Goal: Task Accomplishment & Management: Use online tool/utility

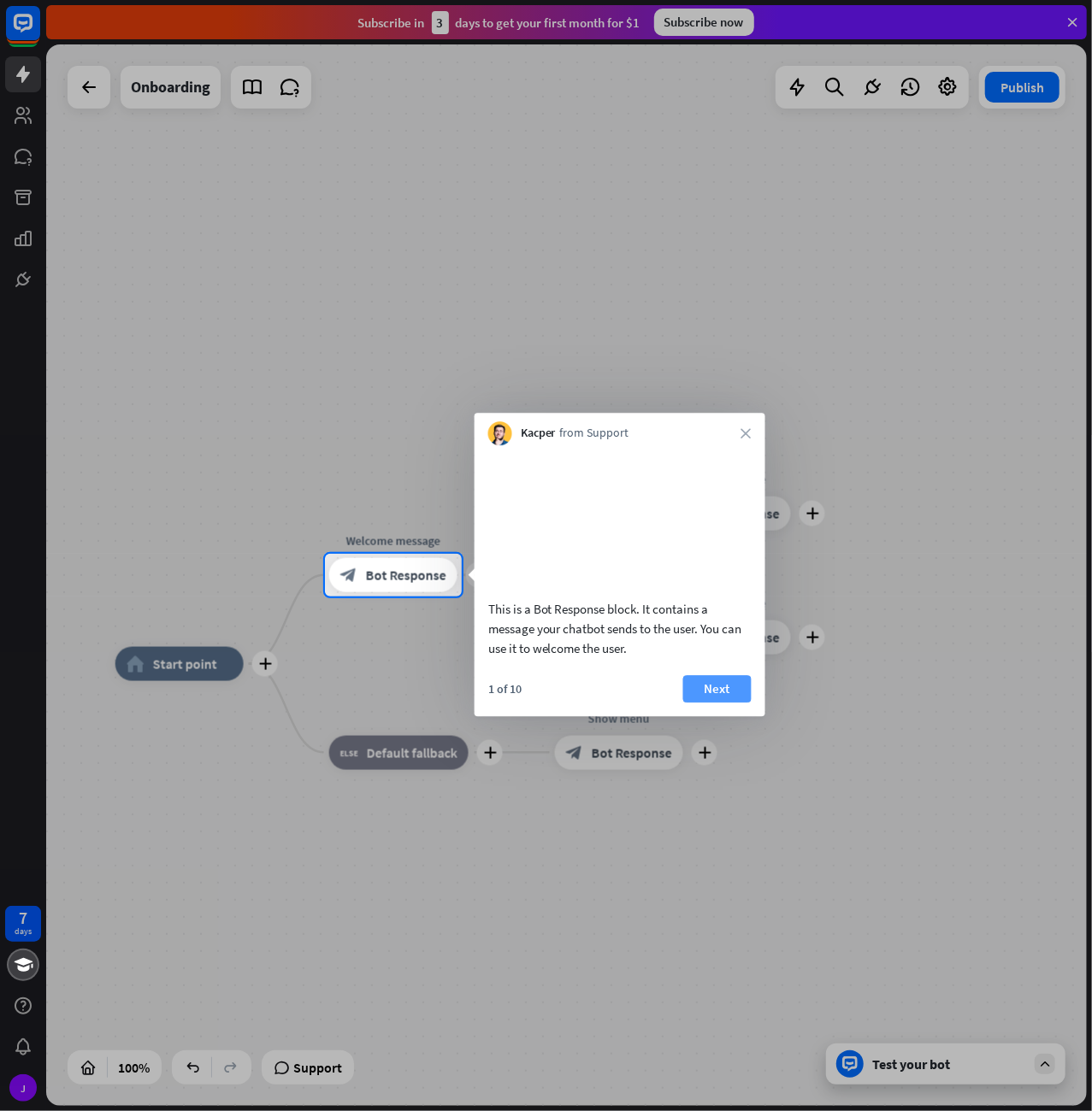
click at [725, 698] on button "Next" at bounding box center [717, 689] width 68 height 28
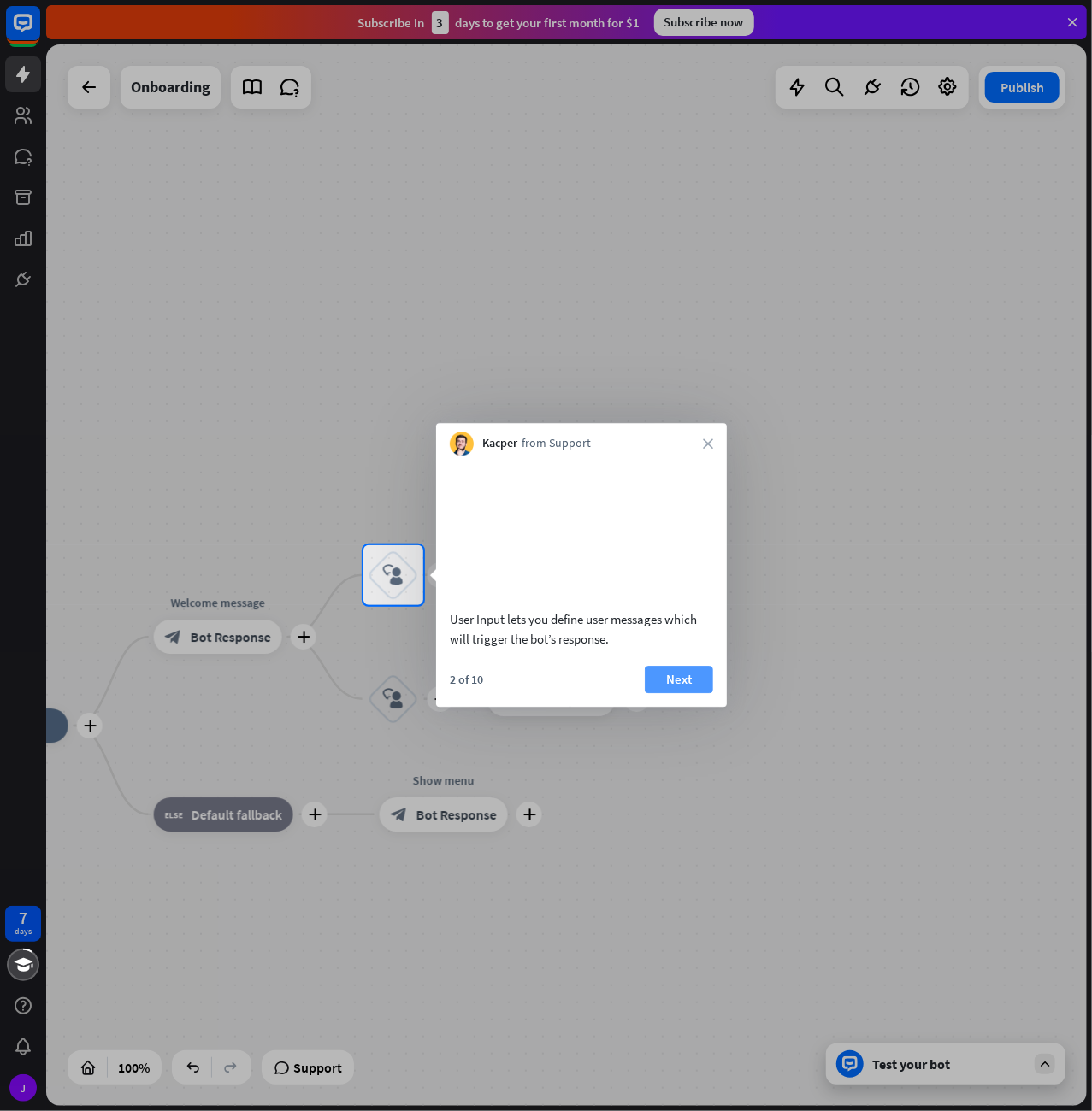
click at [667, 687] on button "Next" at bounding box center [678, 680] width 68 height 28
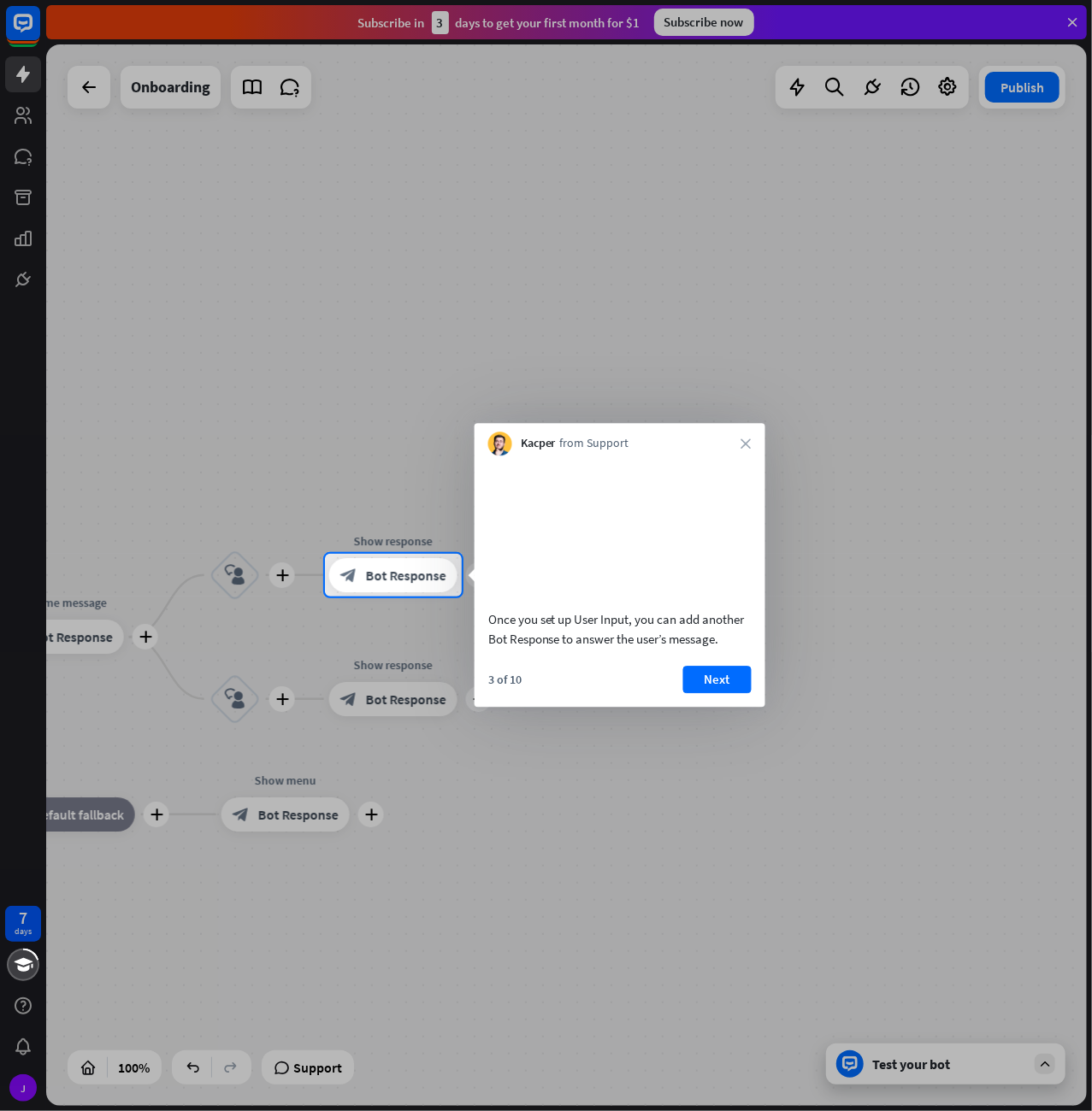
click at [740, 442] on div "Kacper from Support close" at bounding box center [619, 439] width 291 height 33
click at [747, 444] on icon "close" at bounding box center [747, 444] width 10 height 10
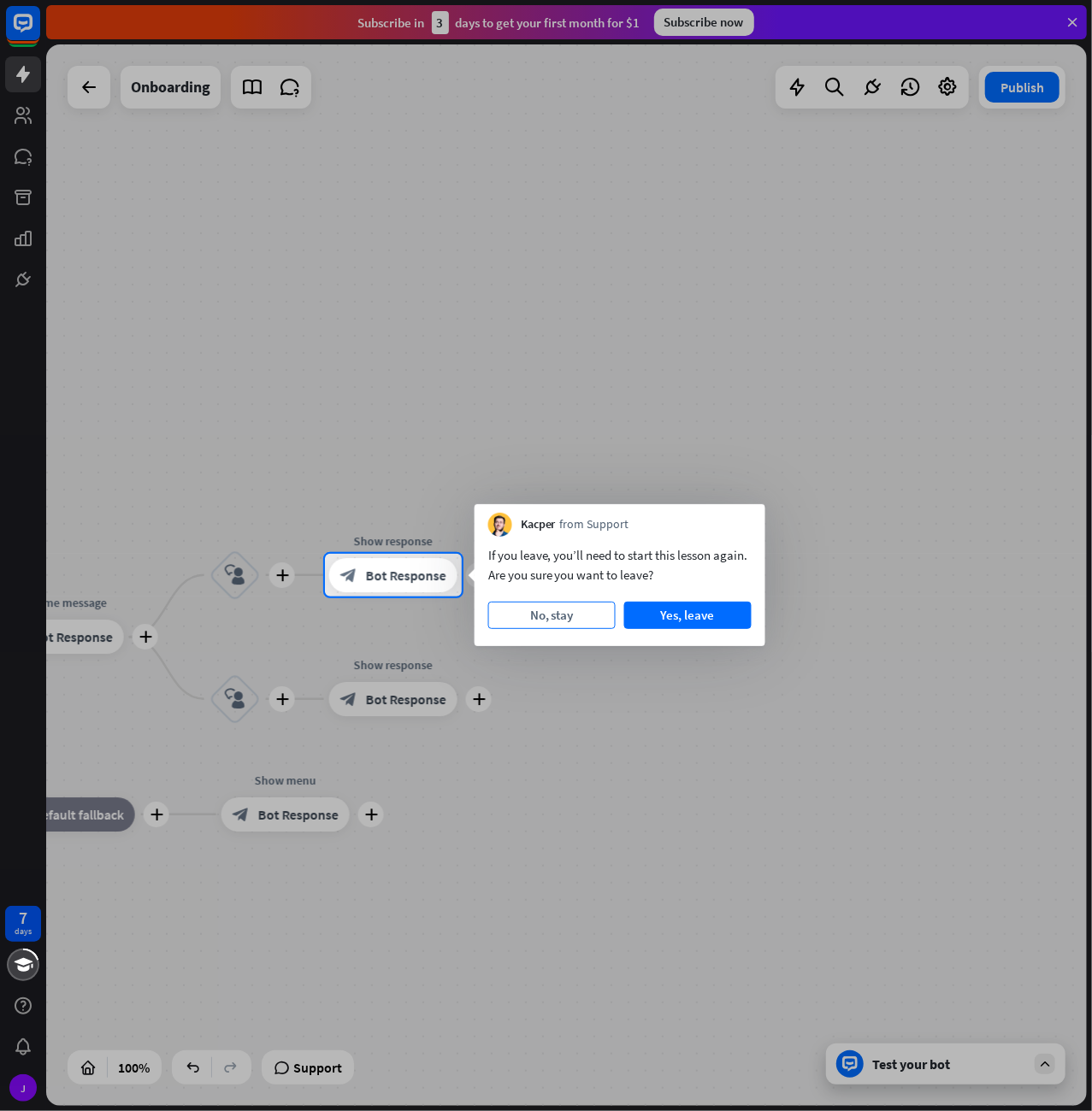
click at [563, 619] on button "No, stay" at bounding box center [552, 616] width 127 height 28
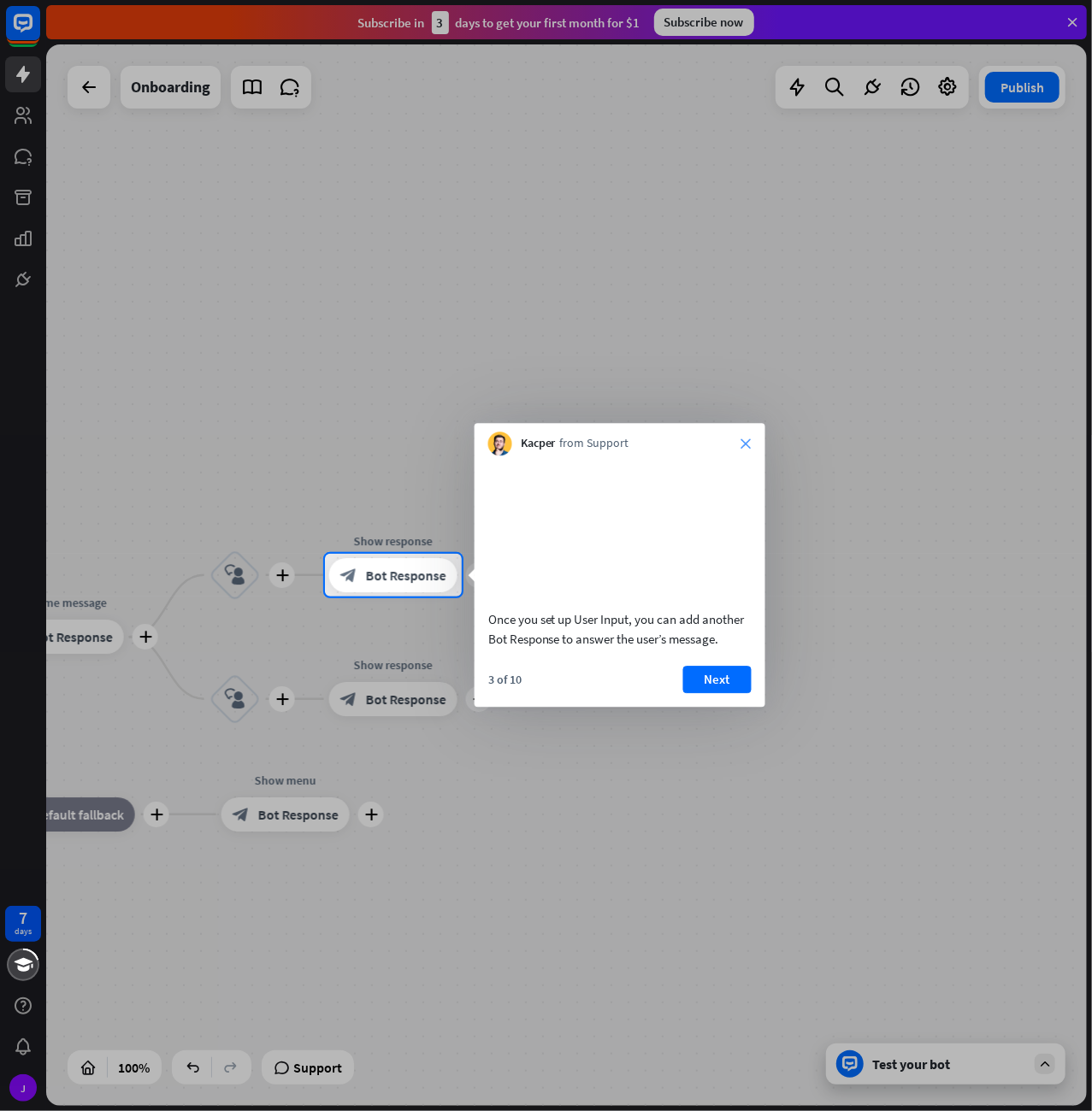
click at [742, 448] on icon "close" at bounding box center [747, 444] width 10 height 10
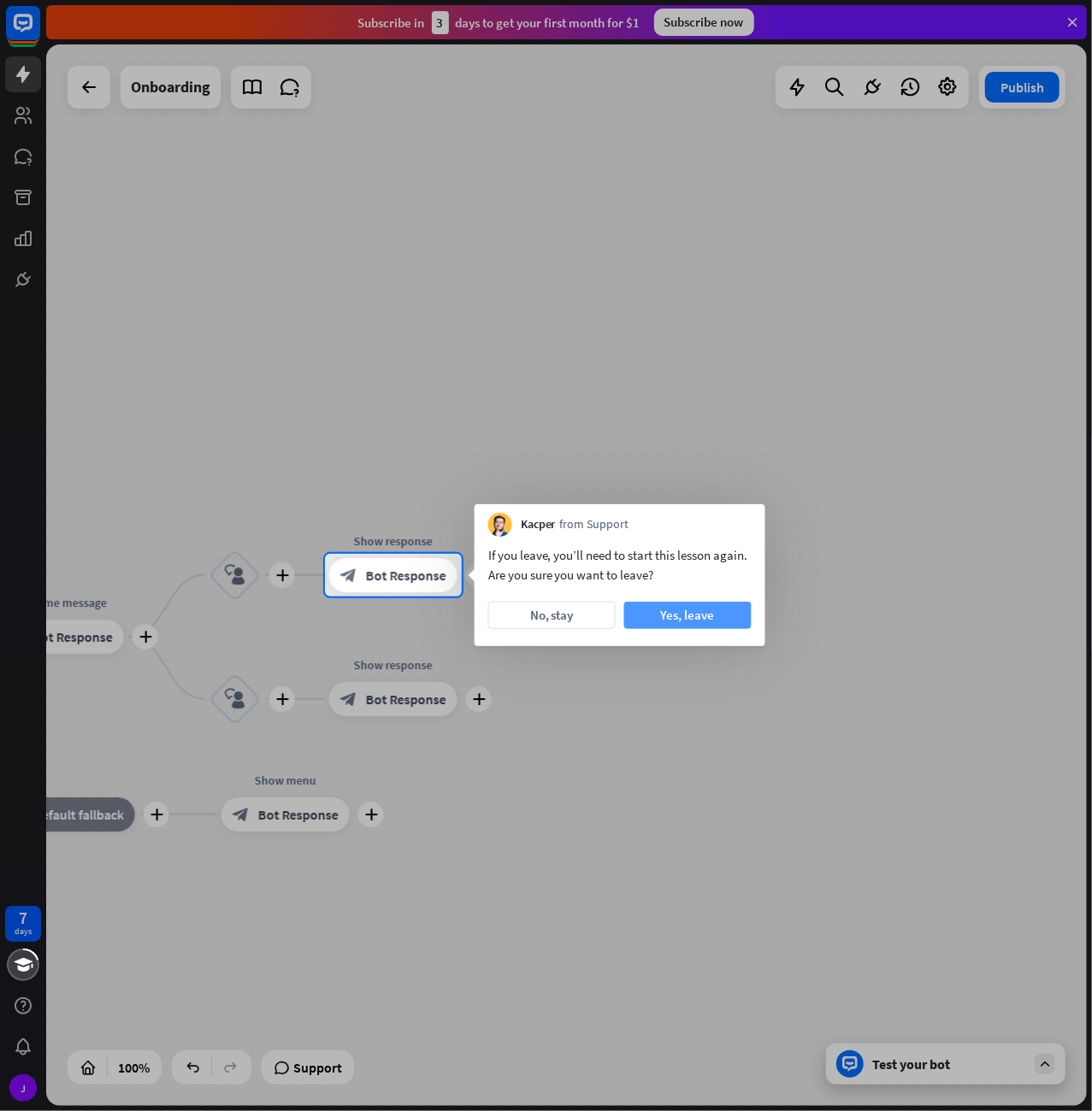
click at [678, 613] on button "Yes, leave" at bounding box center [688, 616] width 127 height 28
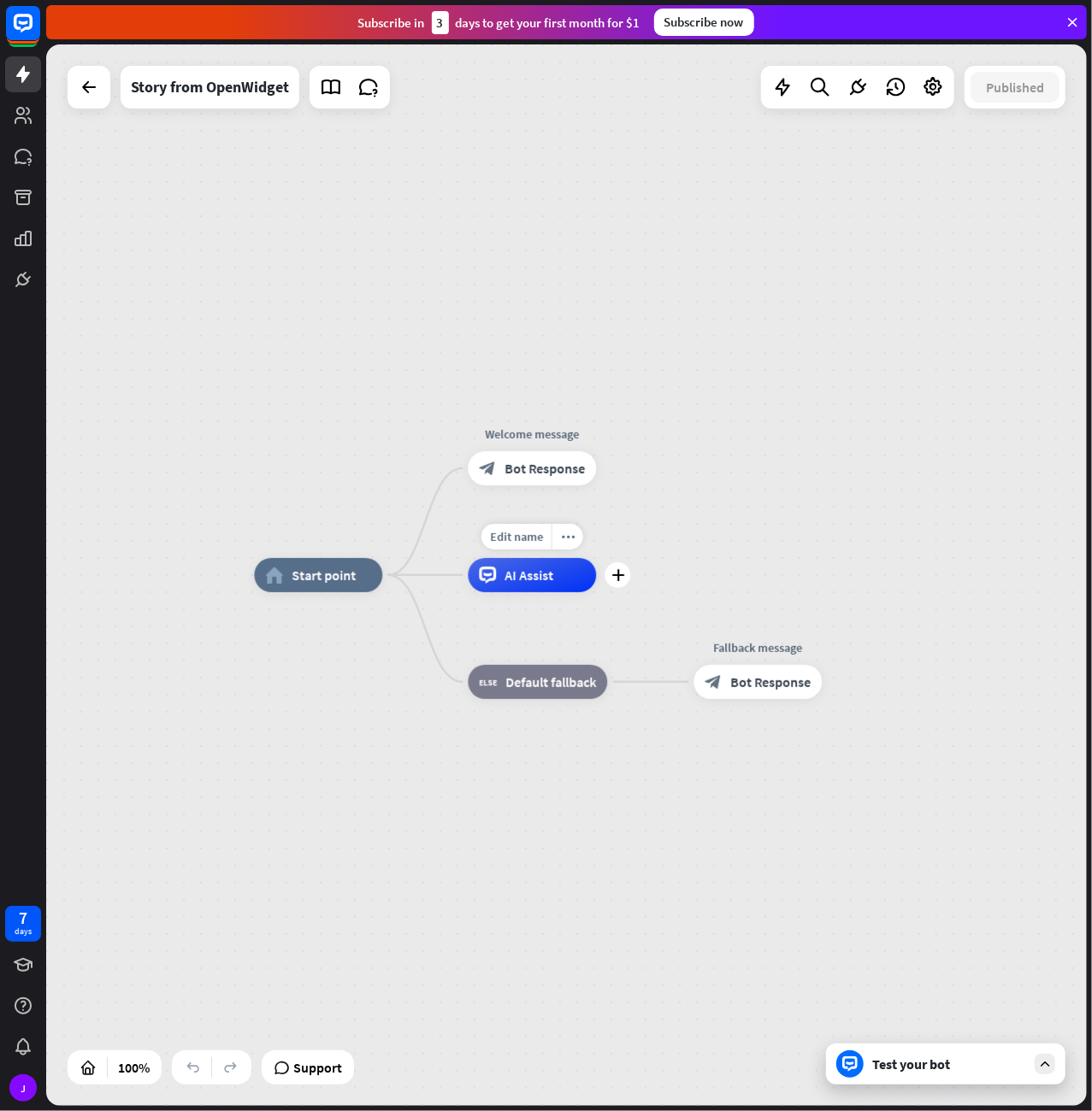
click at [523, 584] on span "AI Assist" at bounding box center [528, 575] width 49 height 17
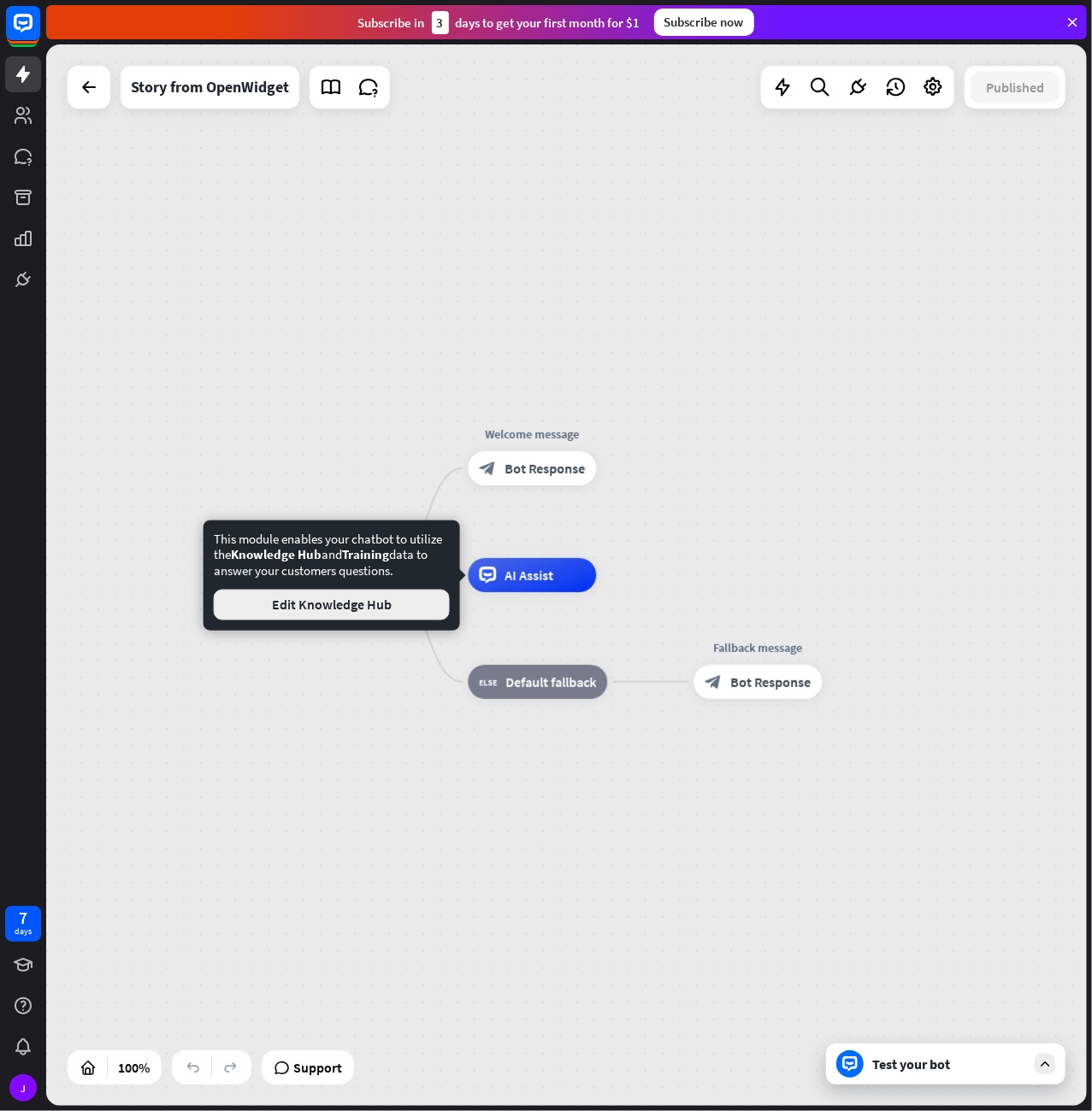
click at [363, 612] on button "Edit Knowledge Hub" at bounding box center [332, 605] width 236 height 31
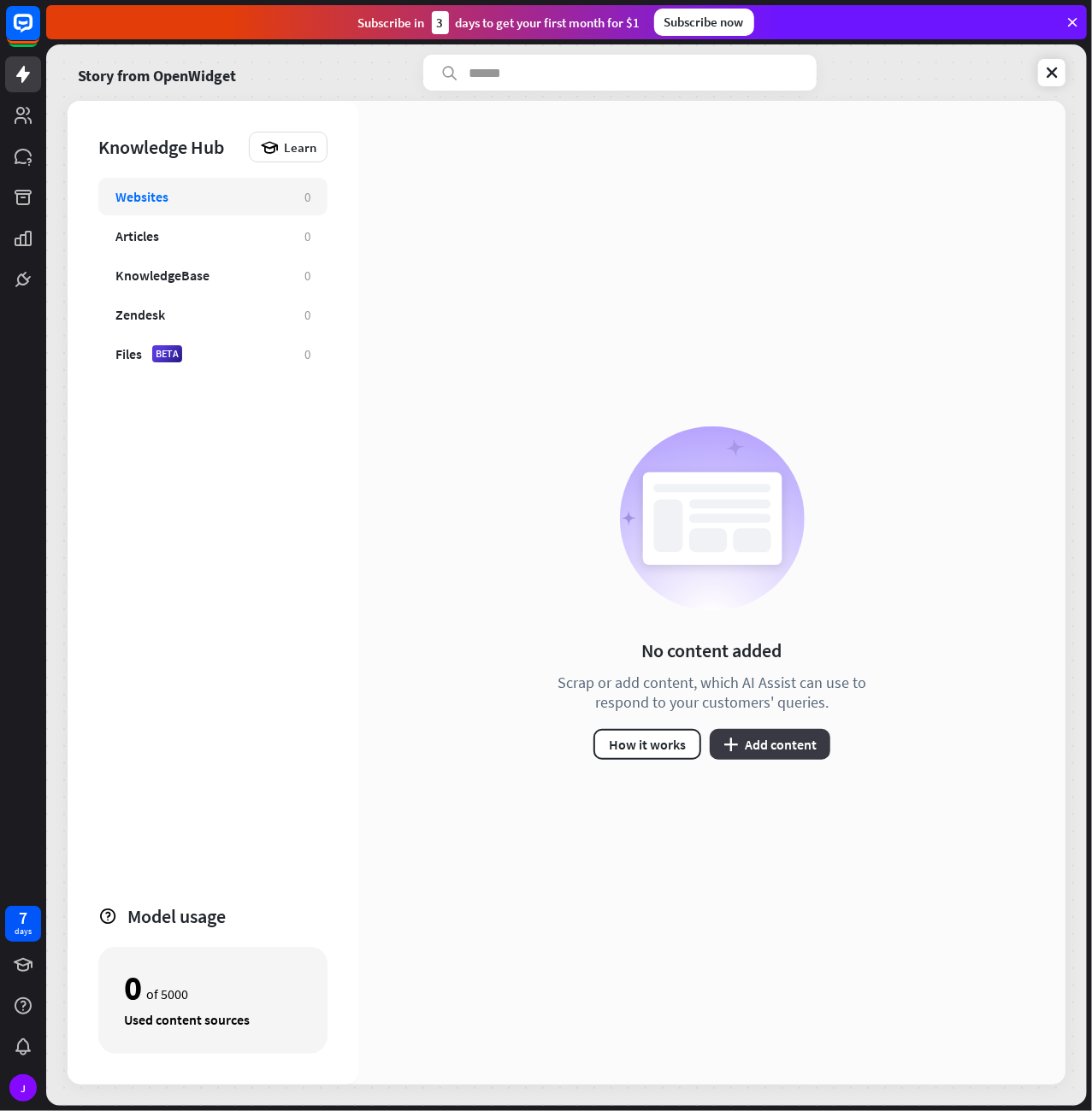
click at [748, 740] on button "plus Add content" at bounding box center [769, 744] width 120 height 31
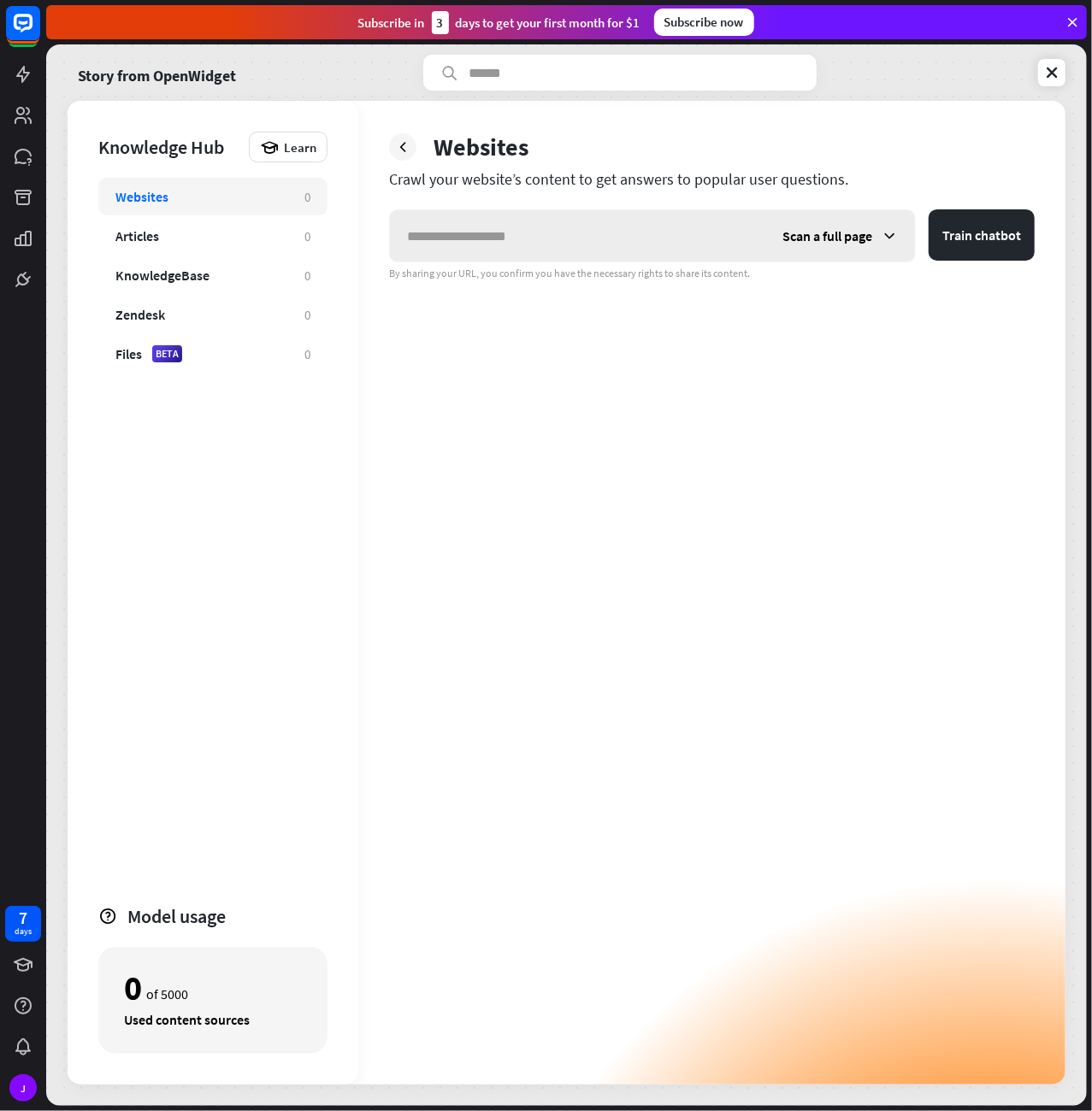
click at [865, 228] on span "Scan a full page" at bounding box center [827, 235] width 89 height 17
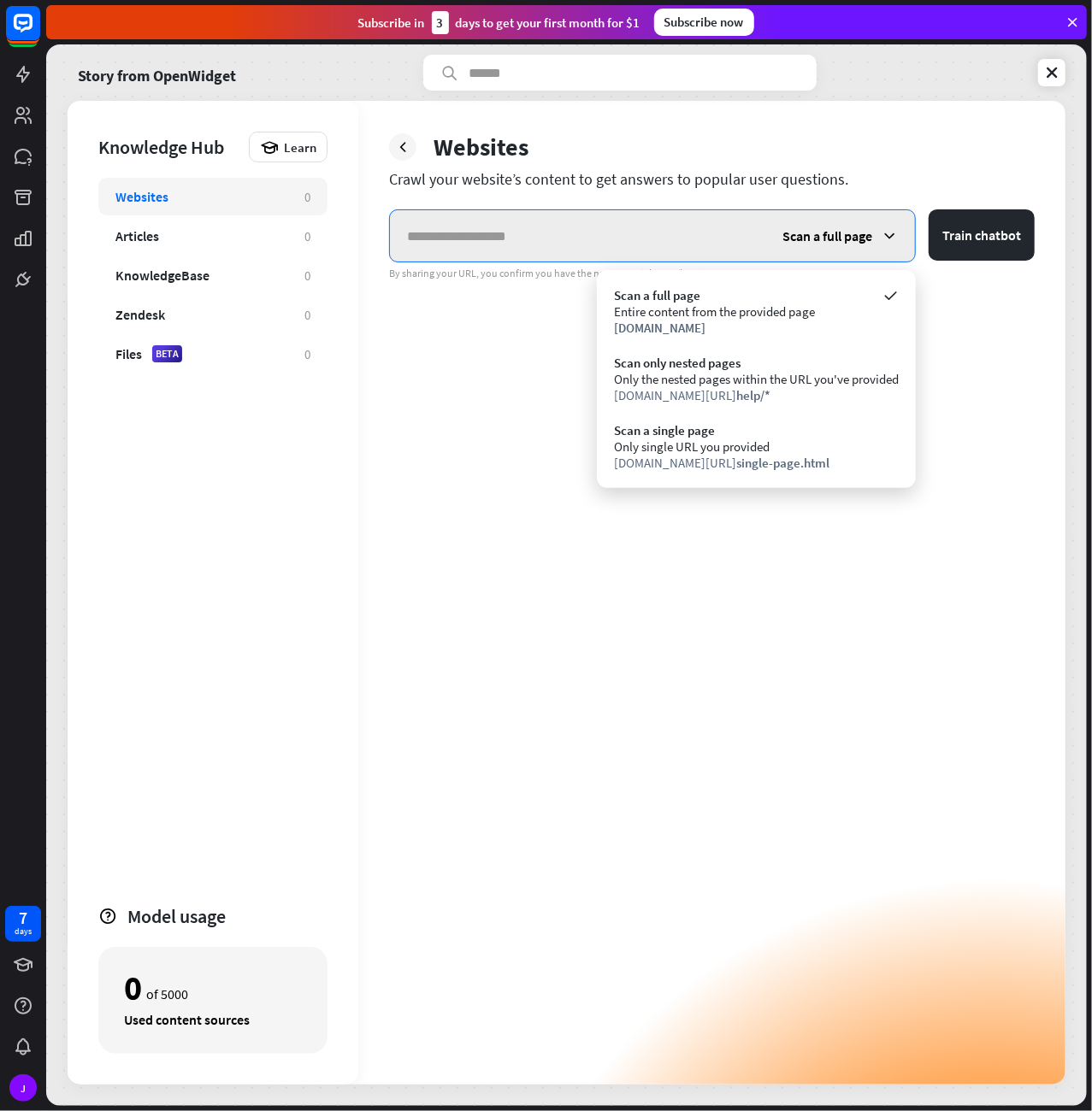
click at [620, 231] on input "text" at bounding box center [578, 236] width 375 height 52
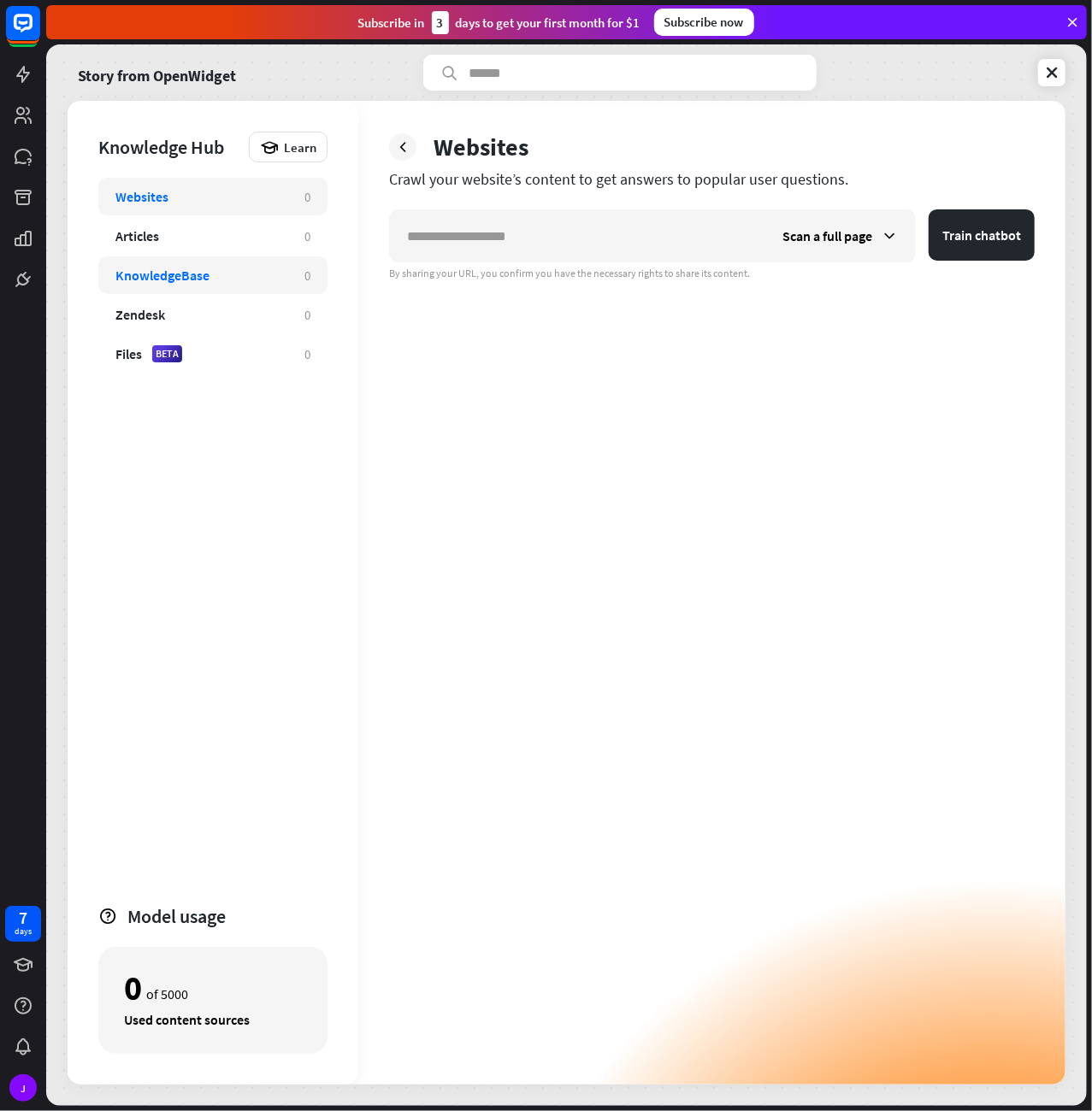
click at [198, 271] on div "KnowledgeBase" at bounding box center [162, 275] width 94 height 17
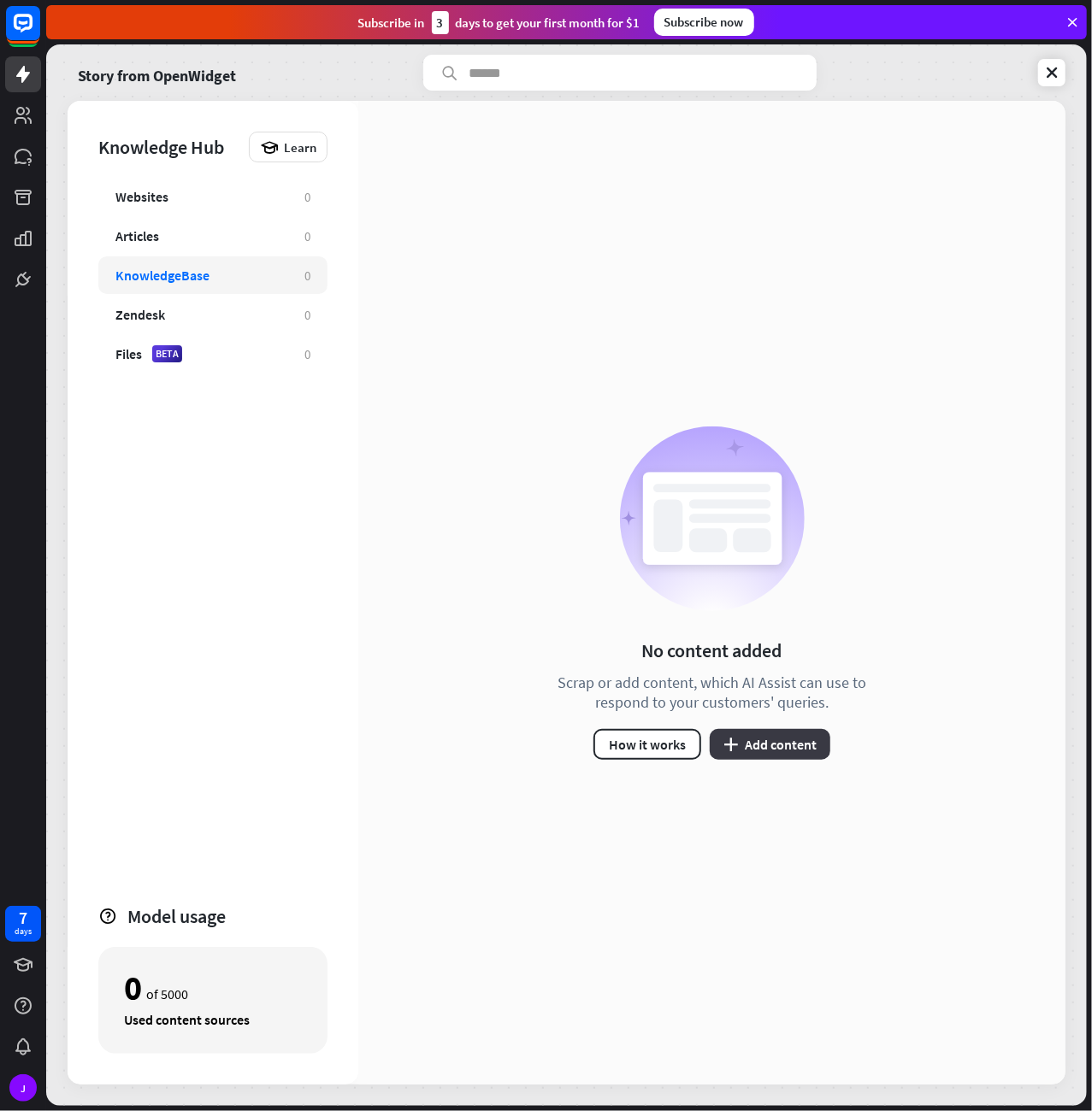
click at [740, 738] on button "plus Add content" at bounding box center [769, 744] width 120 height 31
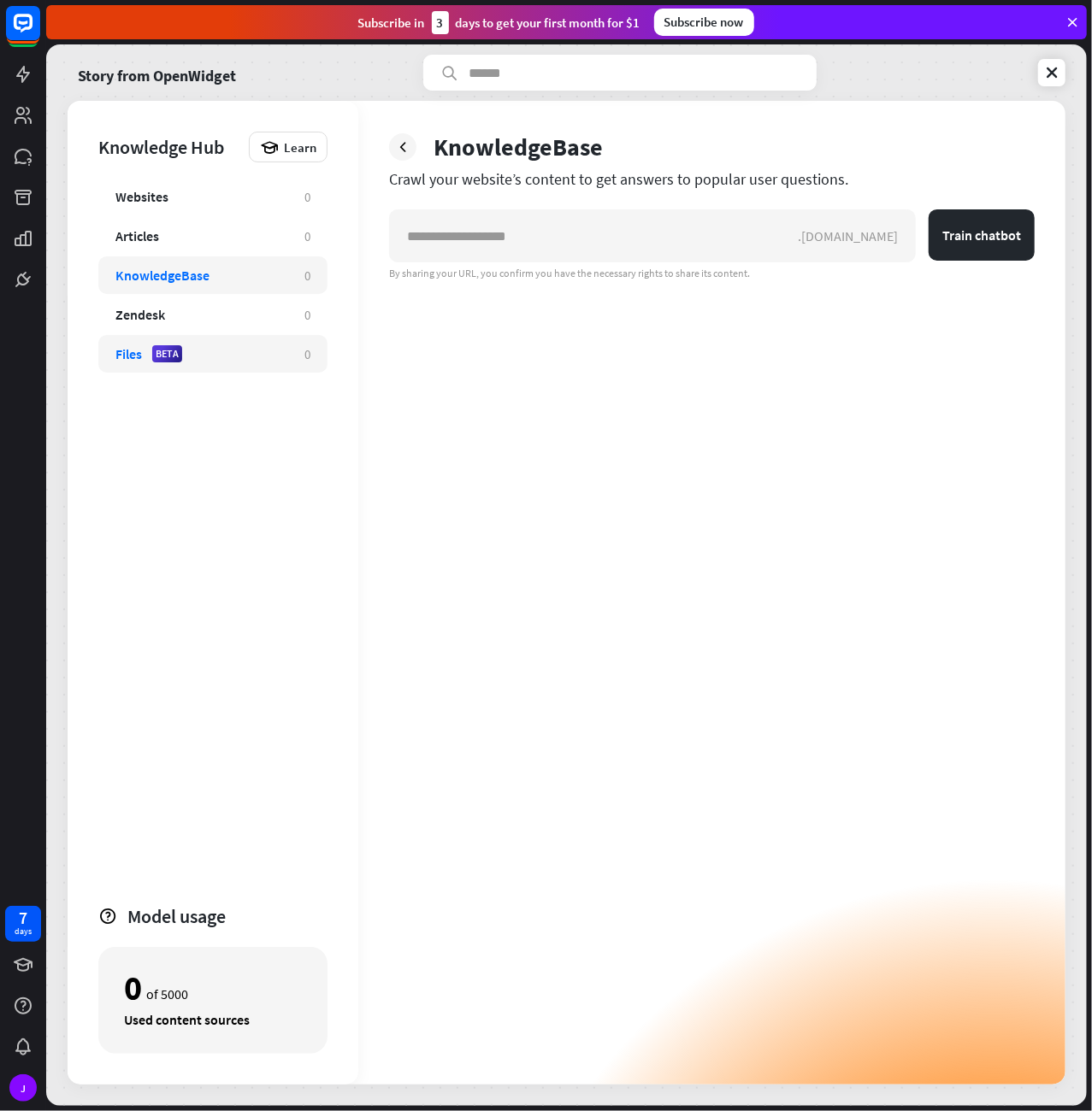
click at [209, 352] on div "Files BETA" at bounding box center [201, 353] width 172 height 17
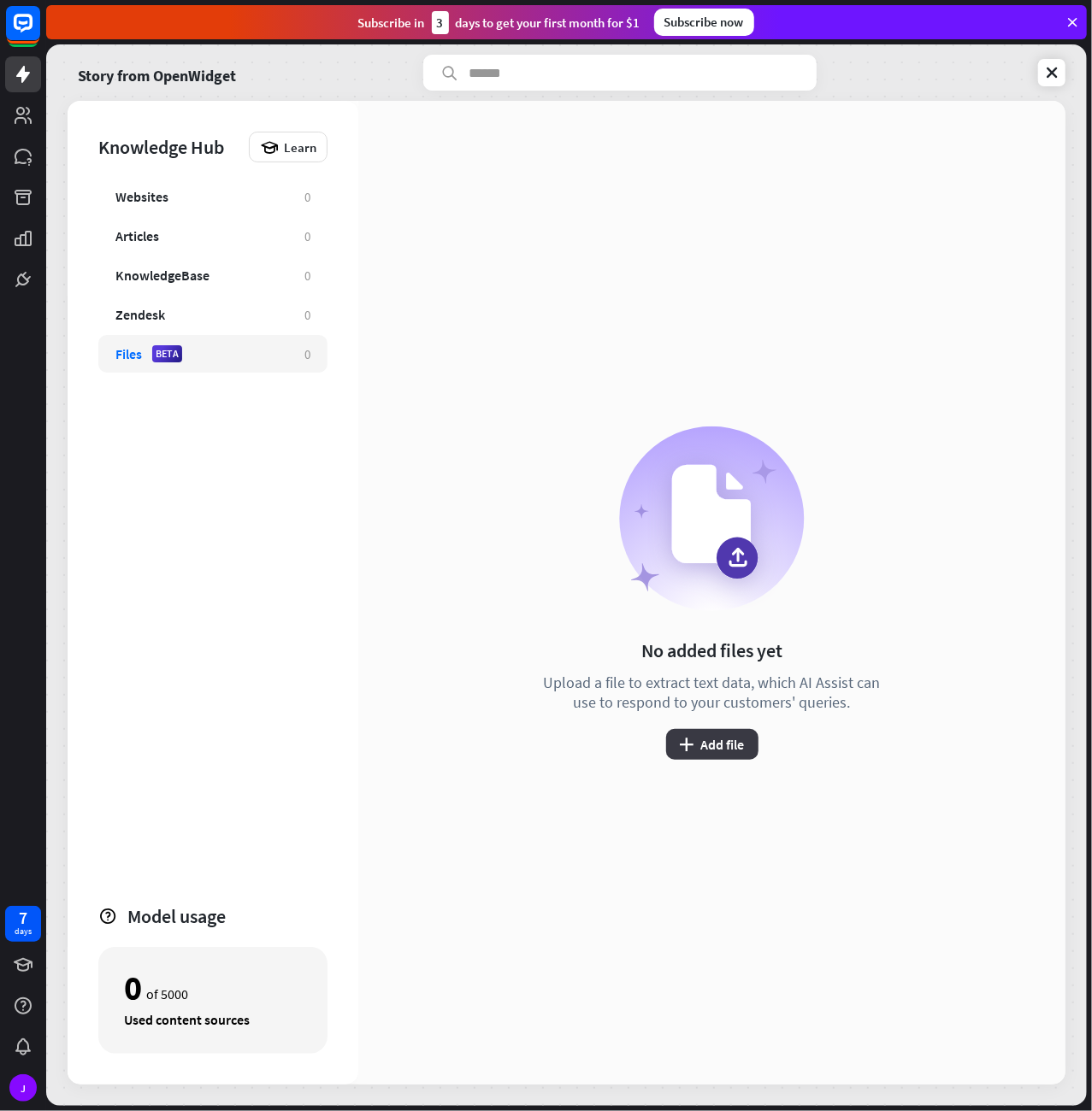
click at [717, 747] on button "plus Add file" at bounding box center [712, 744] width 92 height 31
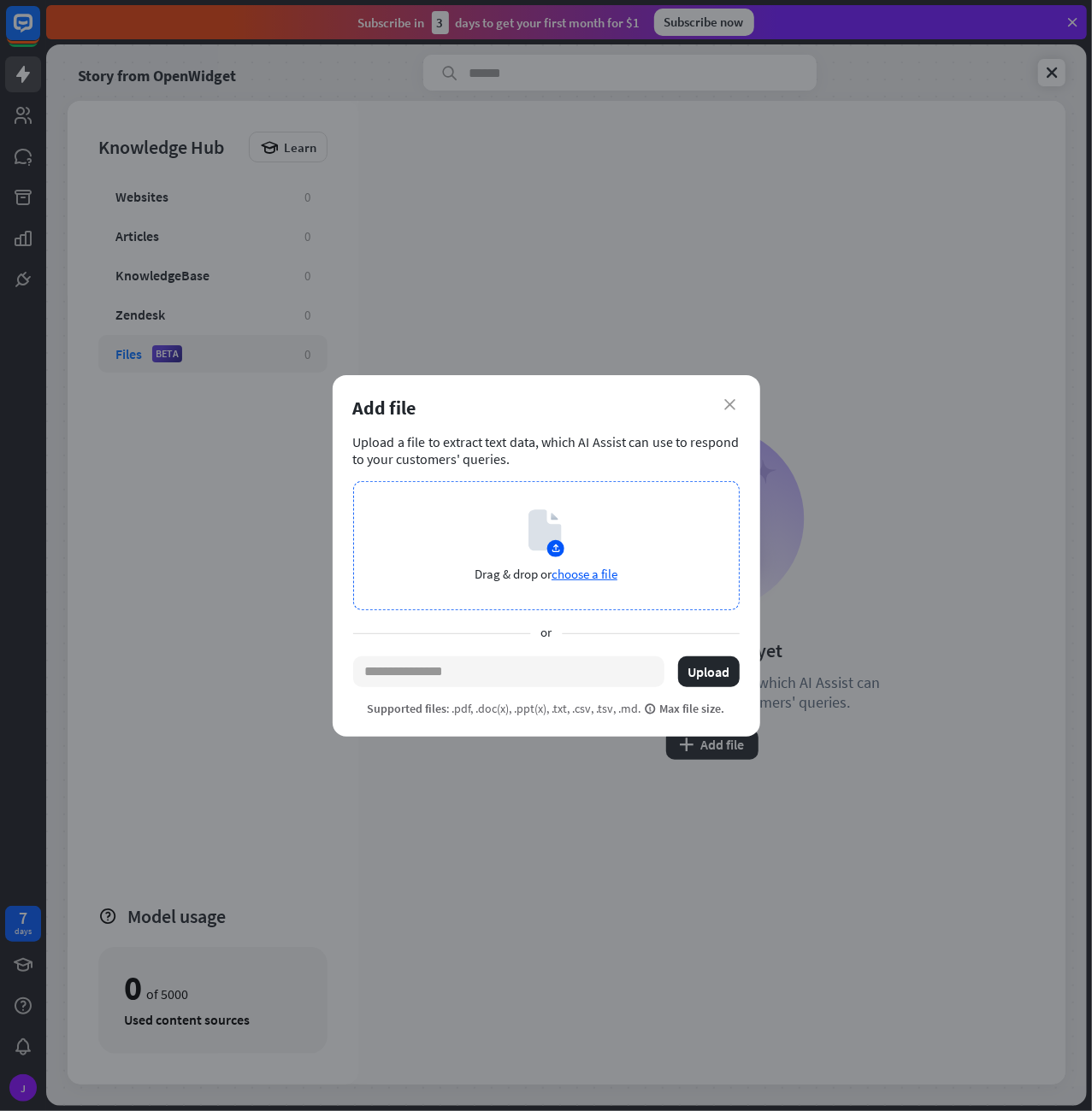
click at [578, 573] on span "choose a file" at bounding box center [584, 574] width 66 height 16
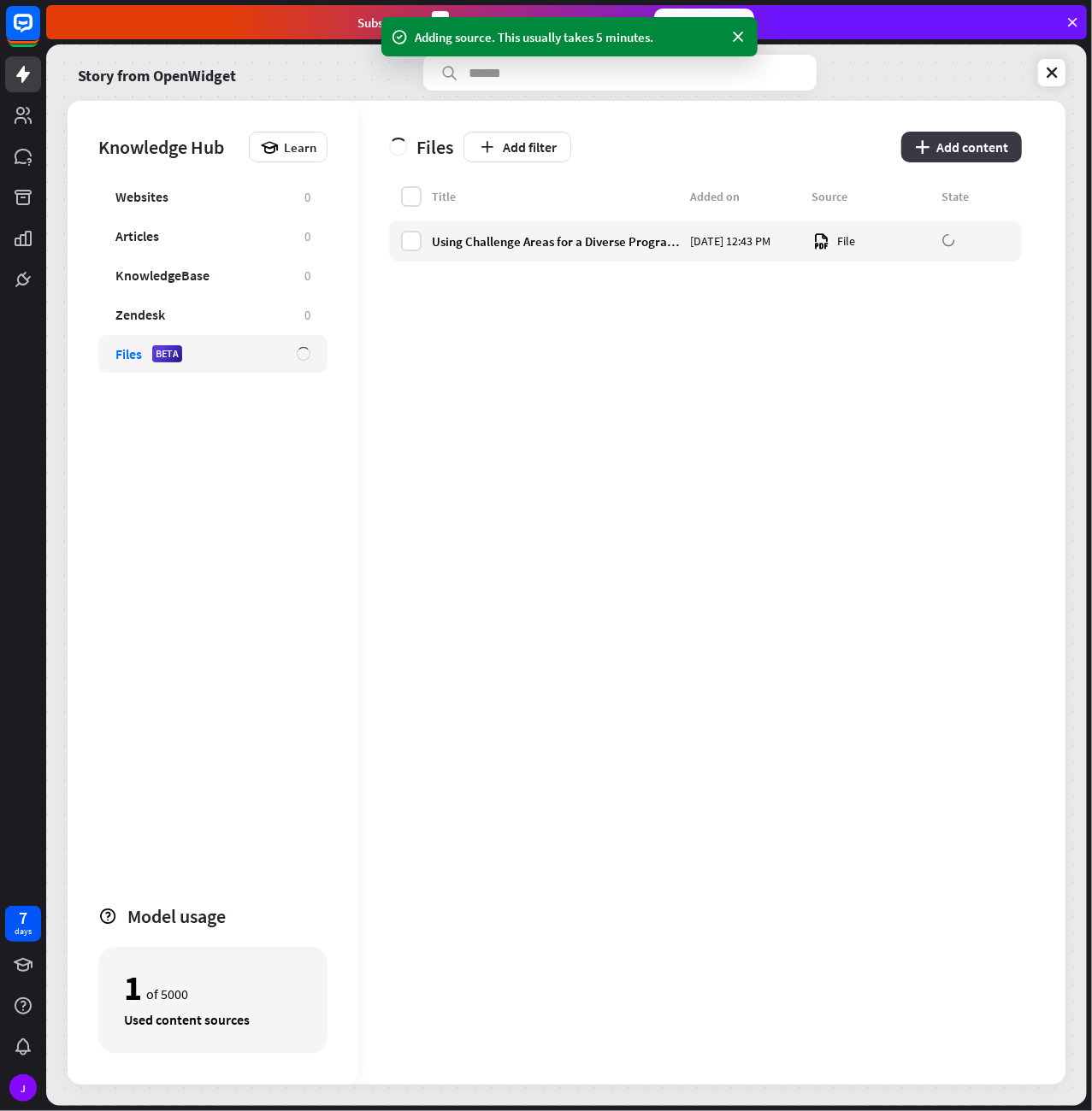
click at [972, 151] on button "plus Add content" at bounding box center [961, 147] width 120 height 31
click at [960, 145] on button "plus Add content" at bounding box center [961, 147] width 120 height 31
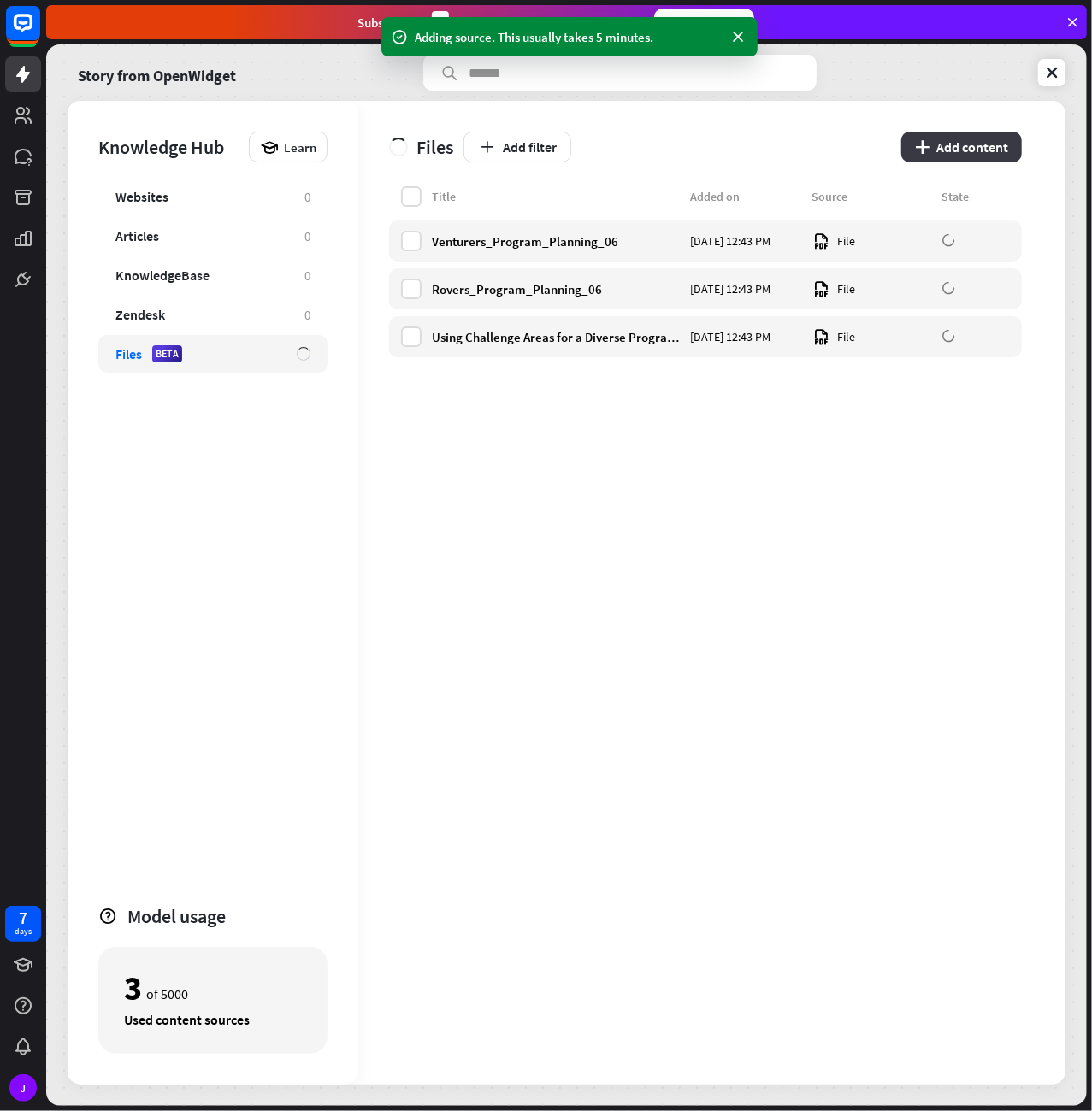
click at [992, 142] on button "plus Add content" at bounding box center [961, 147] width 120 height 31
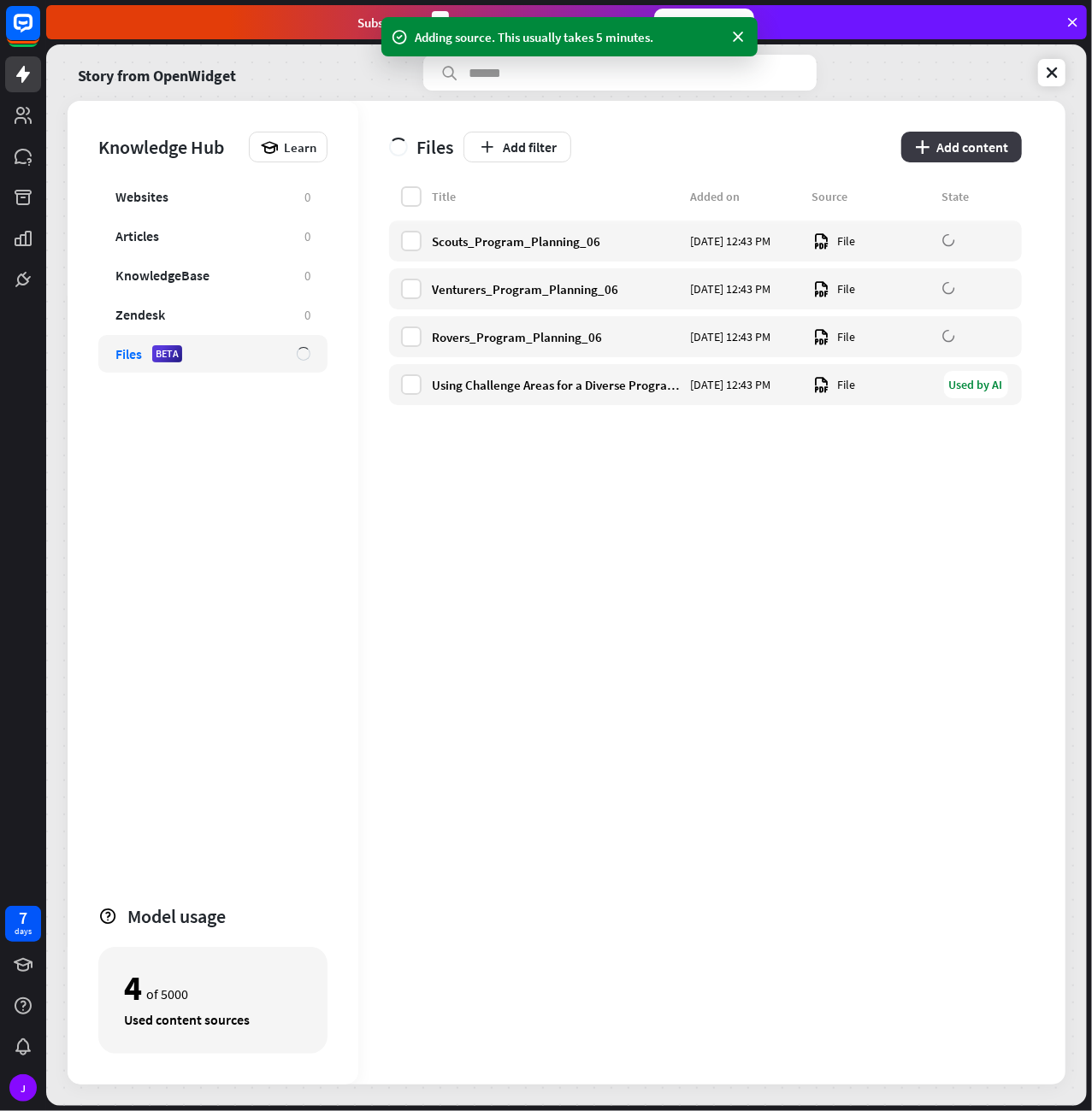
click at [982, 145] on button "plus Add content" at bounding box center [961, 147] width 120 height 31
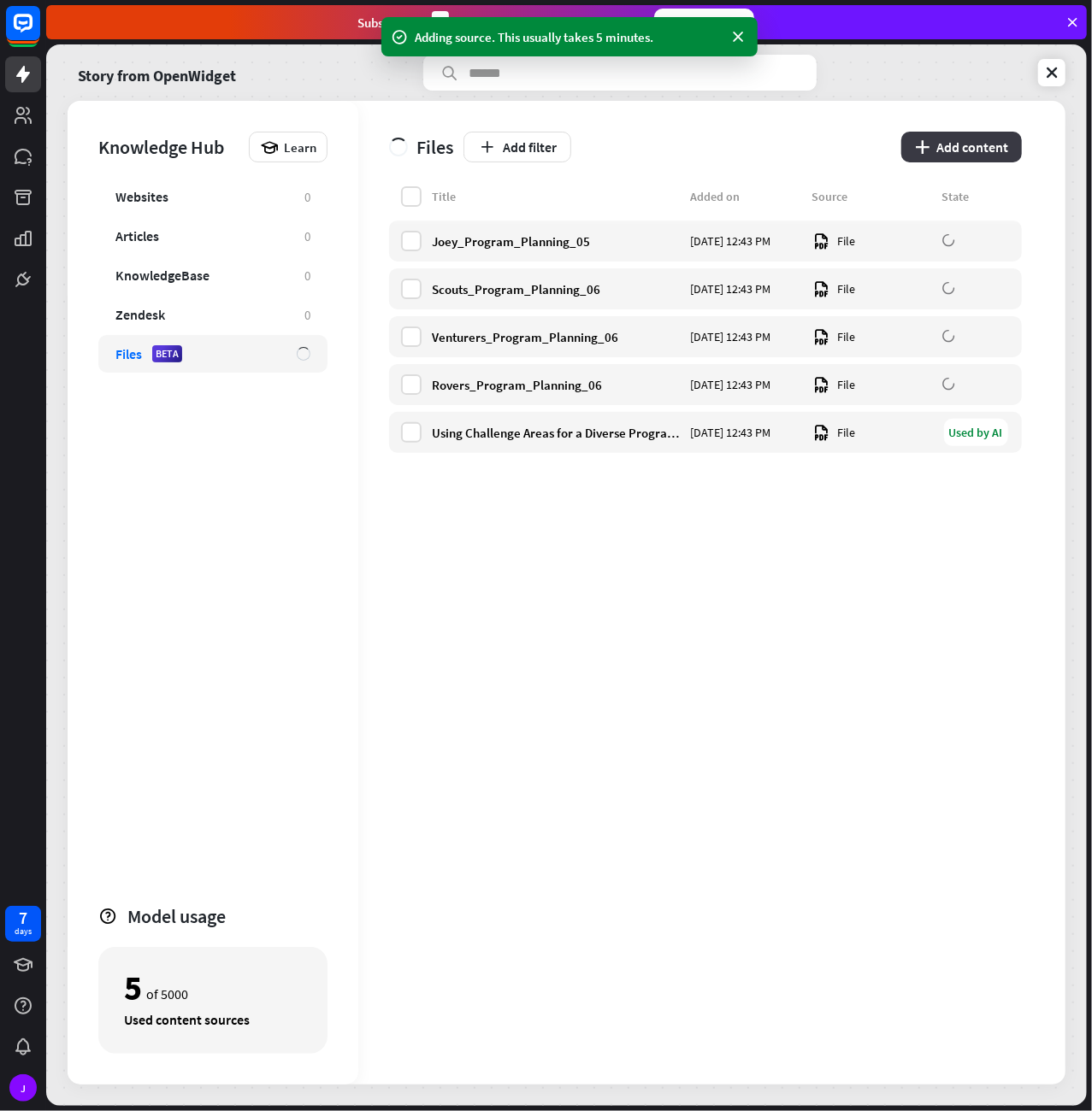
click at [975, 148] on button "plus Add content" at bounding box center [961, 147] width 120 height 31
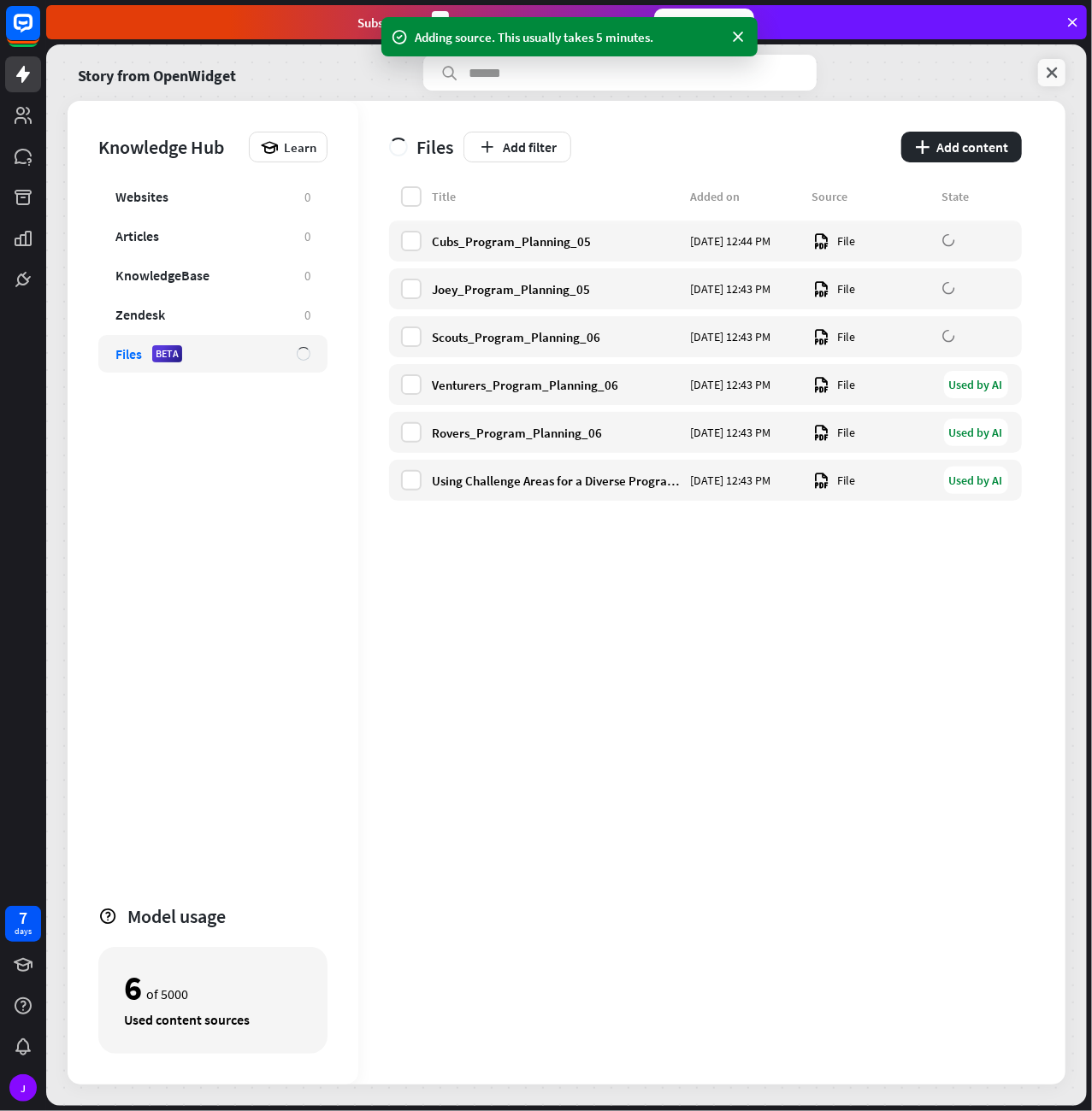
click at [1057, 70] on icon at bounding box center [1050, 72] width 17 height 17
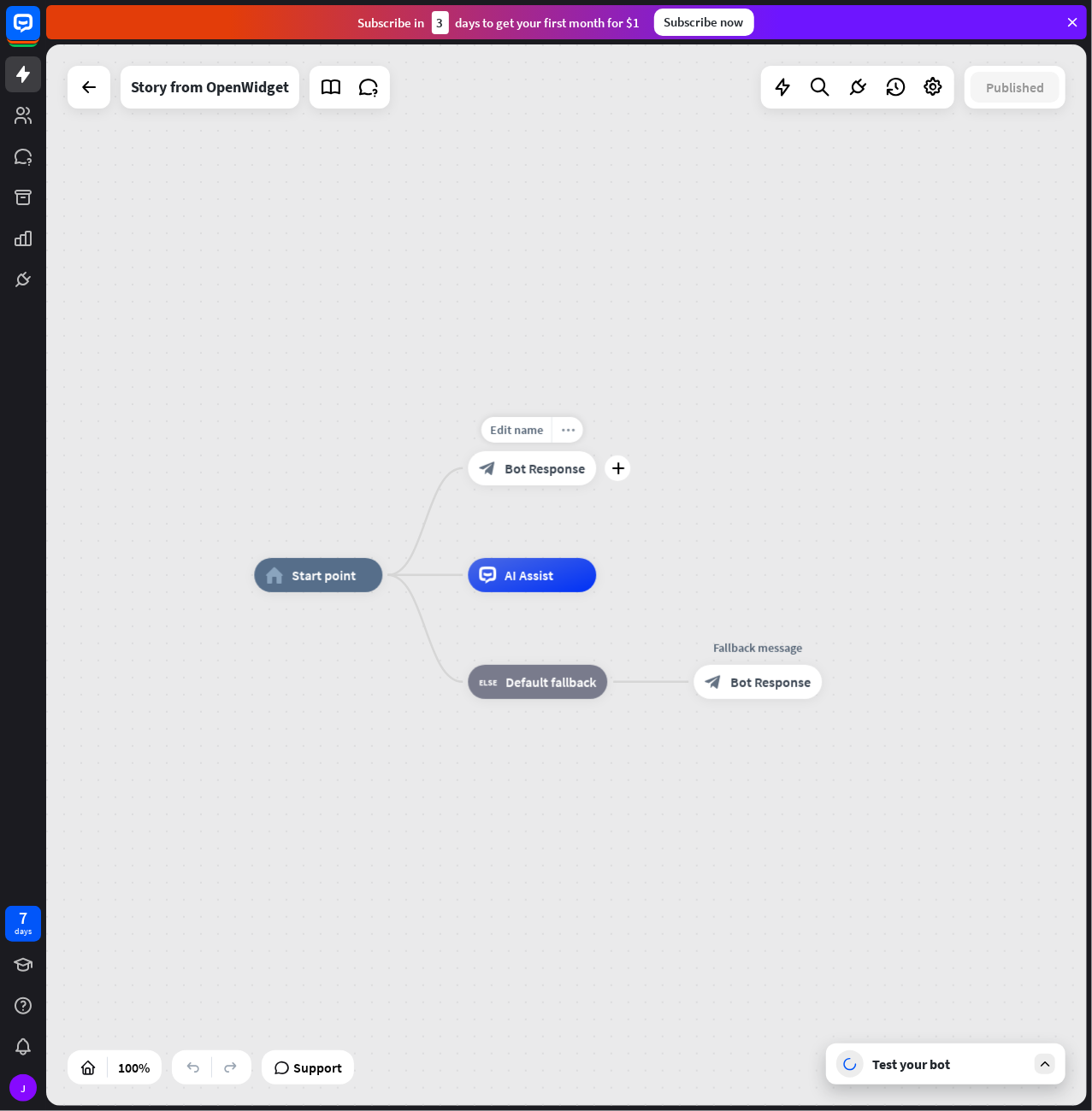
click at [566, 429] on icon "more_horiz" at bounding box center [568, 430] width 14 height 13
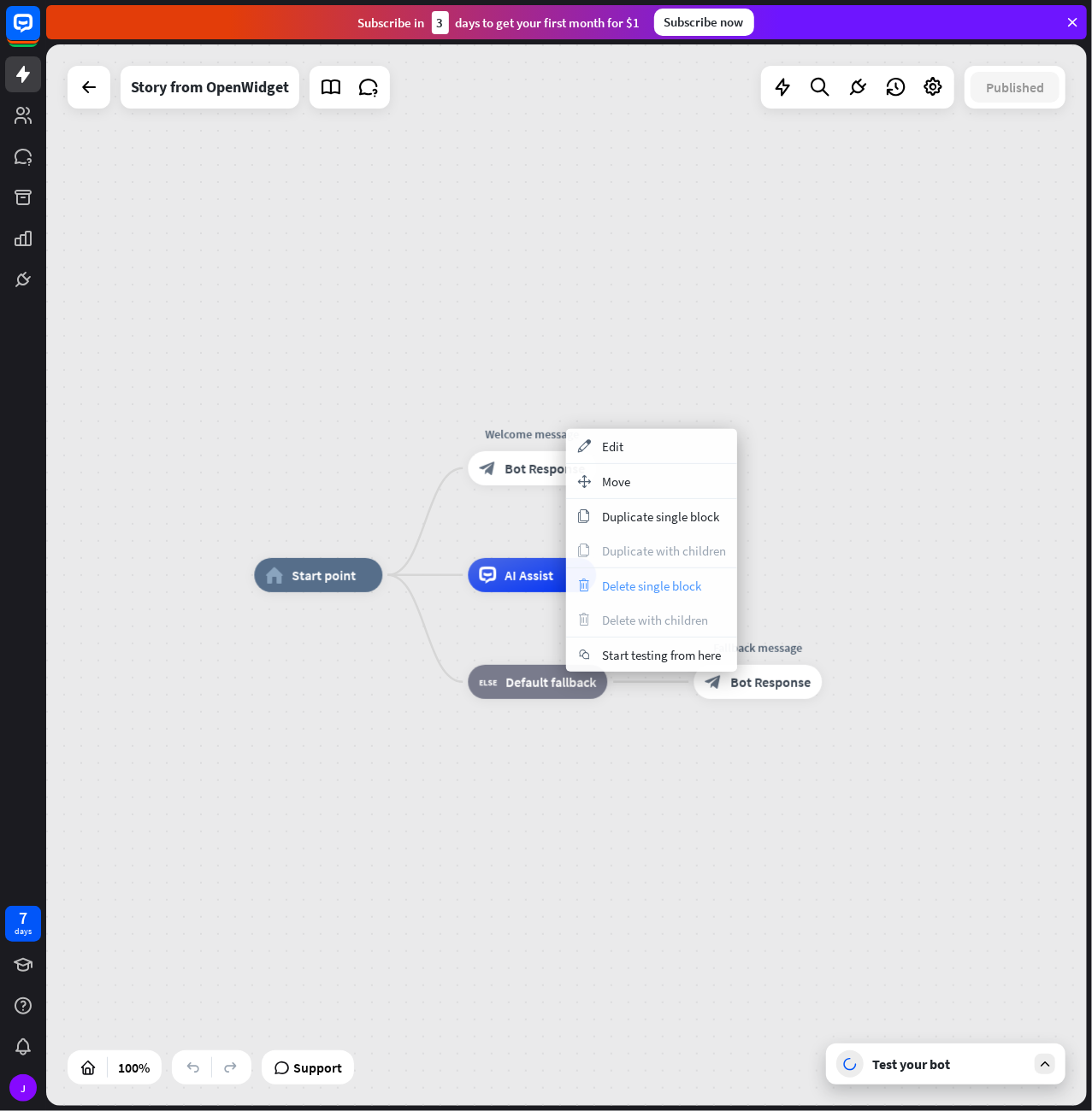
click at [612, 588] on span "Delete single block" at bounding box center [651, 586] width 99 height 16
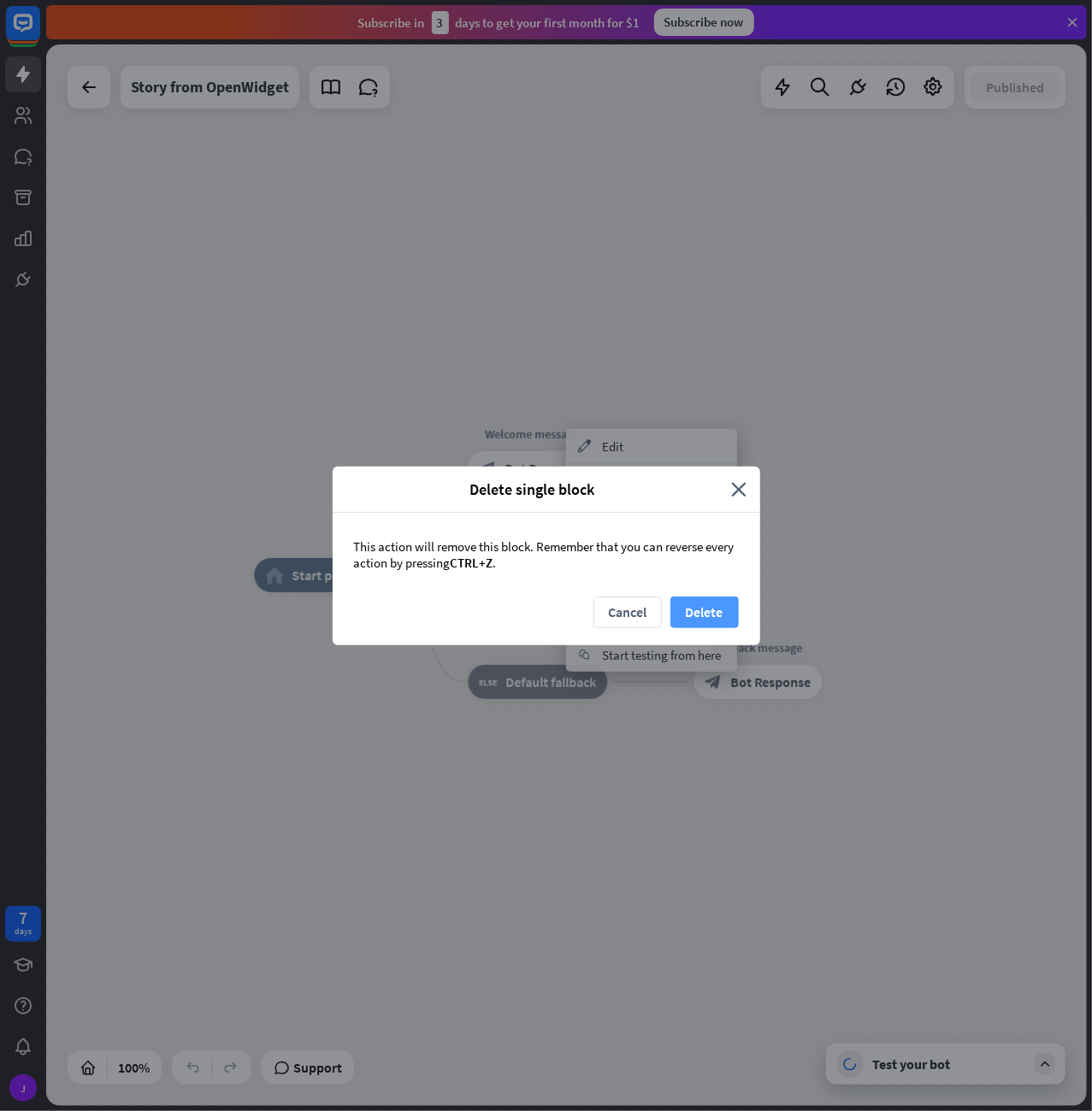
click at [685, 613] on button "Delete" at bounding box center [704, 613] width 68 height 32
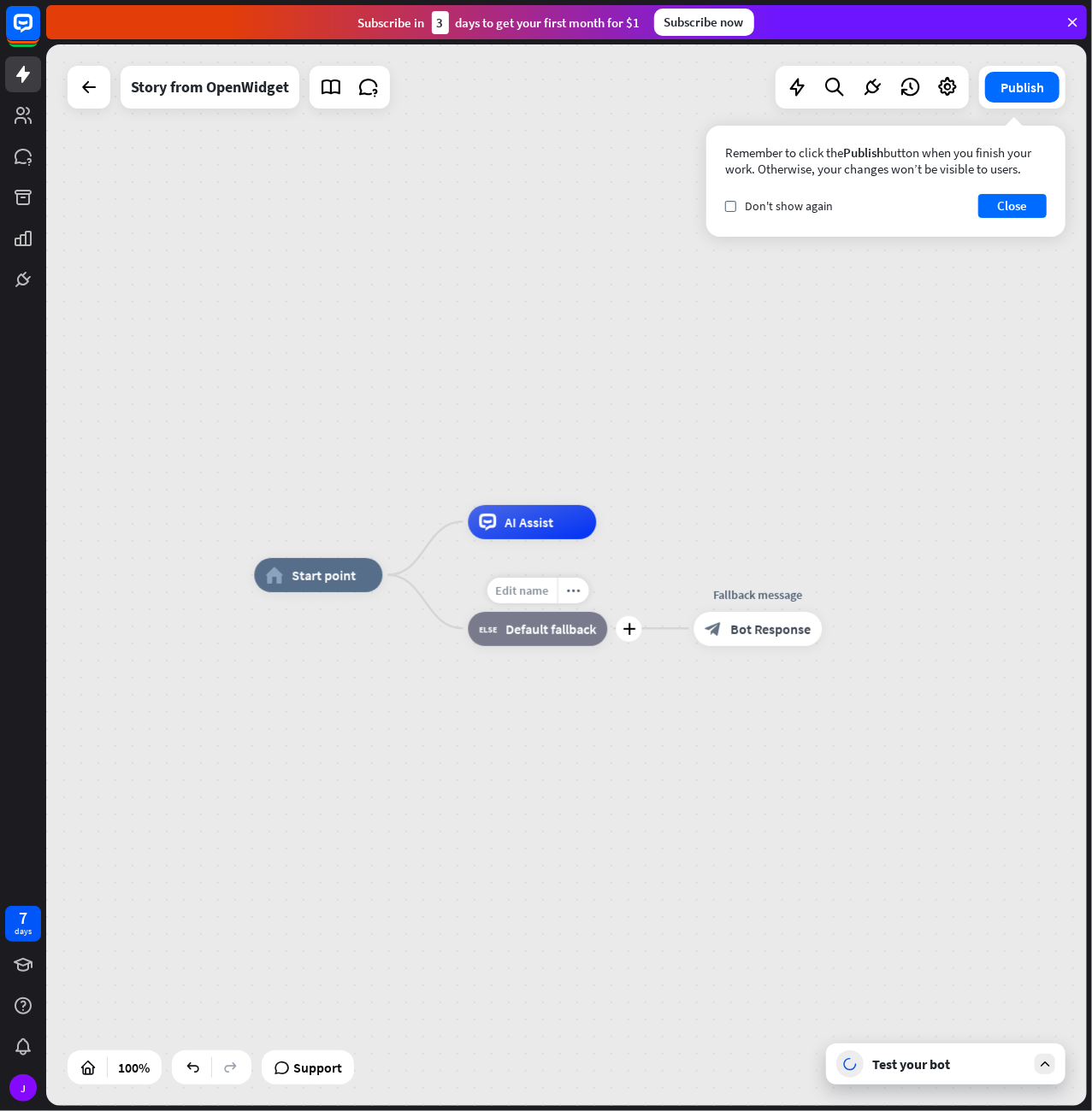
click at [526, 586] on span "Edit name" at bounding box center [521, 590] width 53 height 15
click at [659, 548] on div "home_2 Start point Edit name more_horiz AI Assist block_fallback Default fallba…" at bounding box center [566, 575] width 1040 height 1061
click at [1022, 211] on button "Close" at bounding box center [1012, 206] width 68 height 24
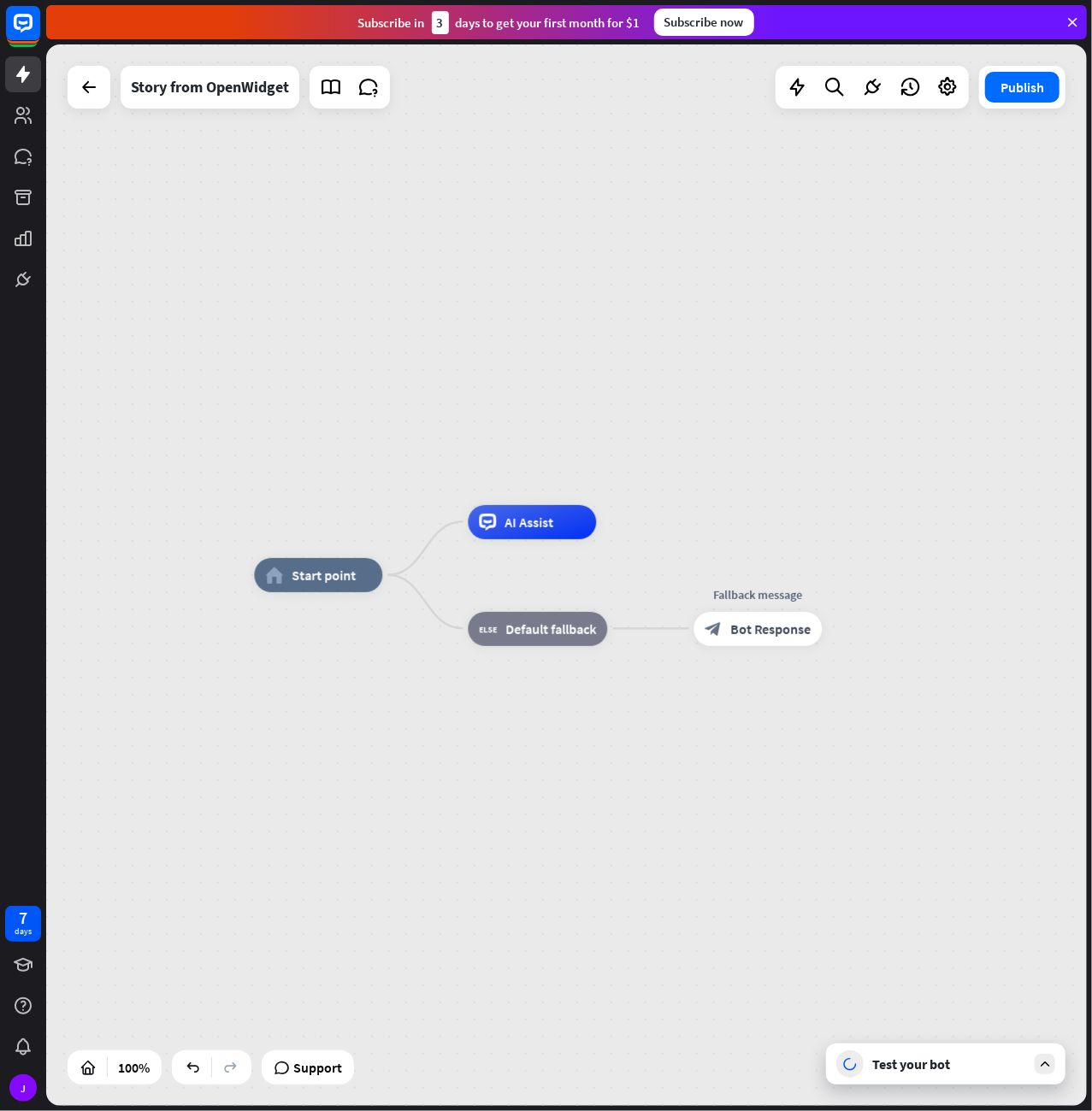
drag, startPoint x: 1022, startPoint y: 83, endPoint x: 285, endPoint y: 215, distance: 748.7
click at [469, 281] on div "home_2 Start point AI Assist block_fallback Default fallback Fallback message b…" at bounding box center [566, 575] width 1040 height 1061
click at [188, 77] on div "Story from OpenWidget" at bounding box center [209, 86] width 158 height 43
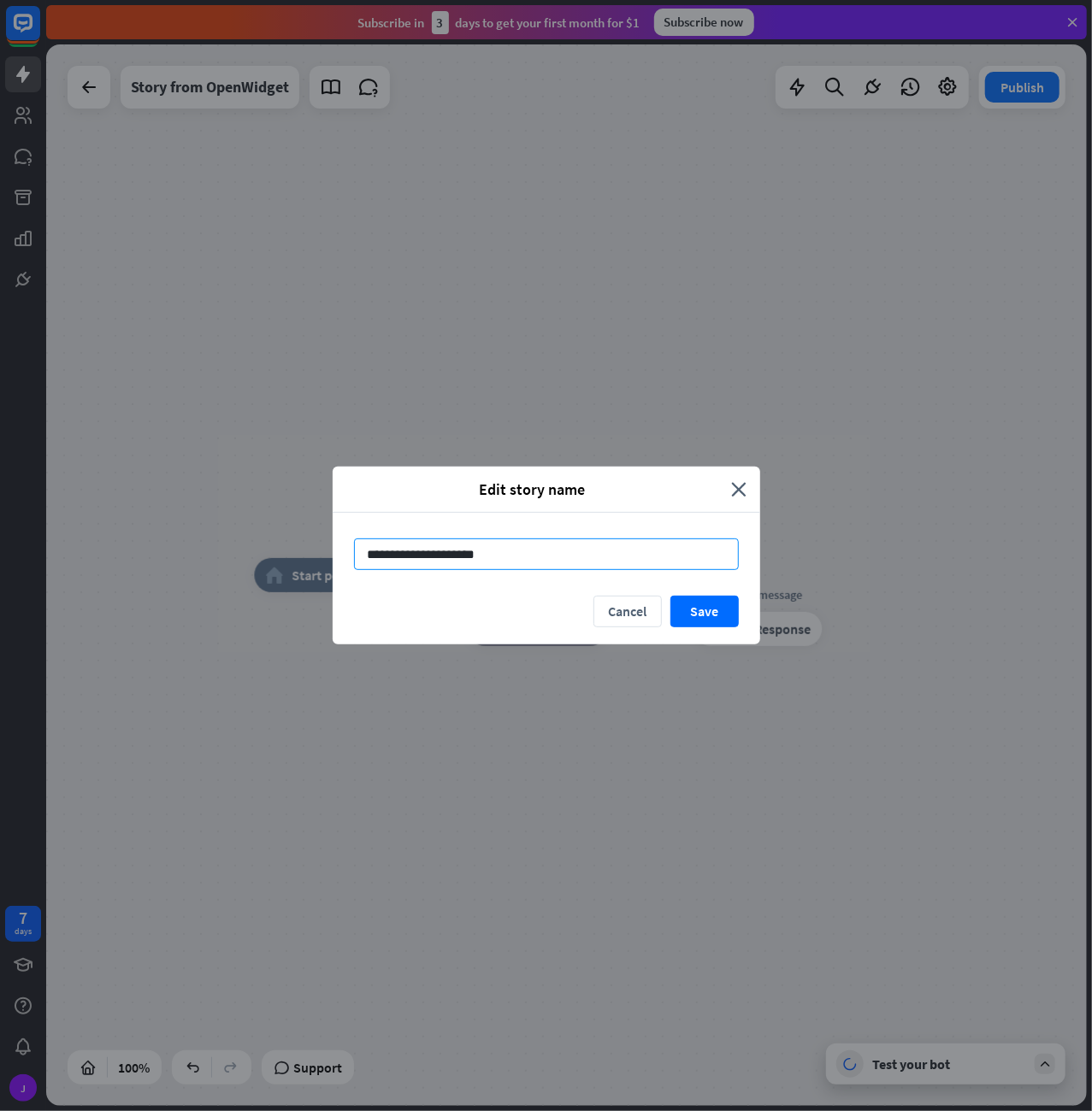
drag, startPoint x: 526, startPoint y: 545, endPoint x: 159, endPoint y: 524, distance: 367.6
click at [353, 538] on input "**********" at bounding box center [545, 554] width 384 height 32
type input "**********"
click at [721, 601] on button "Save" at bounding box center [704, 612] width 68 height 32
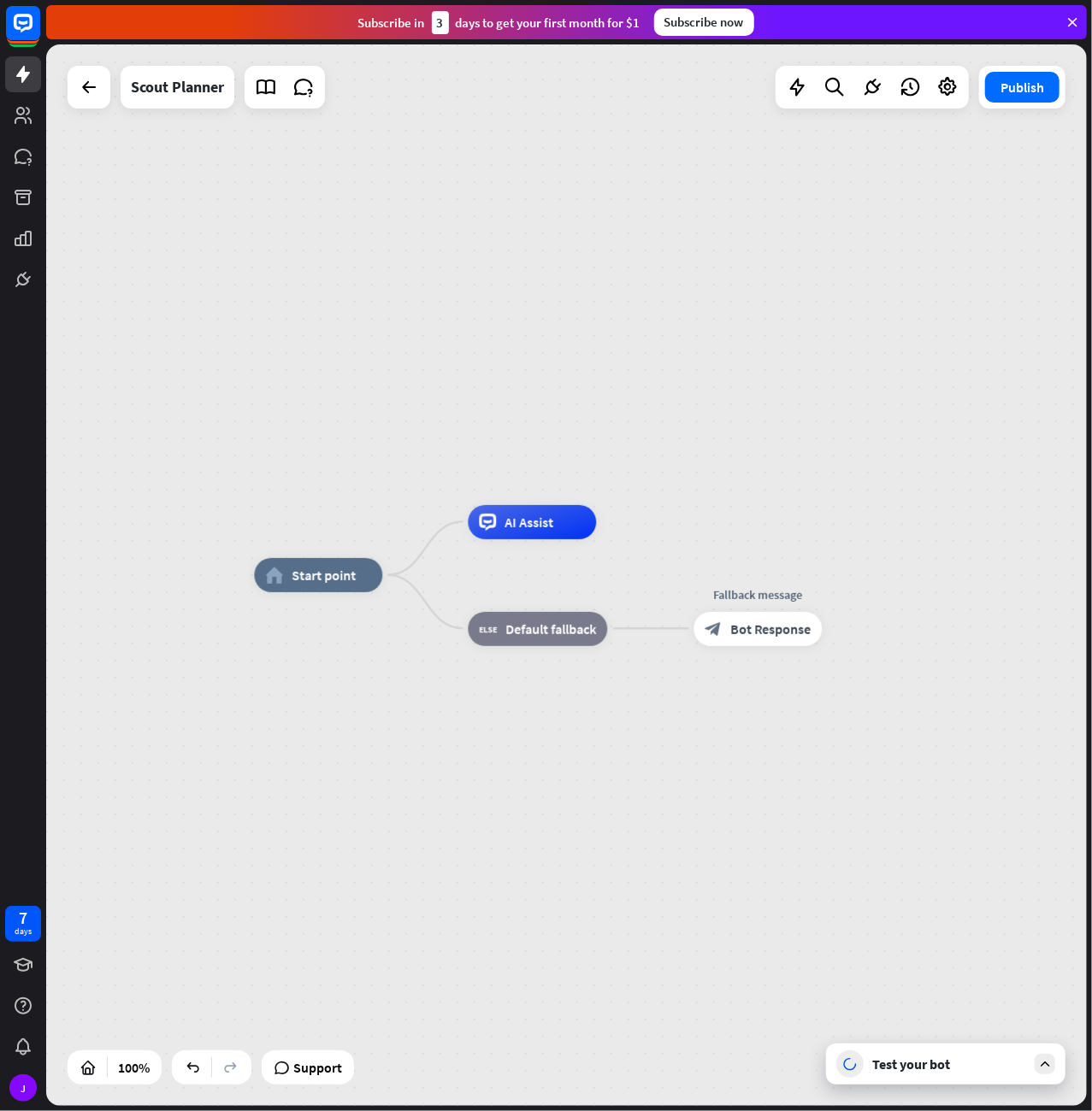
click at [714, 615] on button "Save" at bounding box center [704, 612] width 68 height 32
click at [1035, 86] on button "Publish" at bounding box center [1022, 86] width 74 height 31
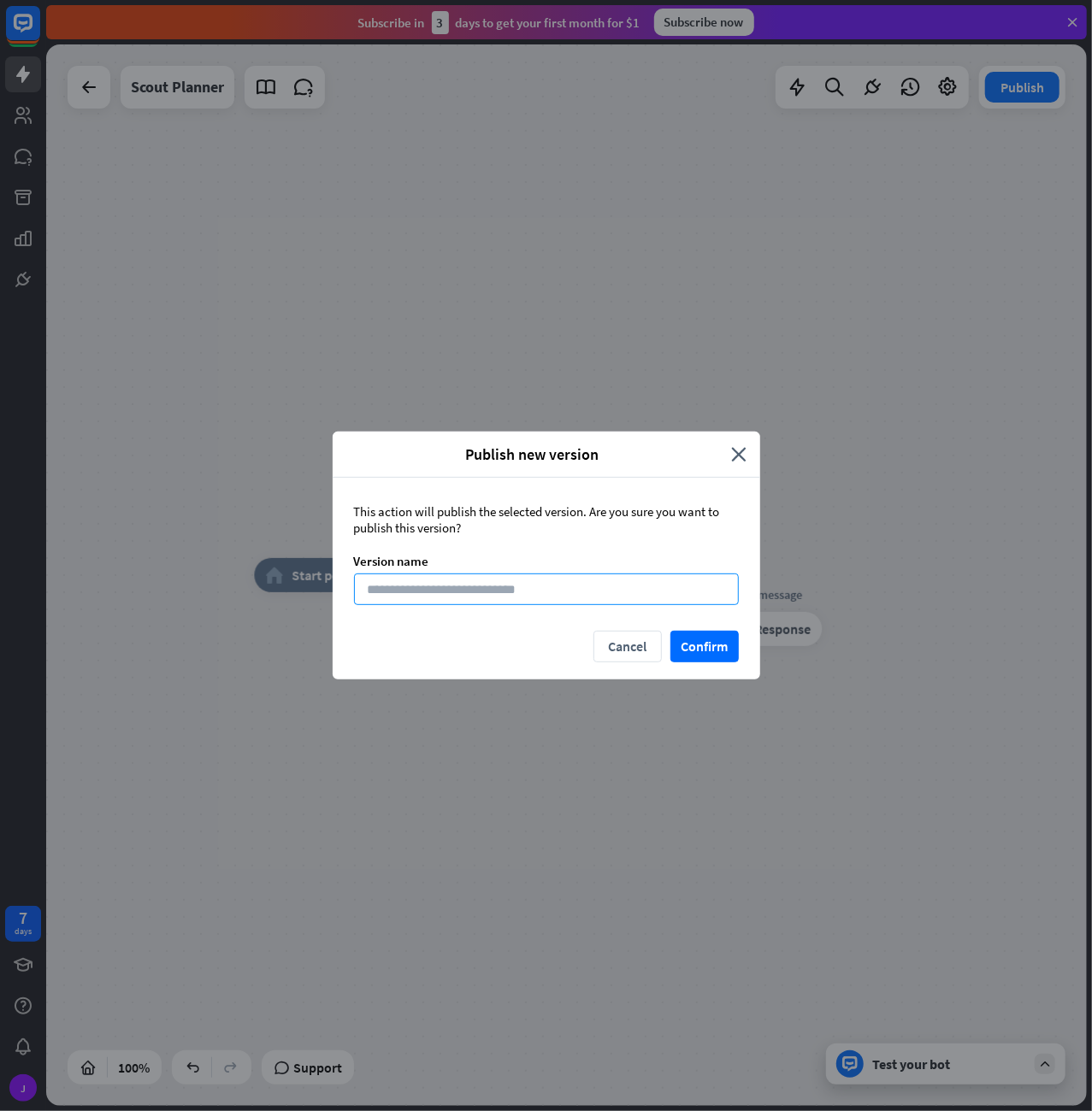
click at [471, 584] on input at bounding box center [545, 590] width 384 height 32
type input "**"
click at [712, 637] on button "Confirm" at bounding box center [704, 646] width 68 height 32
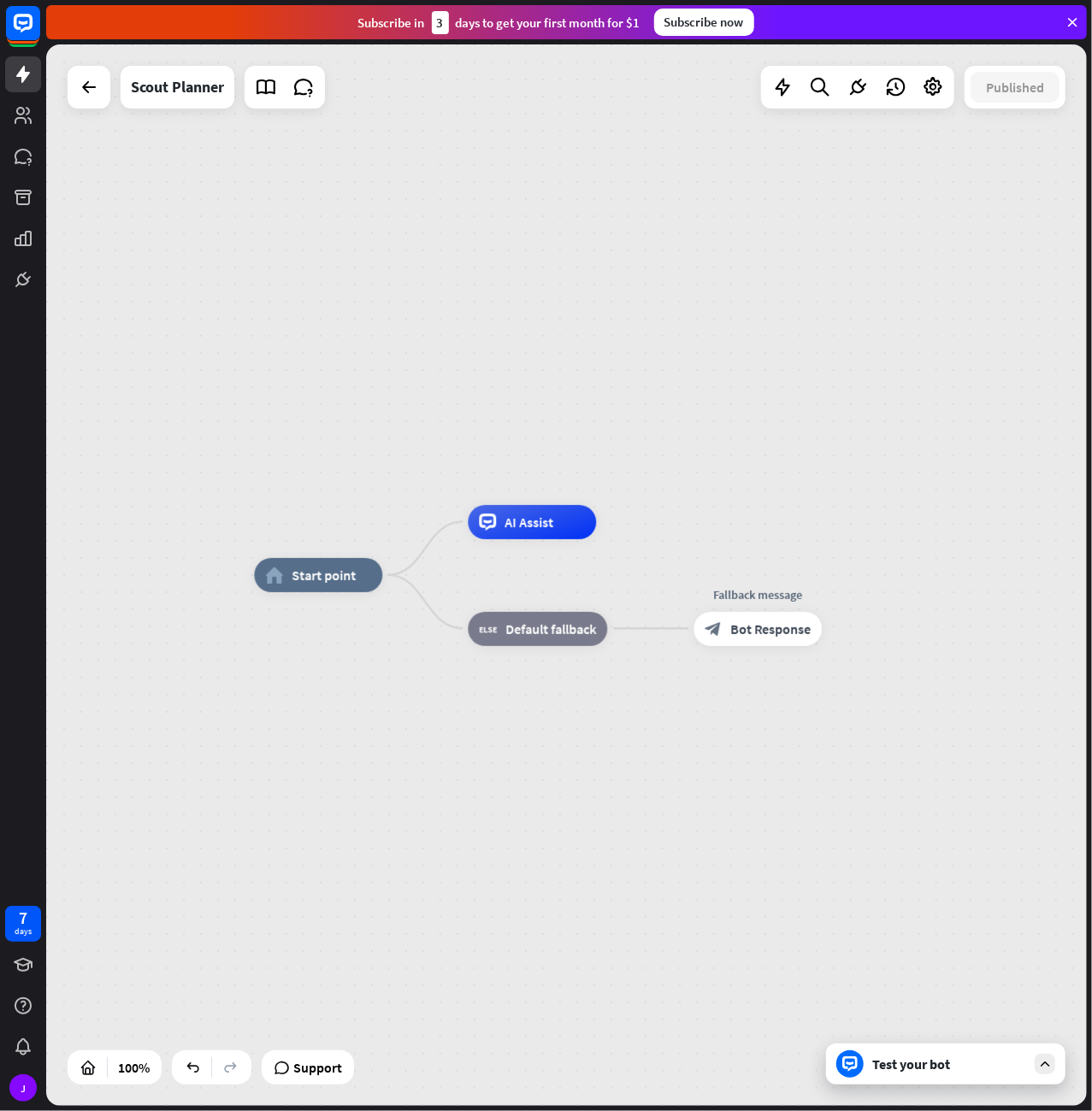
click at [917, 1055] on div "Test your bot" at bounding box center [948, 1063] width 154 height 17
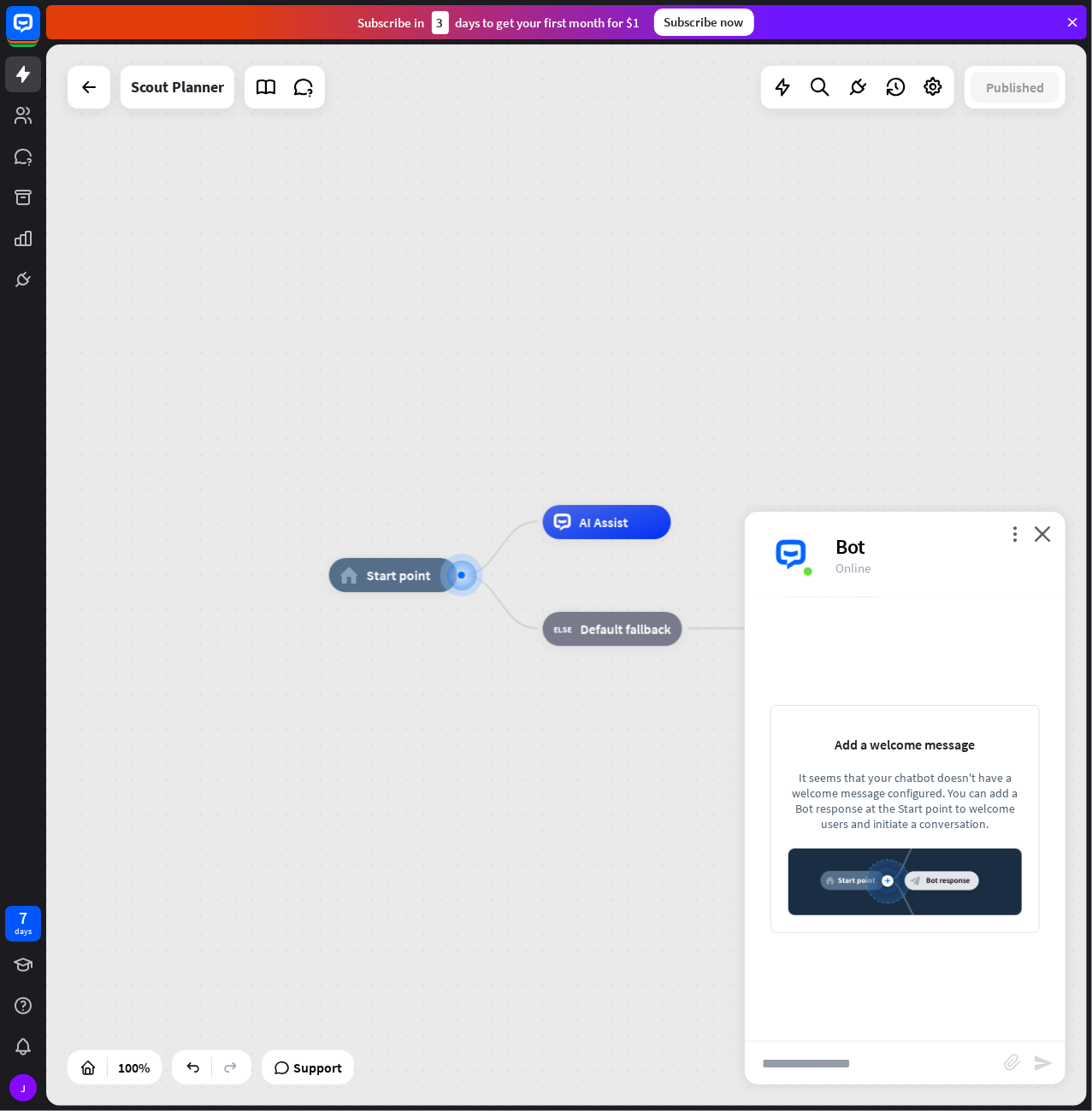
click at [899, 797] on div "It seems that your chatbot doesn't have a welcome message configured. You can a…" at bounding box center [904, 801] width 233 height 62
click at [939, 880] on img at bounding box center [904, 882] width 233 height 67
click at [912, 789] on div "It seems that your chatbot doesn't have a welcome message configured. You can a…" at bounding box center [904, 801] width 233 height 62
drag, startPoint x: 858, startPoint y: 745, endPoint x: 963, endPoint y: 806, distance: 121.4
click at [963, 806] on div "Add a welcome message It seems that your chatbot doesn't have a welcome message…" at bounding box center [904, 819] width 269 height 228
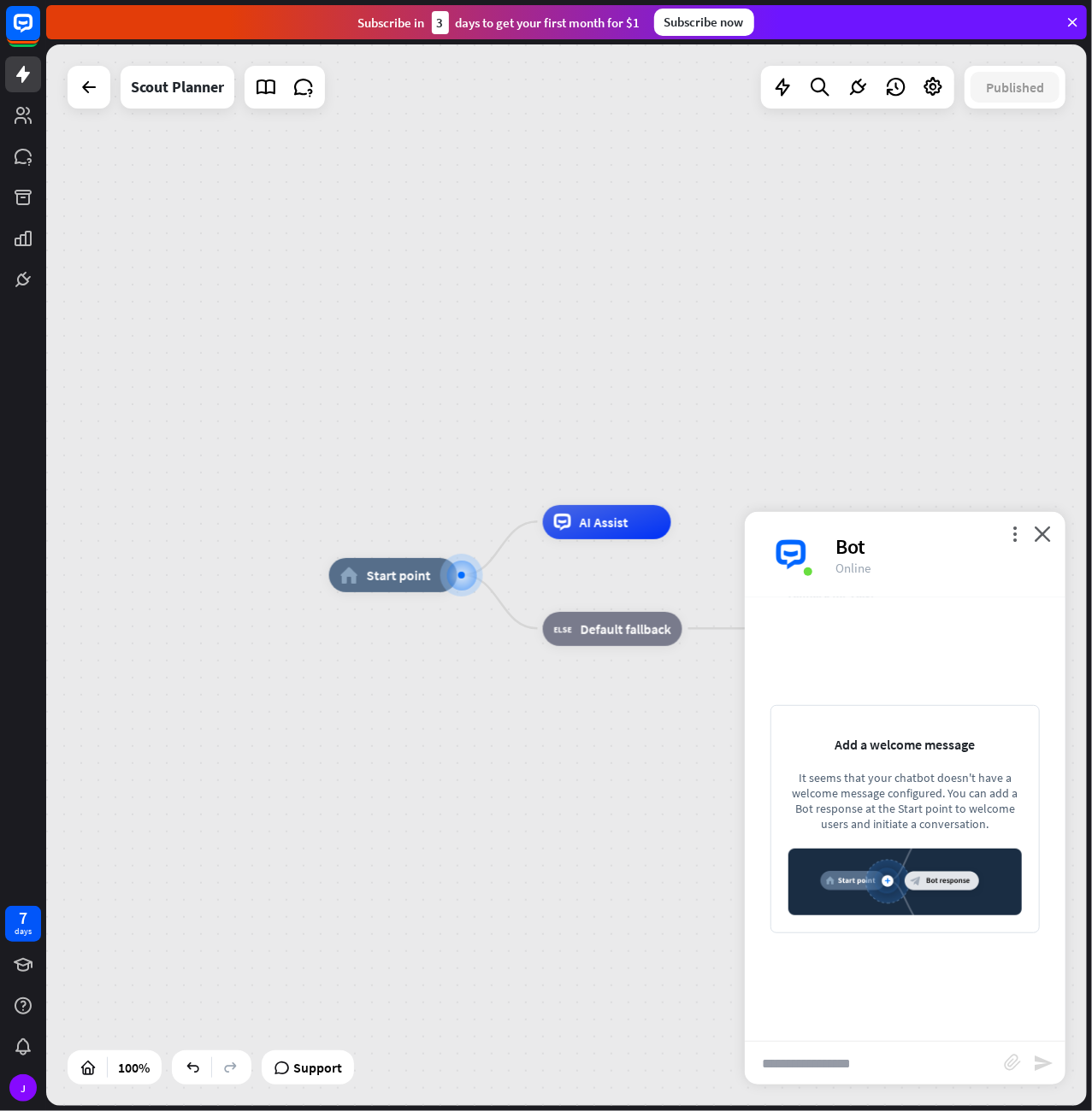
click at [965, 809] on div "It seems that your chatbot doesn't have a welcome message configured. You can a…" at bounding box center [904, 801] width 233 height 62
click at [411, 574] on span "Start point" at bounding box center [398, 575] width 65 height 17
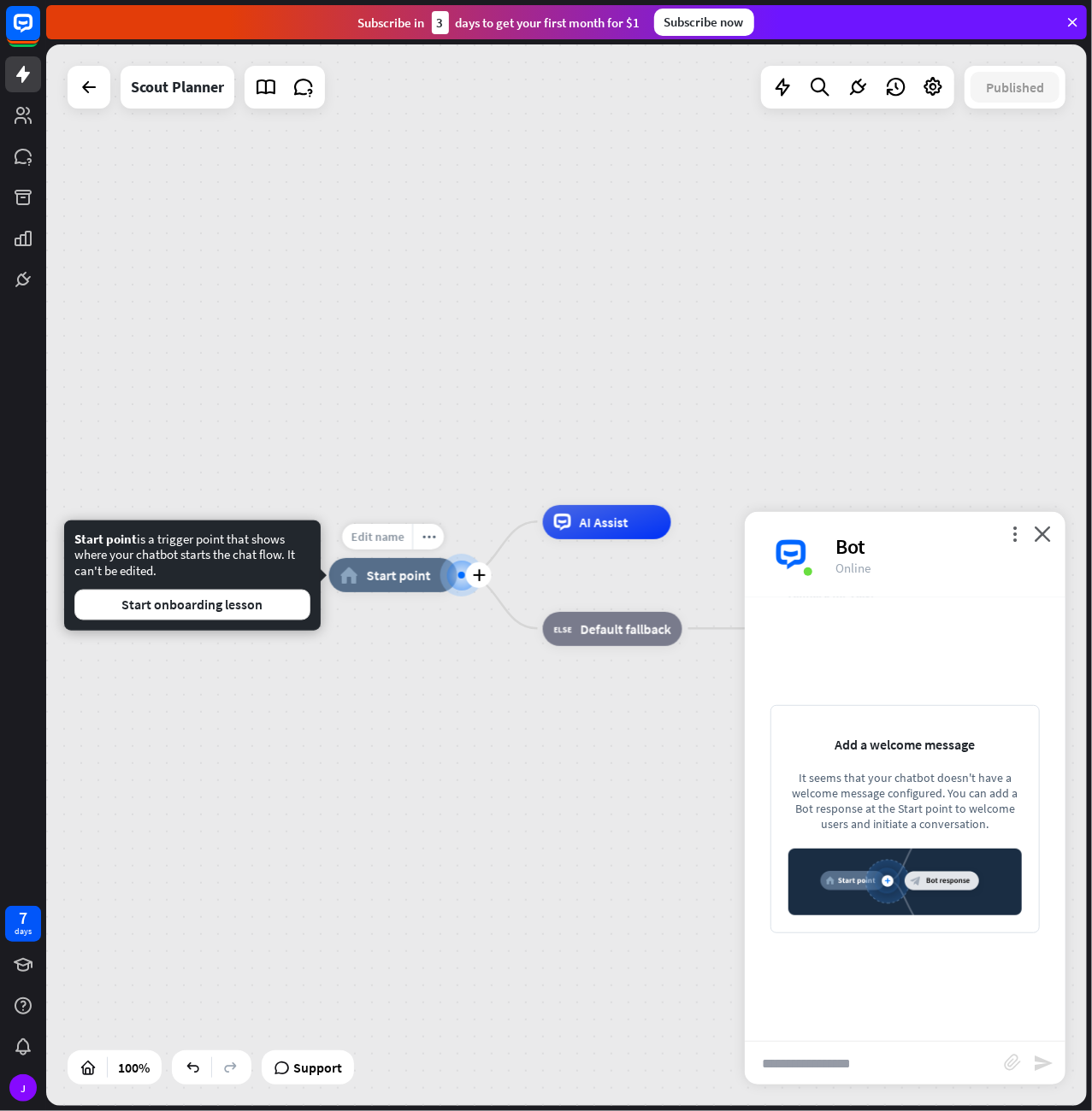
click at [383, 541] on span "Edit name" at bounding box center [376, 536] width 53 height 15
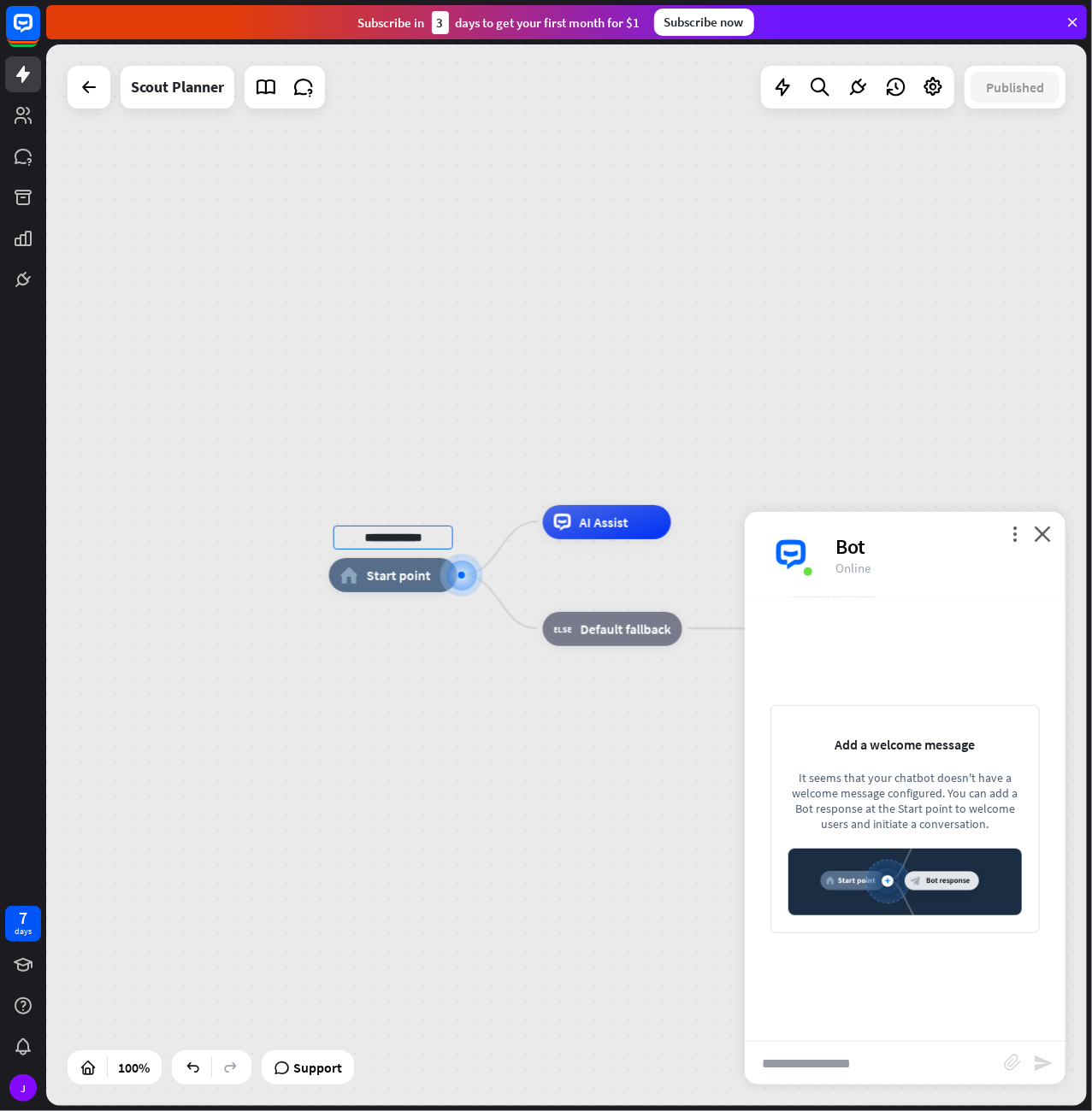
type input "**********"
click at [459, 740] on div "**********" at bounding box center [566, 575] width 1040 height 1061
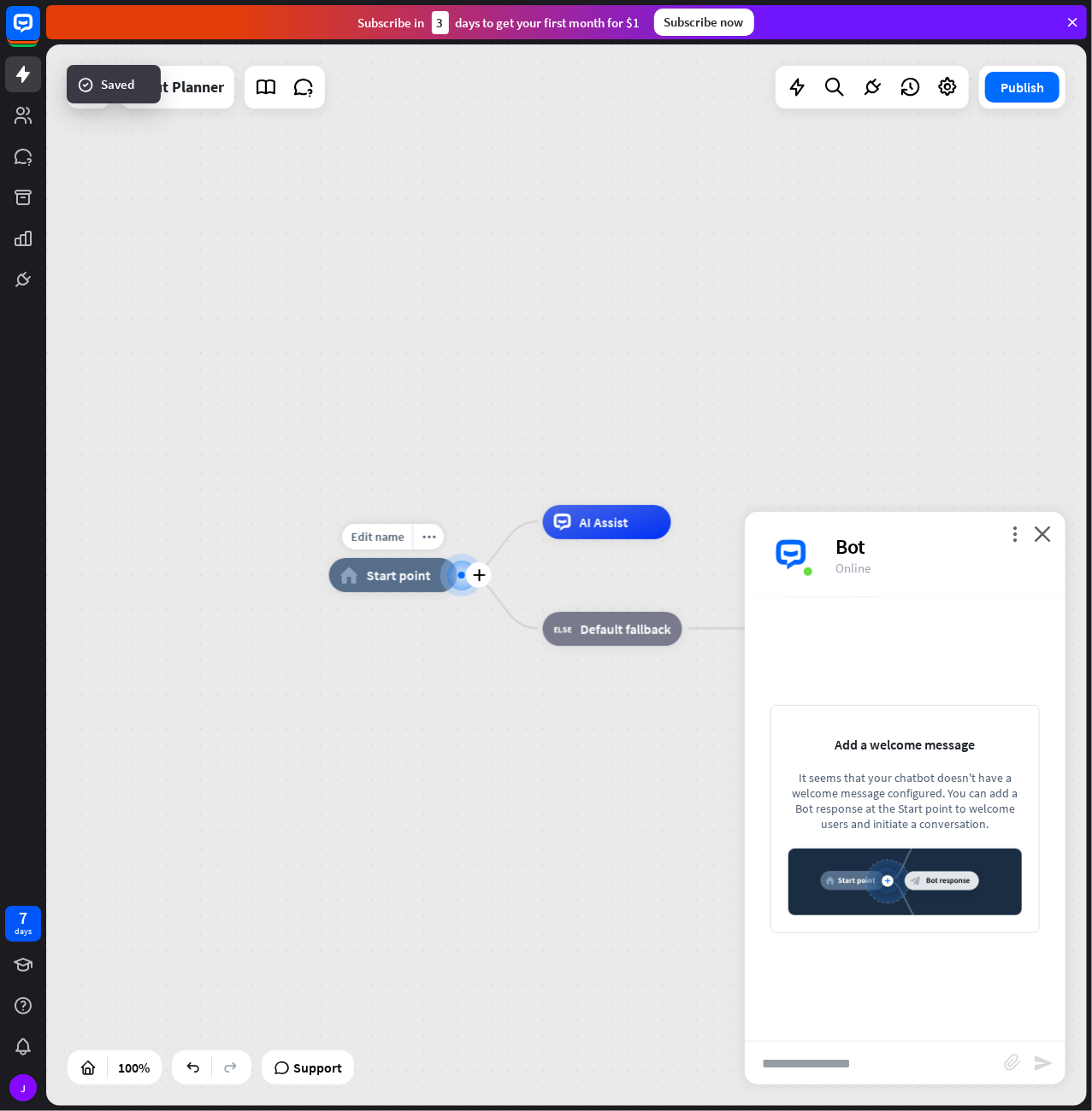
click at [391, 575] on span "Start point" at bounding box center [398, 575] width 65 height 17
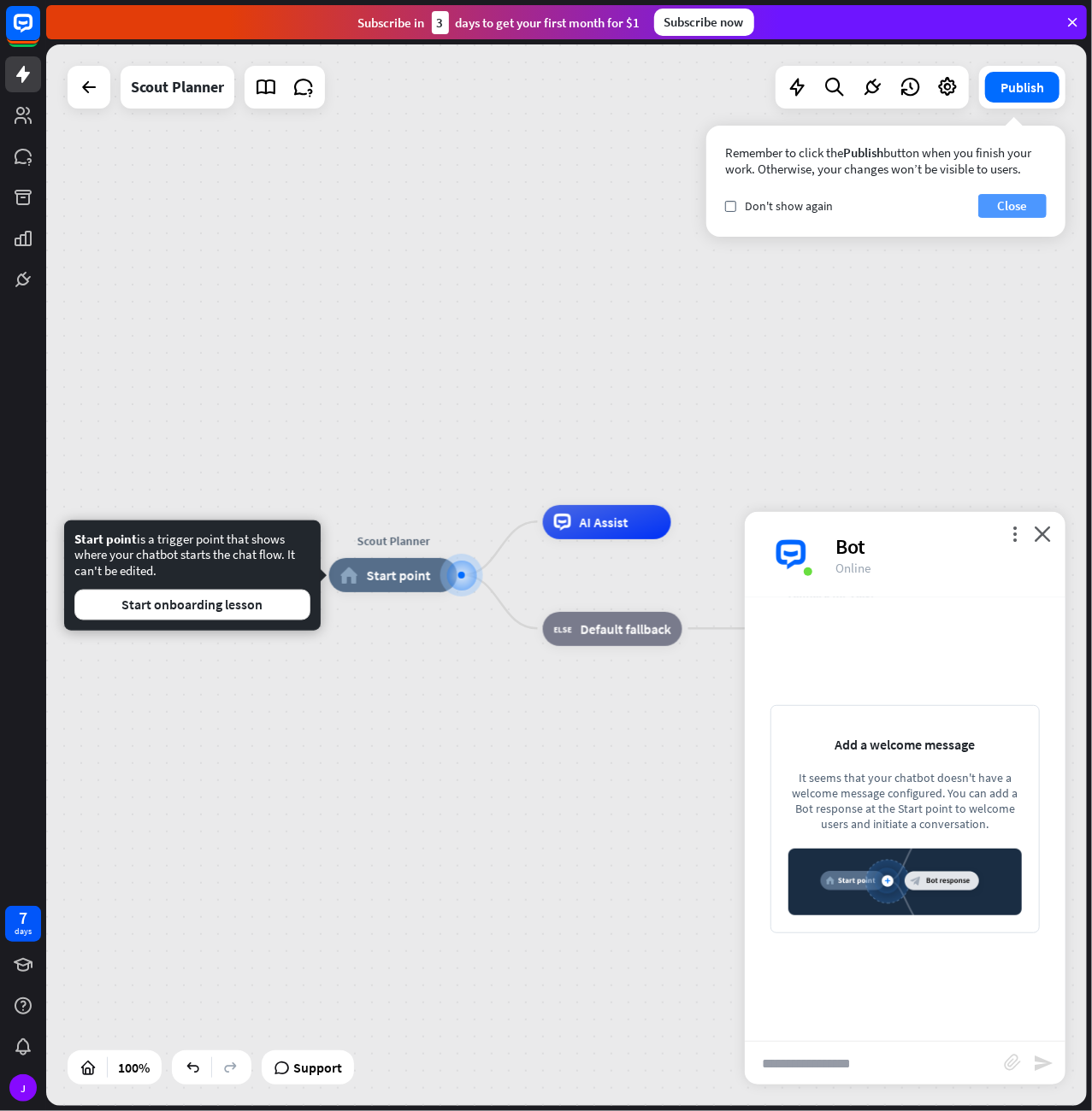
click at [1015, 205] on button "Close" at bounding box center [1012, 206] width 68 height 24
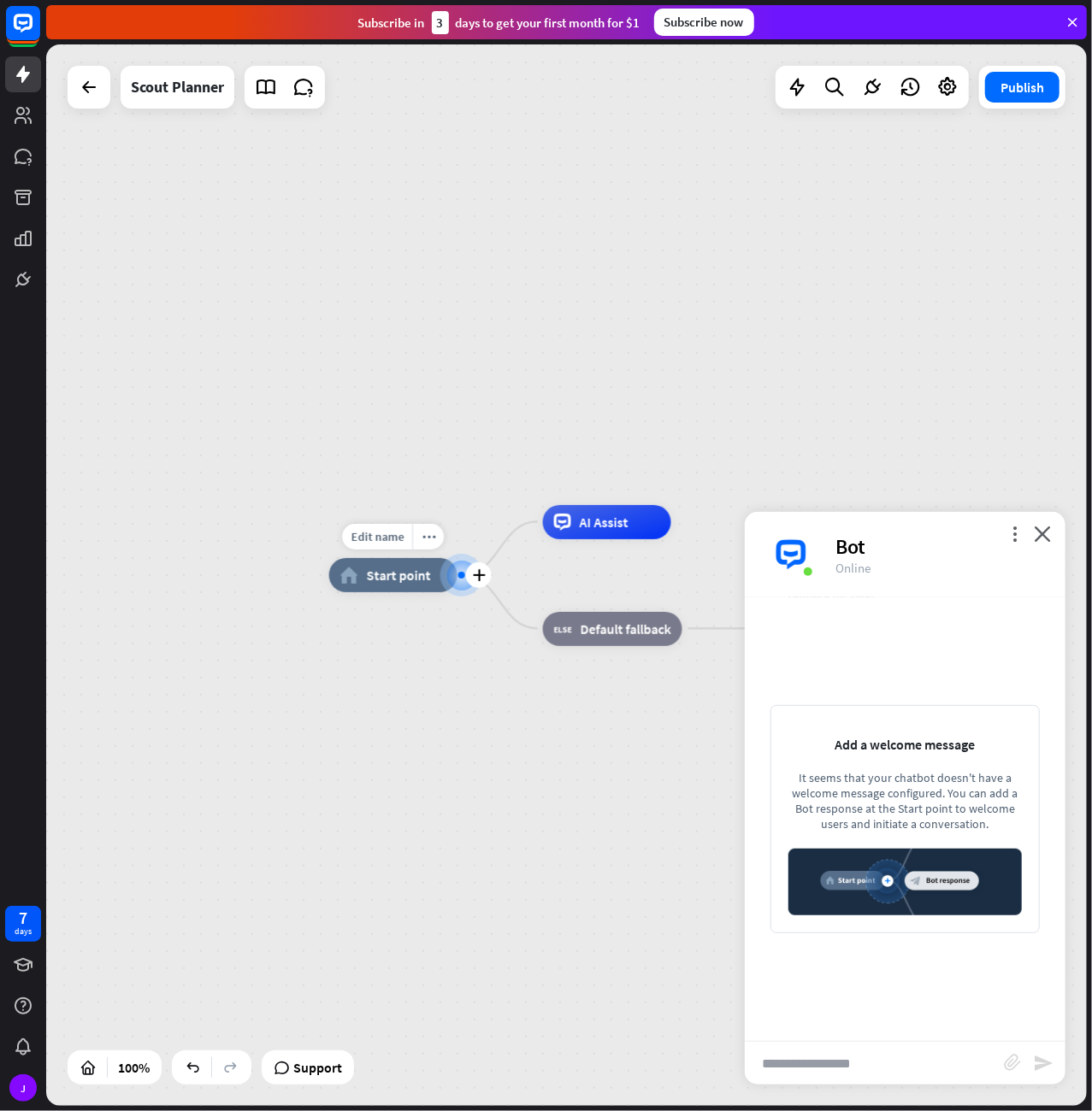
click at [371, 588] on div "home_2 Start point" at bounding box center [393, 575] width 128 height 34
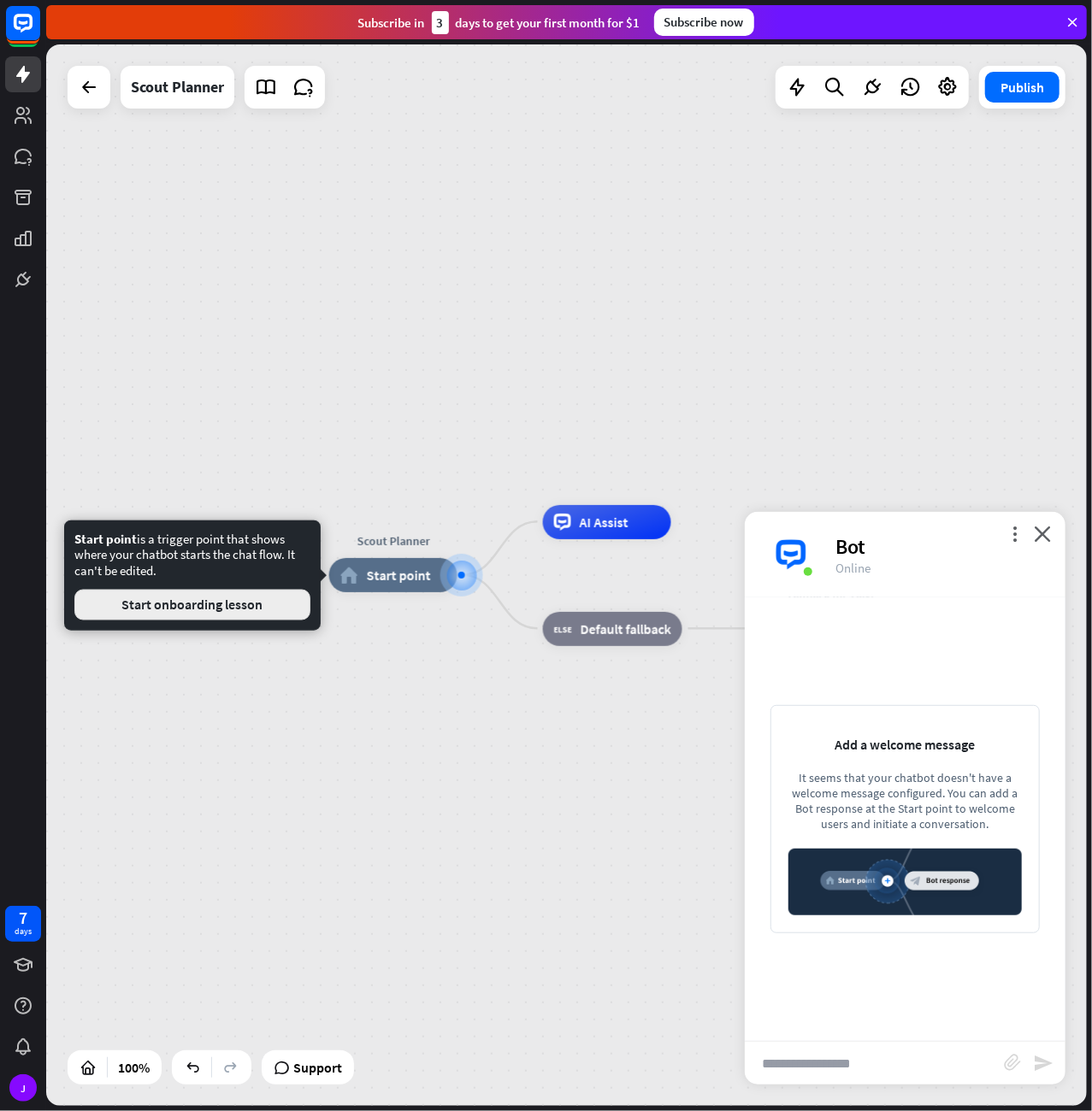
click at [203, 601] on button "Start onboarding lesson" at bounding box center [193, 605] width 236 height 31
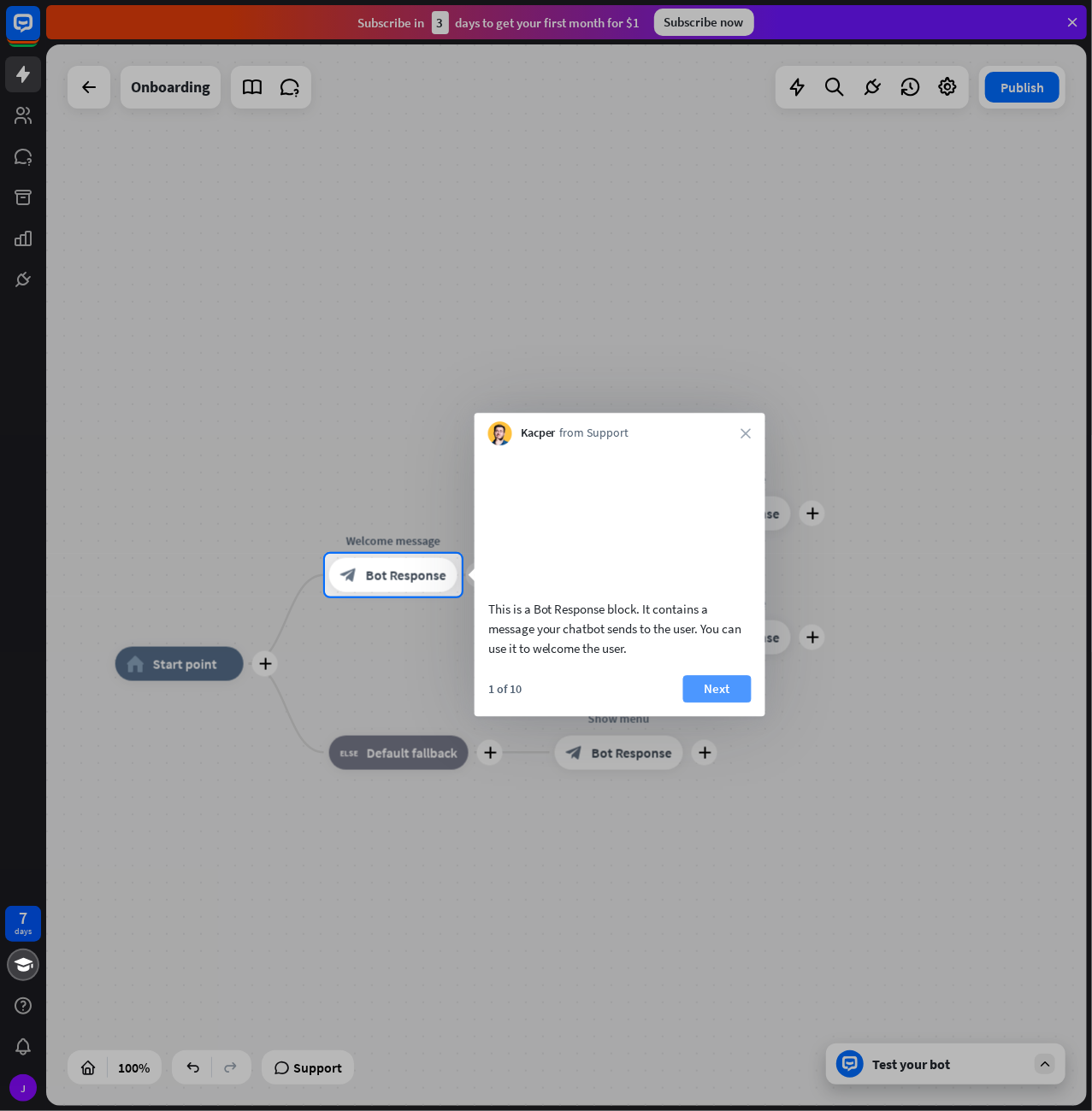
click at [711, 703] on button "Next" at bounding box center [717, 689] width 68 height 28
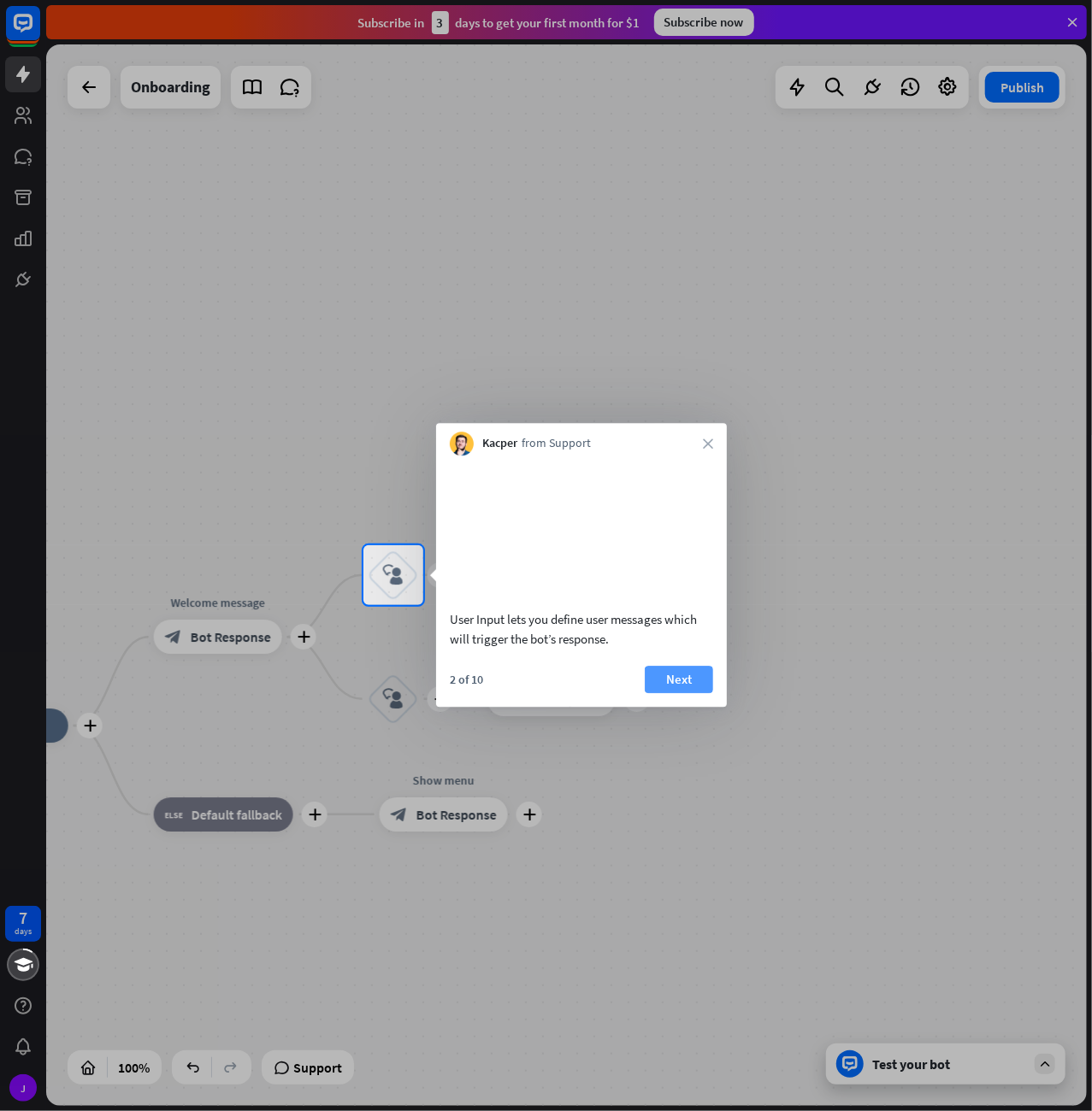
click at [674, 693] on button "Next" at bounding box center [678, 680] width 68 height 28
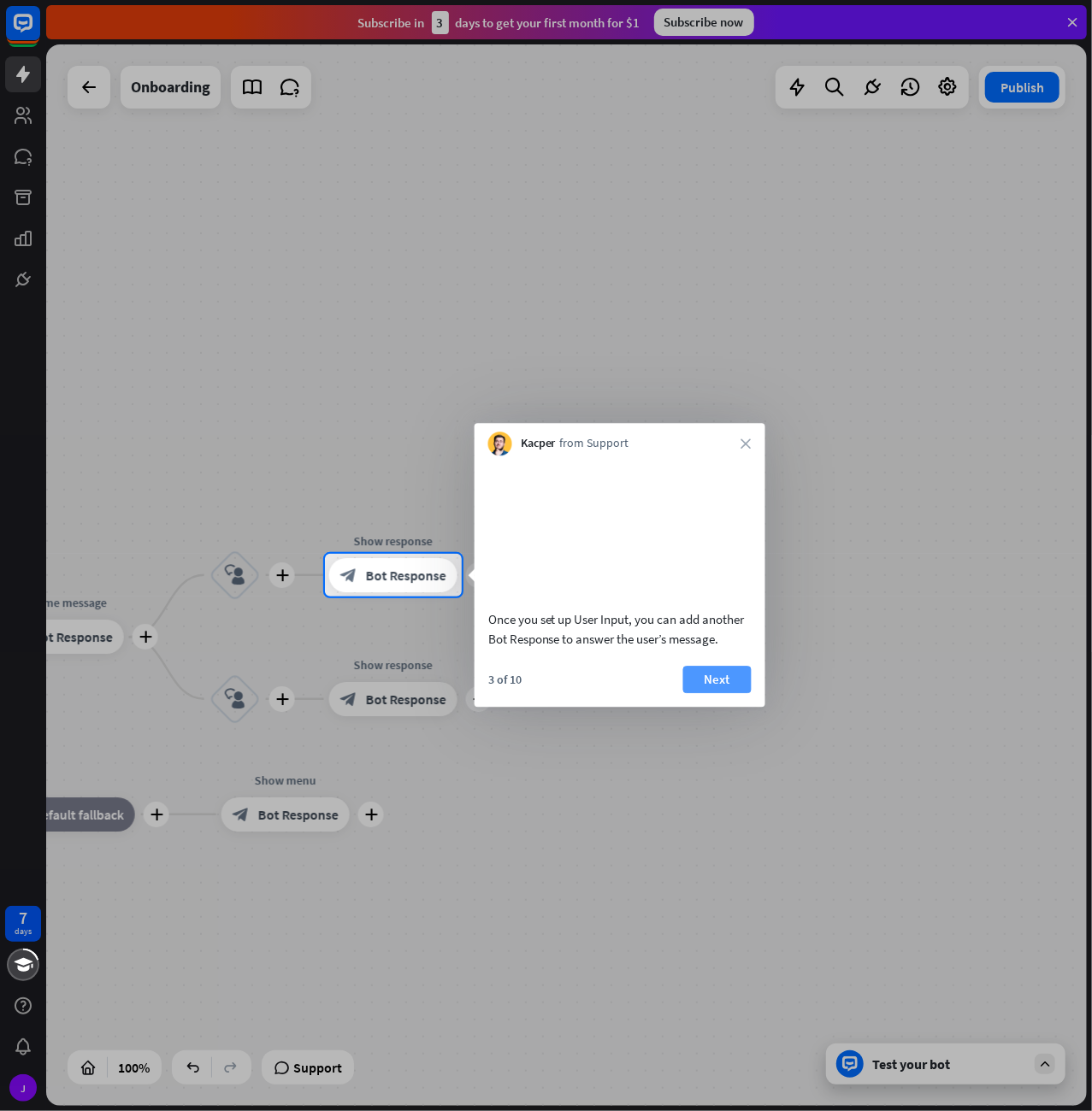
click at [731, 693] on button "Next" at bounding box center [717, 680] width 68 height 28
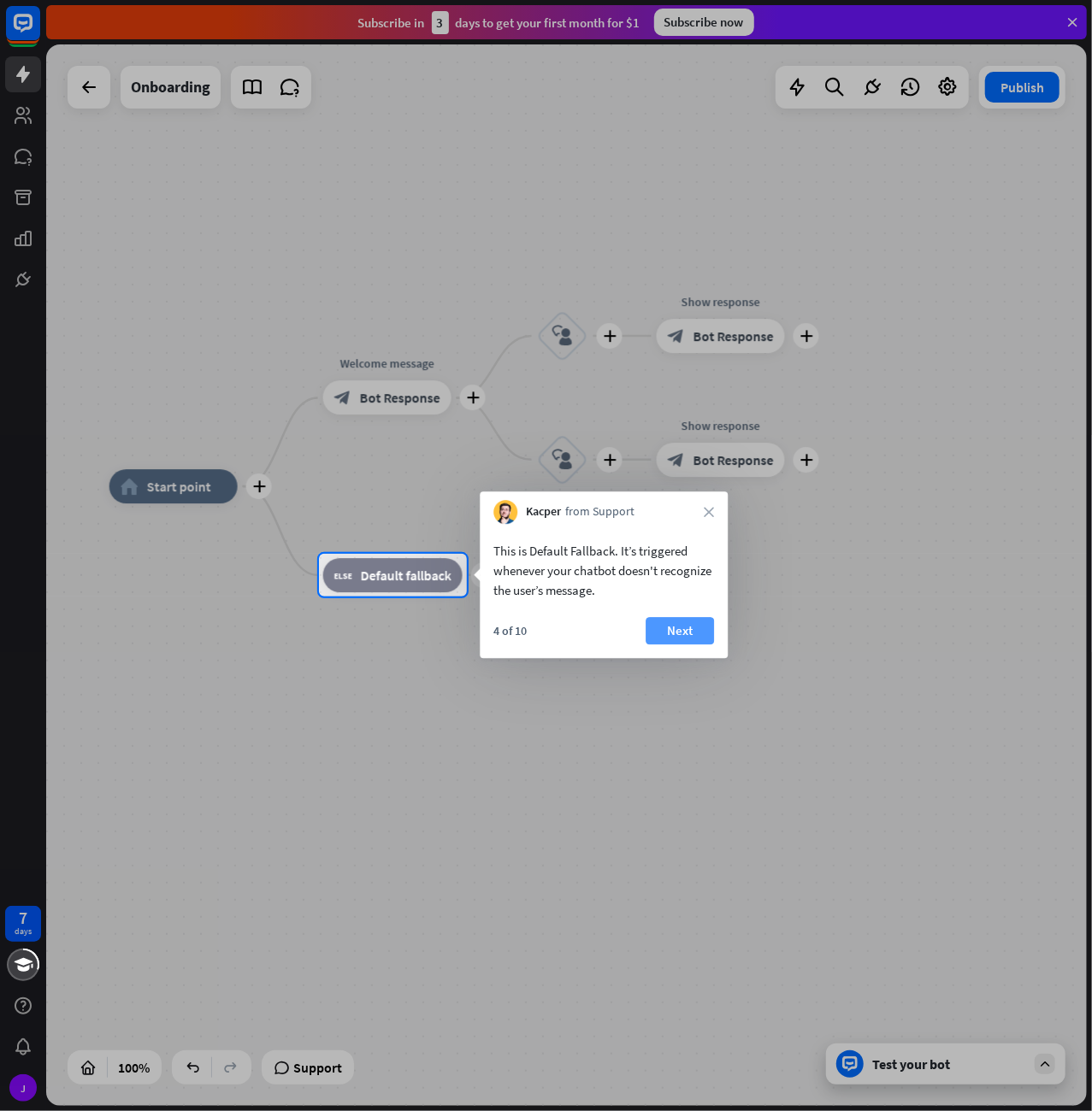
click at [680, 628] on button "Next" at bounding box center [679, 631] width 68 height 28
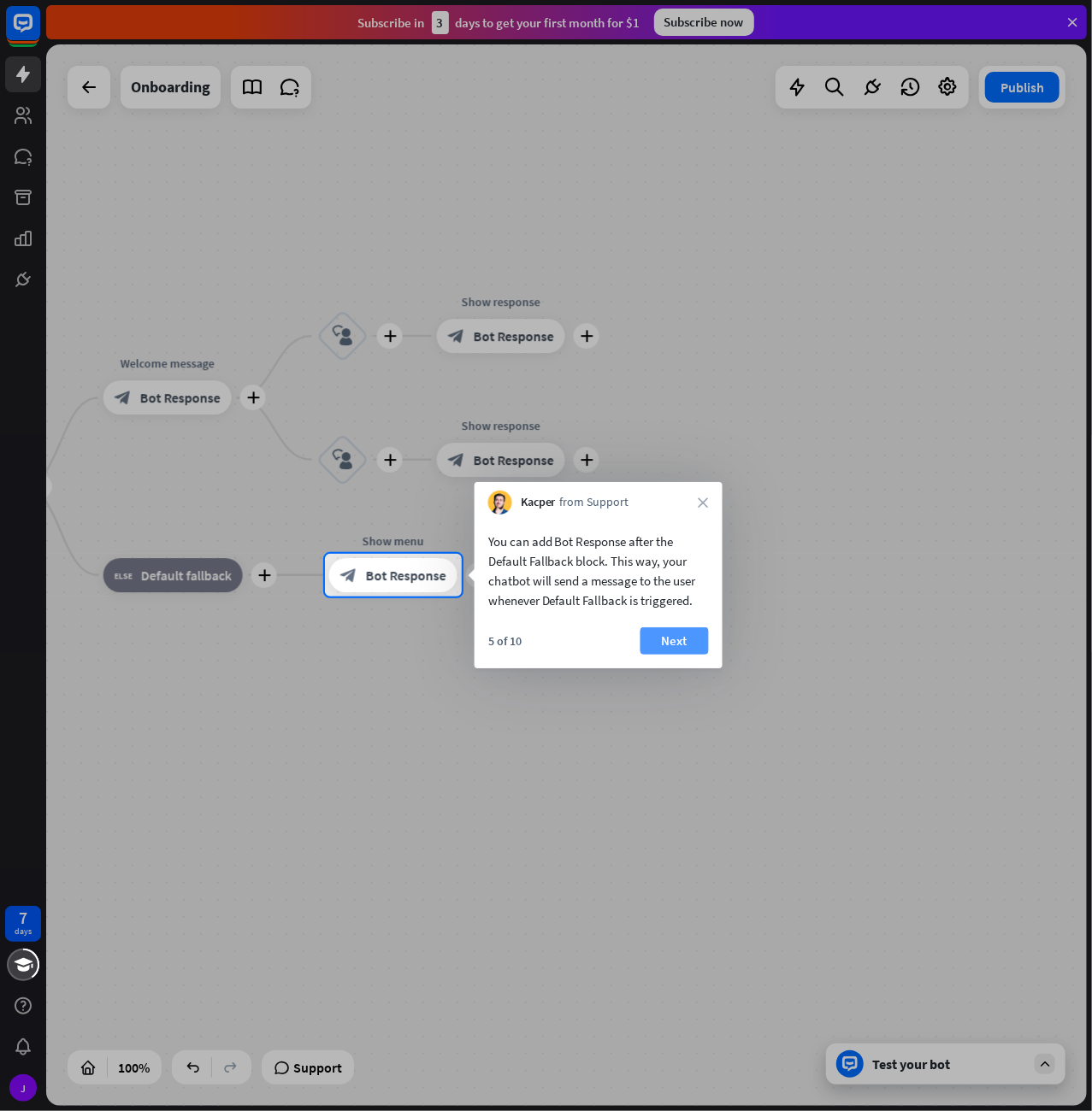
click at [677, 634] on button "Next" at bounding box center [674, 641] width 68 height 28
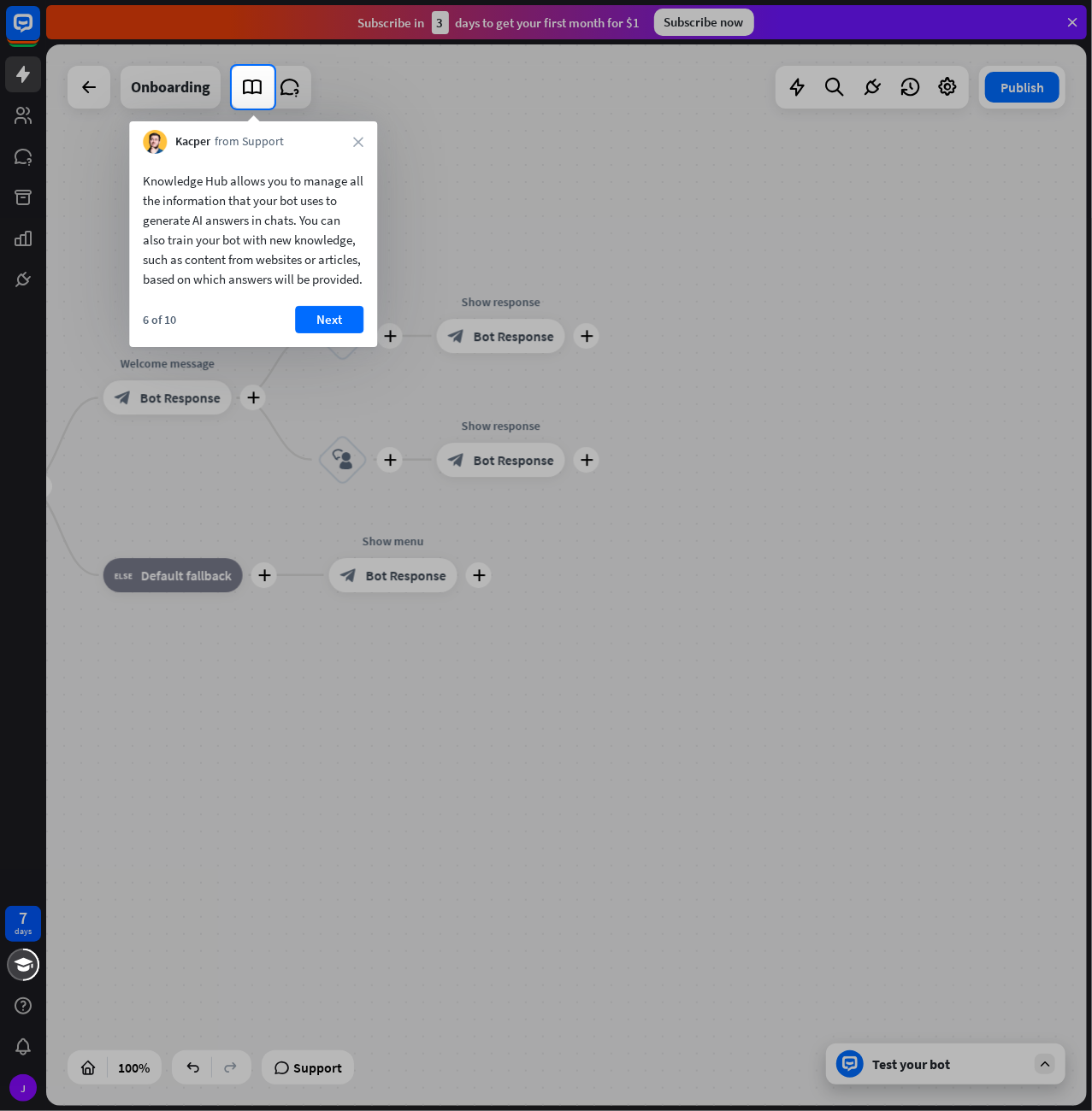
click at [341, 323] on div "Knowledge Hub allows you to manage all the information that your bot uses to ge…" at bounding box center [253, 250] width 248 height 194
click at [341, 334] on button "Next" at bounding box center [329, 320] width 68 height 28
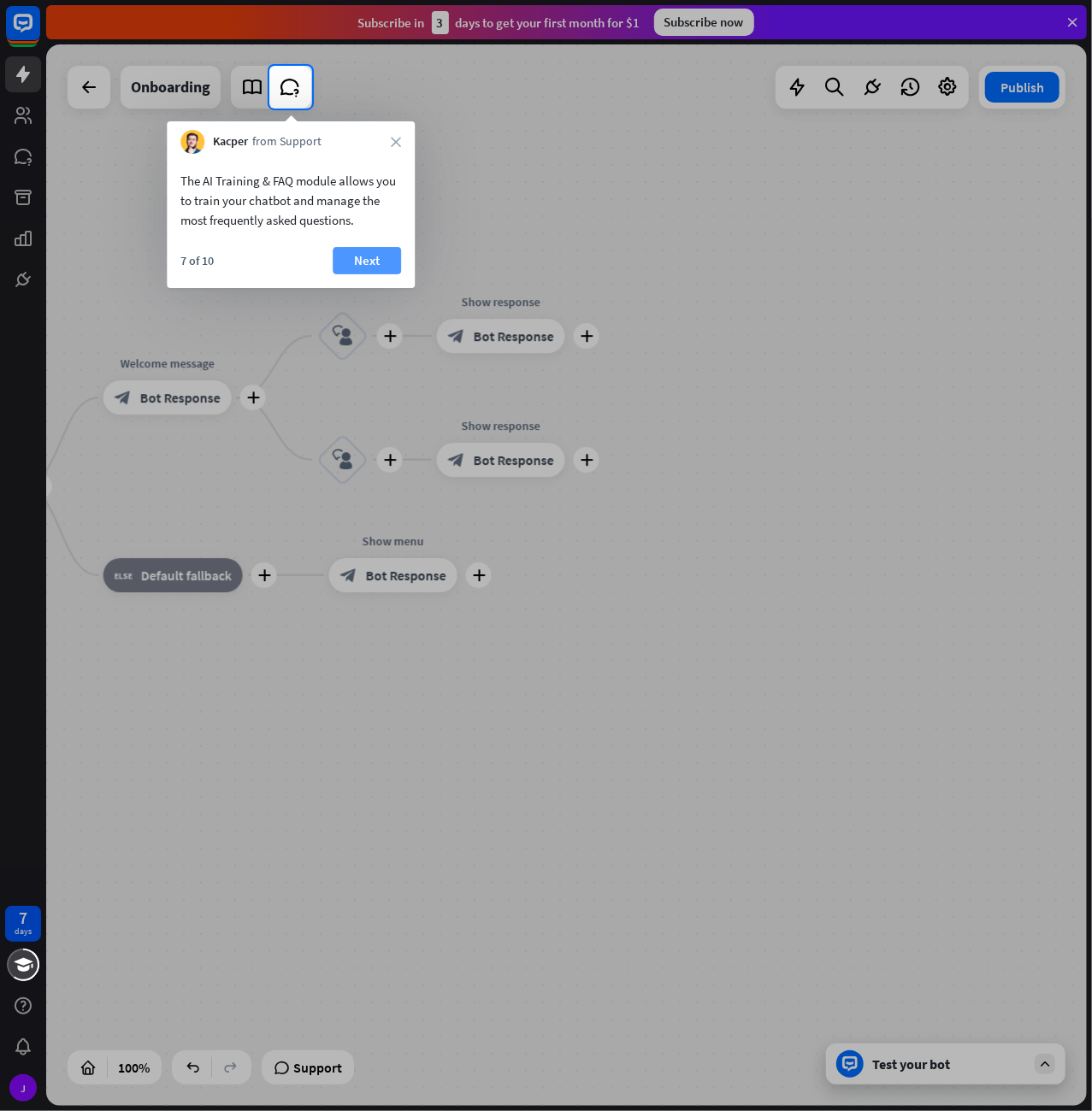
click at [378, 257] on button "Next" at bounding box center [366, 261] width 68 height 28
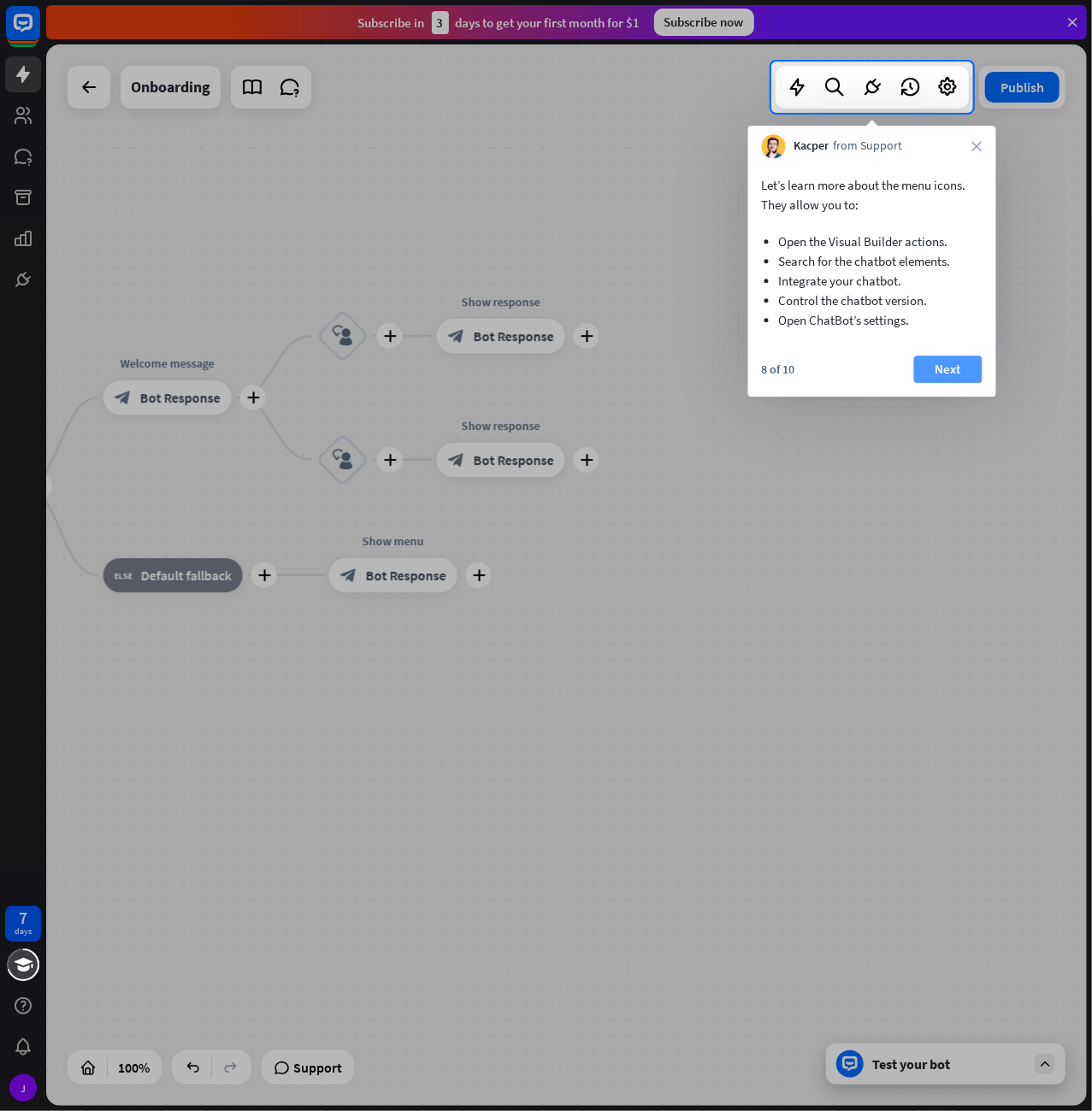
click at [925, 367] on button "Next" at bounding box center [947, 369] width 68 height 28
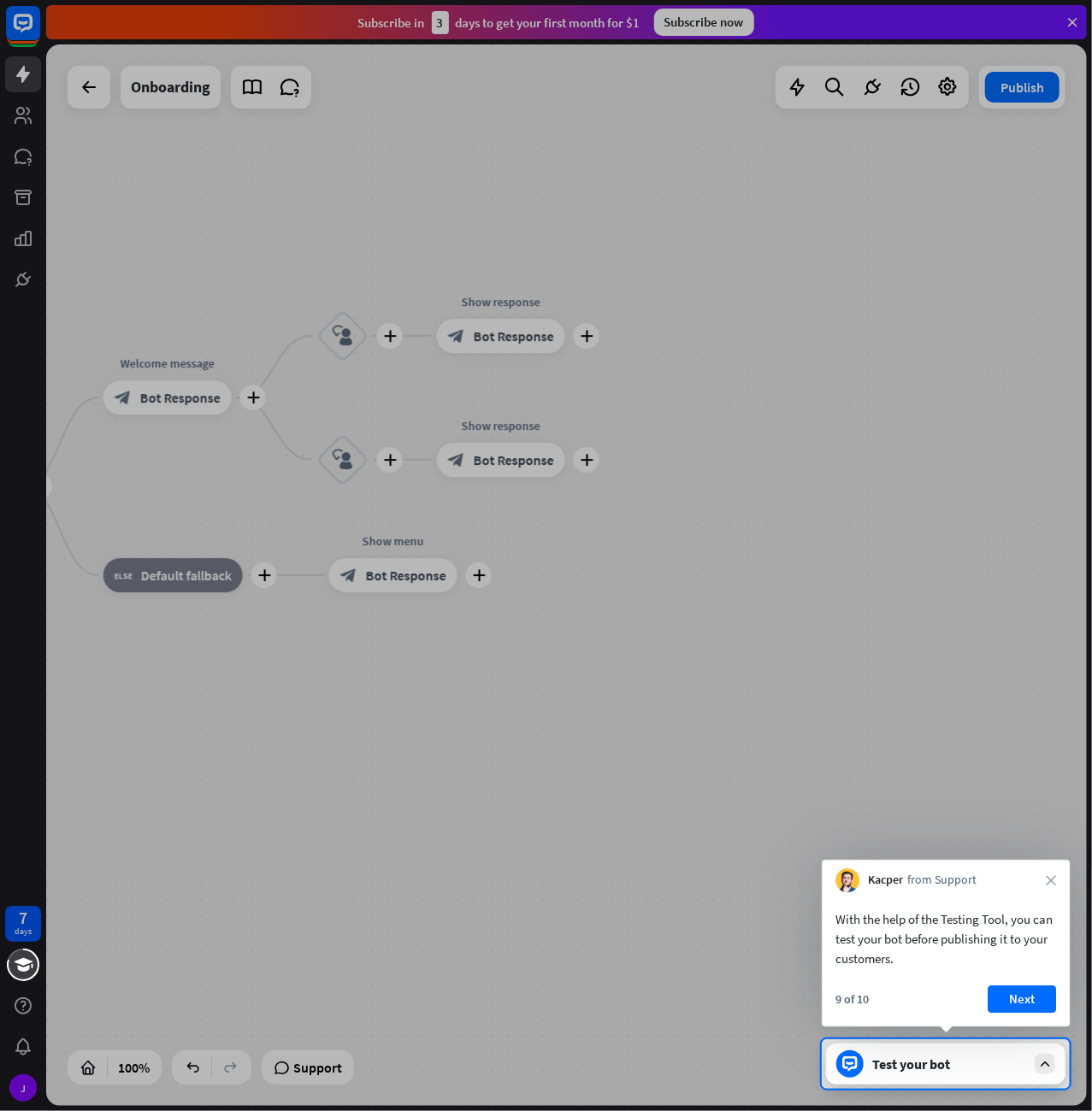
click at [1036, 983] on div "With the help of the Testing Tool, you can test your bot before publishing it t…" at bounding box center [945, 959] width 248 height 134
click at [1035, 991] on button "Next" at bounding box center [1022, 1000] width 68 height 28
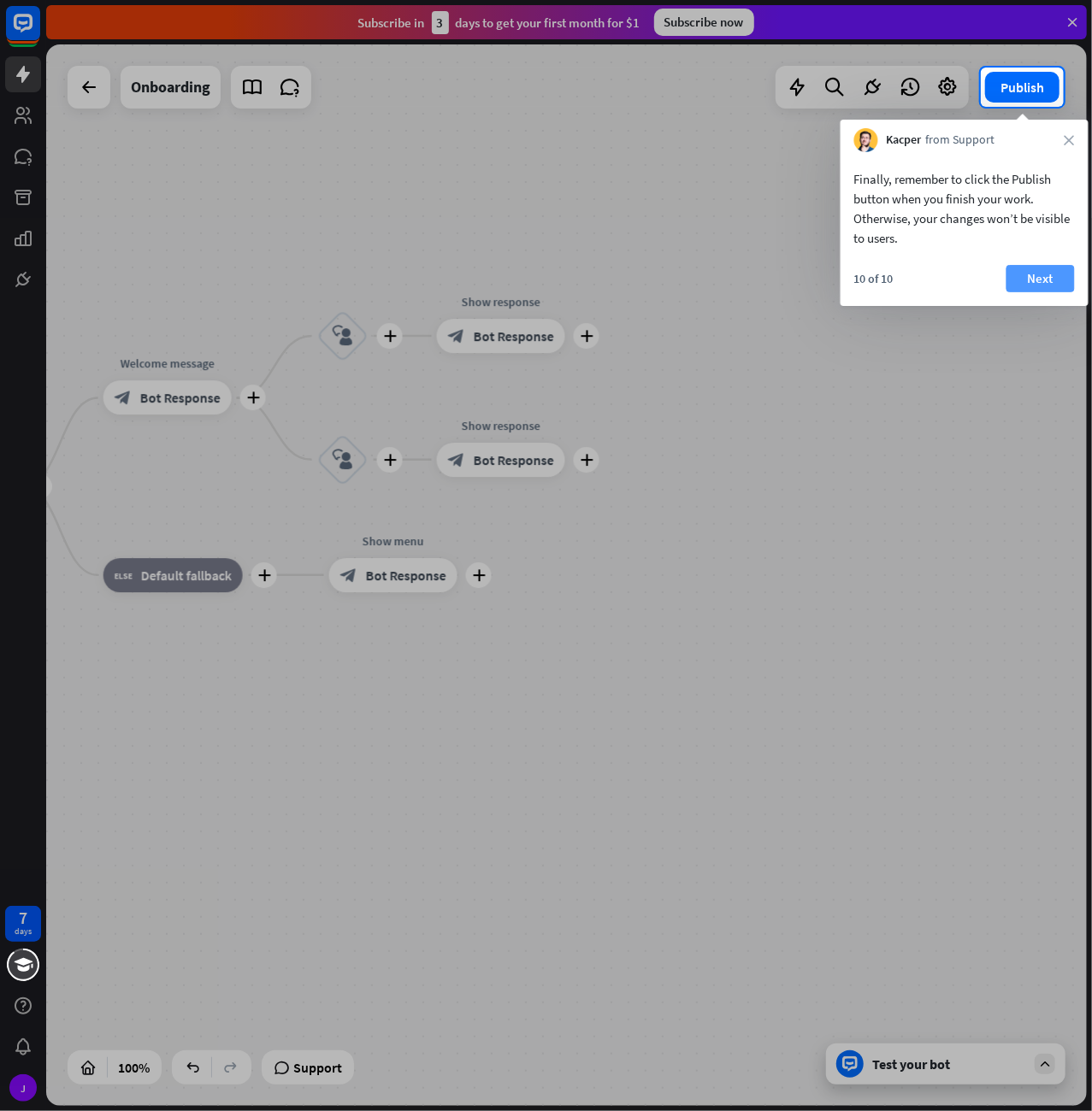
click at [1047, 277] on button "Next" at bounding box center [1039, 279] width 68 height 28
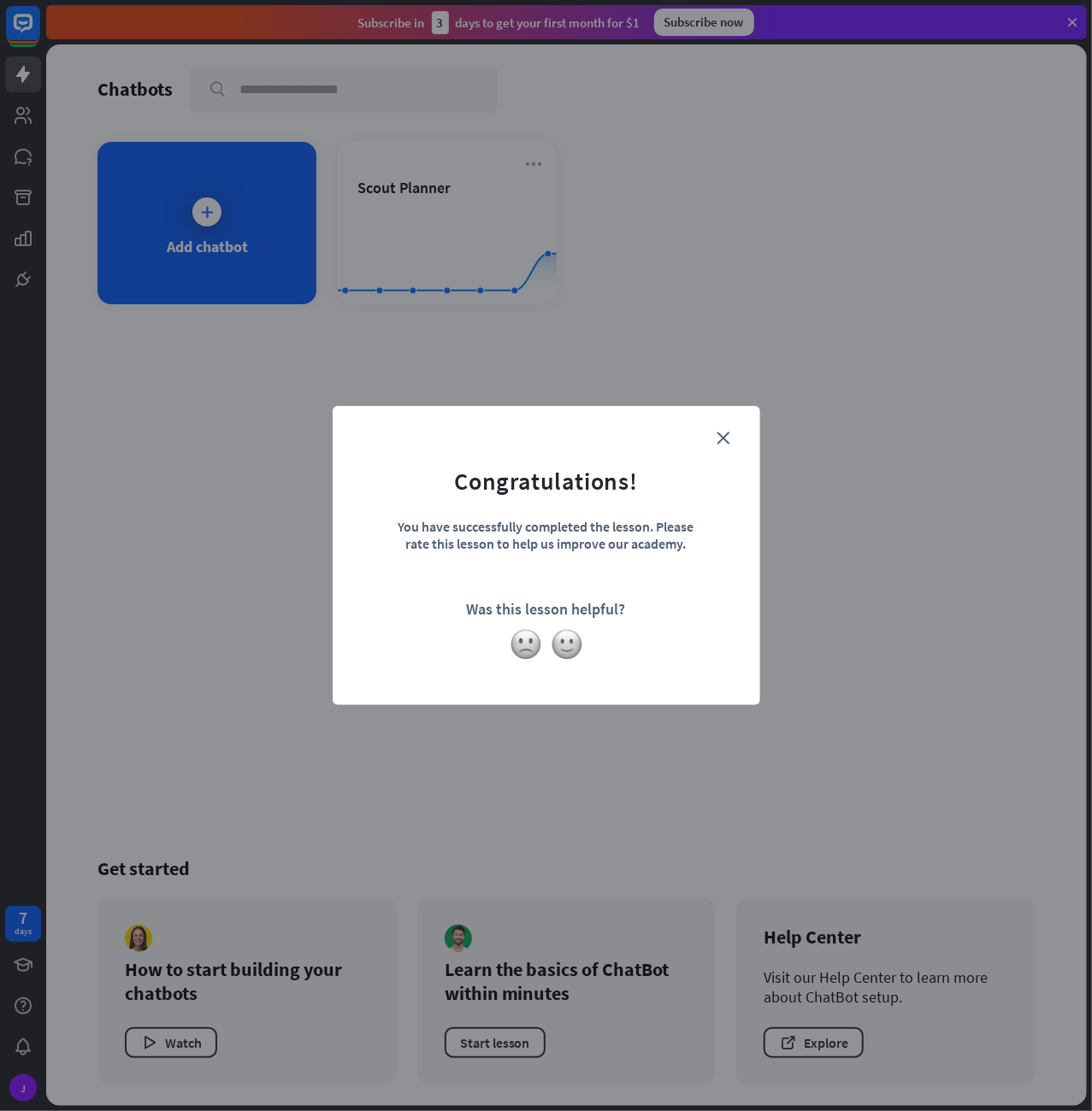
click at [734, 434] on form "Congratulations! You have successfully completed the lesson. Please rate this l…" at bounding box center [545, 530] width 384 height 205
click at [723, 435] on icon "close" at bounding box center [723, 438] width 13 height 13
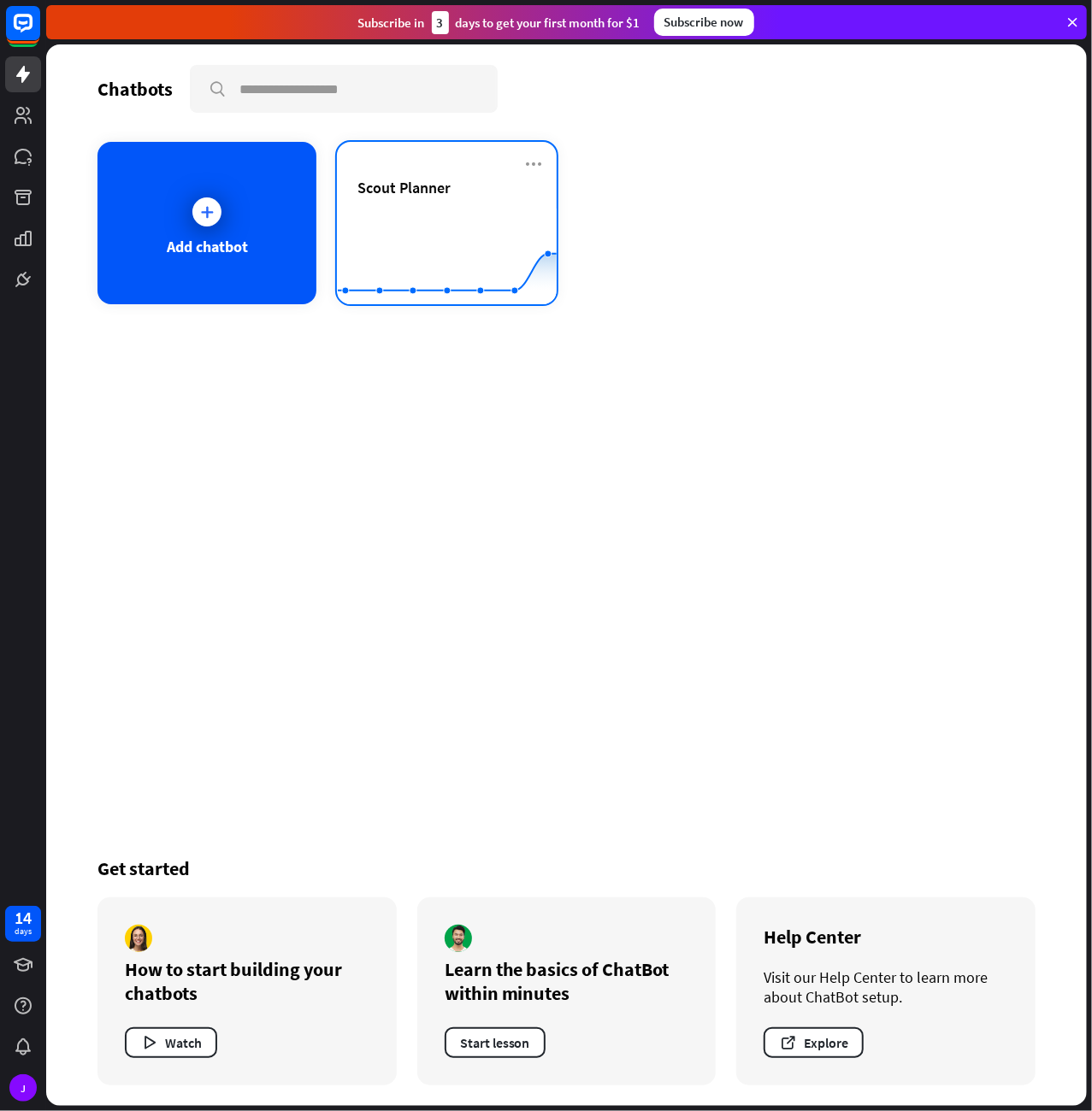
click at [420, 192] on span "Scout Planner" at bounding box center [404, 188] width 93 height 20
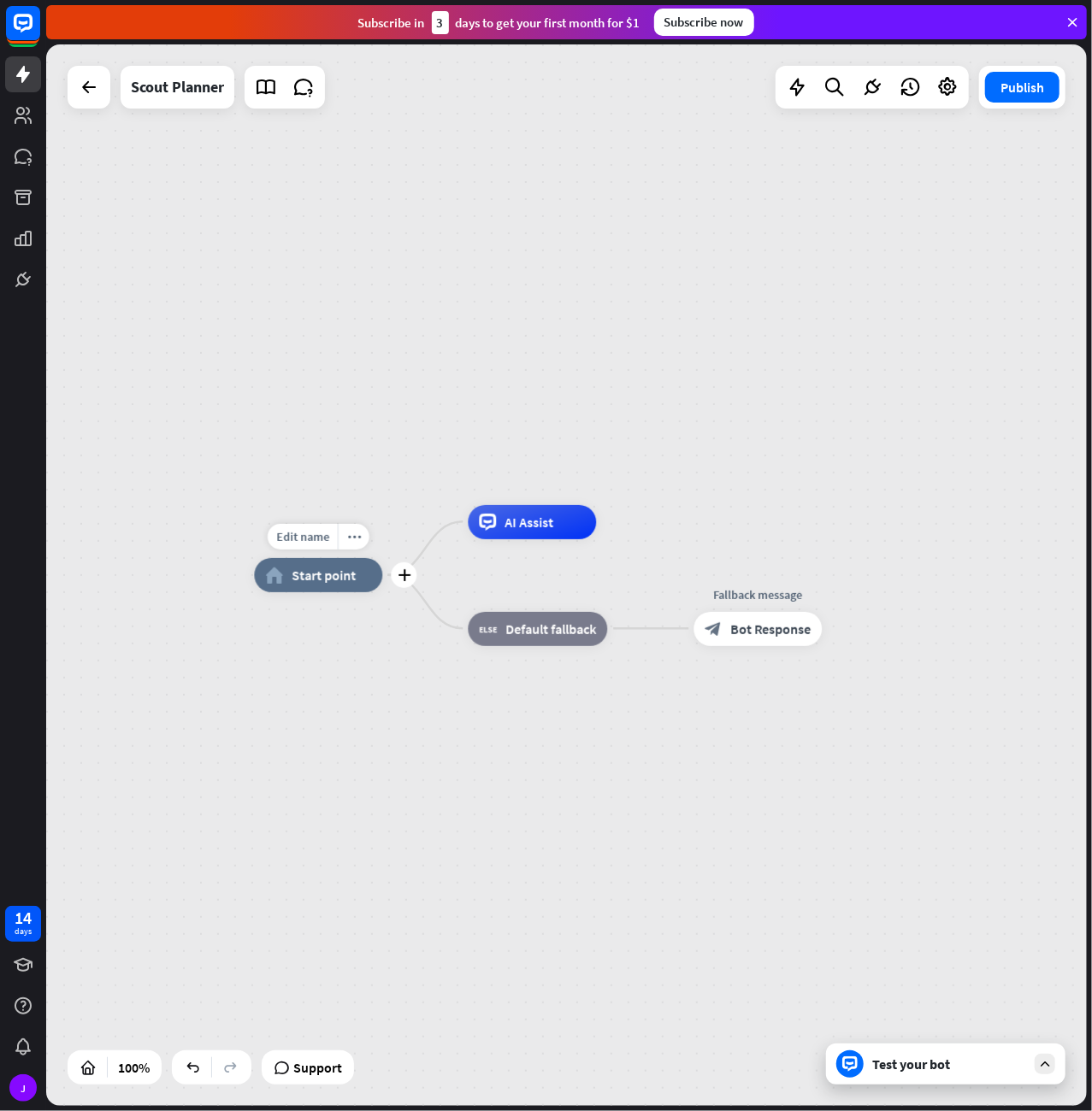
click at [305, 574] on span "Start point" at bounding box center [324, 575] width 65 height 17
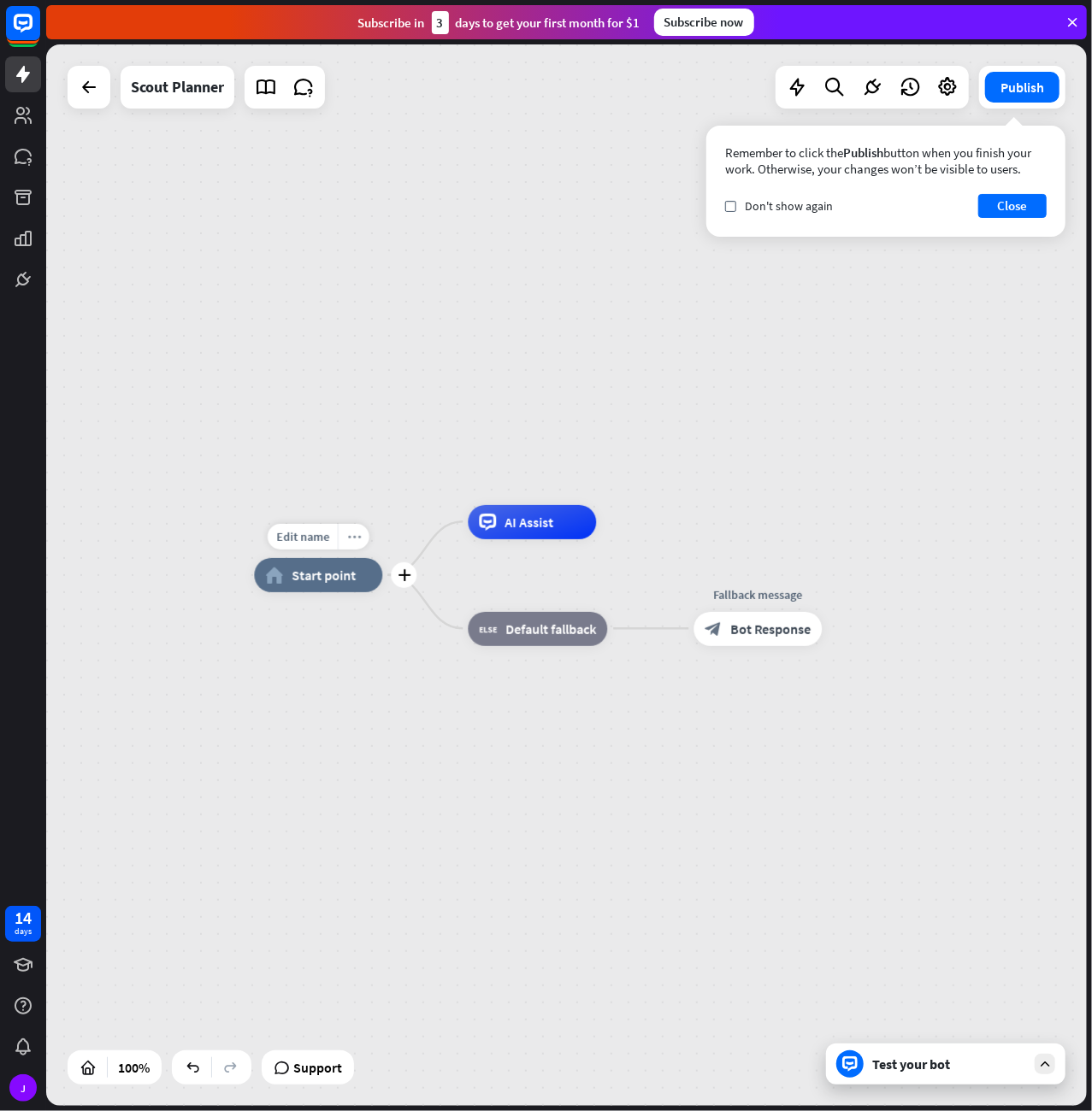
click at [354, 546] on div "more_horiz" at bounding box center [353, 537] width 32 height 26
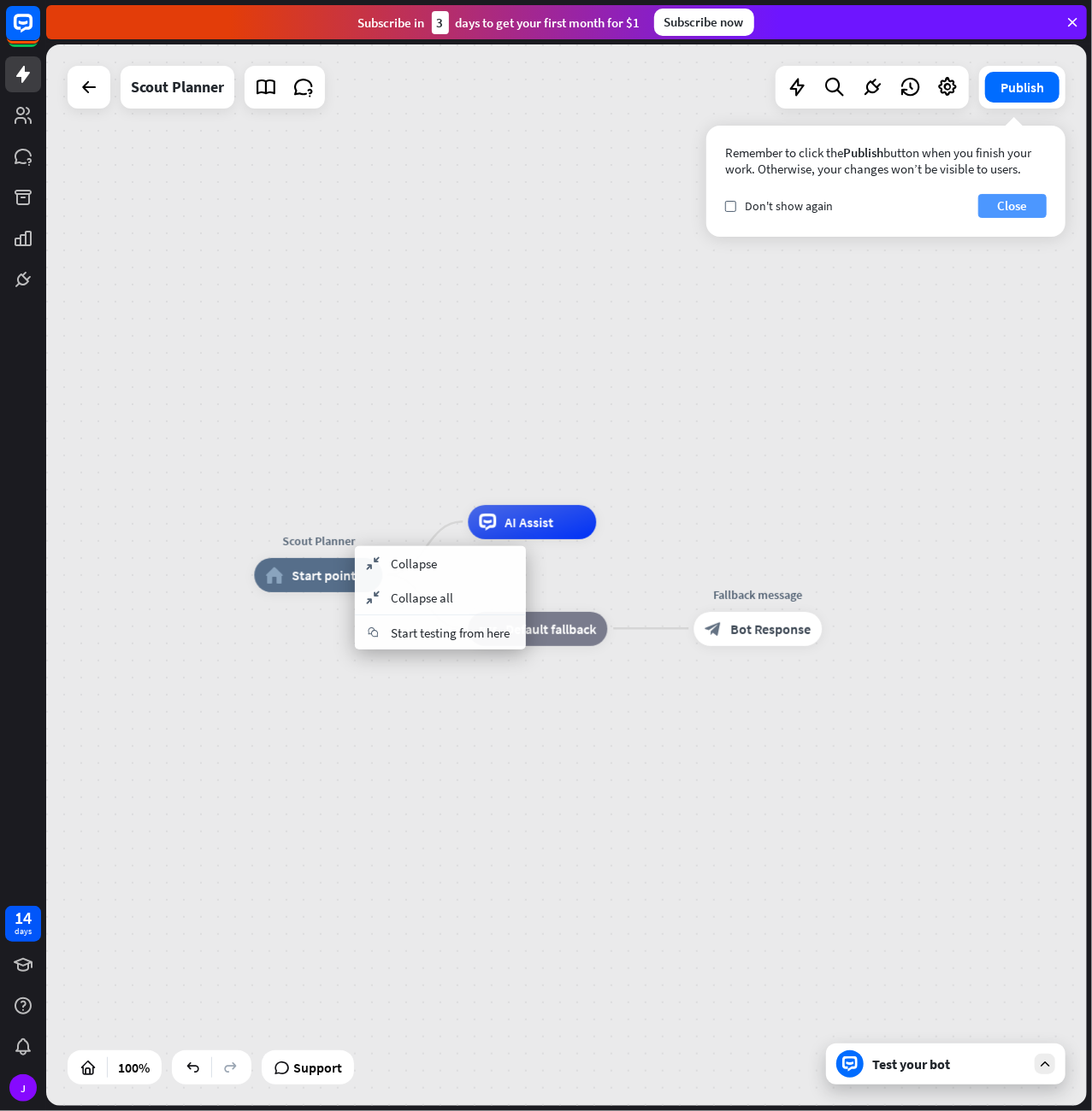
click at [1011, 205] on button "Close" at bounding box center [1012, 206] width 68 height 24
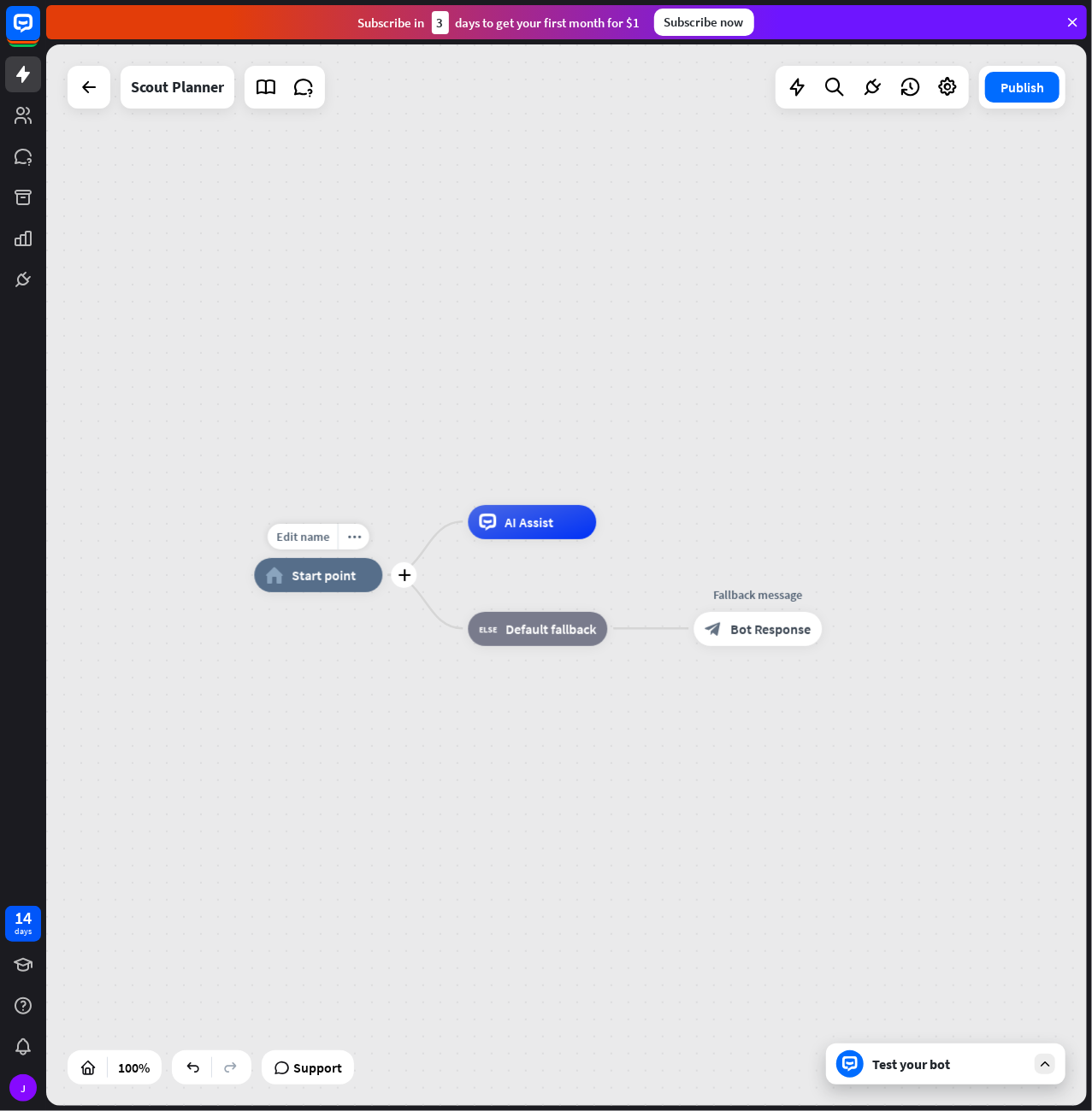
click at [302, 588] on div "home_2 Start point" at bounding box center [318, 575] width 128 height 34
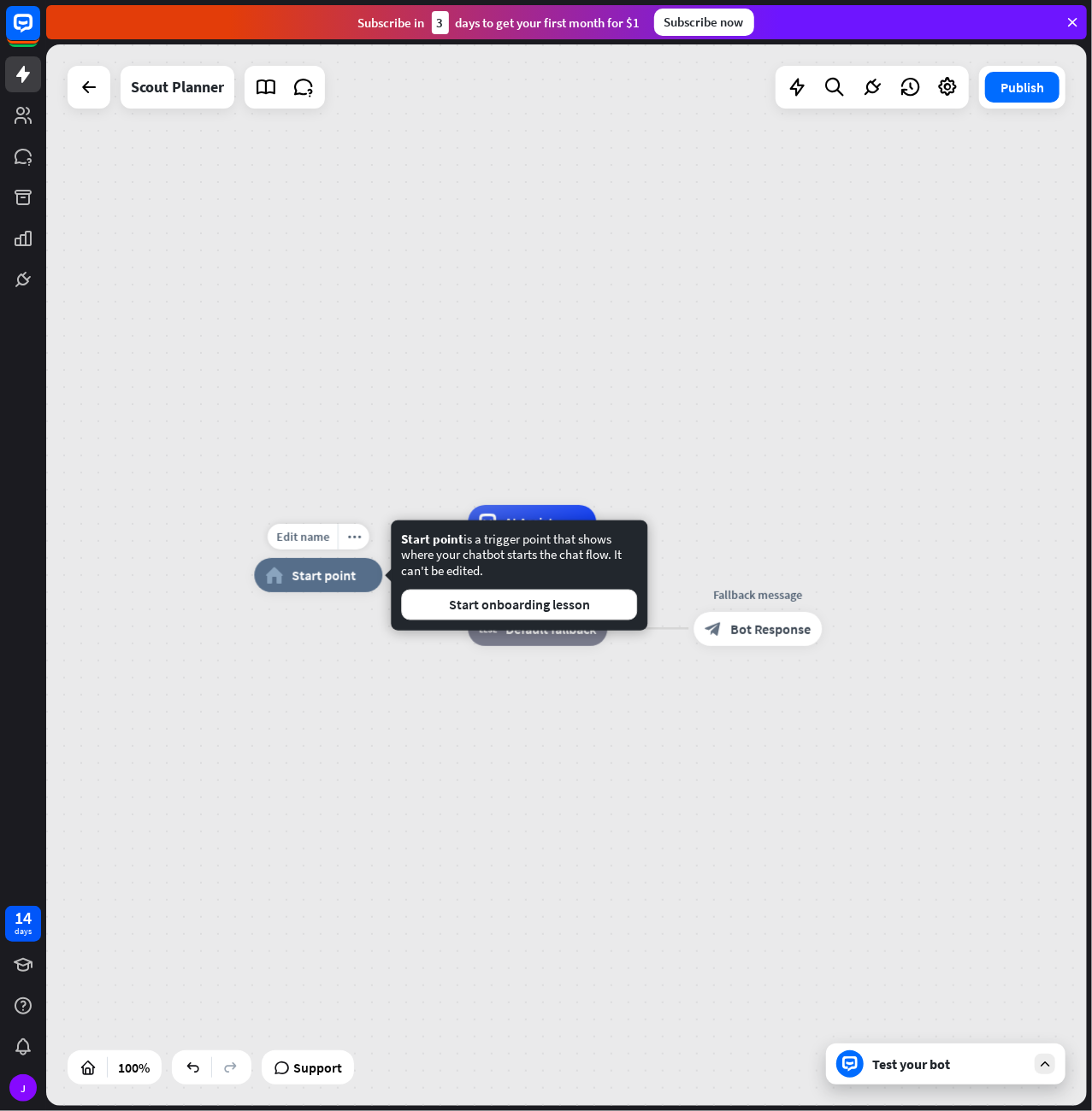
click at [302, 588] on div "home_2 Start point" at bounding box center [318, 575] width 128 height 34
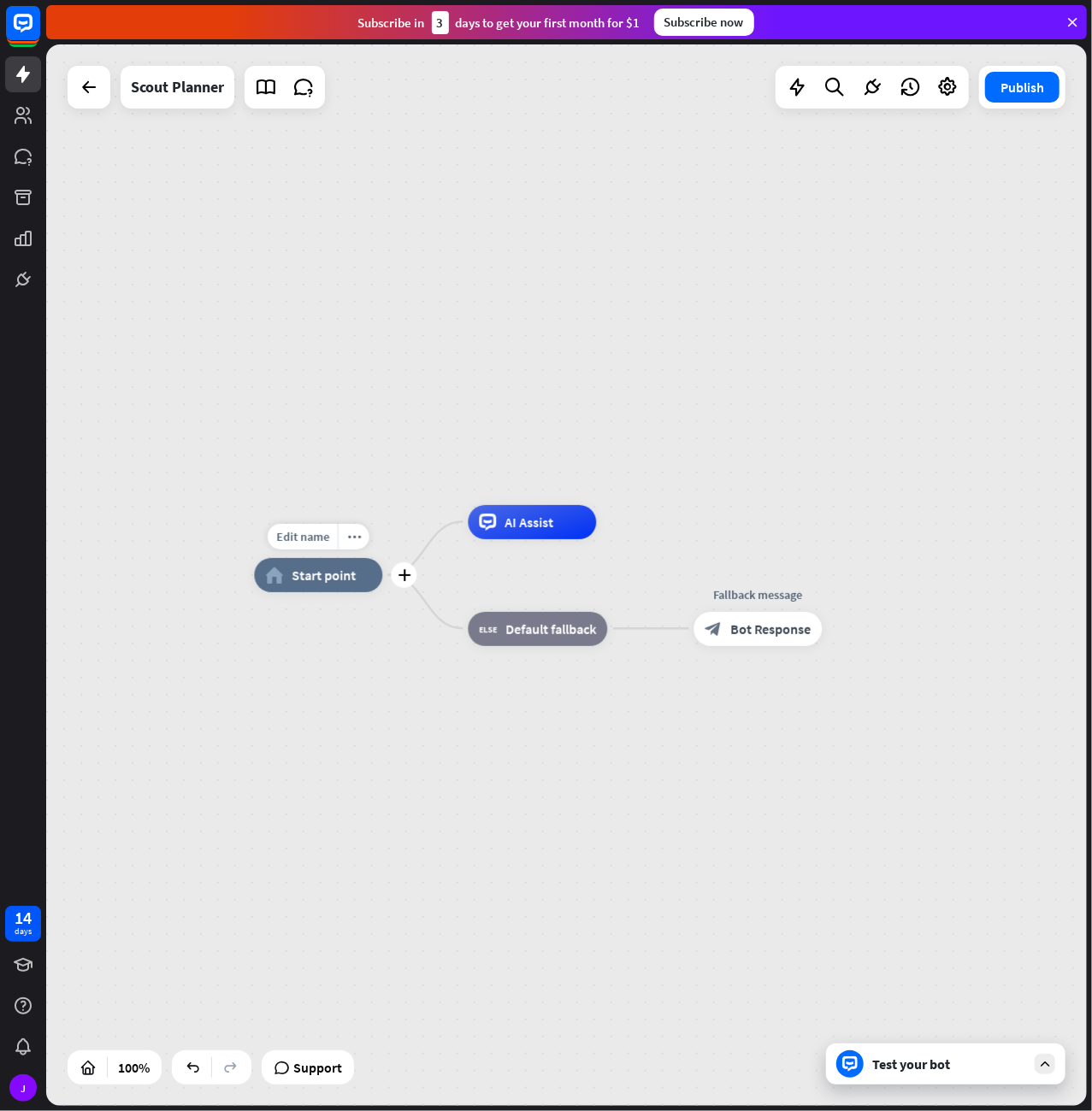
click at [323, 570] on span "Start point" at bounding box center [324, 575] width 65 height 17
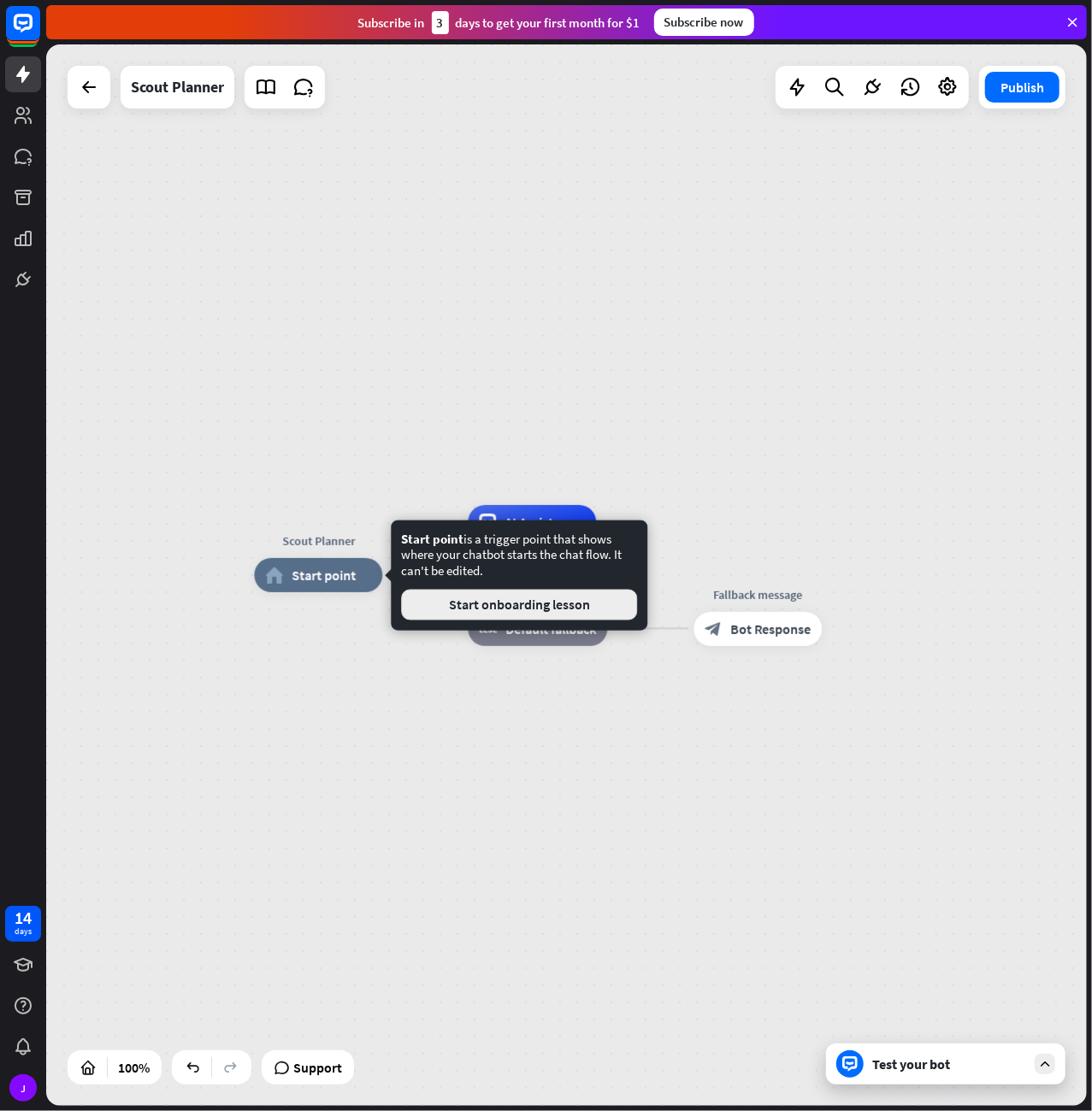
click at [474, 605] on button "Start onboarding lesson" at bounding box center [519, 605] width 236 height 31
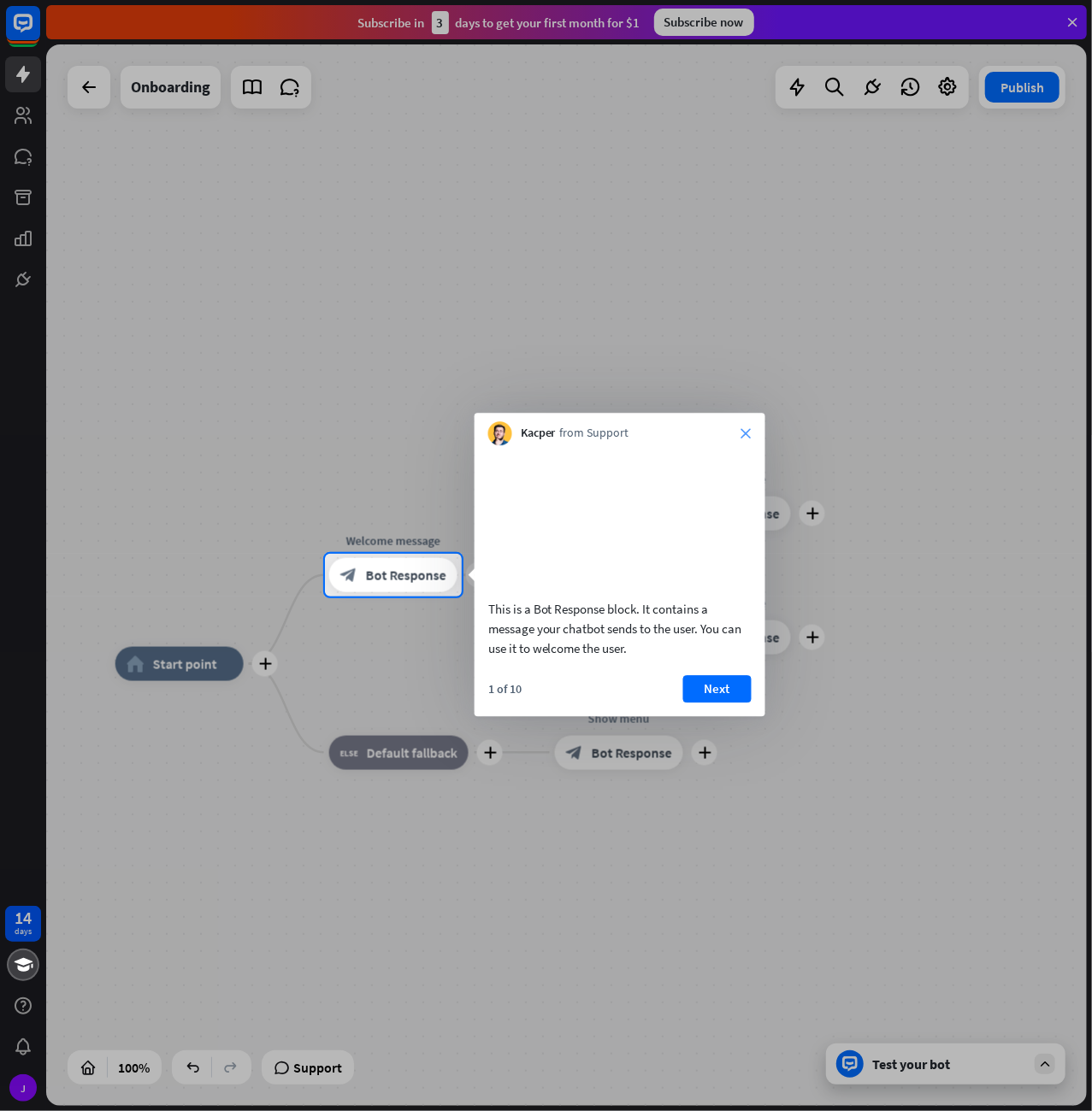
click at [745, 434] on icon "close" at bounding box center [747, 433] width 10 height 10
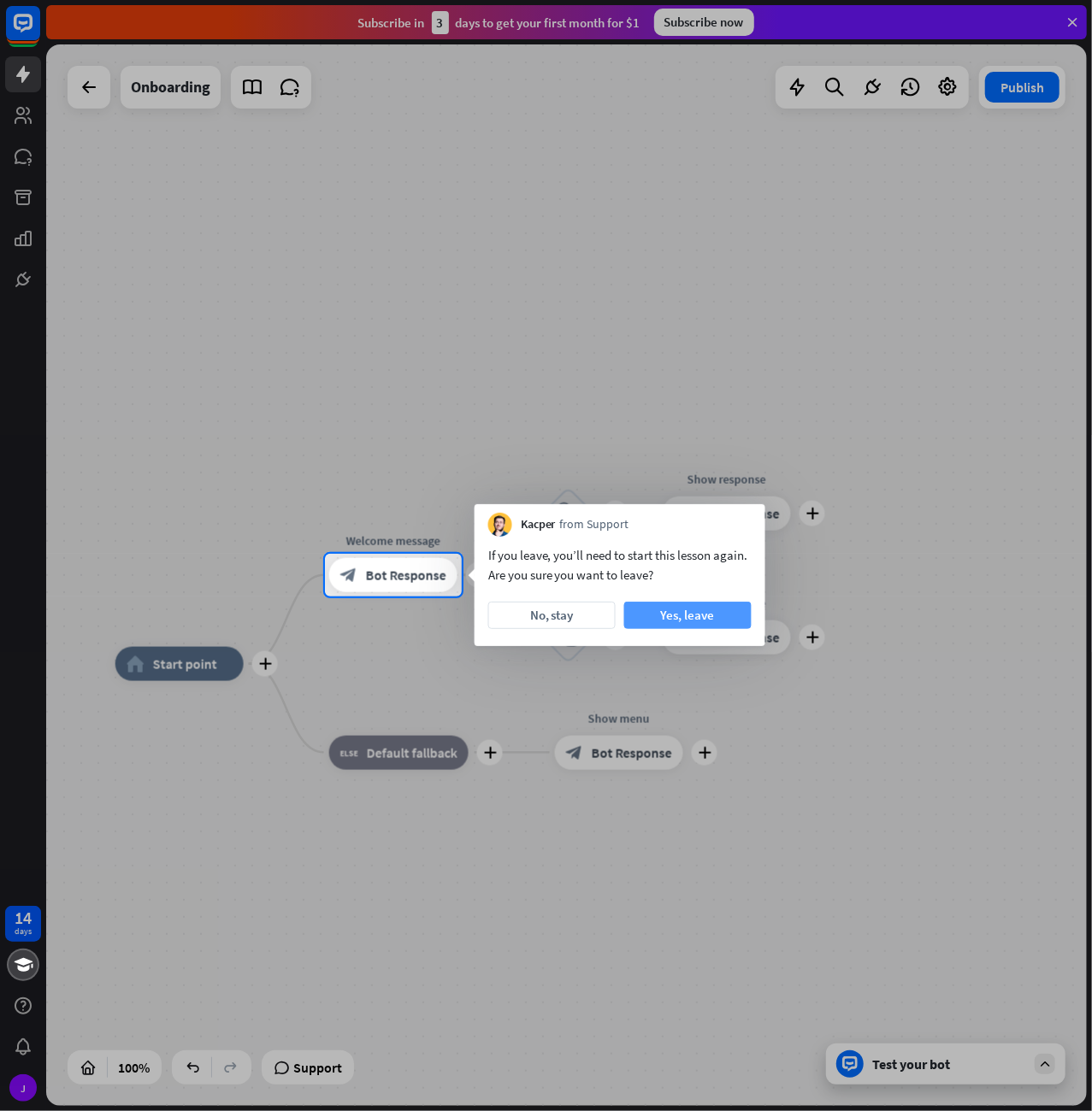
click at [680, 607] on button "Yes, leave" at bounding box center [688, 616] width 127 height 28
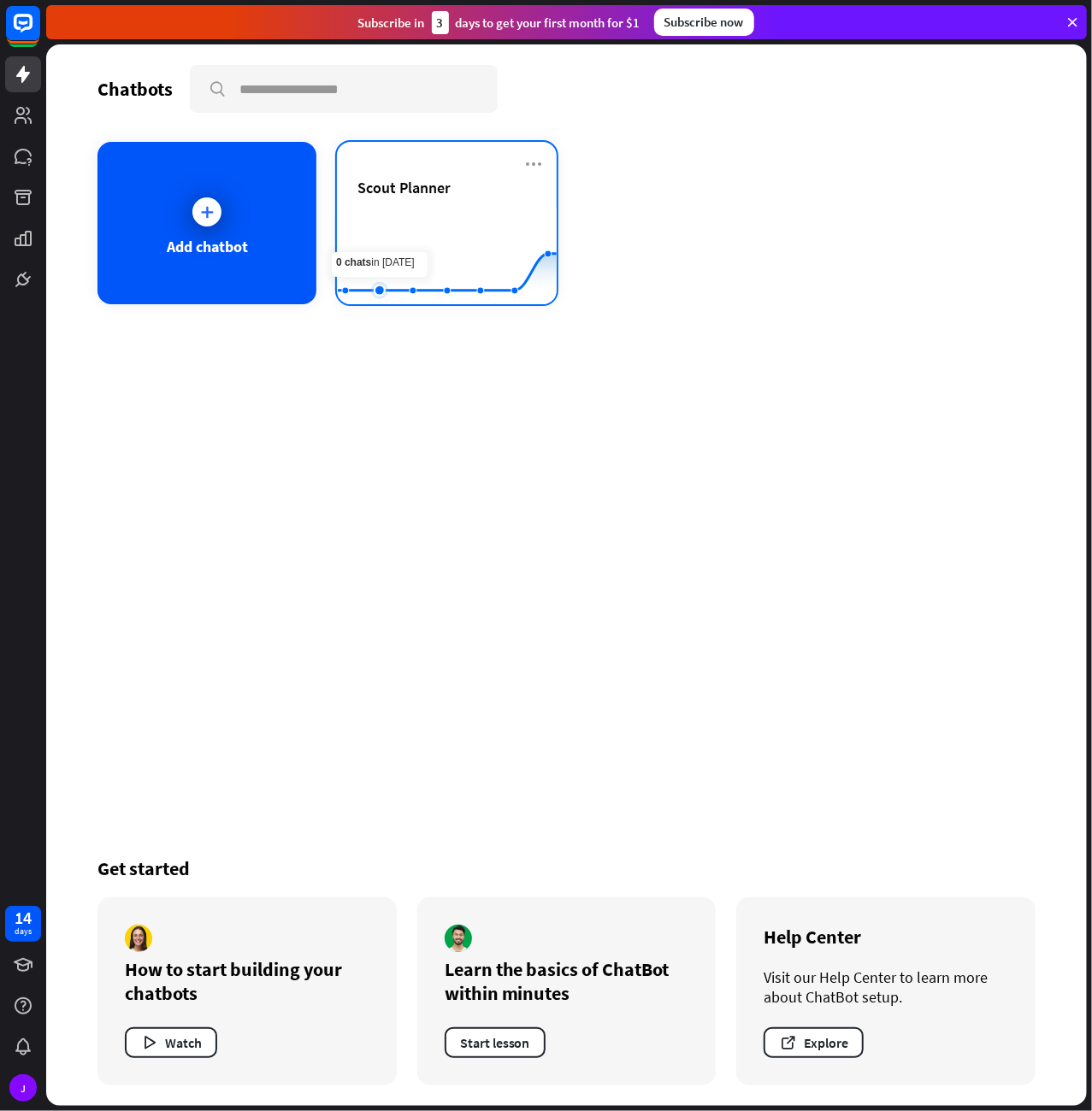
click at [396, 224] on rect at bounding box center [447, 262] width 218 height 107
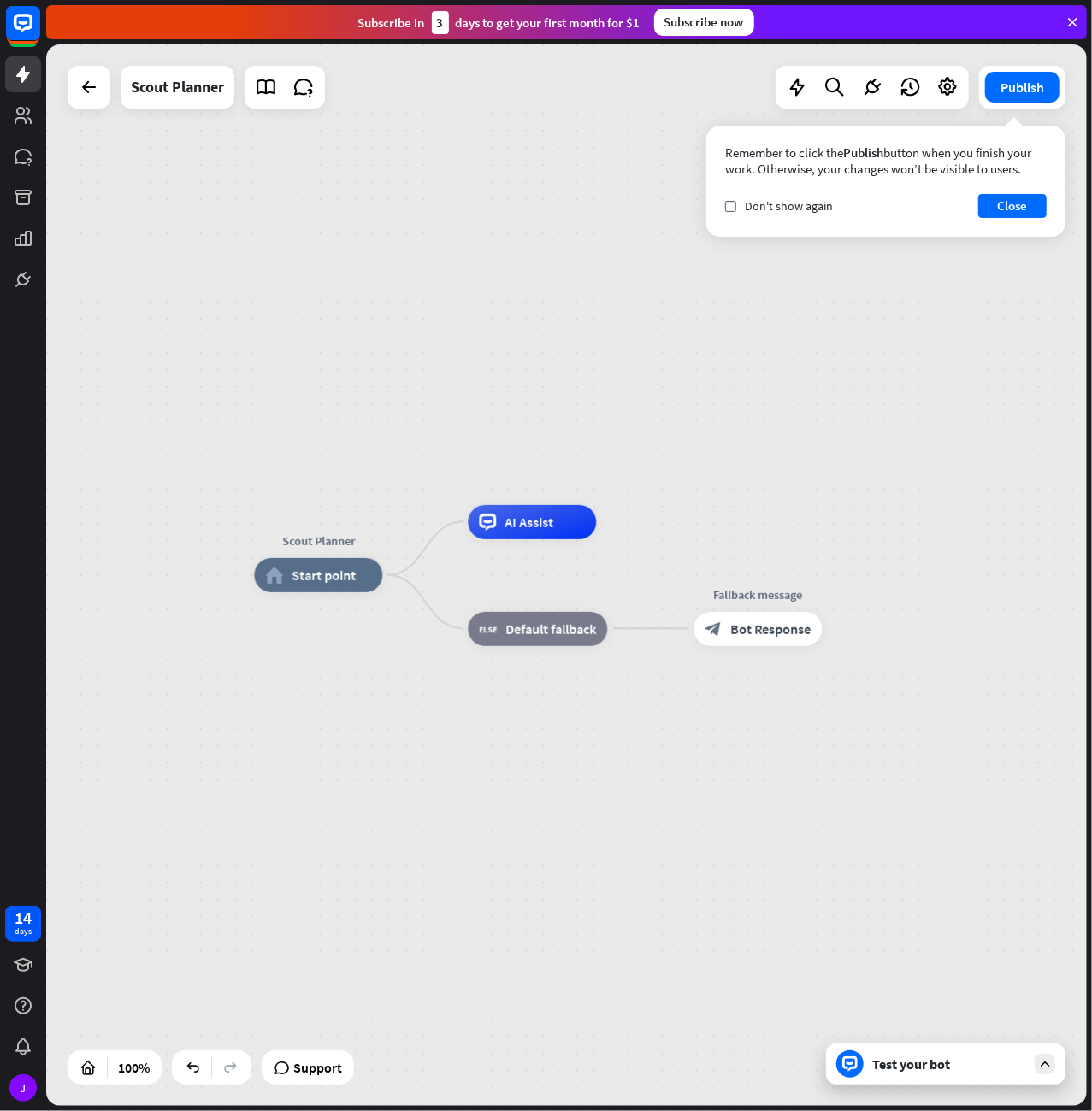
click at [932, 1055] on div "Test your bot" at bounding box center [948, 1063] width 154 height 17
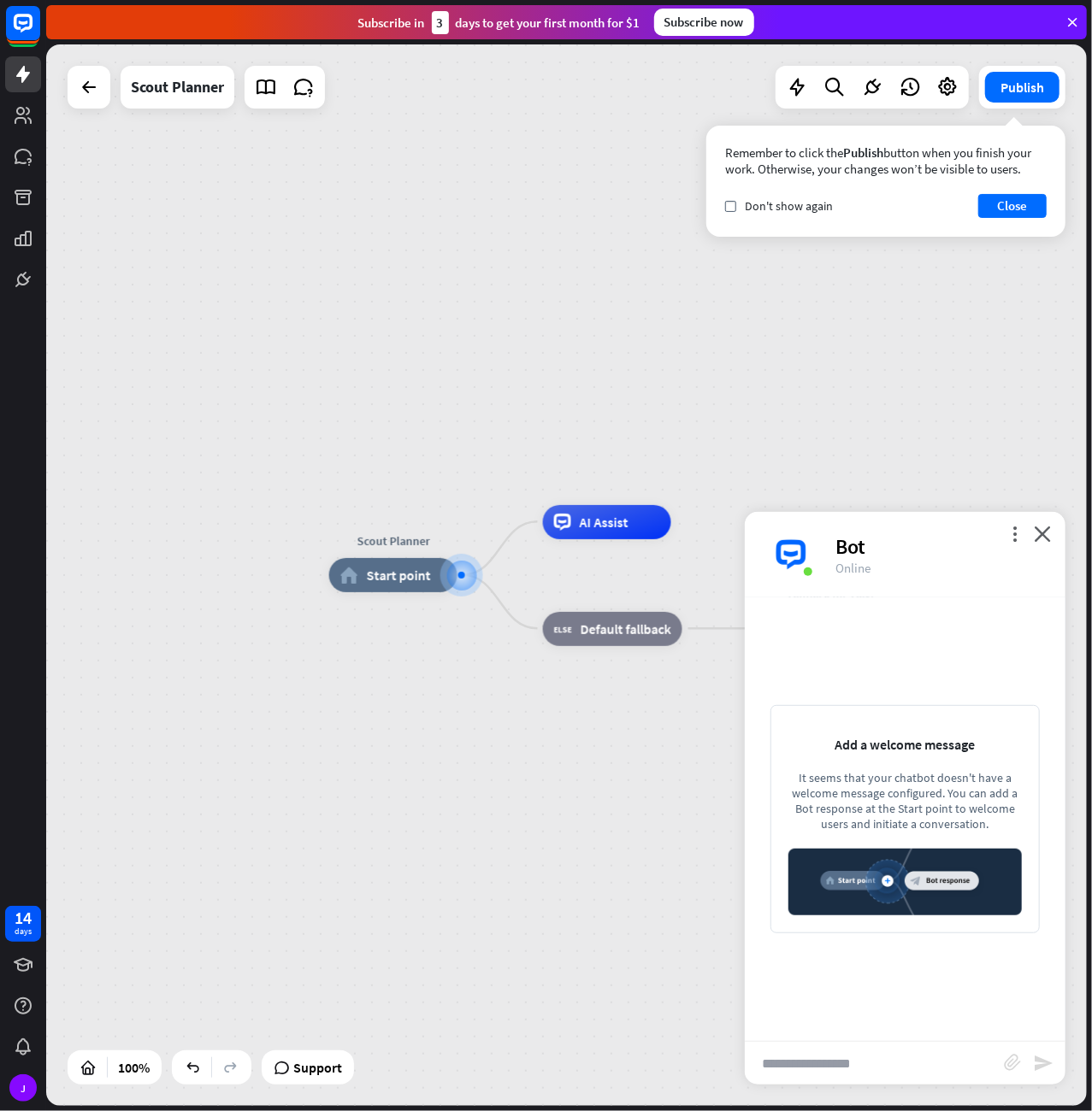
drag, startPoint x: 806, startPoint y: 773, endPoint x: 948, endPoint y: 820, distance: 149.6
click at [948, 820] on div "It seems that your chatbot doesn't have a welcome message configured. You can a…" at bounding box center [904, 801] width 233 height 62
click at [1042, 531] on icon "close" at bounding box center [1041, 534] width 17 height 16
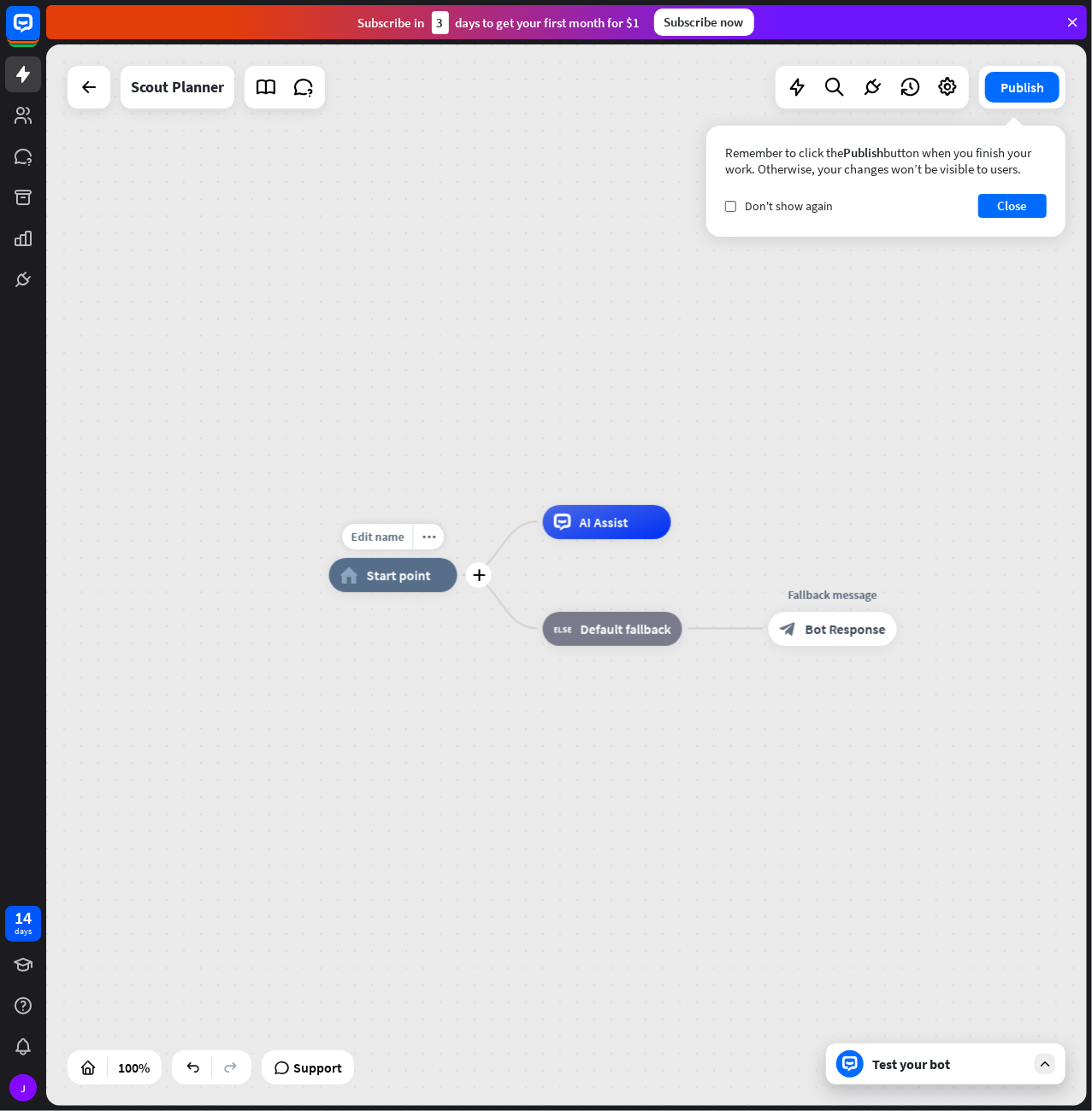
click at [372, 579] on span "Start point" at bounding box center [398, 575] width 65 height 17
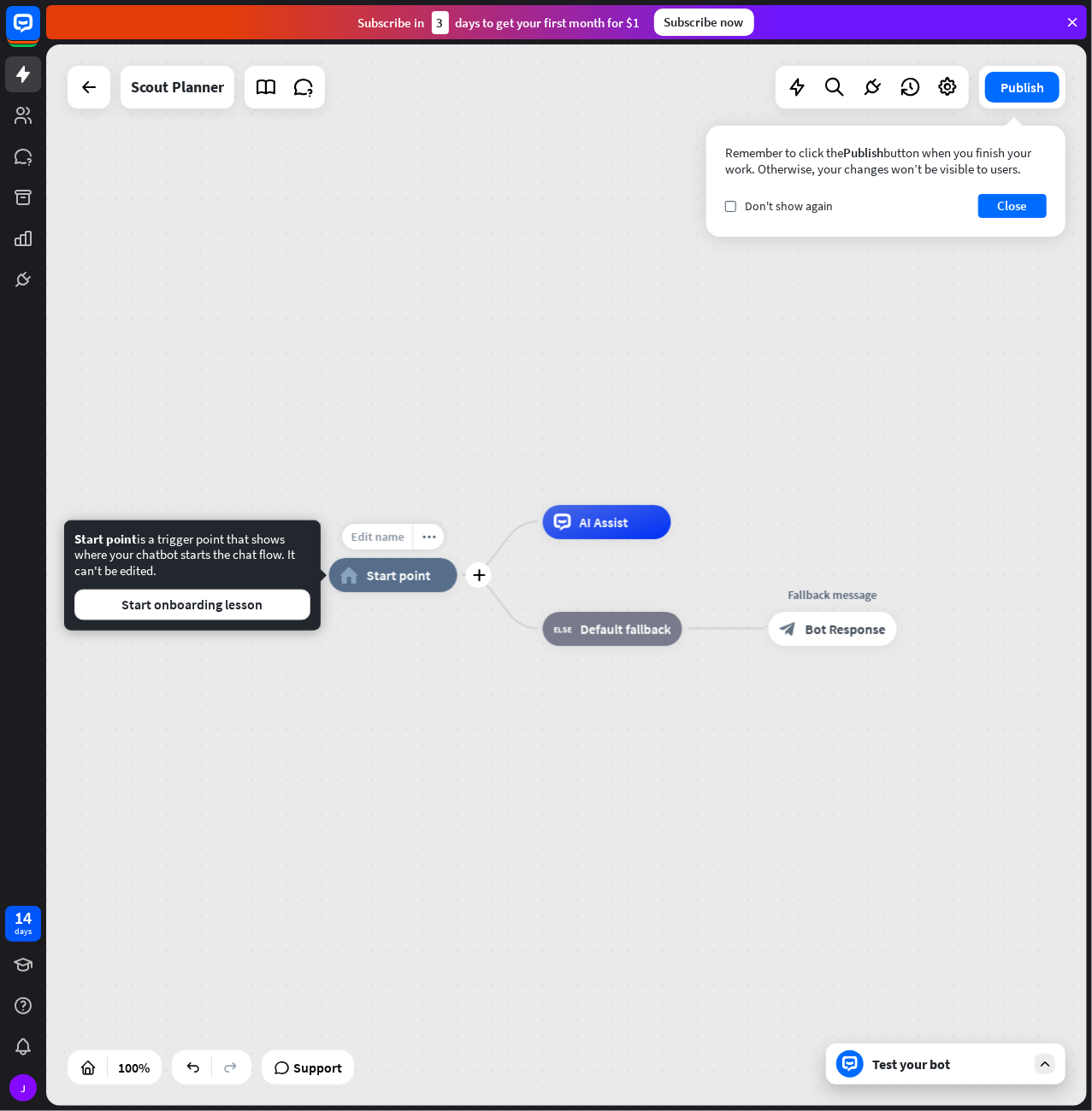
click at [368, 540] on span "Edit name" at bounding box center [376, 536] width 53 height 15
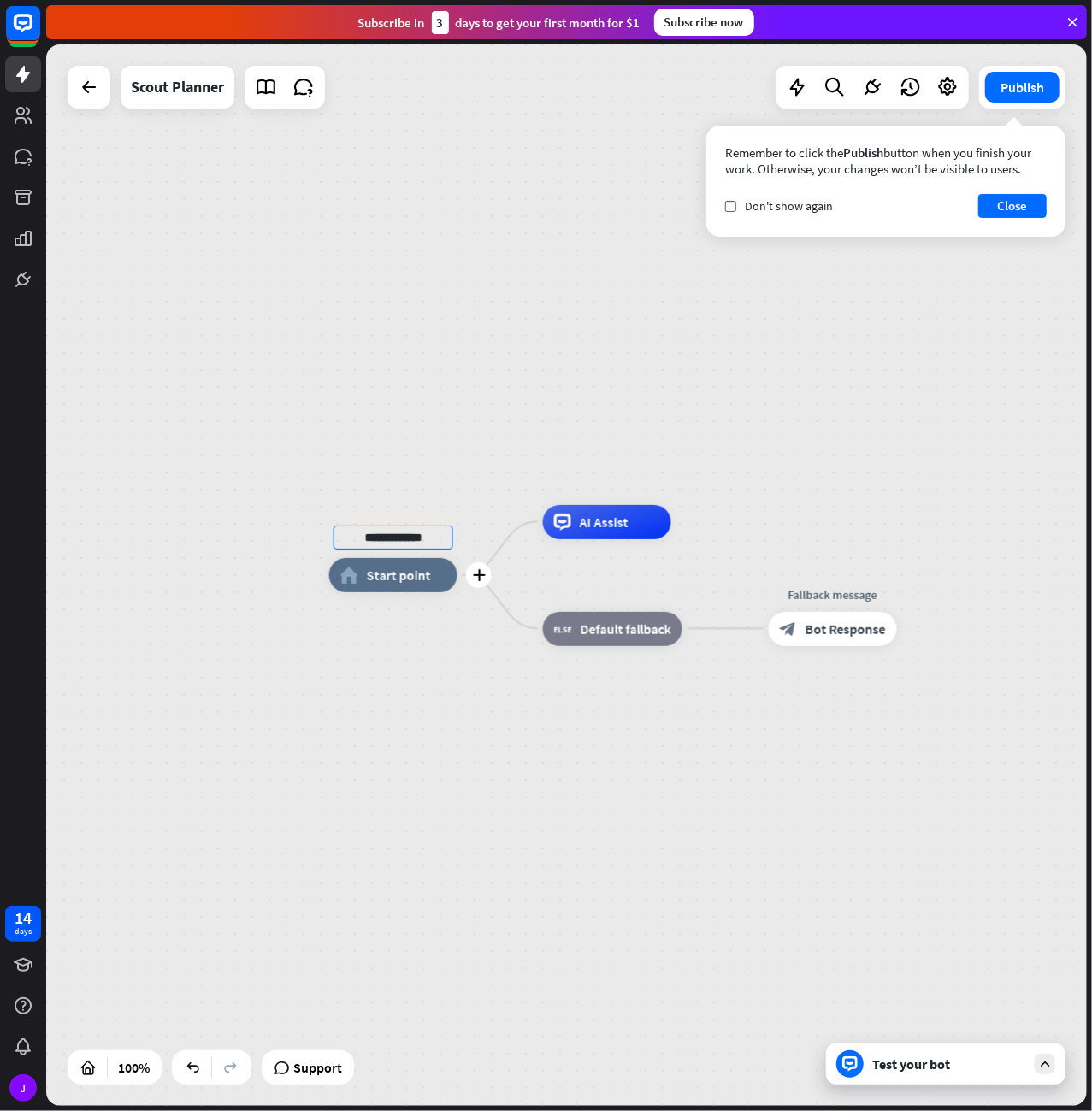
click at [397, 592] on div "home_2 Start point" at bounding box center [393, 575] width 128 height 34
click at [390, 526] on div "Edit name" at bounding box center [376, 537] width 70 height 26
click at [434, 529] on div "more_horiz" at bounding box center [428, 537] width 32 height 26
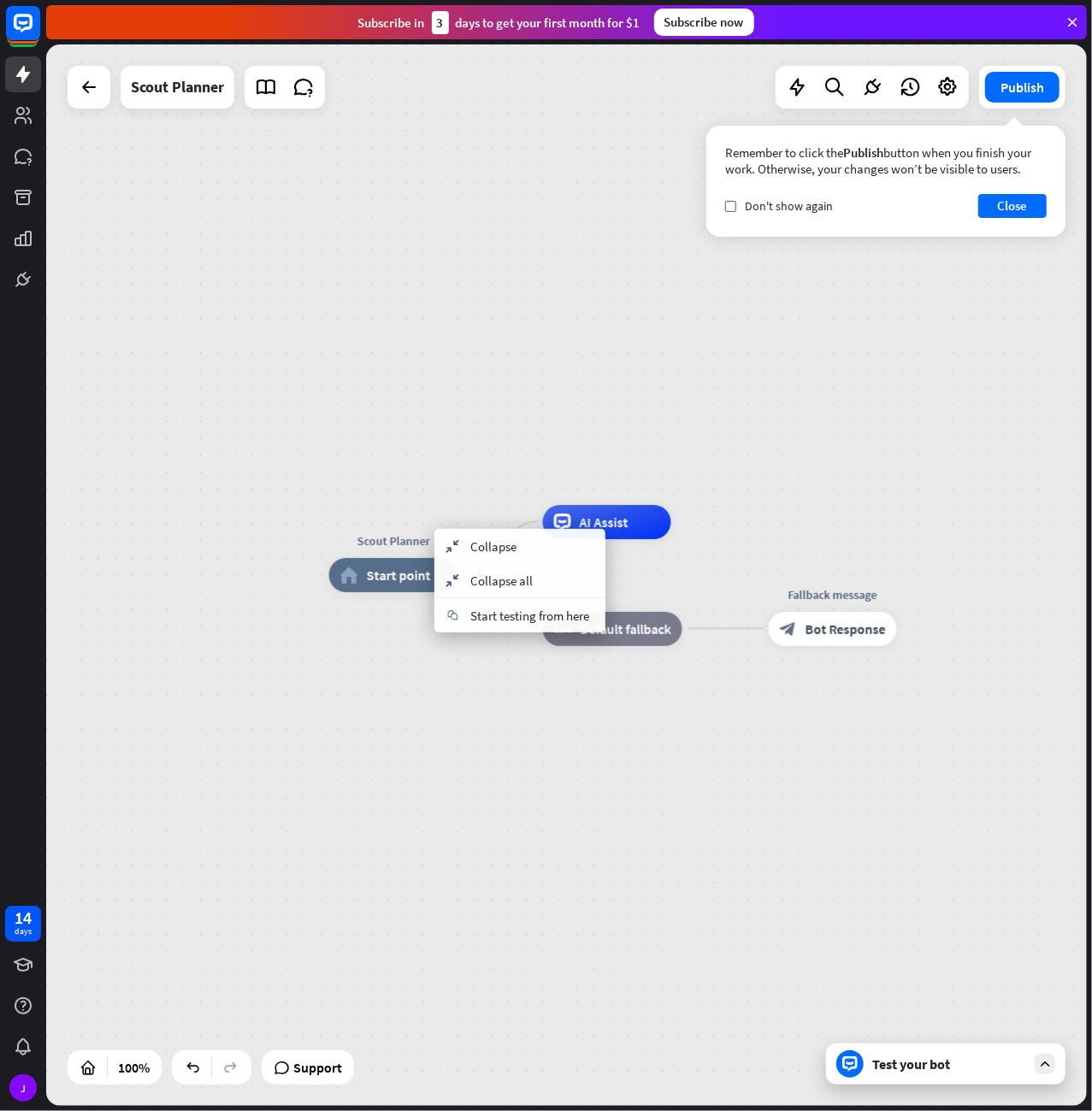
click at [353, 558] on div "plus Scout Planner home_2 Start point" at bounding box center [393, 575] width 128 height 34
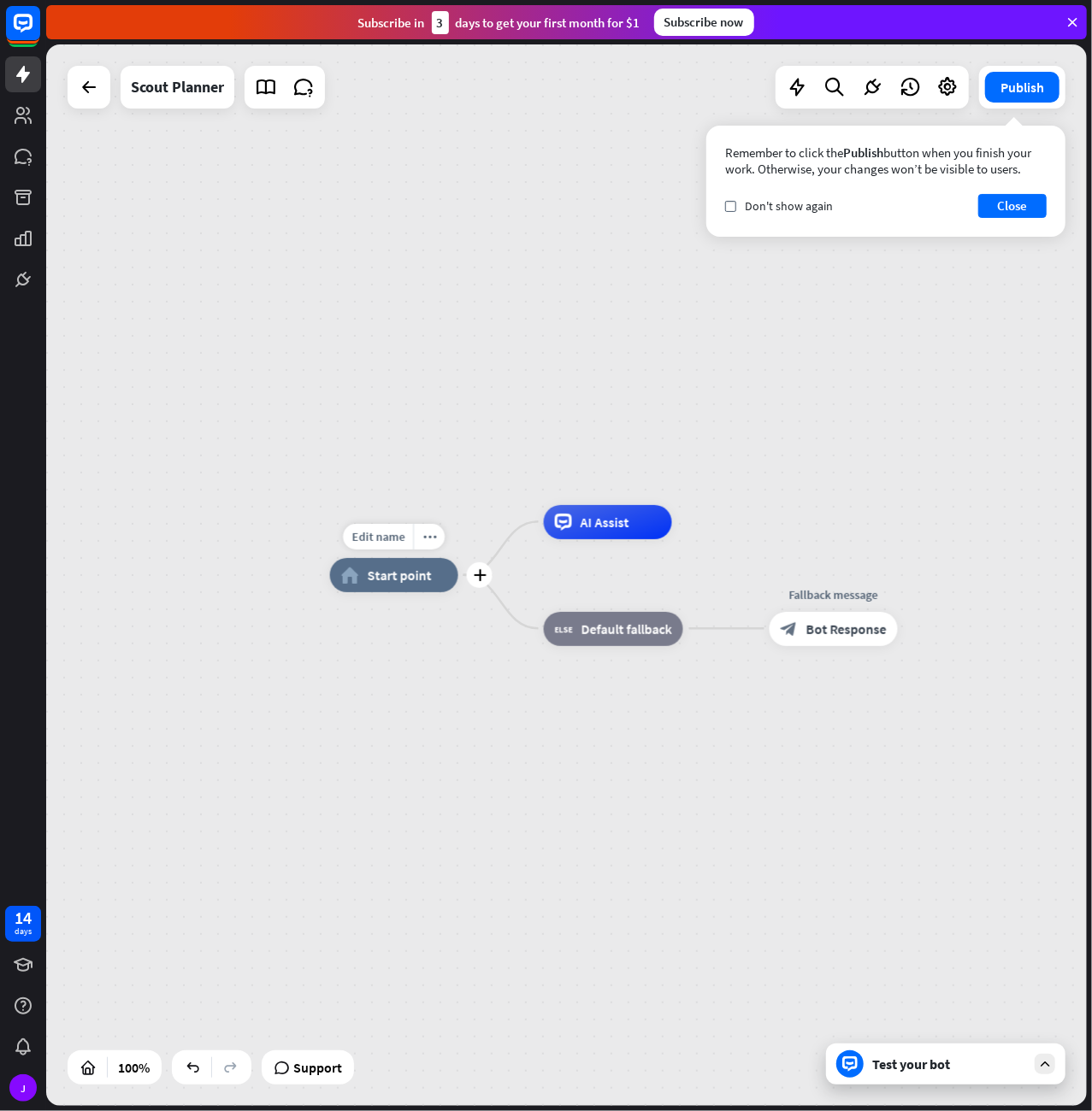
click at [368, 558] on div "Edit name more_horiz plus home_2 Start point" at bounding box center [393, 575] width 128 height 34
click at [375, 585] on div "home_2 Start point" at bounding box center [393, 575] width 128 height 34
click at [383, 586] on div "home_2 Start point" at bounding box center [393, 575] width 128 height 34
click at [1026, 221] on div "Remember to click the Publish button when you finish your work. Otherwise, your…" at bounding box center [886, 182] width 359 height 111
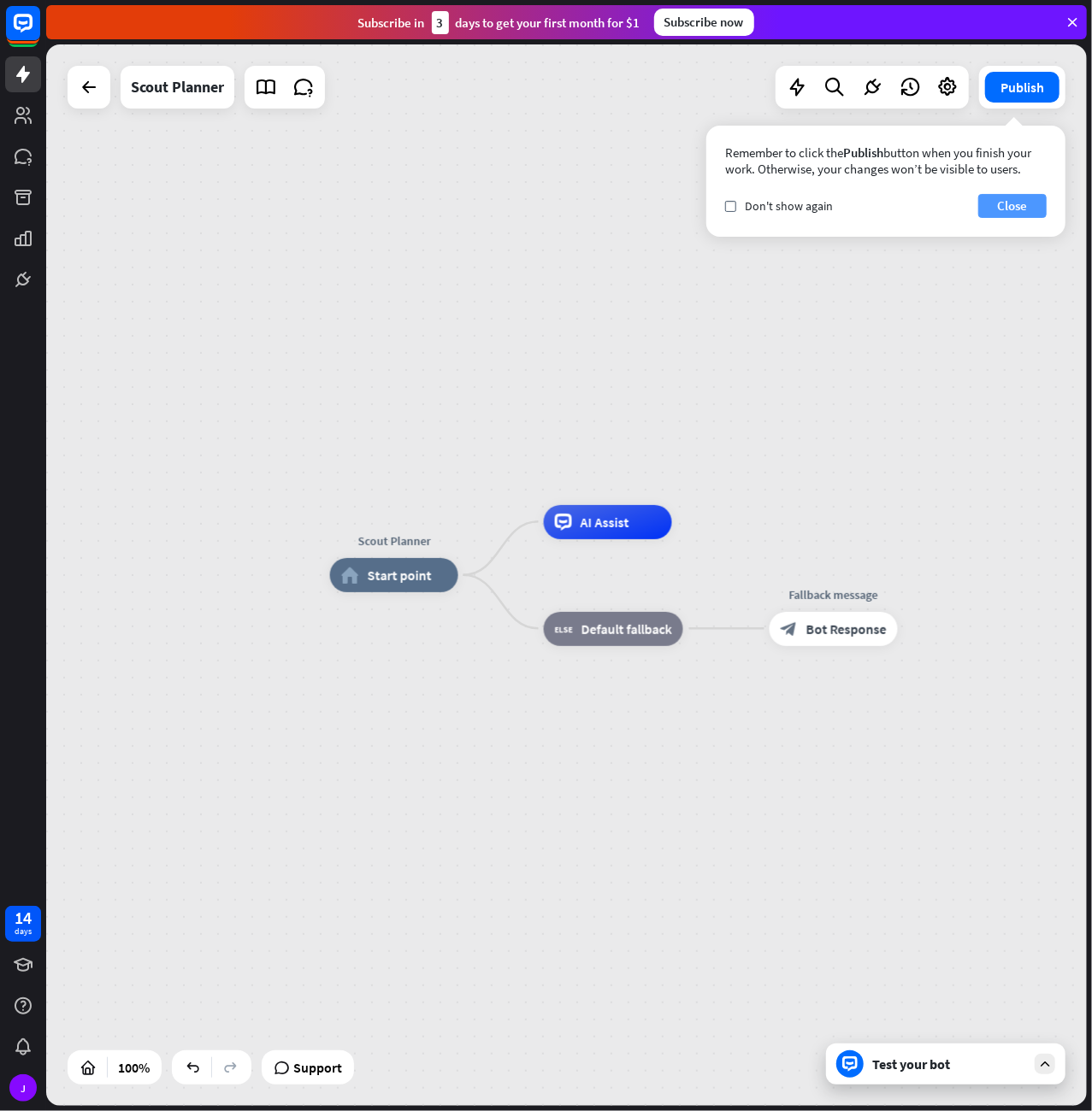
click at [1024, 205] on button "Close" at bounding box center [1012, 206] width 68 height 24
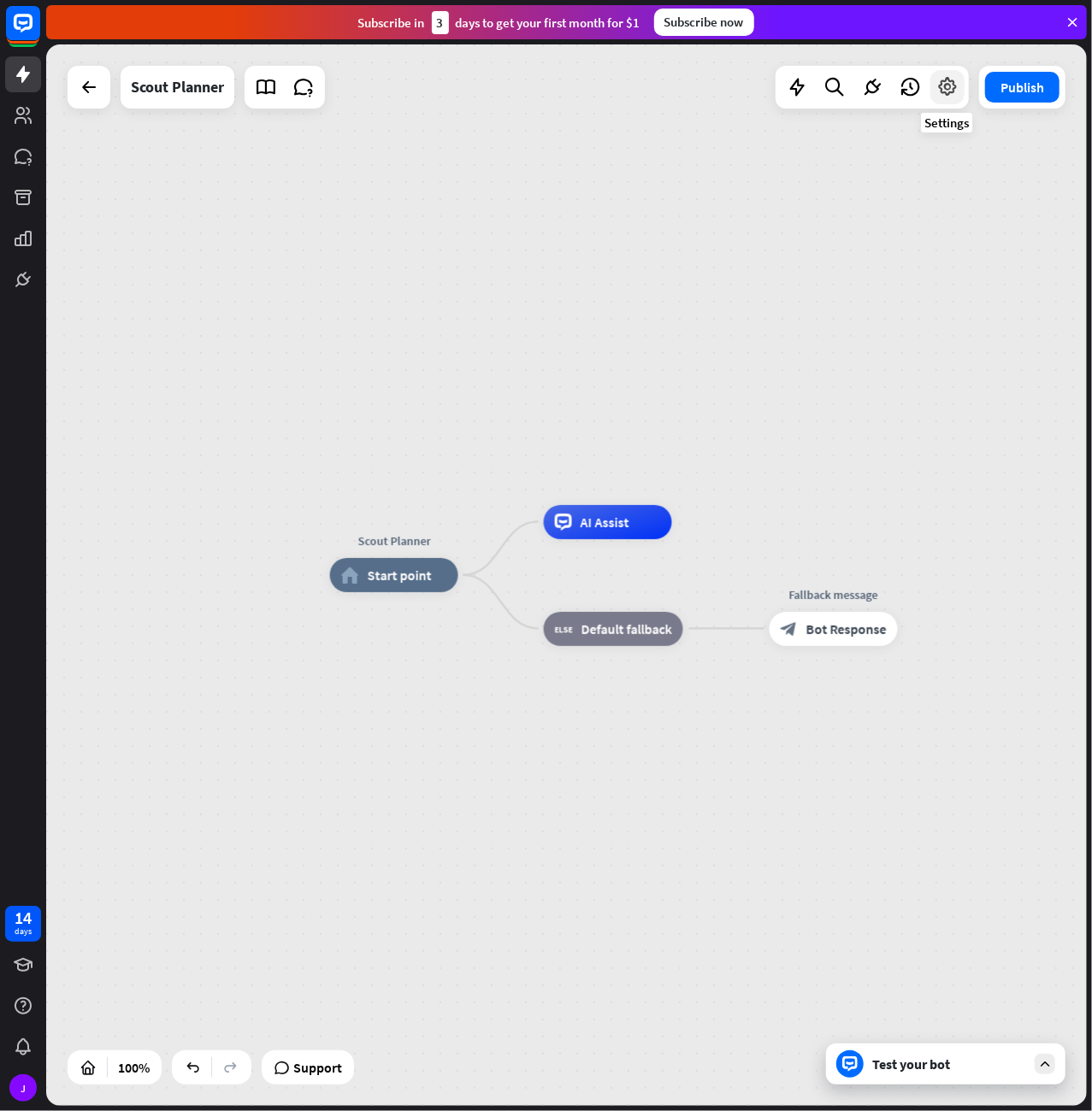
click at [939, 91] on icon at bounding box center [947, 87] width 22 height 22
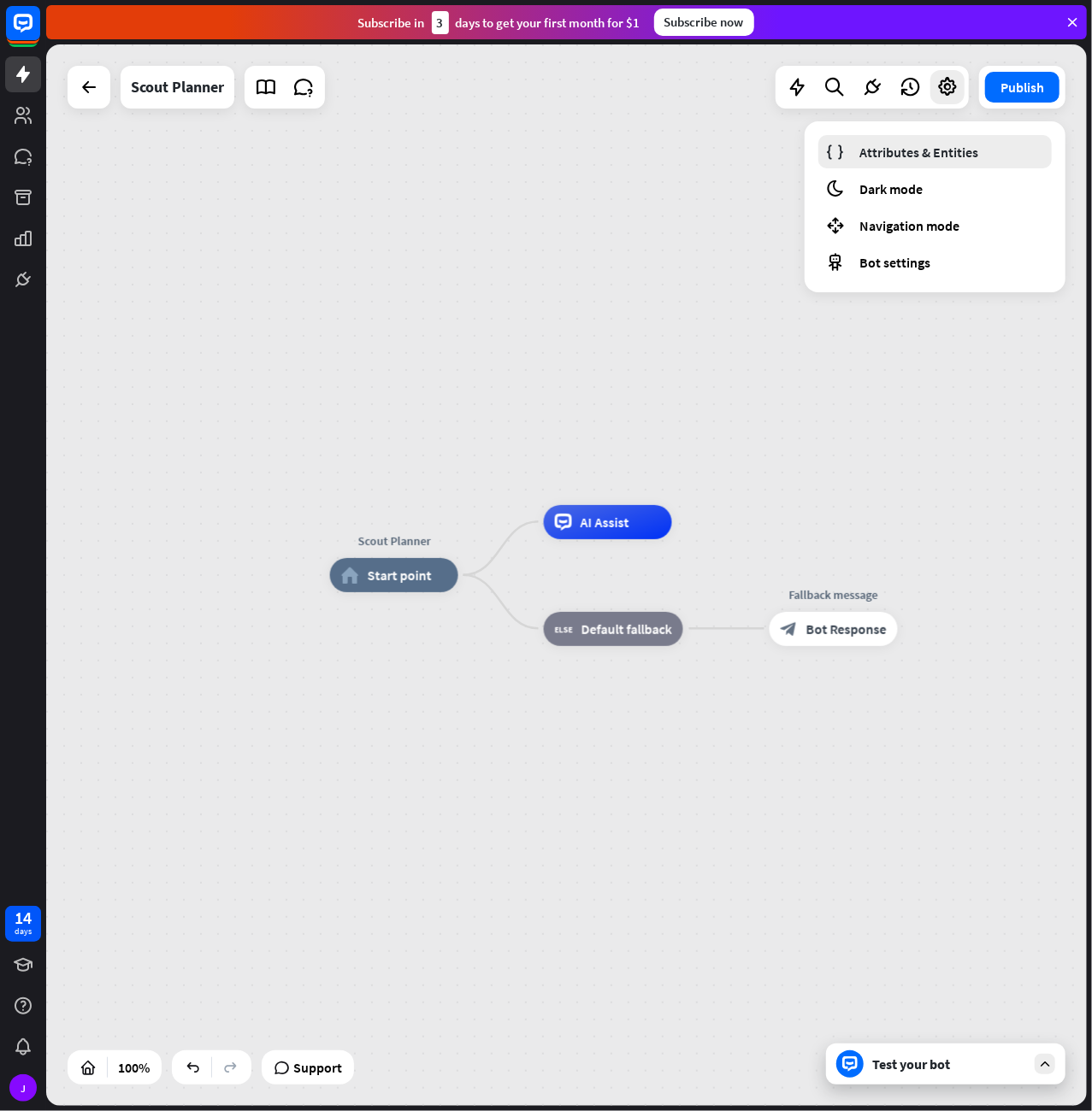
click at [938, 153] on span "Attributes & Entities" at bounding box center [918, 152] width 119 height 17
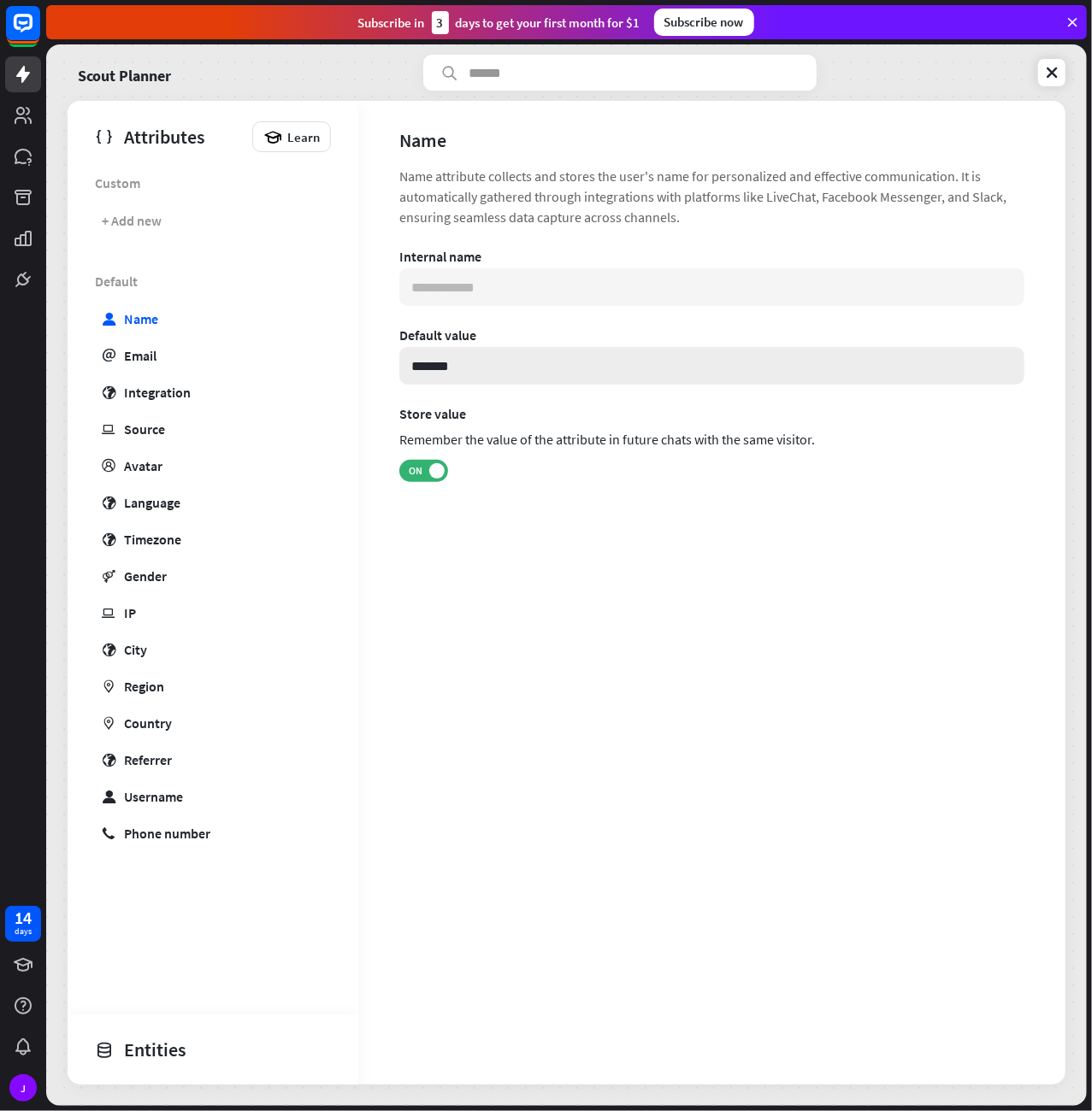
click at [467, 363] on input "*******" at bounding box center [711, 366] width 624 height 38
click at [183, 358] on link "email Email" at bounding box center [209, 355] width 236 height 34
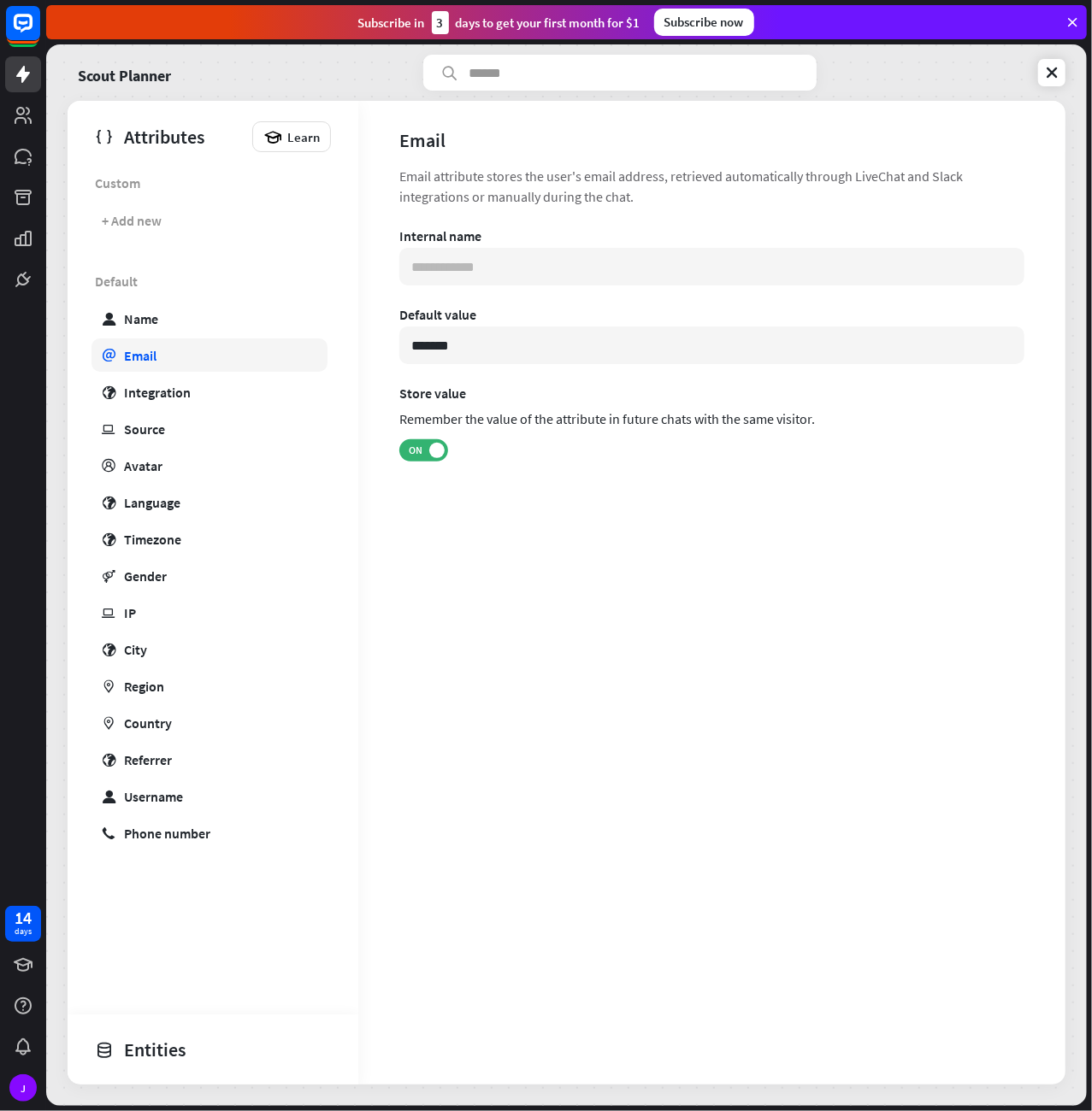
type input "**********"
click at [172, 391] on div "Integration" at bounding box center [157, 392] width 67 height 17
type input "**********"
type input "***"
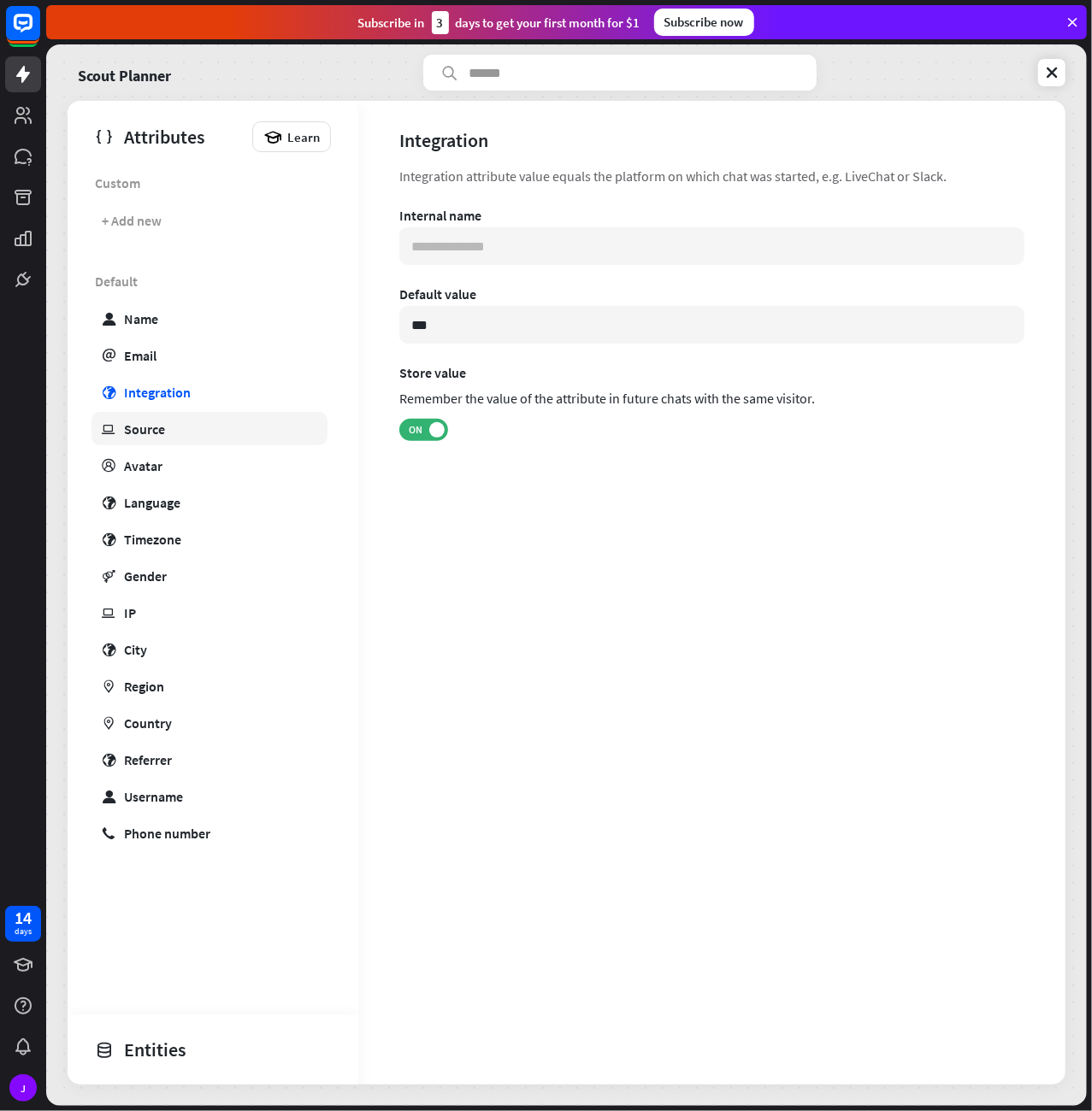
click at [191, 420] on link "ip Source" at bounding box center [209, 429] width 236 height 34
type input "**********"
click at [181, 454] on link "profile Avatar" at bounding box center [209, 466] width 236 height 34
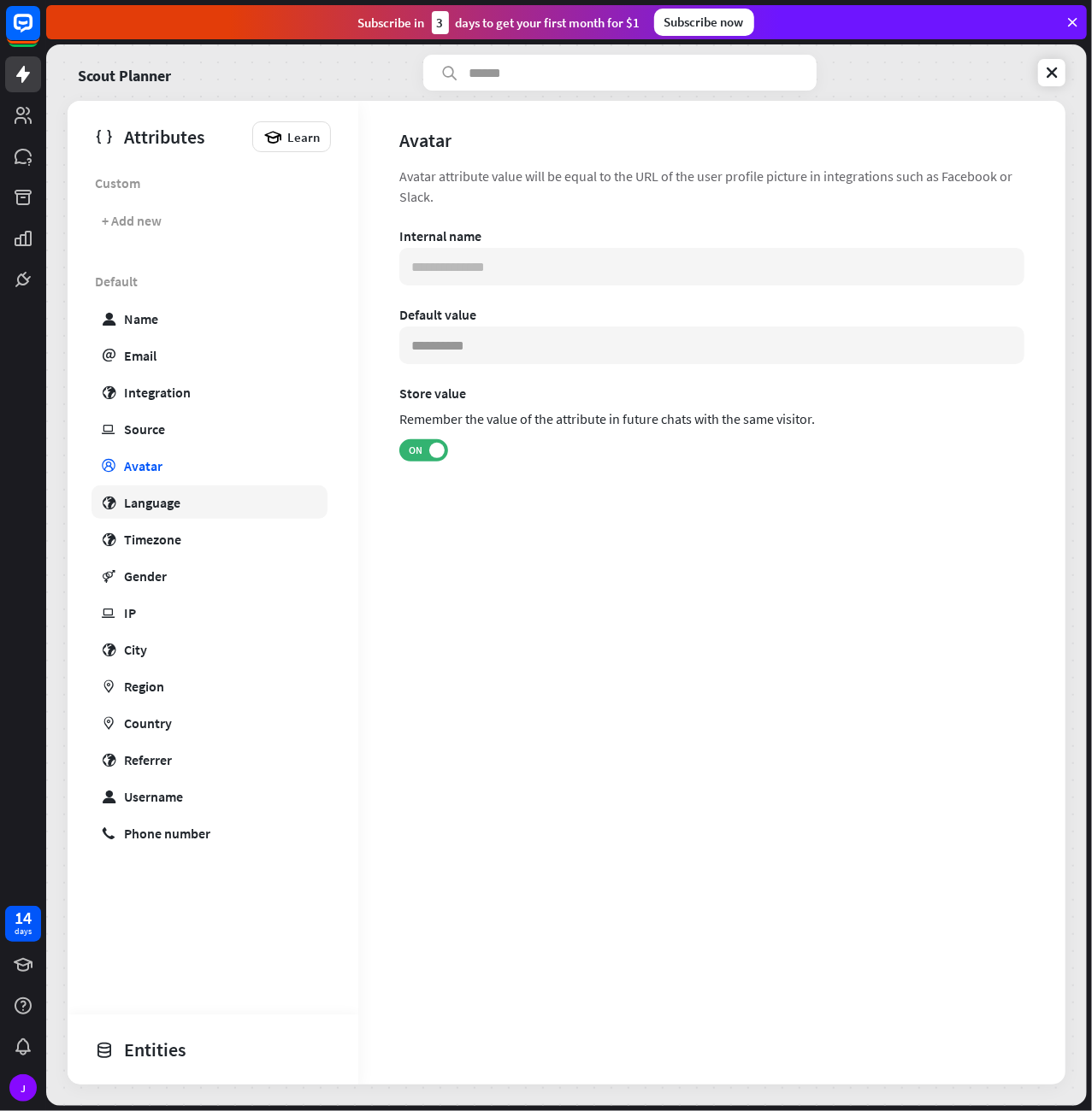
click at [182, 495] on link "globe Language" at bounding box center [209, 502] width 236 height 34
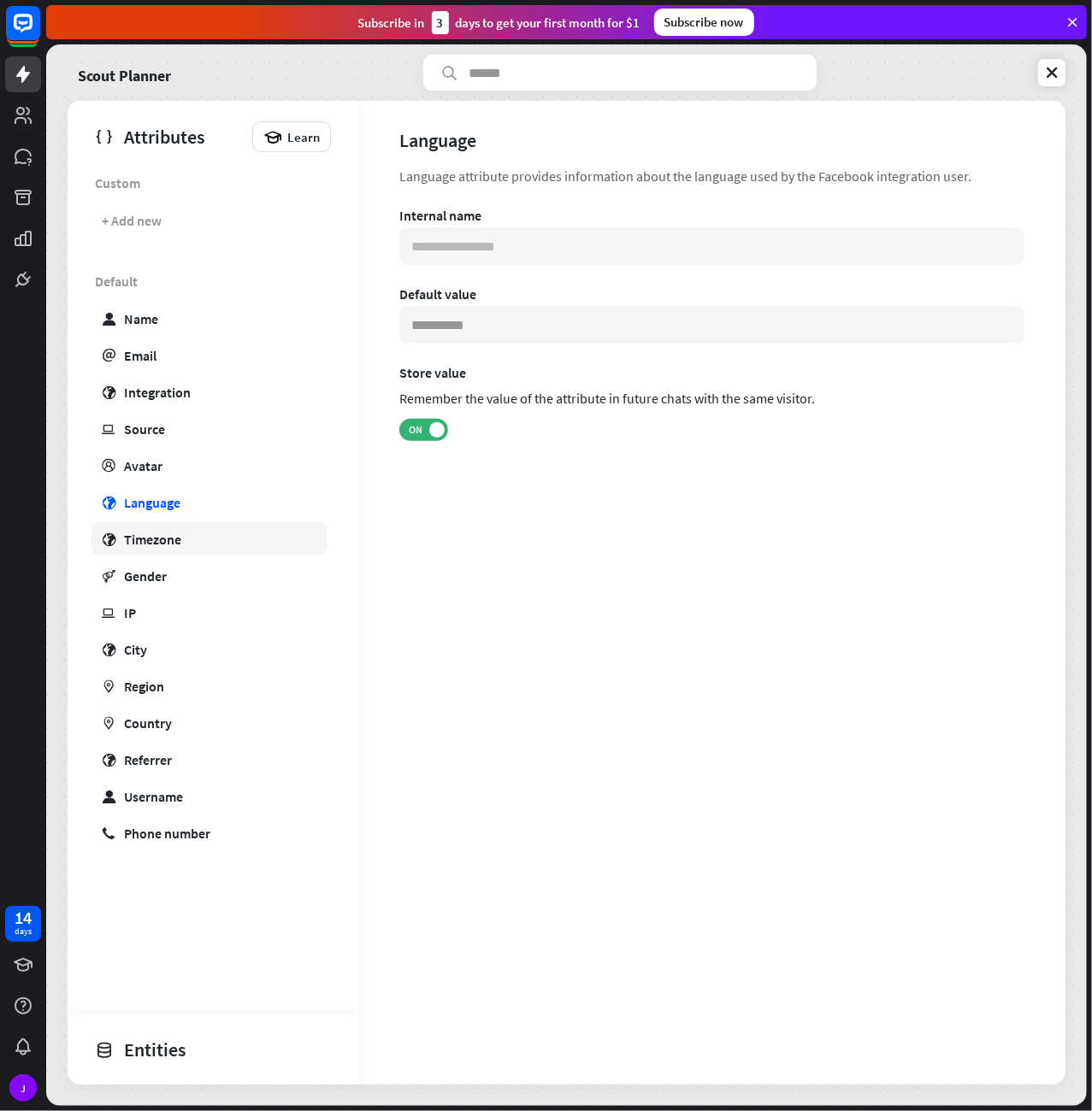
click at [188, 532] on link "globe Timezone" at bounding box center [209, 539] width 236 height 34
click at [144, 578] on div "Gender" at bounding box center [145, 576] width 43 height 17
click at [157, 613] on link "ip IP" at bounding box center [209, 613] width 236 height 34
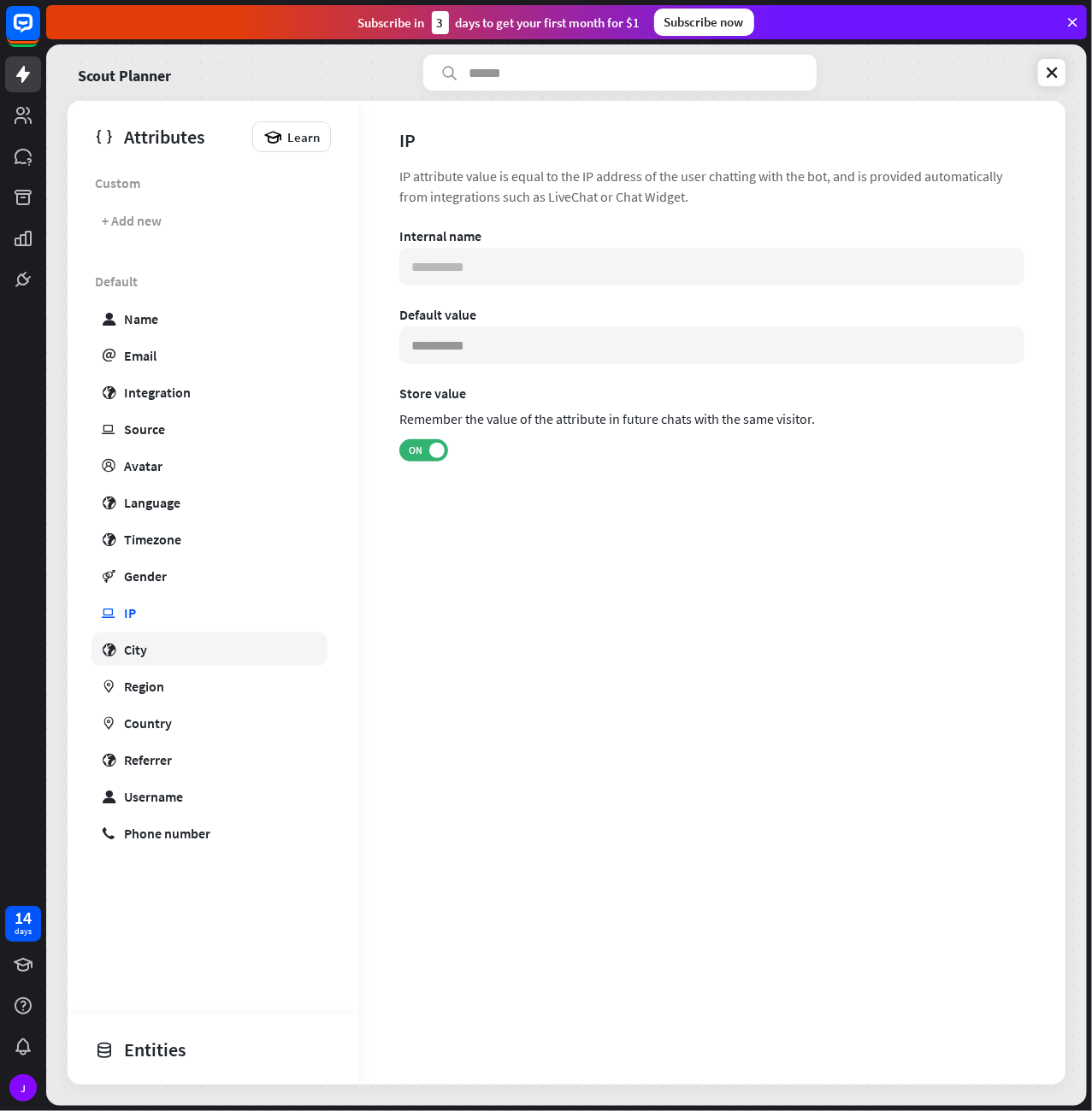
click at [162, 649] on link "globe City" at bounding box center [209, 649] width 236 height 34
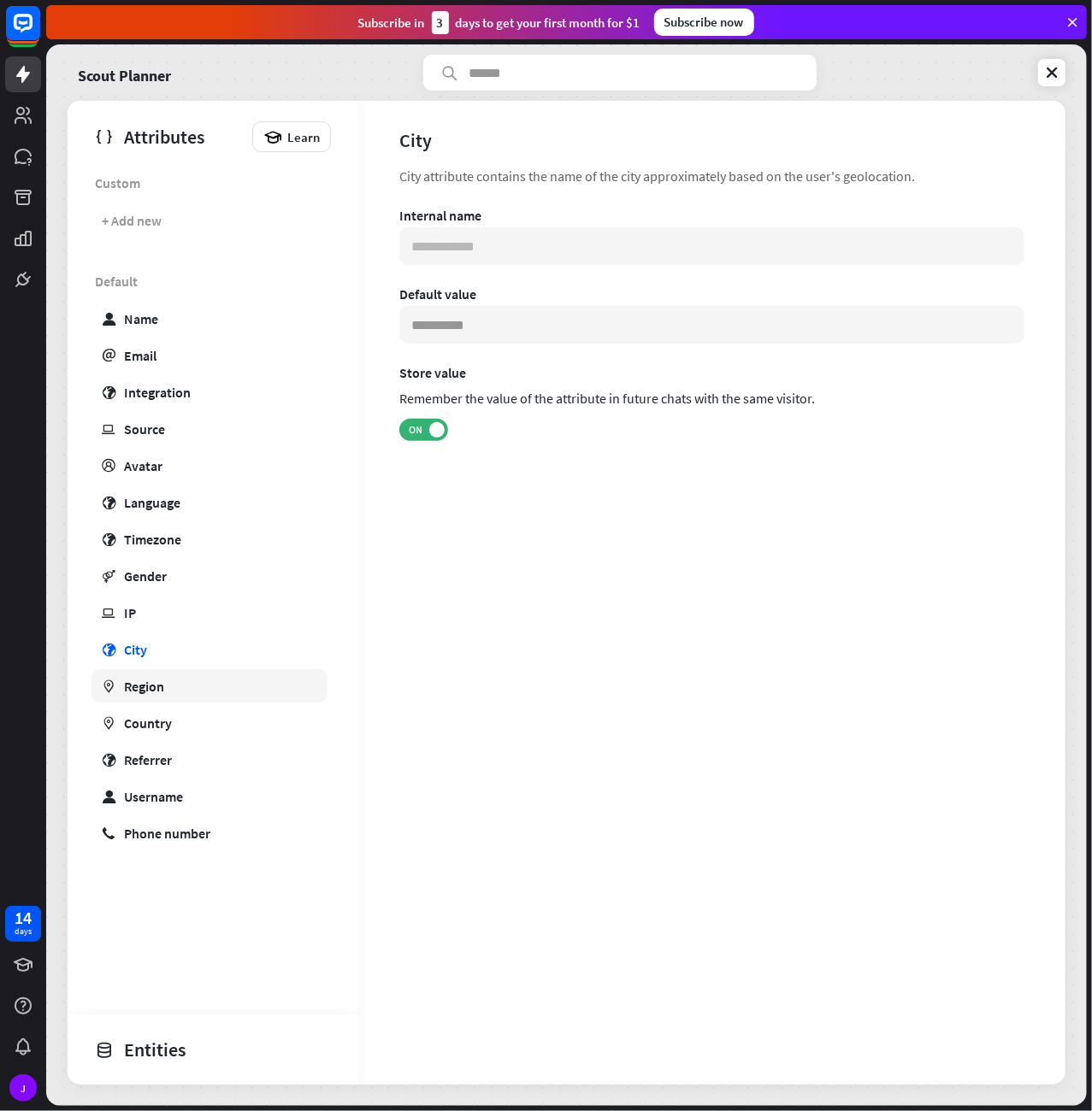
click at [161, 673] on link "marker Region" at bounding box center [209, 686] width 236 height 34
click at [153, 724] on div "Country" at bounding box center [148, 723] width 48 height 17
click at [151, 757] on div "Referrer" at bounding box center [148, 760] width 48 height 17
click at [151, 799] on div "Username" at bounding box center [153, 796] width 59 height 17
click at [170, 839] on div "Phone number" at bounding box center [167, 833] width 86 height 17
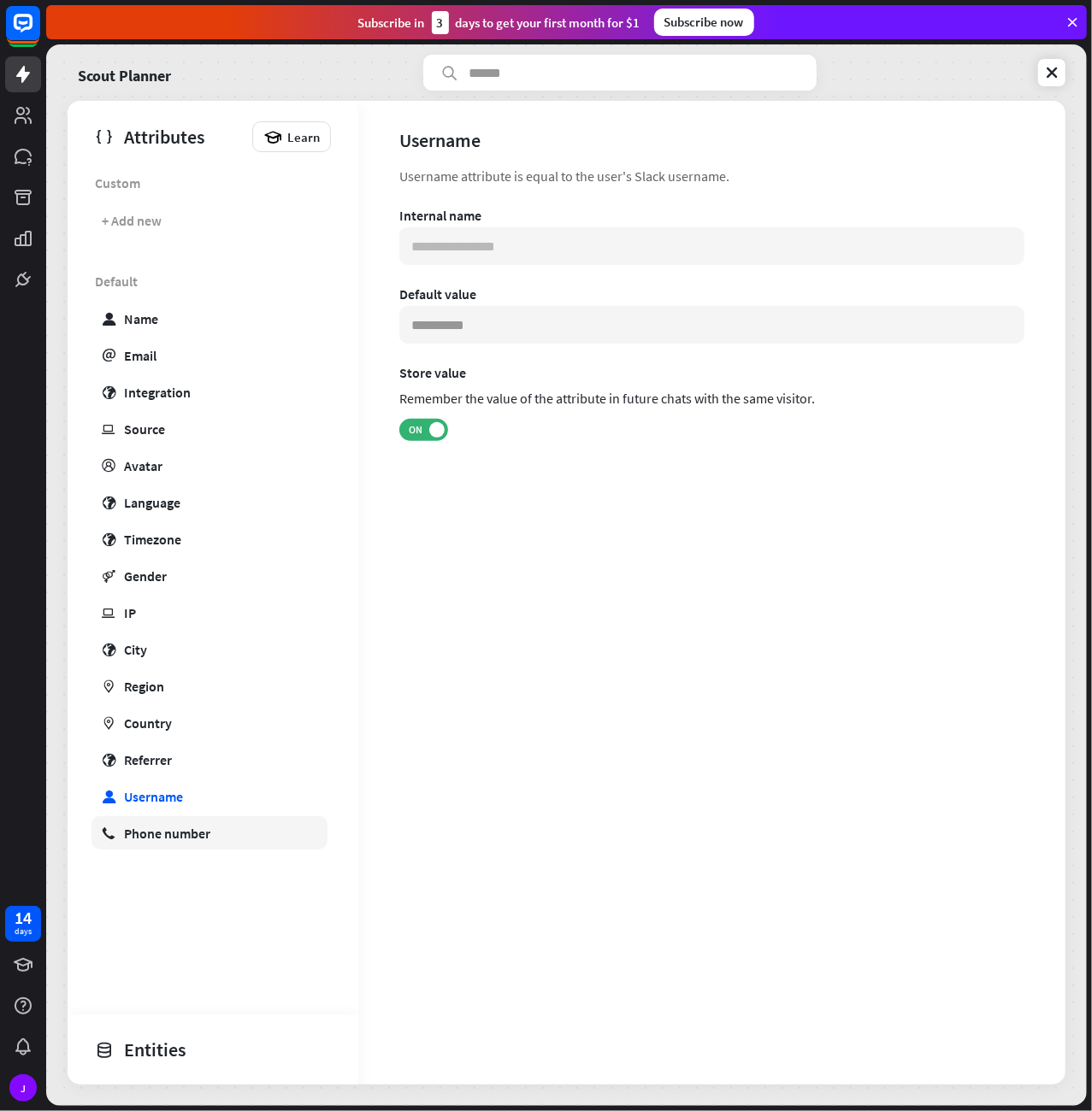
type input "**********"
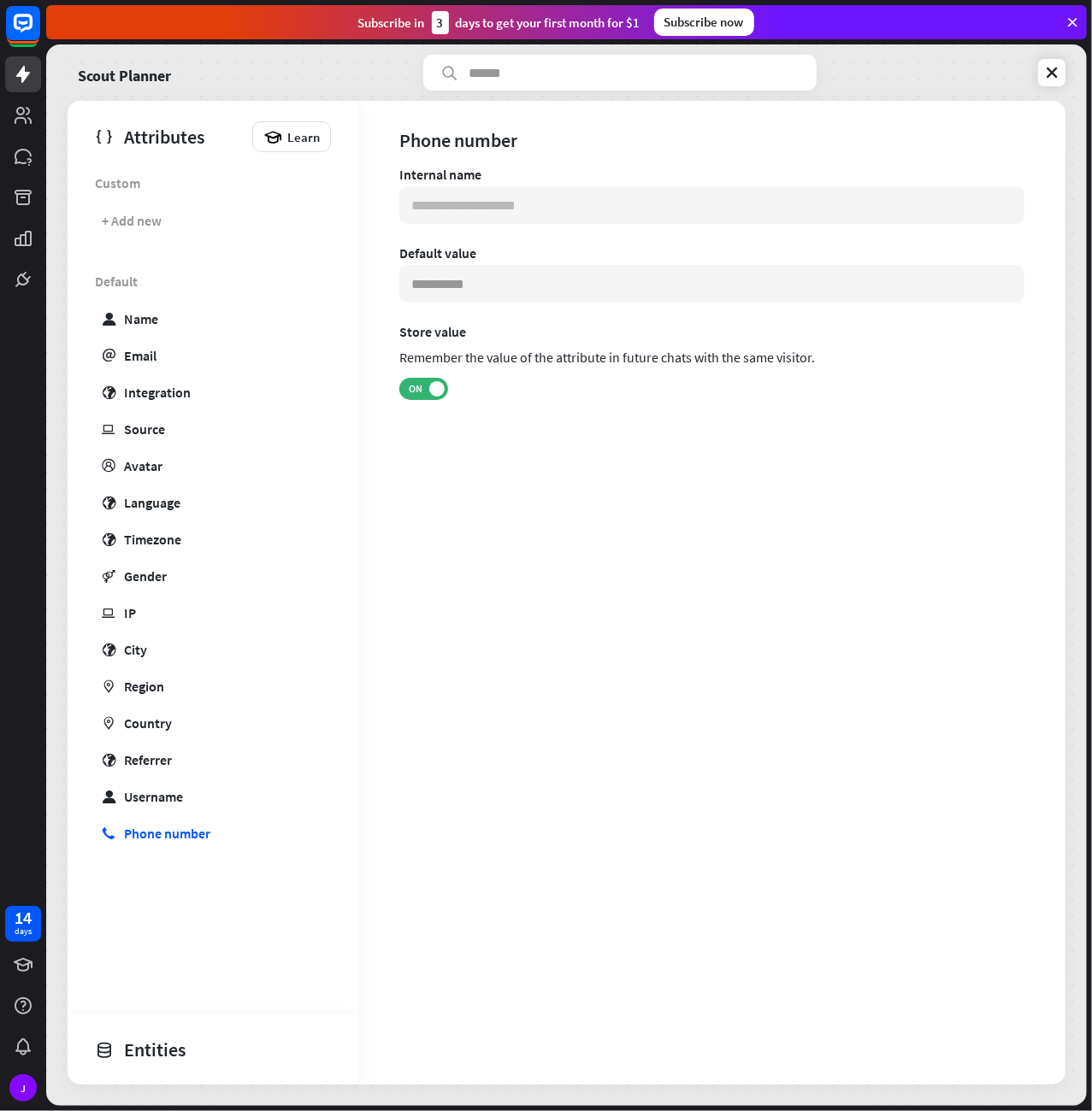
click at [1086, 67] on div "Scout Planner Attributes Learn Custom + Add new Default user Name email Email g…" at bounding box center [566, 575] width 1040 height 1061
click at [1052, 59] on div "Scout Planner" at bounding box center [566, 72] width 998 height 36
click at [1042, 59] on link at bounding box center [1051, 72] width 28 height 28
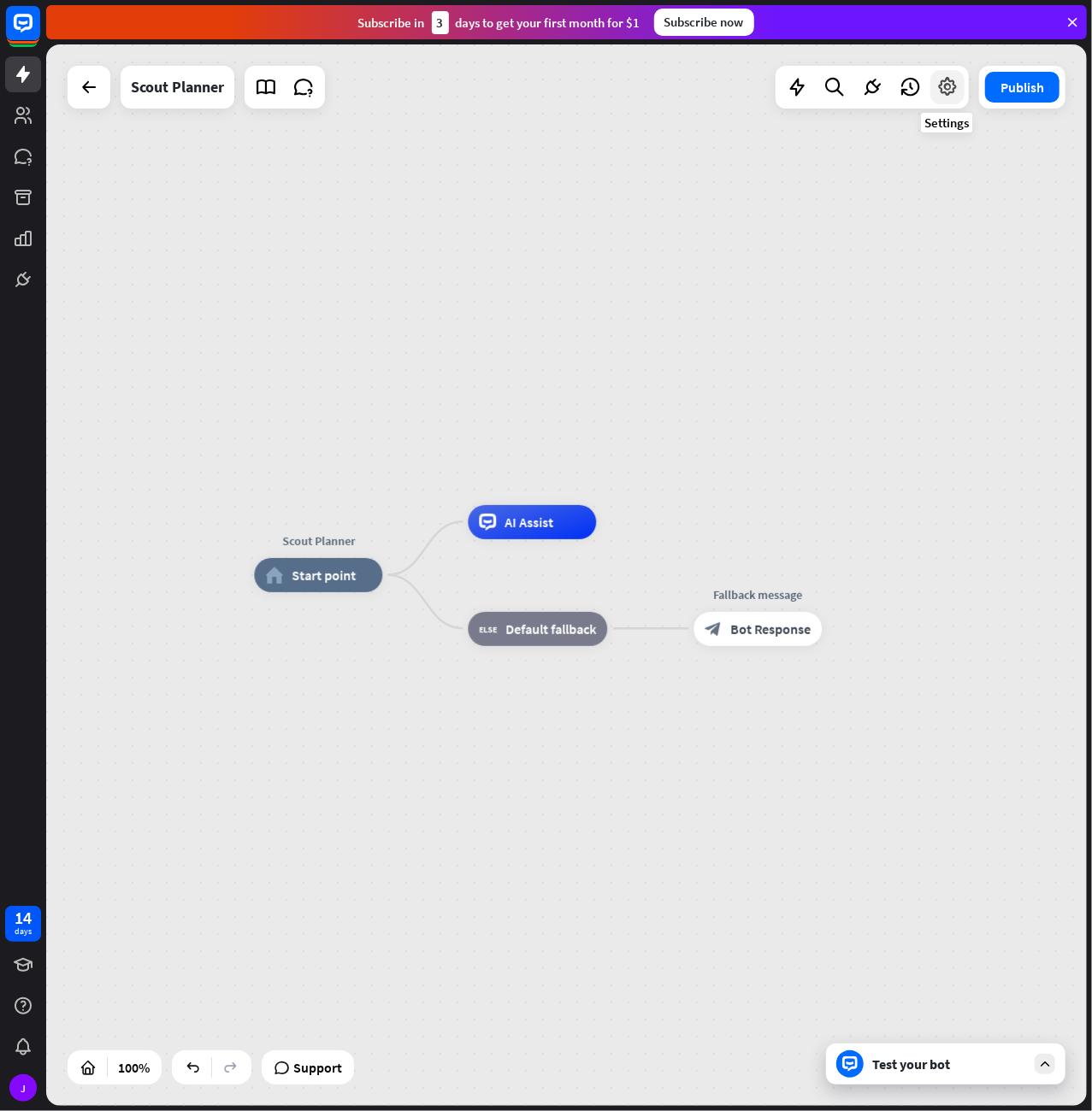
click at [943, 97] on icon at bounding box center [947, 87] width 22 height 22
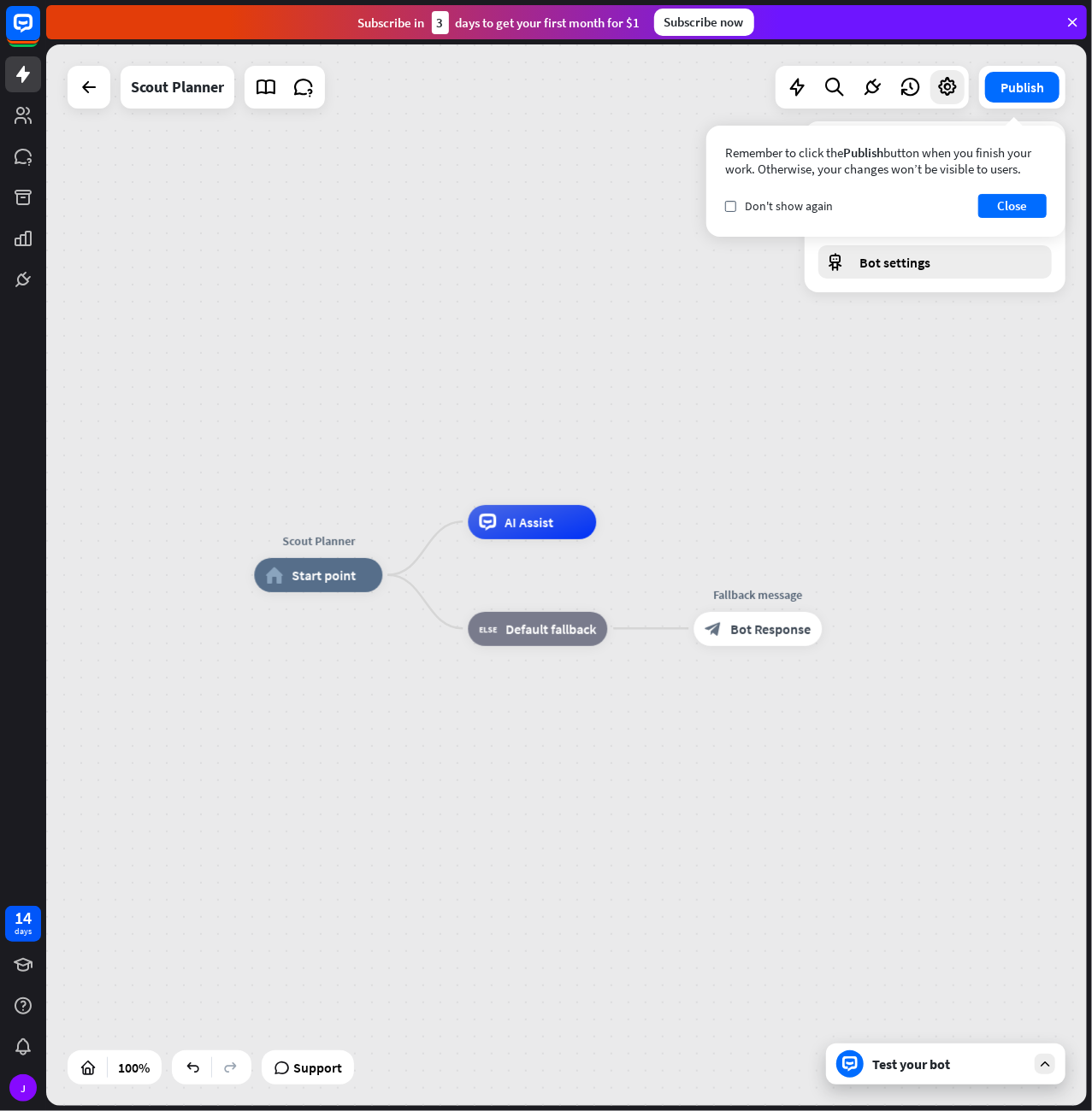
click at [869, 263] on span "Bot settings" at bounding box center [893, 262] width 70 height 17
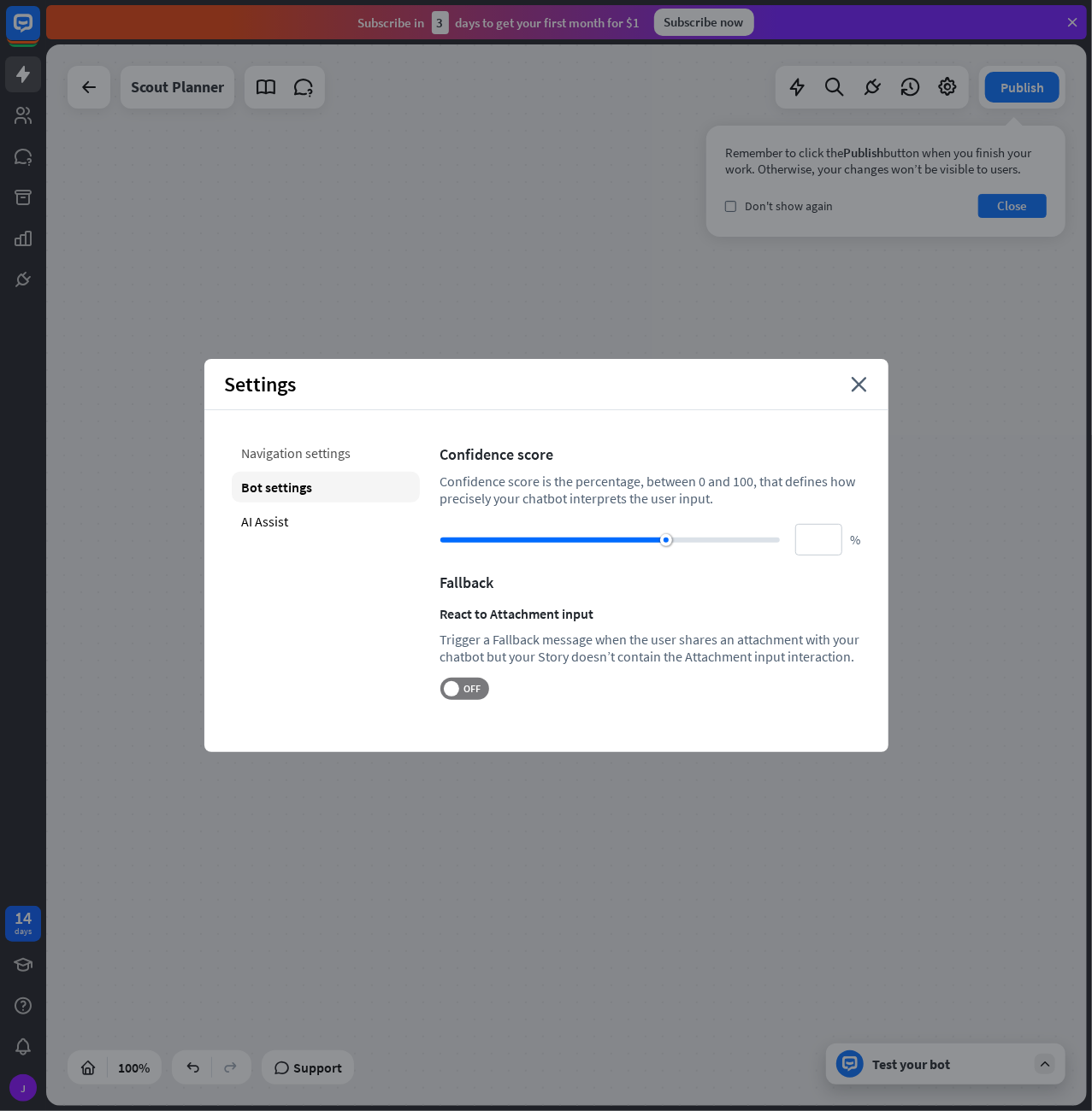
click at [342, 449] on div "Navigation settings" at bounding box center [325, 453] width 188 height 31
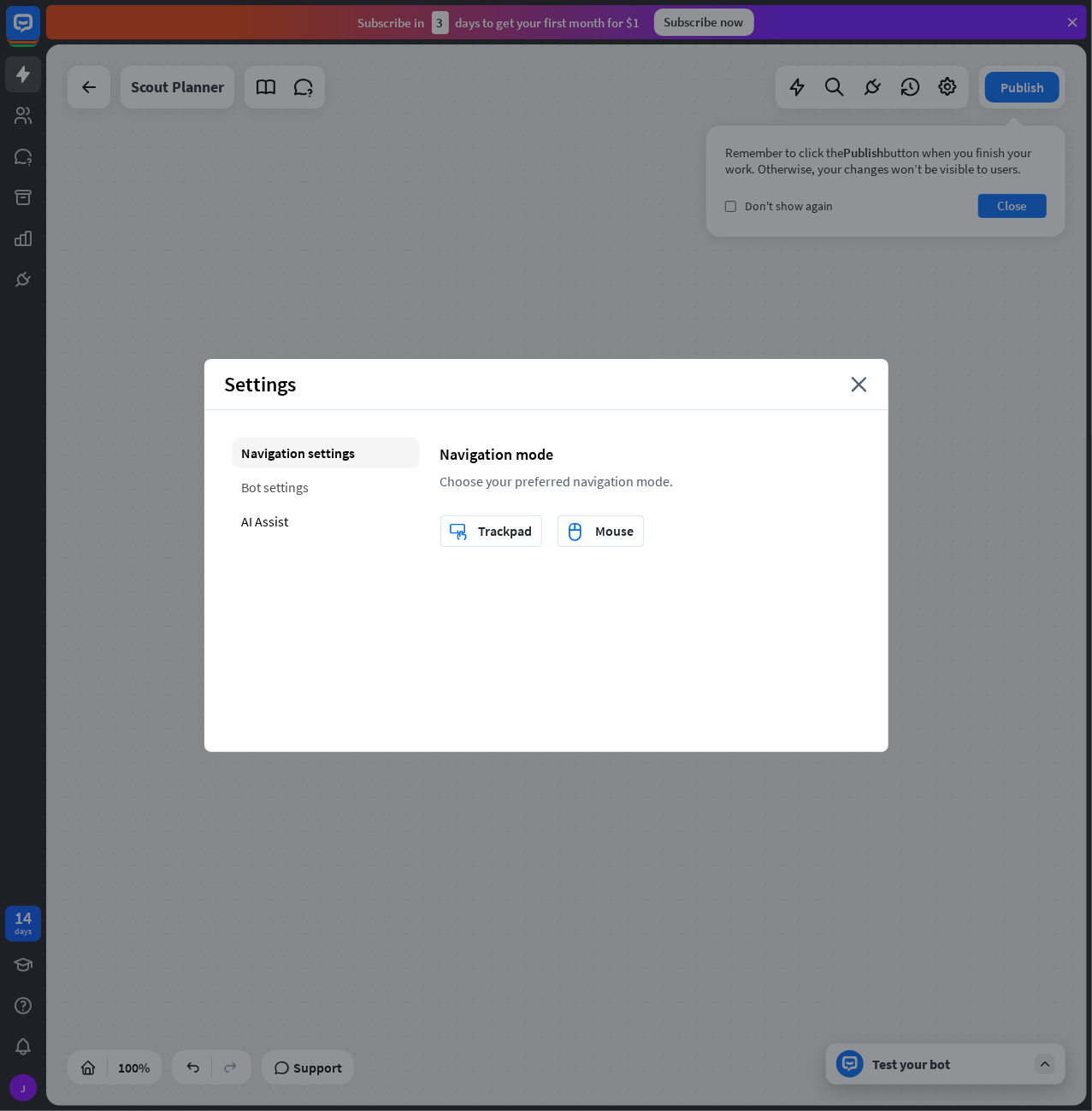
click at [317, 481] on div "Bot settings" at bounding box center [325, 486] width 188 height 31
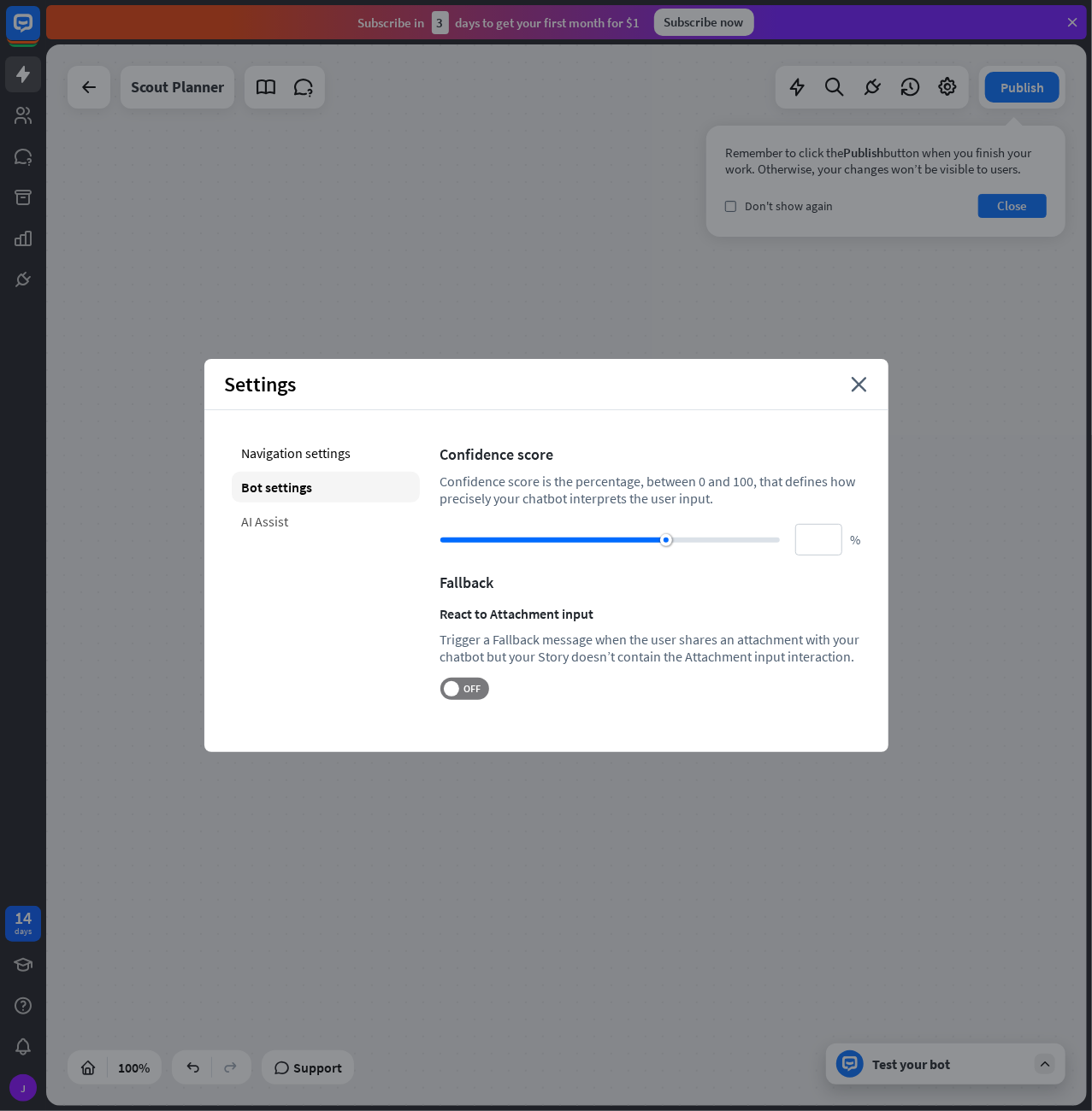
click at [340, 514] on div "AI Assist" at bounding box center [325, 521] width 188 height 31
type input "**"
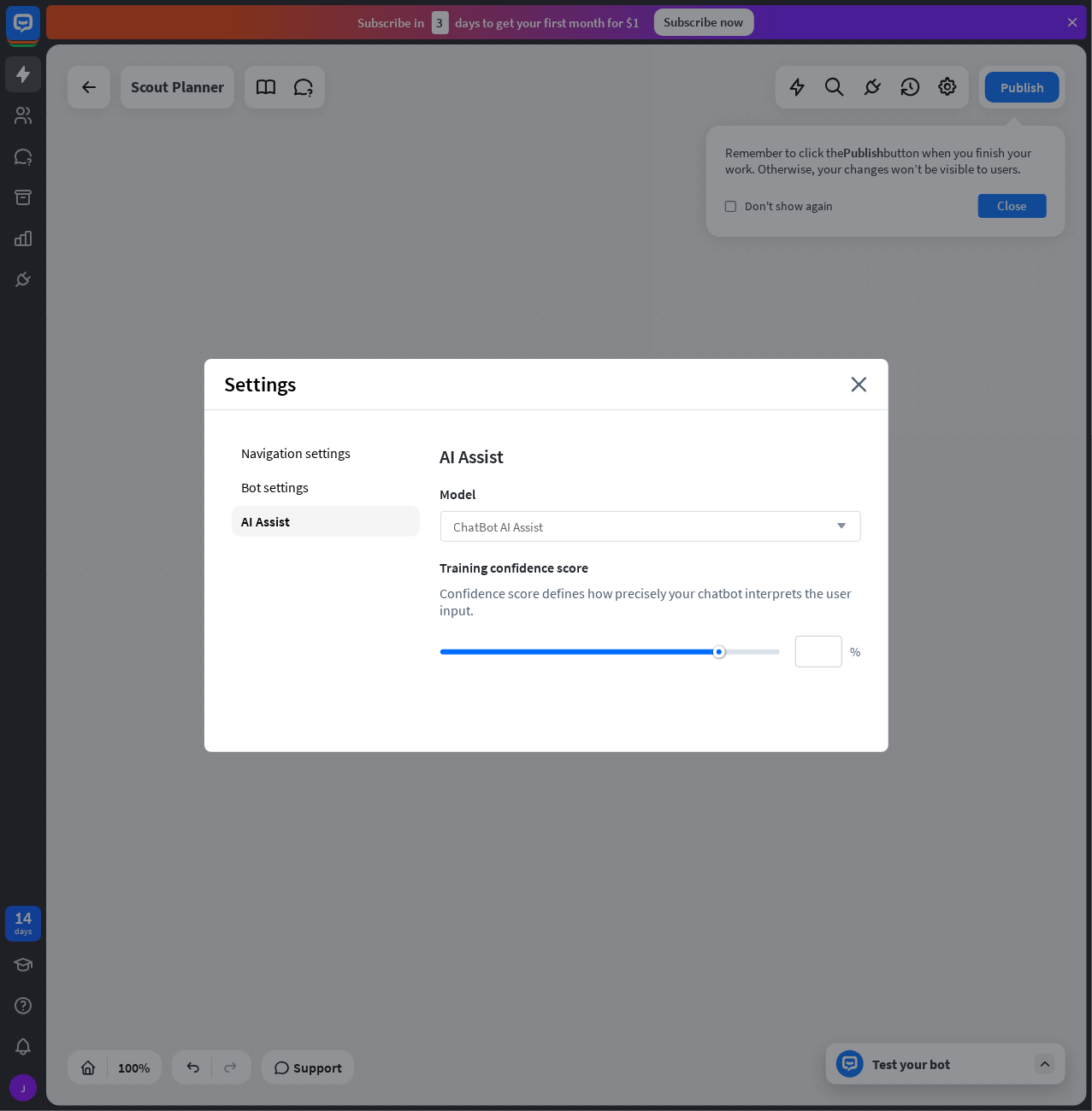
click at [551, 528] on div "ChatBot AI Assist arrow_down" at bounding box center [650, 526] width 421 height 31
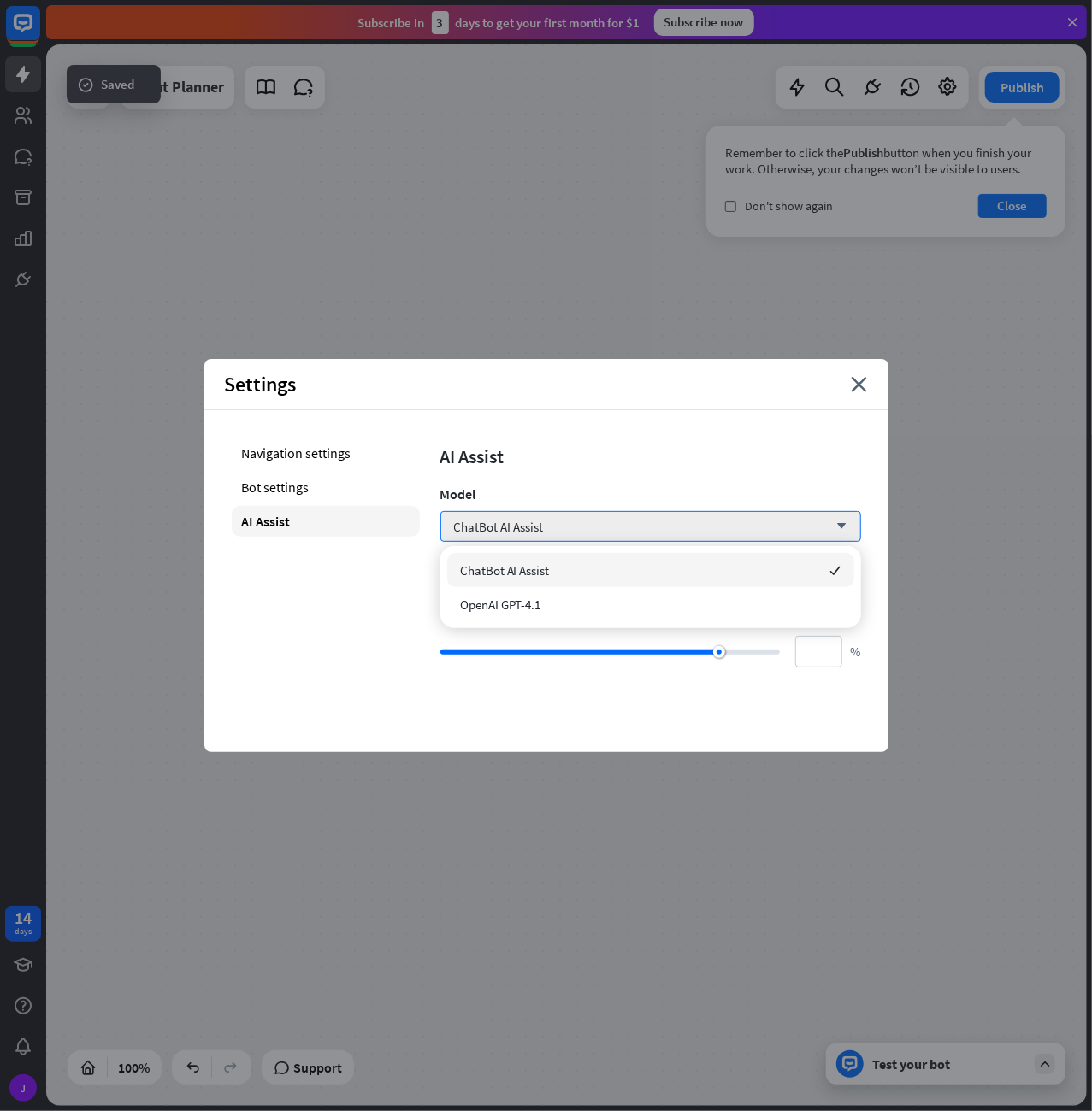
click at [597, 450] on div "AI Assist" at bounding box center [650, 457] width 421 height 24
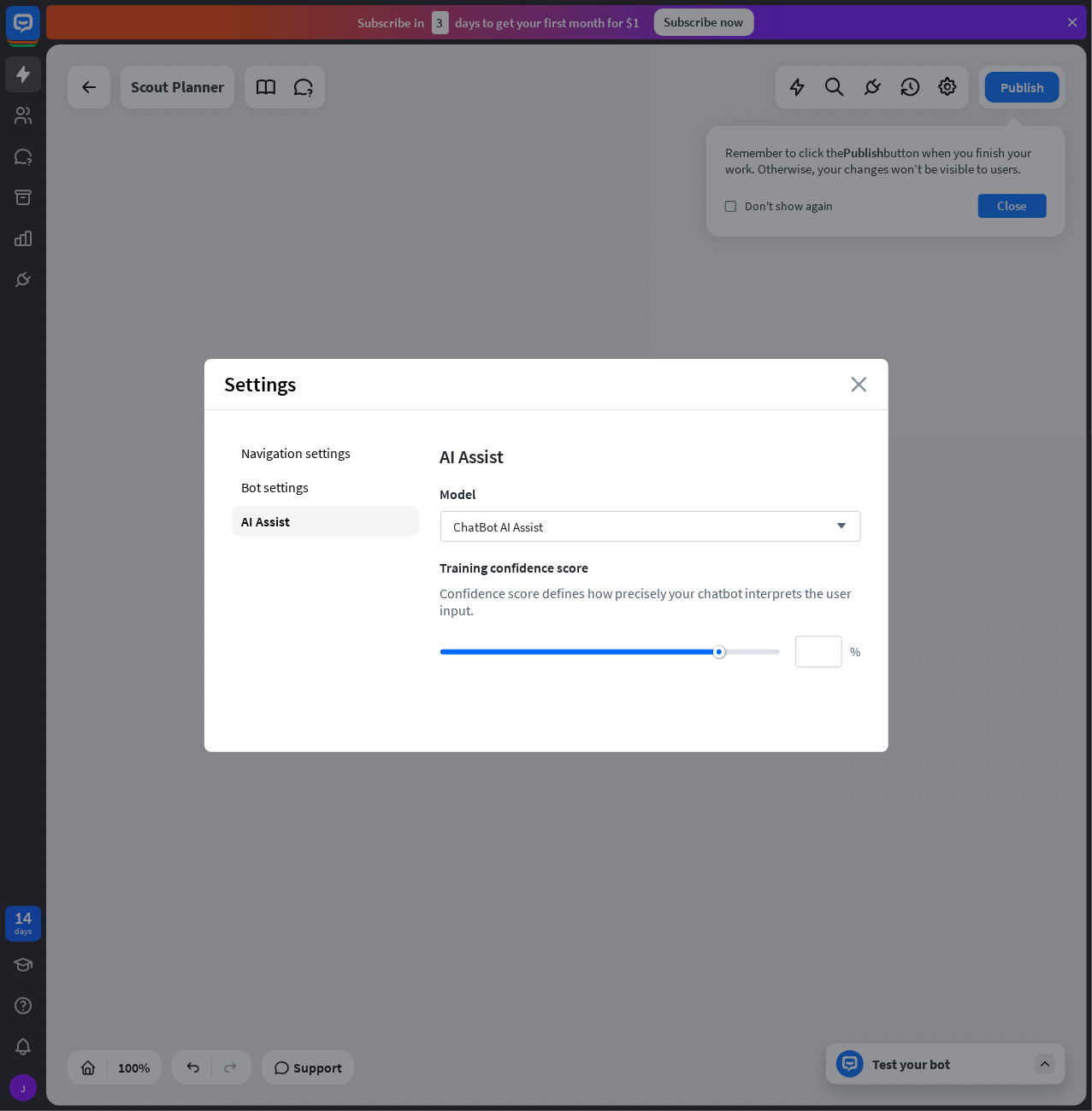
click at [865, 385] on icon "close" at bounding box center [860, 384] width 16 height 15
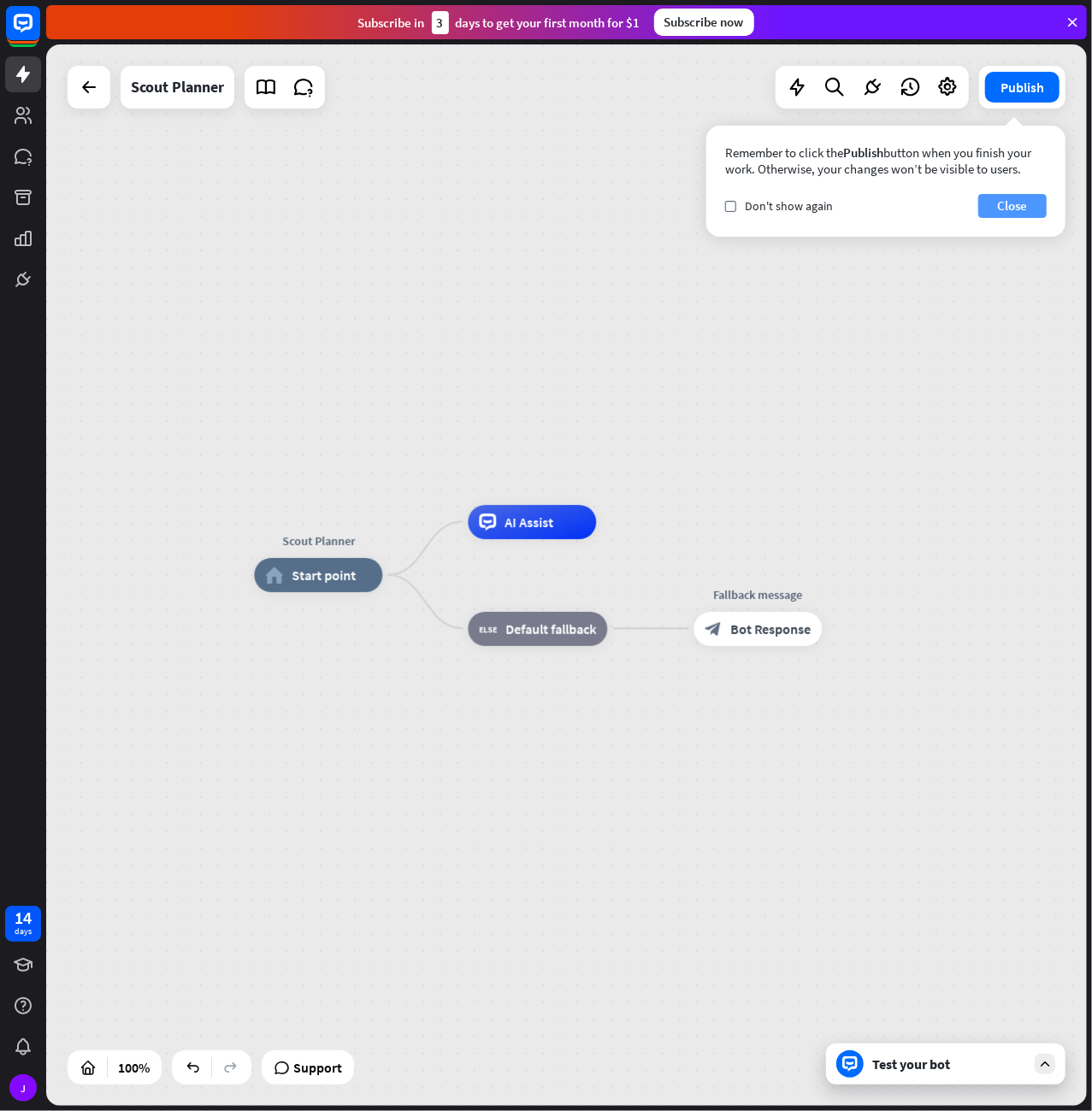
click at [1010, 213] on button "Close" at bounding box center [1012, 206] width 68 height 24
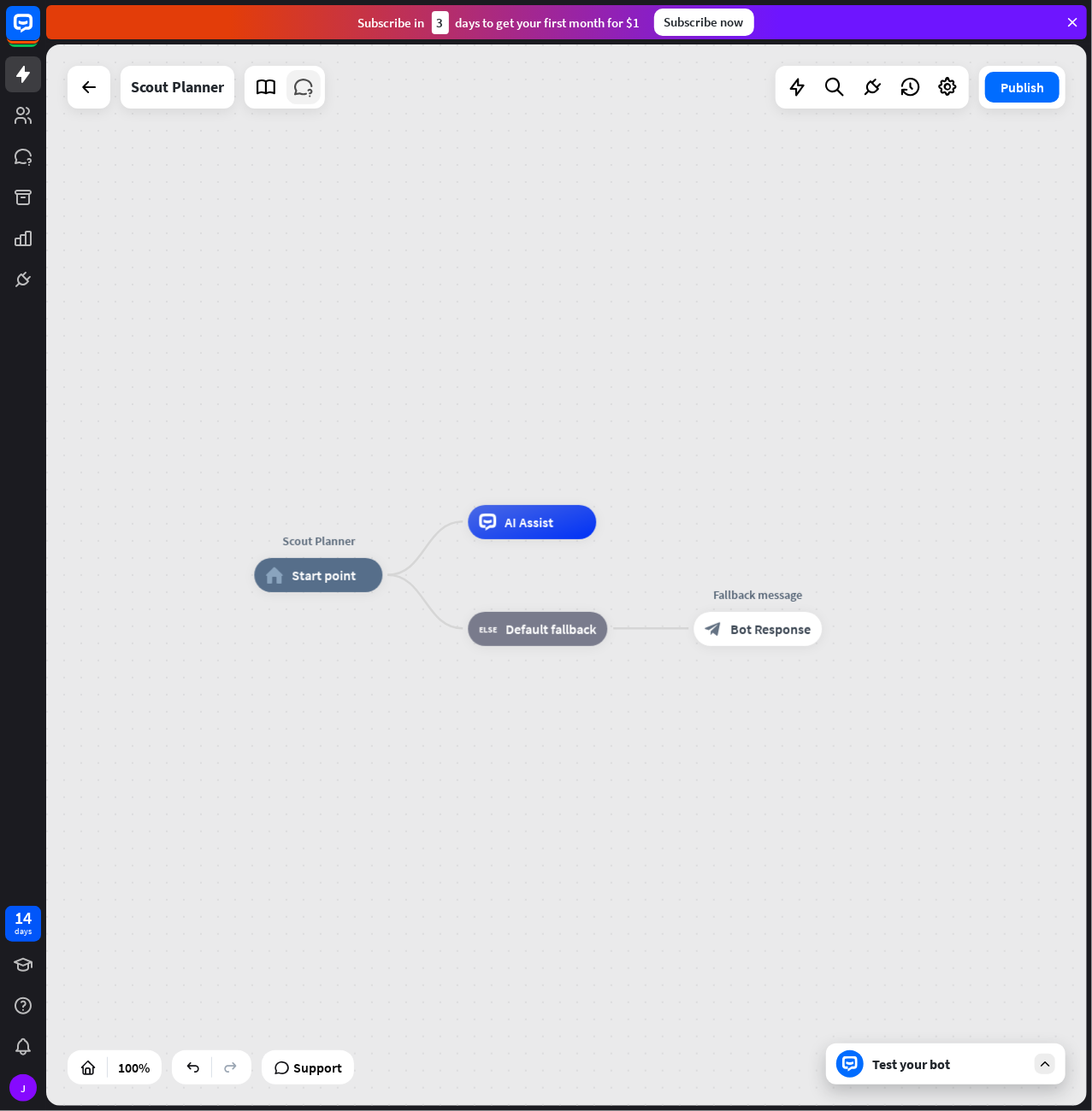
click at [302, 100] on link at bounding box center [303, 87] width 34 height 34
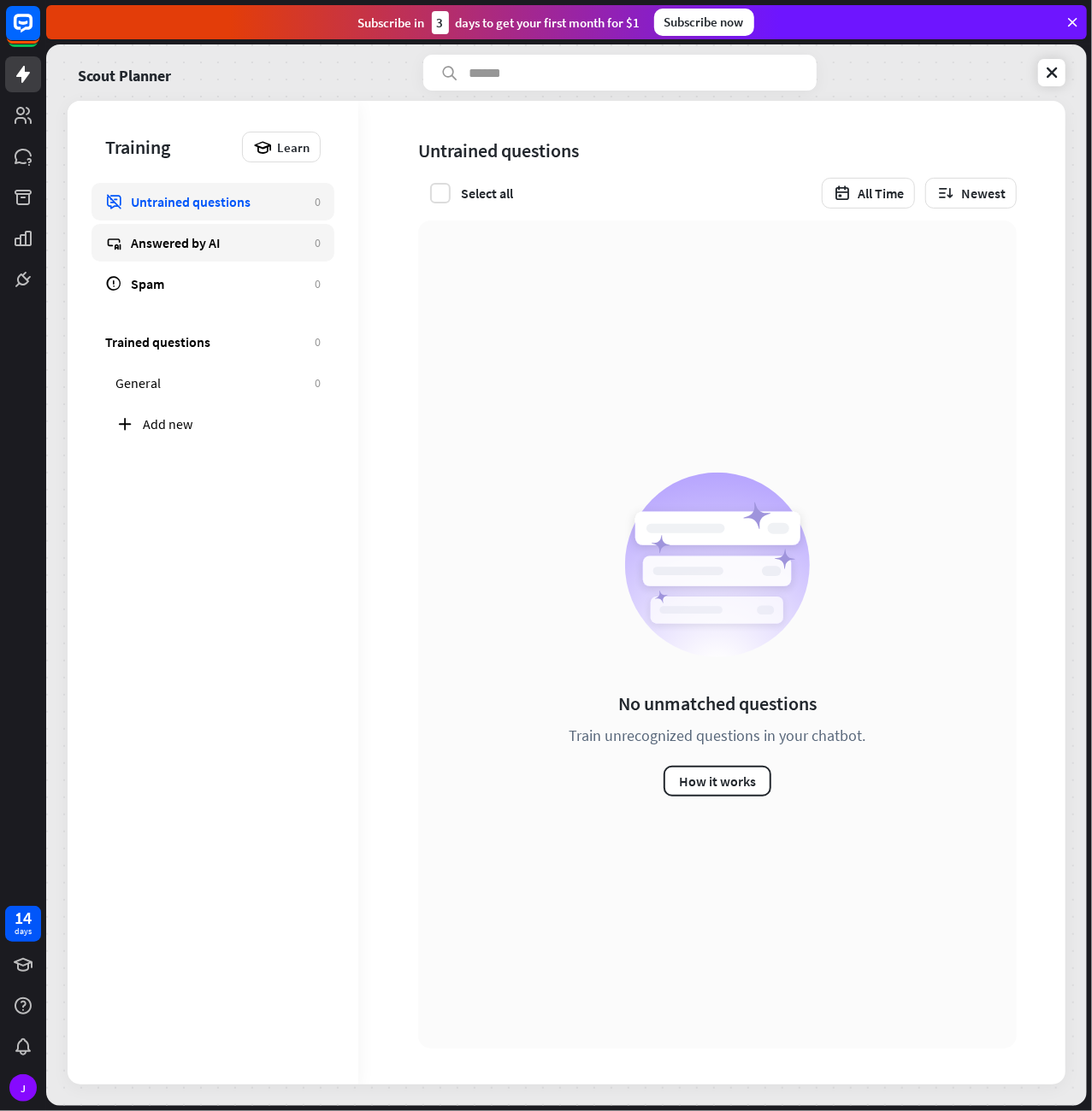
click at [251, 249] on div "Answered by AI" at bounding box center [218, 242] width 176 height 17
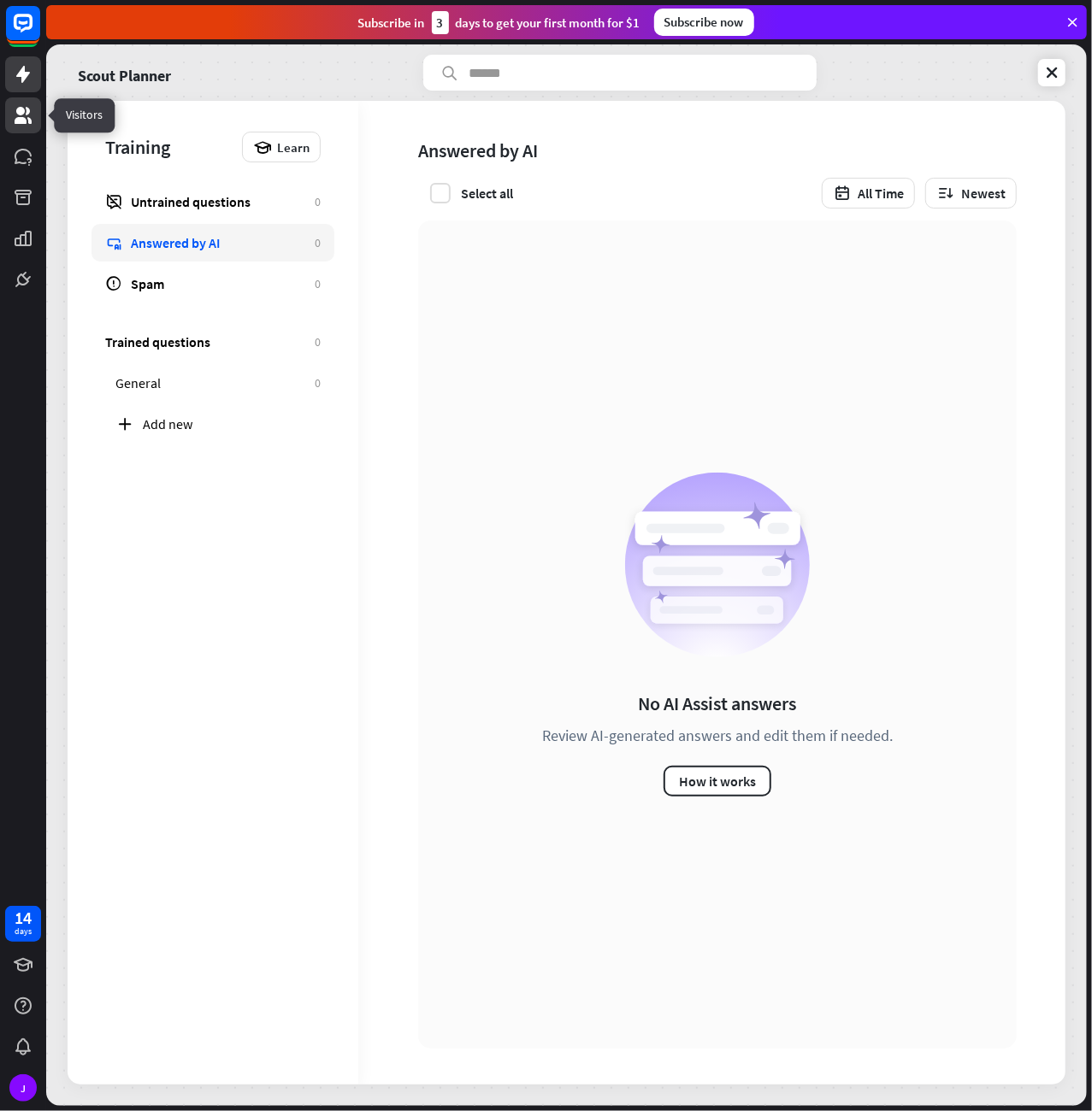
click at [27, 115] on icon at bounding box center [23, 115] width 17 height 17
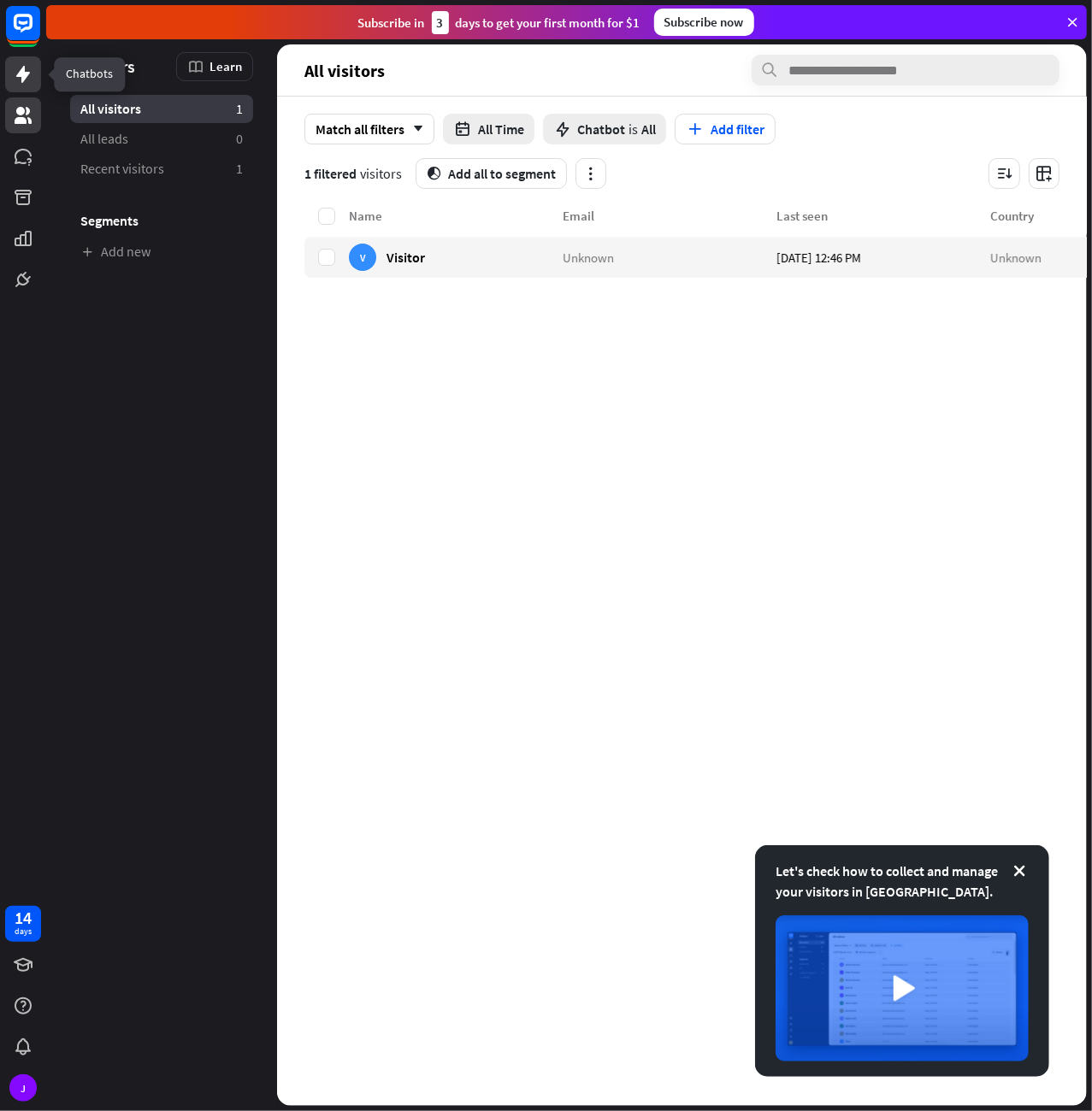
click at [20, 69] on icon at bounding box center [23, 74] width 21 height 21
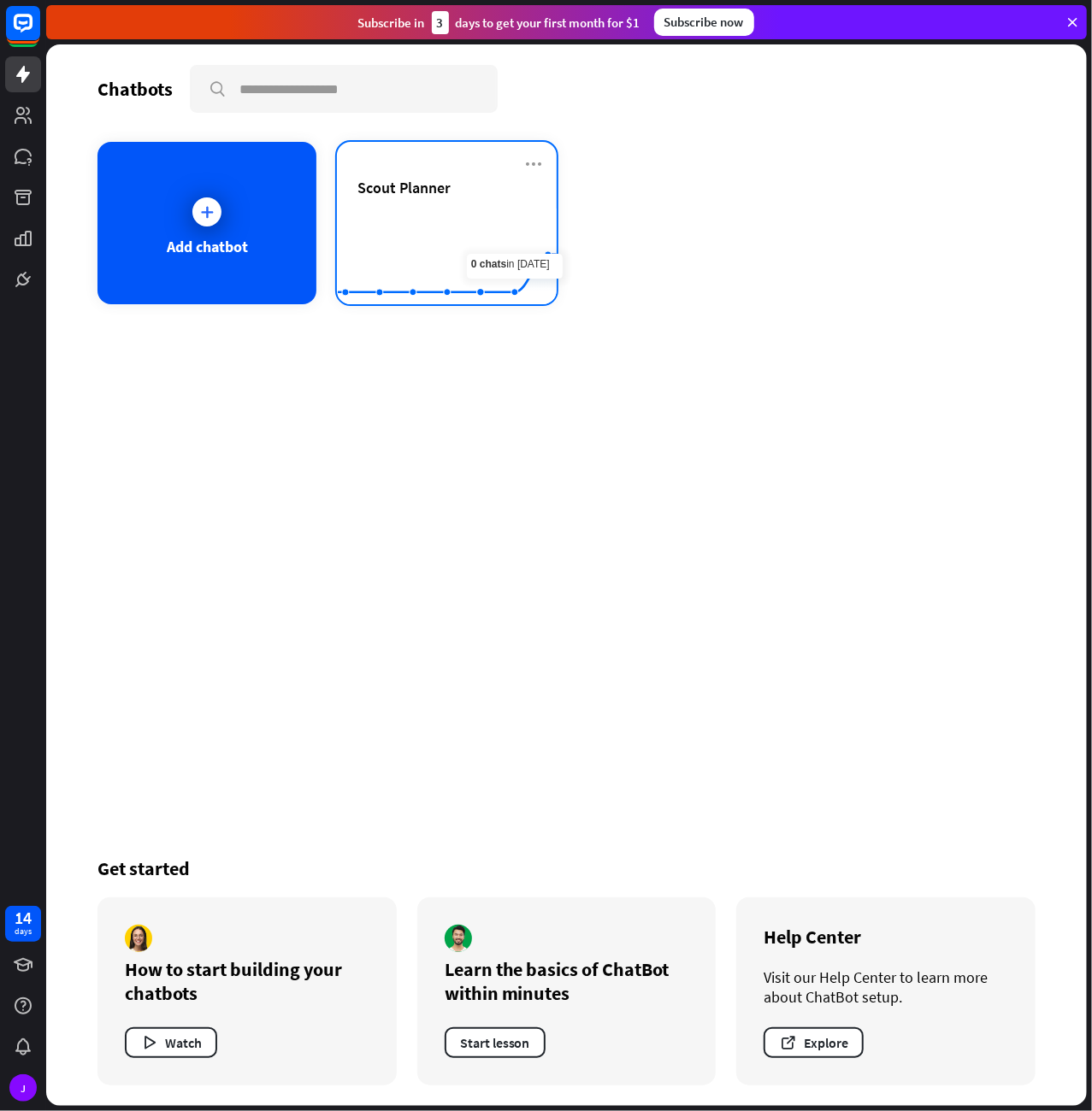
click at [520, 208] on rect at bounding box center [447, 262] width 218 height 107
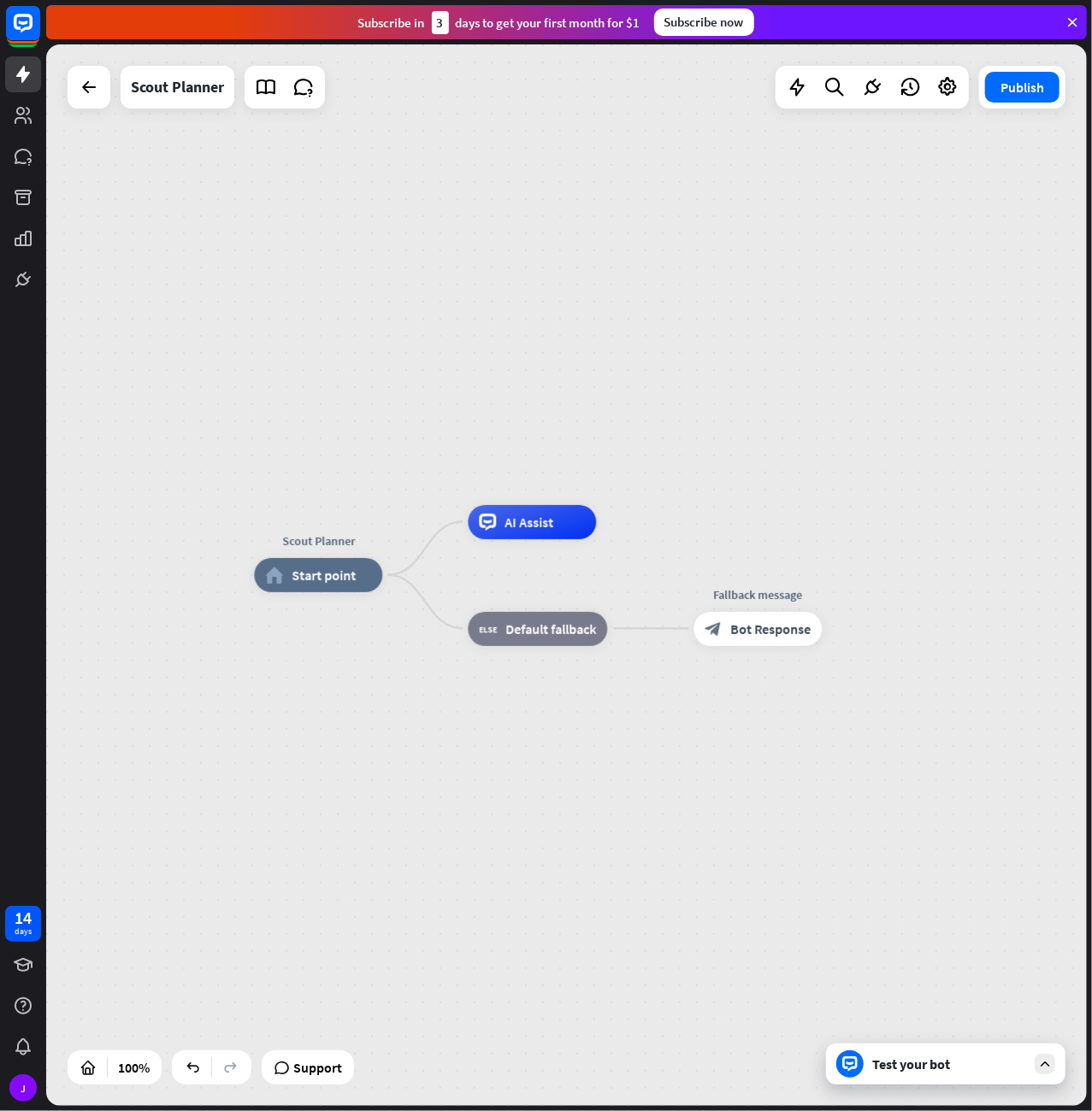
click at [920, 1062] on div "Test your bot" at bounding box center [948, 1063] width 154 height 17
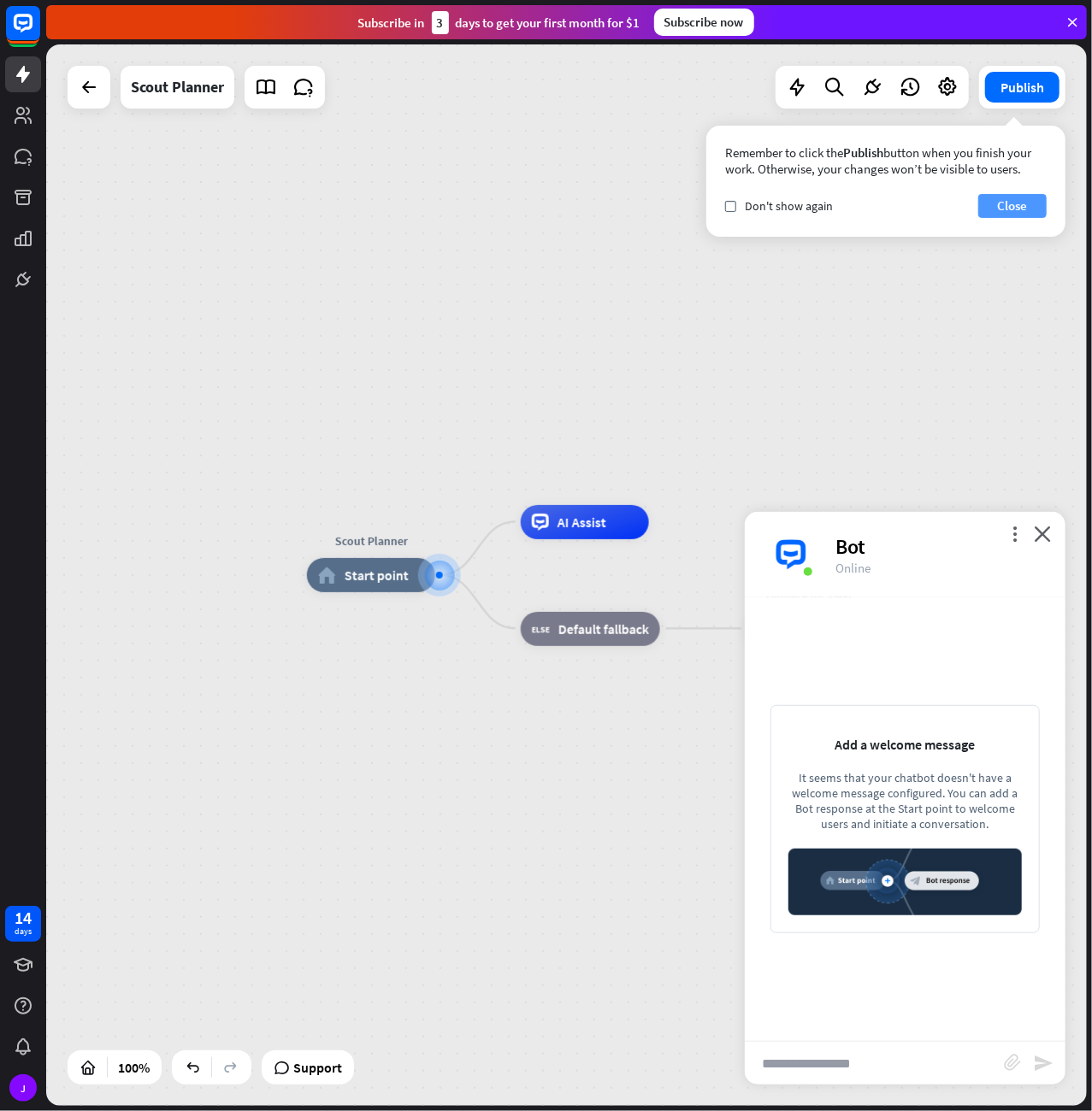
click at [1012, 211] on button "Close" at bounding box center [1012, 206] width 68 height 24
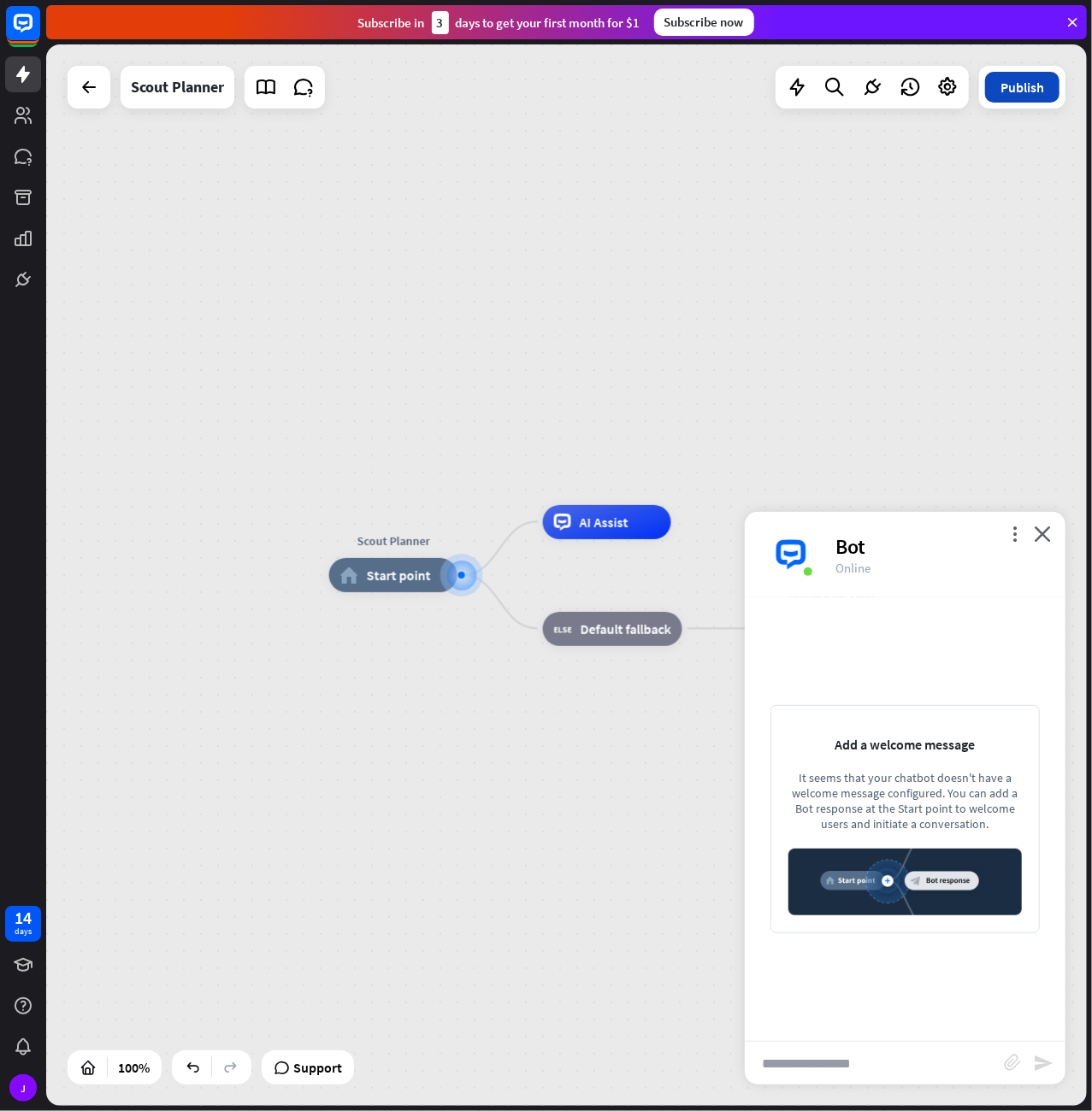
click at [1031, 95] on button "Publish" at bounding box center [1022, 86] width 74 height 31
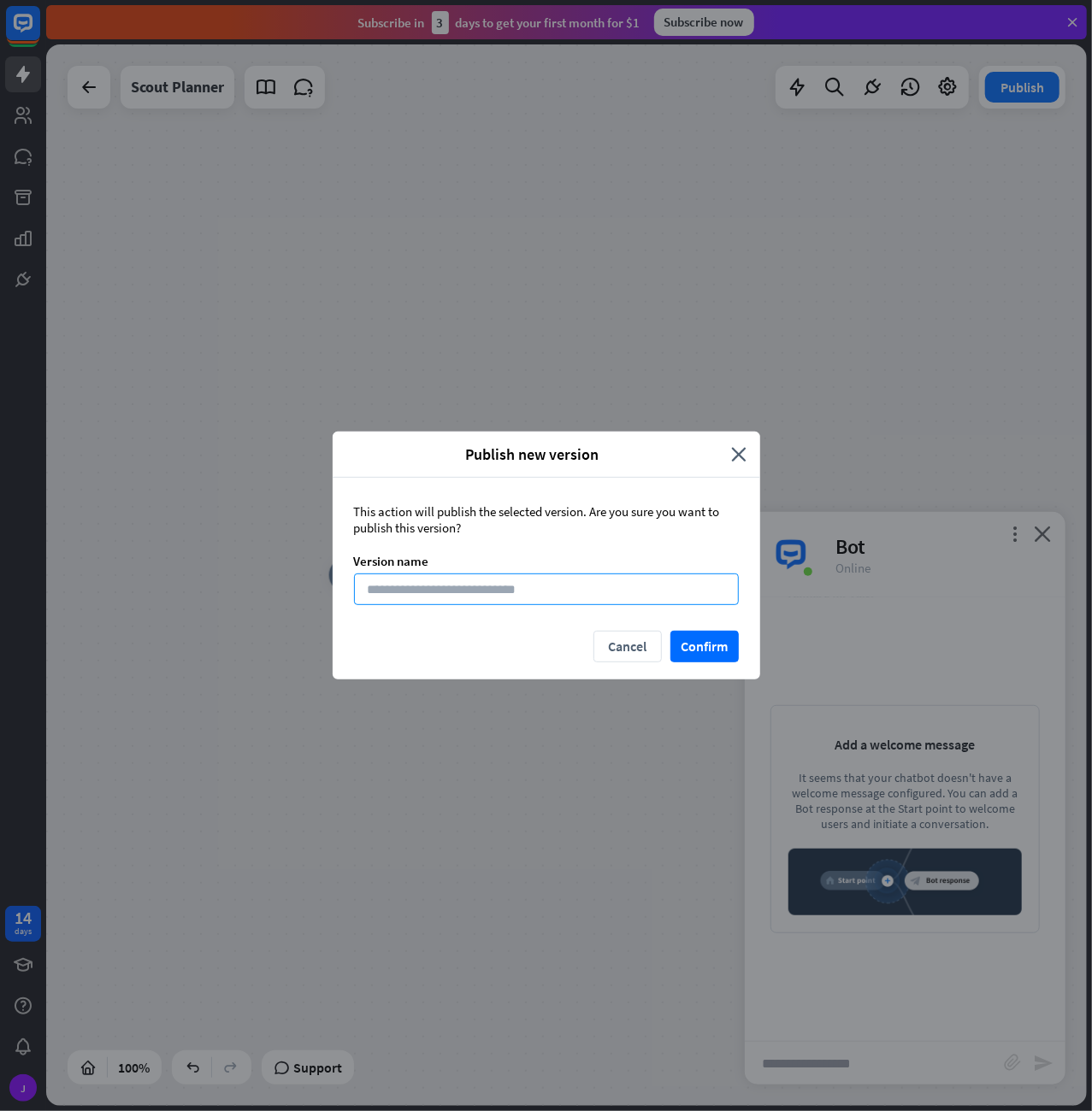
click at [538, 586] on input at bounding box center [545, 590] width 384 height 32
type input "**"
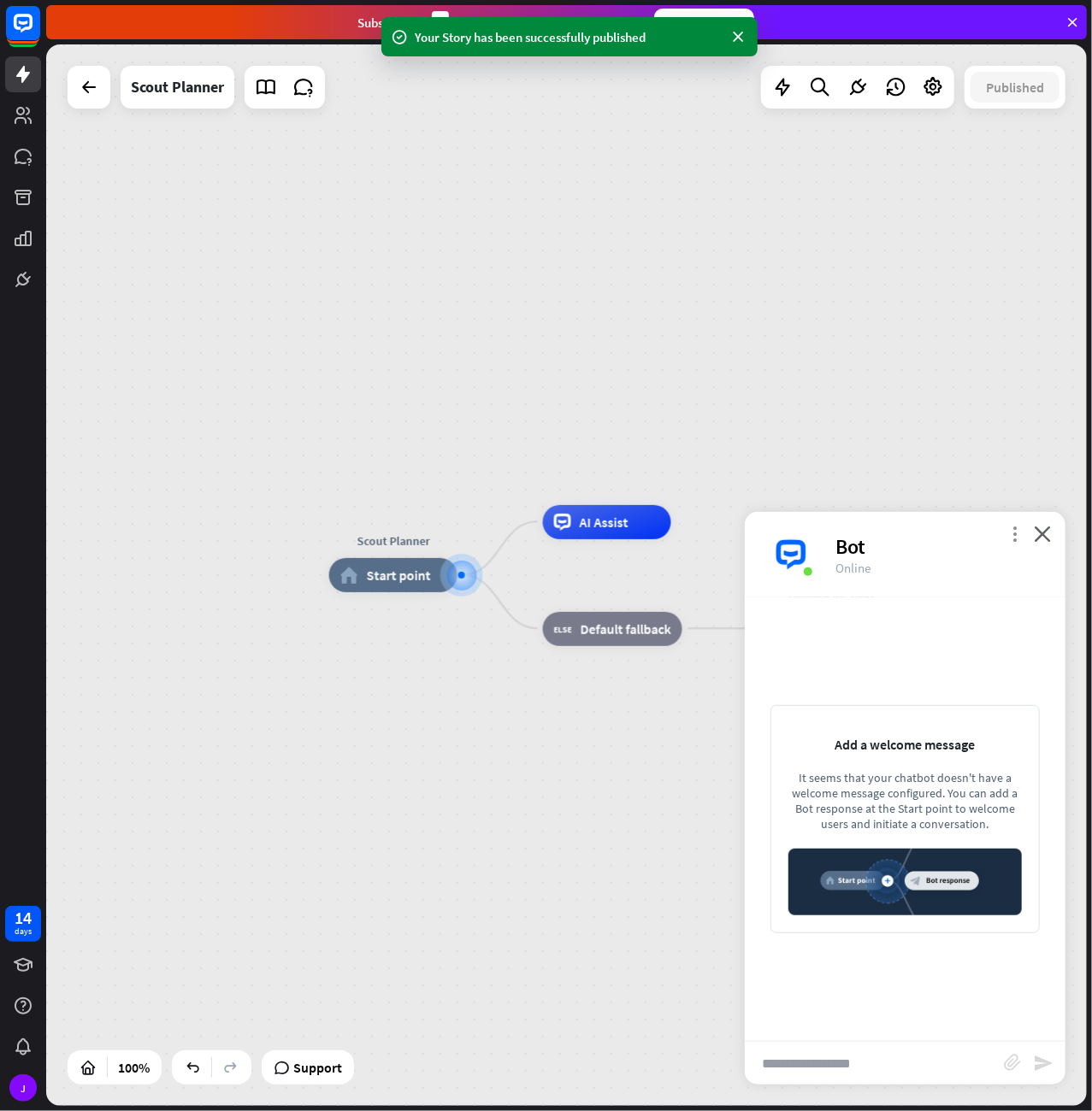
click at [1013, 529] on icon "more_vert" at bounding box center [1014, 534] width 16 height 16
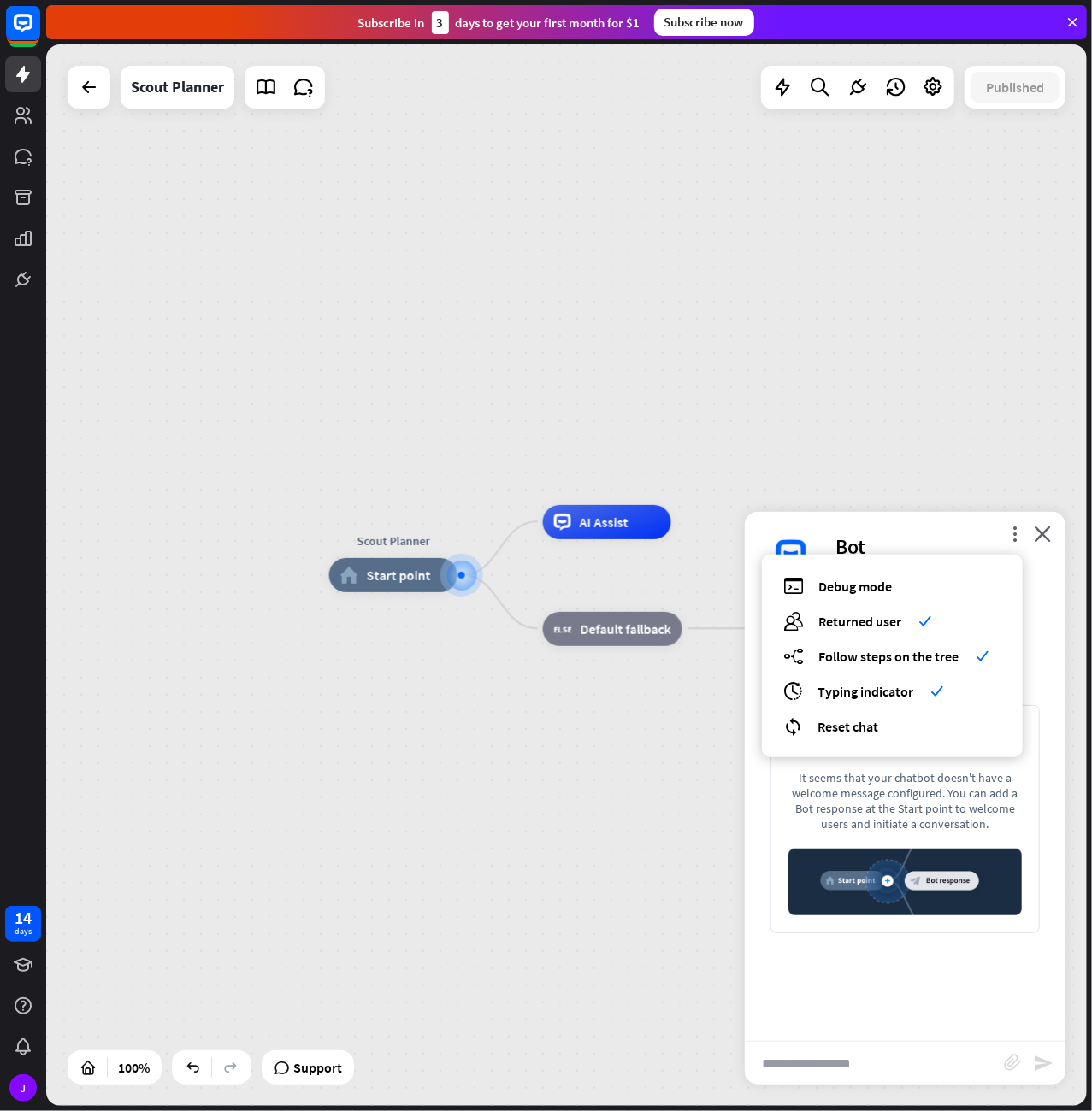
click at [965, 806] on div "It seems that your chatbot doesn't have a welcome message configured. You can a…" at bounding box center [904, 801] width 233 height 62
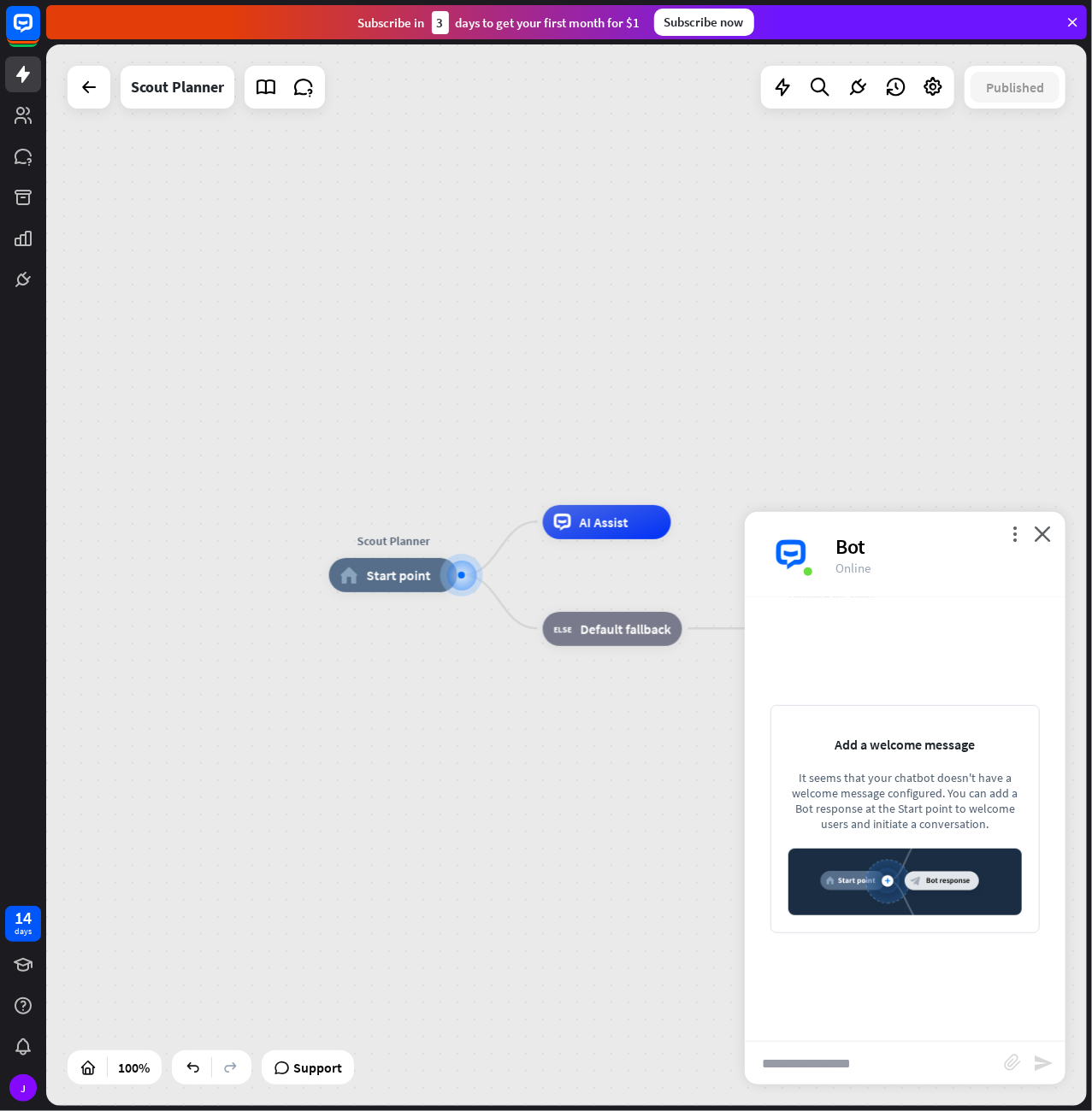
click at [870, 785] on div "It seems that your chatbot doesn't have a welcome message configured. You can a…" at bounding box center [904, 801] width 233 height 62
drag, startPoint x: 842, startPoint y: 738, endPoint x: 988, endPoint y: 830, distance: 172.6
click at [986, 830] on div "Add a welcome message It seems that your chatbot doesn't have a welcome message…" at bounding box center [904, 819] width 269 height 228
click at [991, 830] on div "It seems that your chatbot doesn't have a welcome message configured. You can a…" at bounding box center [904, 801] width 233 height 62
click at [368, 577] on span "Start point" at bounding box center [398, 575] width 65 height 17
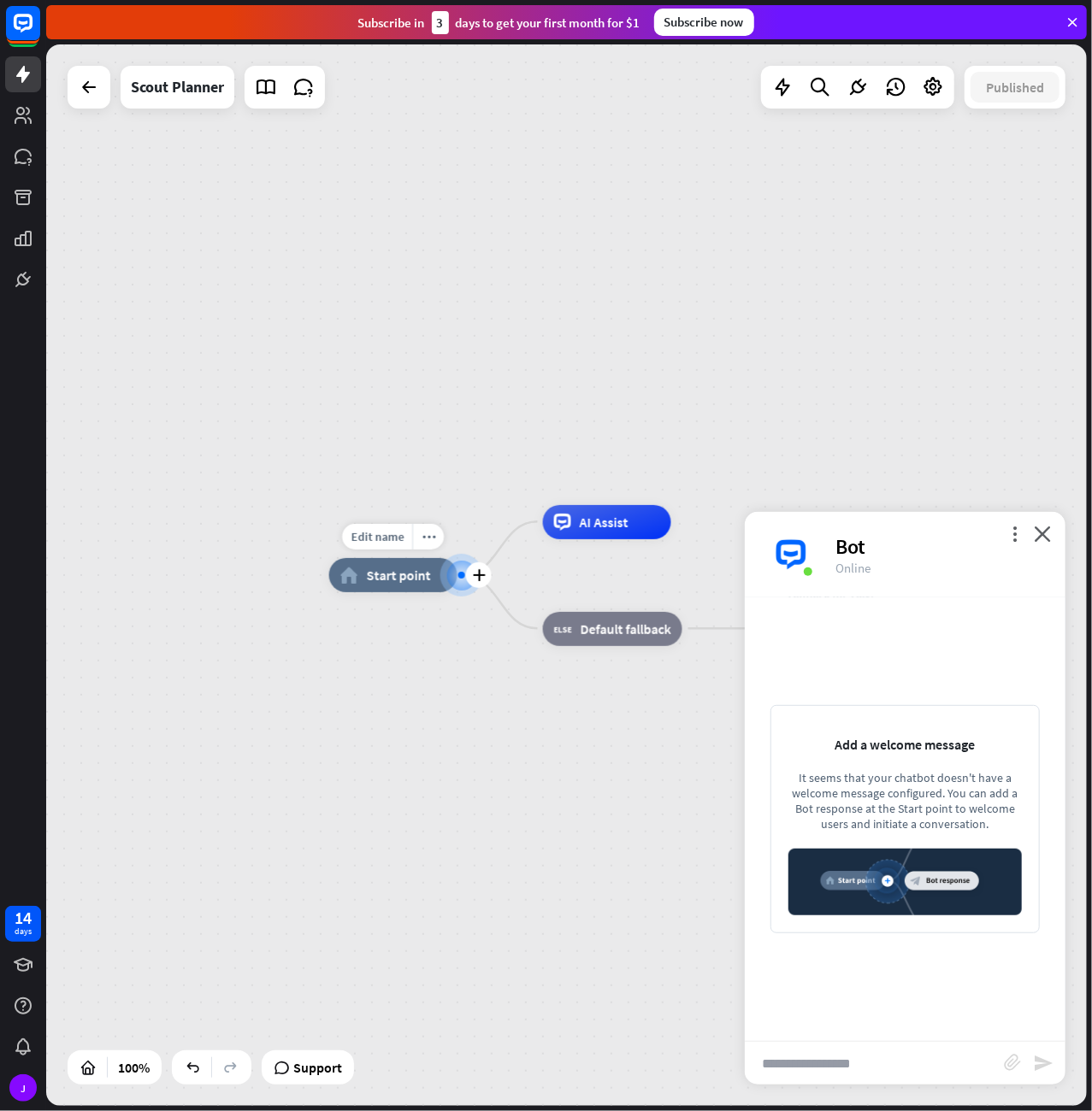
click at [414, 593] on div "Edit name more_horiz plus home_2 Start point" at bounding box center [393, 575] width 128 height 34
click at [461, 577] on div at bounding box center [461, 573] width 7 height 7
click at [473, 568] on icon "plus" at bounding box center [477, 574] width 13 height 12
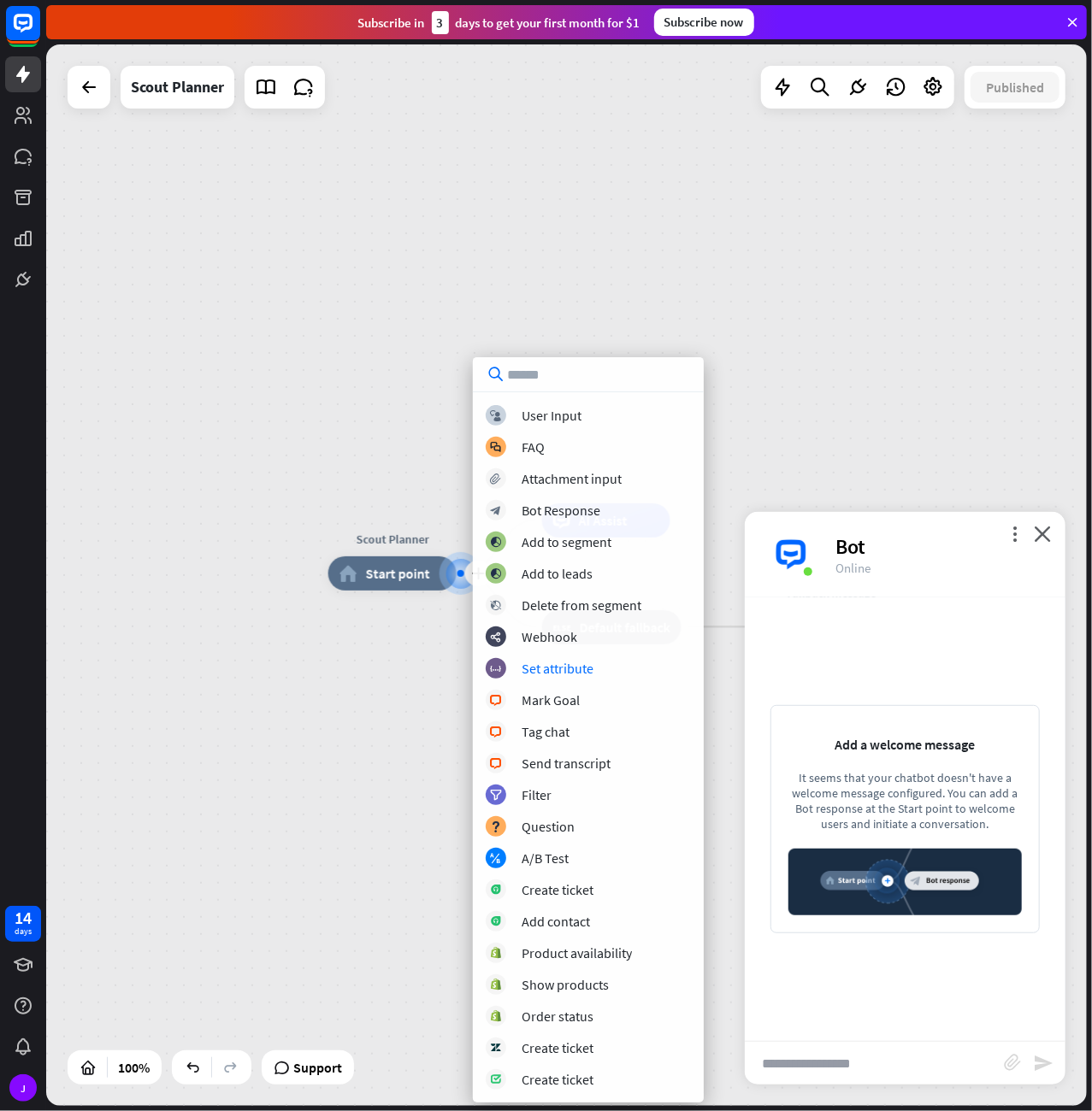
click at [347, 747] on div "plus Scout Planner home_2 Start point AI Assist block_fallback Default fallback…" at bounding box center [849, 1104] width 1040 height 1061
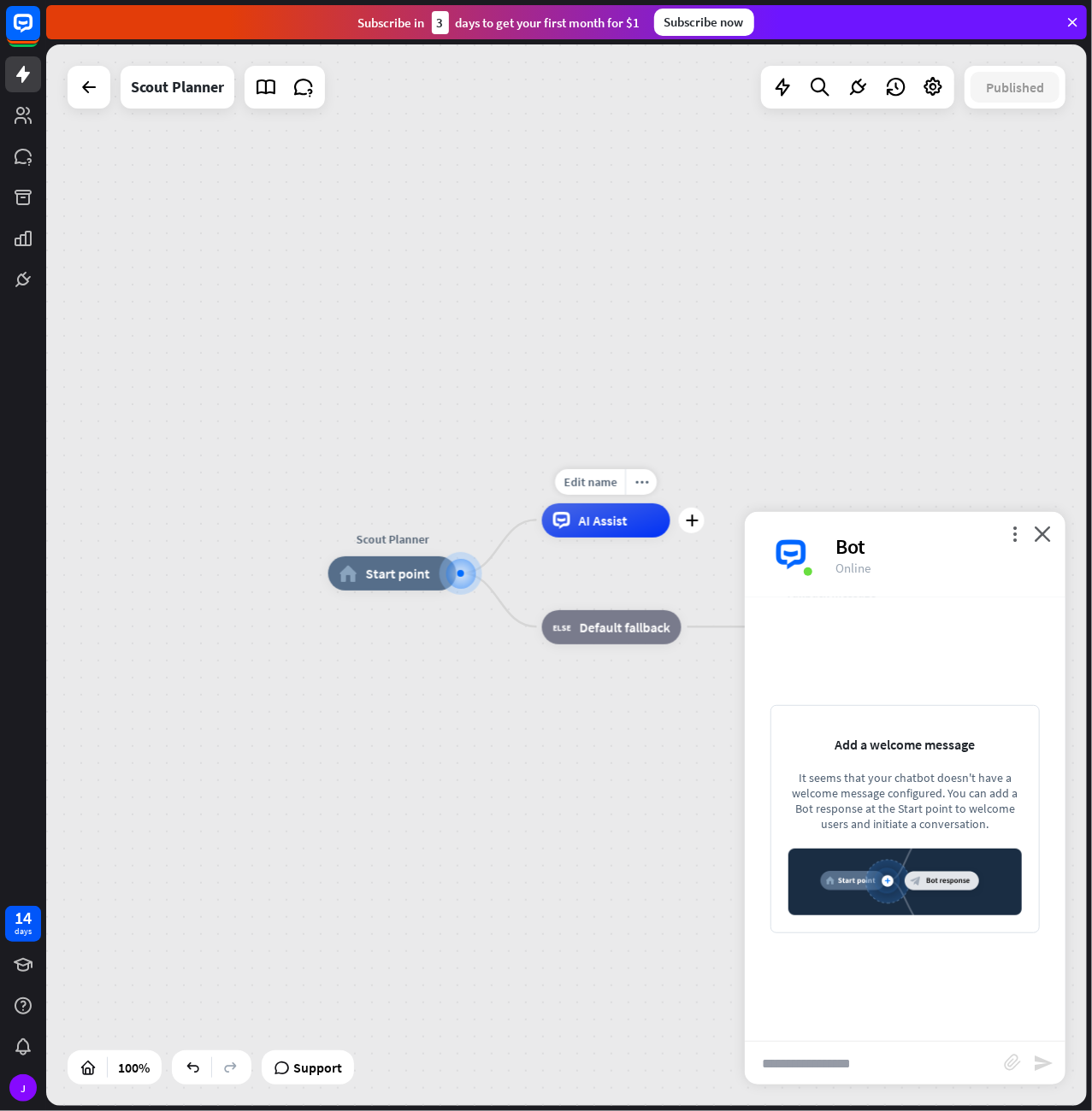
click at [596, 526] on span "AI Assist" at bounding box center [603, 520] width 49 height 17
drag, startPoint x: 445, startPoint y: 634, endPoint x: 478, endPoint y: 563, distance: 78.3
click at [441, 636] on div "Edit name more_horiz Scout Planner home_2 Start point AI Assist block_fallback …" at bounding box center [848, 1105] width 1040 height 1061
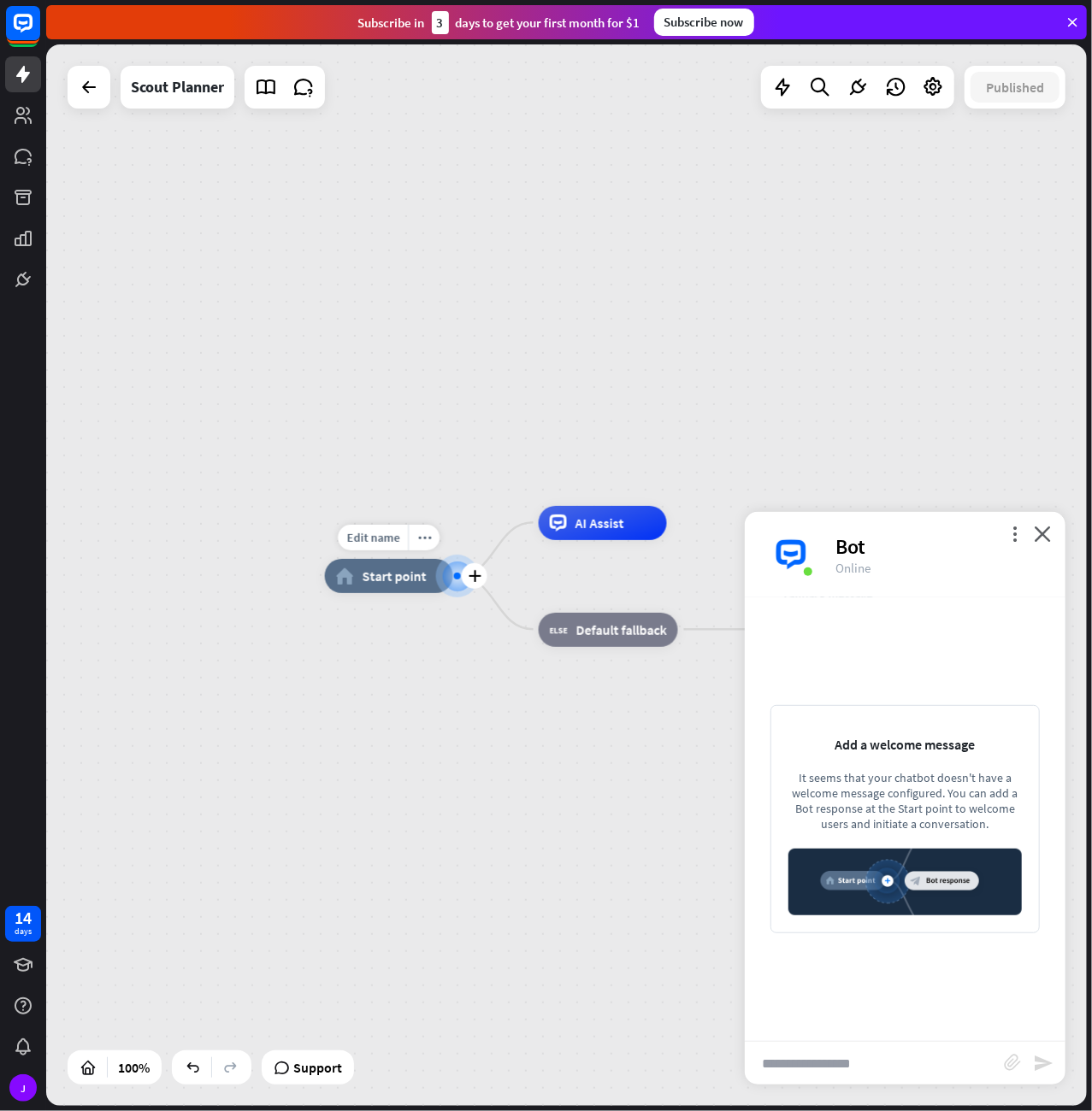
click at [458, 580] on div at bounding box center [457, 576] width 17 height 17
click at [471, 568] on div "plus" at bounding box center [475, 576] width 26 height 26
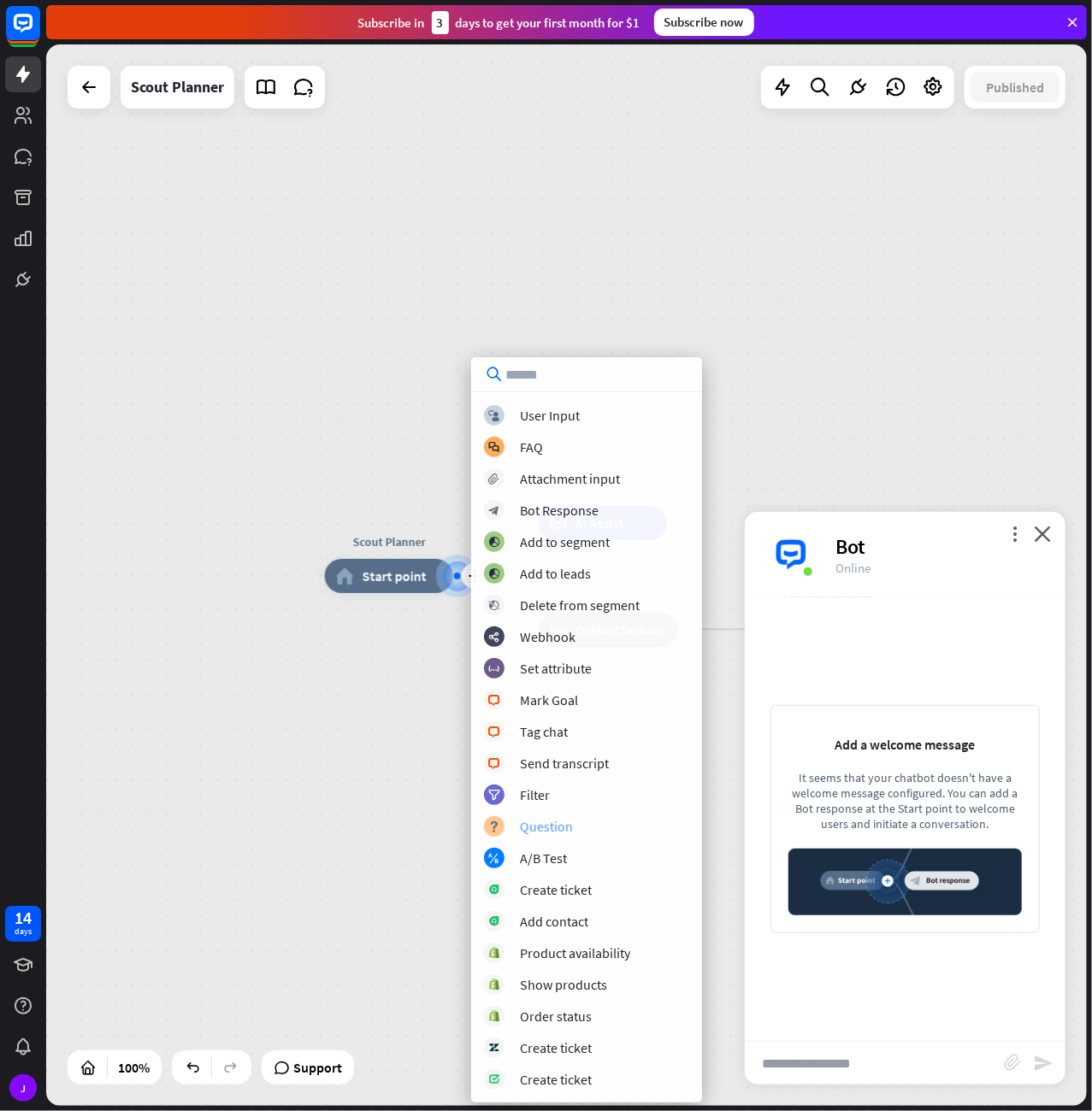
click at [569, 831] on div "Question" at bounding box center [546, 826] width 53 height 17
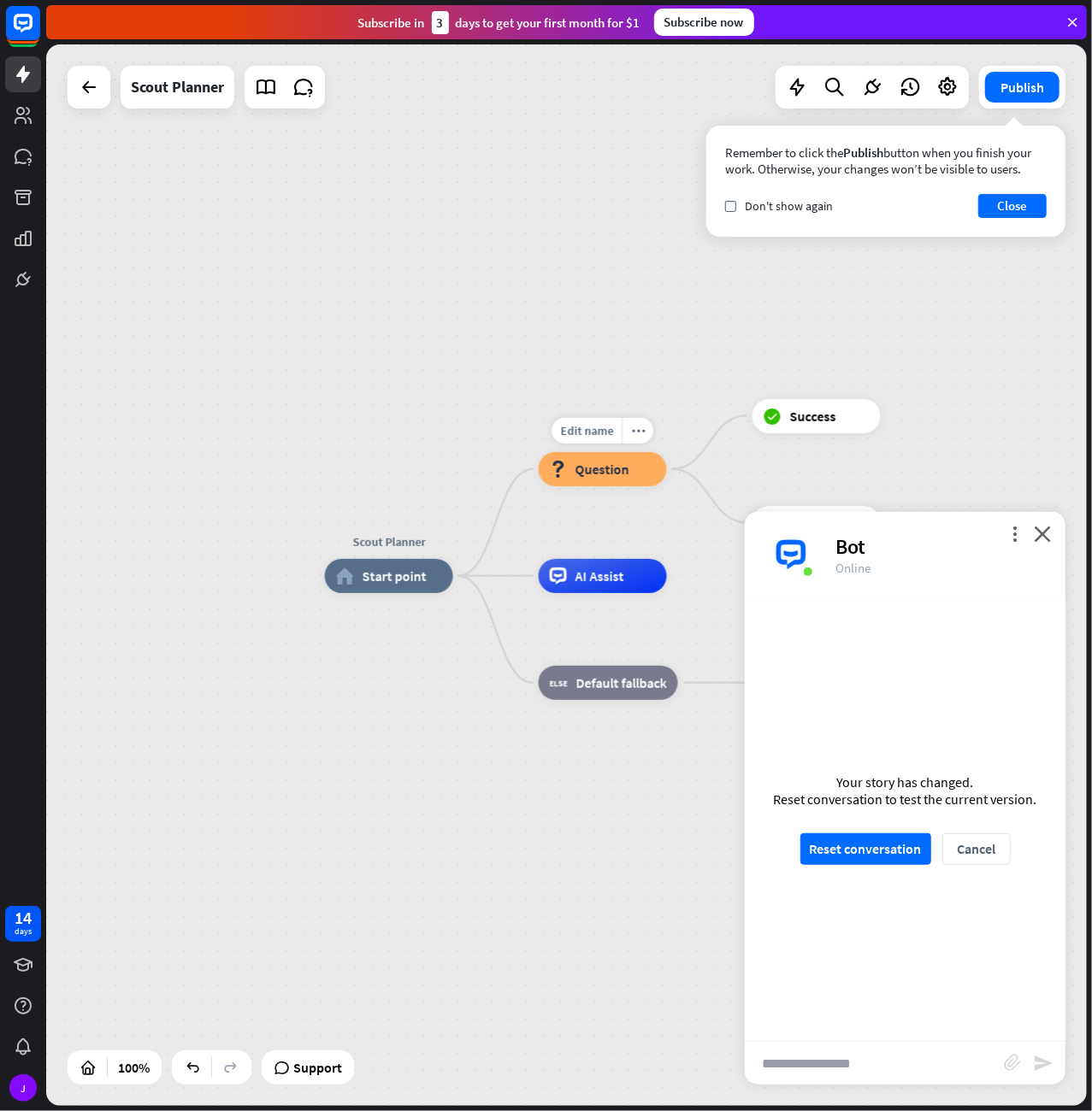
click at [617, 468] on span "Question" at bounding box center [602, 469] width 54 height 17
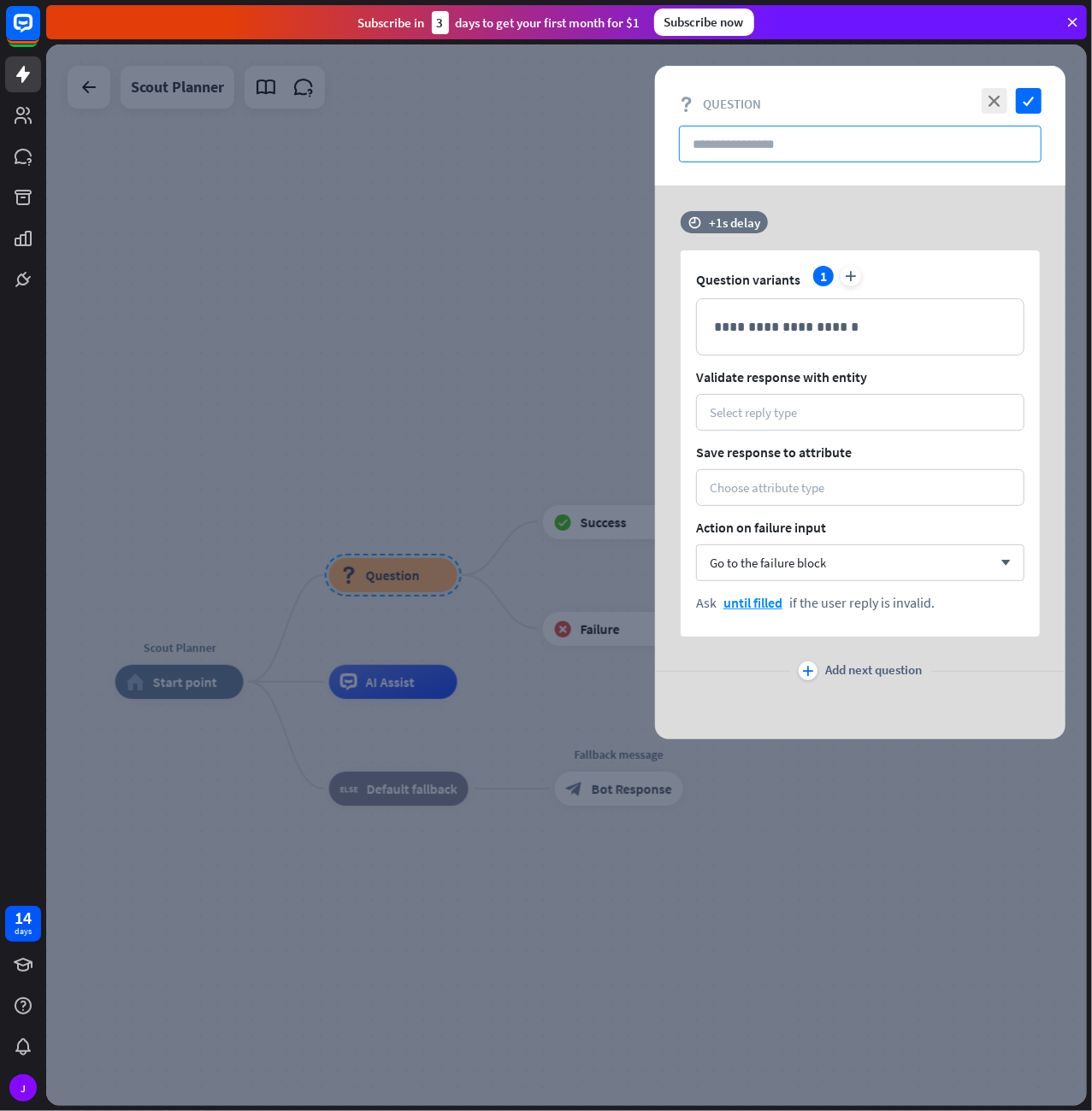
click at [735, 135] on input "text" at bounding box center [860, 144] width 362 height 37
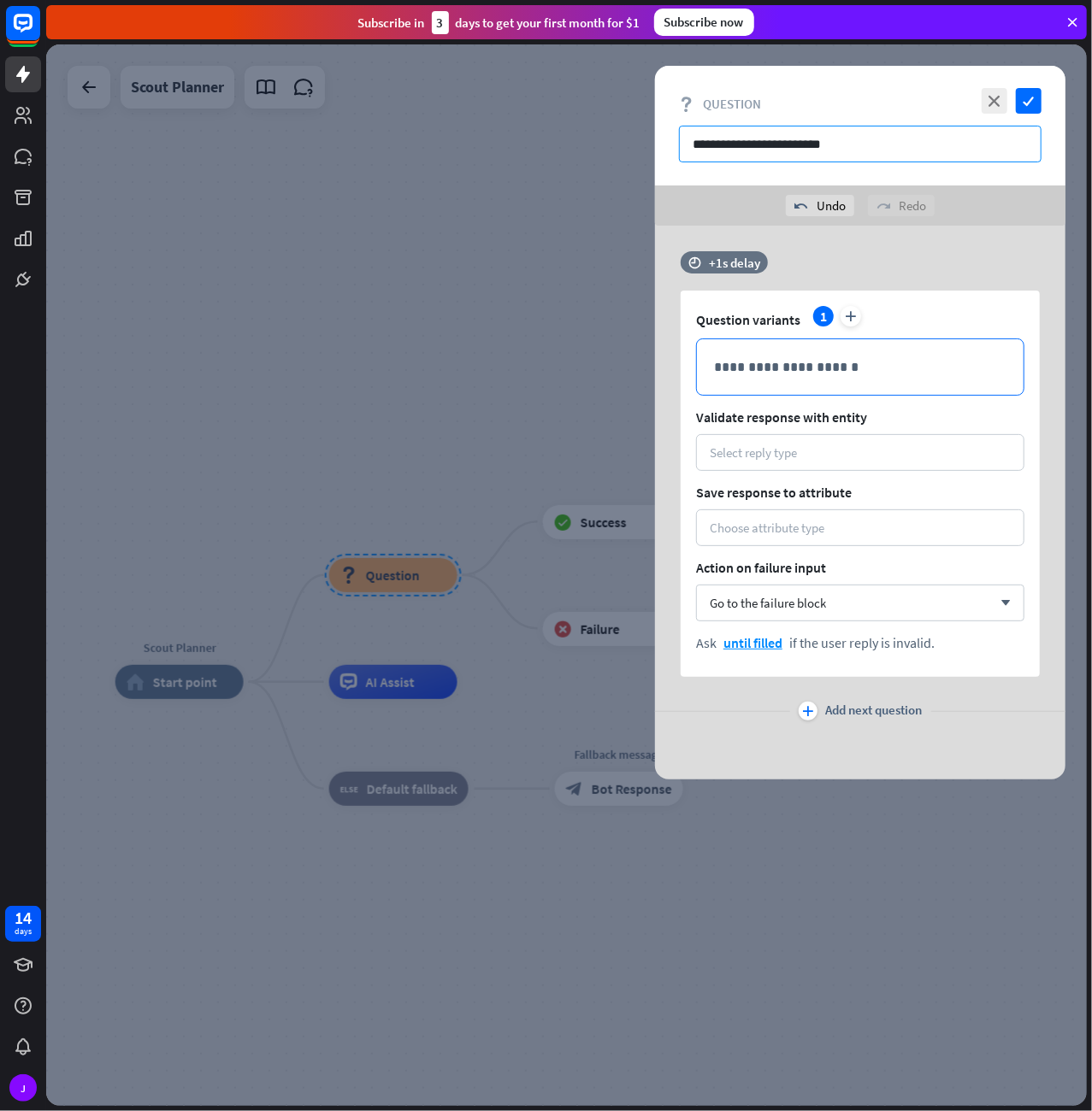
type input "**********"
drag, startPoint x: 780, startPoint y: 347, endPoint x: 799, endPoint y: 360, distance: 23.0
click at [784, 349] on div "**********" at bounding box center [860, 367] width 327 height 56
click at [846, 321] on icon "plus" at bounding box center [850, 316] width 21 height 21
click at [772, 363] on p "**********" at bounding box center [860, 367] width 293 height 22
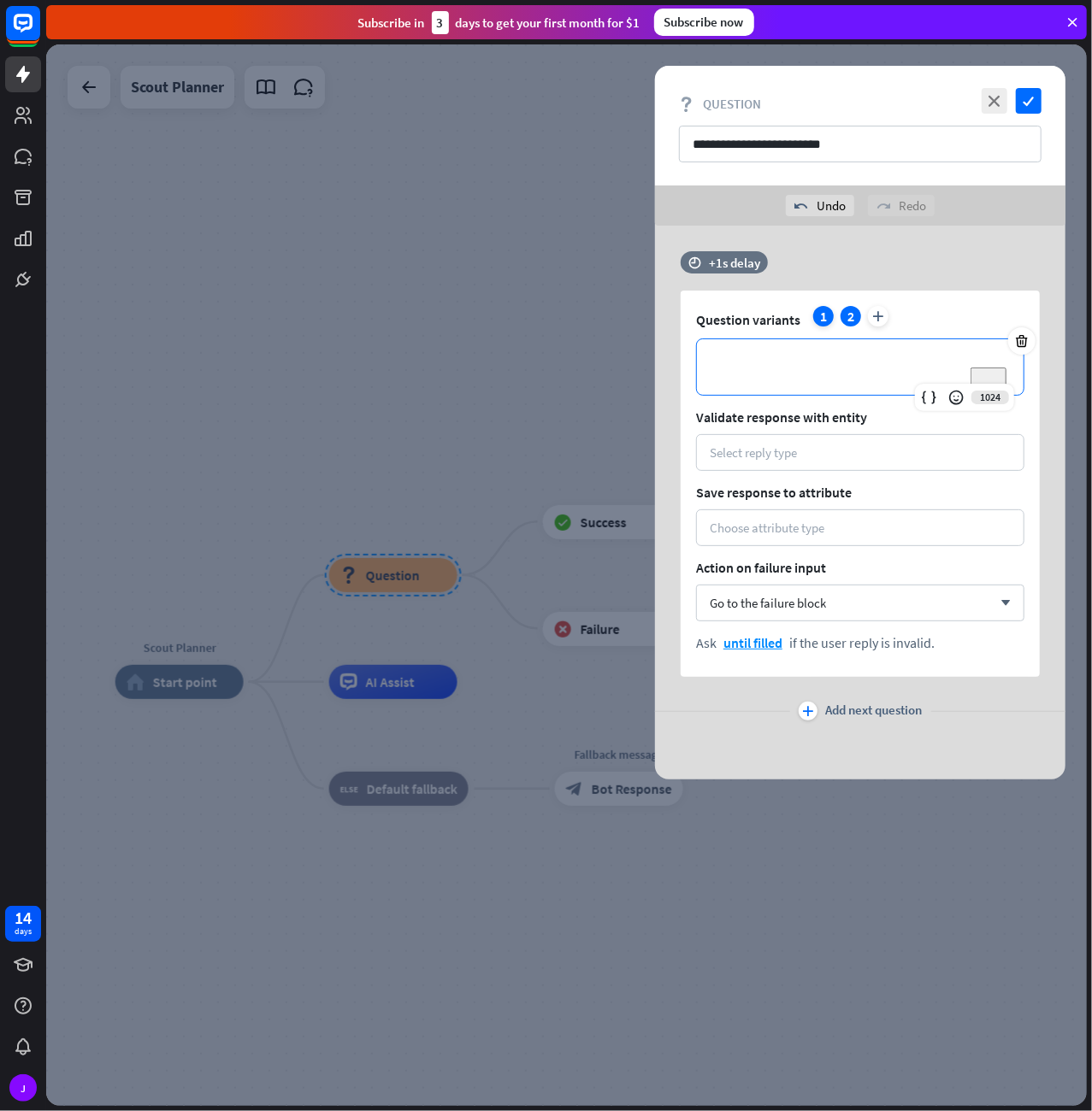
click at [825, 317] on div "1" at bounding box center [823, 316] width 21 height 21
click at [804, 702] on div "plus" at bounding box center [807, 711] width 19 height 19
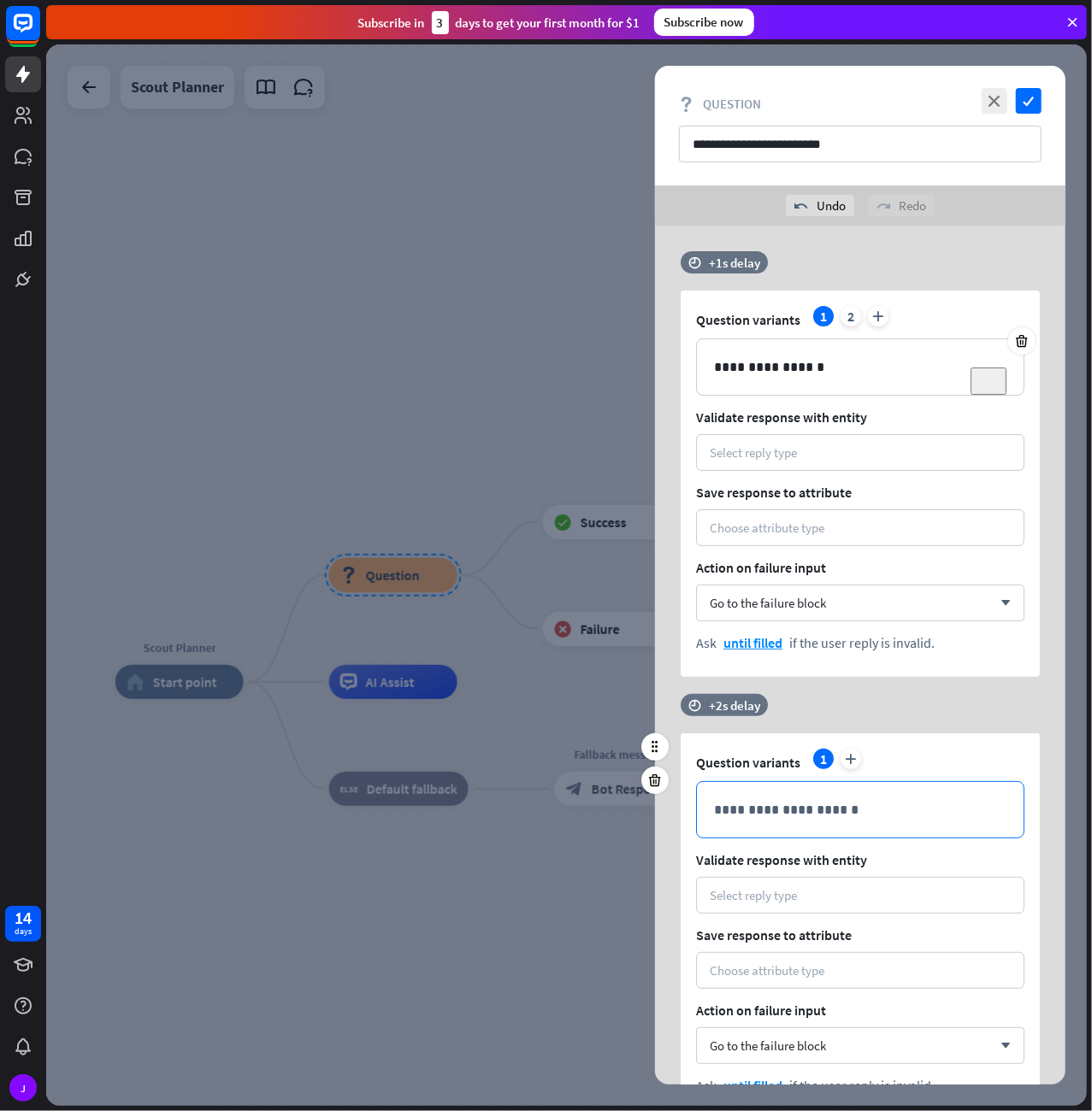
click at [762, 811] on p "**********" at bounding box center [860, 810] width 292 height 22
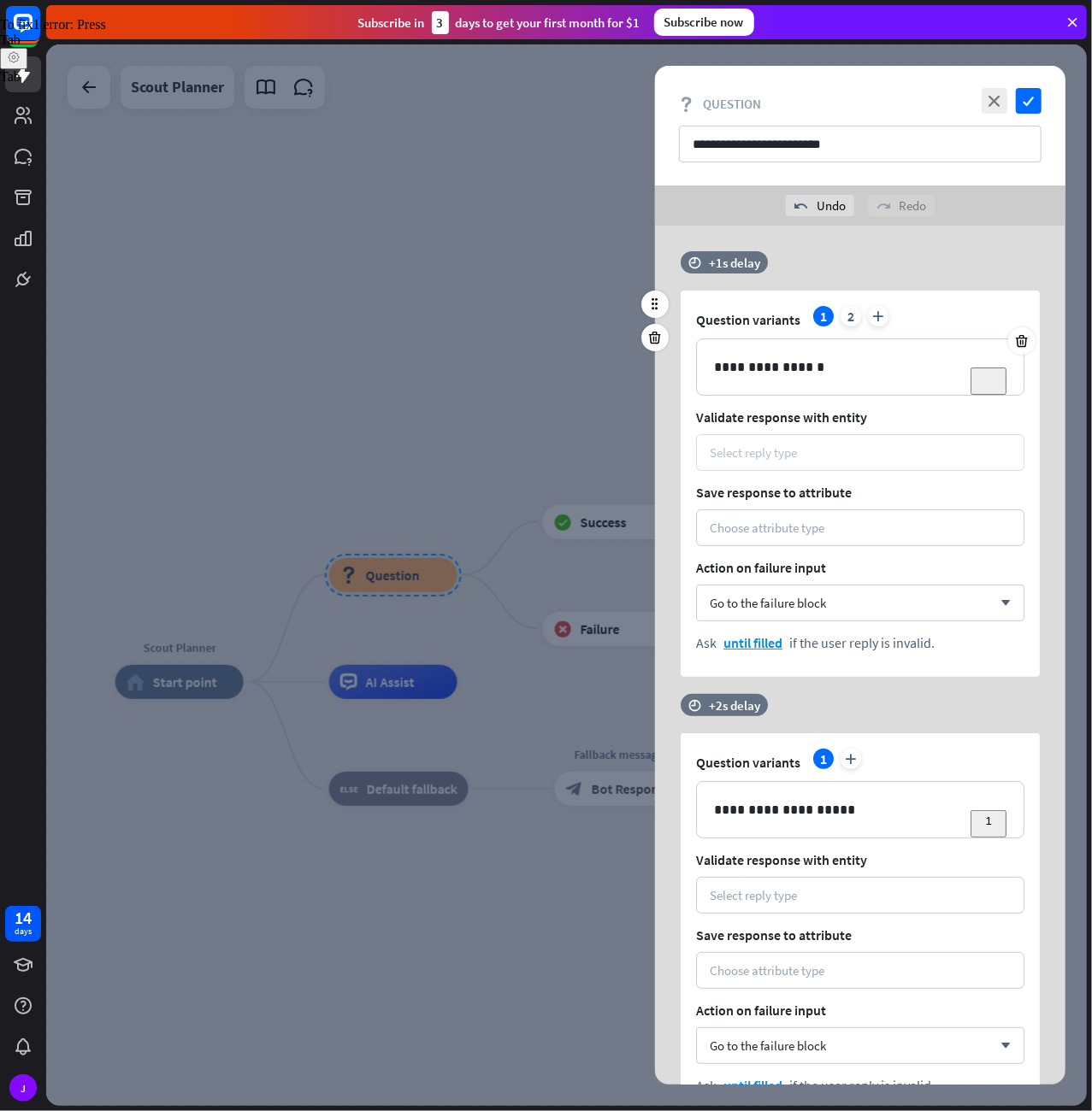
drag, startPoint x: 800, startPoint y: 435, endPoint x: 784, endPoint y: 446, distance: 19.4
click at [789, 441] on div "Select reply type" at bounding box center [860, 452] width 329 height 37
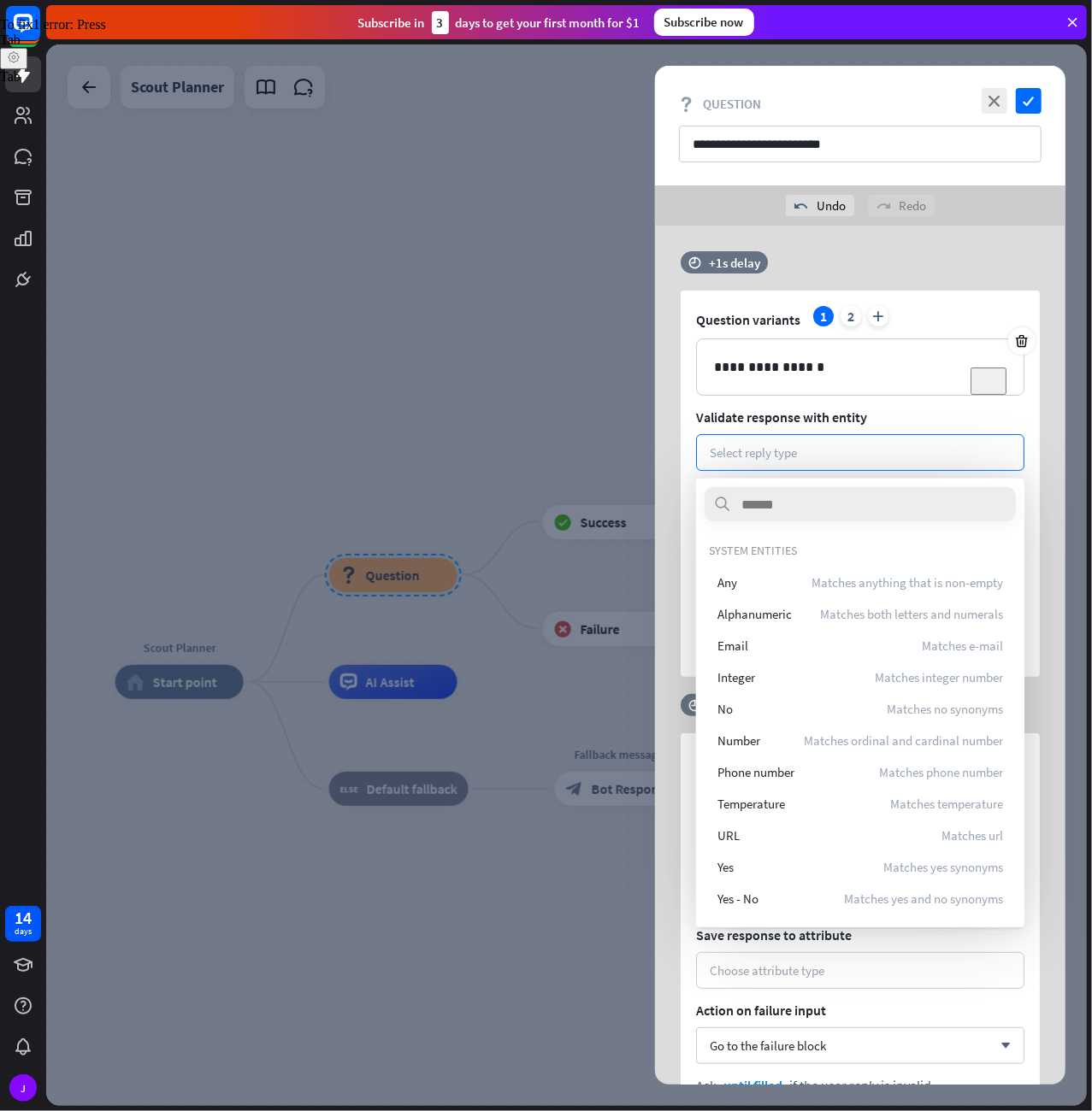
click at [848, 543] on div "SYSTEM ENTITIES" at bounding box center [860, 550] width 303 height 15
click at [776, 391] on div "**********" at bounding box center [860, 367] width 327 height 56
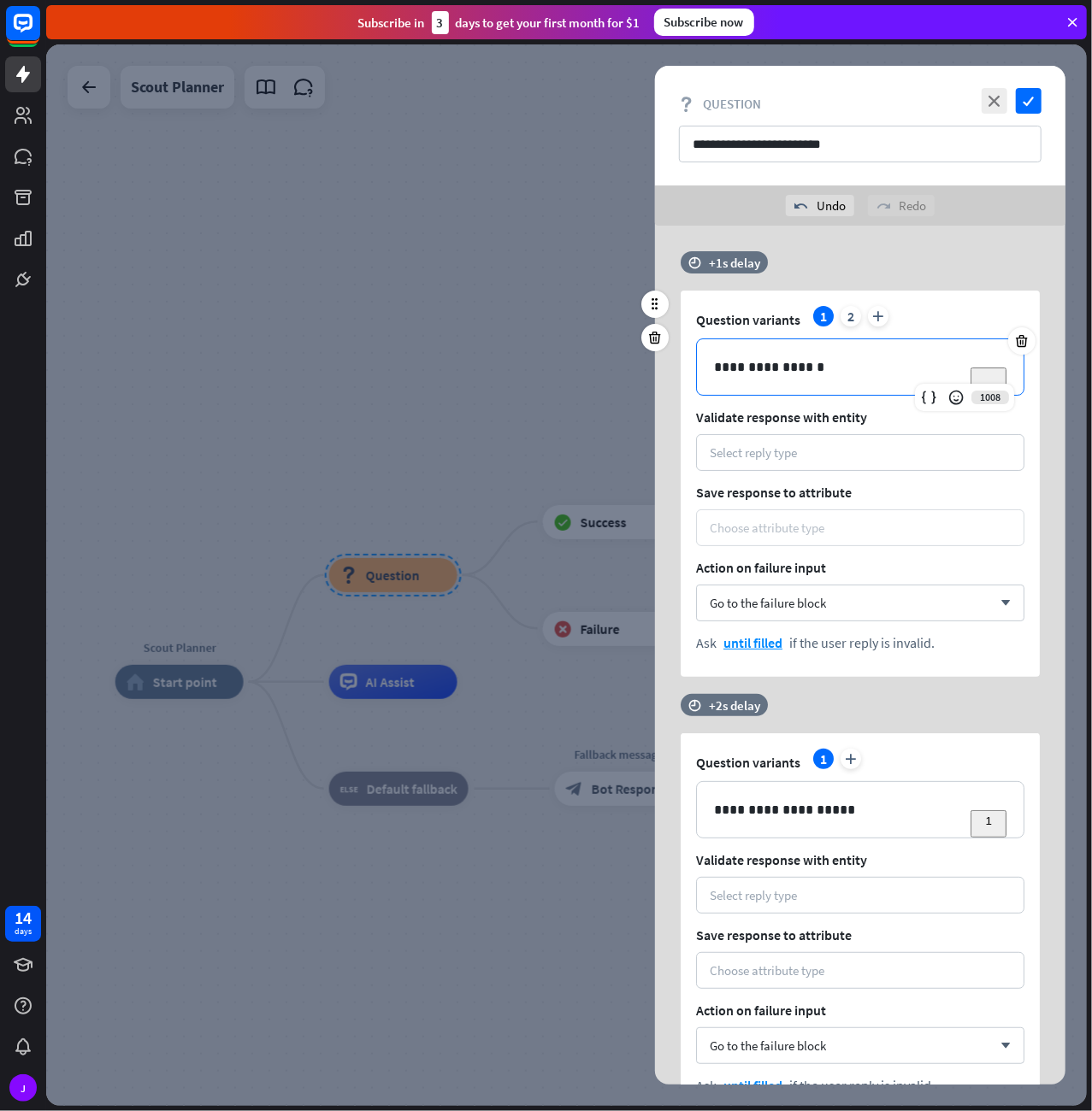
click at [778, 523] on div "Choose attribute type" at bounding box center [766, 528] width 114 height 16
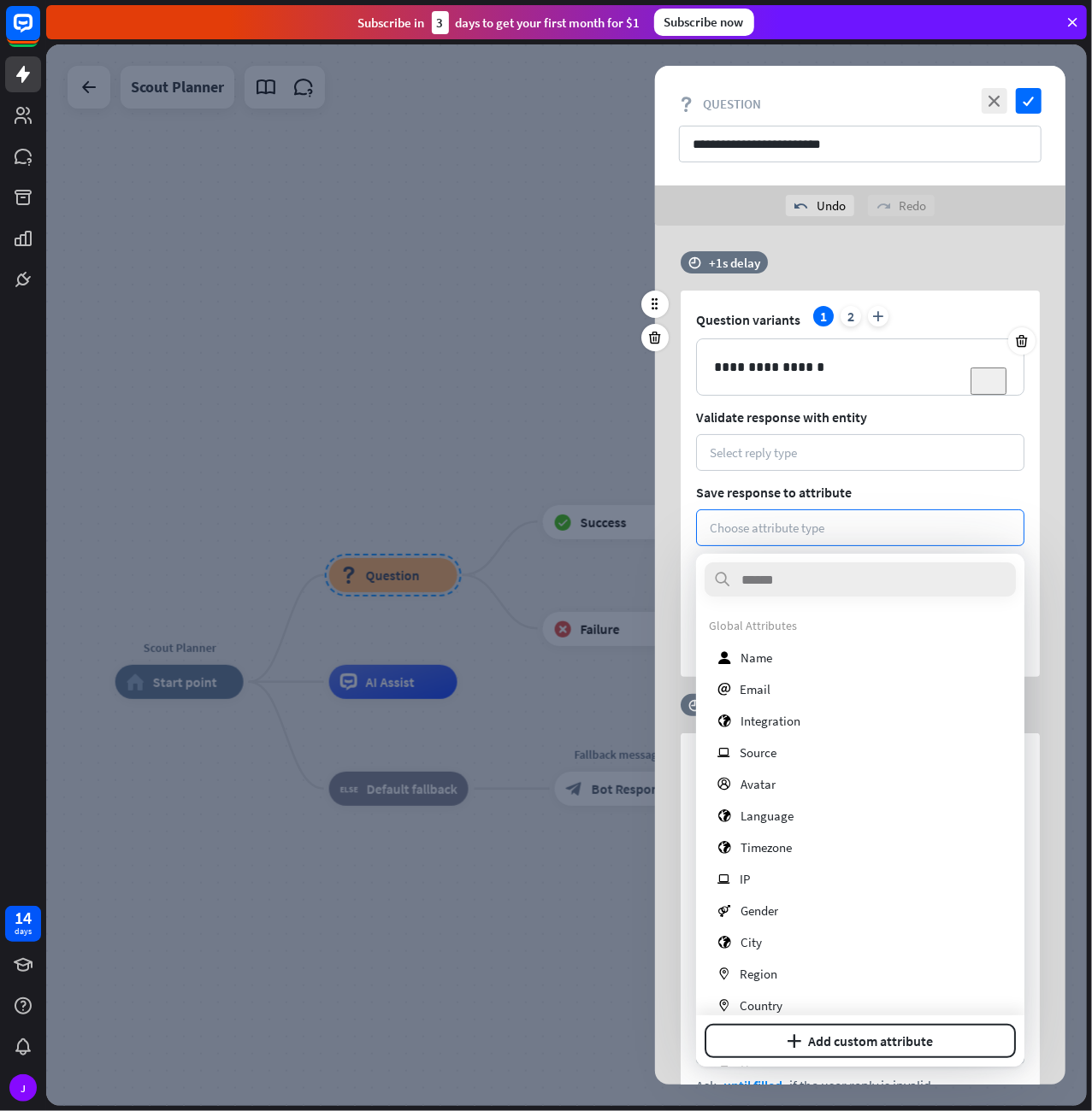
click at [780, 496] on span "Save response to attribute" at bounding box center [860, 491] width 329 height 17
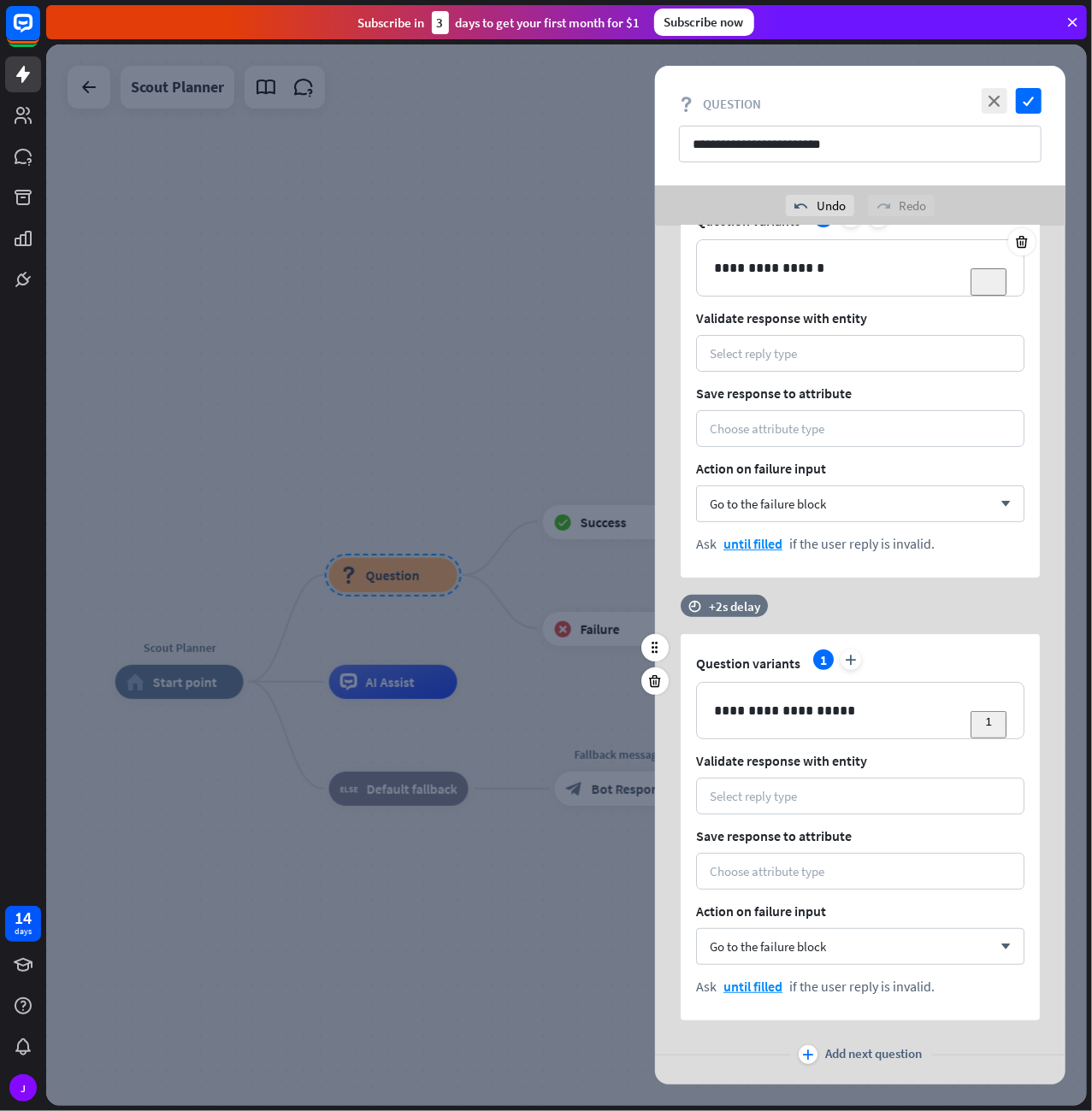
scroll to position [136, 0]
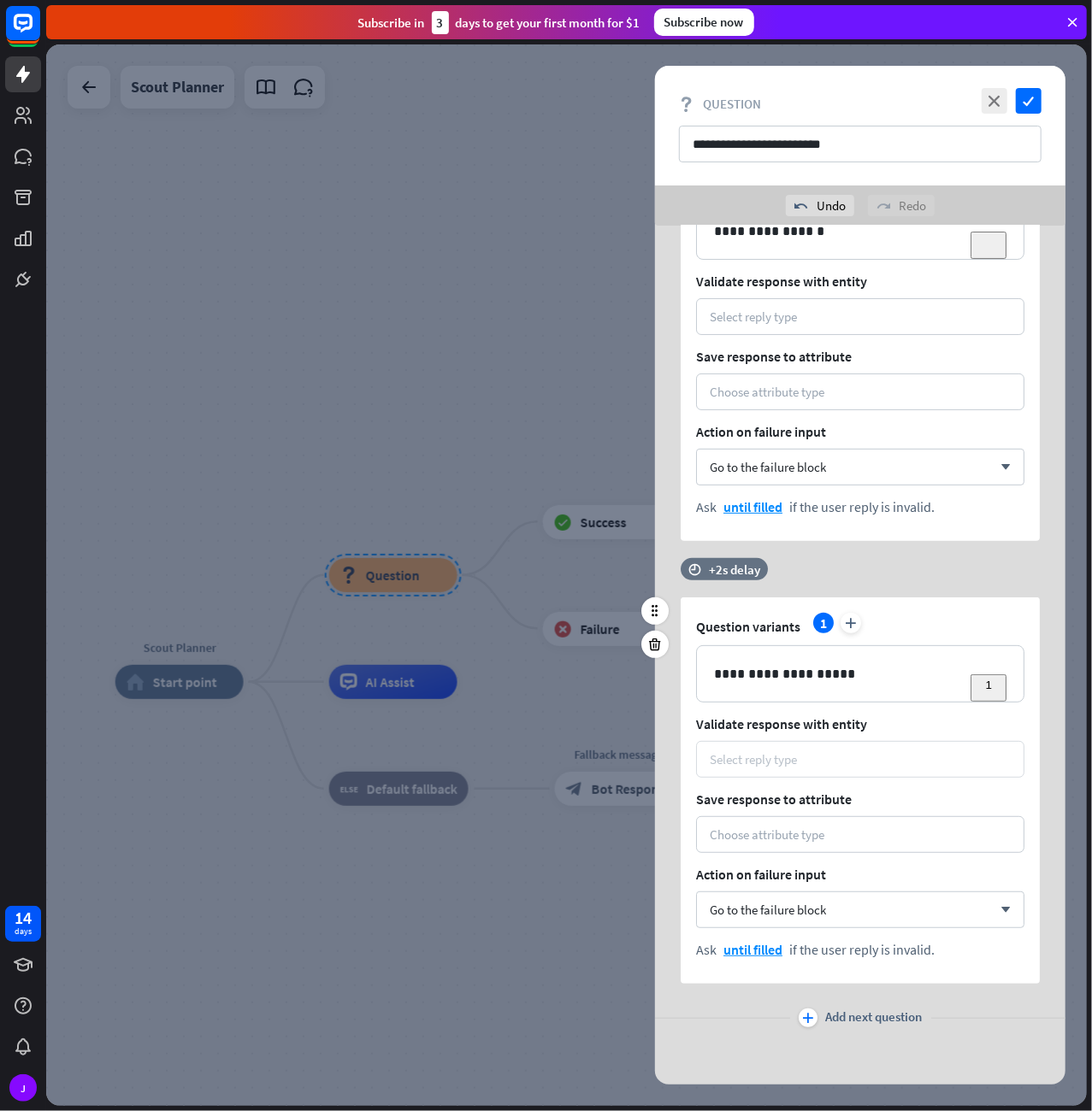
click at [785, 747] on div "Select reply type" at bounding box center [860, 760] width 329 height 37
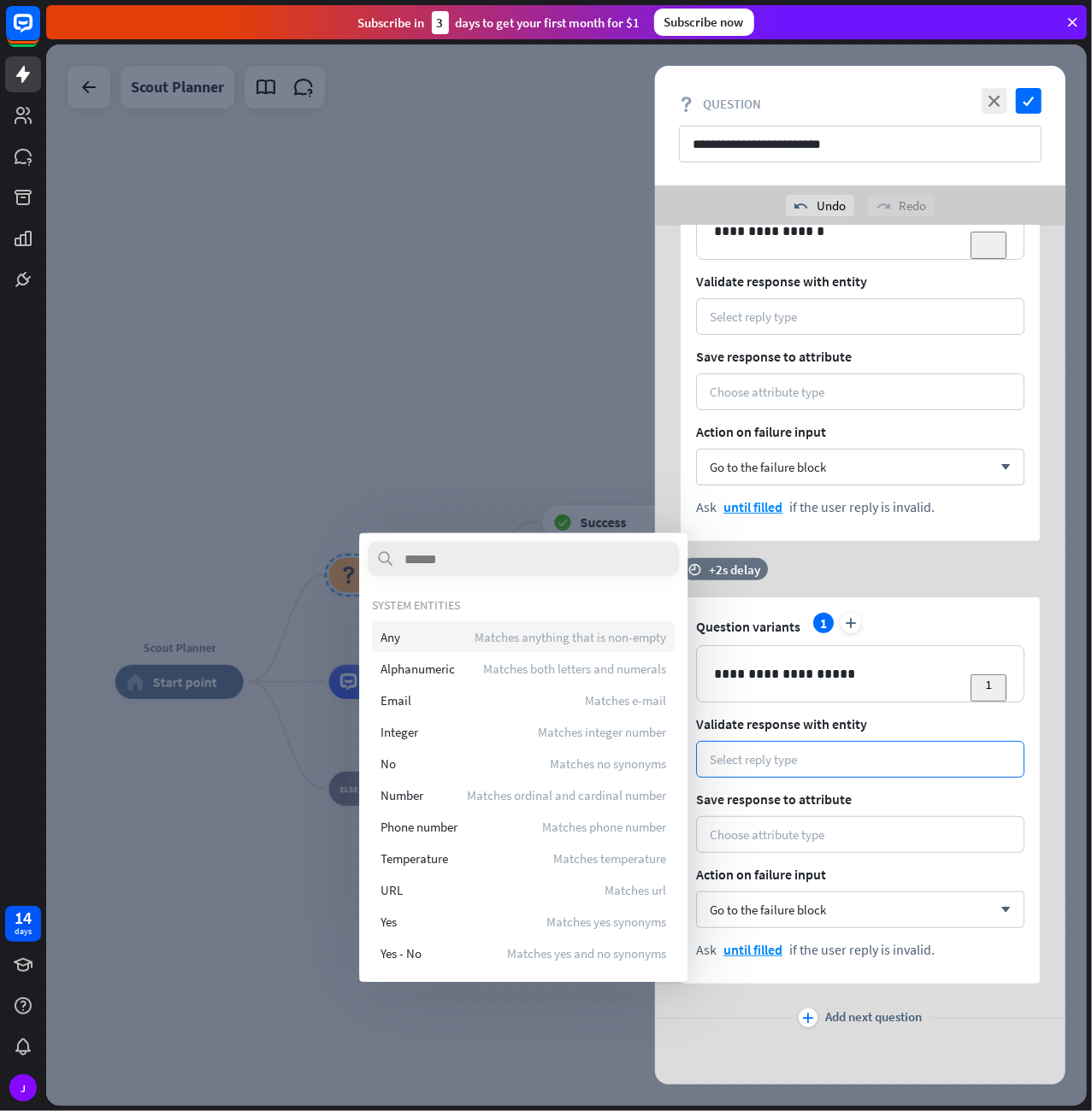
click at [588, 643] on span "Matches anything that is non-empty" at bounding box center [570, 637] width 192 height 16
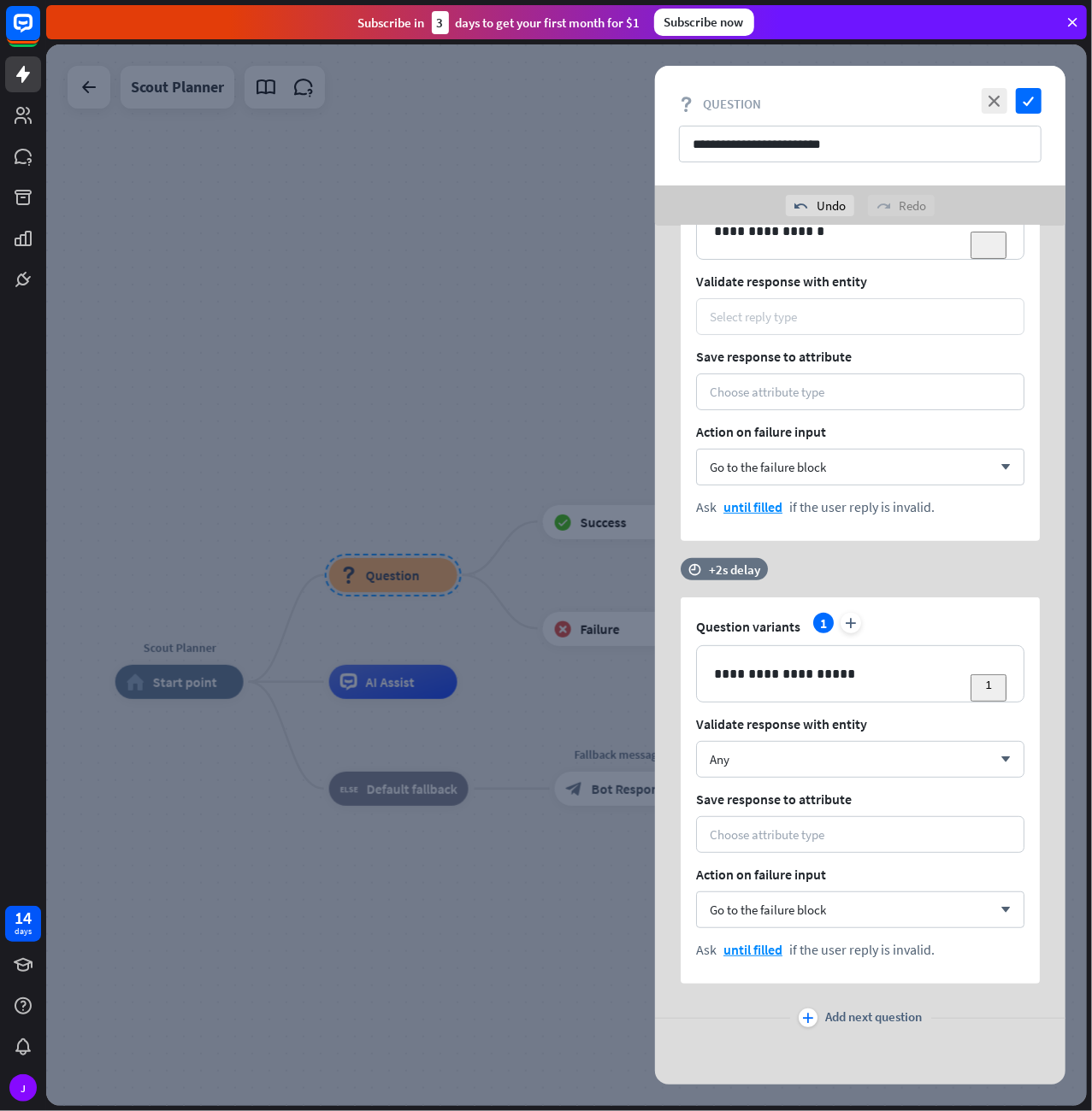
click at [821, 309] on div "Select reply type" at bounding box center [860, 317] width 301 height 16
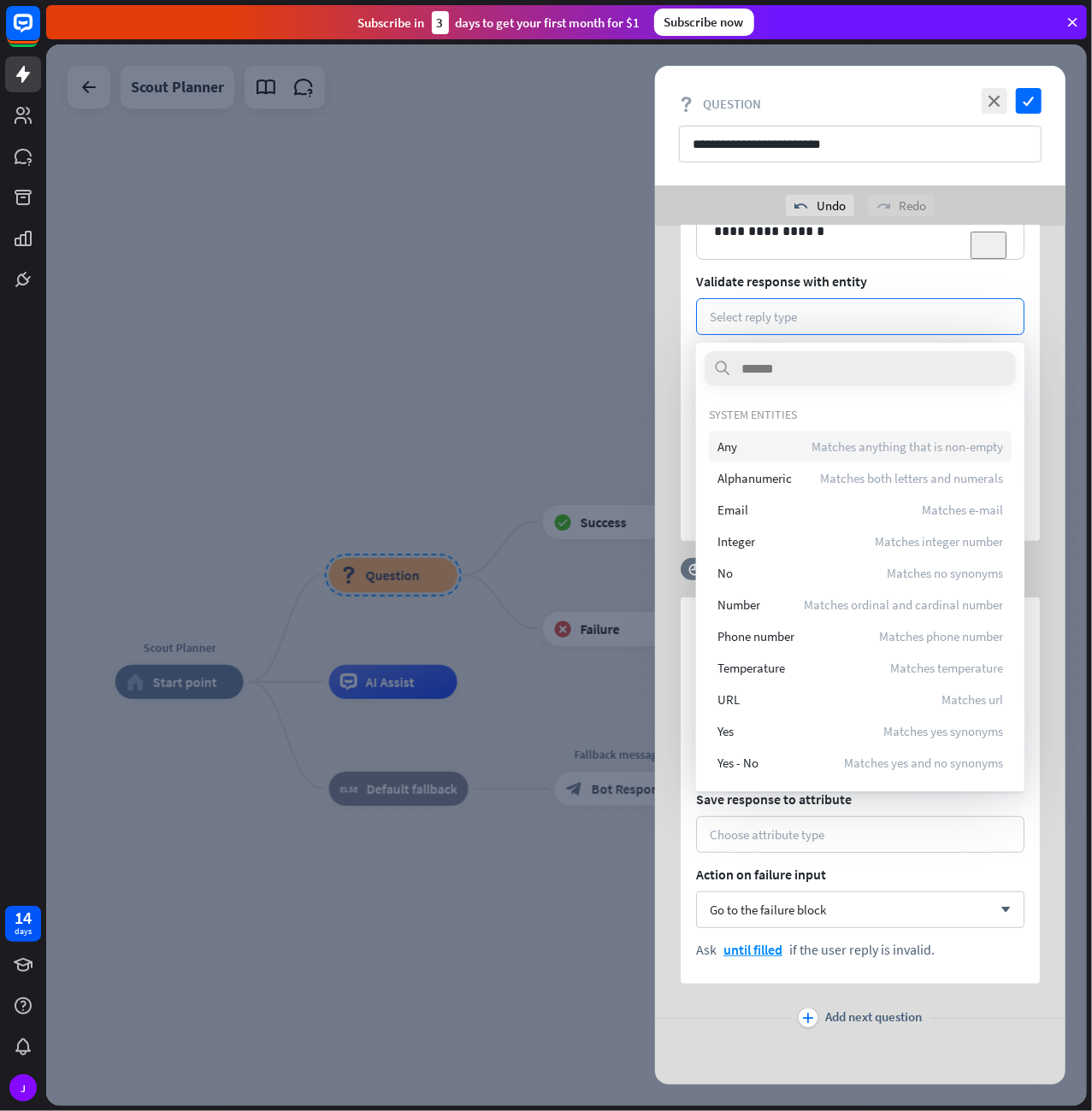
click at [799, 440] on div "Any Matches anything that is non-empty" at bounding box center [860, 446] width 303 height 31
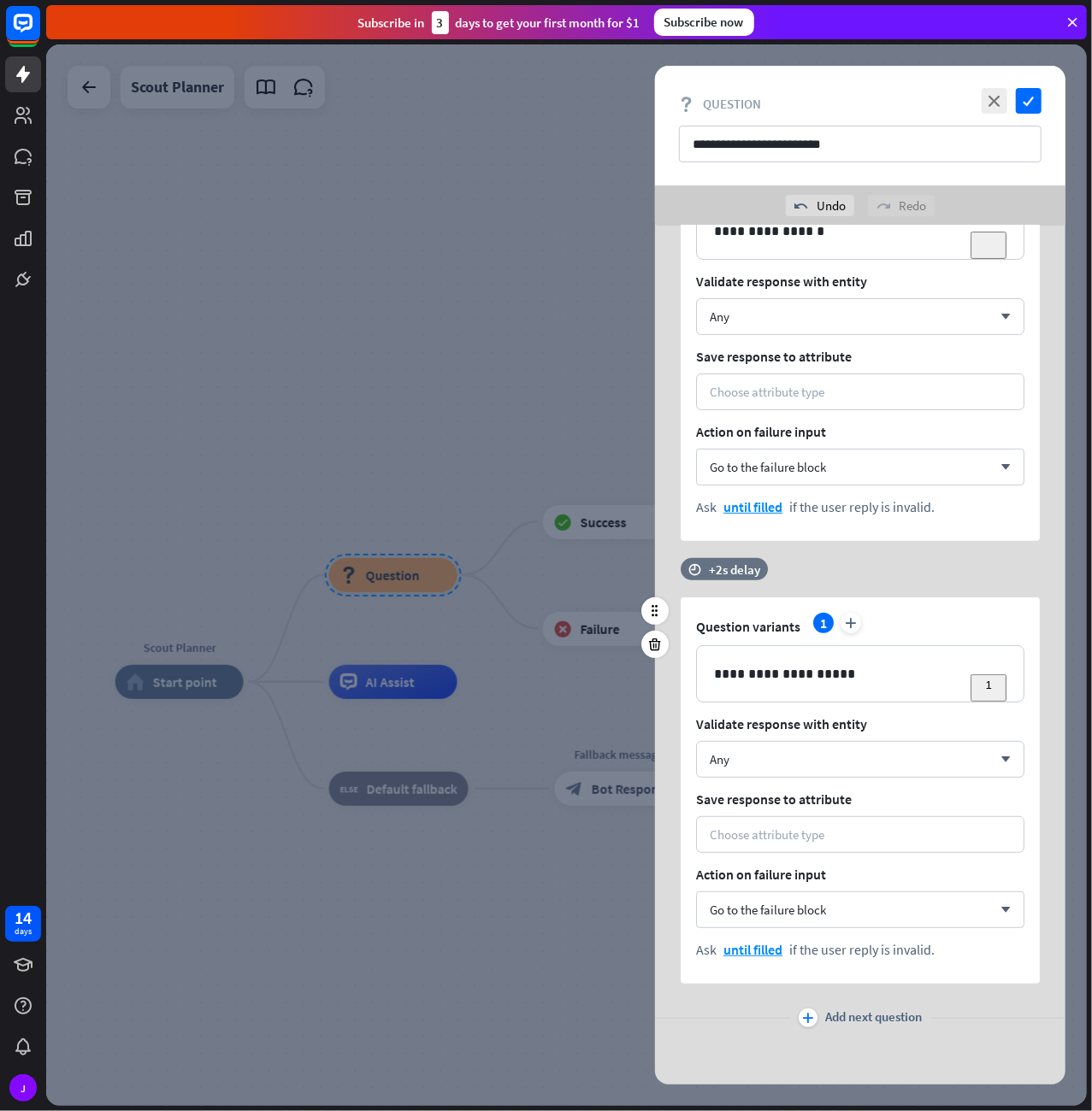
drag, startPoint x: 808, startPoint y: 1017, endPoint x: 772, endPoint y: 723, distance: 296.2
click at [832, 780] on div "**********" at bounding box center [860, 588] width 410 height 997
click at [782, 673] on p "**********" at bounding box center [860, 674] width 293 height 22
click at [797, 728] on html "14 days J close Product Help First steps Get started with ChatBot Help Center F…" at bounding box center [546, 555] width 1092 height 1111
click at [807, 1017] on icon "plus" at bounding box center [808, 1018] width 11 height 10
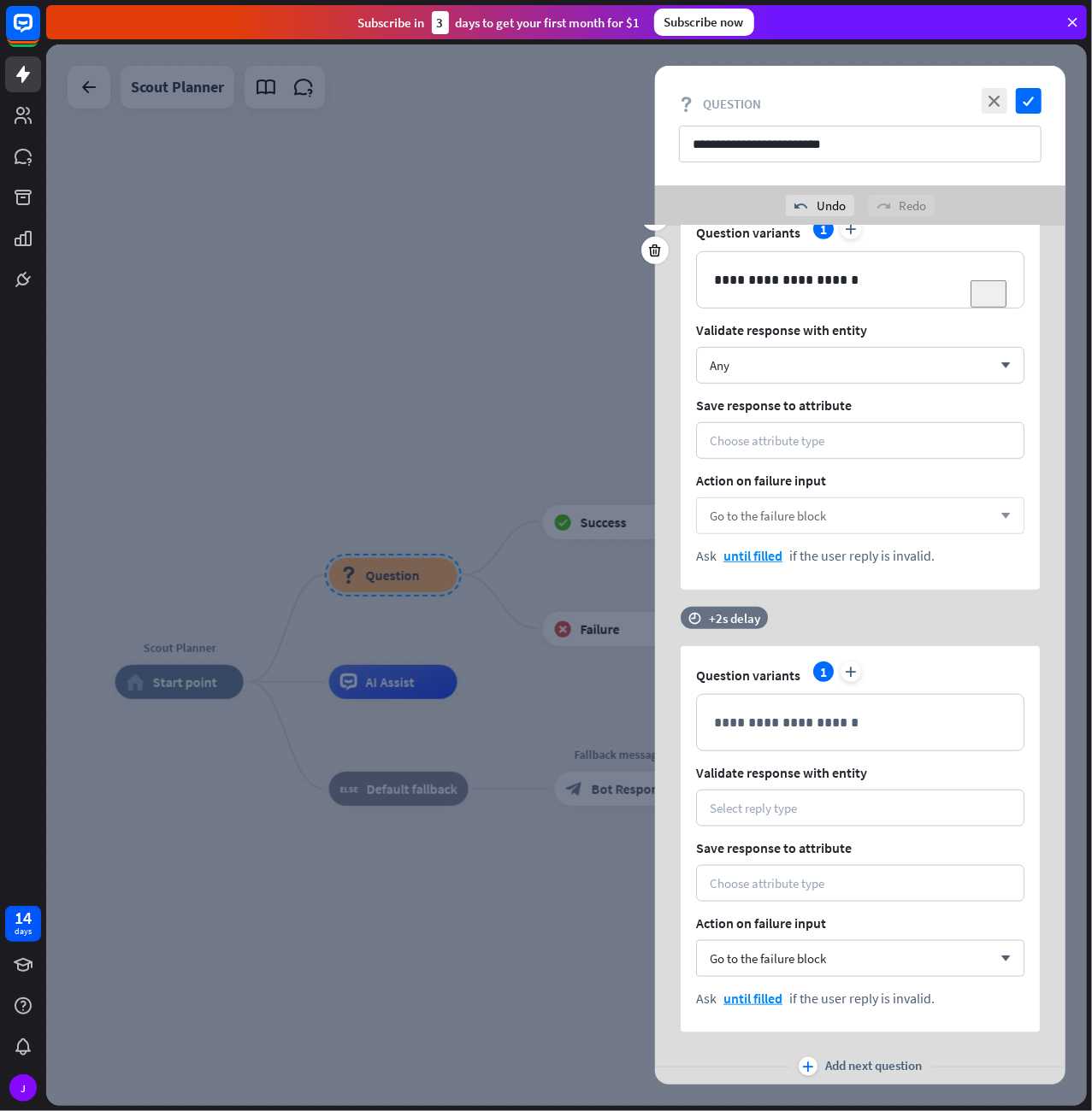
scroll to position [578, 0]
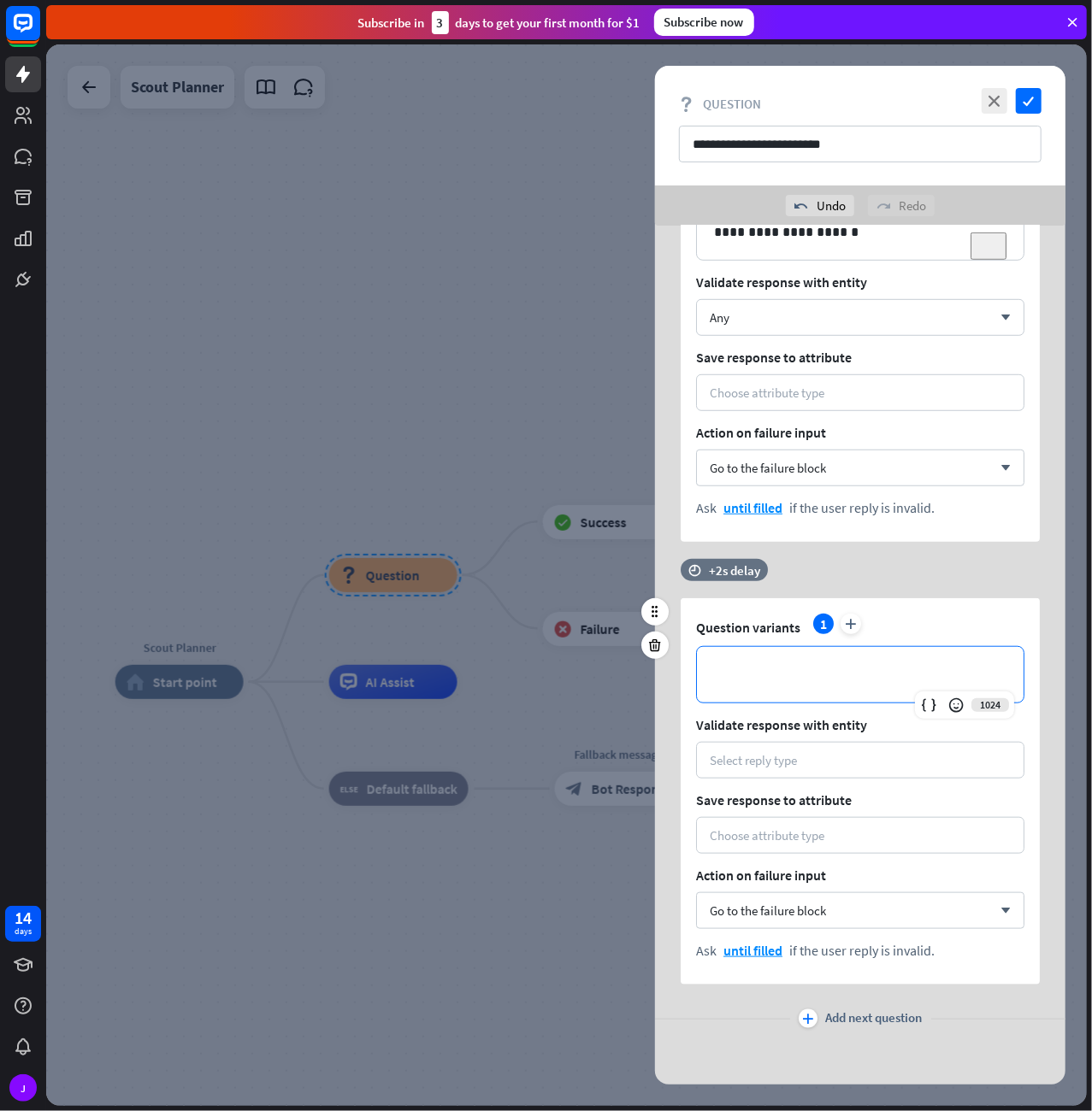
click at [767, 683] on p "**********" at bounding box center [860, 675] width 292 height 22
click at [1022, 101] on icon "check" at bounding box center [1028, 101] width 26 height 26
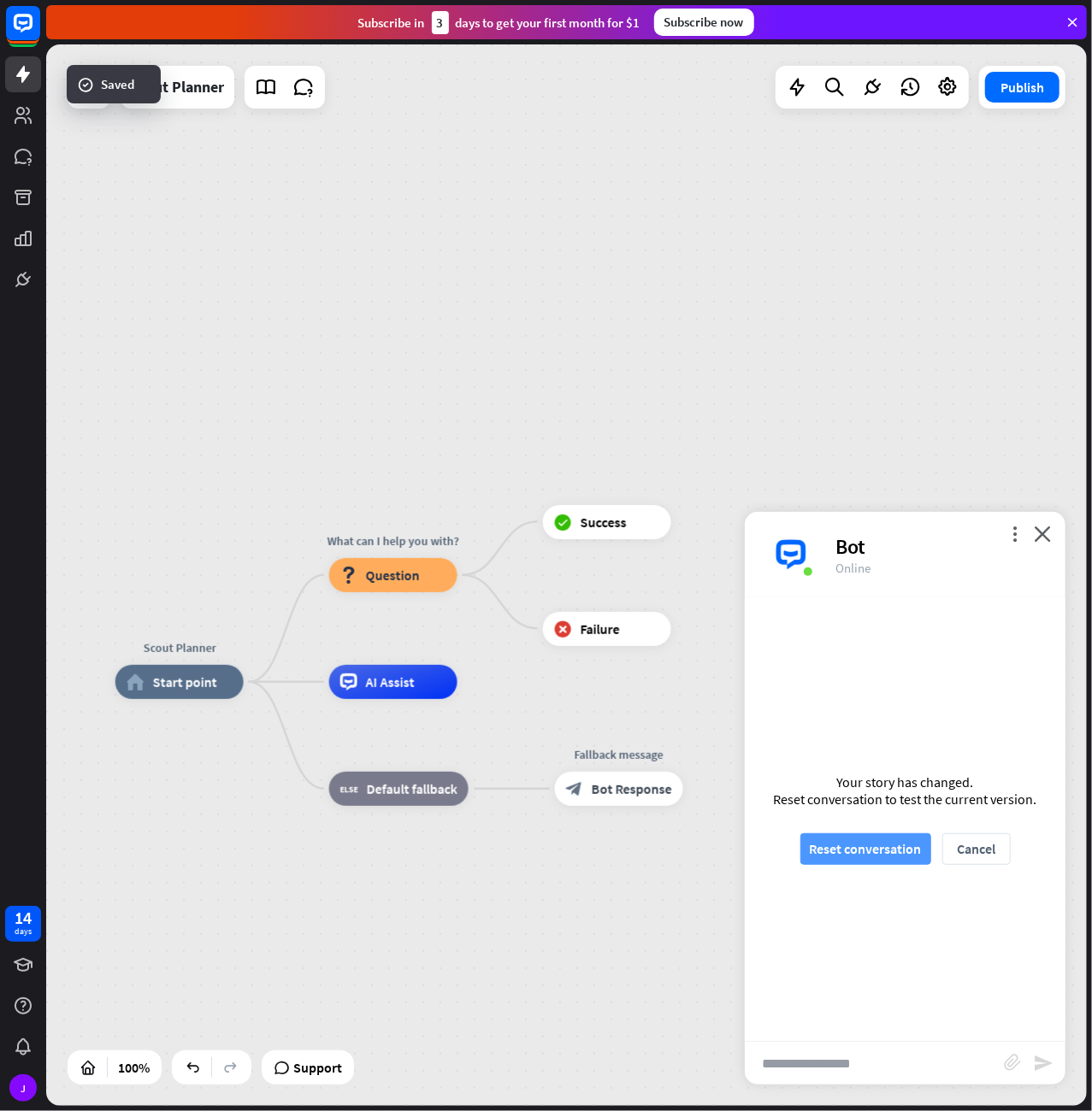
click at [876, 849] on button "Reset conversation" at bounding box center [866, 850] width 131 height 32
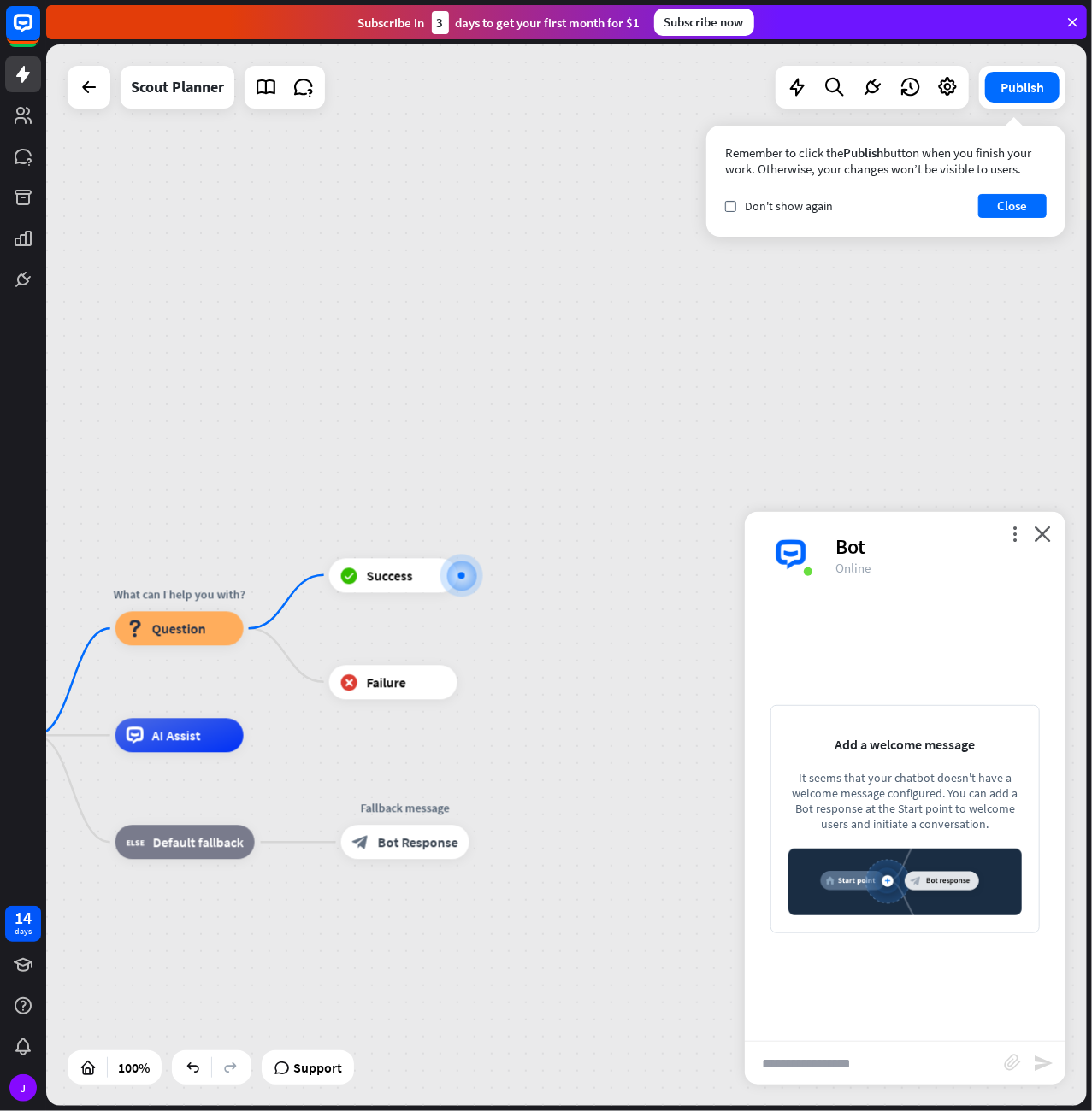
drag, startPoint x: 159, startPoint y: 432, endPoint x: 479, endPoint y: 383, distance: 323.7
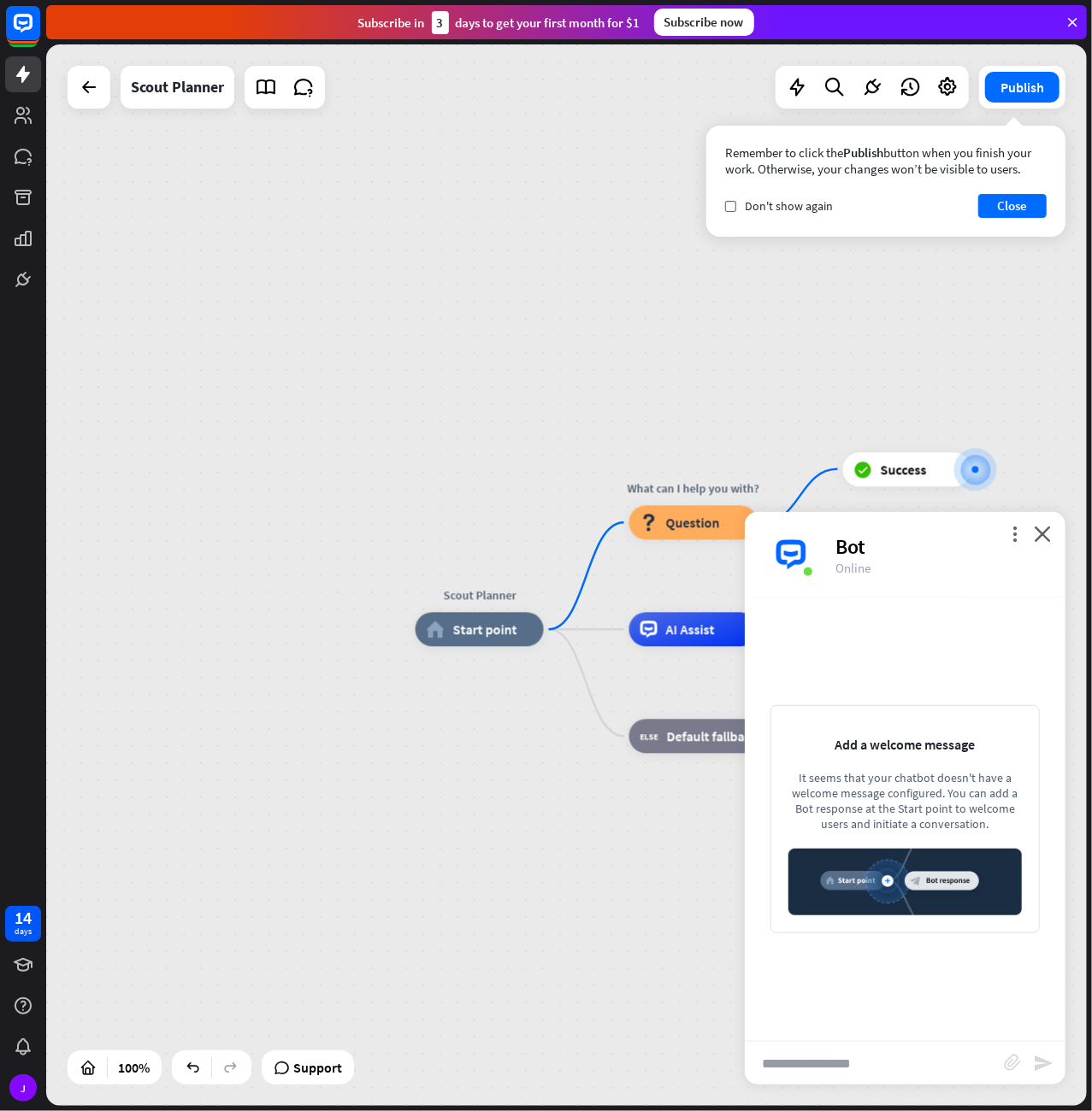
drag, startPoint x: 265, startPoint y: 537, endPoint x: 732, endPoint y: 430, distance: 479.1
click at [735, 430] on div "Scout Planner home_2 Start point What can I help you with? block_question Quest…" at bounding box center [566, 575] width 1040 height 1061
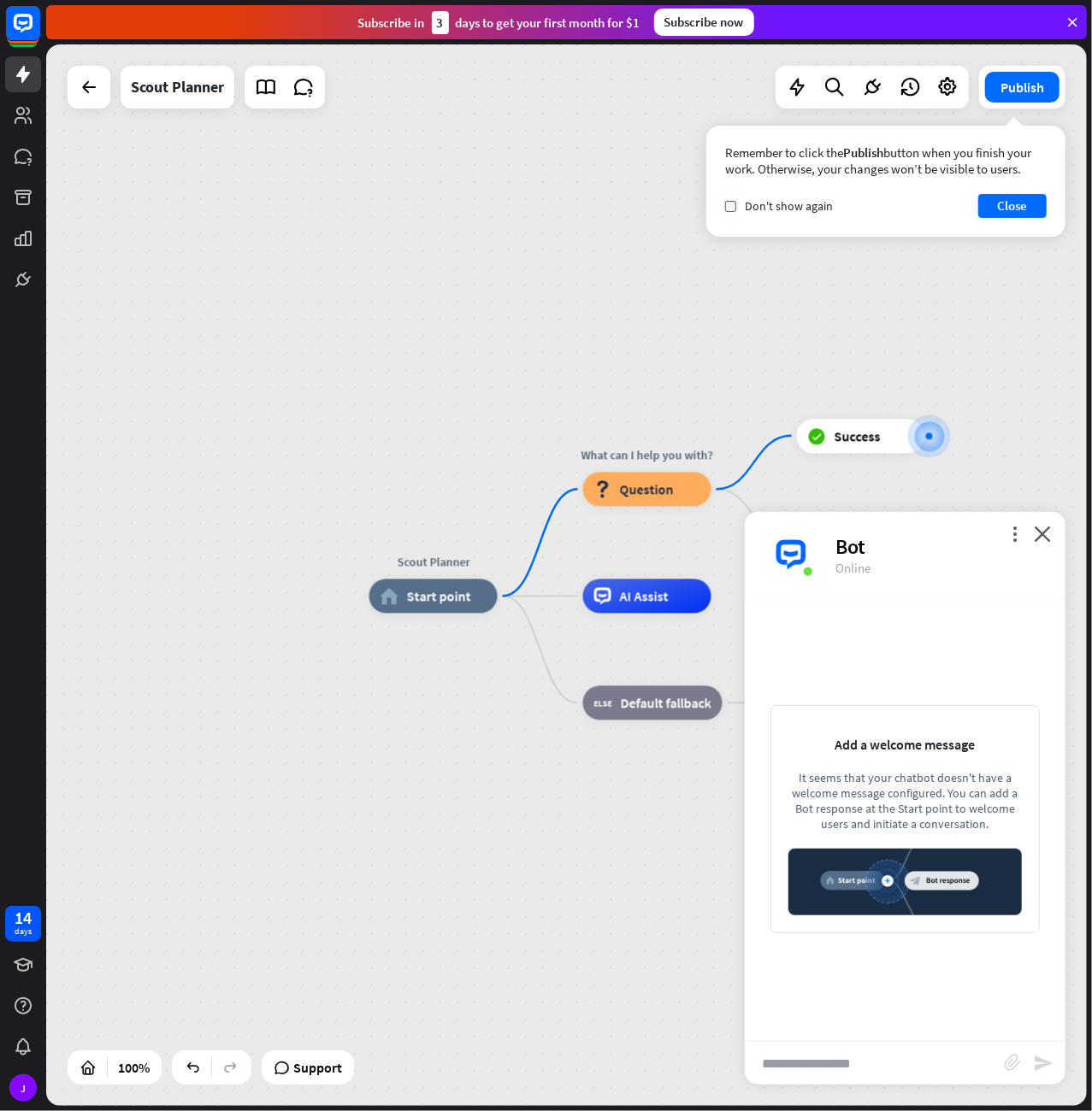
drag, startPoint x: 672, startPoint y: 441, endPoint x: 507, endPoint y: 374, distance: 178.1
click at [510, 374] on div "Scout Planner home_2 Start point What can I help you with? block_question Quest…" at bounding box center [566, 575] width 1040 height 1061
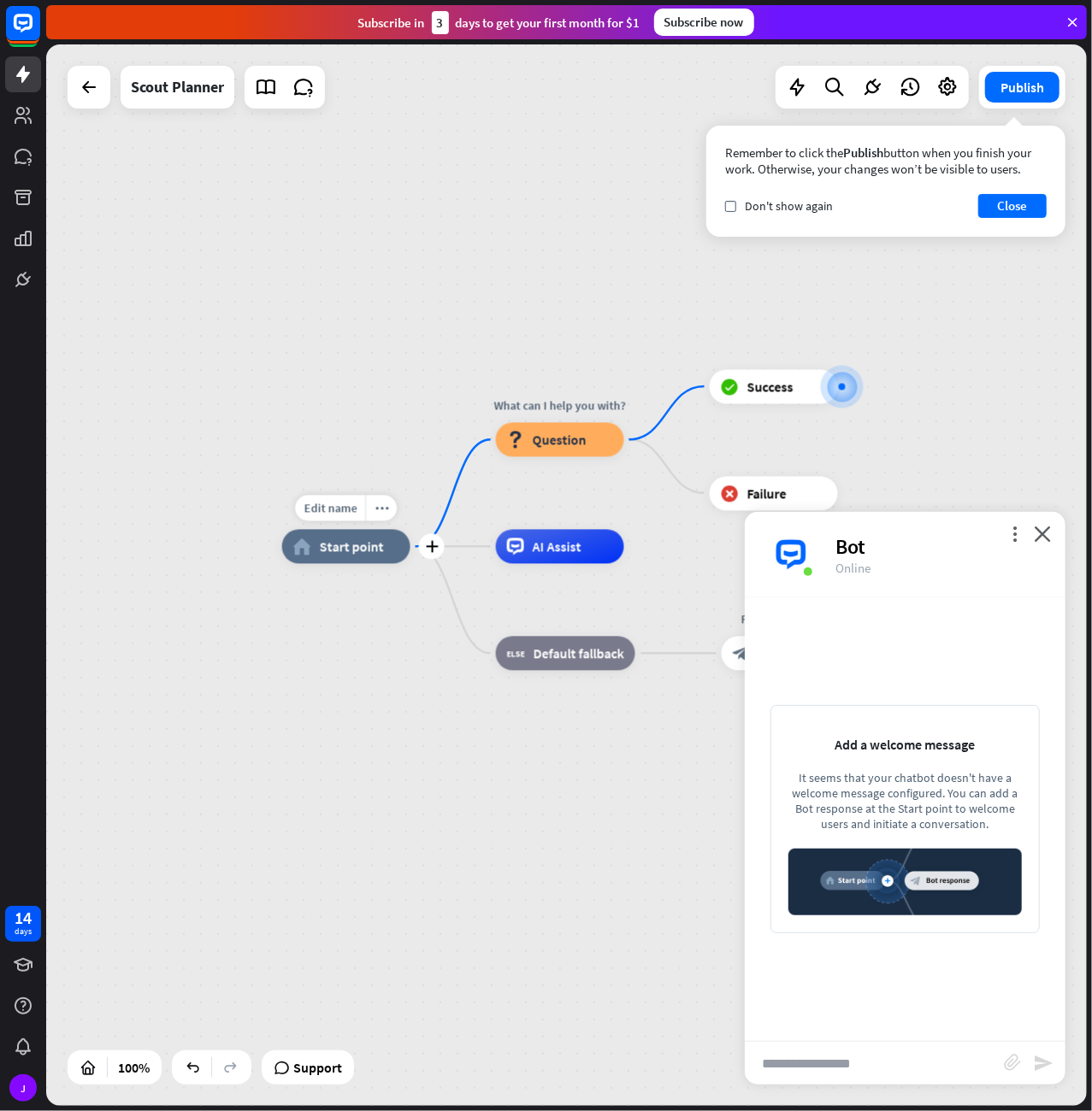
click at [399, 550] on div "home_2 Start point" at bounding box center [345, 547] width 128 height 34
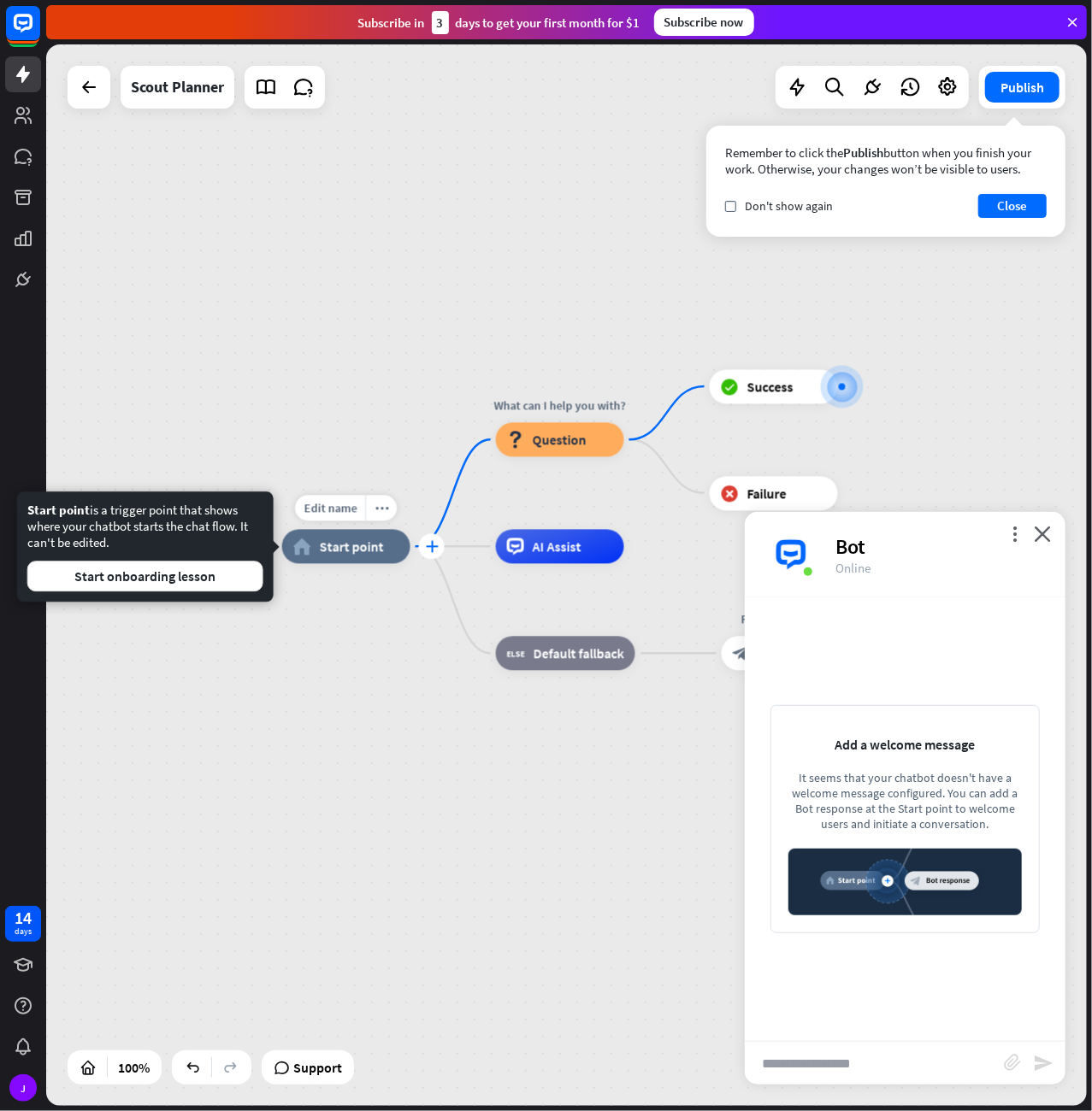
click at [427, 545] on icon "plus" at bounding box center [431, 547] width 13 height 12
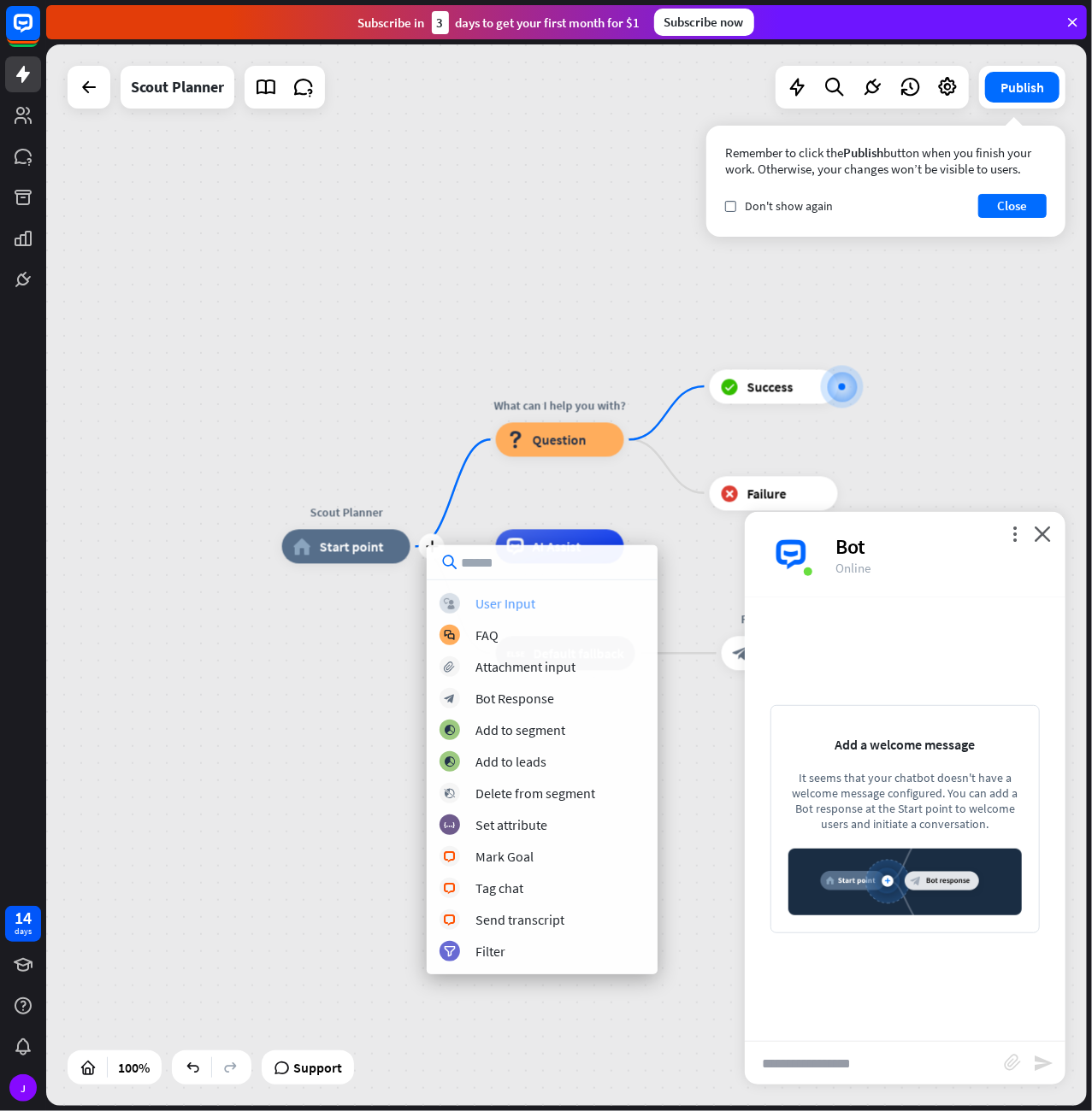
click at [503, 606] on div "User Input" at bounding box center [505, 603] width 60 height 17
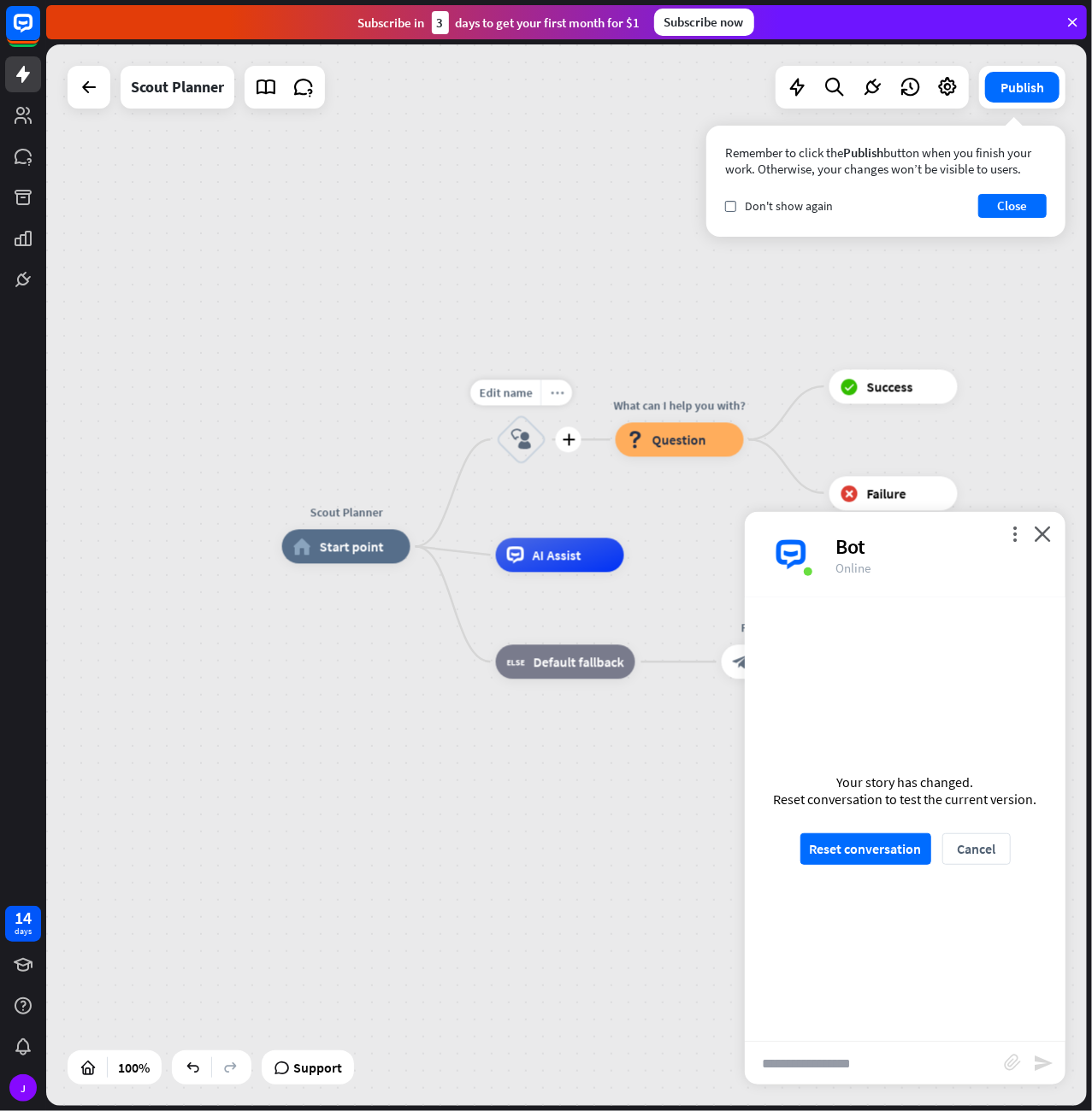
click at [557, 397] on icon "more_horiz" at bounding box center [557, 392] width 14 height 13
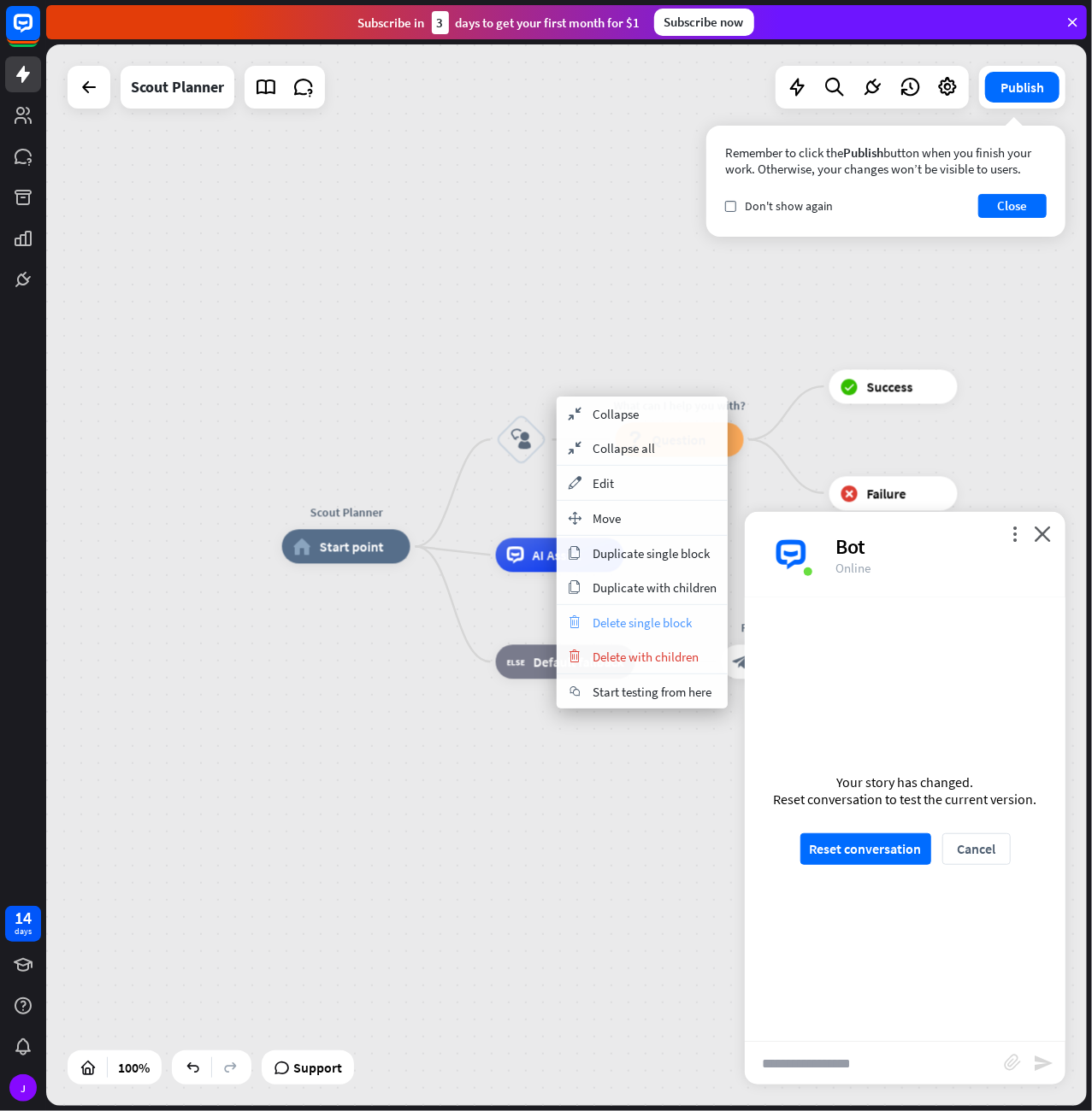
click at [628, 620] on span "Delete single block" at bounding box center [642, 623] width 99 height 16
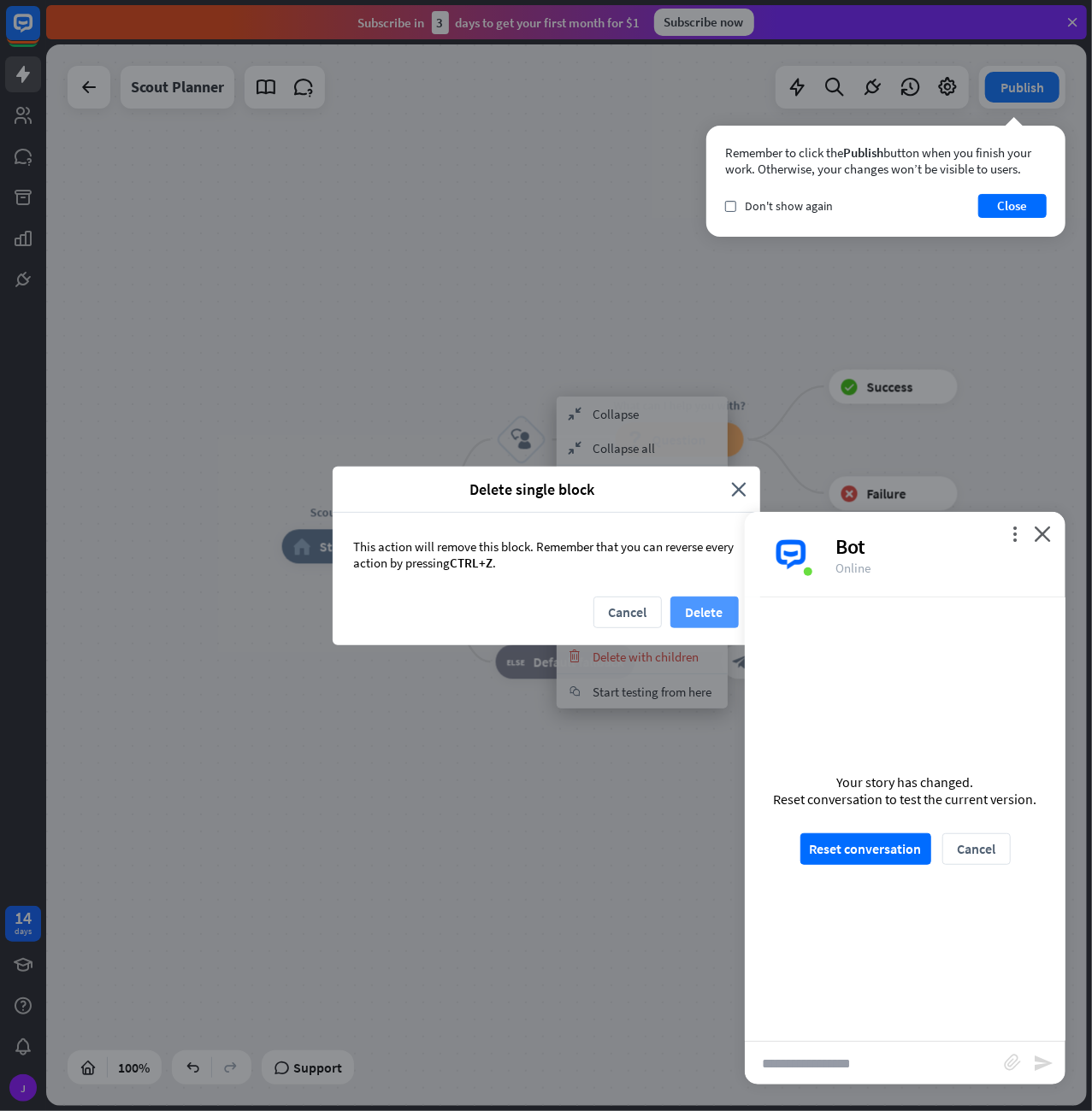
click at [707, 606] on button "Delete" at bounding box center [704, 613] width 68 height 32
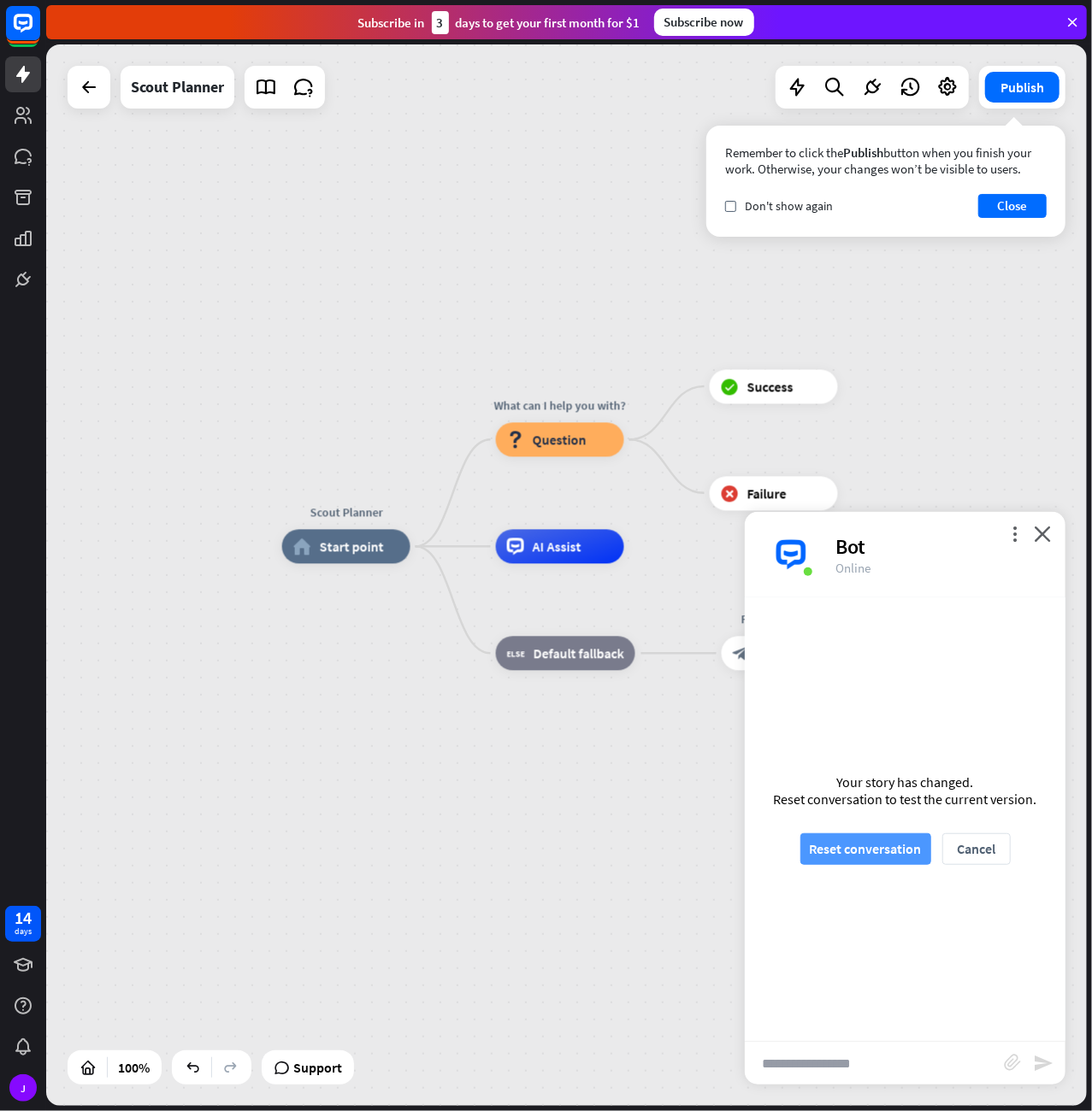
click at [890, 854] on button "Reset conversation" at bounding box center [866, 850] width 131 height 32
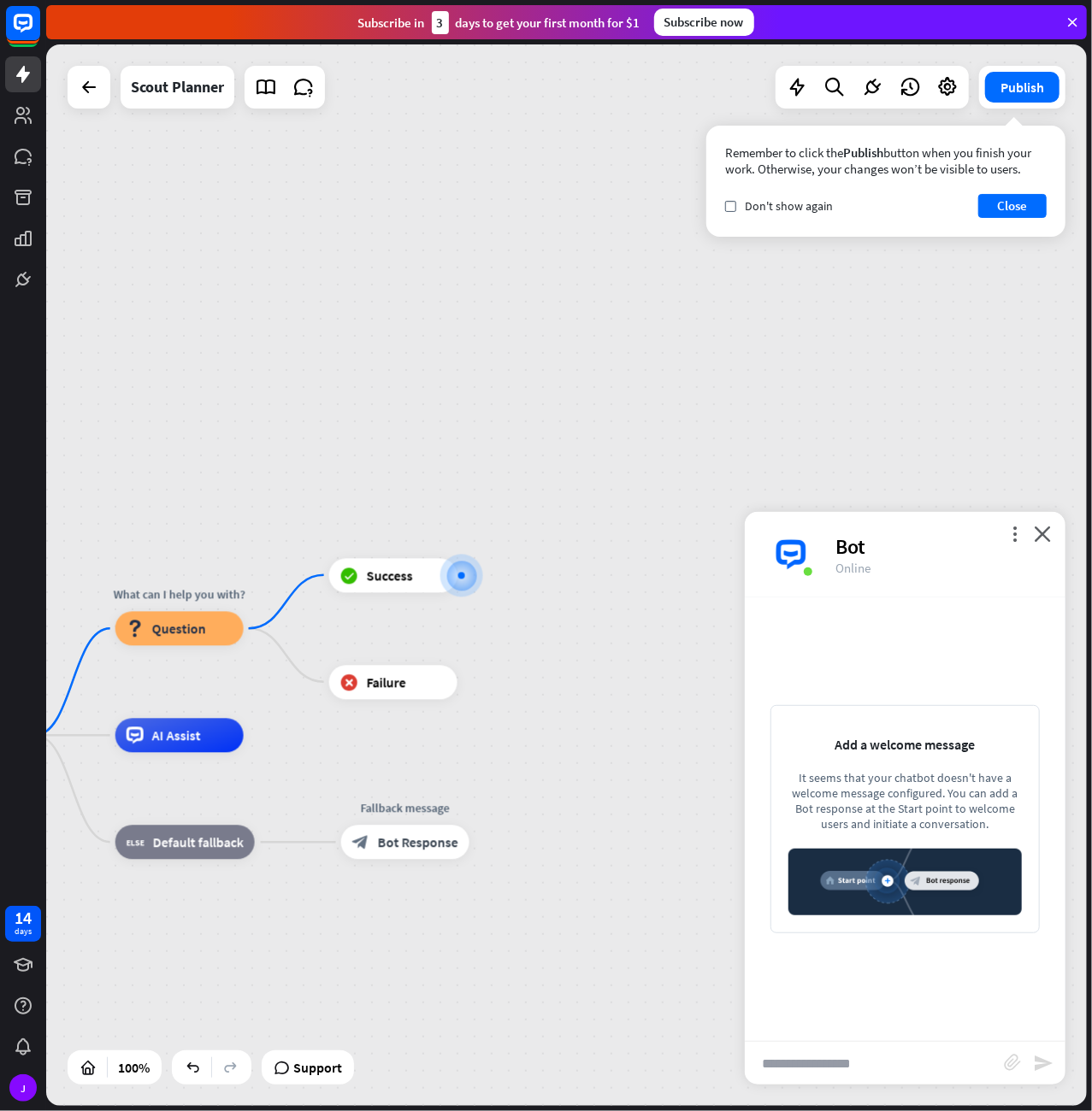
drag, startPoint x: 366, startPoint y: 766, endPoint x: 418, endPoint y: 725, distance: 66.2
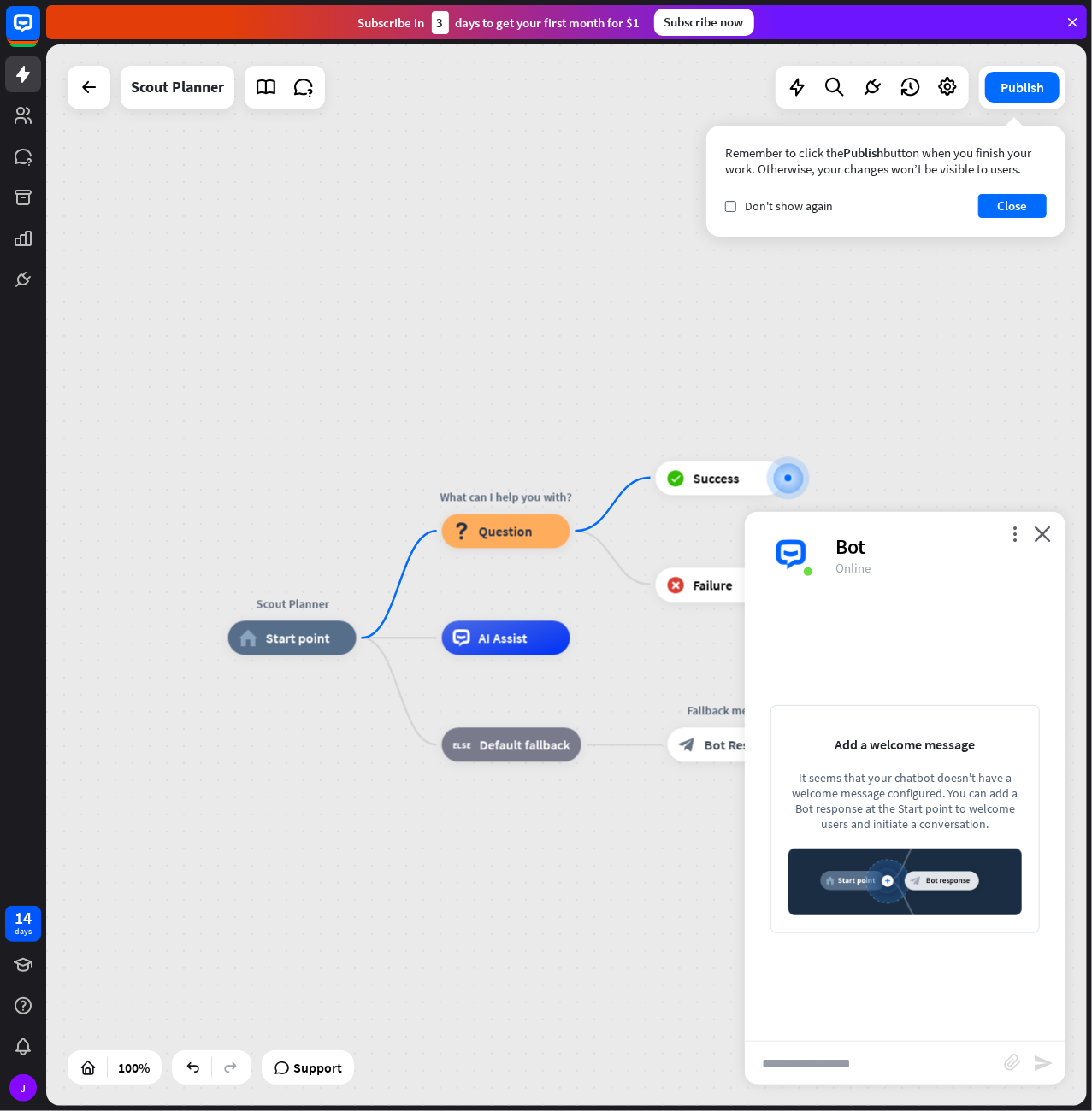
drag, startPoint x: 560, startPoint y: 706, endPoint x: 790, endPoint y: 476, distance: 325.3
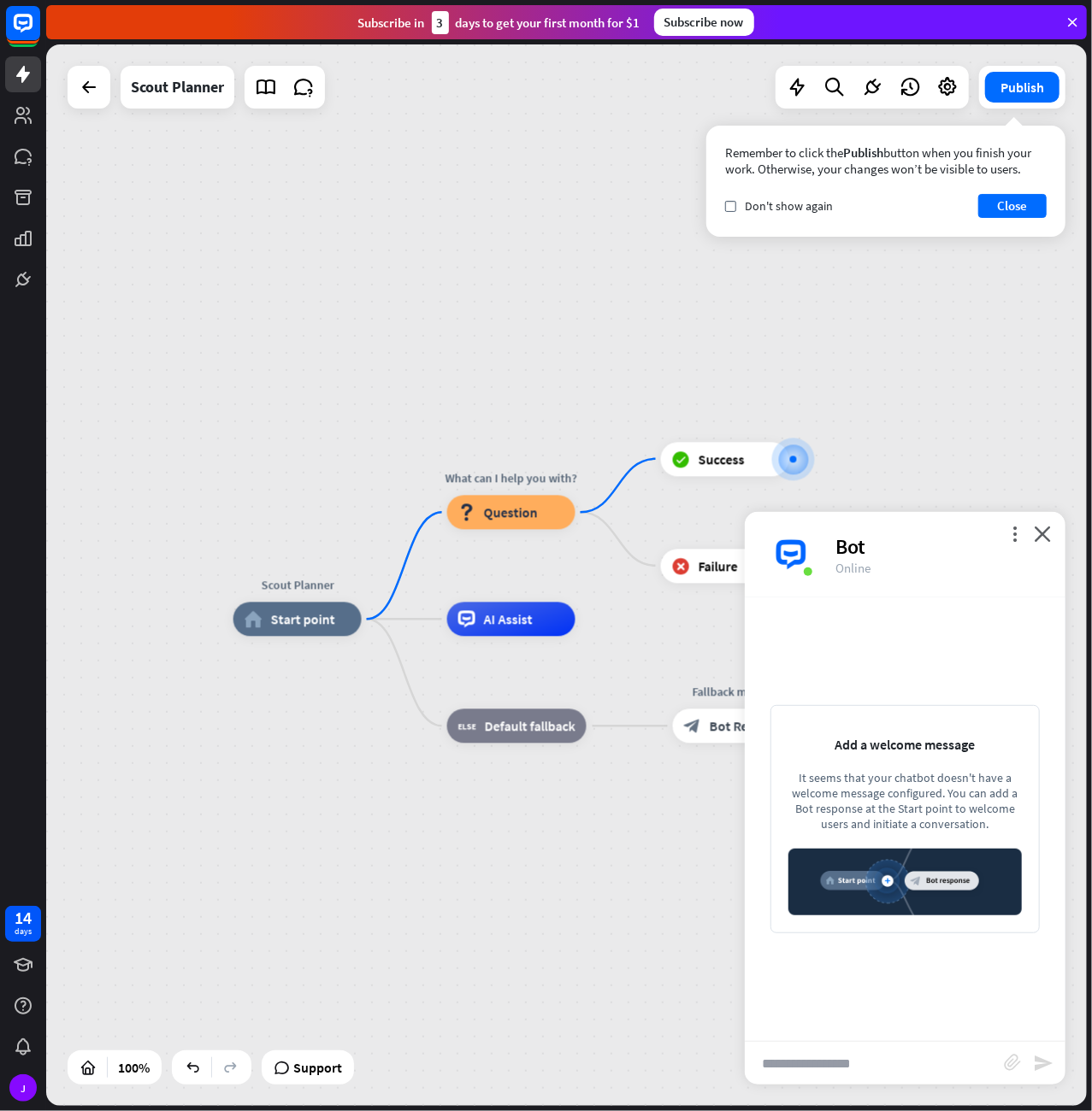
drag, startPoint x: 1017, startPoint y: 207, endPoint x: 1001, endPoint y: 235, distance: 32.2
click at [1015, 205] on button "Close" at bounding box center [1012, 206] width 68 height 24
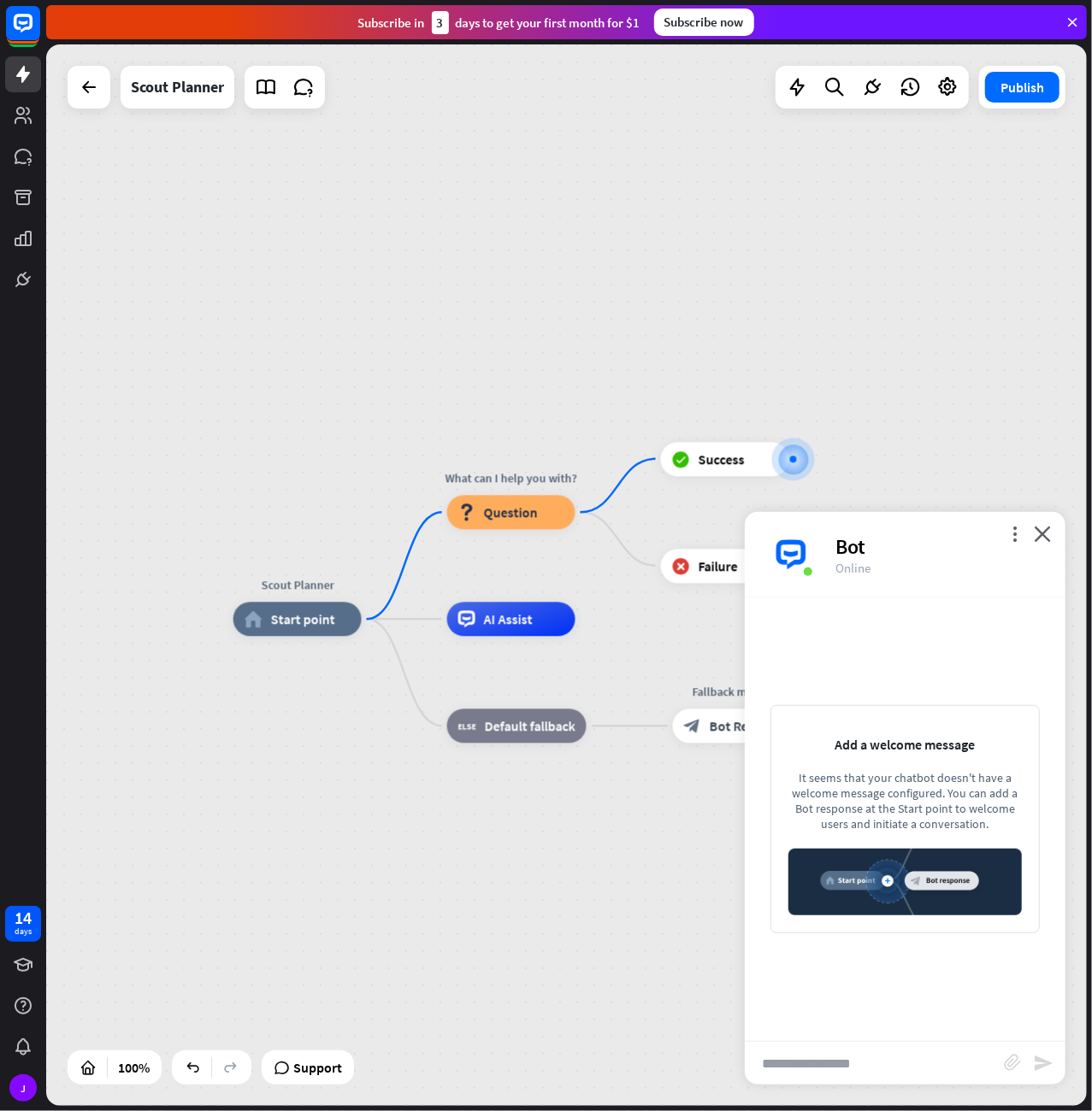
click at [819, 1061] on input "text" at bounding box center [874, 1063] width 259 height 43
type input "****"
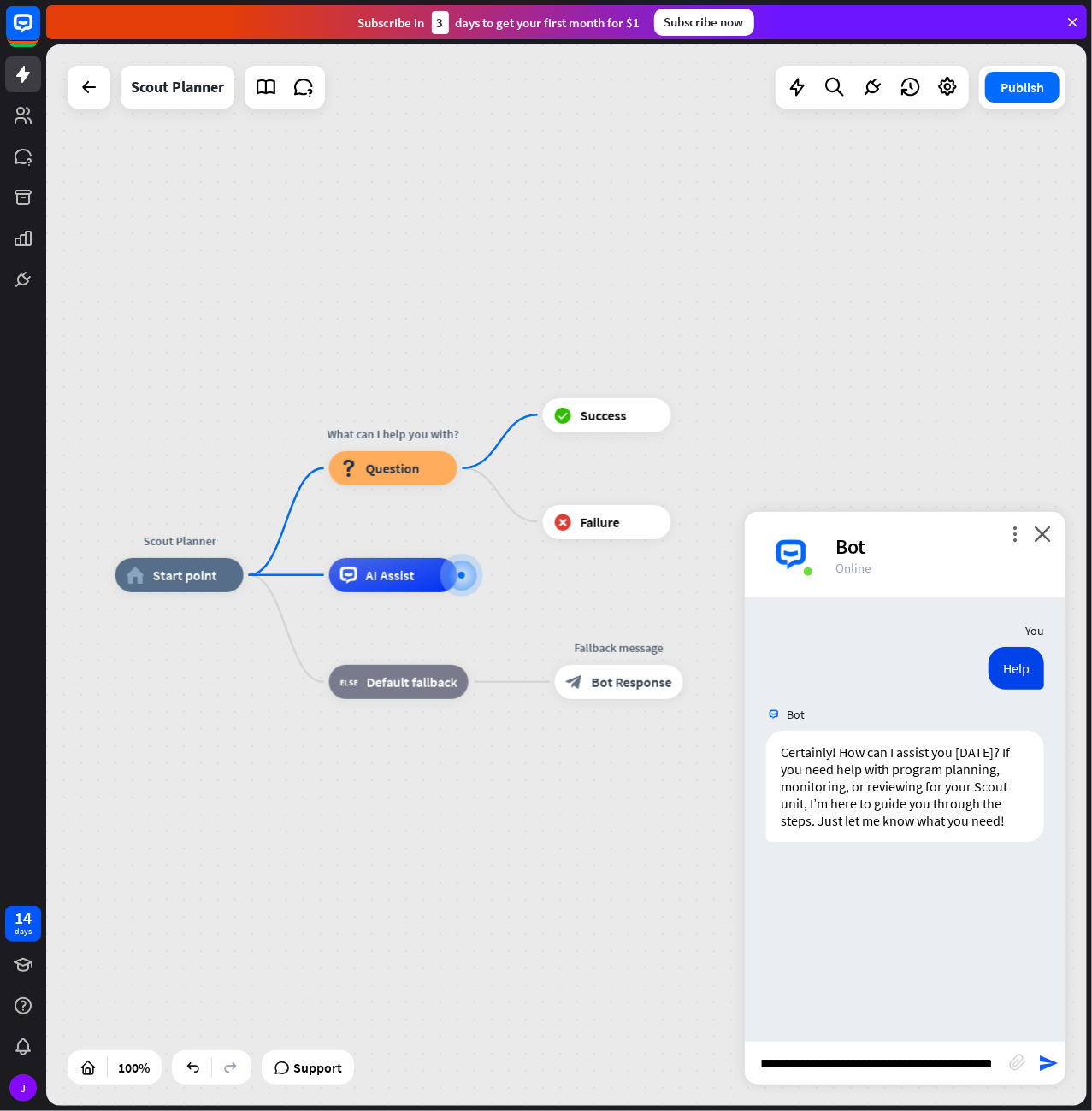
type input "**********"
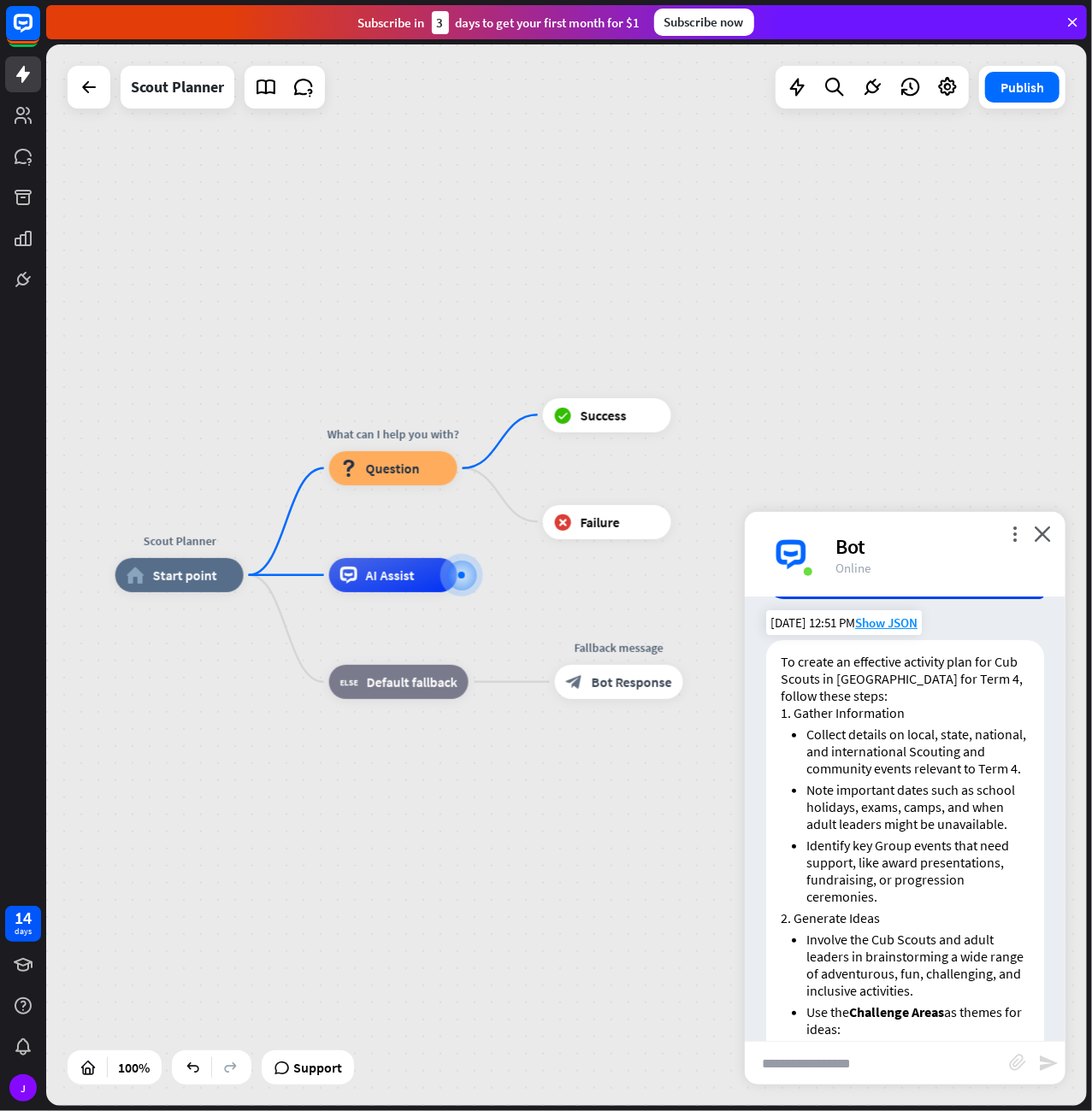
scroll to position [347, 0]
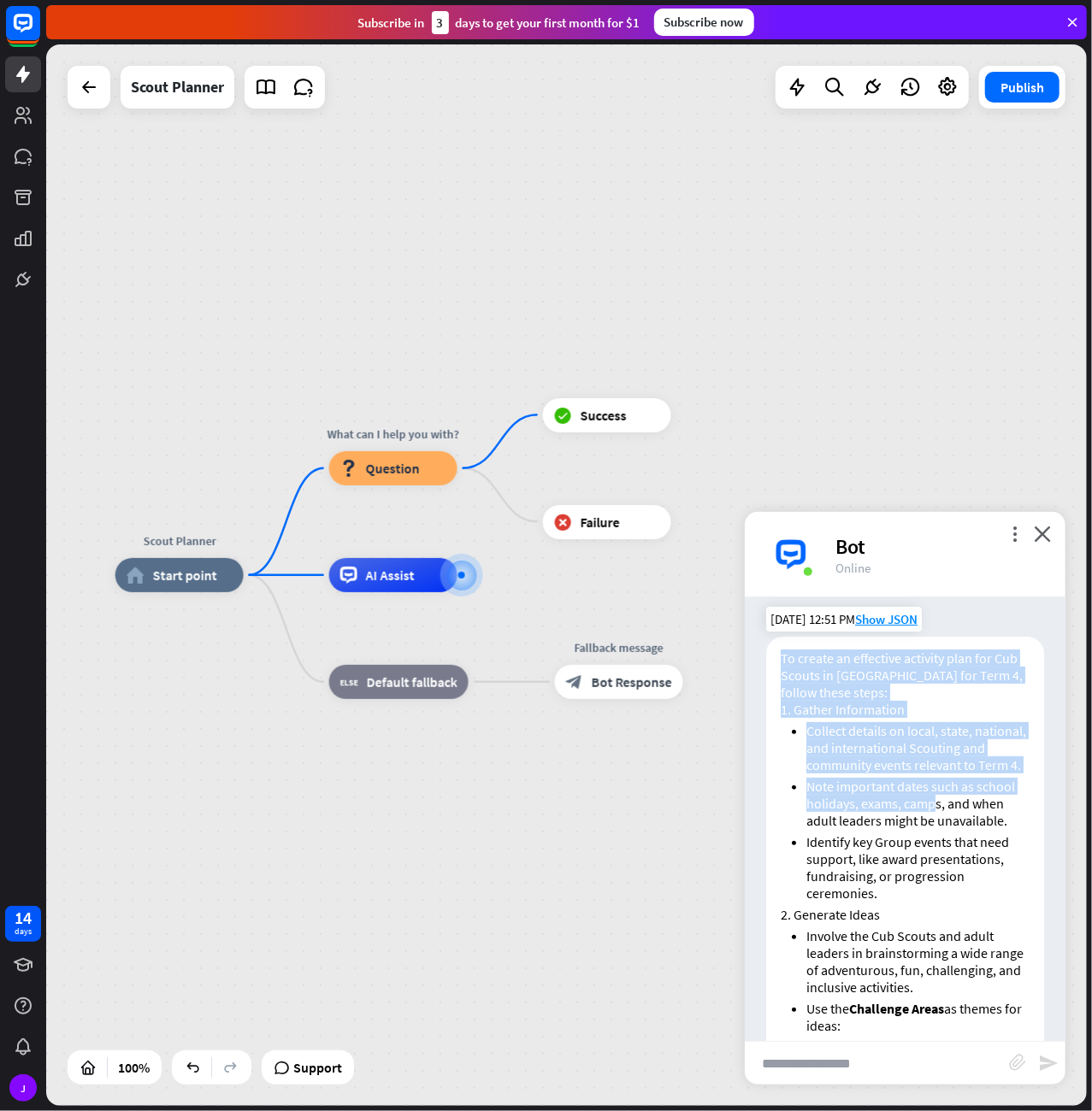
drag, startPoint x: 780, startPoint y: 653, endPoint x: 924, endPoint y: 833, distance: 230.5
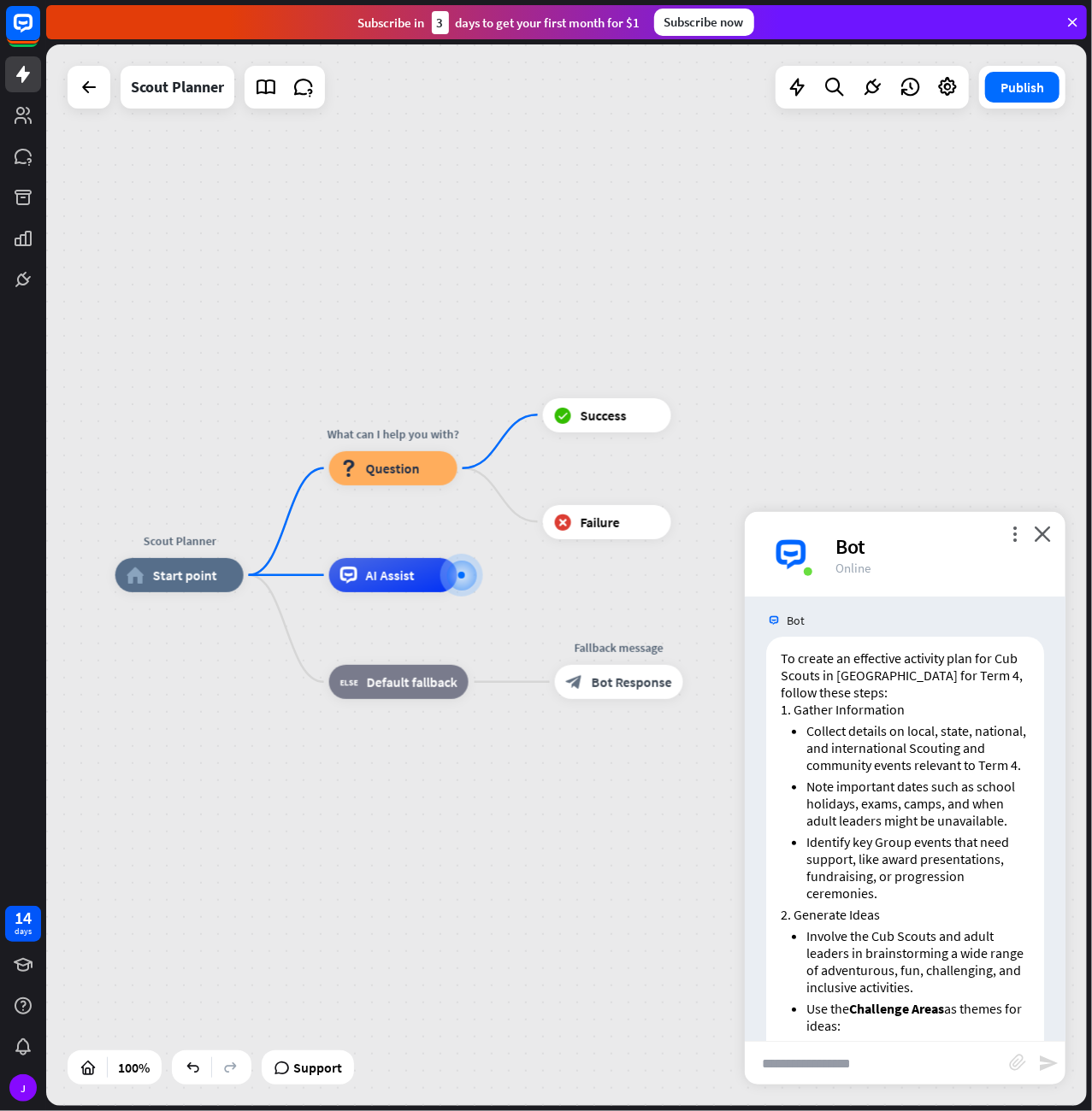
click at [856, 1051] on input "text" at bounding box center [877, 1063] width 265 height 43
type input "*"
type input "**********"
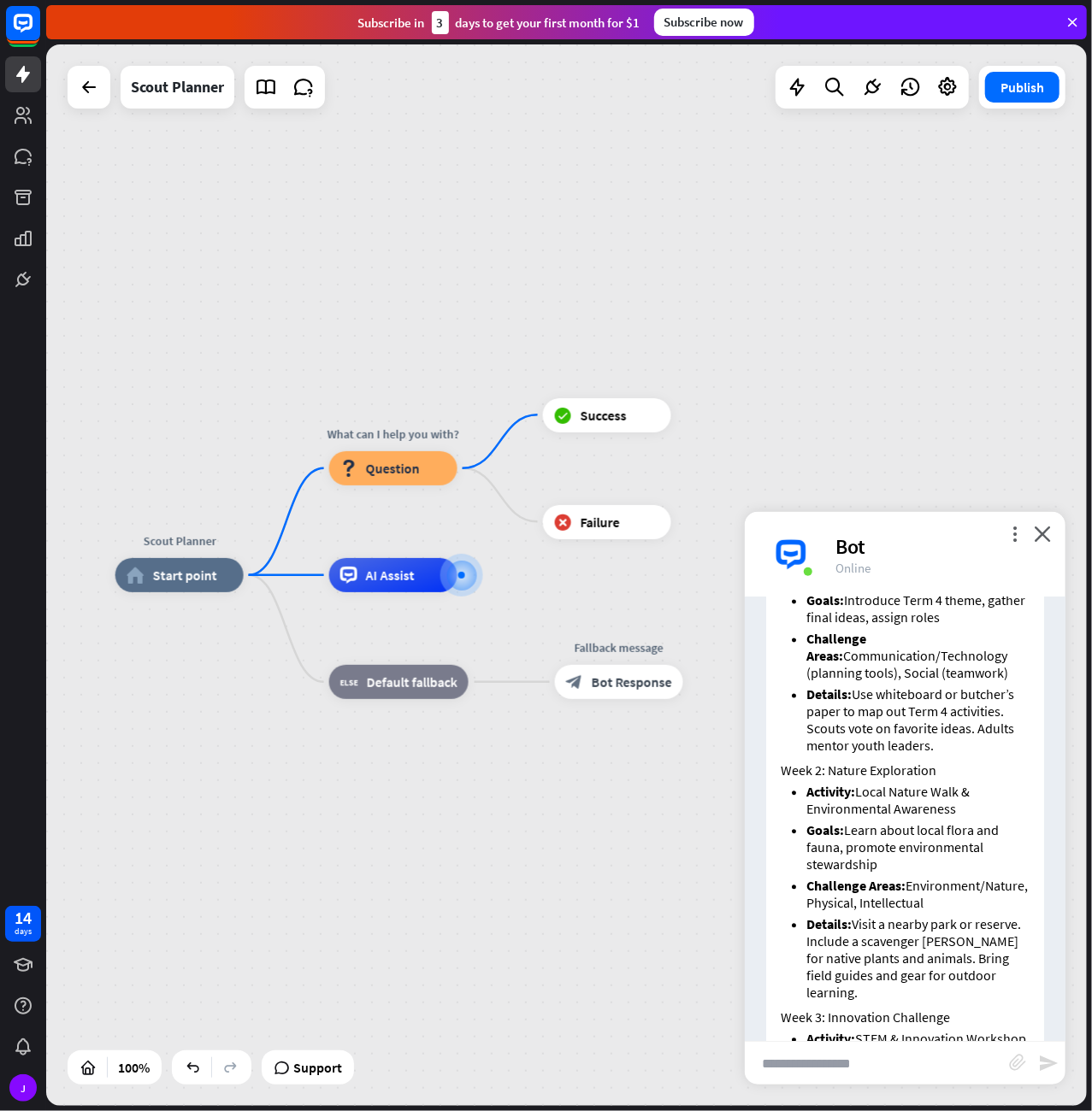
scroll to position [1435, 0]
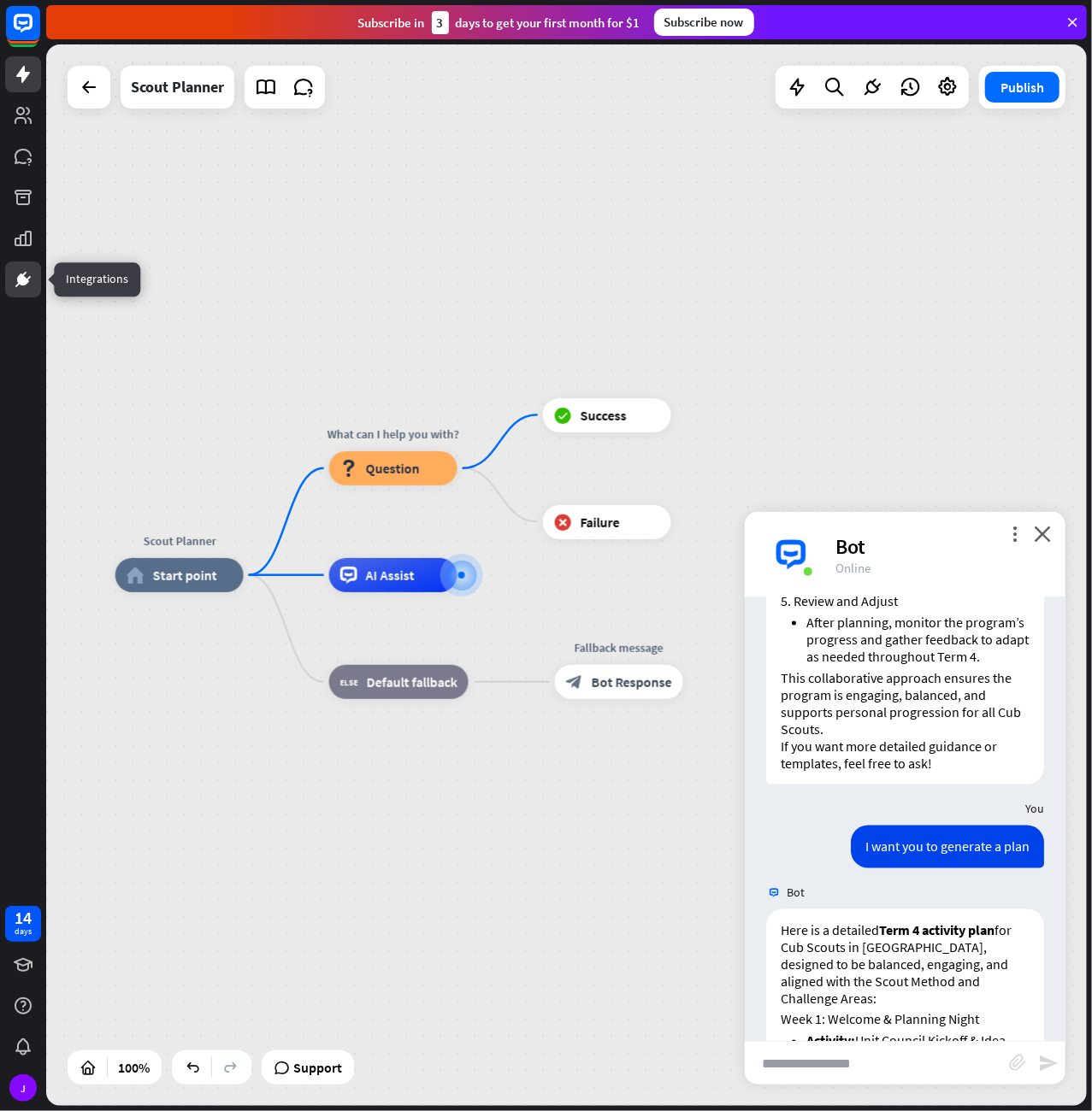
click at [19, 276] on icon at bounding box center [23, 280] width 12 height 12
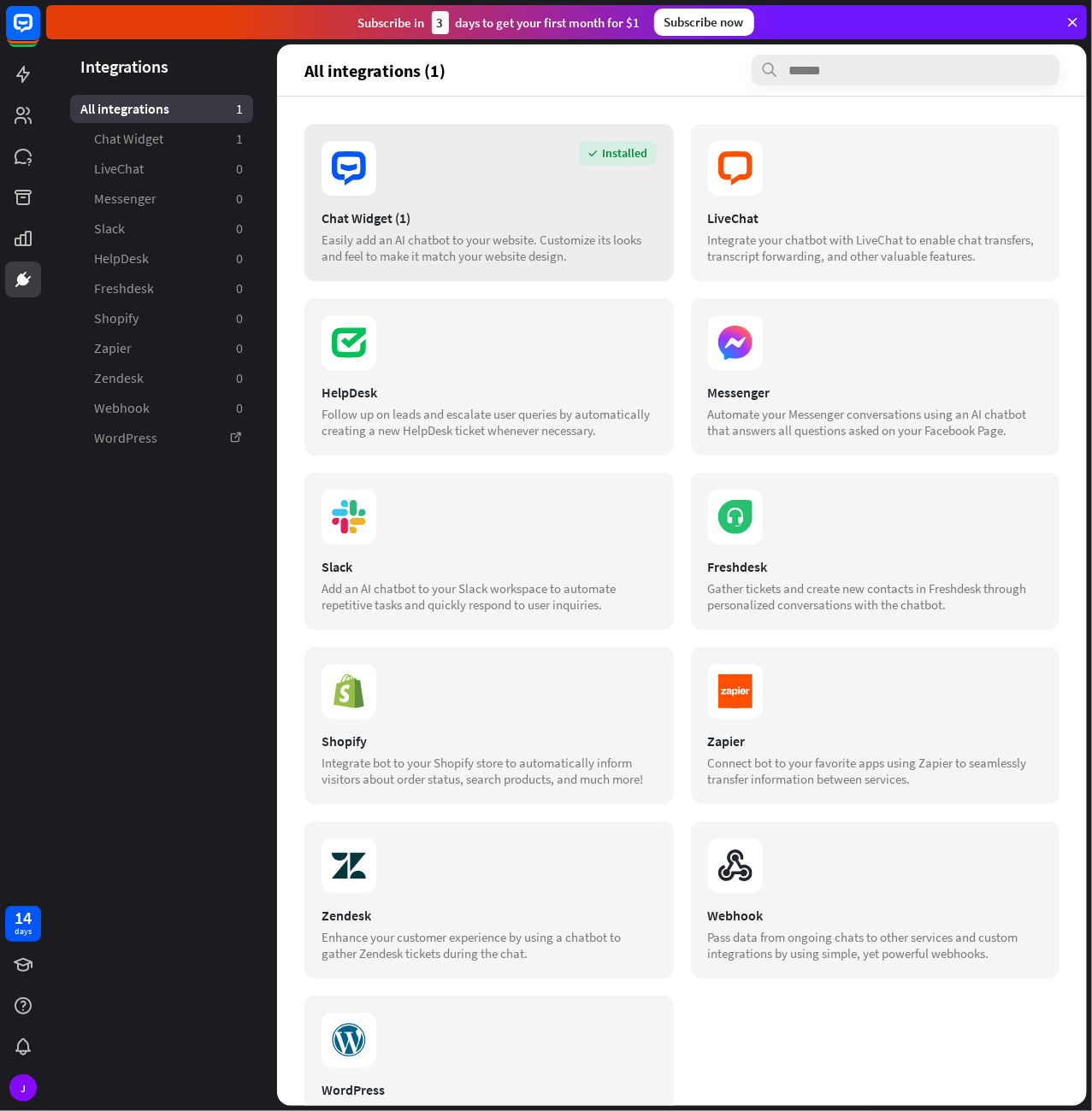
click at [415, 214] on div "Chat Widget (1)" at bounding box center [489, 217] width 336 height 17
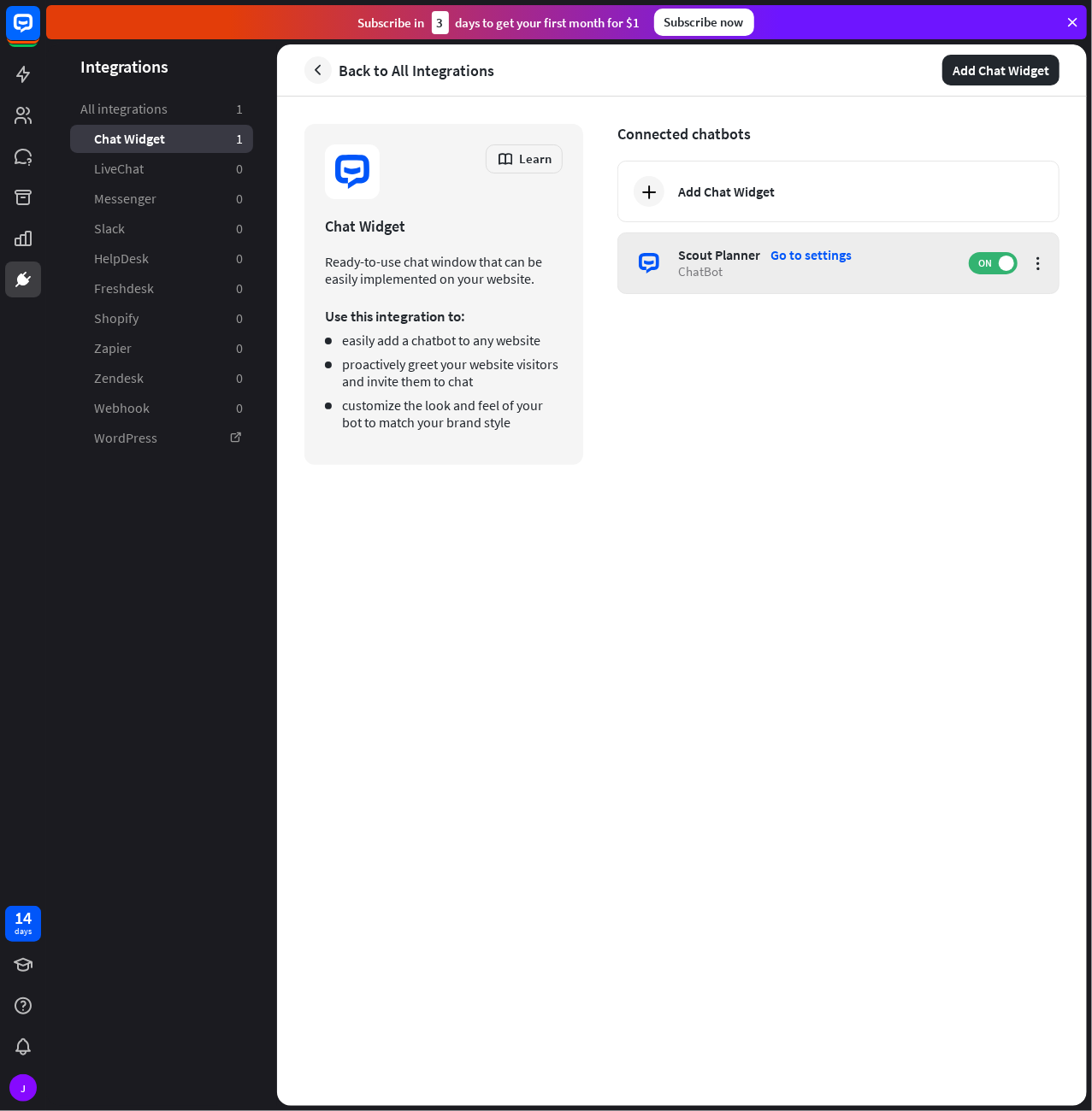
click at [812, 244] on div "Scout Planner Go to settings ChatBot ON" at bounding box center [838, 263] width 442 height 62
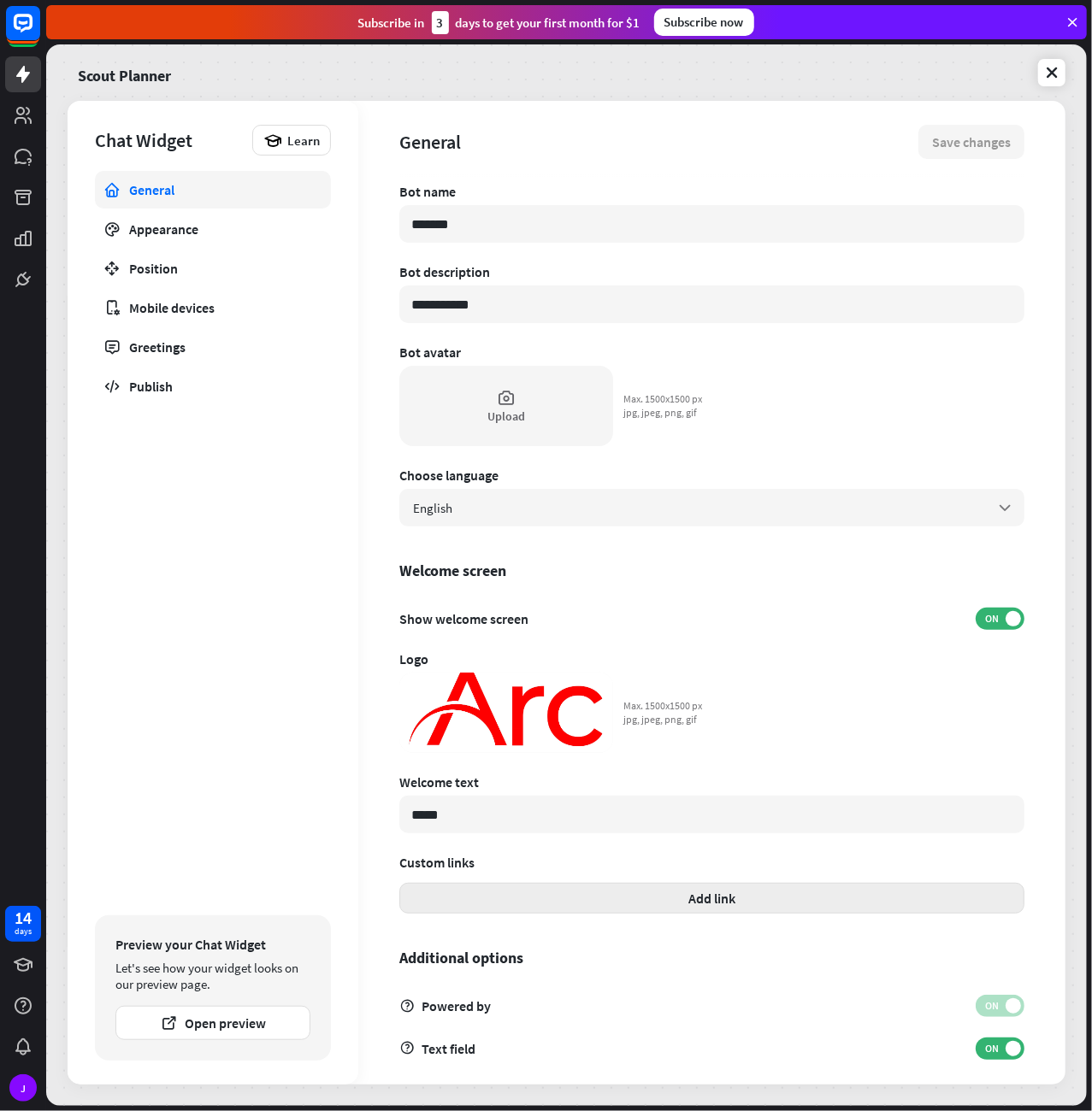
scroll to position [14, 0]
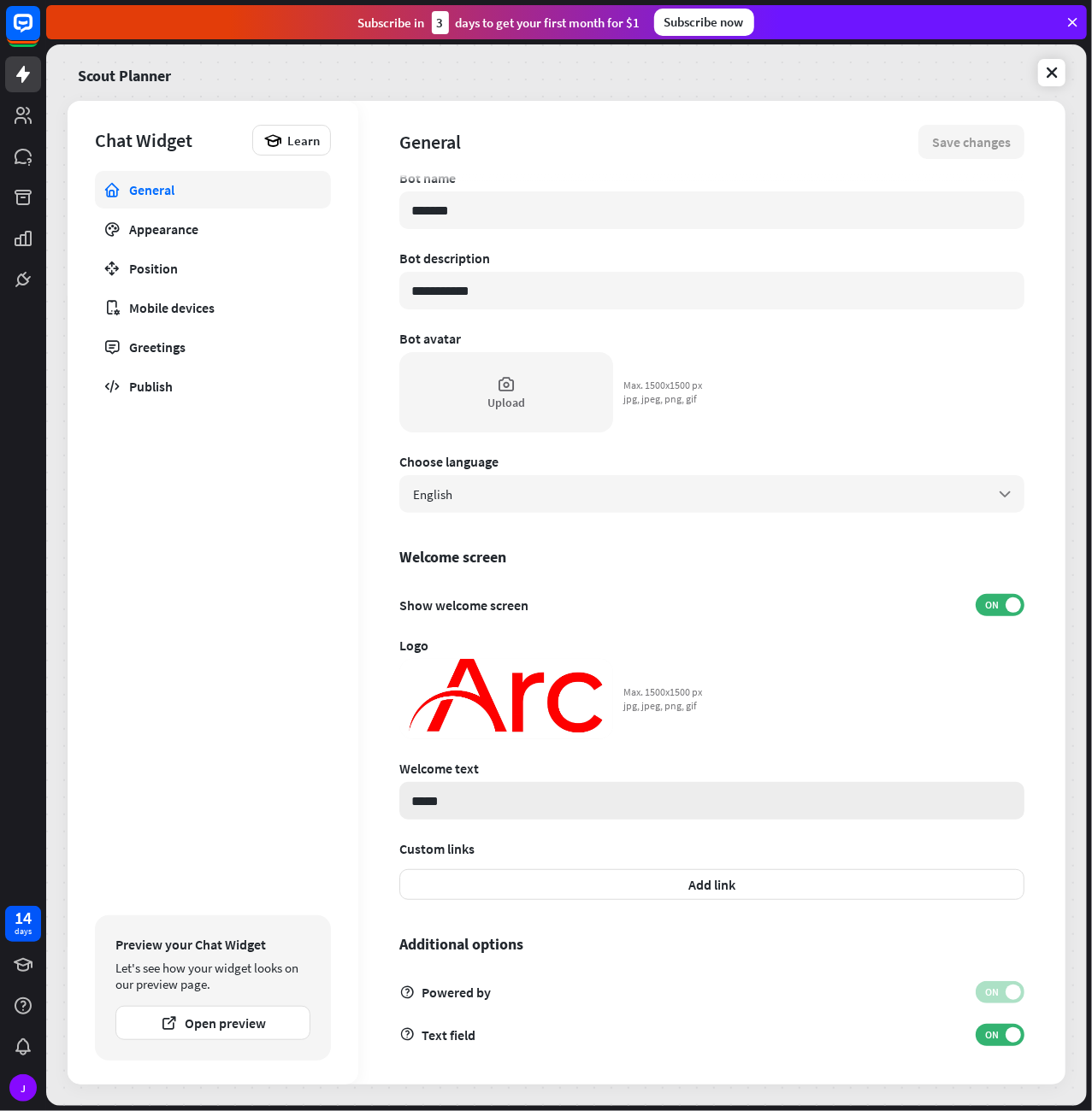
click at [493, 789] on input "*****" at bounding box center [711, 801] width 624 height 38
type input "**********"
click at [184, 244] on link "Appearance" at bounding box center [213, 229] width 236 height 38
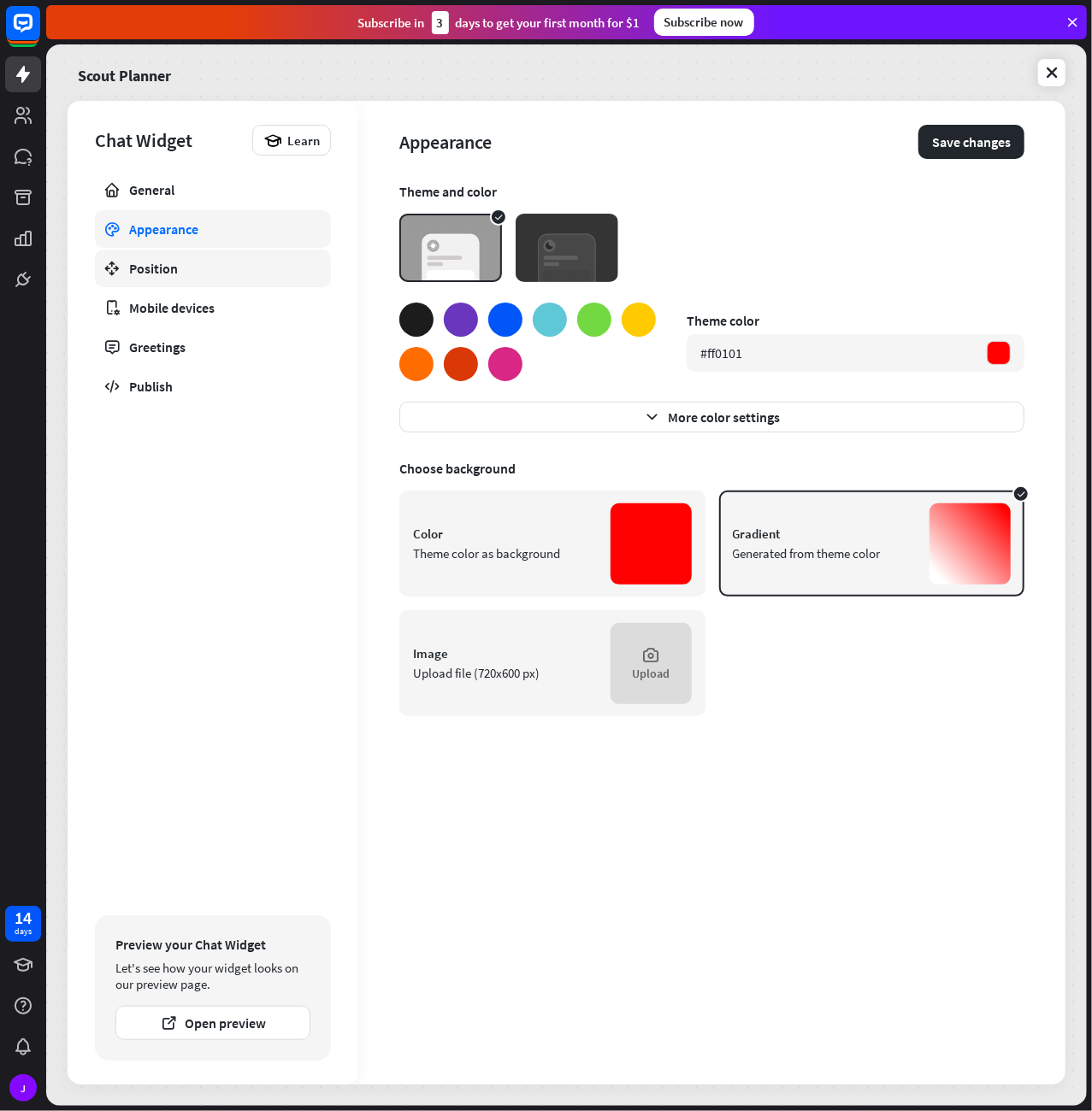
click at [191, 268] on div "Position" at bounding box center [212, 268] width 168 height 17
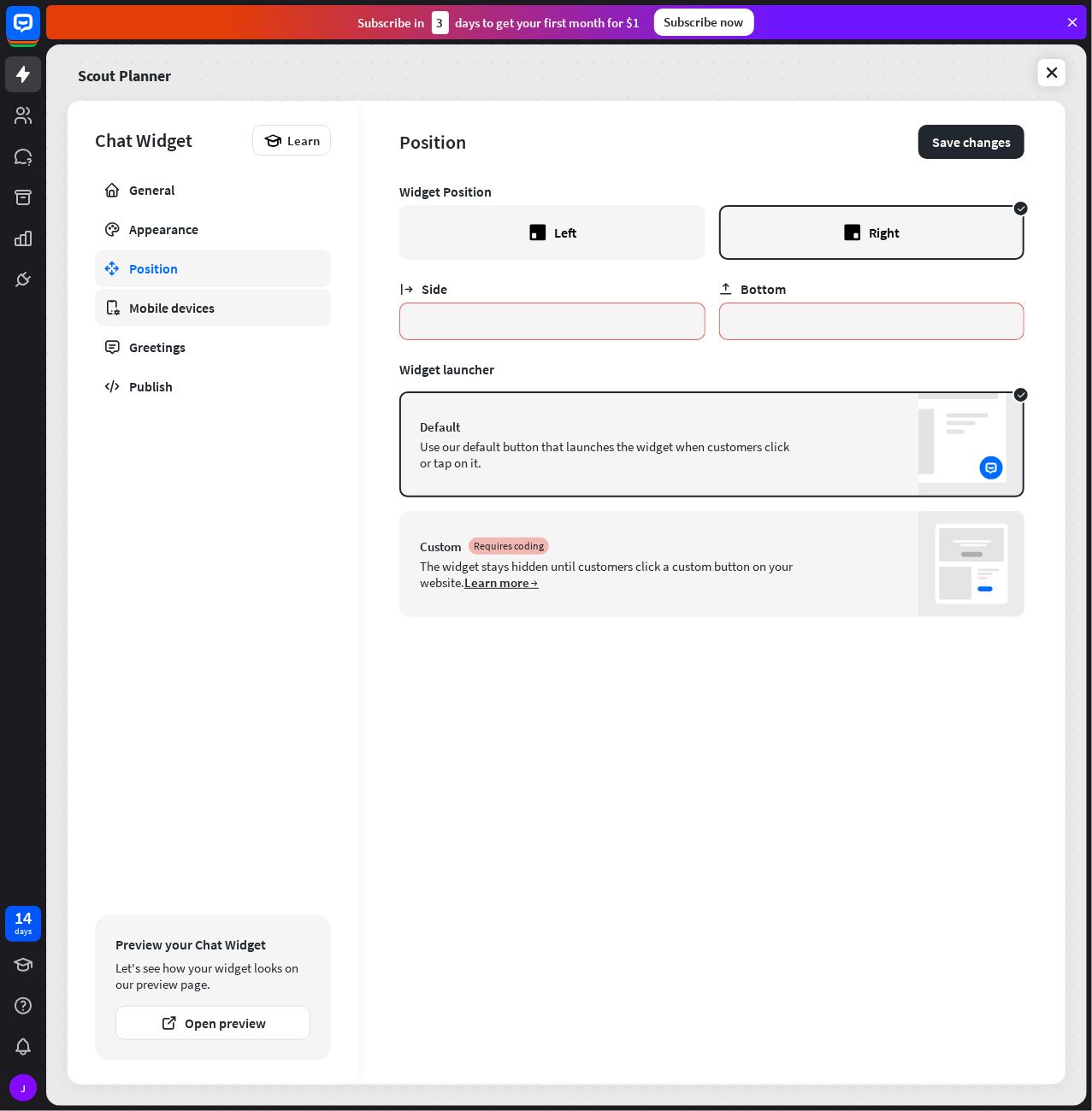
click at [183, 310] on div "Mobile devices" at bounding box center [212, 307] width 168 height 17
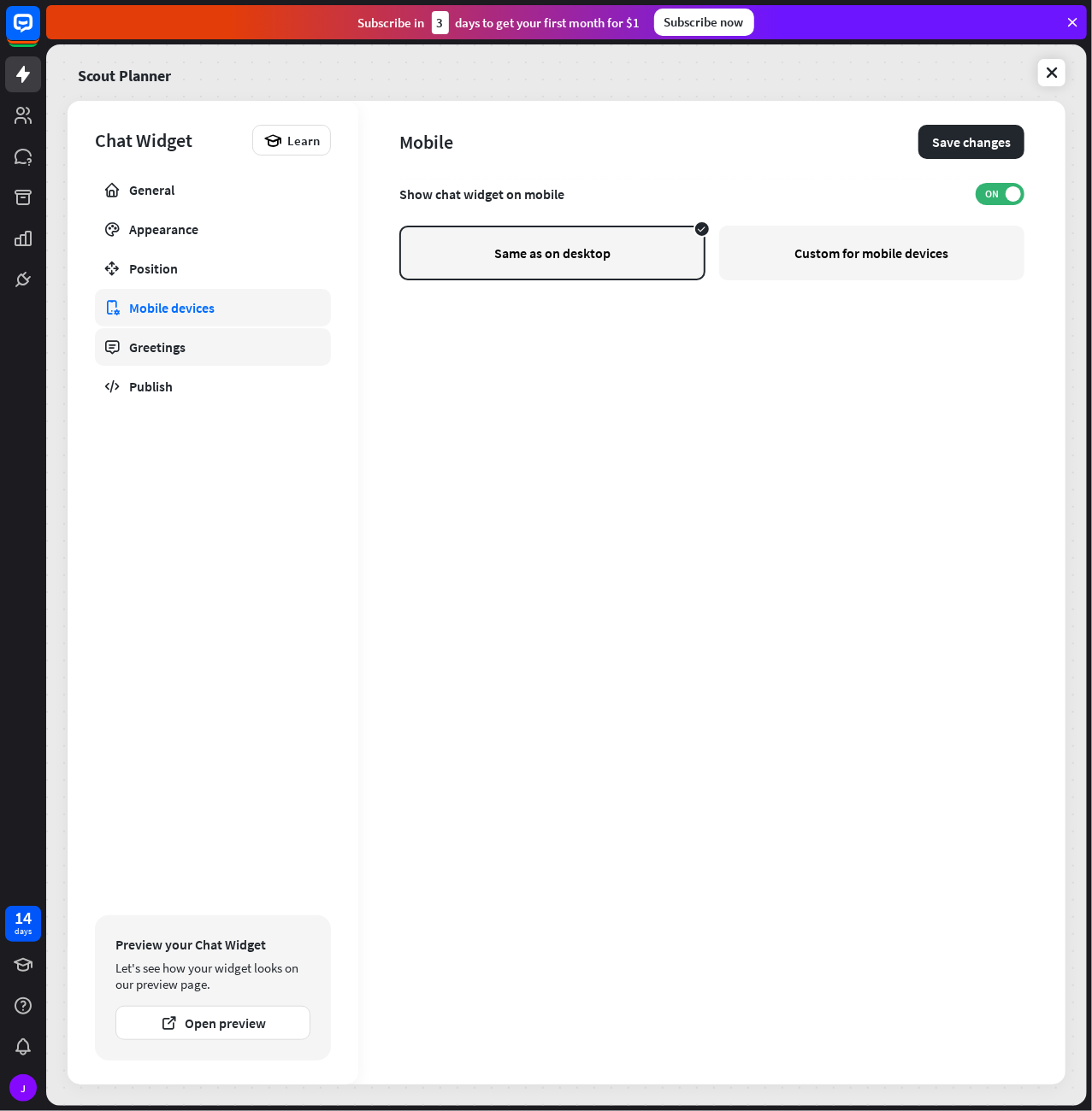
click at [169, 332] on link "Greetings" at bounding box center [213, 347] width 236 height 38
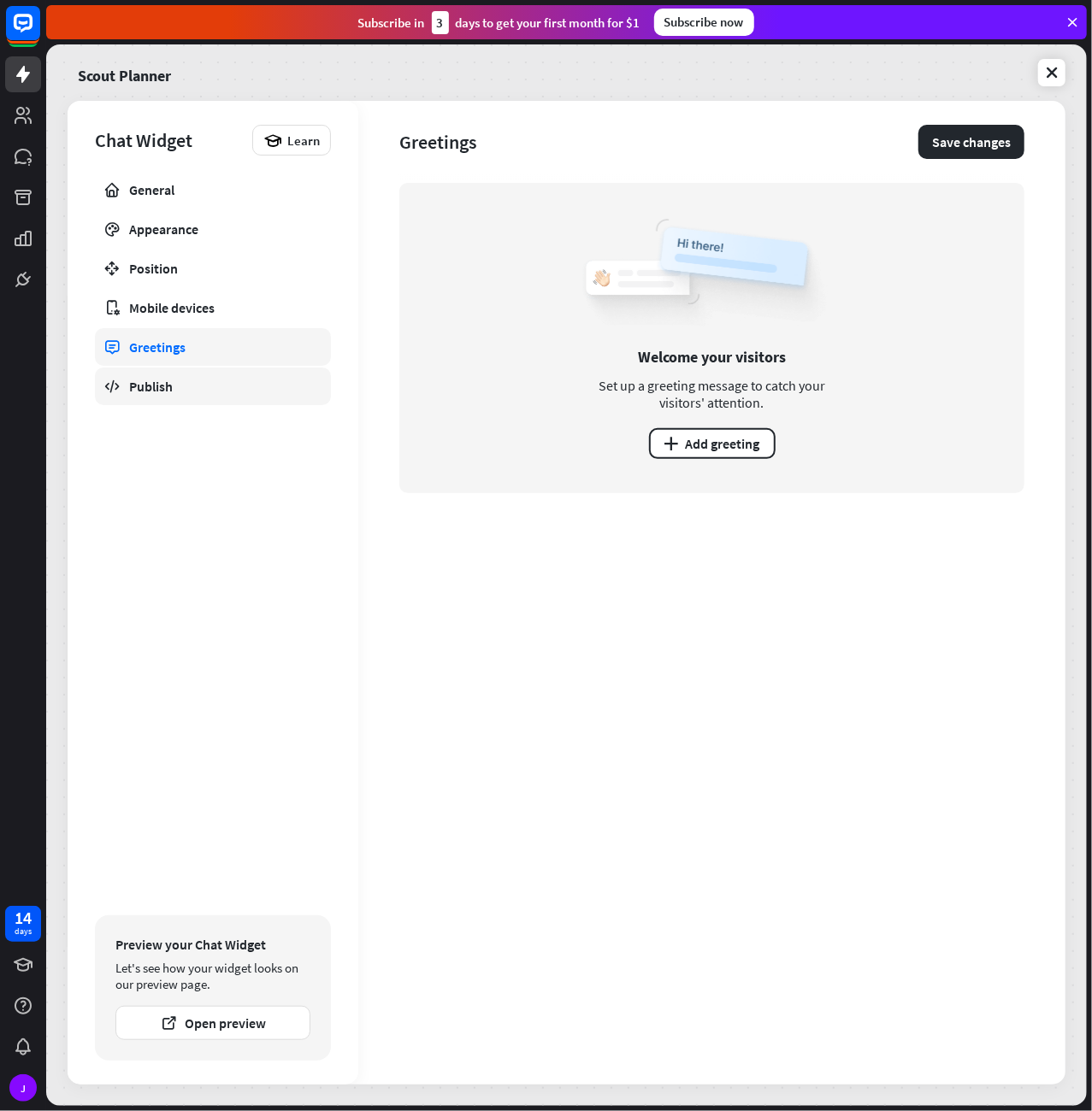
drag, startPoint x: 151, startPoint y: 378, endPoint x: 148, endPoint y: 390, distance: 12.4
click at [151, 379] on div "Publish" at bounding box center [212, 386] width 168 height 17
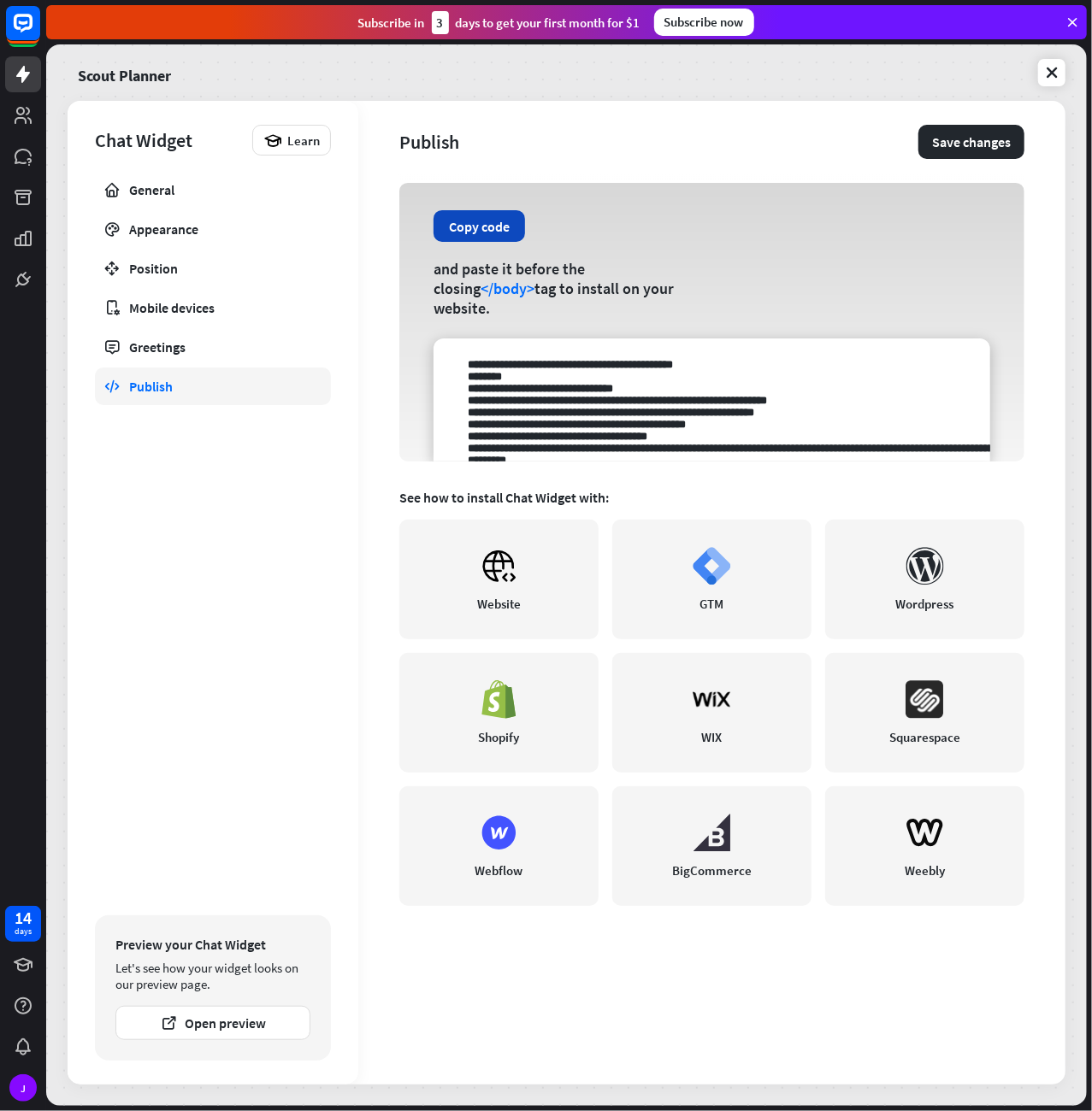
click at [459, 242] on button "Copy code" at bounding box center [479, 226] width 91 height 32
click at [677, 297] on div "and paste it before the closing </body> tag to install on your website." at bounding box center [560, 288] width 252 height 59
click at [20, 120] on icon at bounding box center [23, 115] width 17 height 17
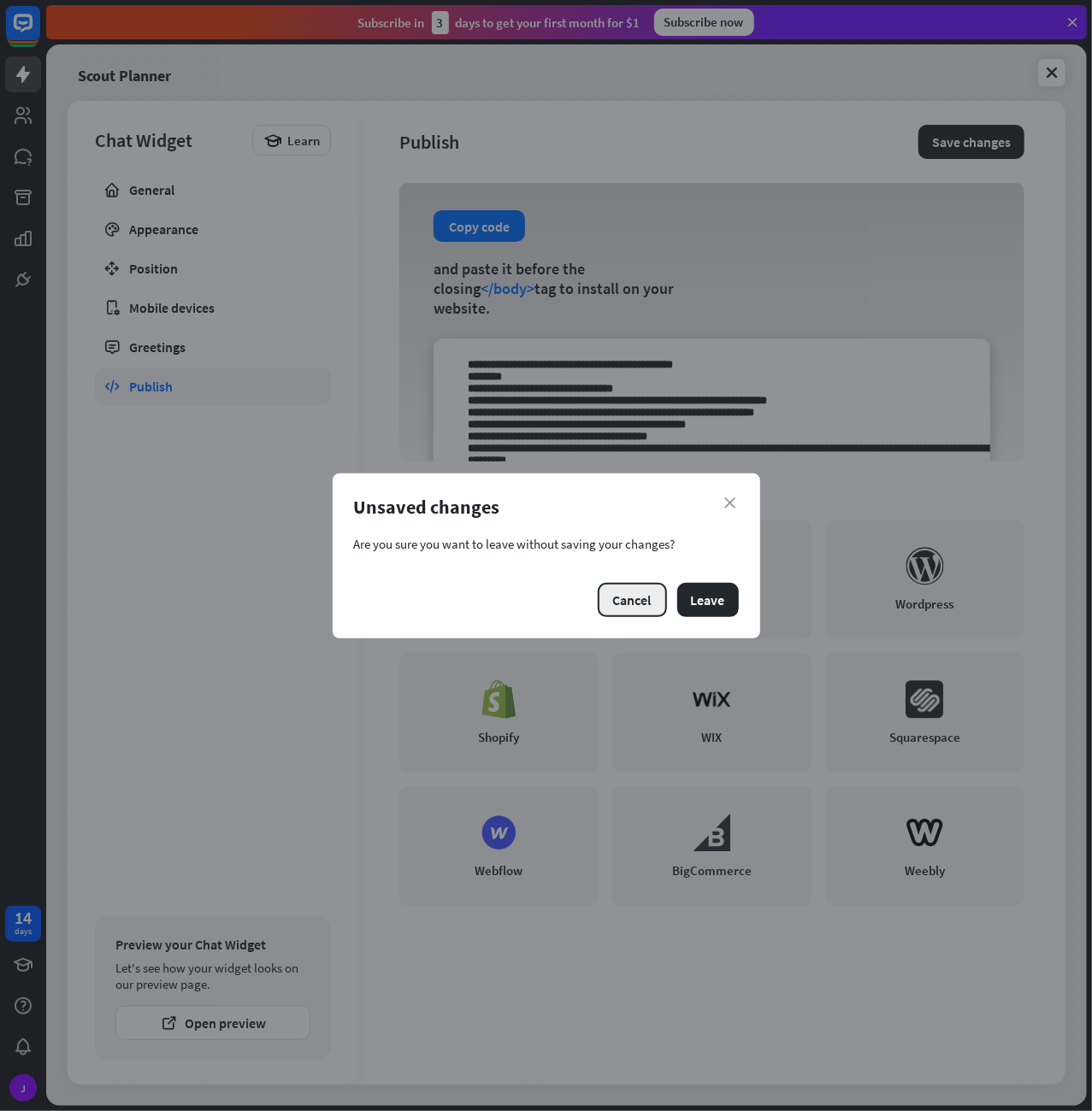
click at [621, 590] on button "Cancel" at bounding box center [632, 600] width 69 height 34
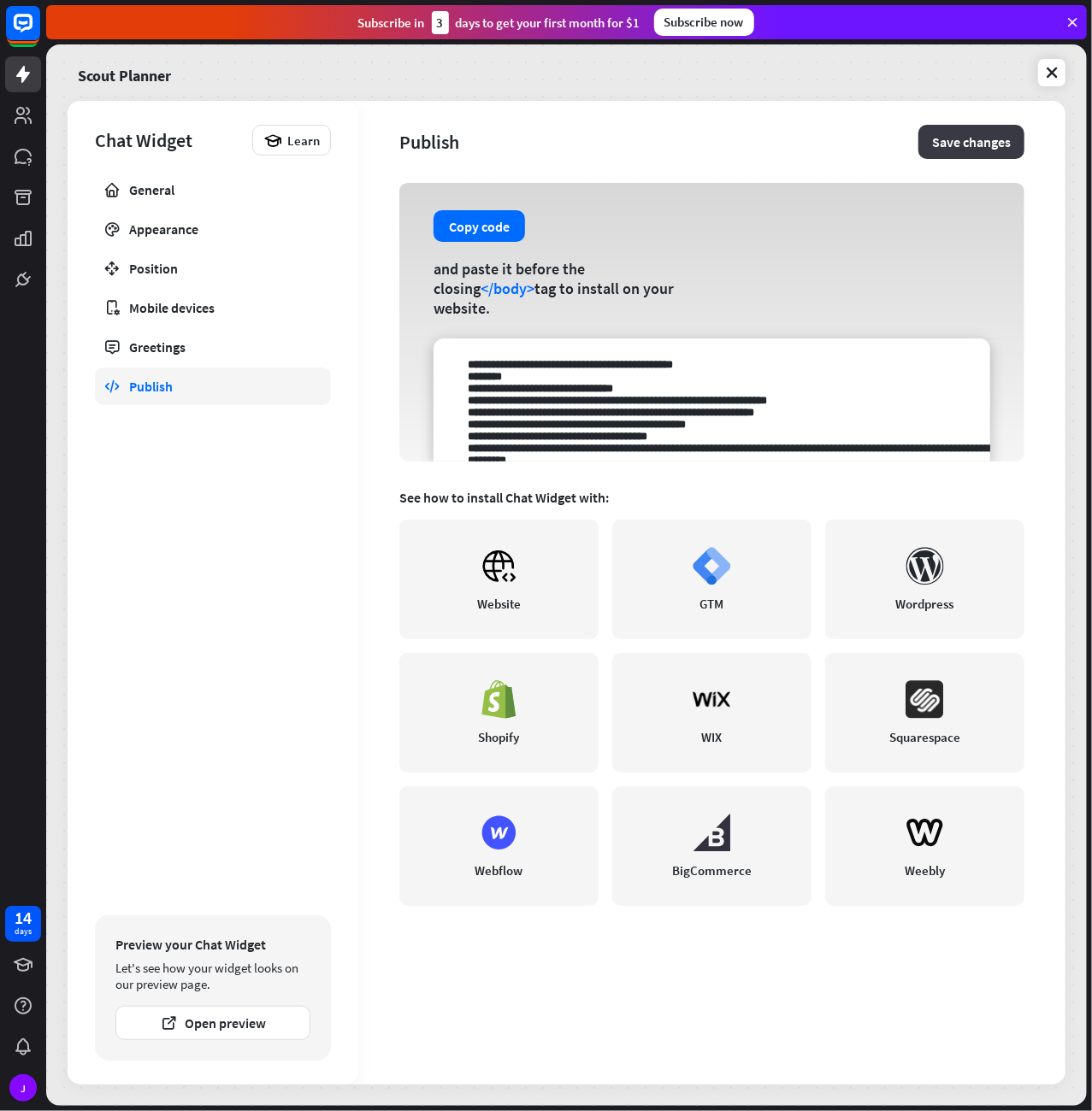
click at [966, 146] on button "Save changes" at bounding box center [971, 142] width 106 height 34
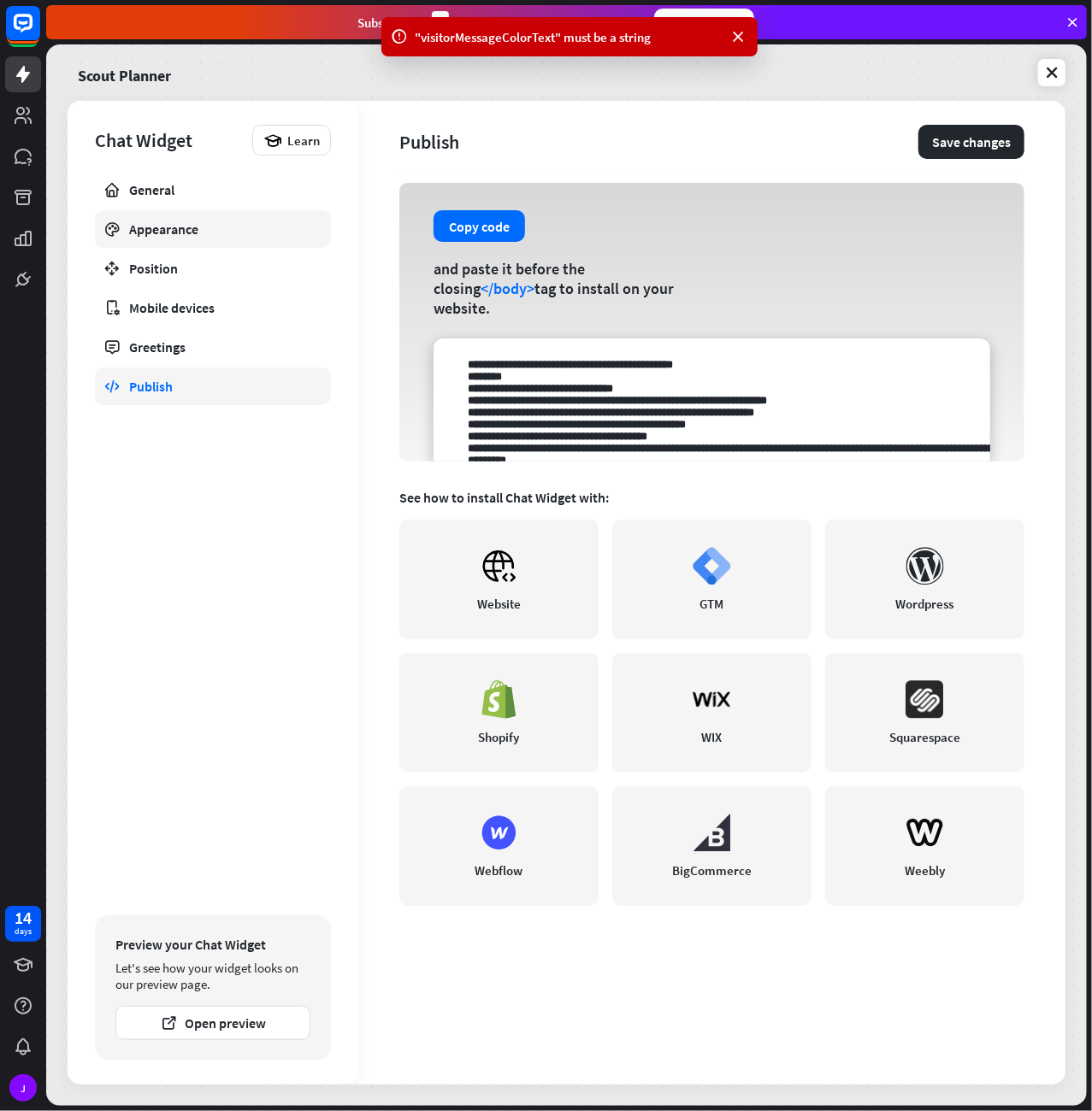
click at [194, 220] on div "Appearance" at bounding box center [212, 228] width 168 height 17
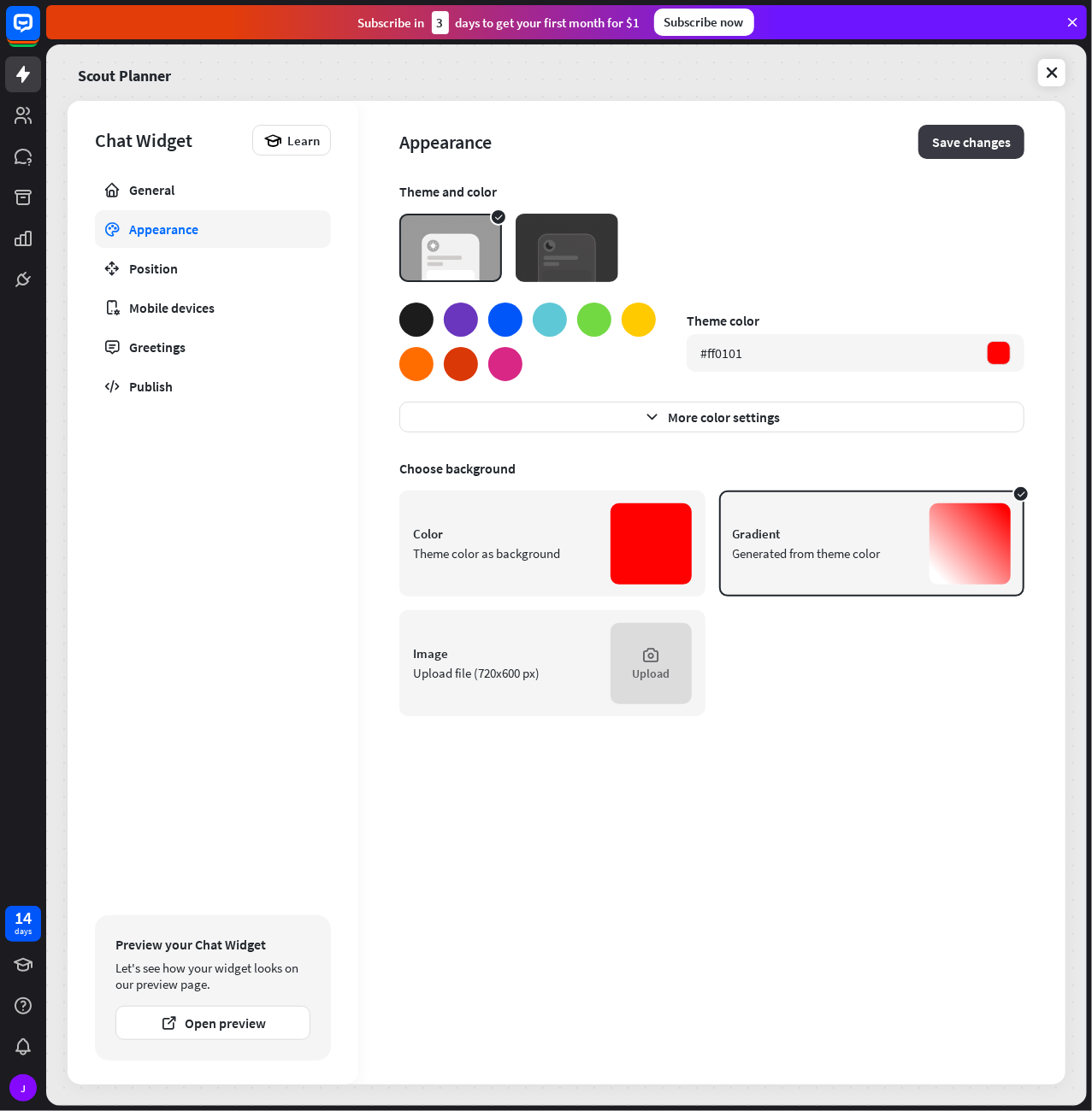
click at [970, 138] on button "Save changes" at bounding box center [971, 142] width 106 height 34
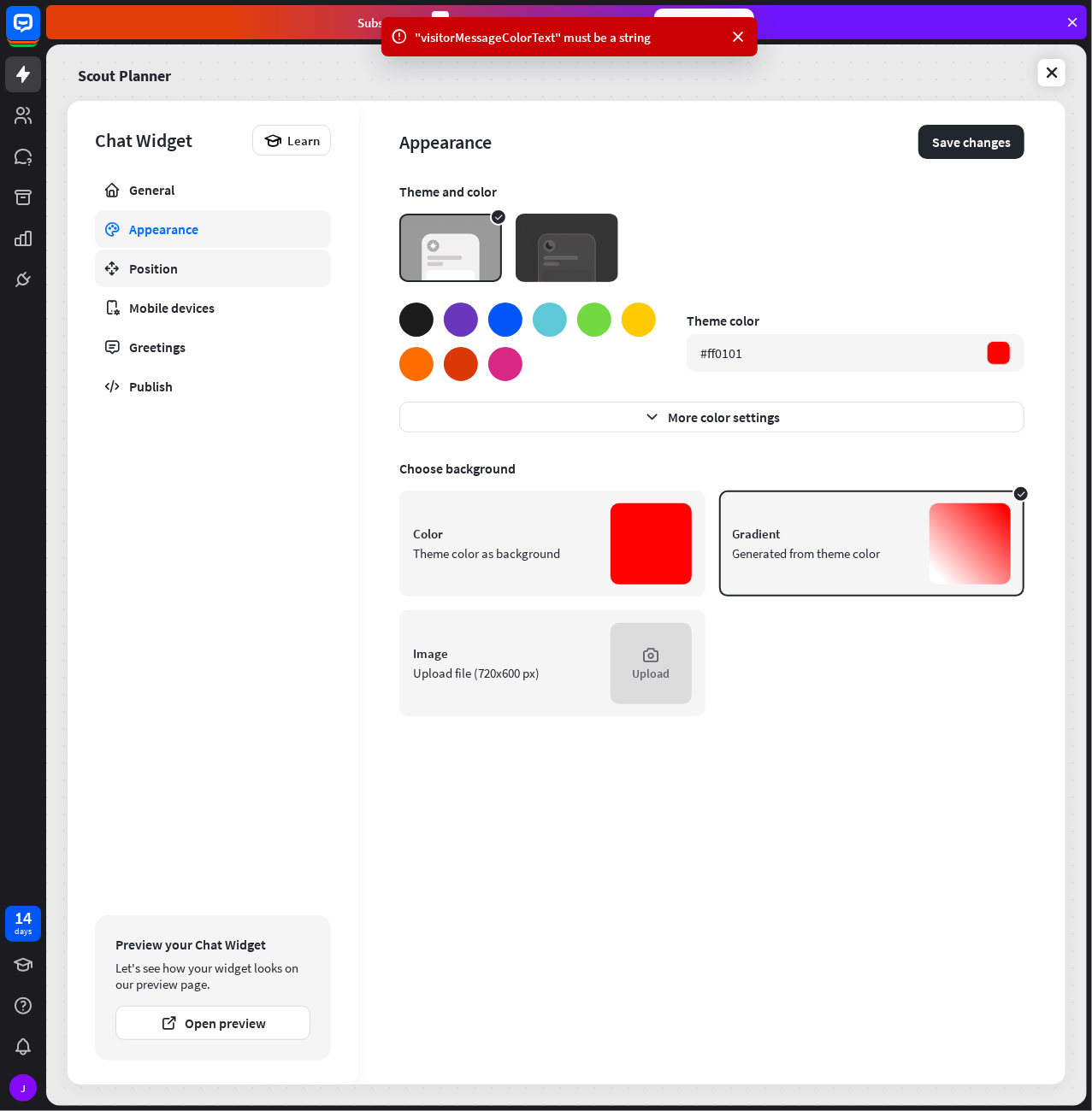
click at [248, 251] on link "Position" at bounding box center [213, 268] width 236 height 38
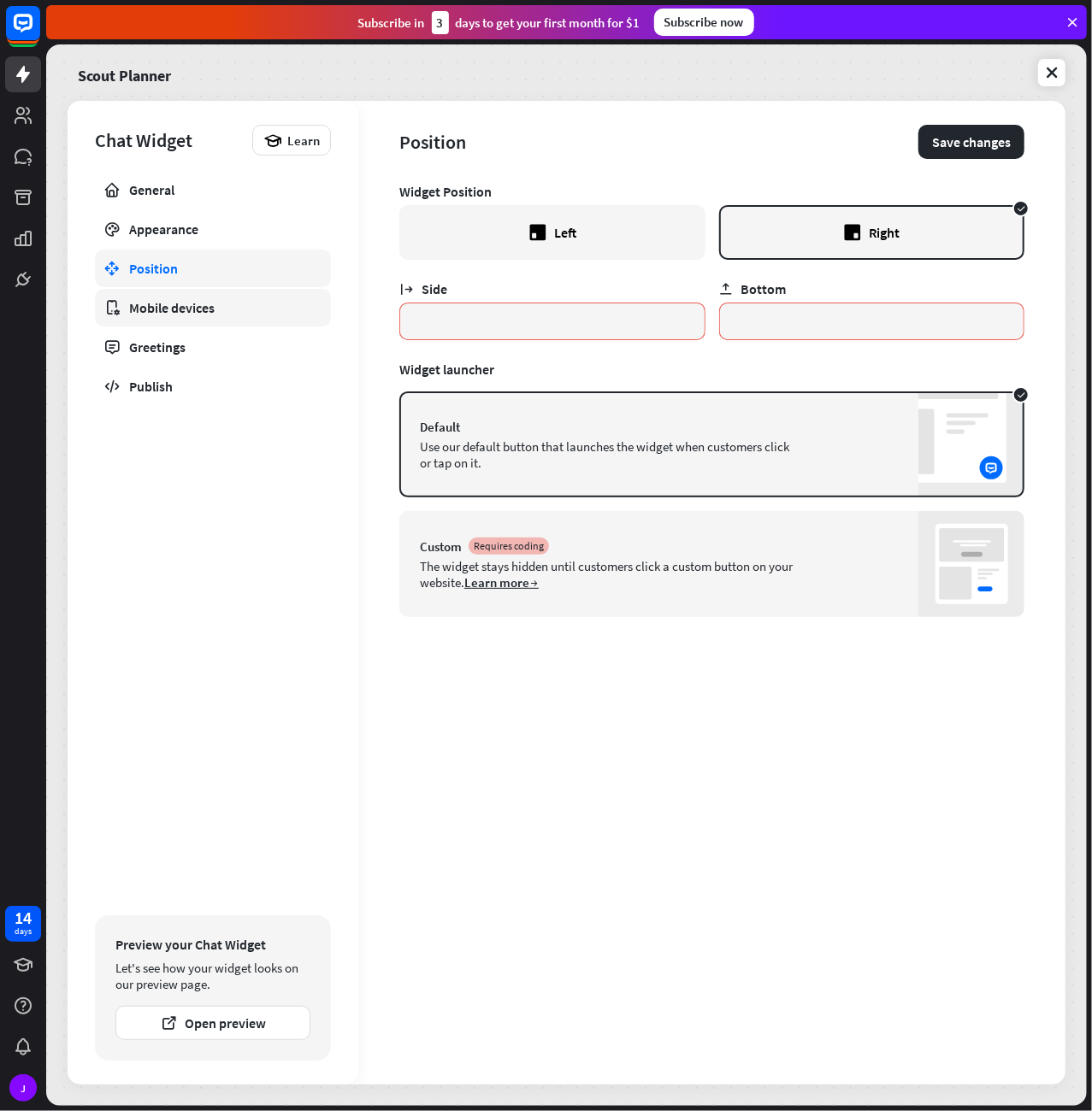
click at [221, 305] on div "Mobile devices" at bounding box center [212, 307] width 168 height 17
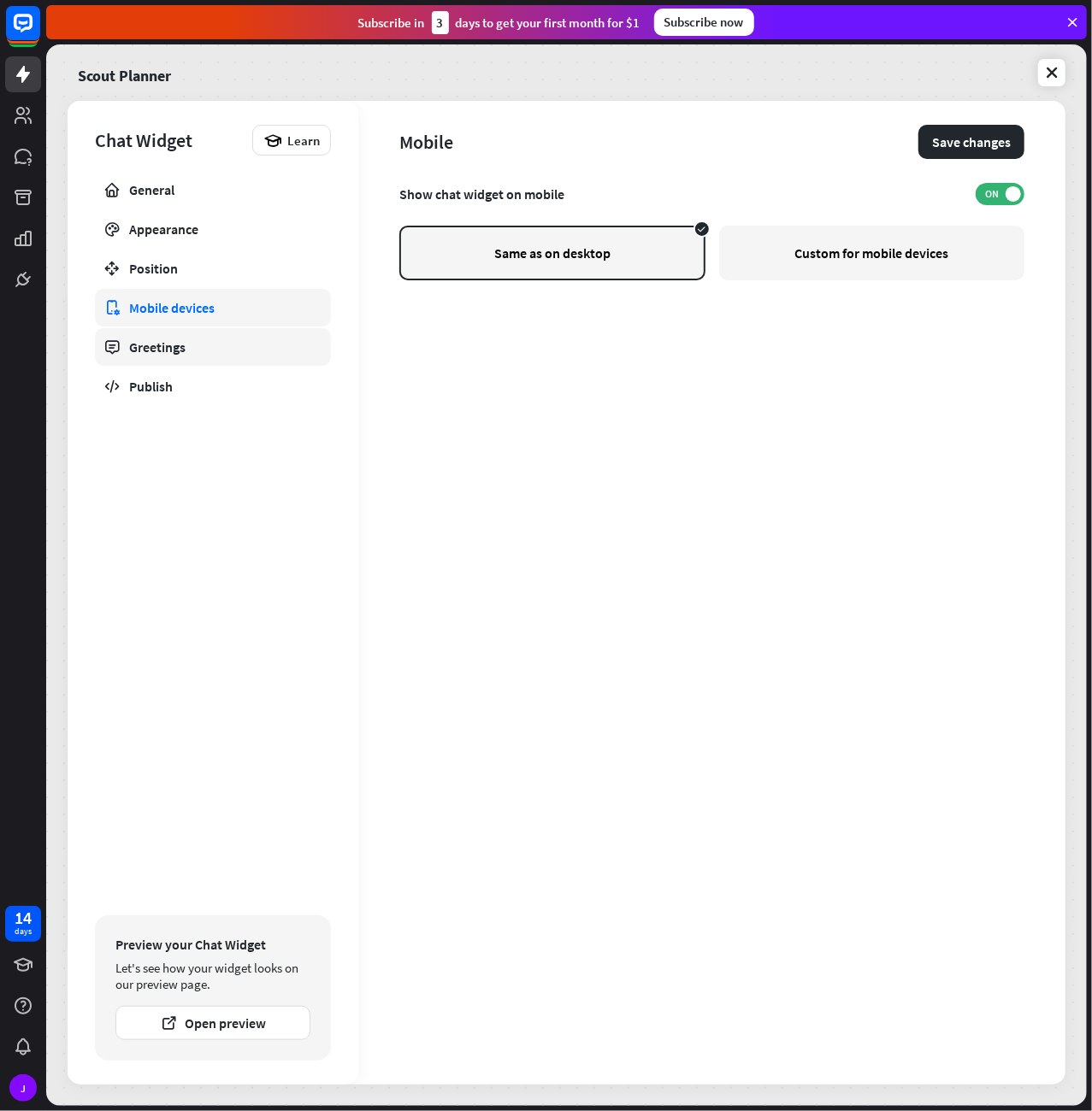
click at [217, 340] on div "Greetings" at bounding box center [212, 347] width 168 height 17
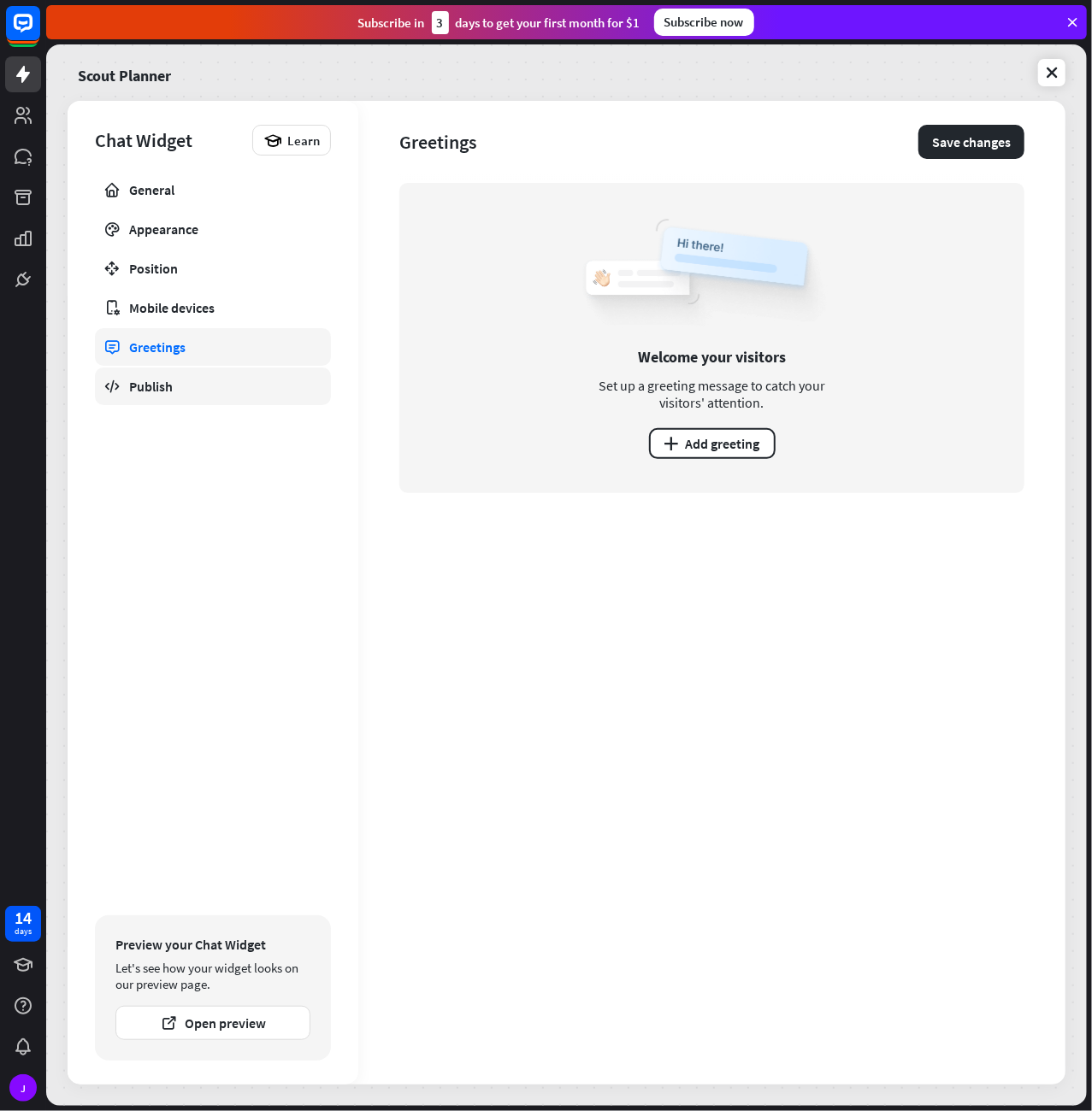
click at [214, 387] on div "Publish" at bounding box center [212, 386] width 168 height 17
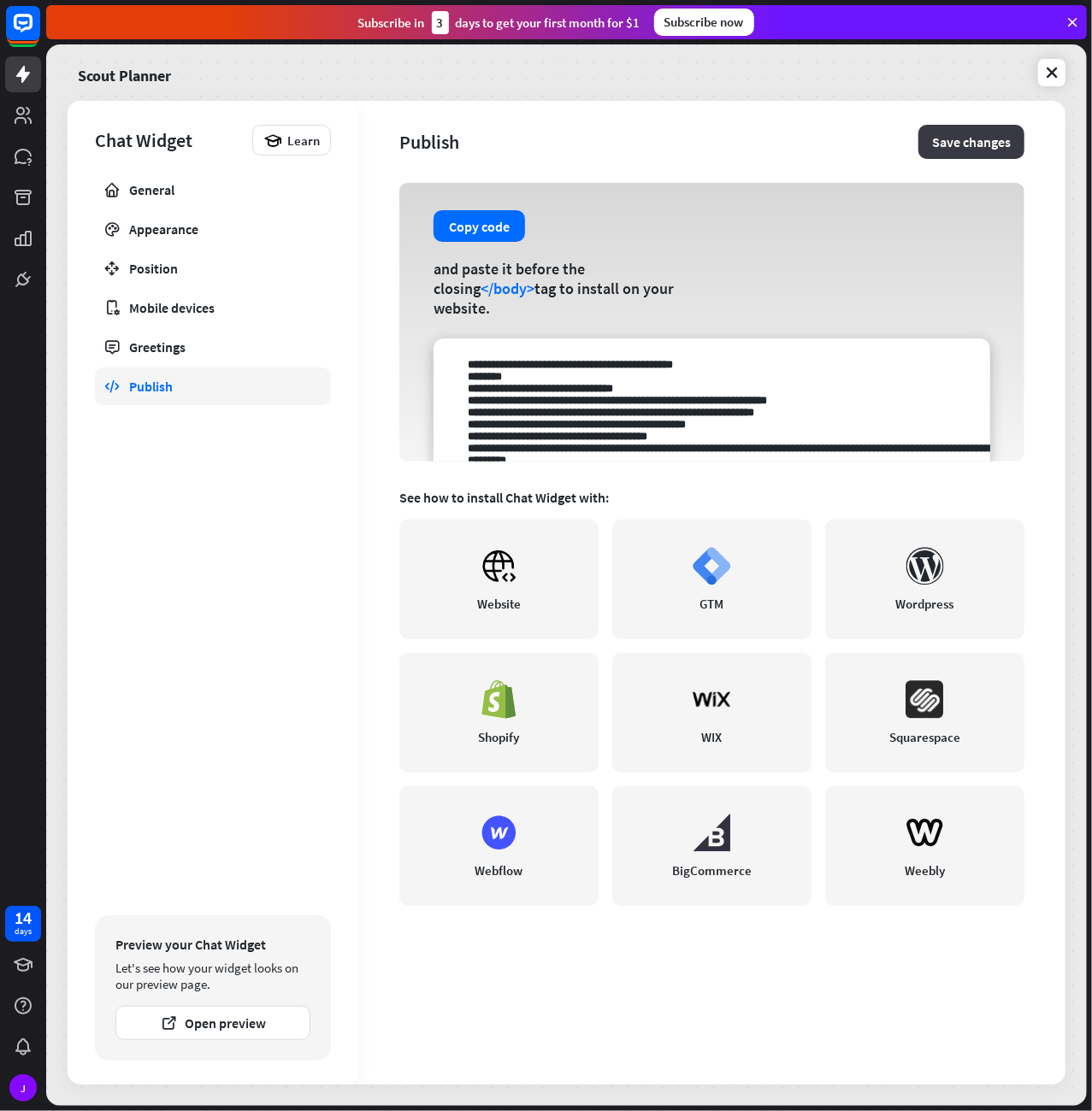
click at [970, 146] on button "Save changes" at bounding box center [971, 142] width 106 height 34
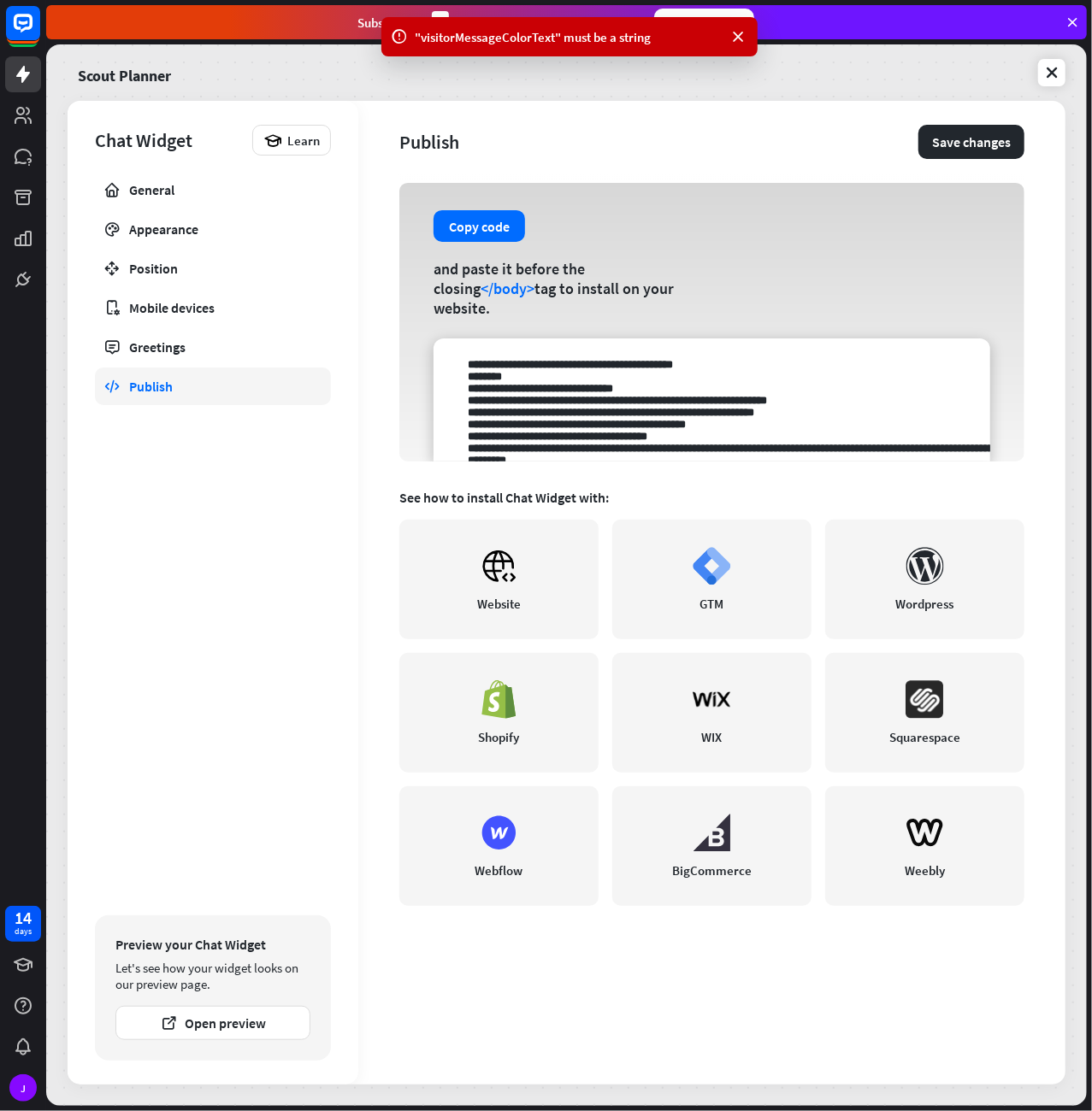
click at [194, 168] on div "Chat Widget Learn General Appearance Position Mobile devices Greetings Publish …" at bounding box center [212, 593] width 291 height 984
click at [190, 194] on div "General" at bounding box center [212, 190] width 168 height 17
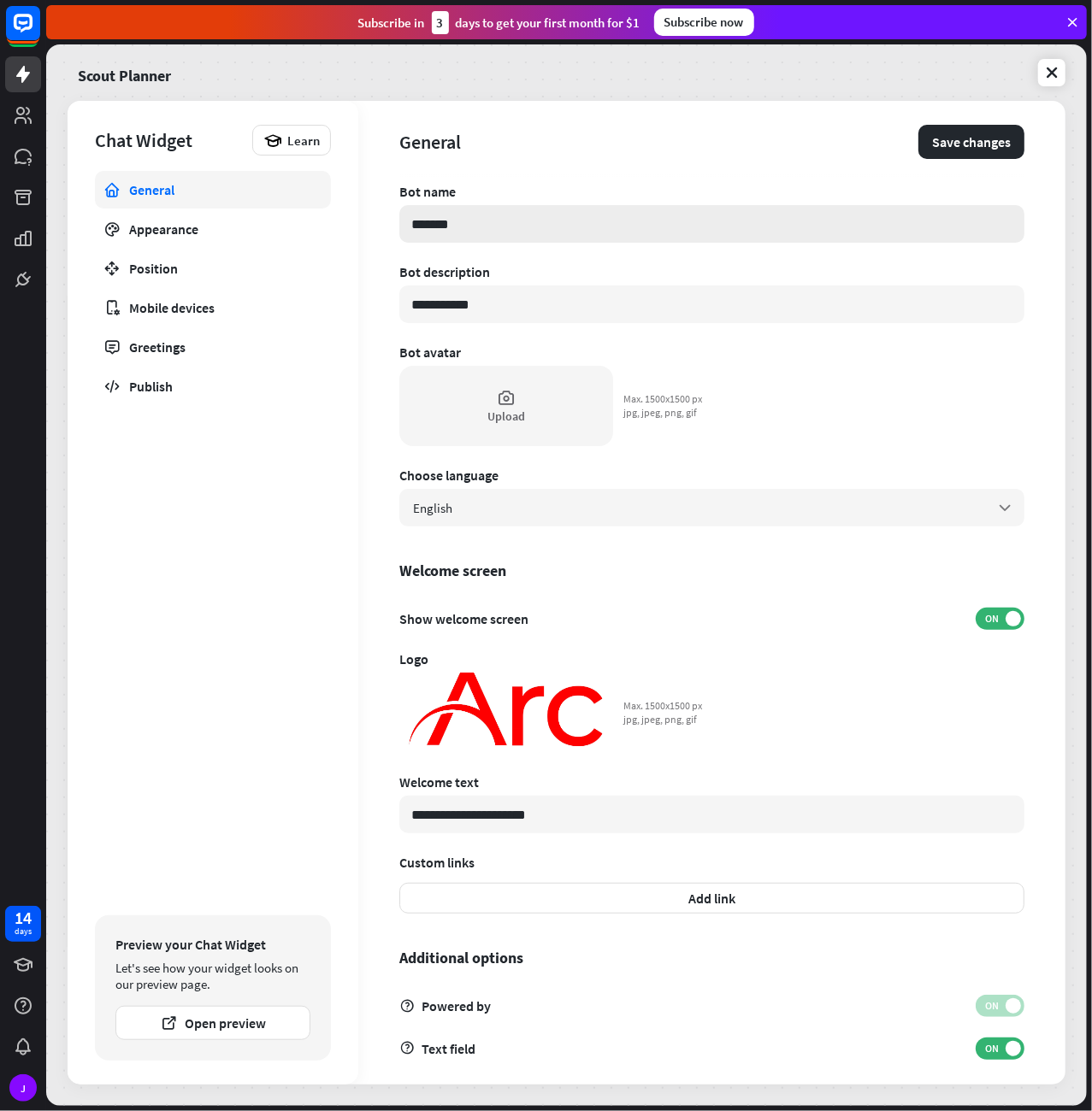
click at [504, 212] on input "*******" at bounding box center [711, 224] width 624 height 38
drag, startPoint x: 464, startPoint y: 220, endPoint x: 401, endPoint y: 214, distance: 63.3
click at [401, 214] on input "*******" at bounding box center [711, 224] width 624 height 38
type input "*********"
click at [981, 137] on button "Save changes" at bounding box center [971, 142] width 106 height 34
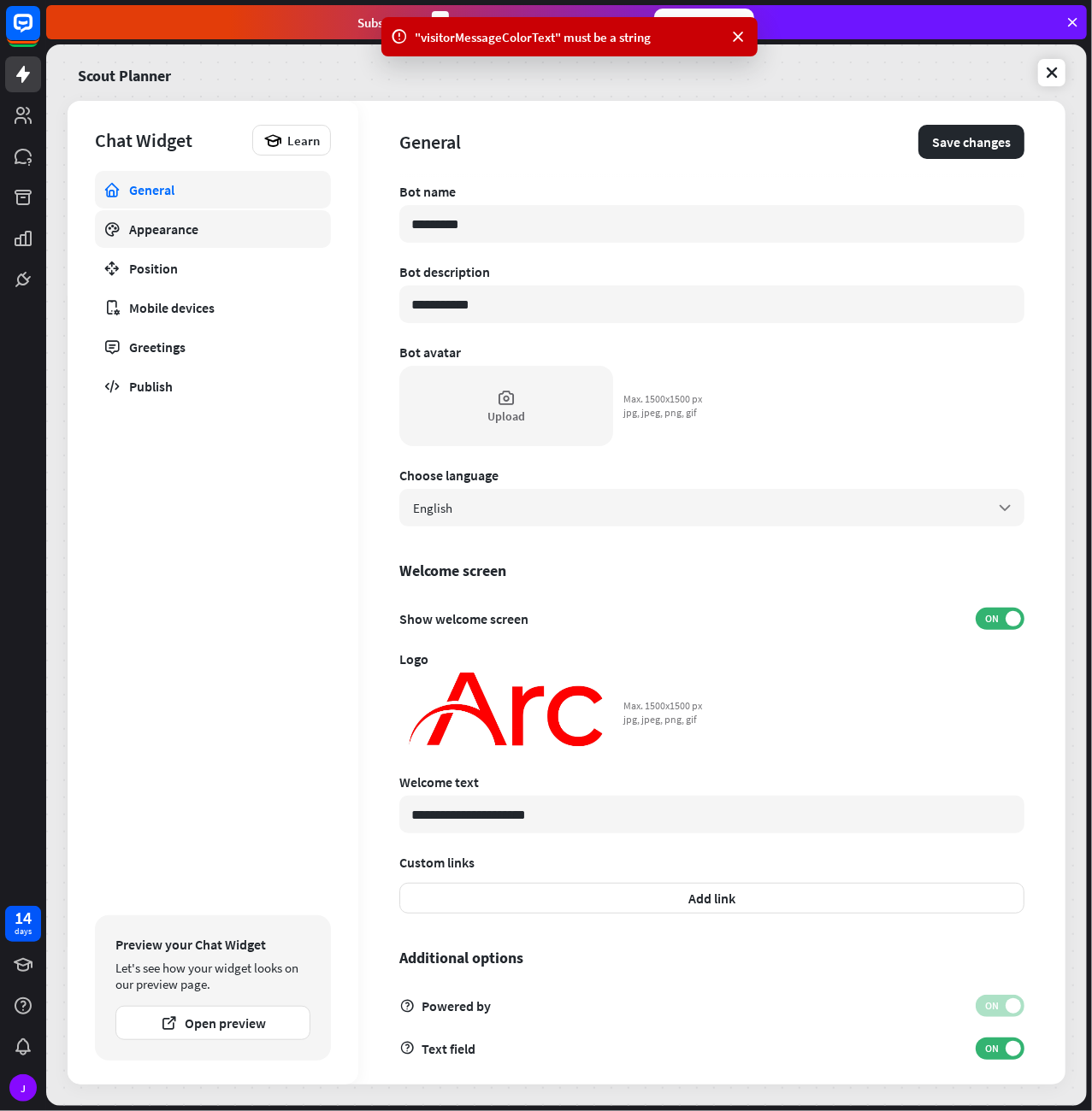
click at [206, 220] on div "Appearance" at bounding box center [212, 228] width 168 height 17
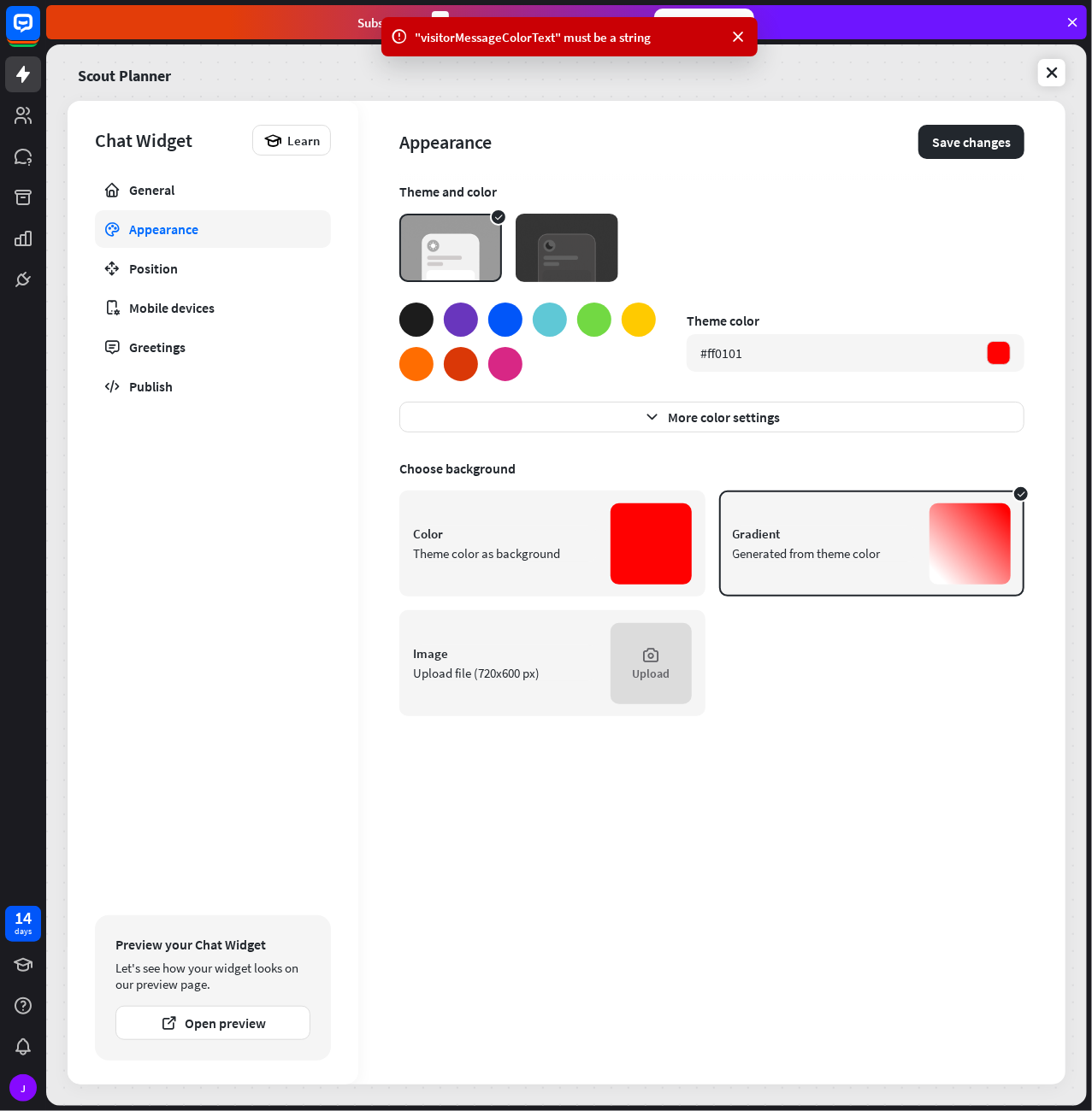
click at [452, 228] on img at bounding box center [450, 247] width 102 height 69
click at [565, 237] on img at bounding box center [566, 247] width 102 height 69
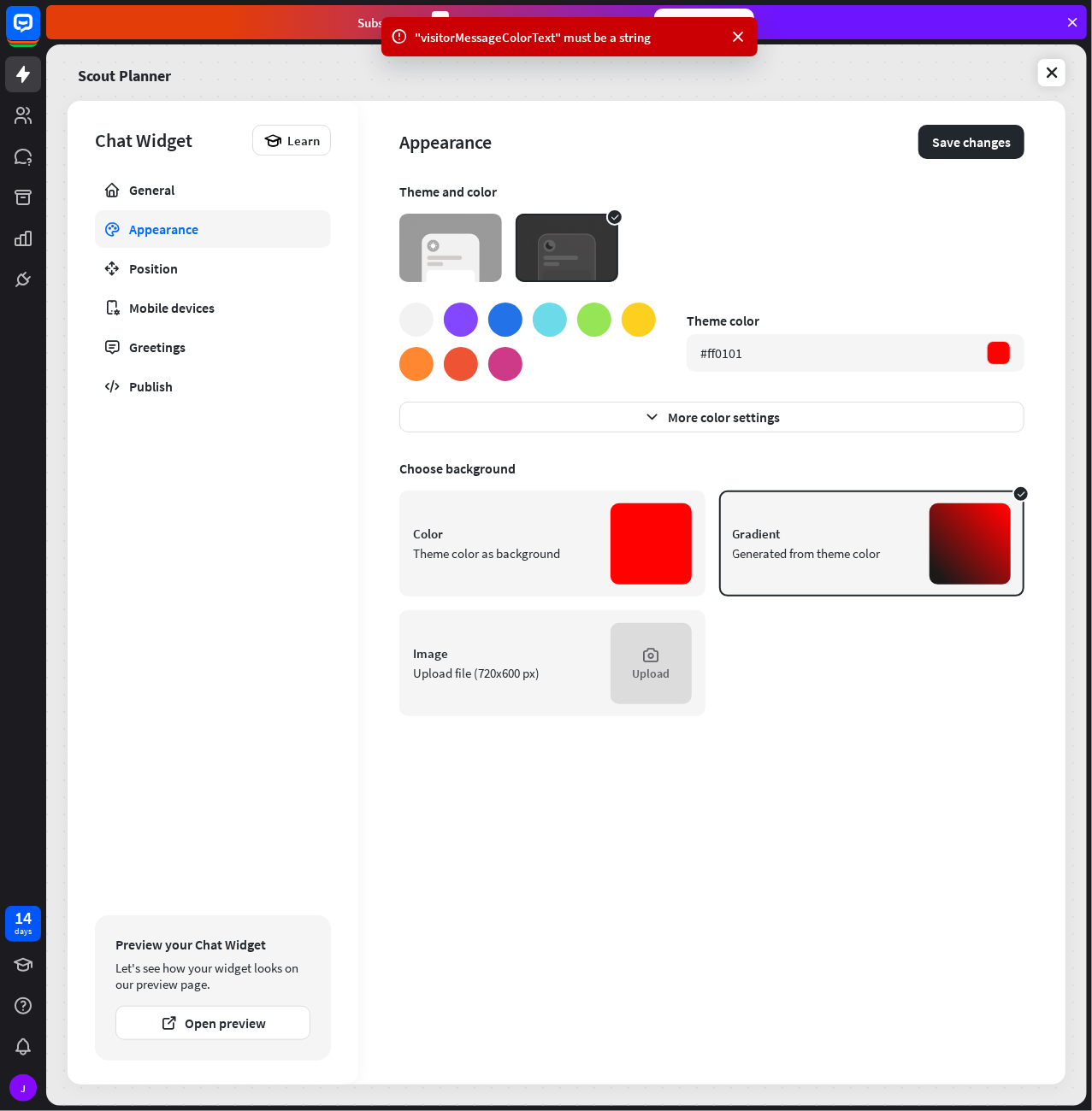
click at [456, 242] on img at bounding box center [450, 247] width 102 height 69
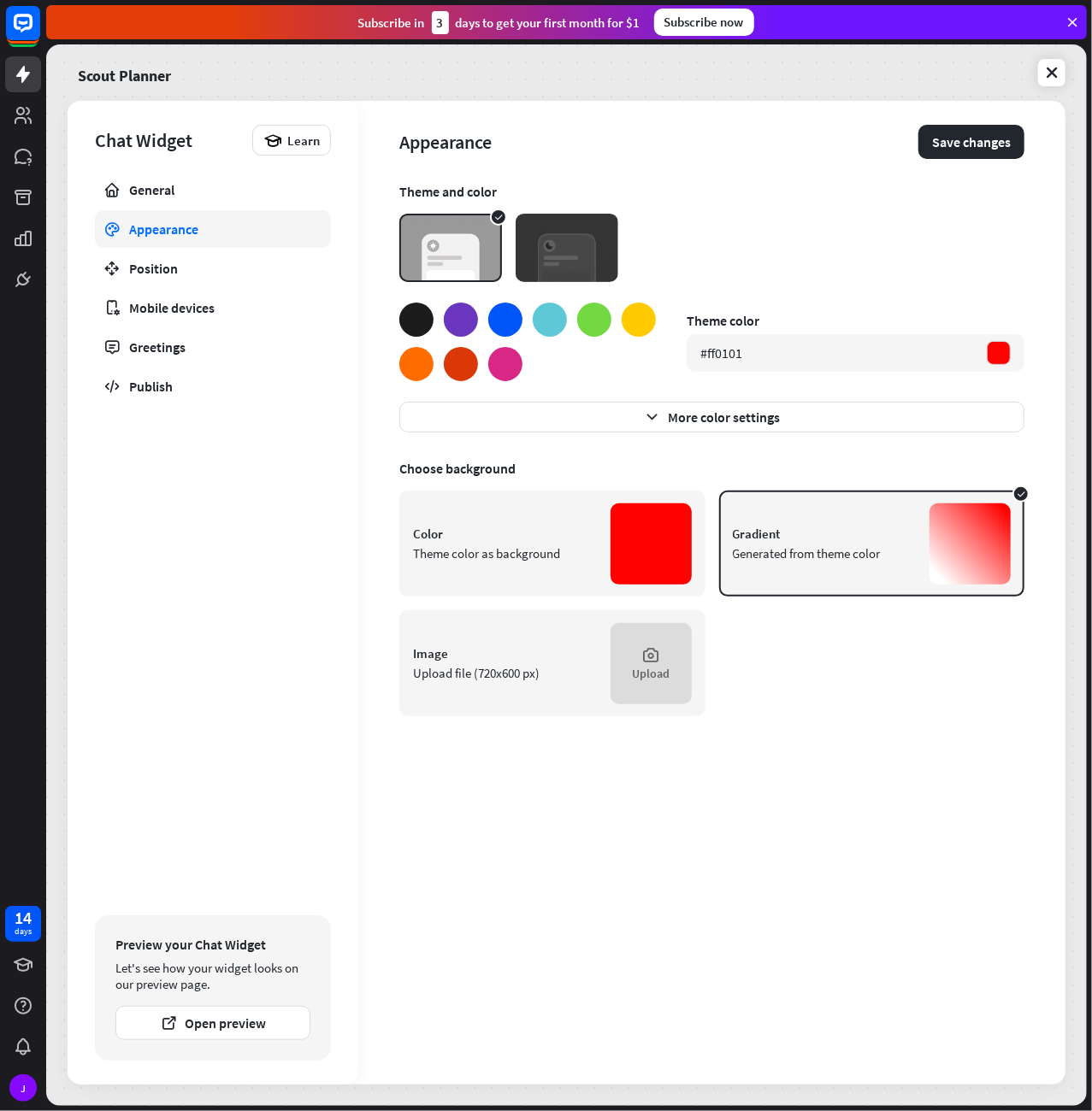
click at [580, 238] on img at bounding box center [566, 247] width 102 height 69
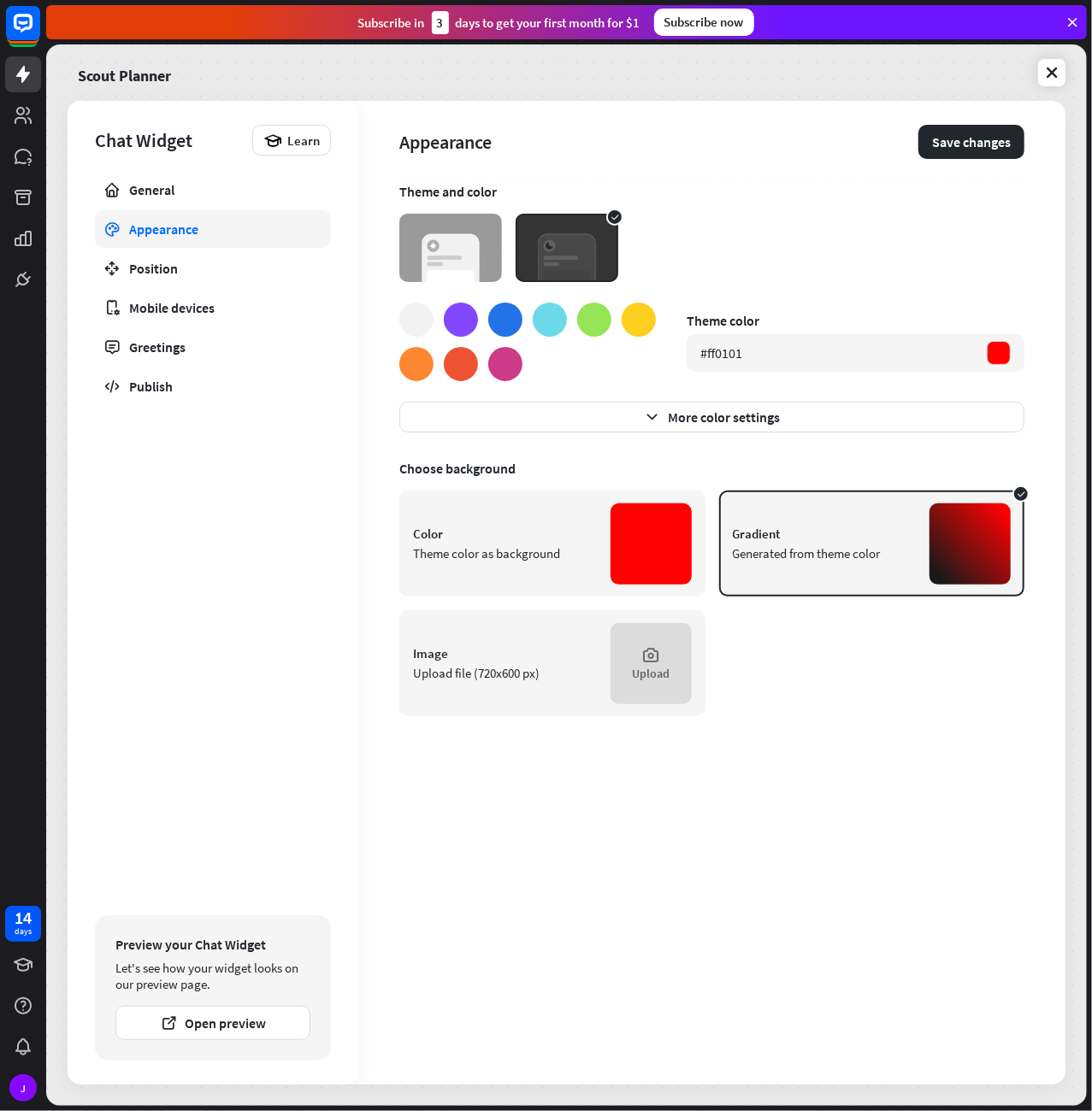
click at [859, 537] on div "Gradient" at bounding box center [824, 534] width 184 height 16
click at [970, 144] on button "Save changes" at bounding box center [971, 142] width 106 height 34
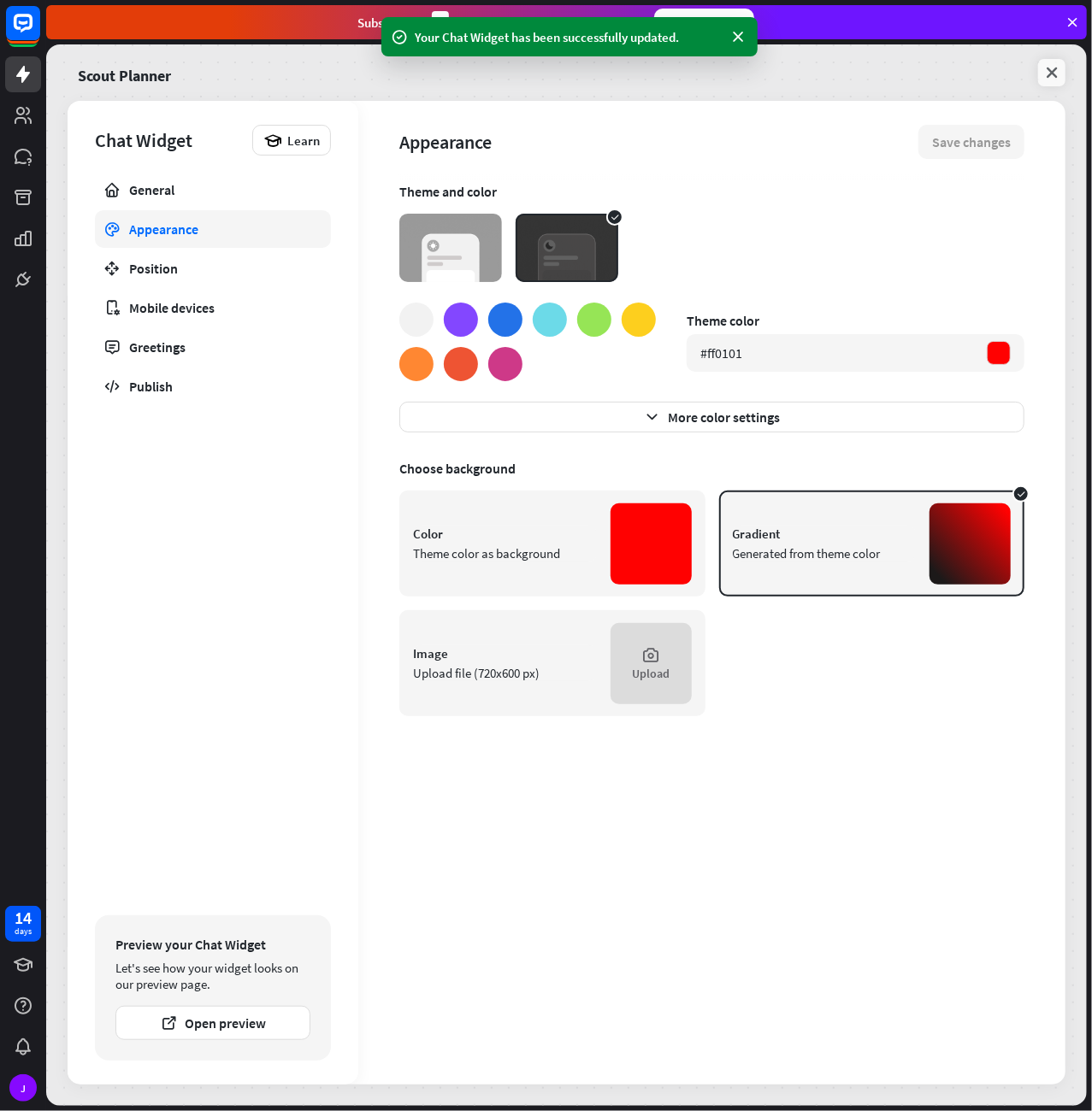
click at [1055, 69] on icon at bounding box center [1050, 72] width 17 height 17
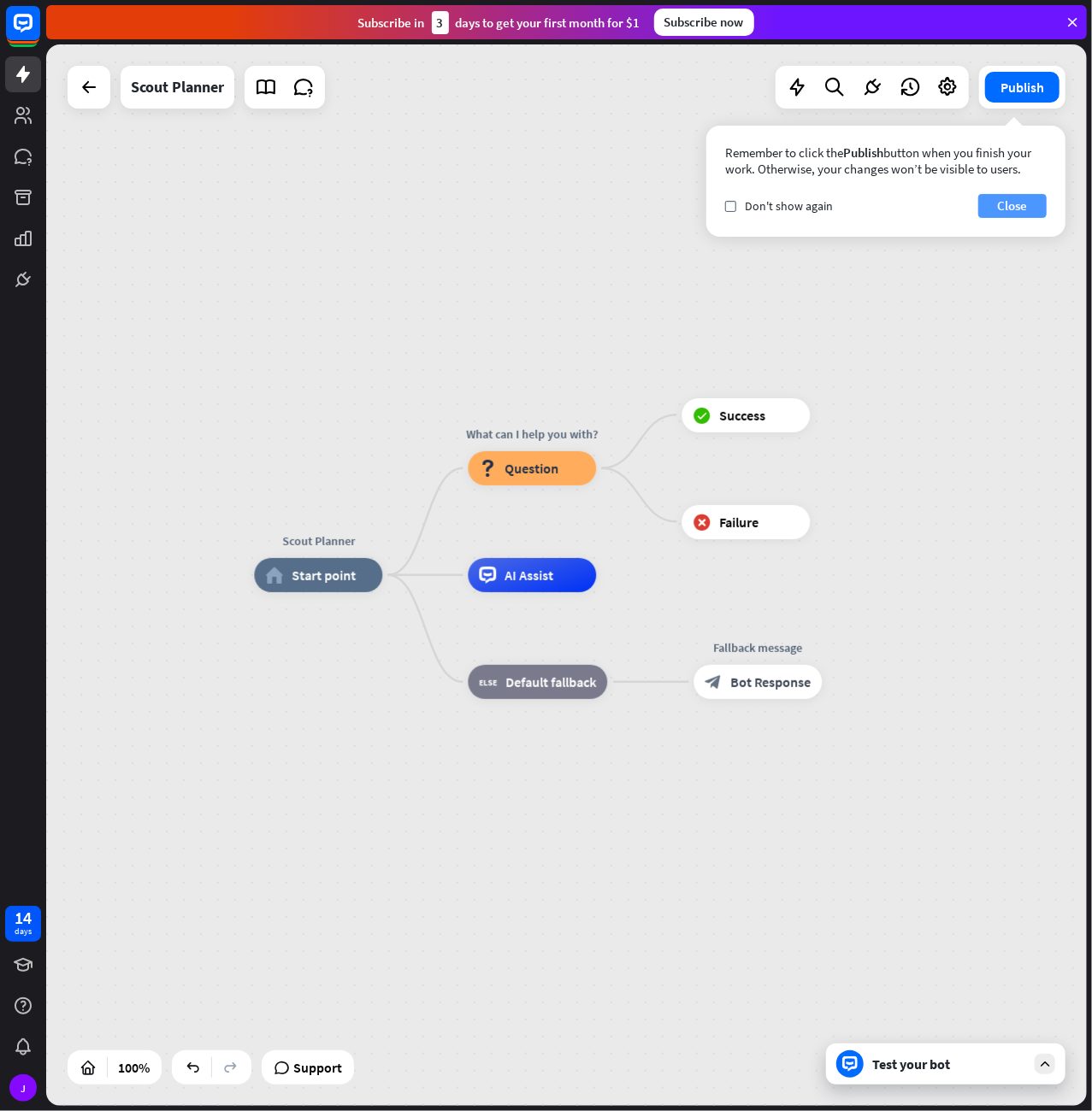
click at [1028, 209] on button "Close" at bounding box center [1012, 206] width 68 height 24
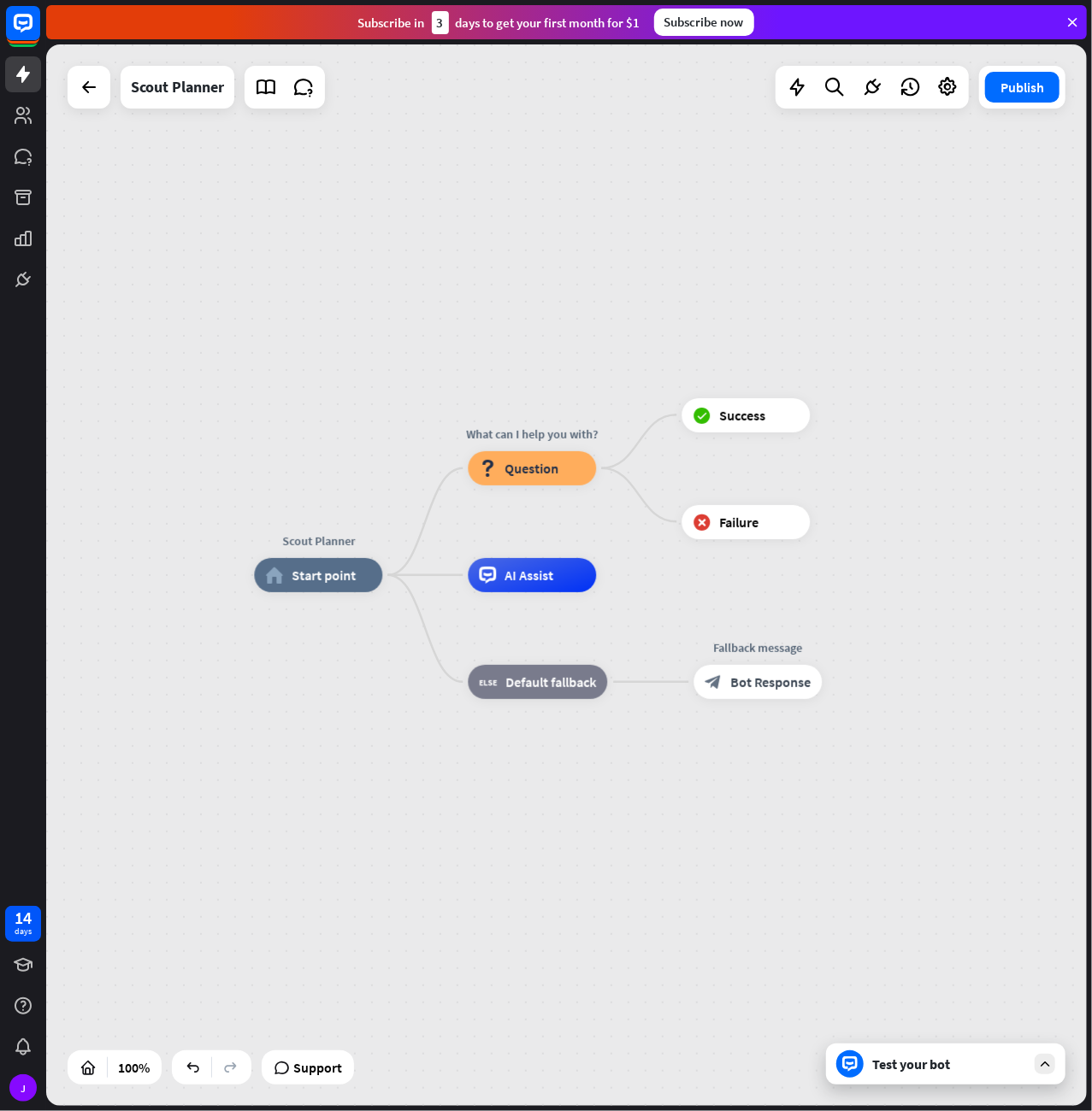
click at [1015, 103] on div "Publish" at bounding box center [1022, 86] width 86 height 43
click at [1027, 83] on button "Publish" at bounding box center [1022, 86] width 74 height 31
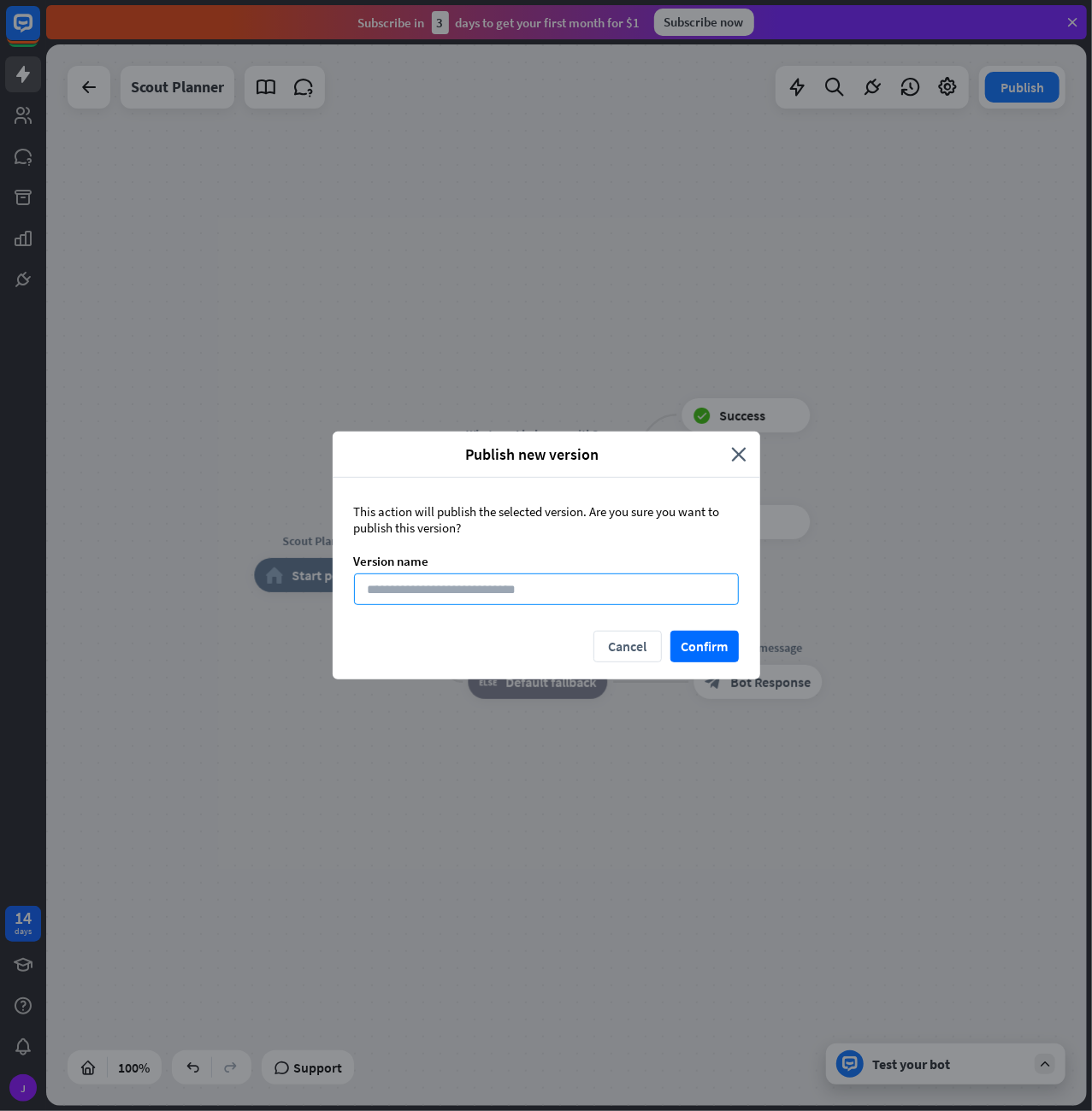
click at [642, 591] on input at bounding box center [545, 590] width 384 height 32
type input "**"
click at [694, 648] on button "Confirm" at bounding box center [704, 646] width 68 height 32
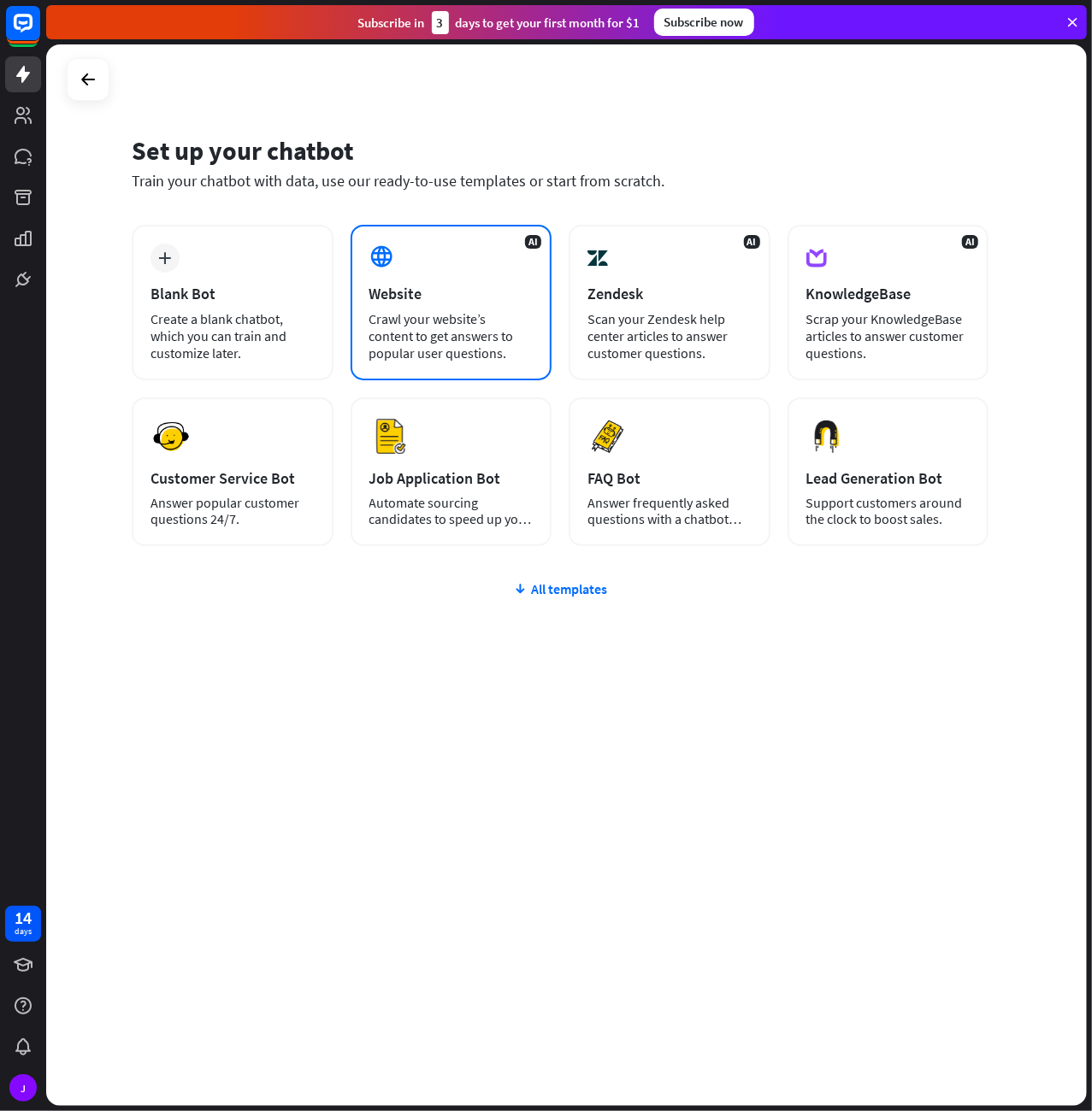
click at [427, 274] on div "AI Website Crawl your website’s content to get answers to popular user question…" at bounding box center [451, 302] width 202 height 156
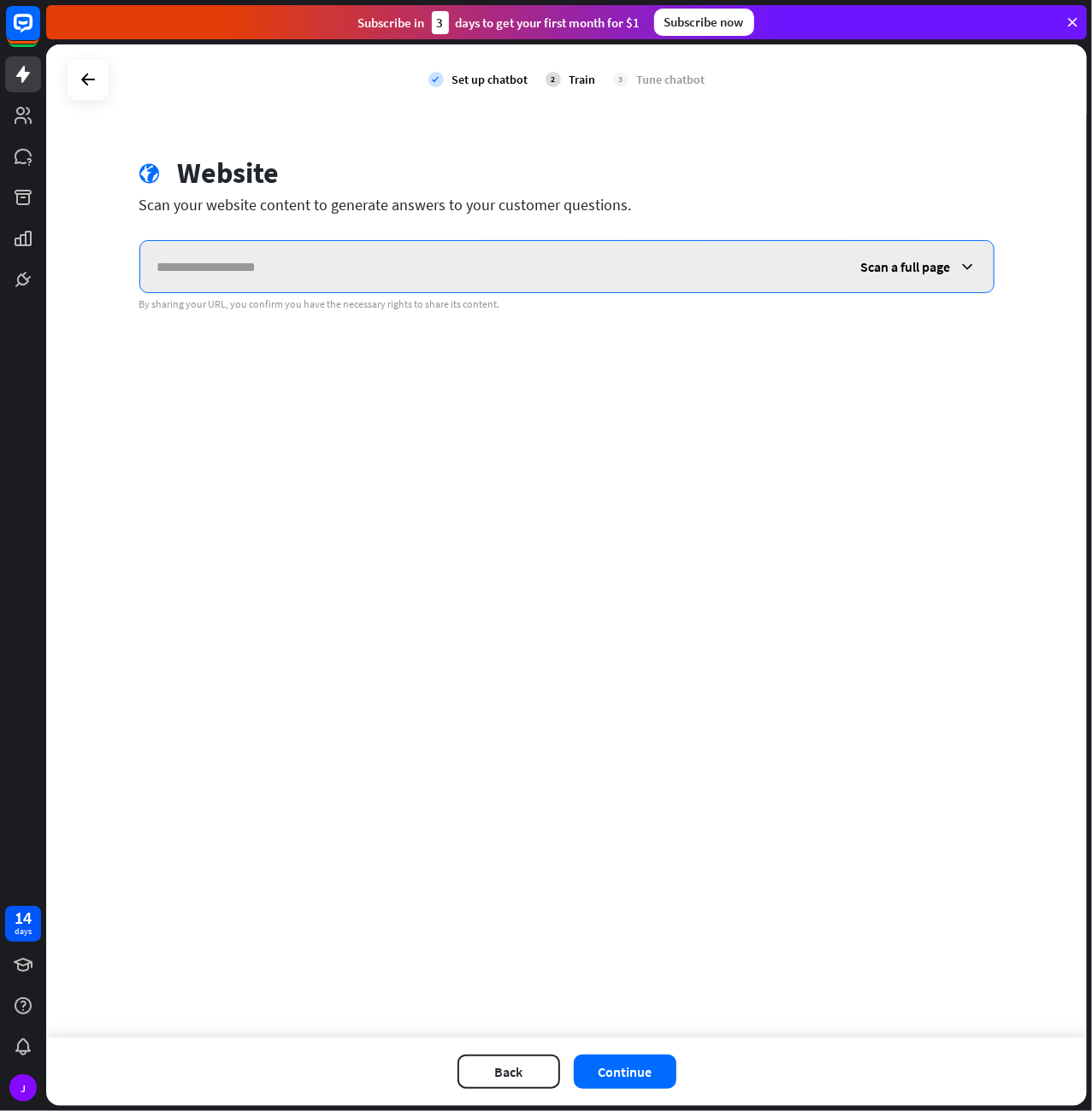
paste input "**********"
type input "**********"
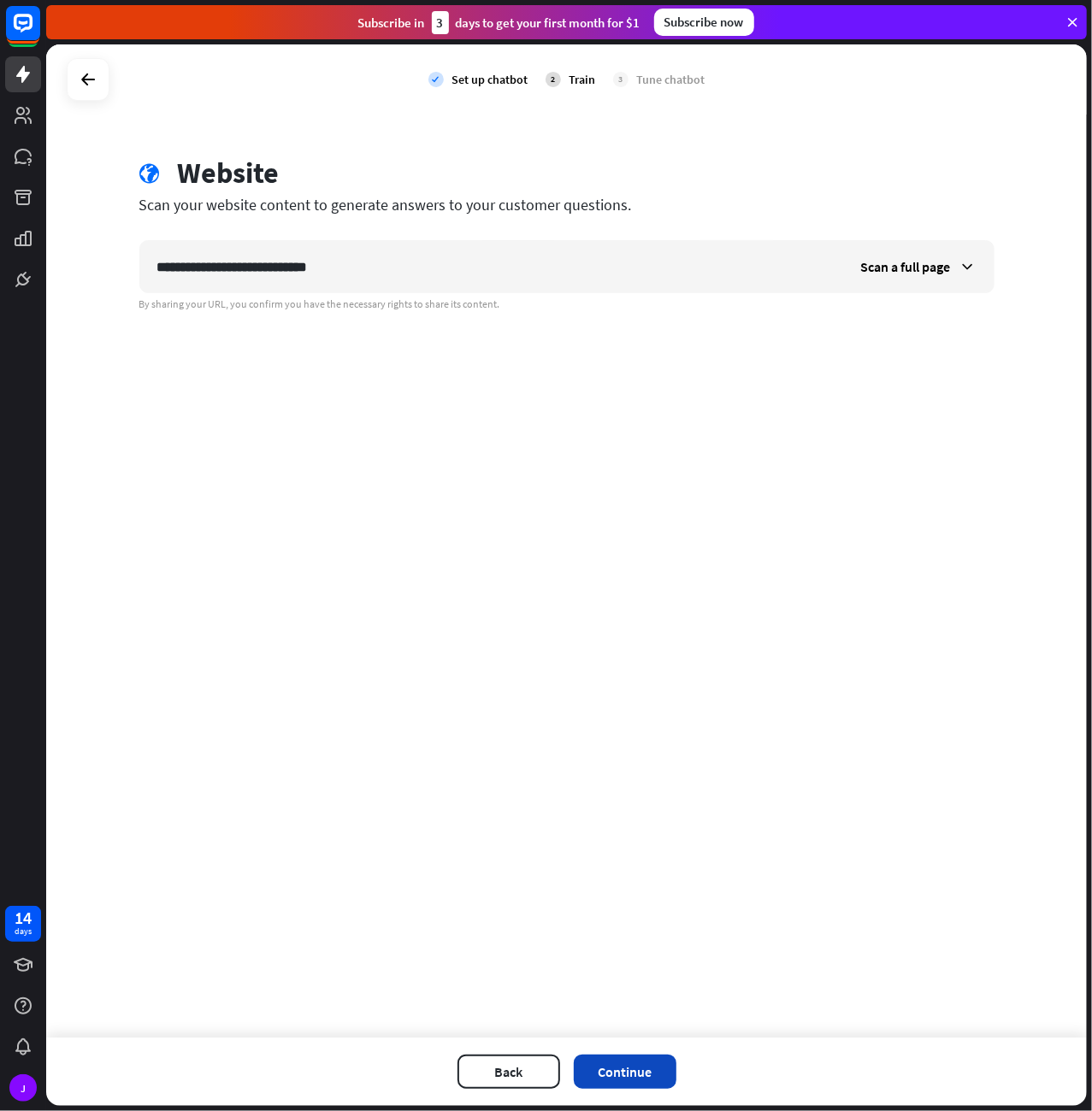
click at [624, 1075] on button "Continue" at bounding box center [624, 1072] width 102 height 34
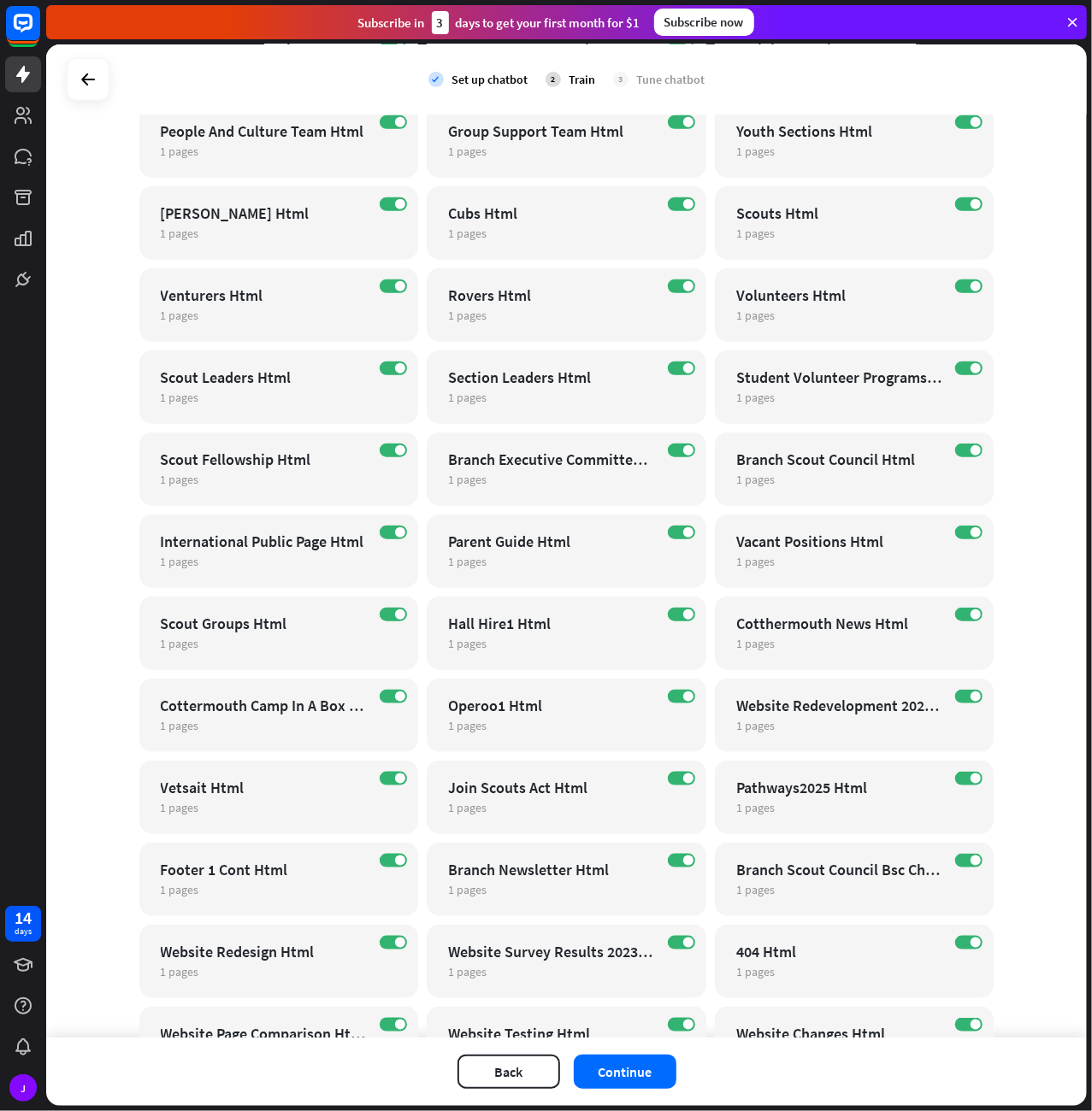
scroll to position [836, 0]
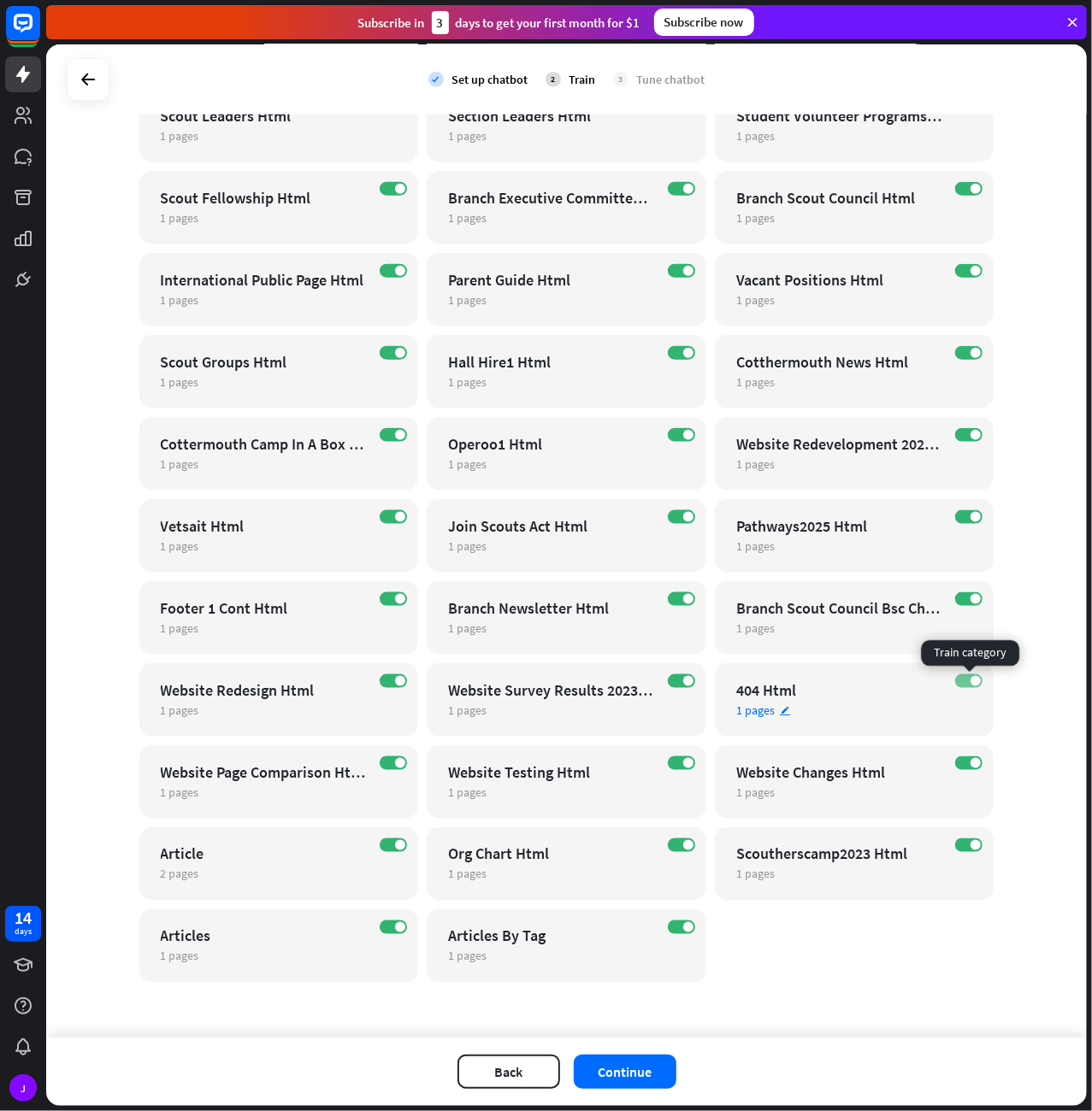
click at [969, 681] on label "ON" at bounding box center [969, 681] width 28 height 14
click at [970, 439] on label "ON" at bounding box center [969, 435] width 28 height 14
click at [650, 1069] on button "Continue" at bounding box center [624, 1072] width 102 height 34
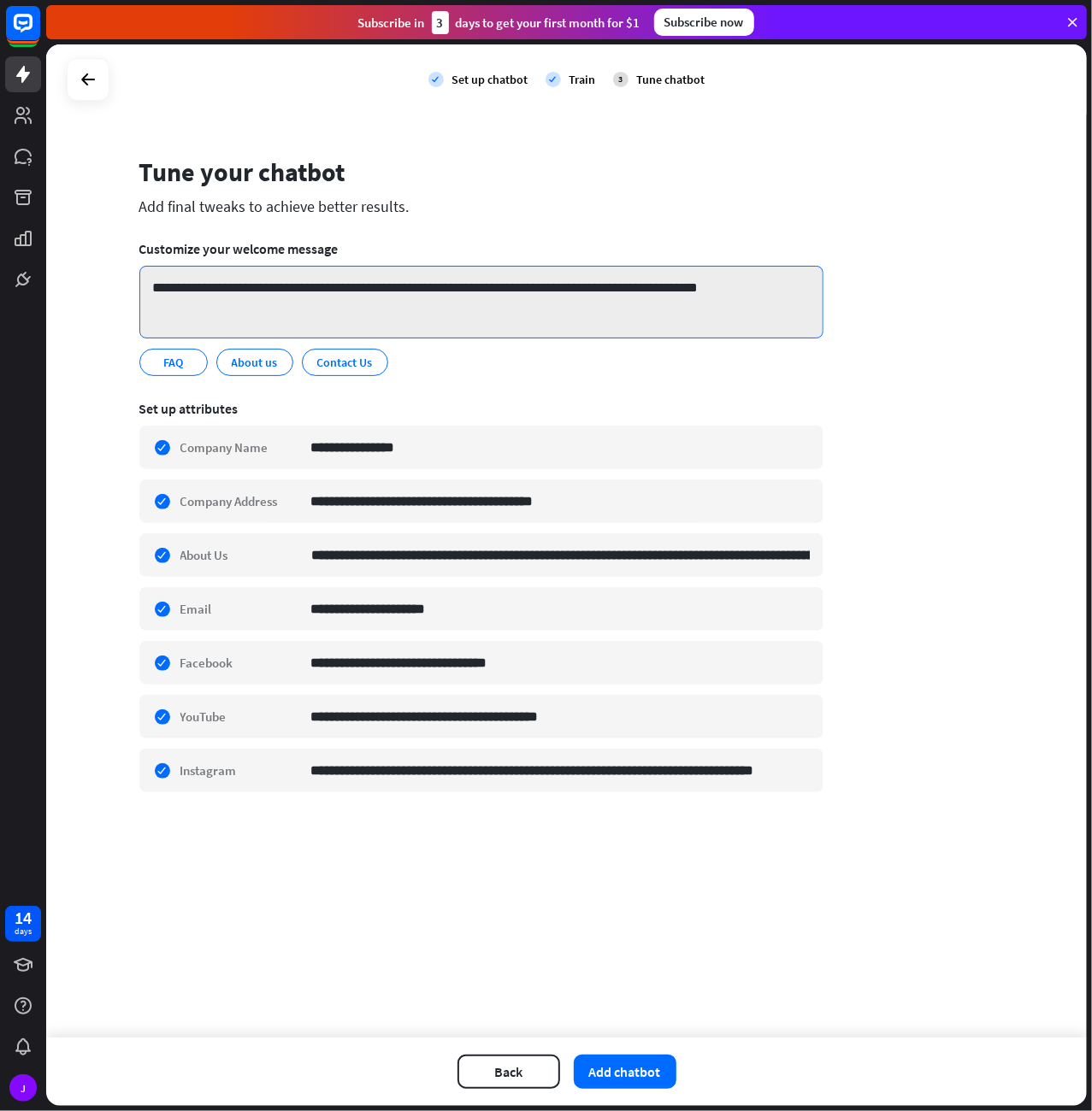
click at [274, 275] on textarea "**********" at bounding box center [480, 302] width 684 height 72
drag, startPoint x: 295, startPoint y: 285, endPoint x: 266, endPoint y: 286, distance: 29.0
click at [266, 286] on textarea "**********" at bounding box center [480, 302] width 684 height 72
type textarea "**********"
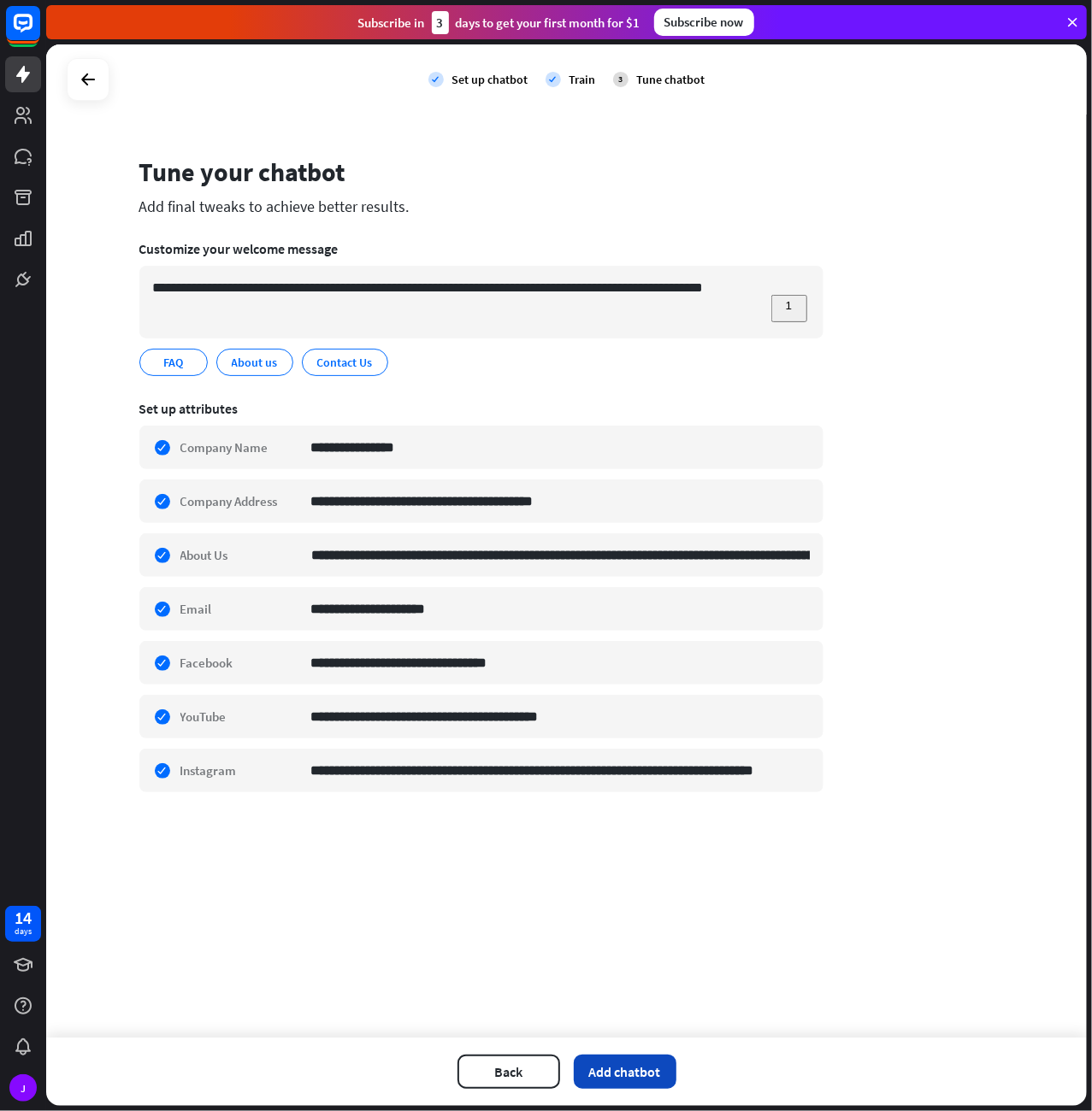
click at [624, 1064] on button "Add chatbot" at bounding box center [624, 1072] width 102 height 34
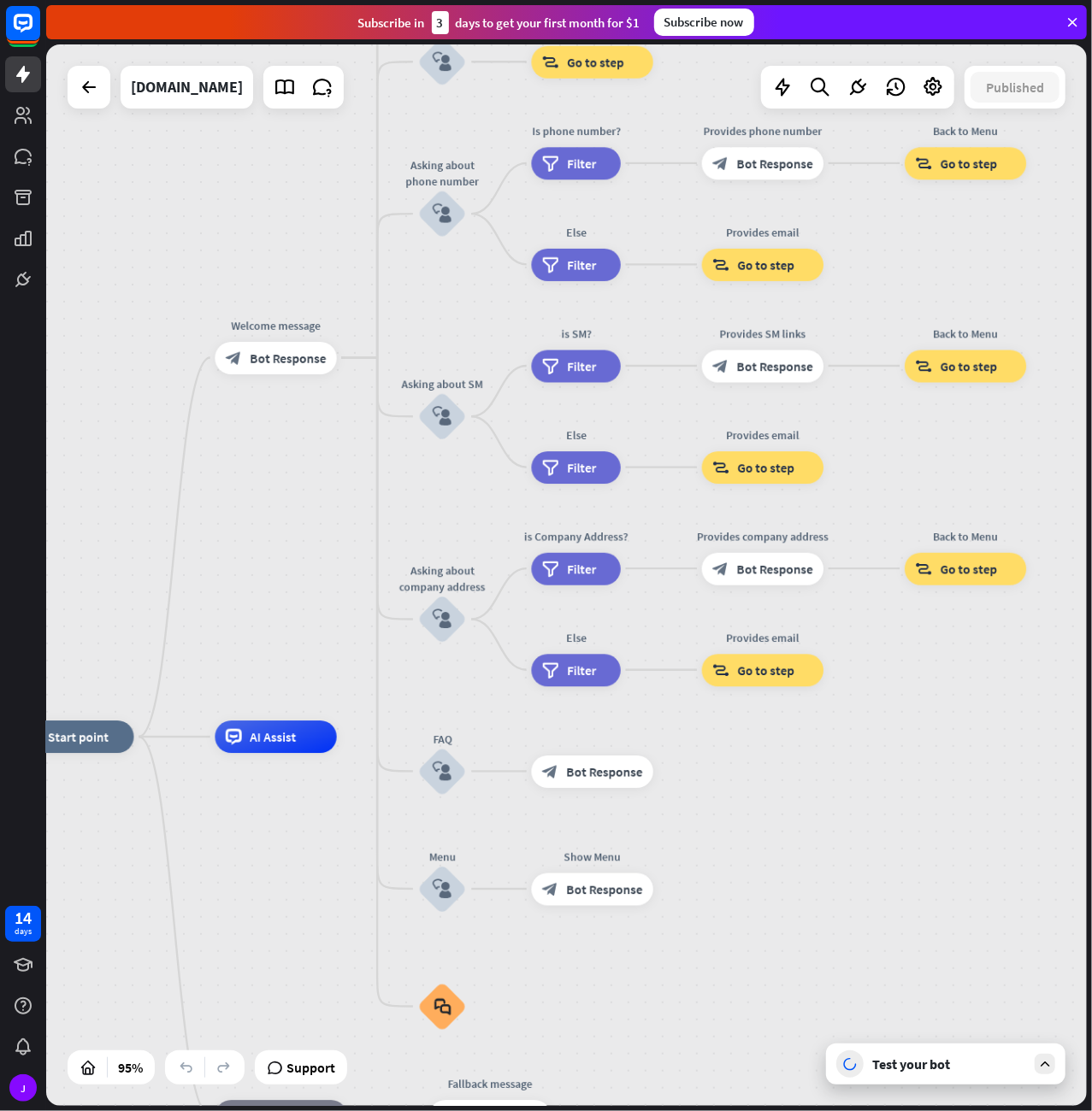
drag, startPoint x: 587, startPoint y: 363, endPoint x: 329, endPoint y: 523, distance: 303.6
click at [329, 523] on div "home_2 Start point Welcome message block_bot_response Bot Response About us blo…" at bounding box center [566, 575] width 1040 height 1061
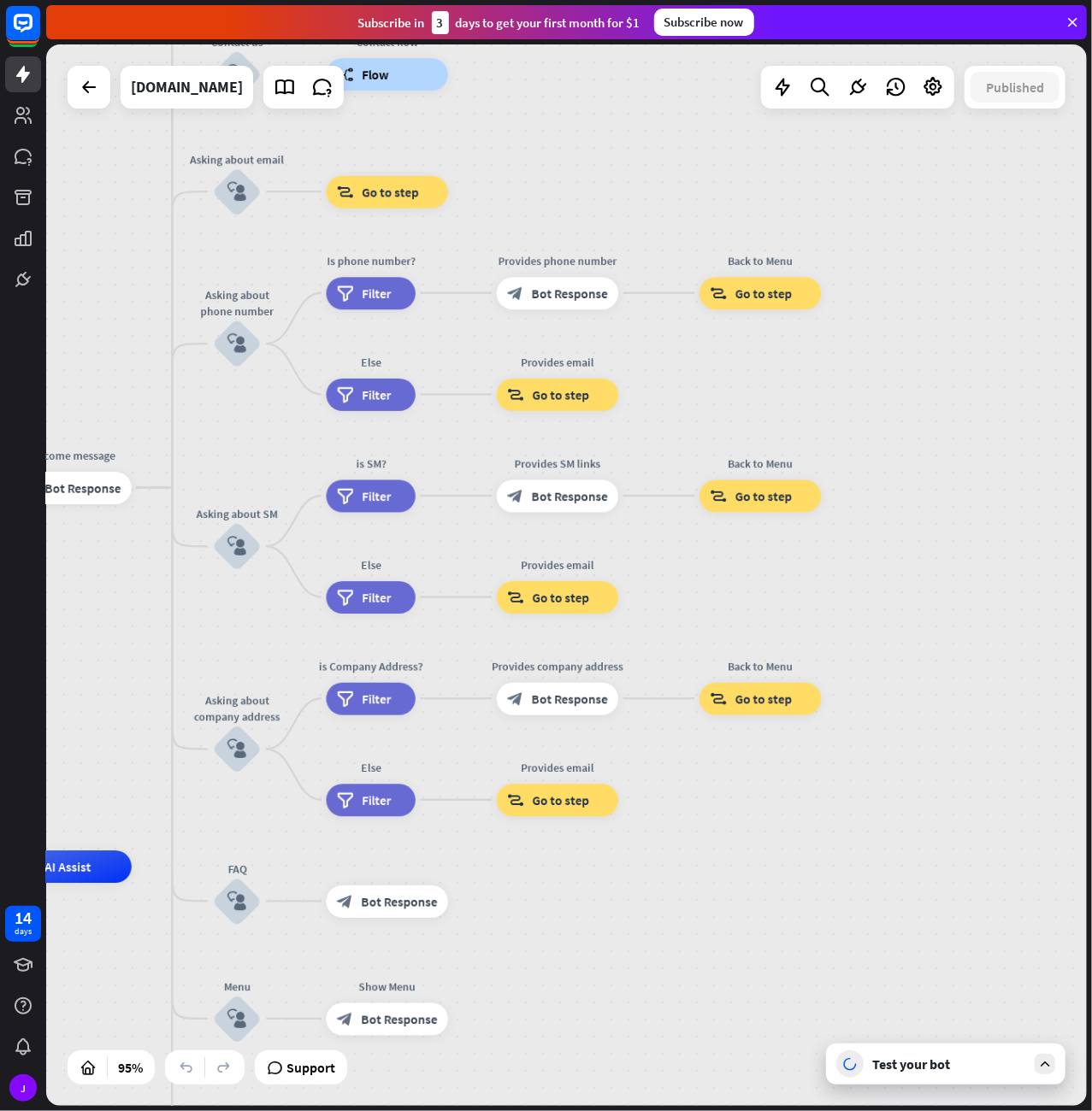
drag, startPoint x: 364, startPoint y: 482, endPoint x: 151, endPoint y: 615, distance: 251.1
click at [151, 615] on div "home_2 Start point Welcome message block_bot_response Bot Response About us blo…" at bounding box center [566, 575] width 1040 height 1061
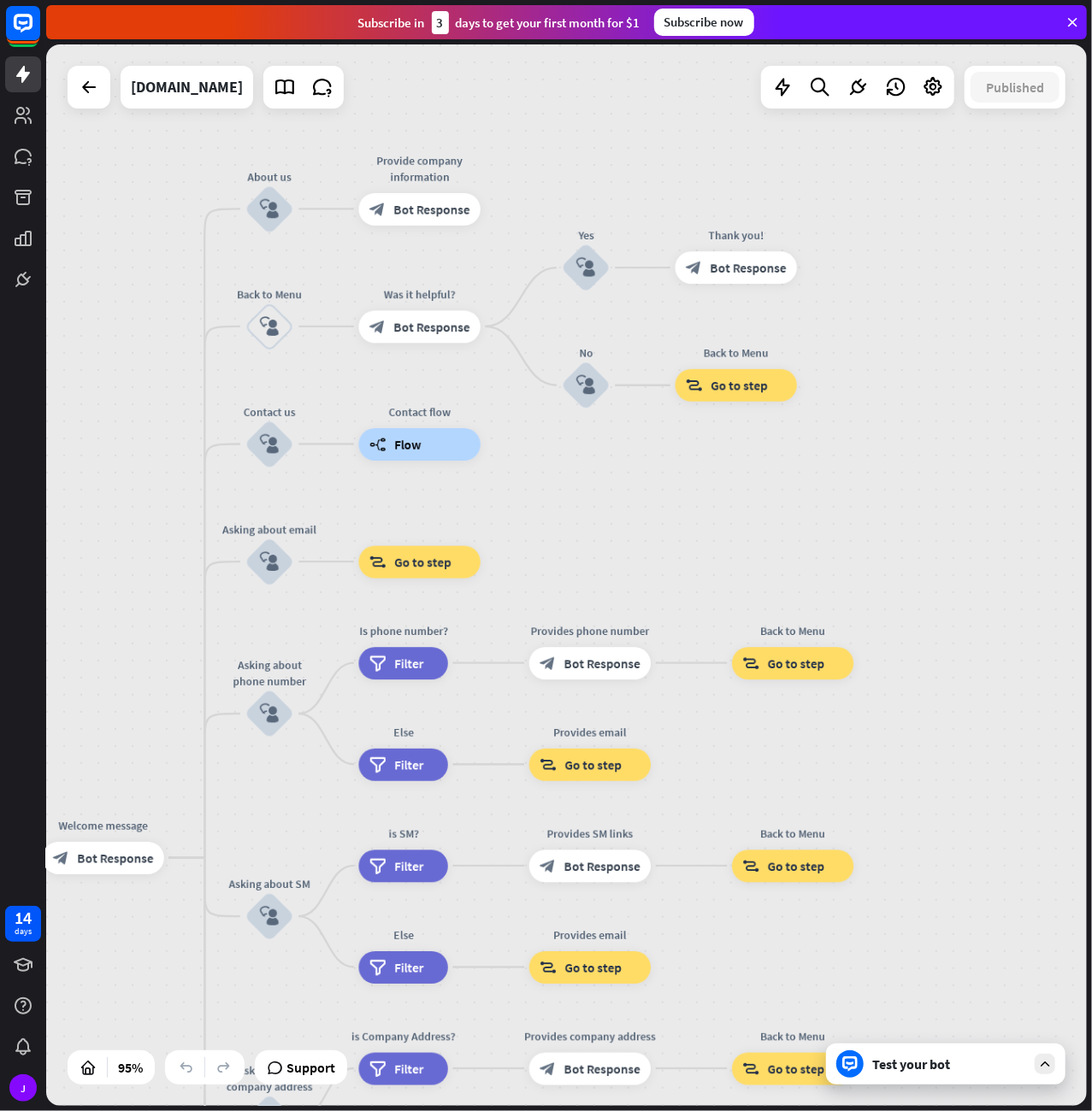
drag, startPoint x: 139, startPoint y: 366, endPoint x: 181, endPoint y: 733, distance: 369.4
click at [181, 733] on div "home_2 Start point Welcome message block_bot_response Bot Response About us blo…" at bounding box center [566, 575] width 1040 height 1061
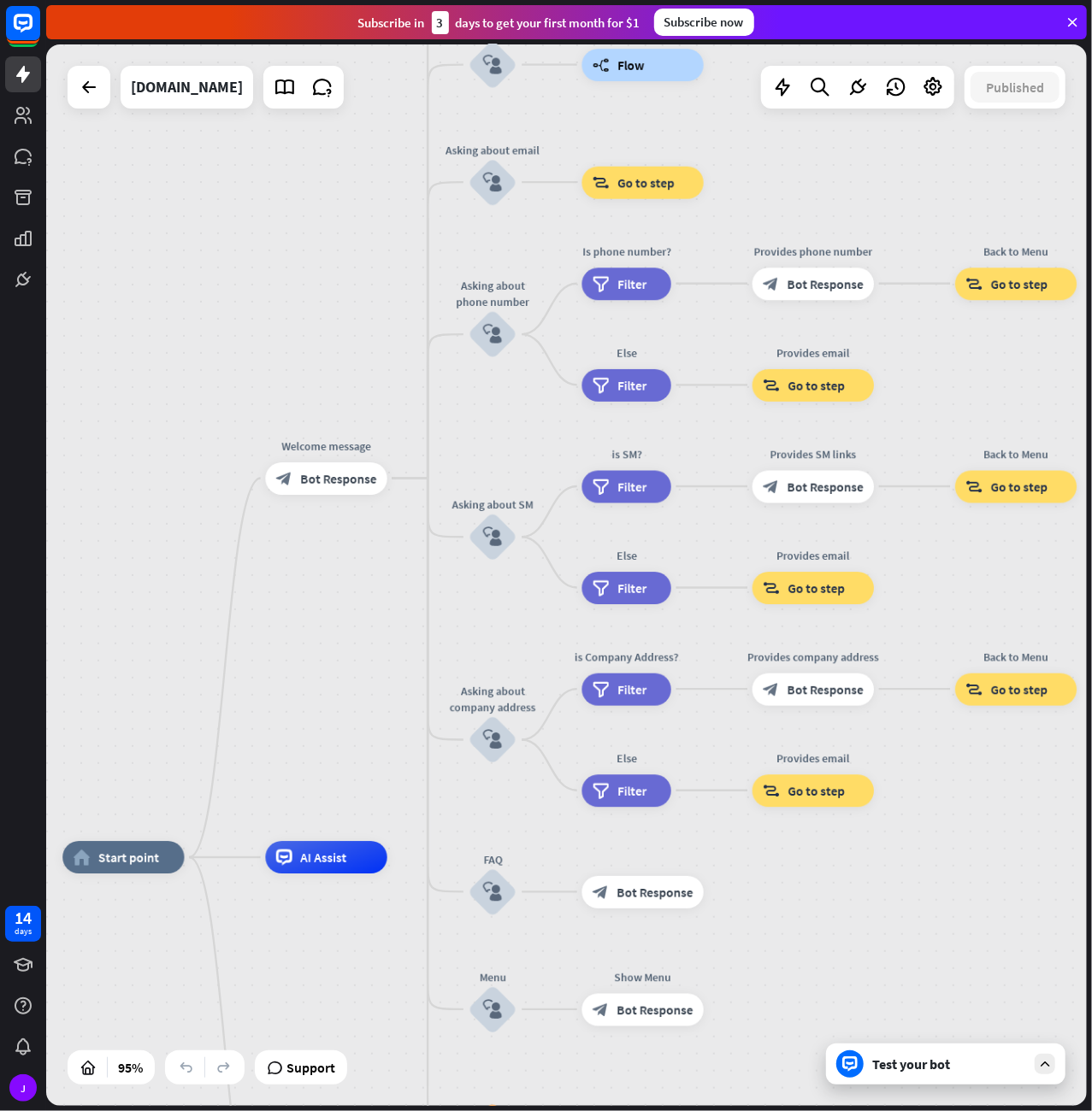
drag, startPoint x: 132, startPoint y: 579, endPoint x: 355, endPoint y: 195, distance: 444.1
click at [360, 188] on div "home_2 Start point Welcome message block_bot_response Bot Response About us blo…" at bounding box center [566, 575] width 1040 height 1061
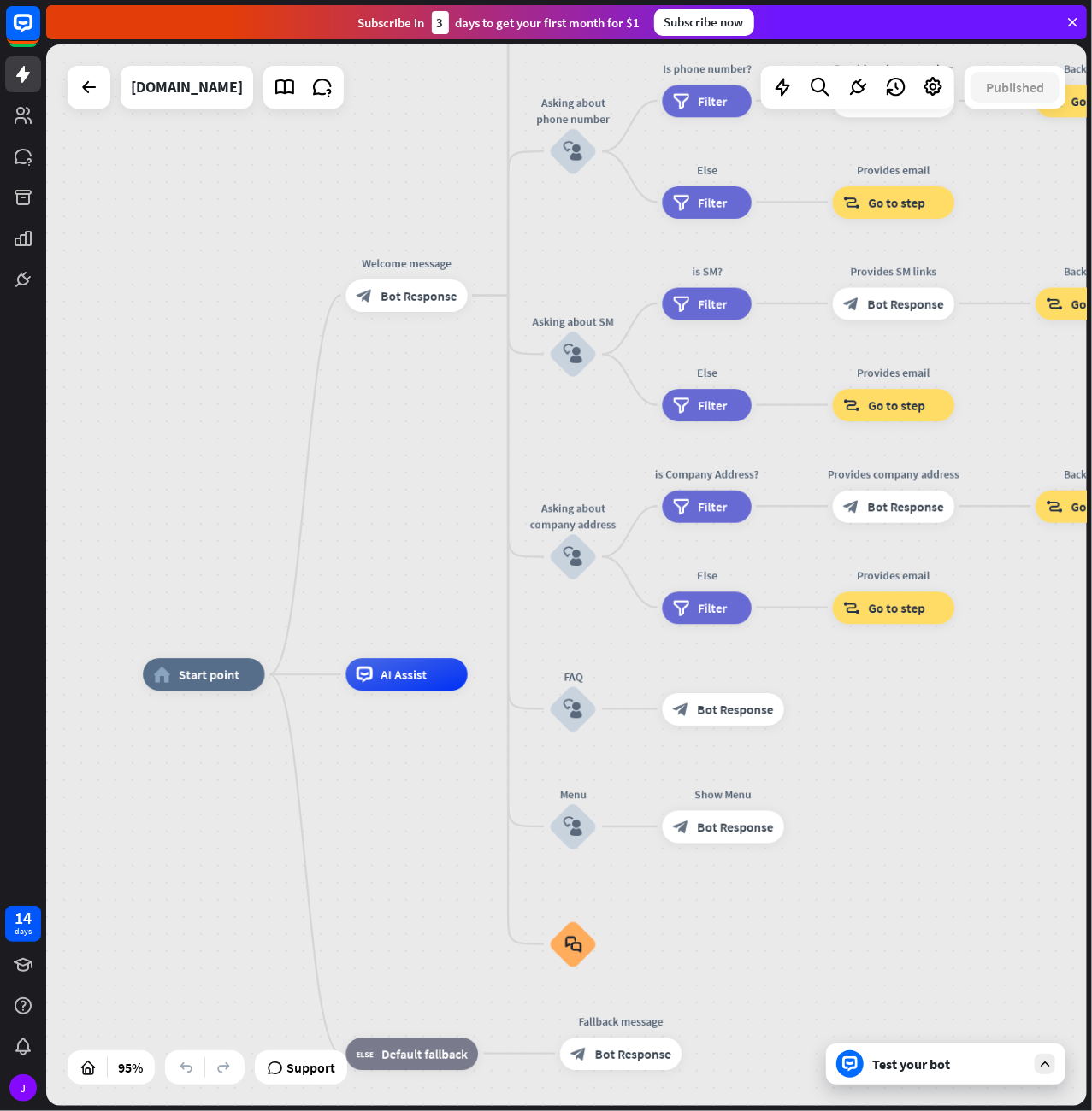
drag, startPoint x: 249, startPoint y: 588, endPoint x: 358, endPoint y: 219, distance: 384.8
click at [358, 219] on div "home_2 Start point Welcome message block_bot_response Bot Response About us blo…" at bounding box center [566, 575] width 1040 height 1061
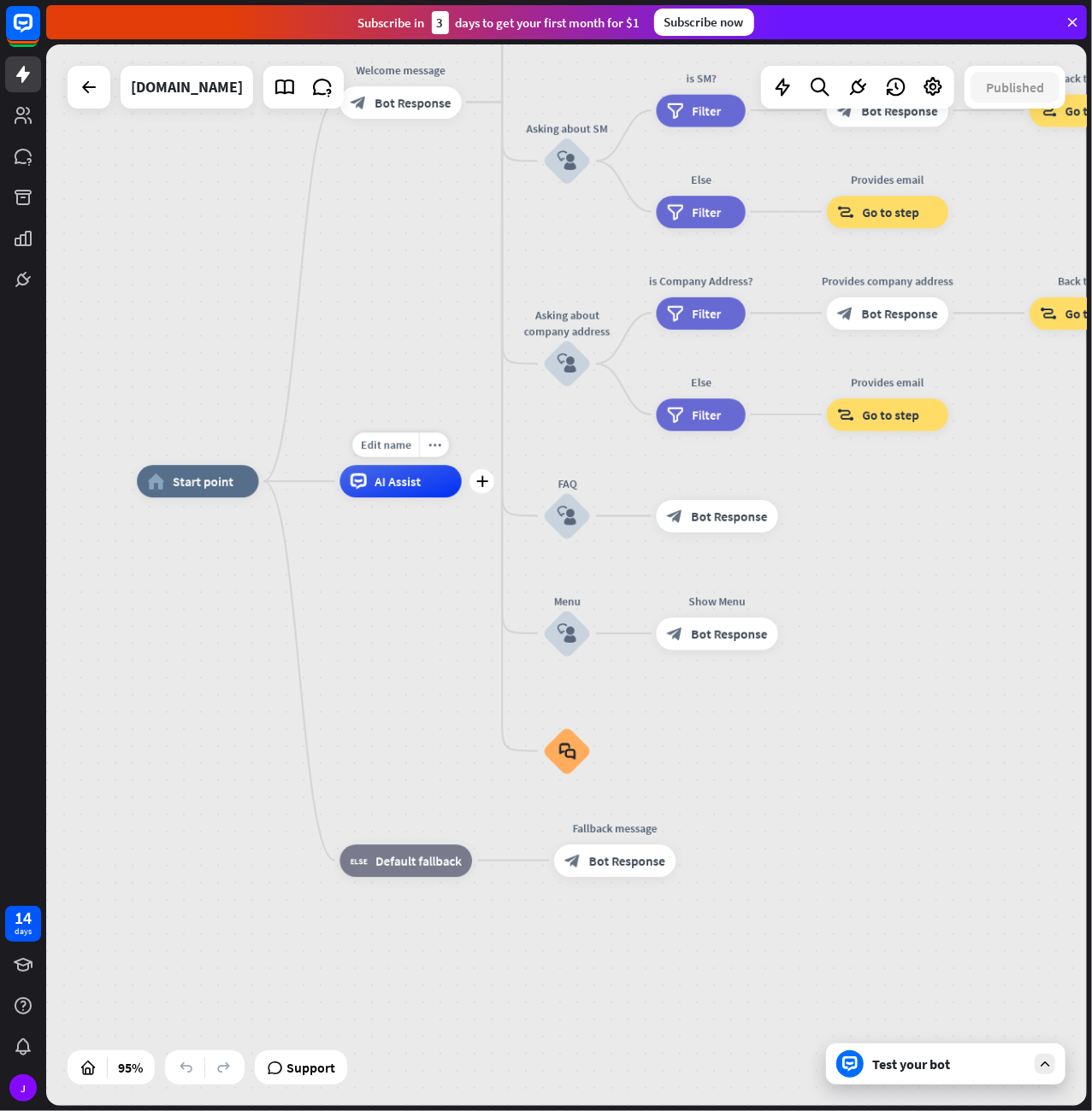
drag, startPoint x: 322, startPoint y: 507, endPoint x: 495, endPoint y: 700, distance: 259.2
click at [340, 497] on div "Edit name more_horiz plus AI Assist" at bounding box center [400, 481] width 121 height 33
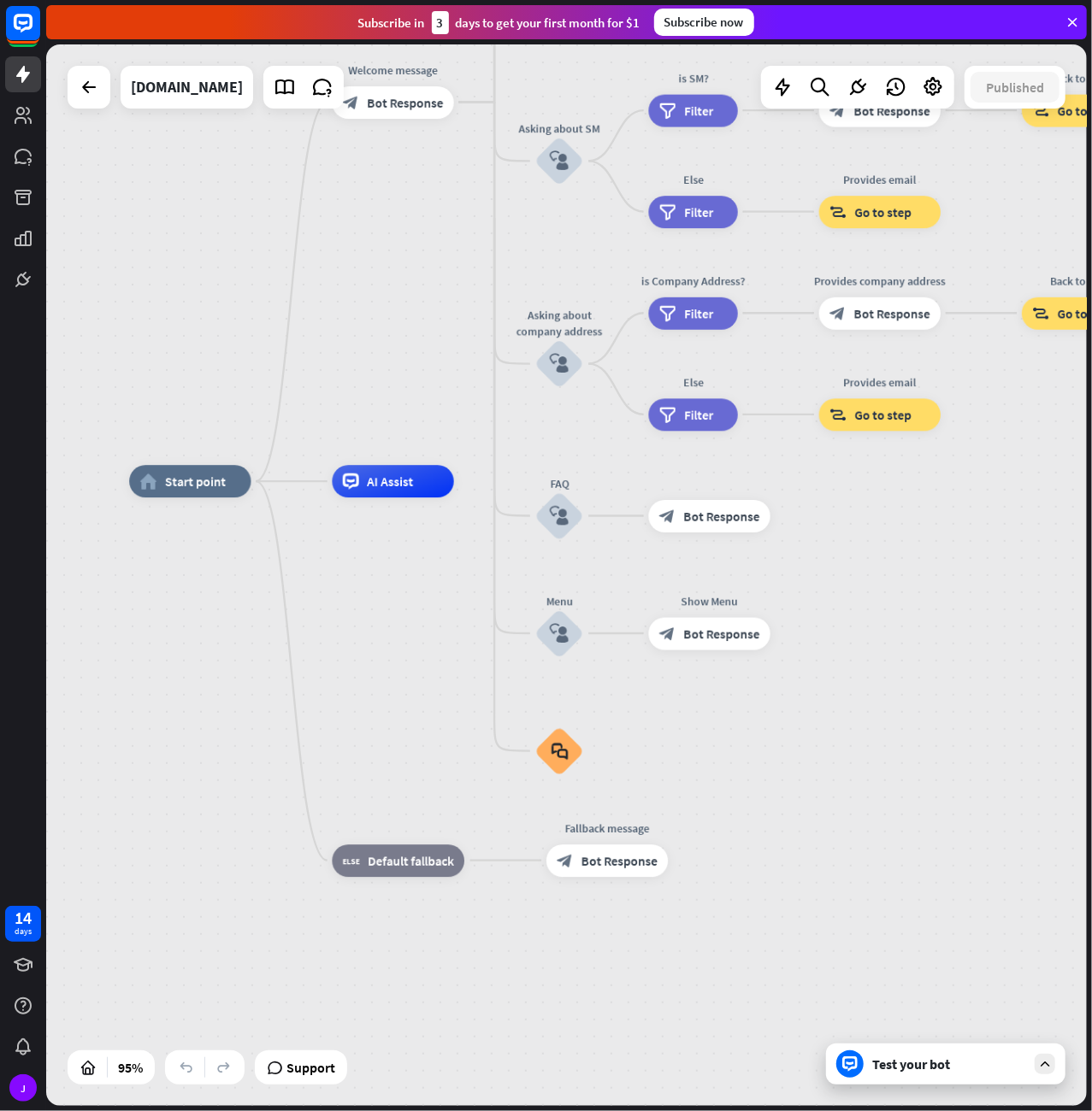
click at [886, 1065] on div "Test your bot" at bounding box center [948, 1063] width 154 height 17
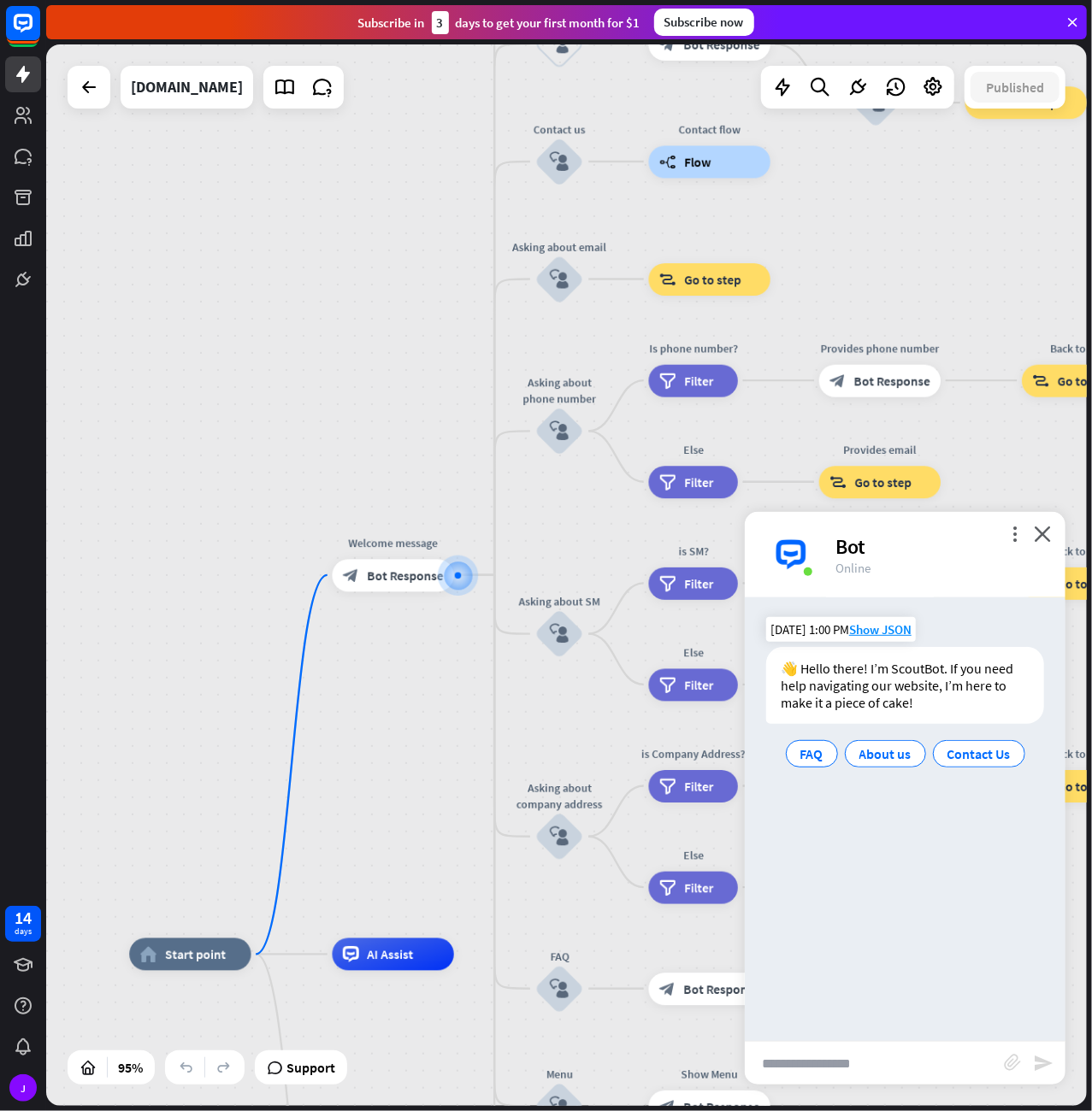
click at [931, 704] on div "👋 Hello there! I’m ScoutBot. If you need help navigating our website, I’m here …" at bounding box center [905, 685] width 278 height 76
click at [875, 755] on span "About us" at bounding box center [885, 754] width 53 height 17
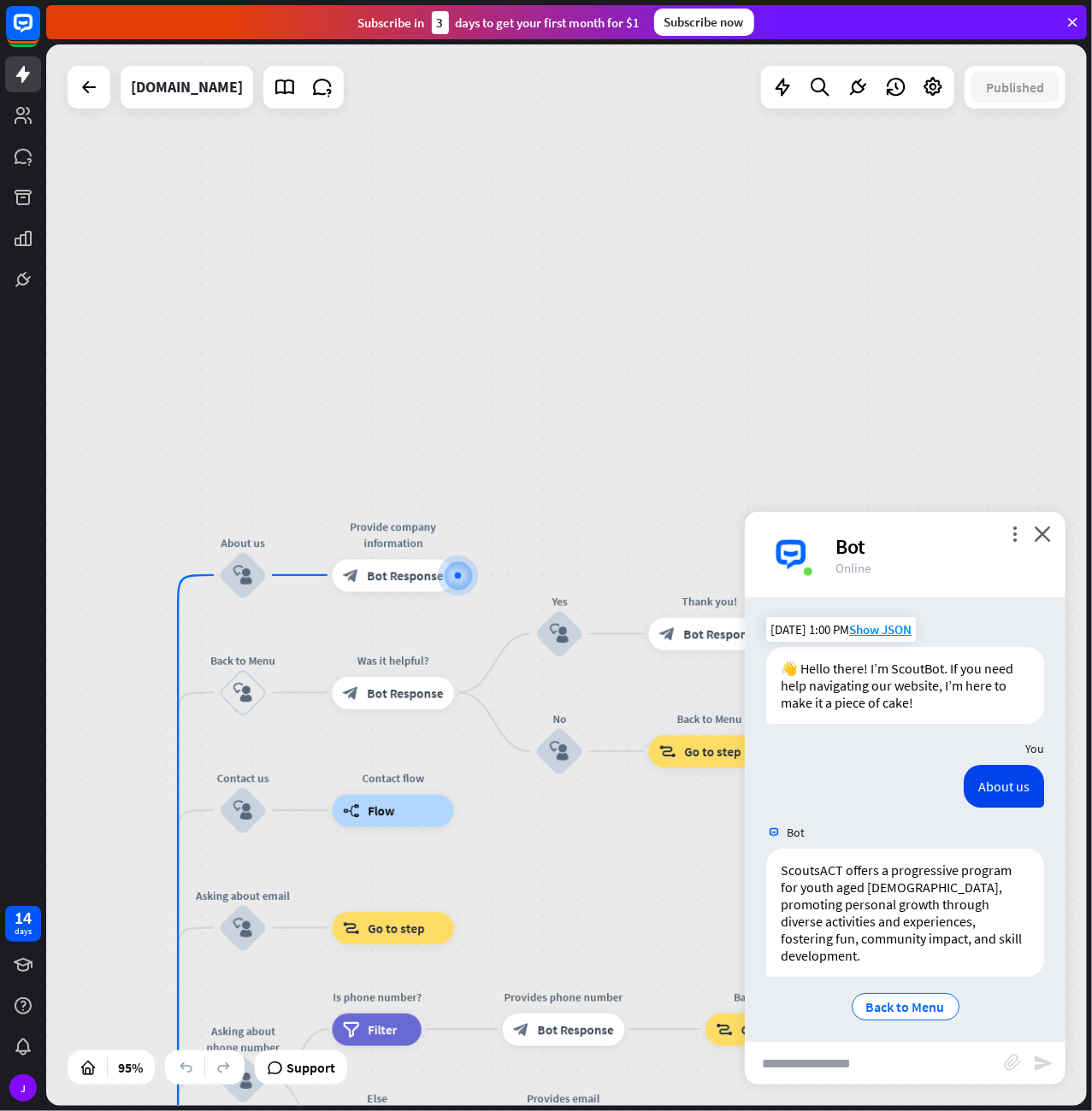
click at [815, 1060] on input "text" at bounding box center [874, 1063] width 259 height 43
type input "*"
type input "**********"
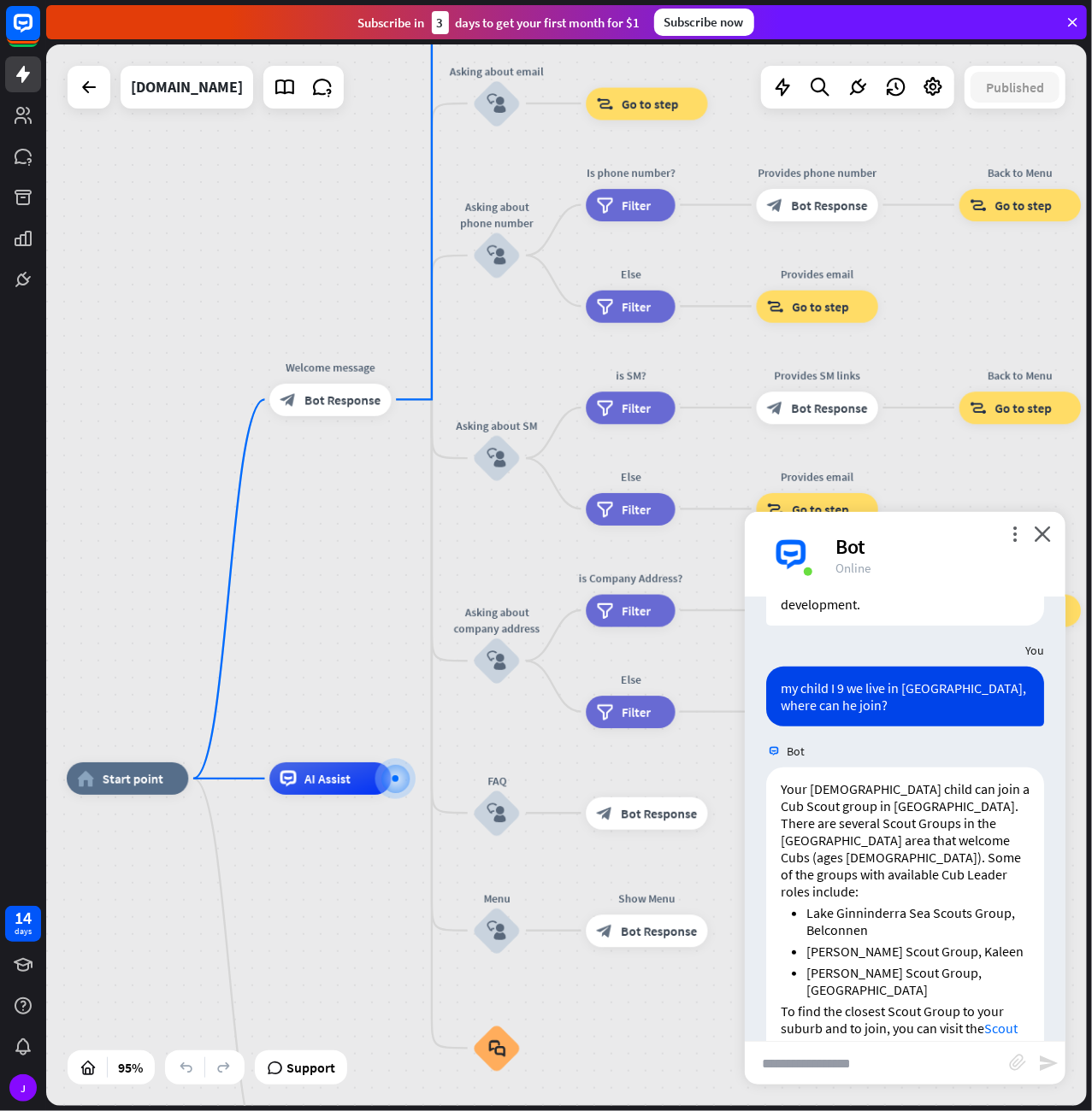
scroll to position [471, 0]
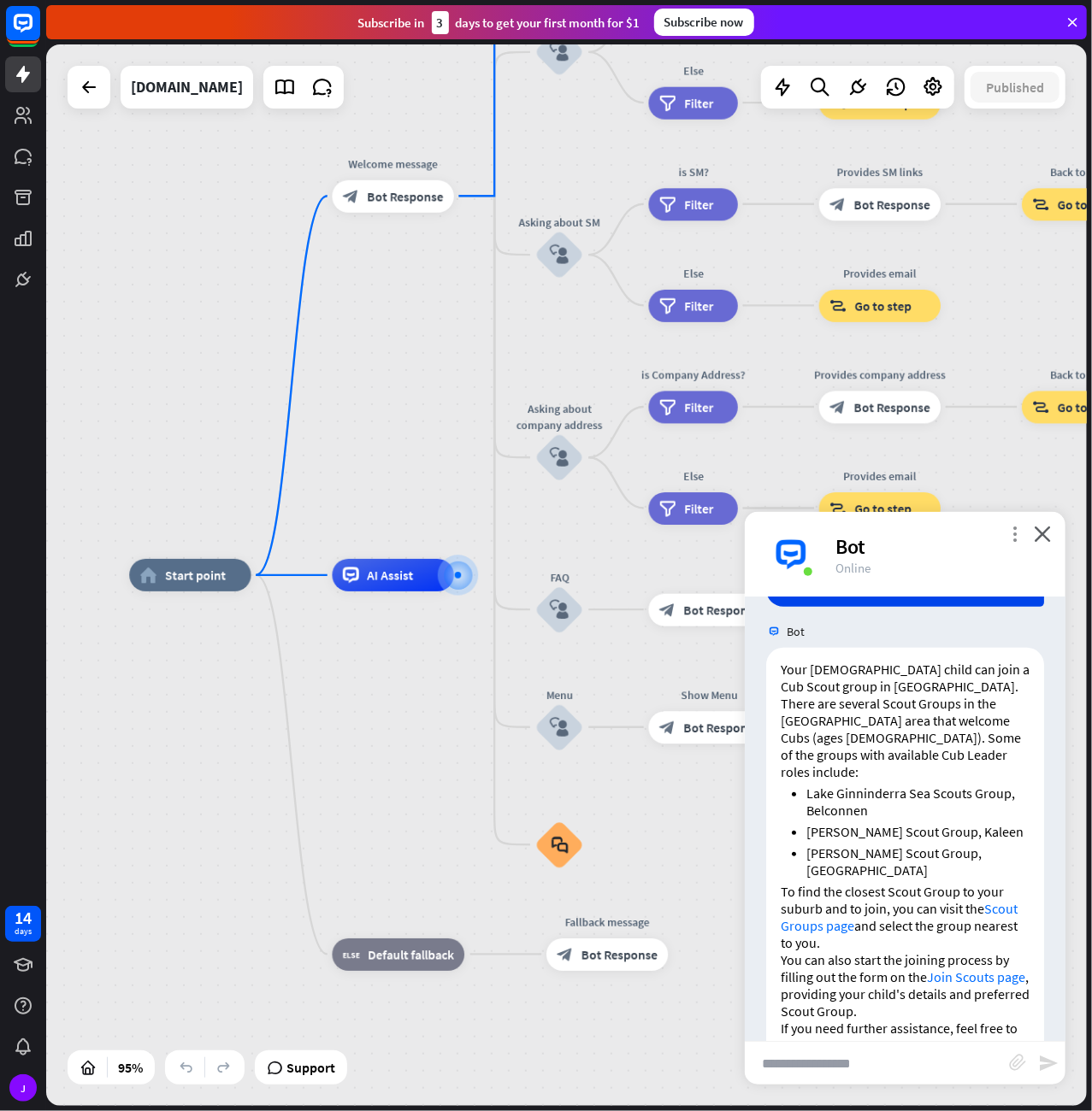
click at [1017, 534] on icon "more_vert" at bounding box center [1014, 534] width 16 height 16
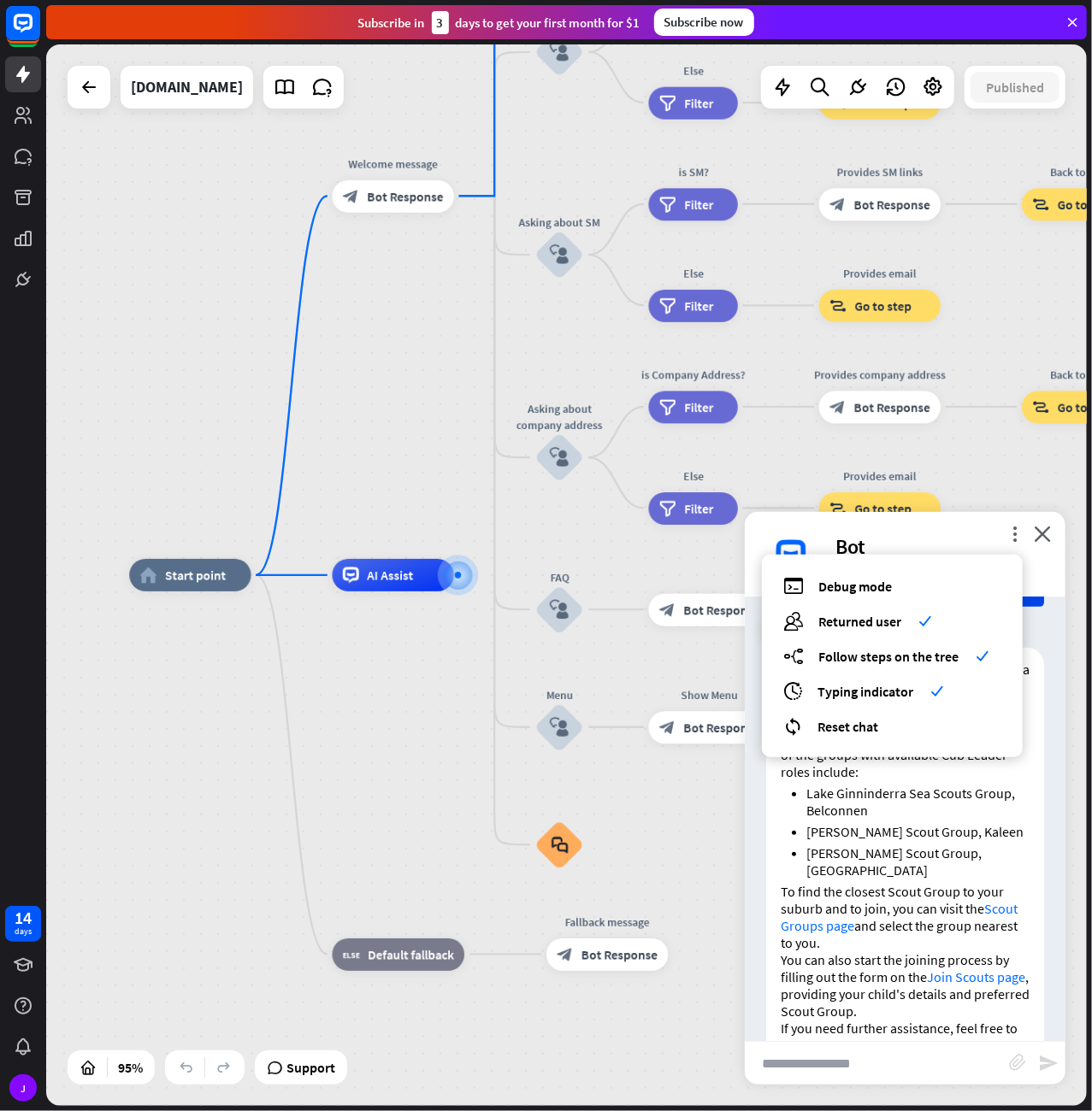
click at [929, 883] on p "To find the closest Scout Group to your suburb and to join, you can visit the S…" at bounding box center [904, 916] width 249 height 69
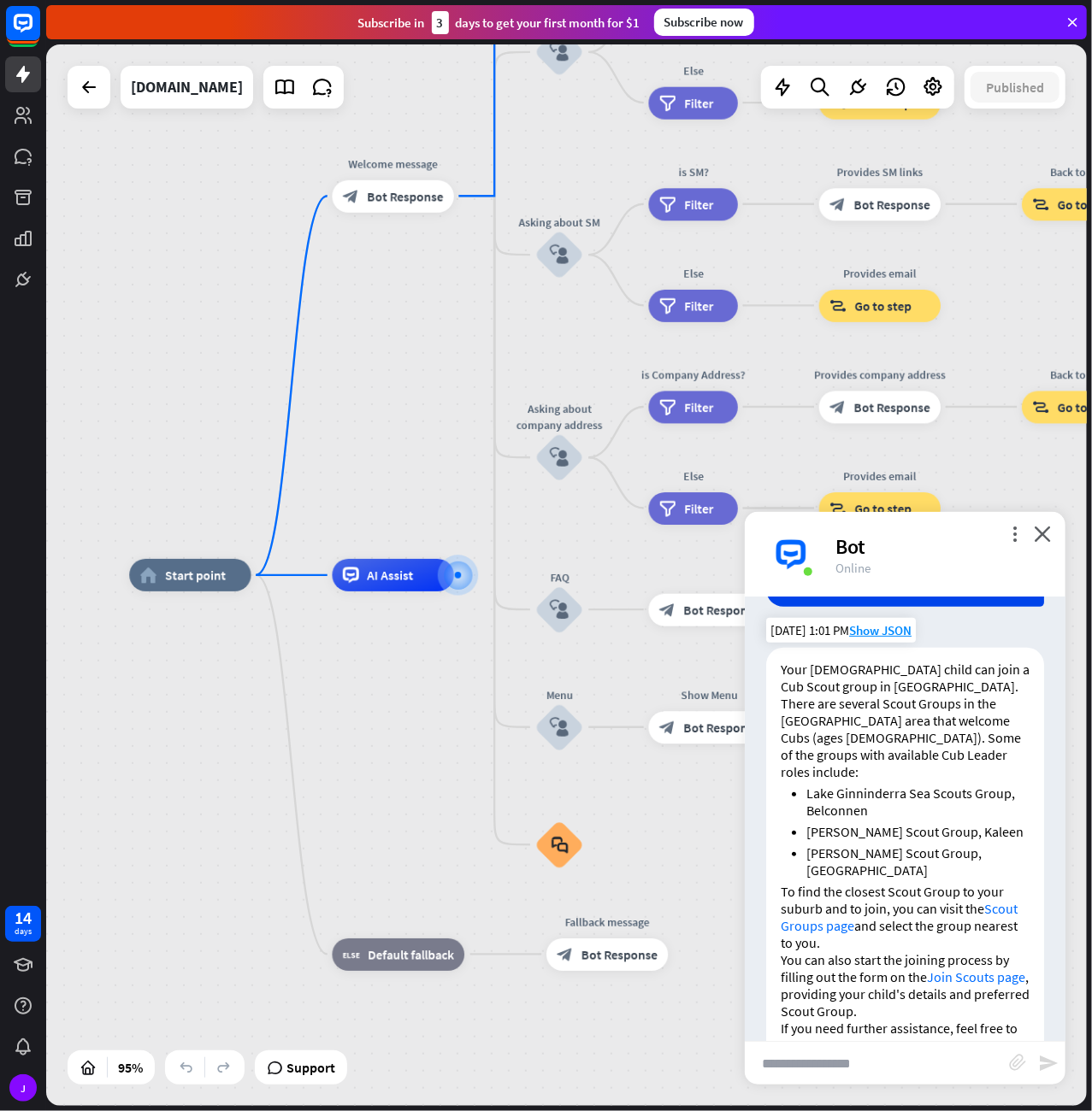
scroll to position [0, 0]
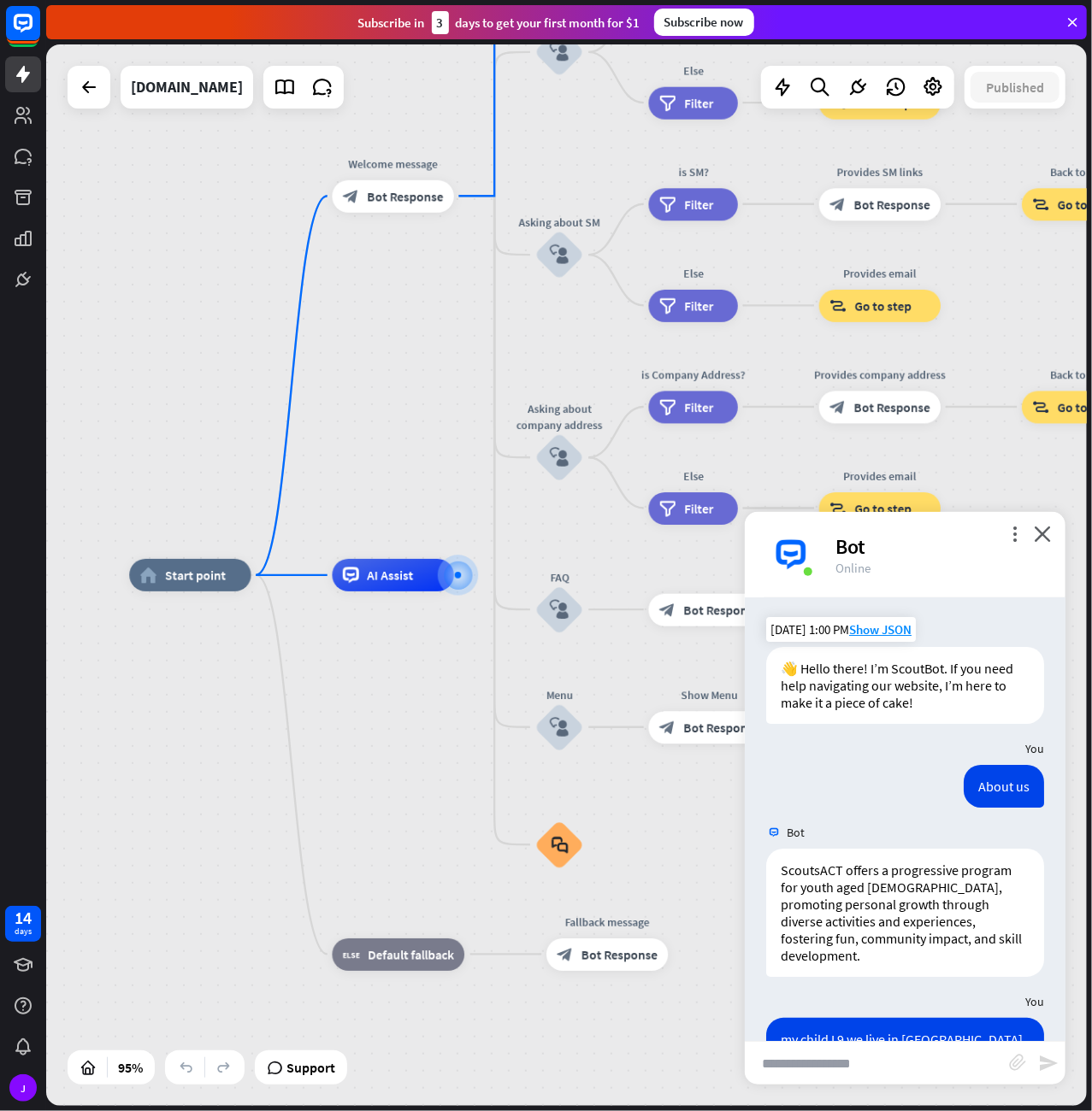
click at [1004, 535] on div "Bot" at bounding box center [939, 546] width 209 height 27
click at [1014, 532] on icon "more_vert" at bounding box center [1014, 534] width 16 height 16
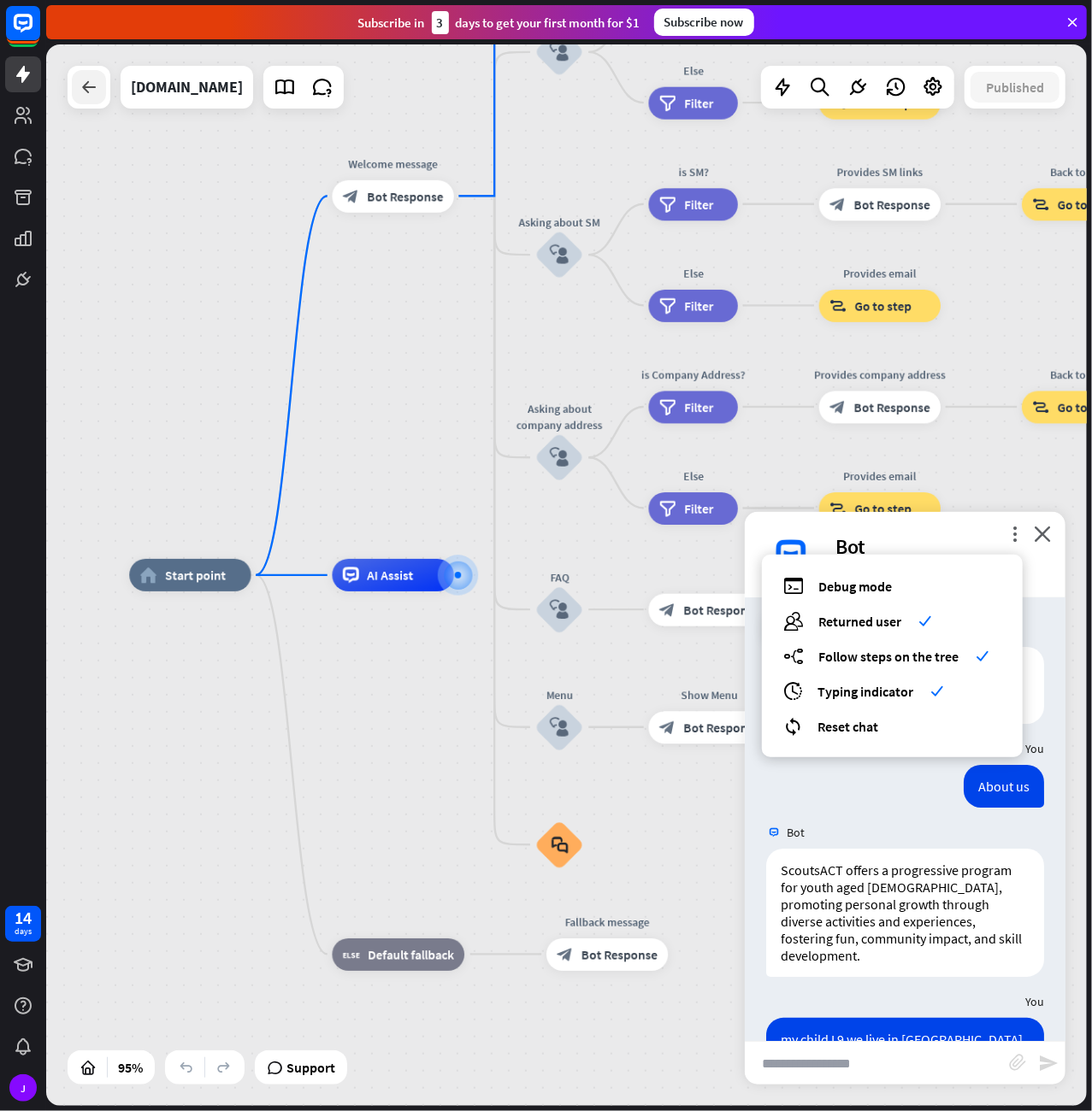
click at [88, 88] on icon at bounding box center [88, 86] width 21 height 21
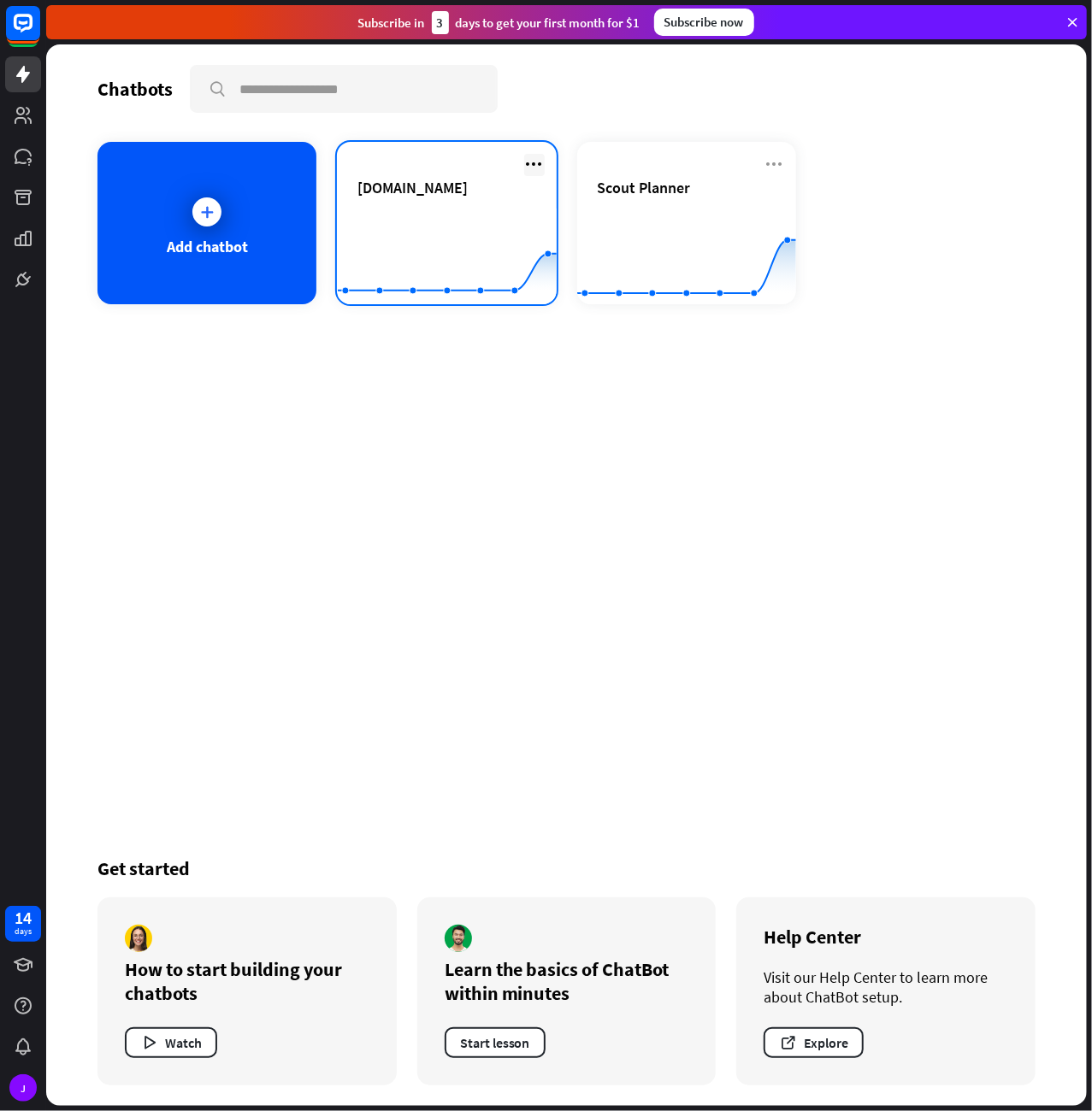
click at [534, 169] on icon at bounding box center [534, 164] width 21 height 21
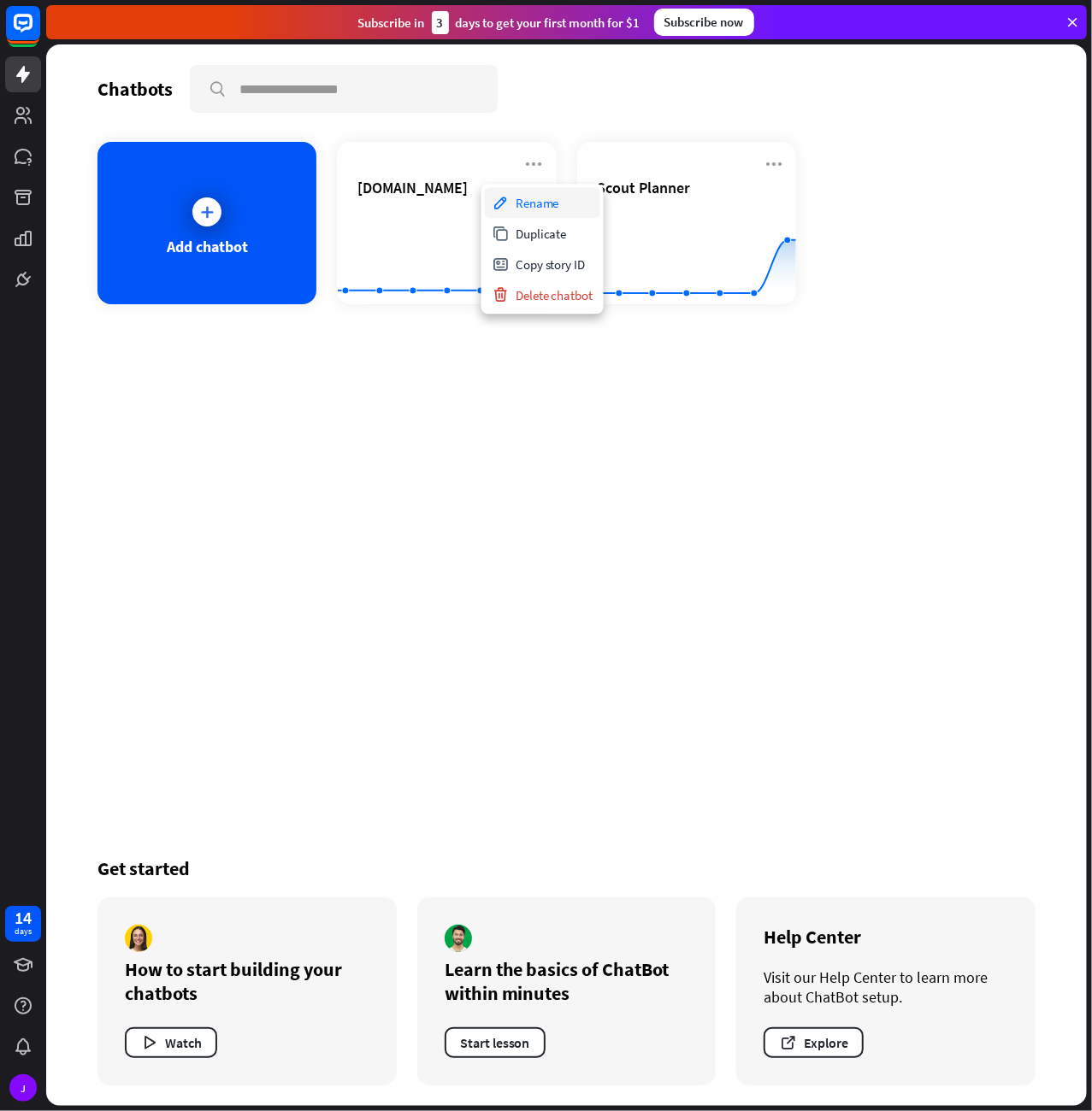
click at [534, 191] on div "Rename" at bounding box center [542, 203] width 115 height 31
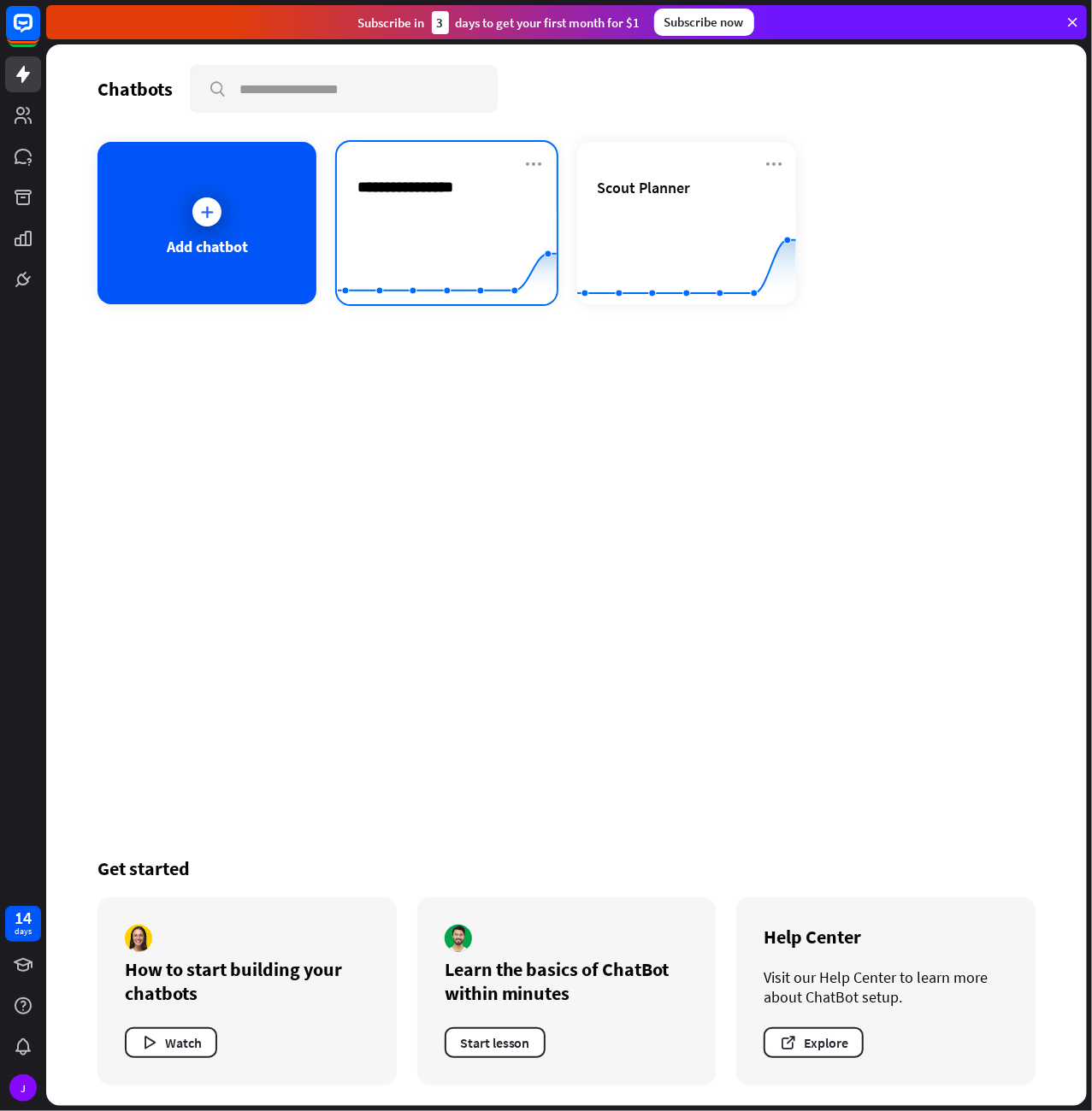
click at [477, 195] on input "**********" at bounding box center [419, 188] width 124 height 20
drag, startPoint x: 405, startPoint y: 193, endPoint x: 335, endPoint y: 193, distance: 70.0
click at [337, 193] on div "[DOMAIN_NAME] Created with Highcharts 10.1.0 0 1 2" at bounding box center [446, 223] width 218 height 163
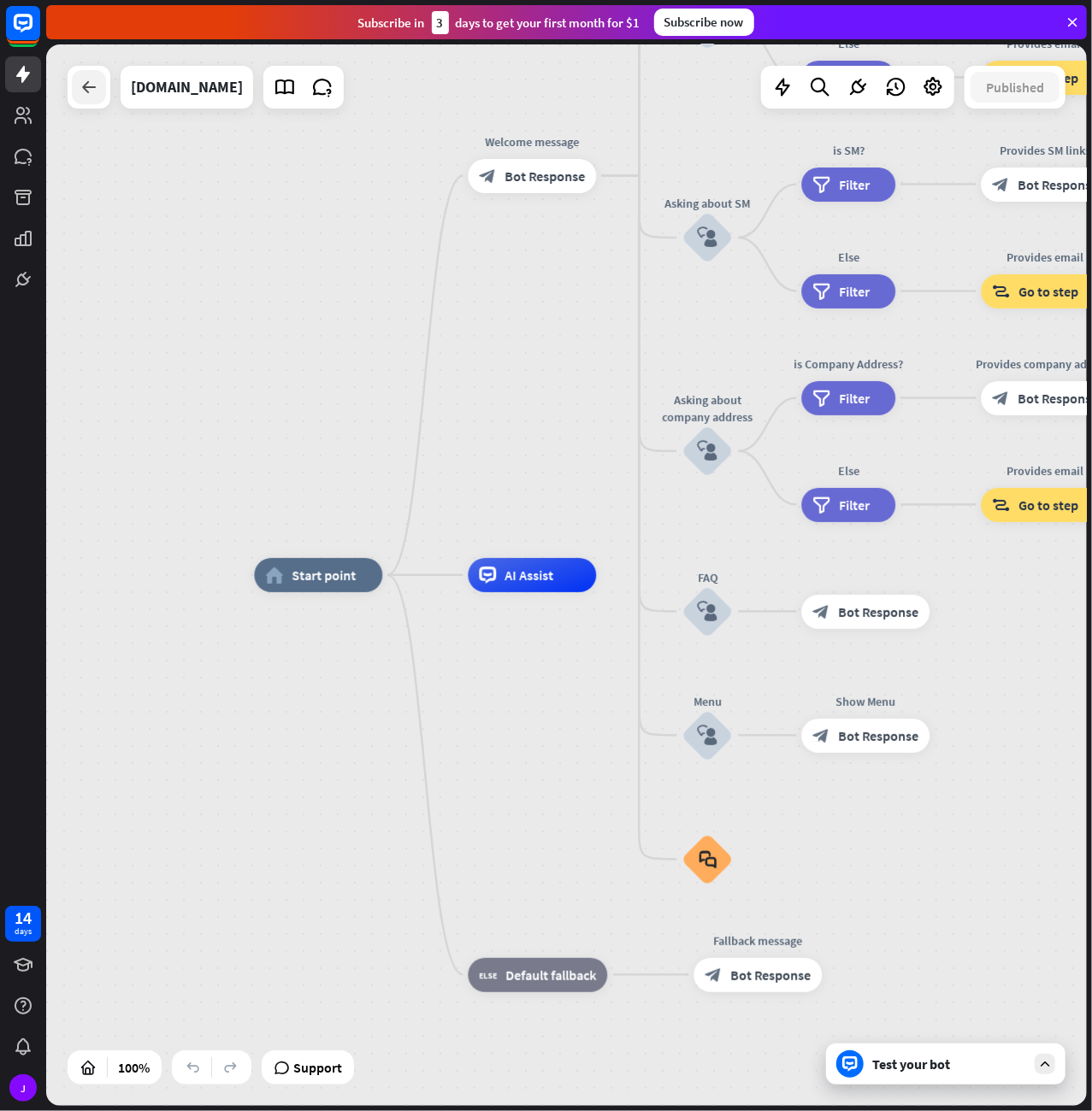
click at [79, 81] on icon at bounding box center [88, 86] width 21 height 21
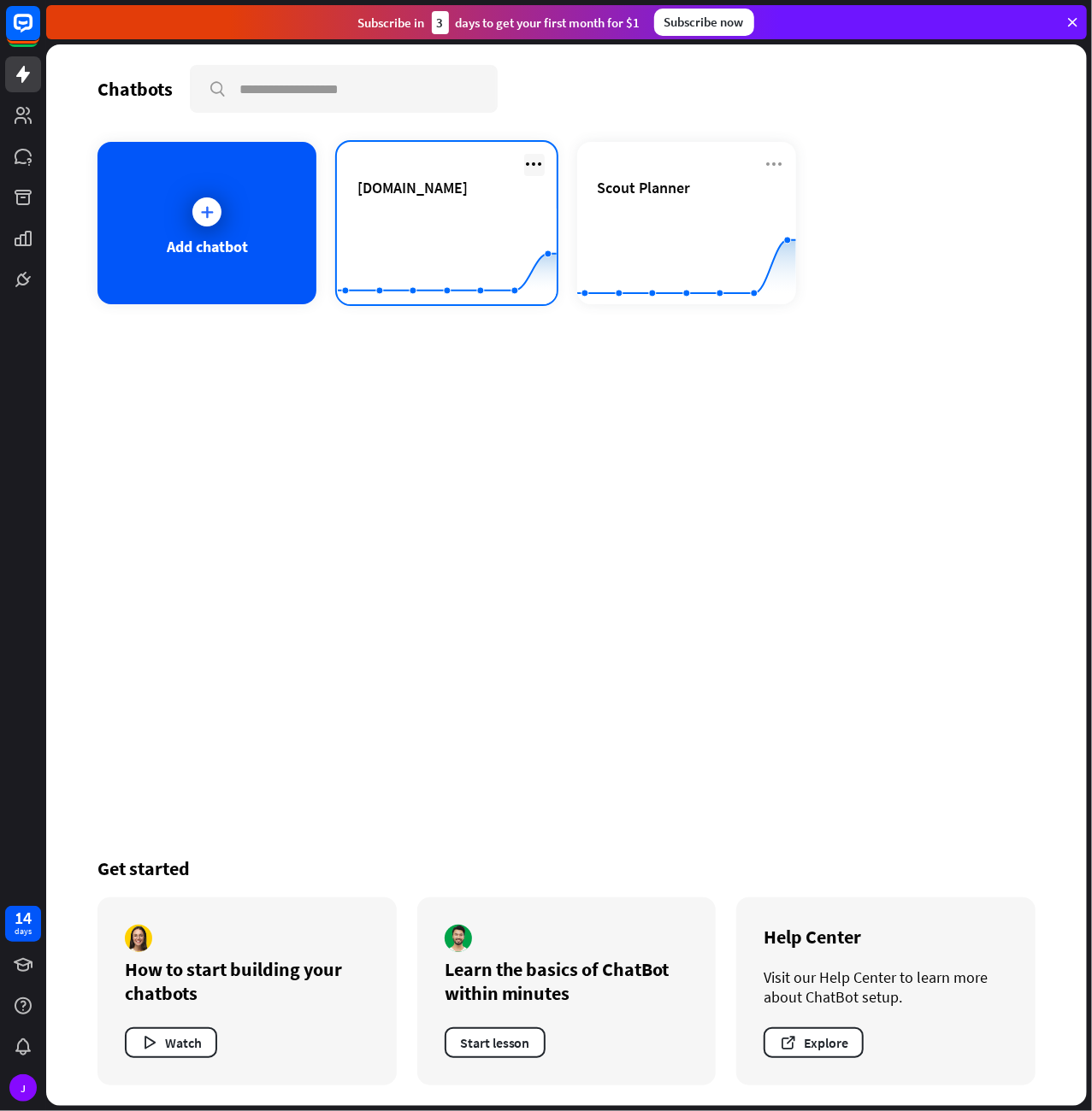
click at [534, 167] on icon at bounding box center [534, 164] width 21 height 21
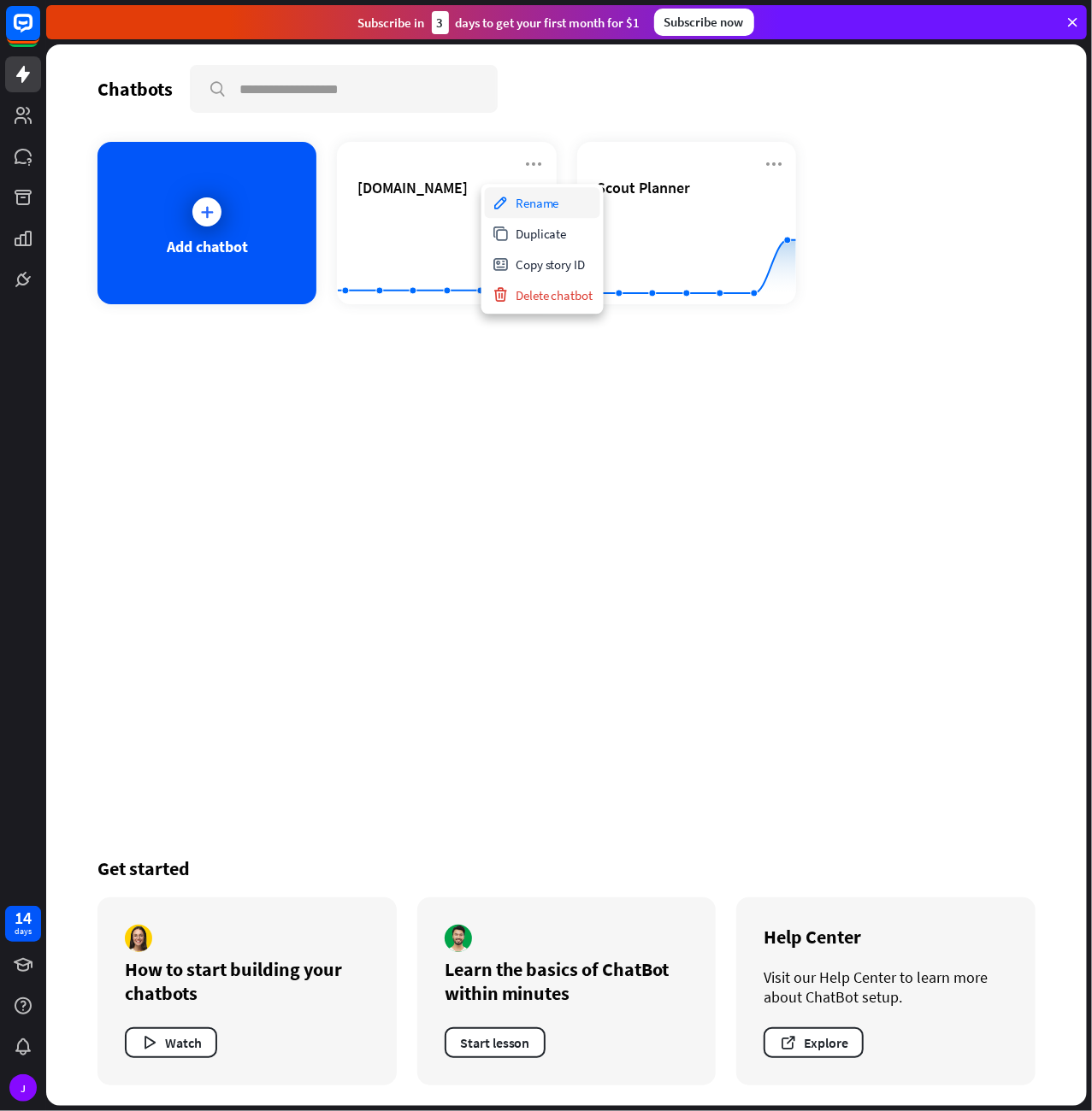
click at [523, 205] on div "Rename" at bounding box center [542, 203] width 115 height 31
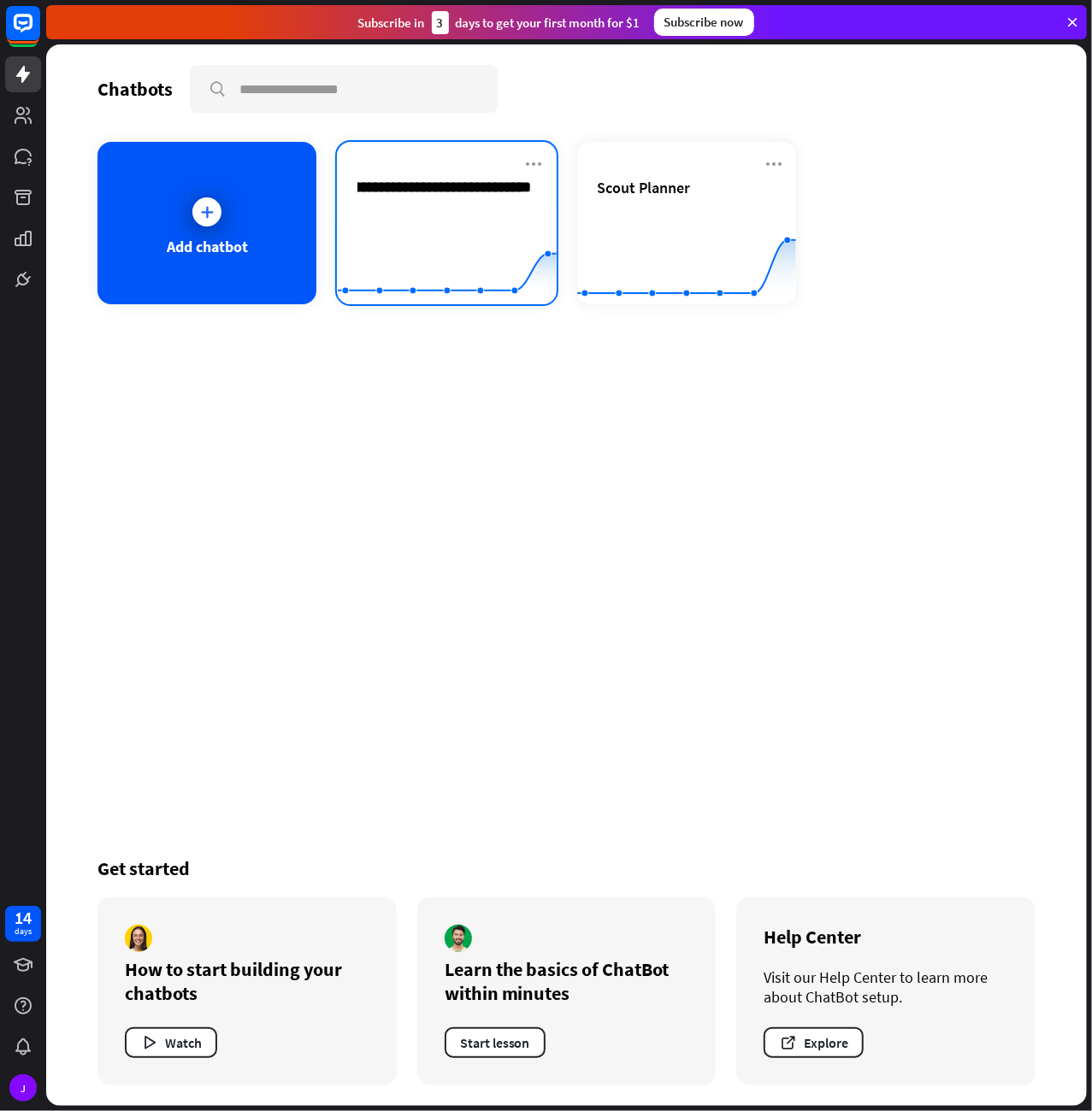
type input "**********"
click at [529, 163] on icon at bounding box center [534, 164] width 21 height 21
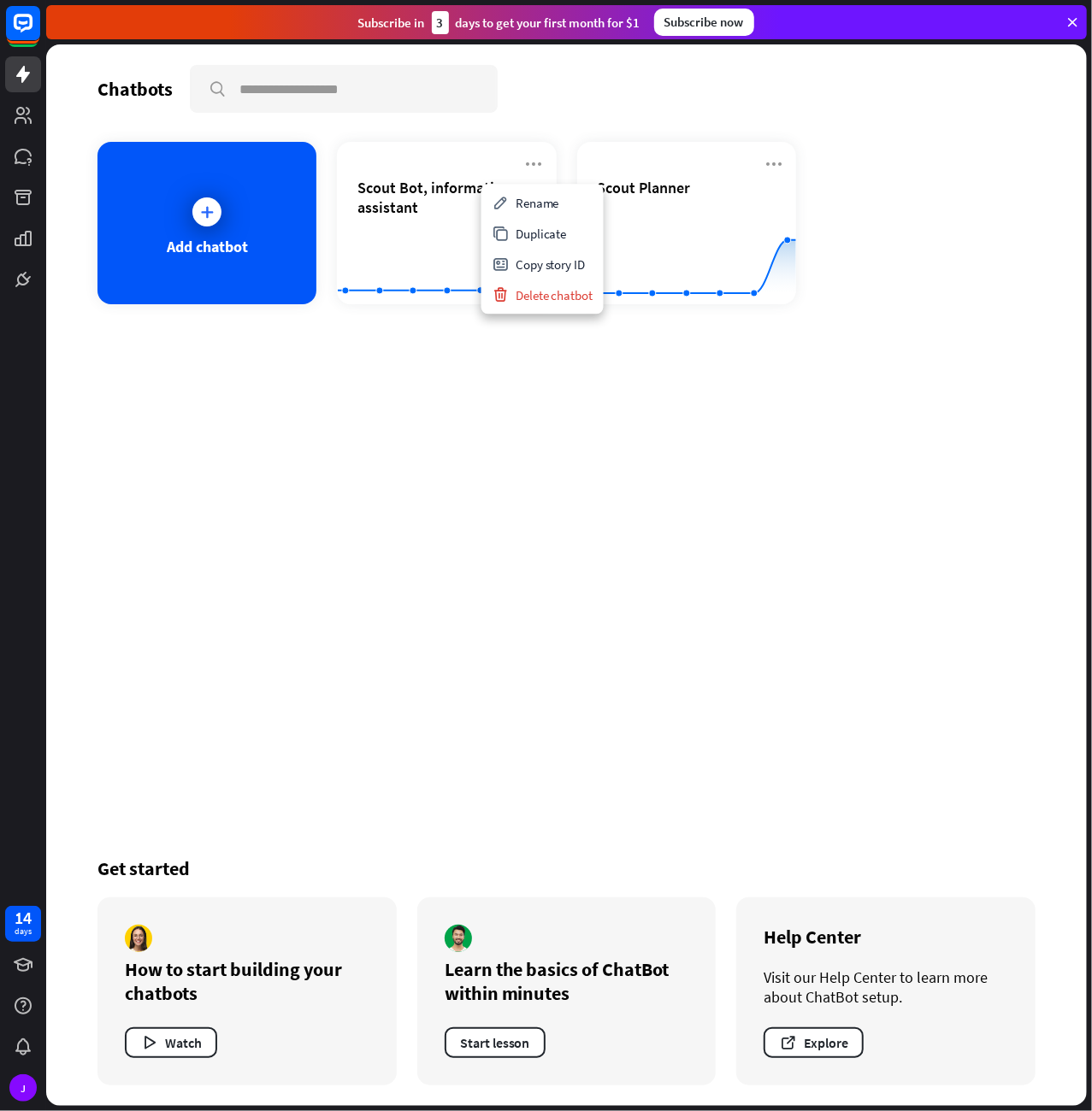
click at [463, 409] on div "Chatbots search Add chatbot Scout Bot, information assistant Created with Highc…" at bounding box center [566, 575] width 1040 height 1061
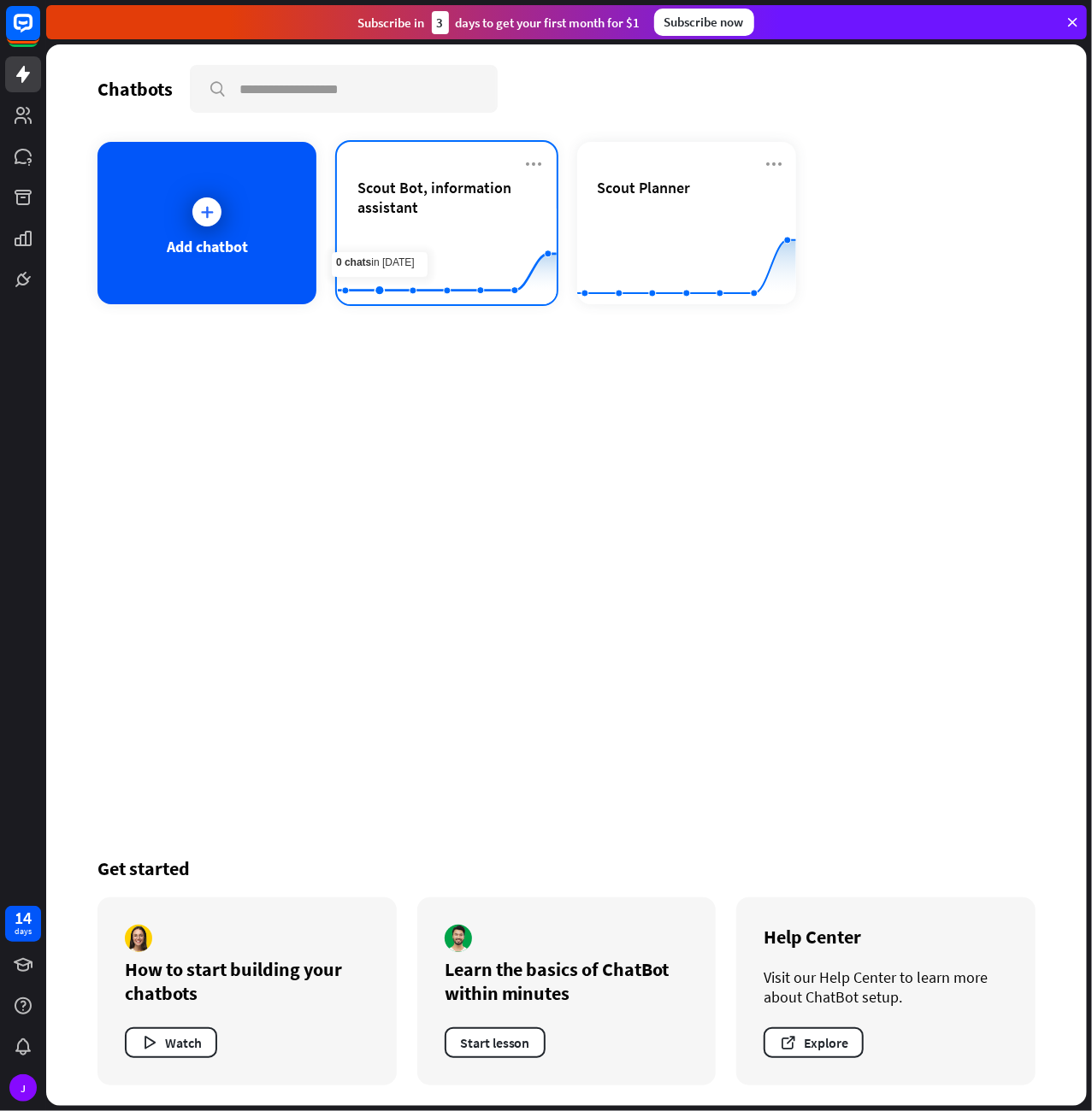
click at [396, 177] on div "Scout Bot, information assistant Created with Highcharts 10.1.0 0 1 2" at bounding box center [446, 223] width 218 height 163
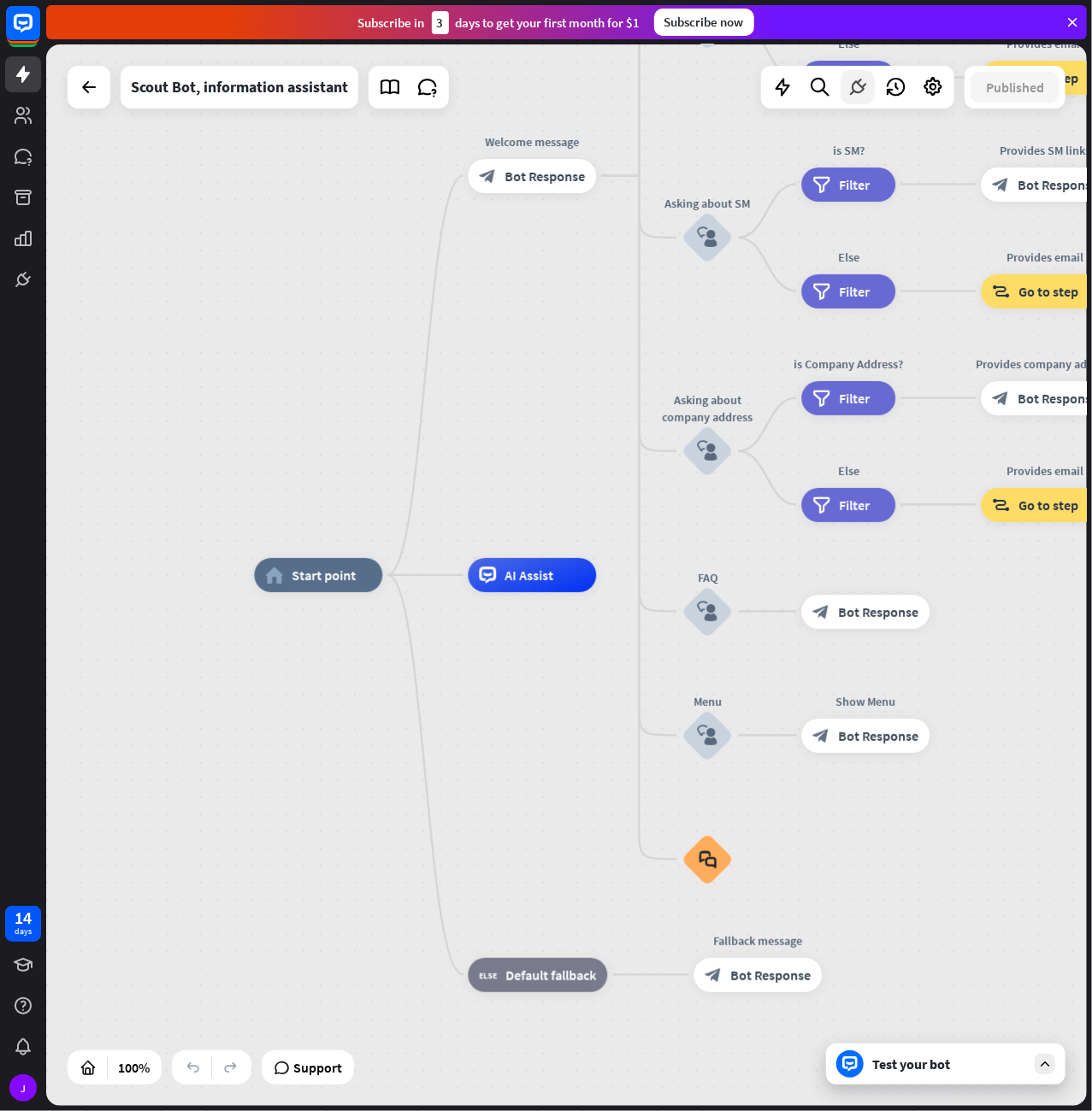
click at [866, 81] on icon at bounding box center [857, 87] width 22 height 22
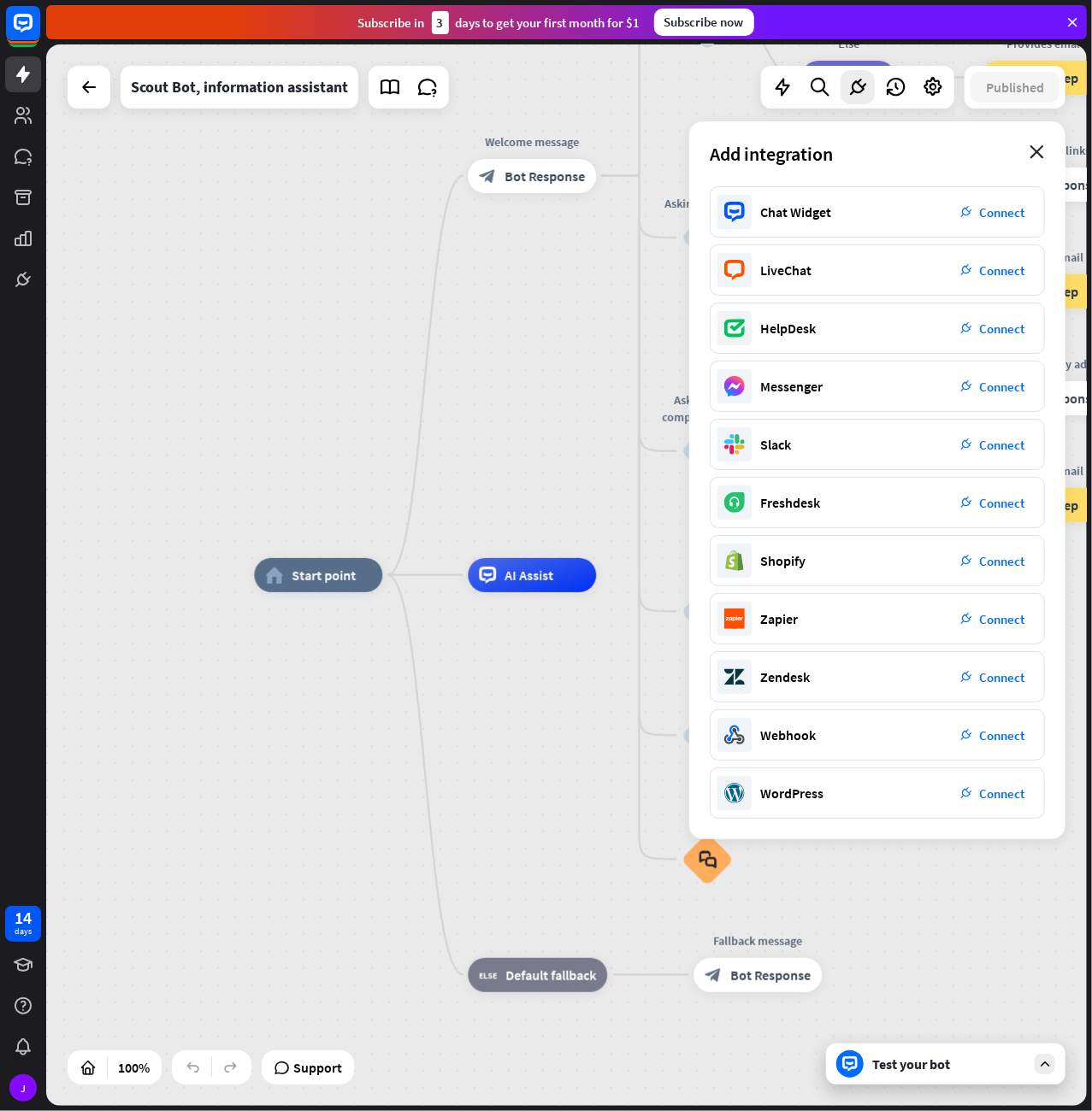
click at [1038, 155] on icon "close" at bounding box center [1036, 152] width 15 height 14
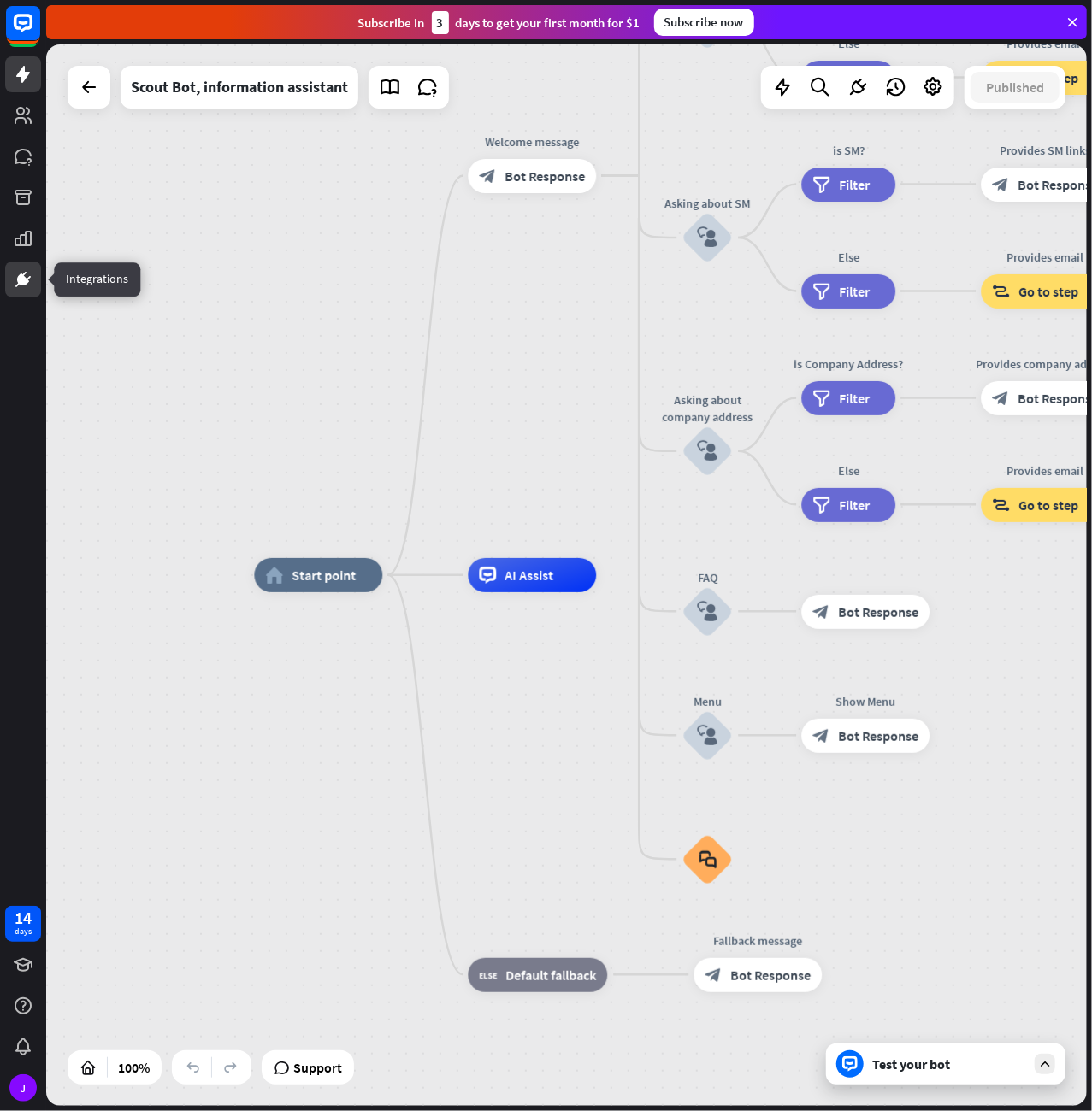
click at [22, 280] on icon at bounding box center [23, 279] width 10 height 10
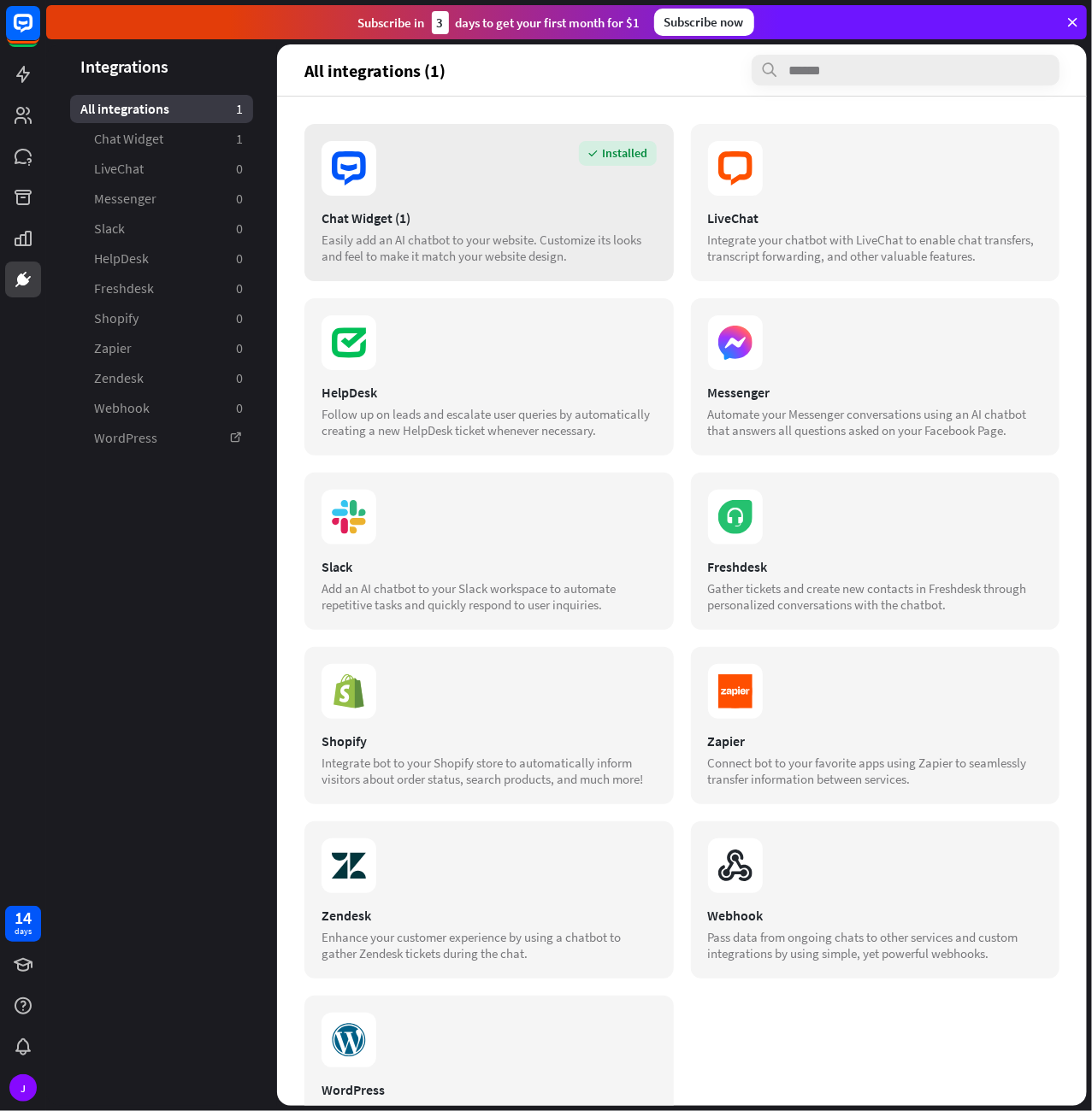
click at [534, 250] on div "Easily add an AI chatbot to your website. Customize its looks and feel to make …" at bounding box center [489, 247] width 336 height 33
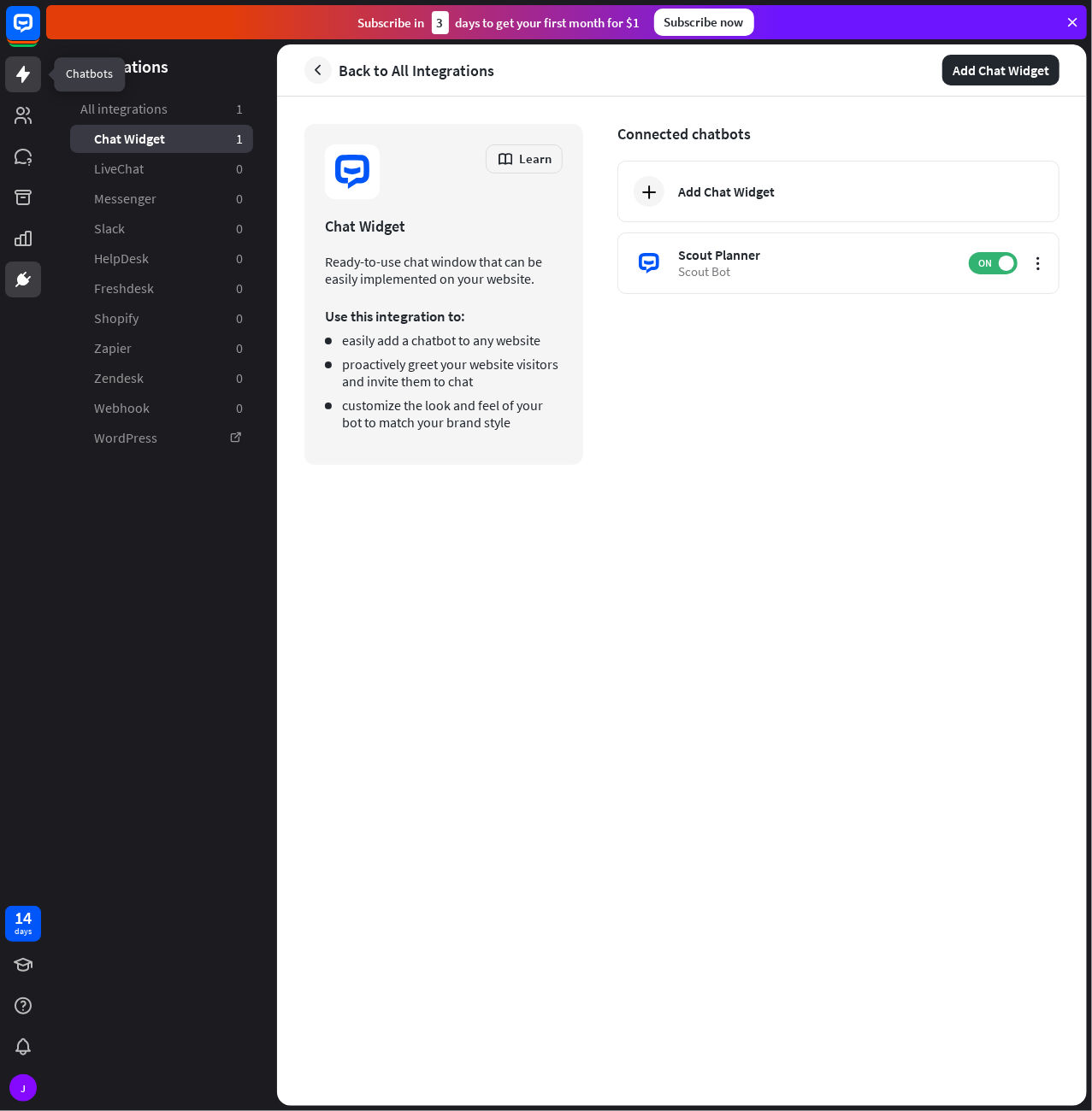
click at [26, 83] on icon at bounding box center [23, 74] width 21 height 21
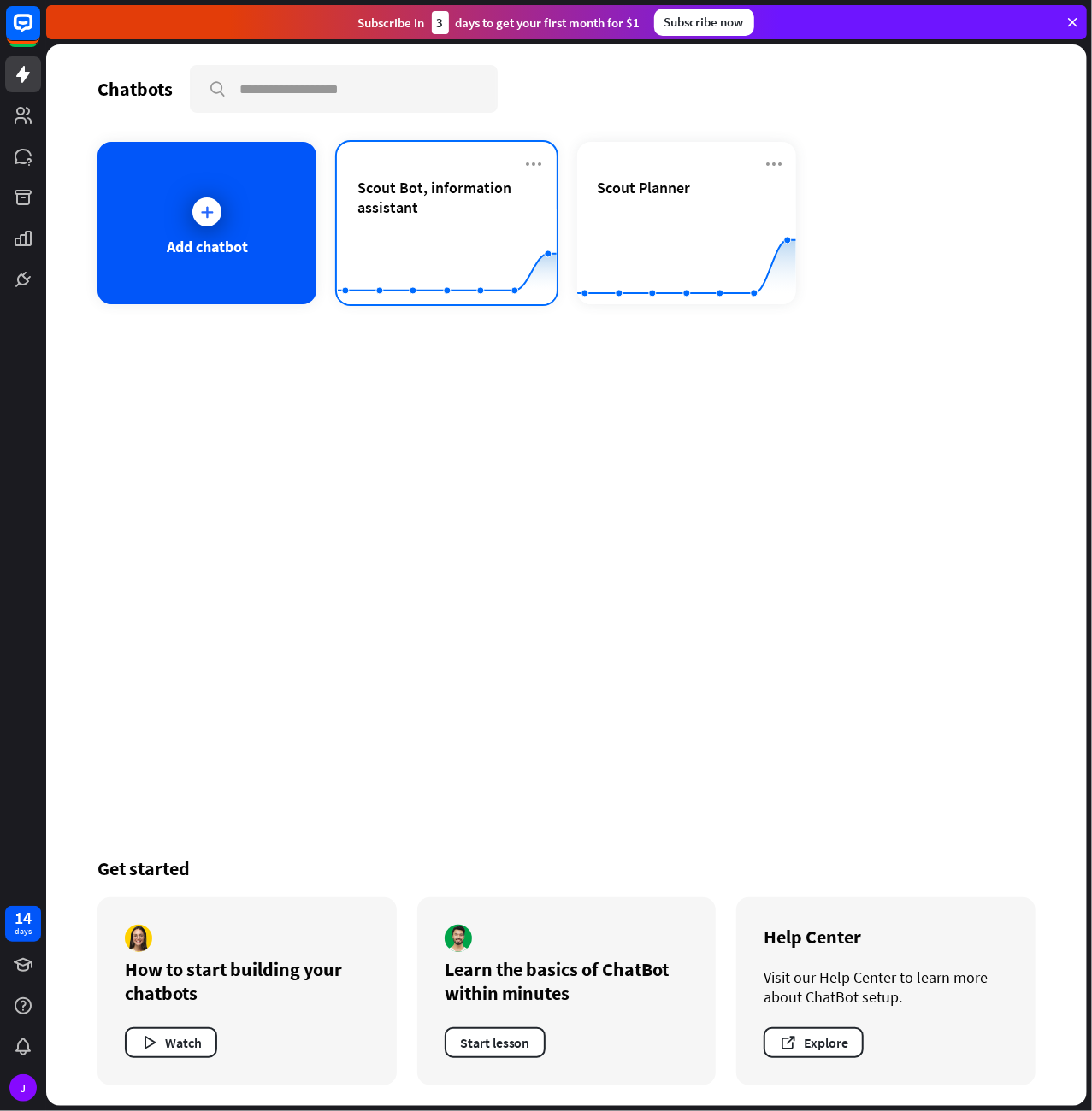
click at [468, 196] on span "Scout Bot, information assistant" at bounding box center [446, 198] width 178 height 40
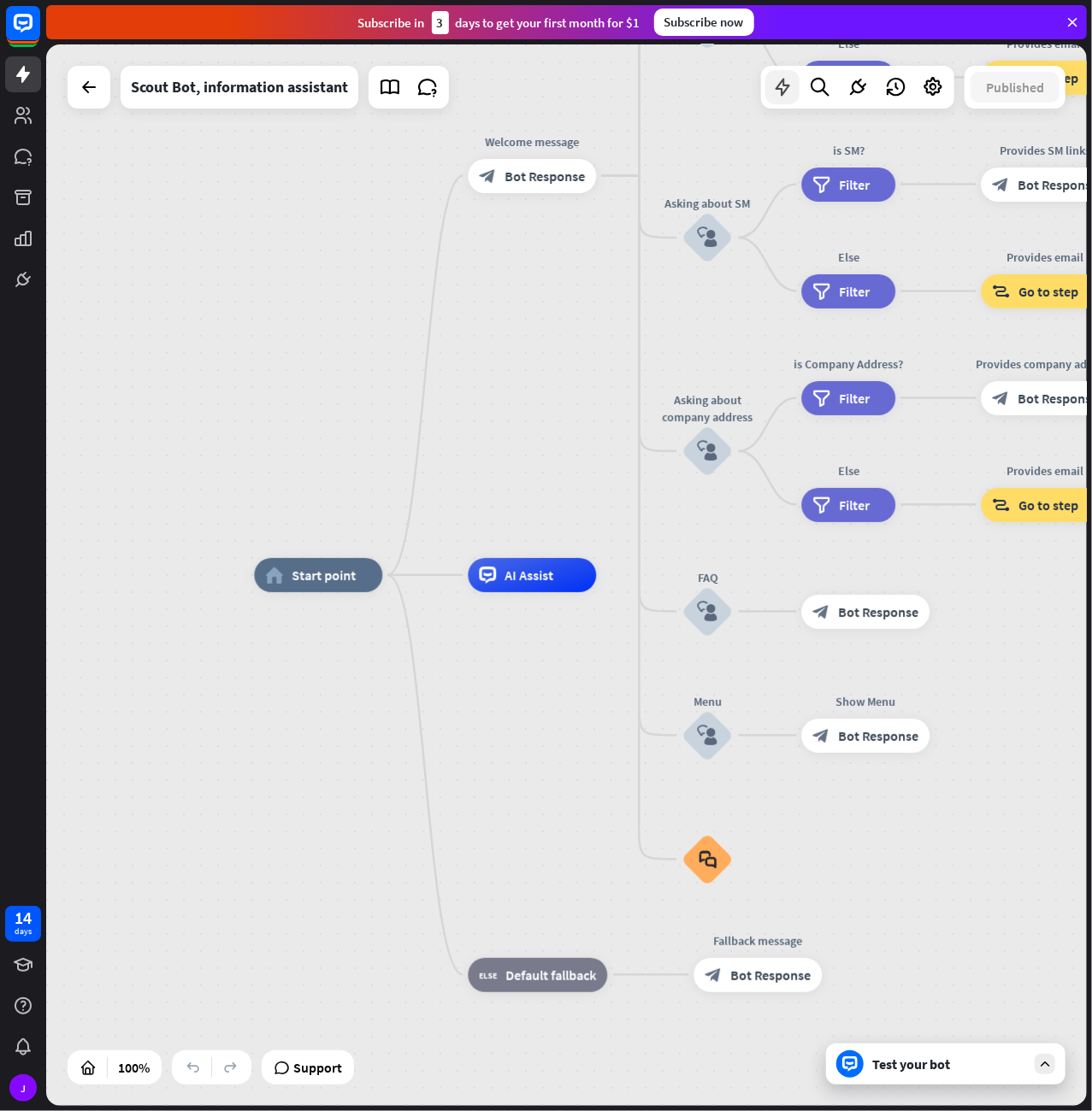
click at [783, 89] on icon at bounding box center [782, 87] width 22 height 22
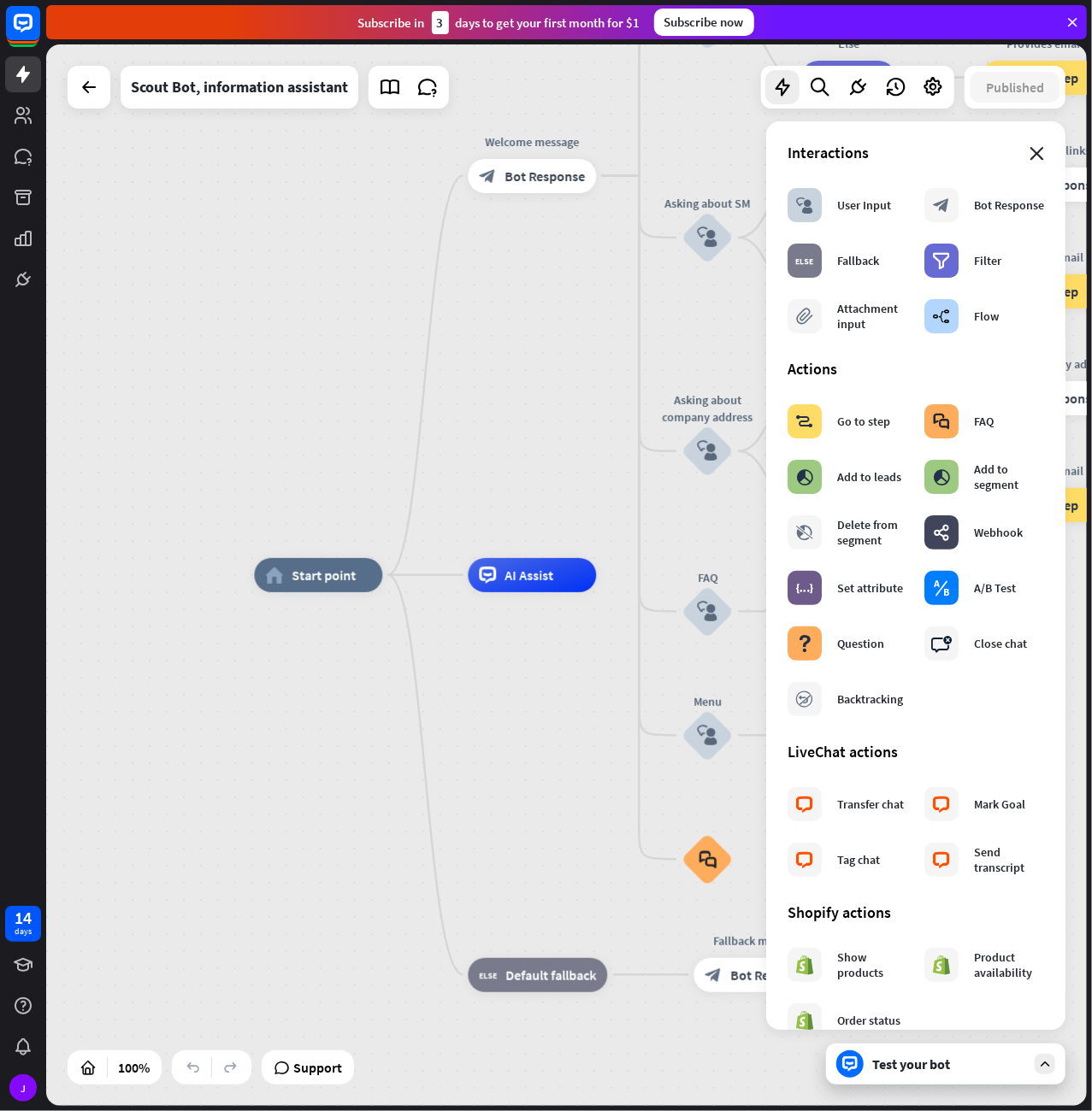
click at [1042, 157] on icon "close" at bounding box center [1036, 154] width 15 height 14
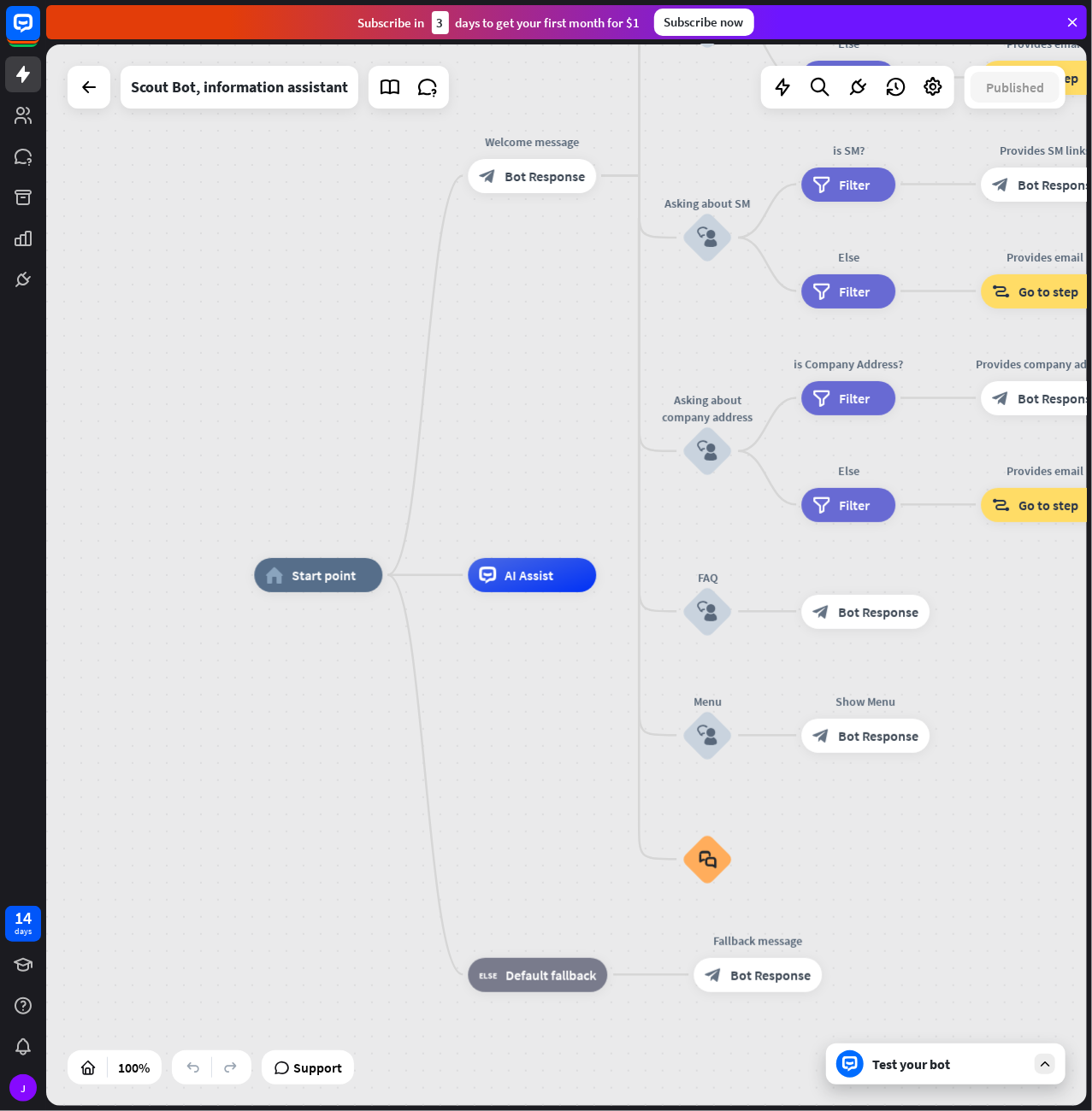
drag, startPoint x: 996, startPoint y: 596, endPoint x: 539, endPoint y: 652, distance: 460.4
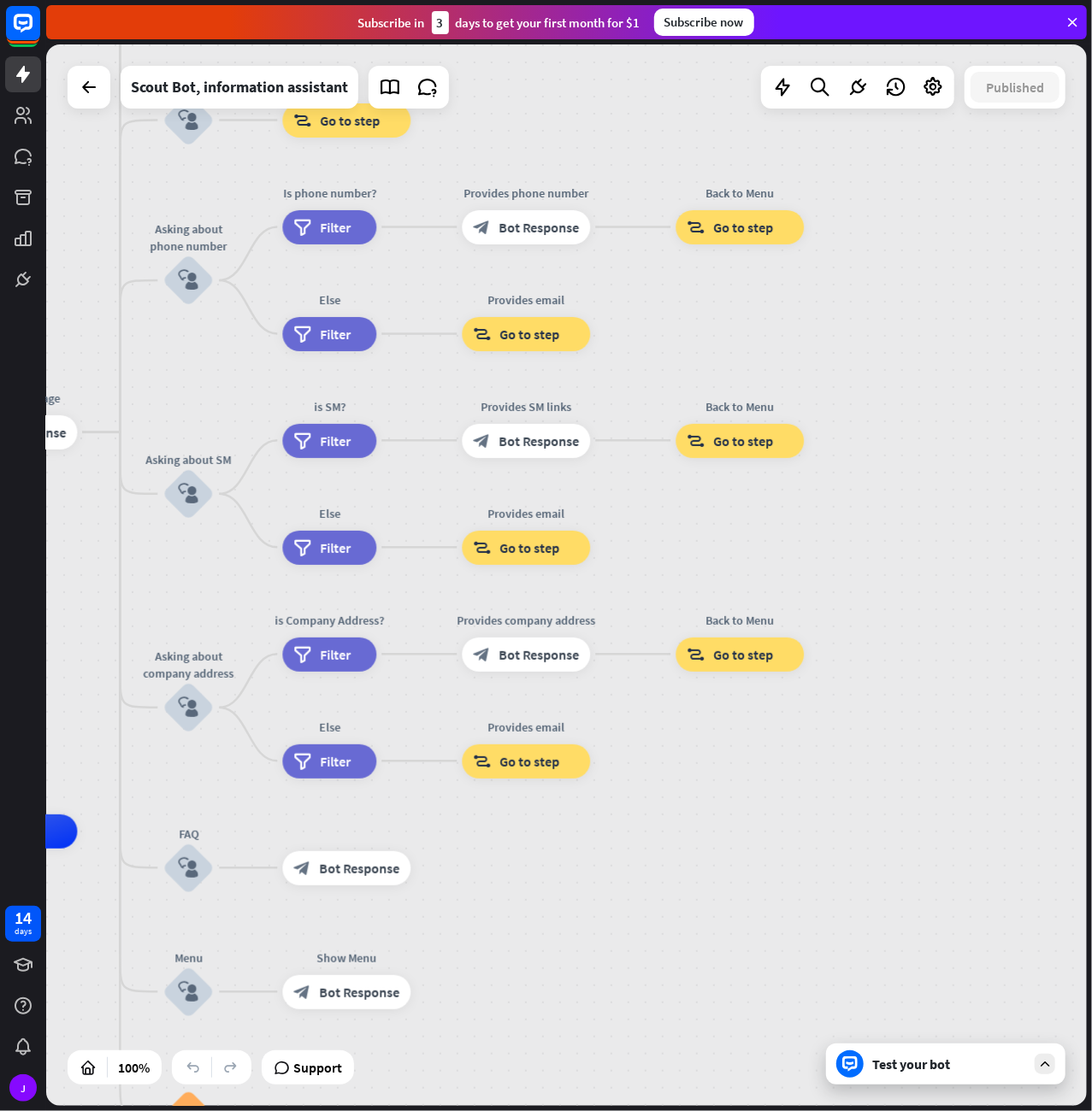
drag, startPoint x: 421, startPoint y: 347, endPoint x: -45, endPoint y: 606, distance: 533.1
click at [46, 606] on div "home_2 Start point Welcome message block_bot_response Bot Response About us blo…" at bounding box center [566, 575] width 1040 height 1061
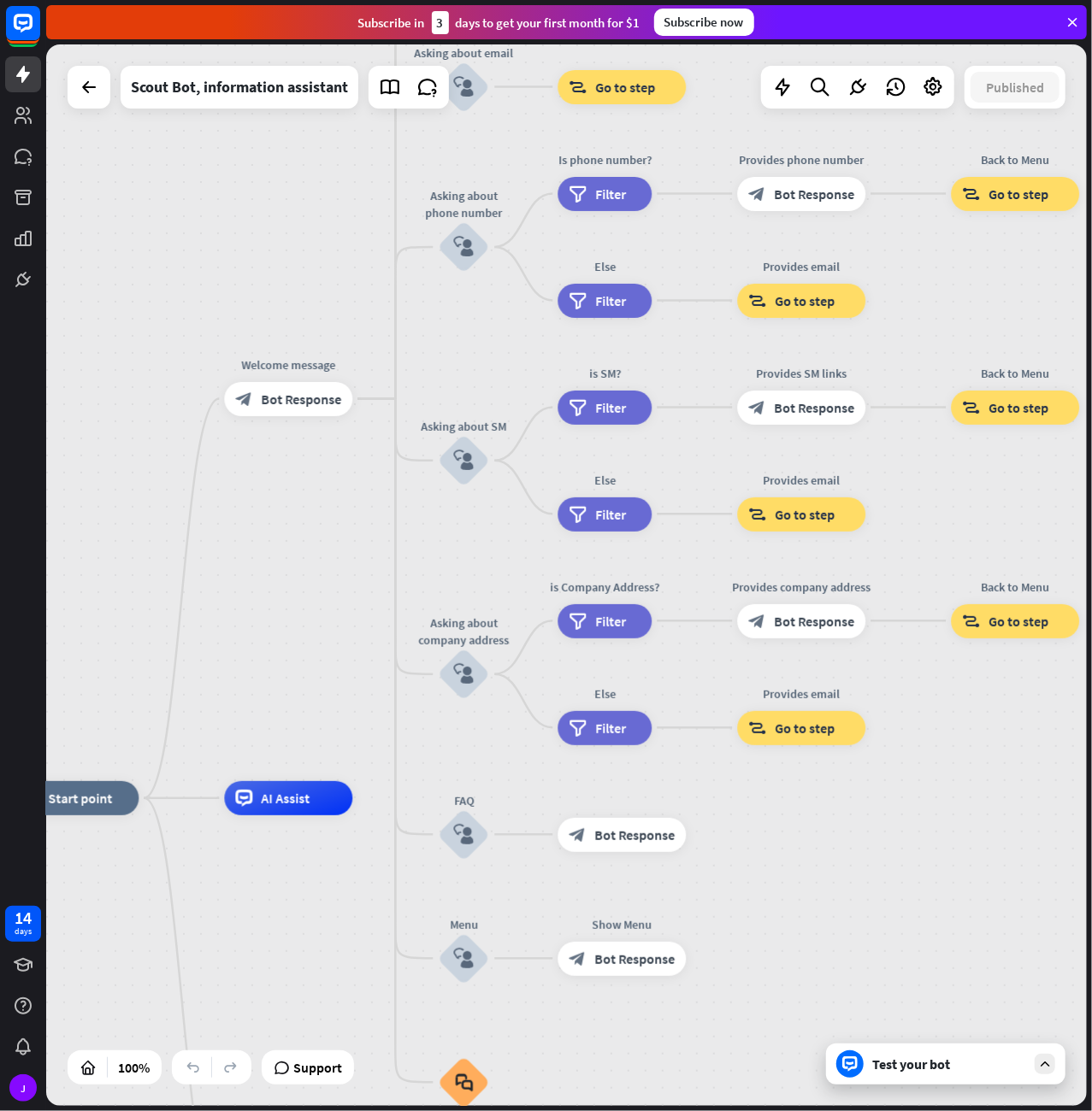
drag, startPoint x: 758, startPoint y: 337, endPoint x: 1026, endPoint y: 252, distance: 281.2
click at [1026, 252] on div "home_2 Start point Welcome message block_bot_response Bot Response About us blo…" at bounding box center [566, 575] width 1040 height 1061
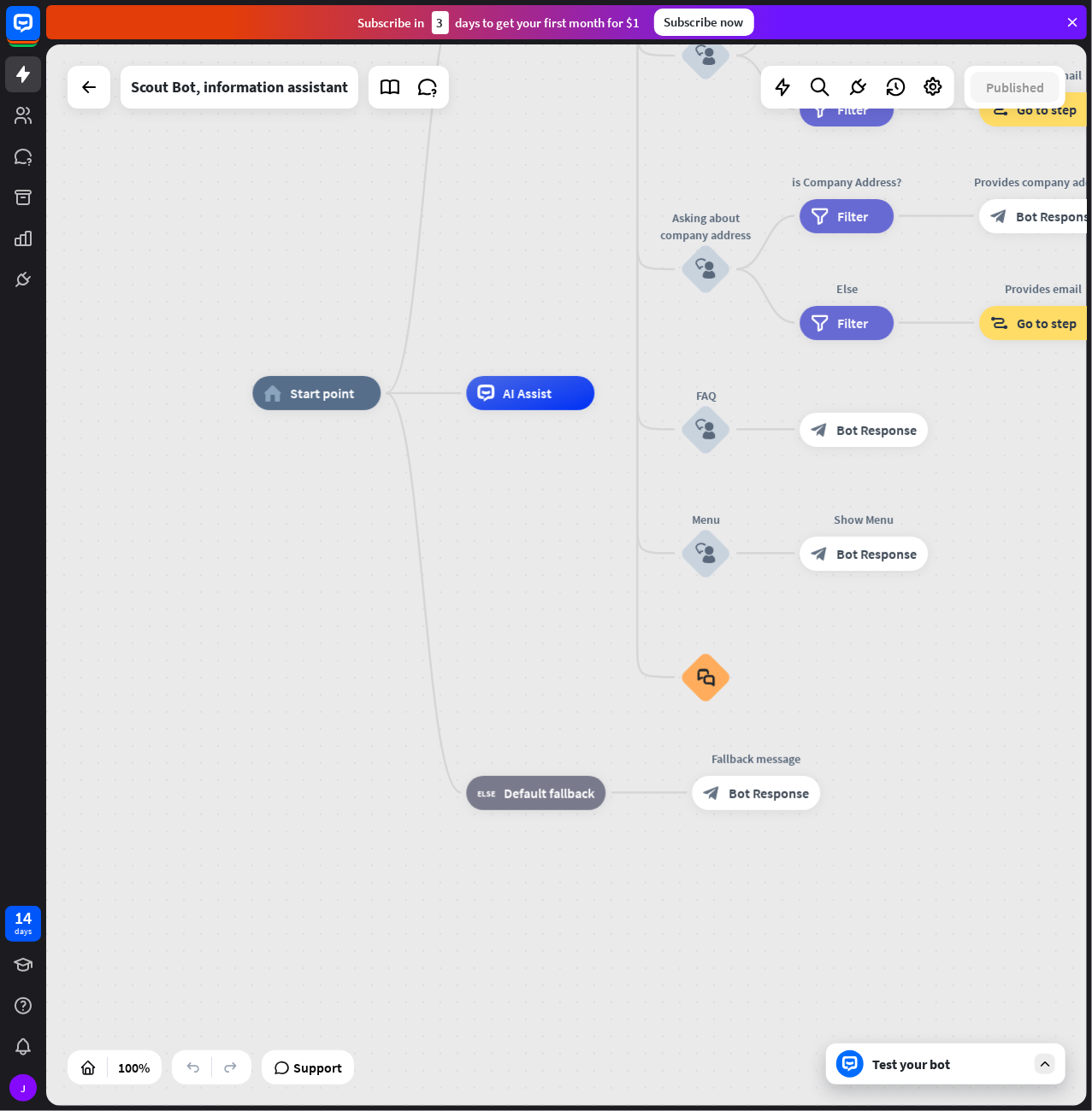
drag, startPoint x: 255, startPoint y: 601, endPoint x: 492, endPoint y: 214, distance: 453.8
click at [492, 214] on div "home_2 Start point Welcome message block_bot_response Bot Response About us blo…" at bounding box center [566, 575] width 1040 height 1061
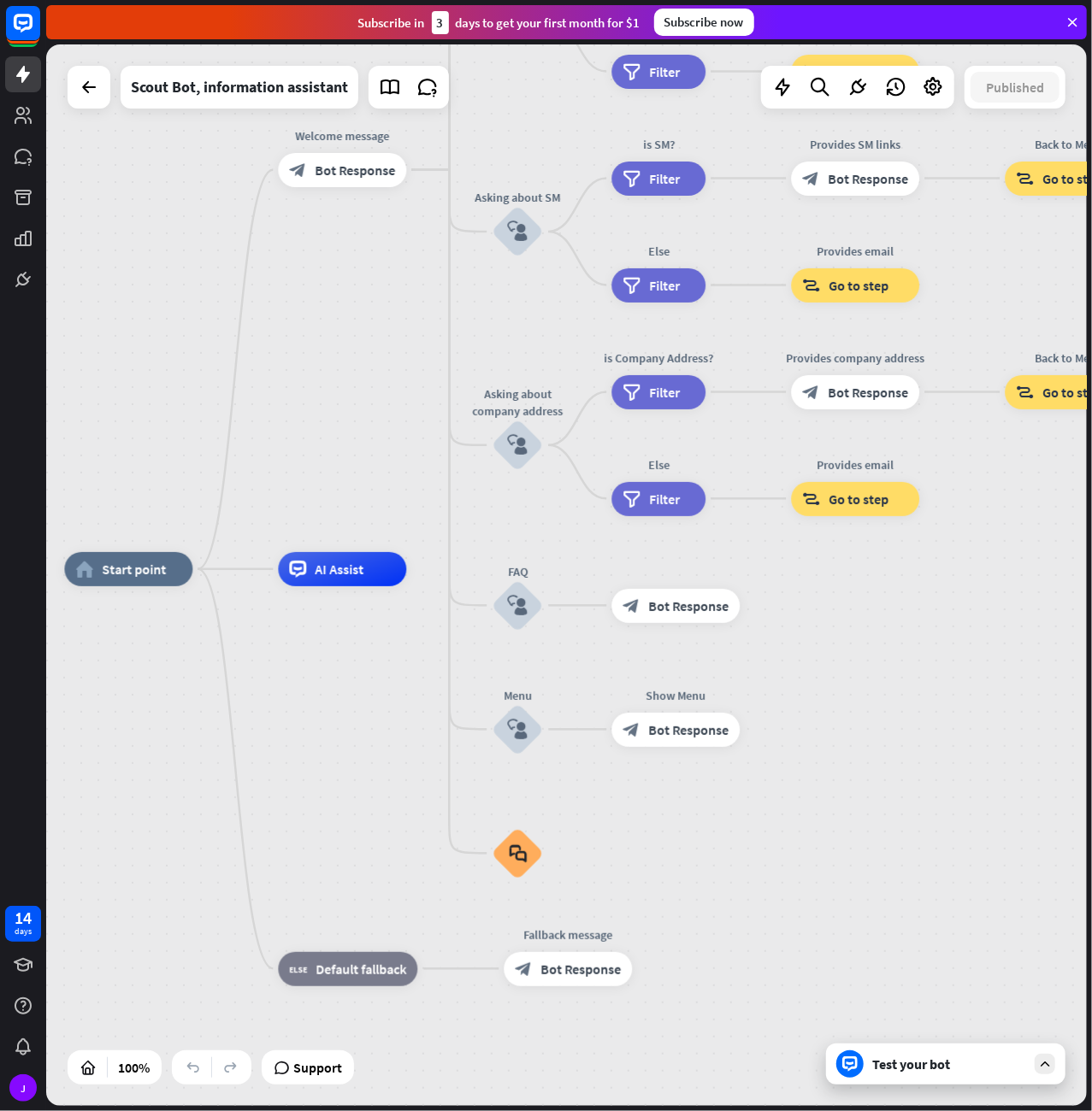
drag, startPoint x: 500, startPoint y: 198, endPoint x: 314, endPoint y: 375, distance: 256.8
click at [314, 375] on div "home_2 Start point Welcome message block_bot_response Bot Response About us blo…" at bounding box center [566, 575] width 1040 height 1061
click at [514, 847] on icon "block_faq" at bounding box center [517, 854] width 18 height 19
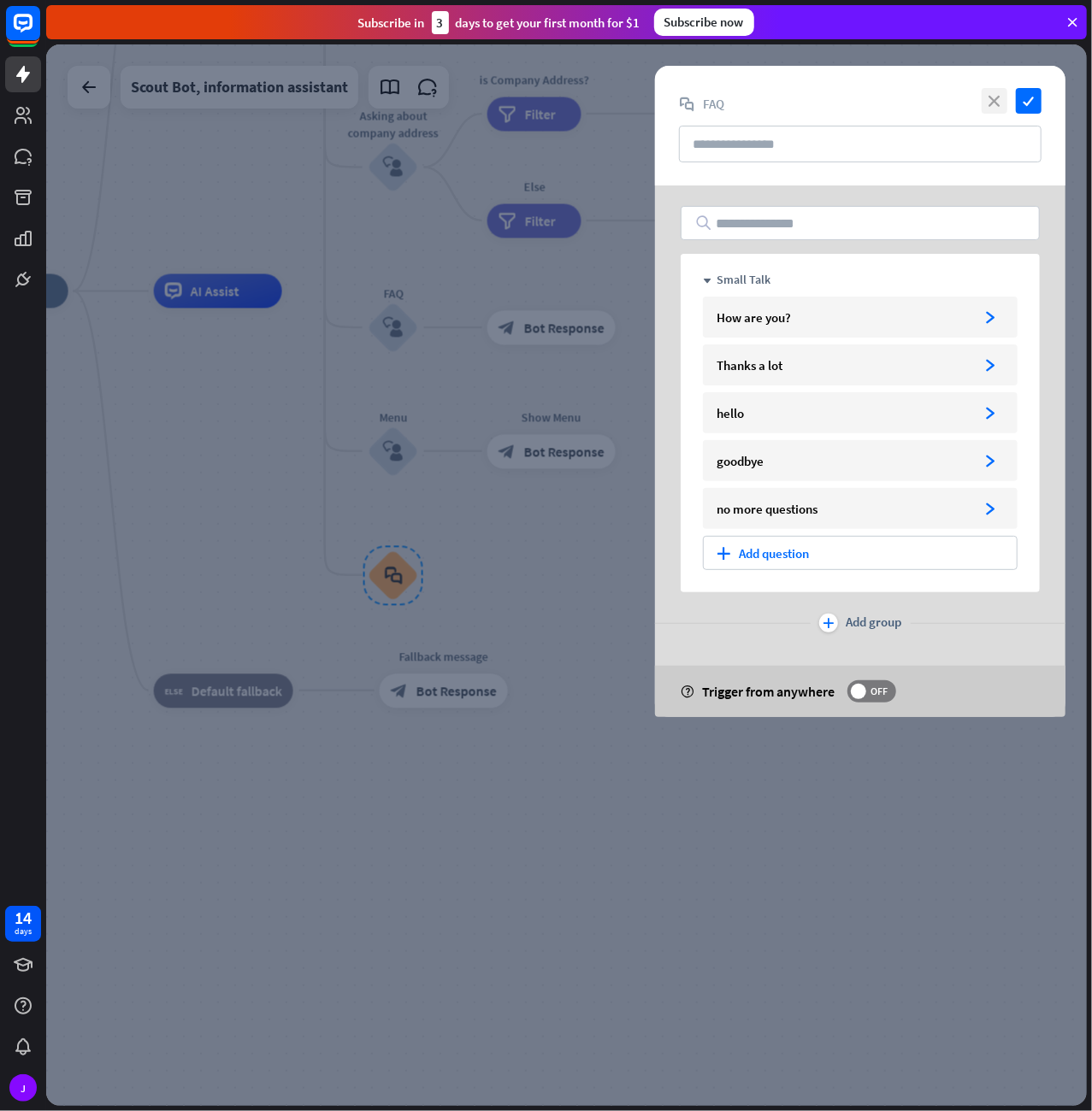
click at [992, 101] on icon "close" at bounding box center [995, 101] width 26 height 26
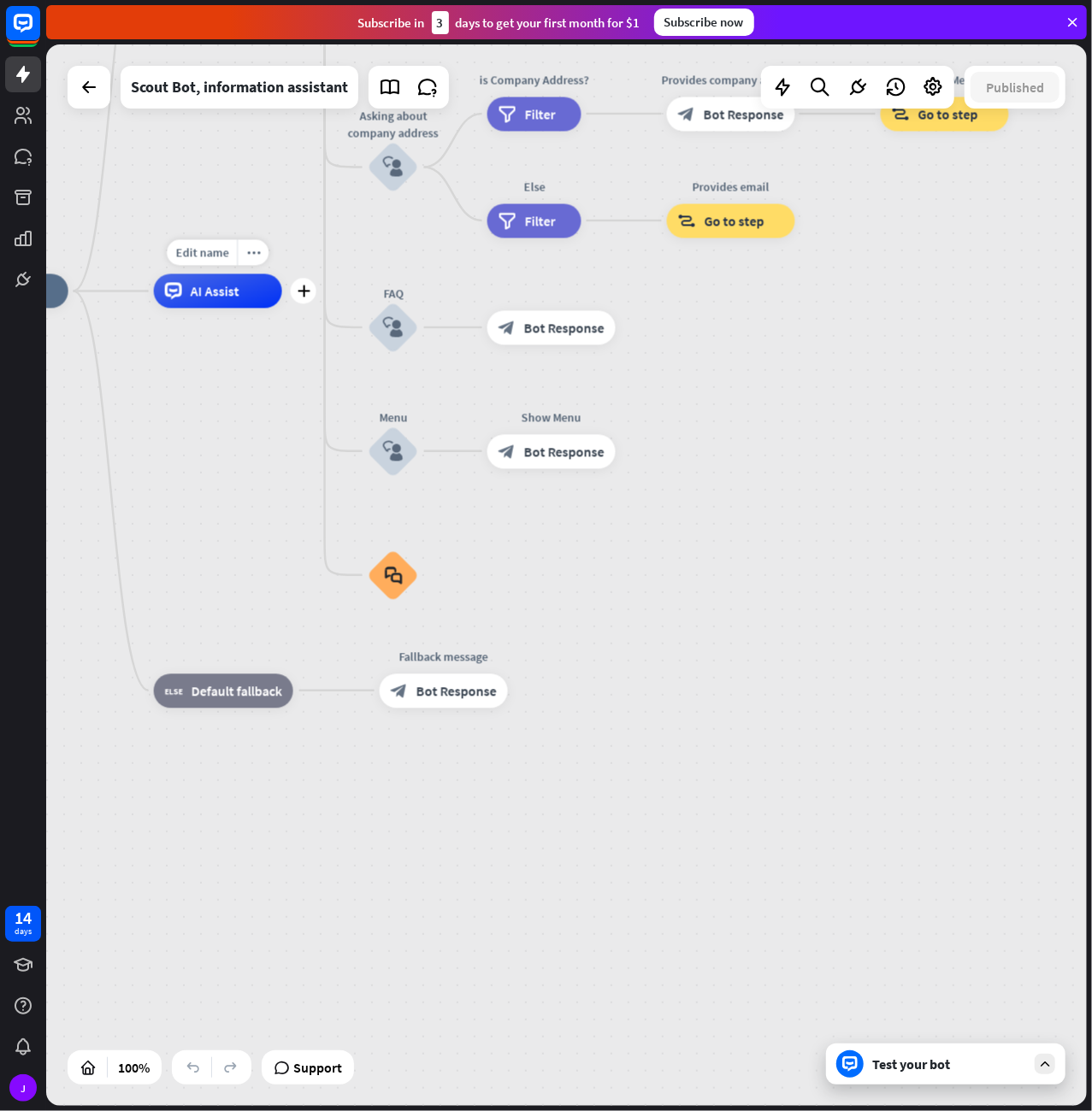
drag, startPoint x: 254, startPoint y: 201, endPoint x: 299, endPoint y: 404, distance: 207.9
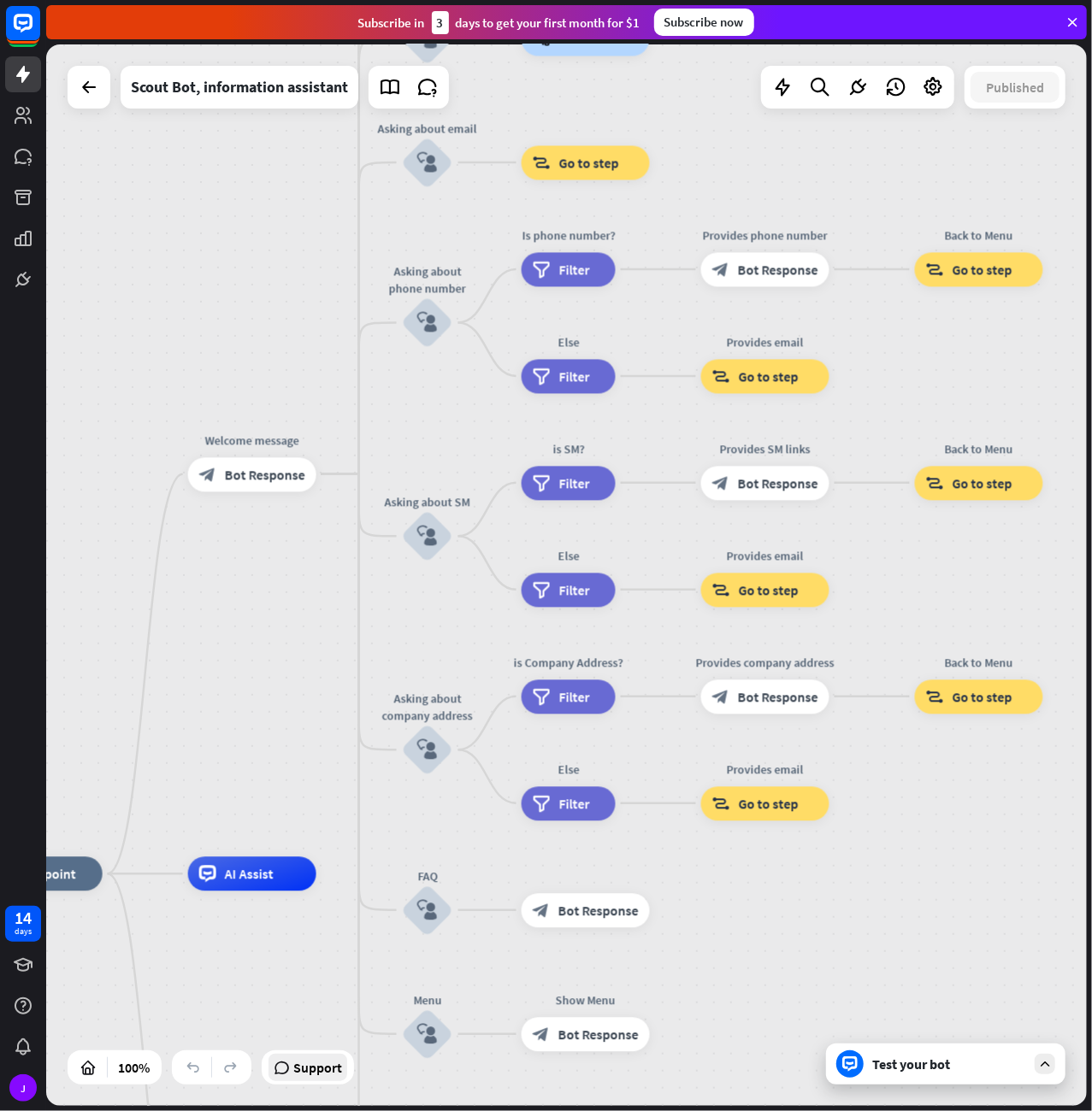
drag, startPoint x: 259, startPoint y: 458, endPoint x: 296, endPoint y: 1055, distance: 598.1
click at [296, 1055] on div "home_2 Start point Welcome message block_bot_response Bot Response About us blo…" at bounding box center [566, 575] width 1040 height 1061
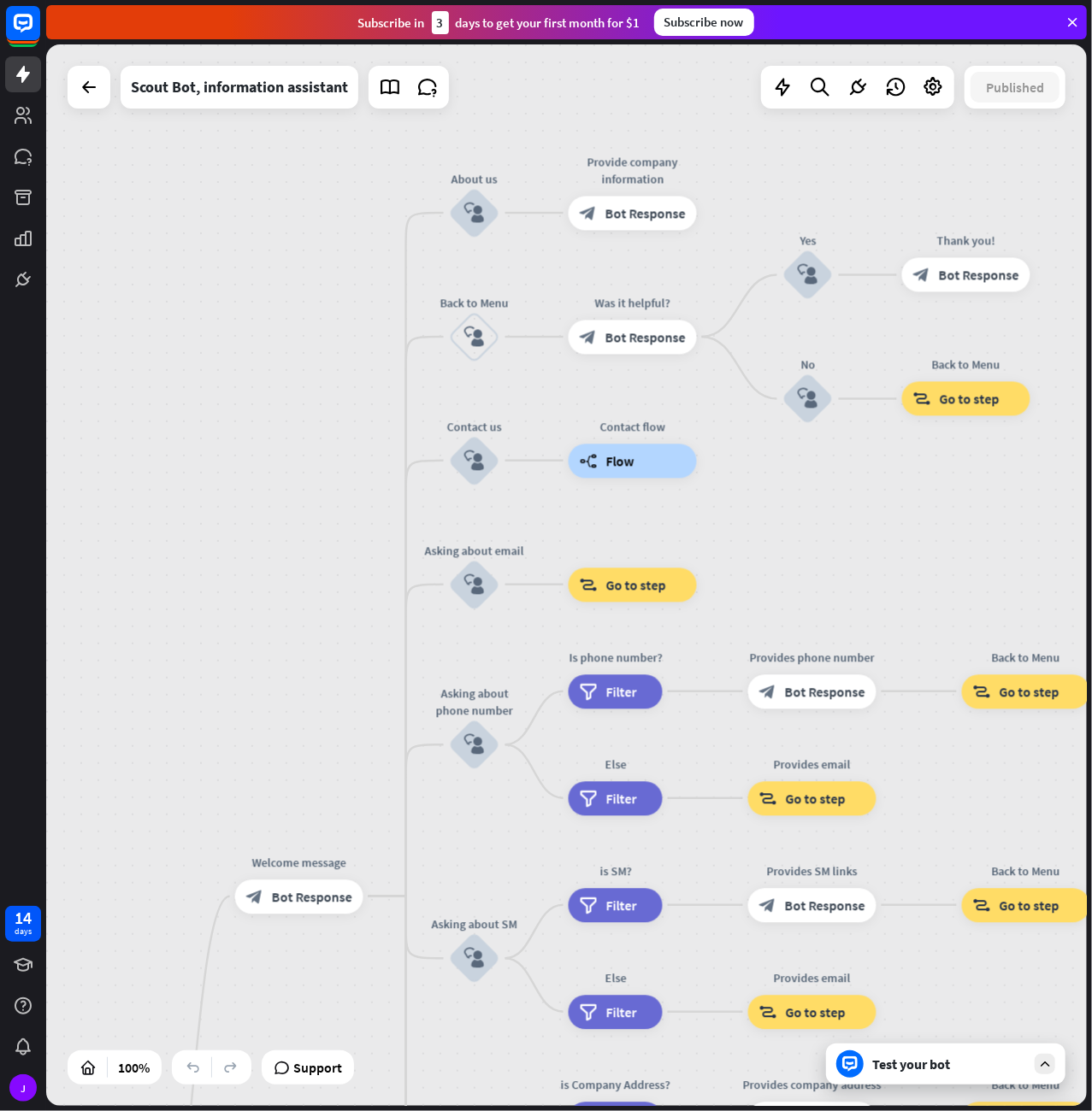
drag, startPoint x: 188, startPoint y: 336, endPoint x: 156, endPoint y: 721, distance: 386.3
click at [156, 721] on div "home_2 Start point Welcome message block_bot_response Bot Response About us blo…" at bounding box center [566, 575] width 1040 height 1061
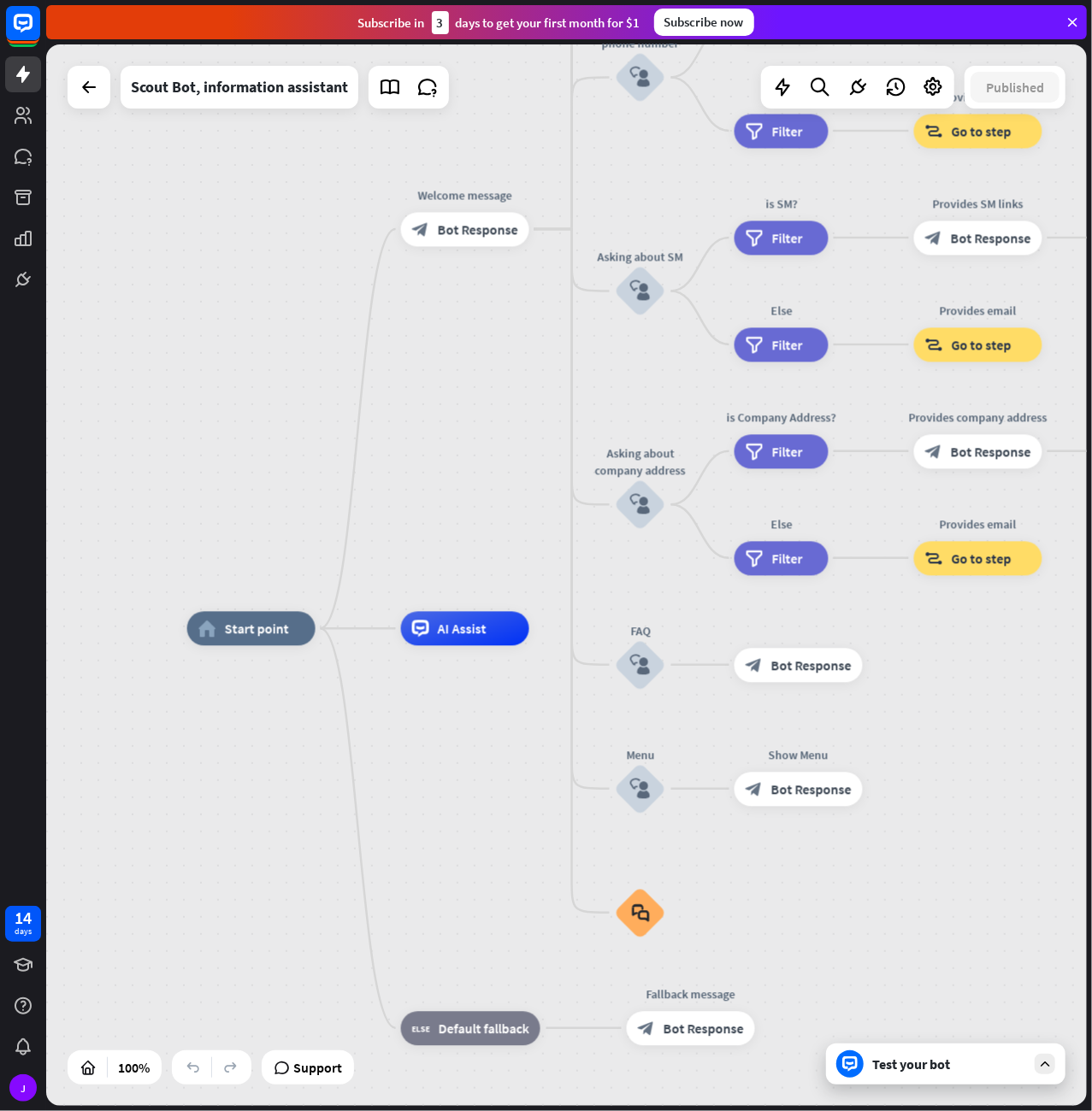
drag, startPoint x: 223, startPoint y: 617, endPoint x: 387, endPoint y: -72, distance: 708.2
click at [387, 45] on div "home_2 Start point Welcome message block_bot_response Bot Response About us blo…" at bounding box center [566, 575] width 1040 height 1061
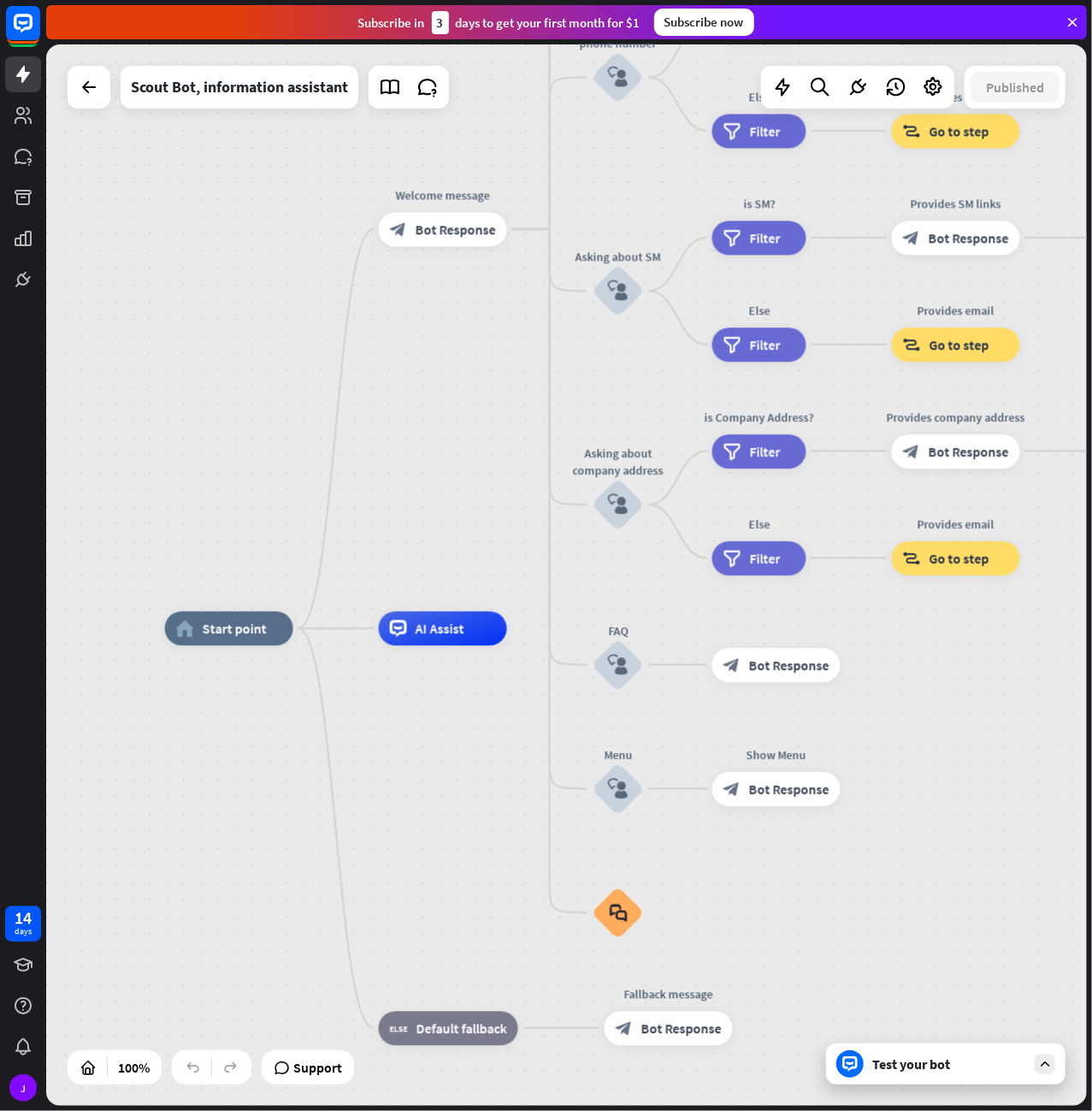
click at [905, 1043] on div "Test your bot" at bounding box center [945, 1063] width 239 height 41
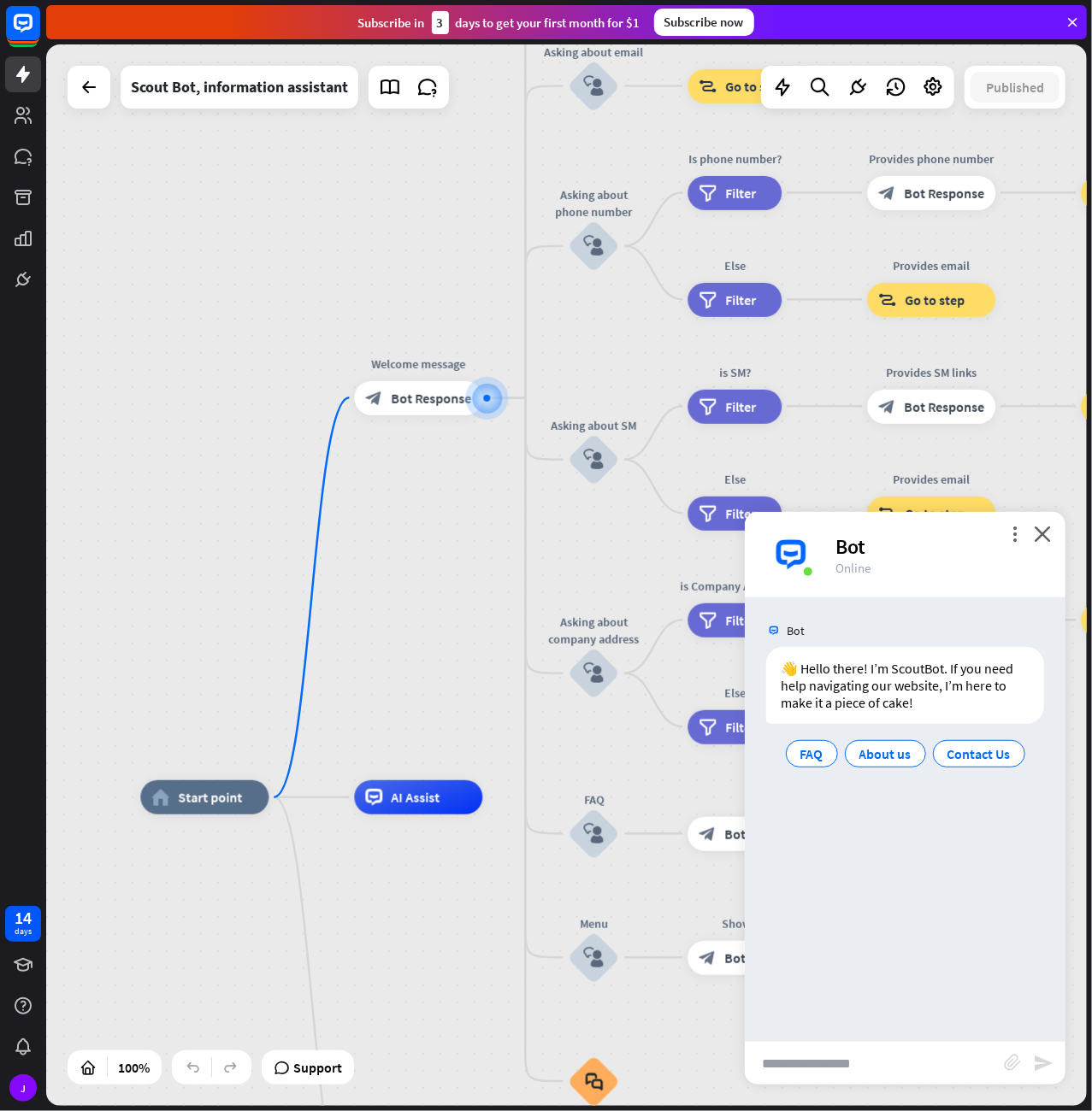
click at [813, 1066] on input "text" at bounding box center [874, 1063] width 259 height 43
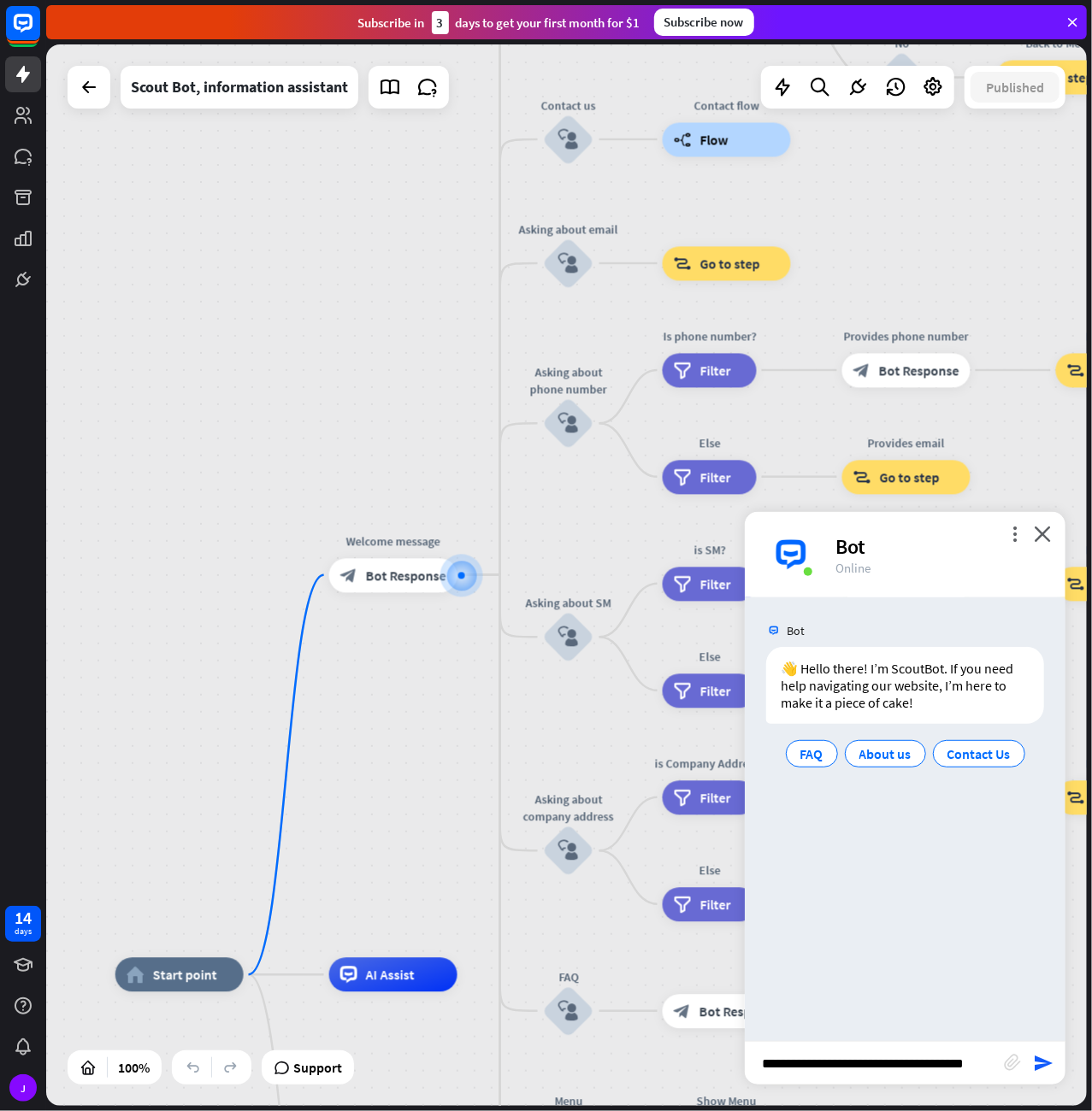
type input "**********"
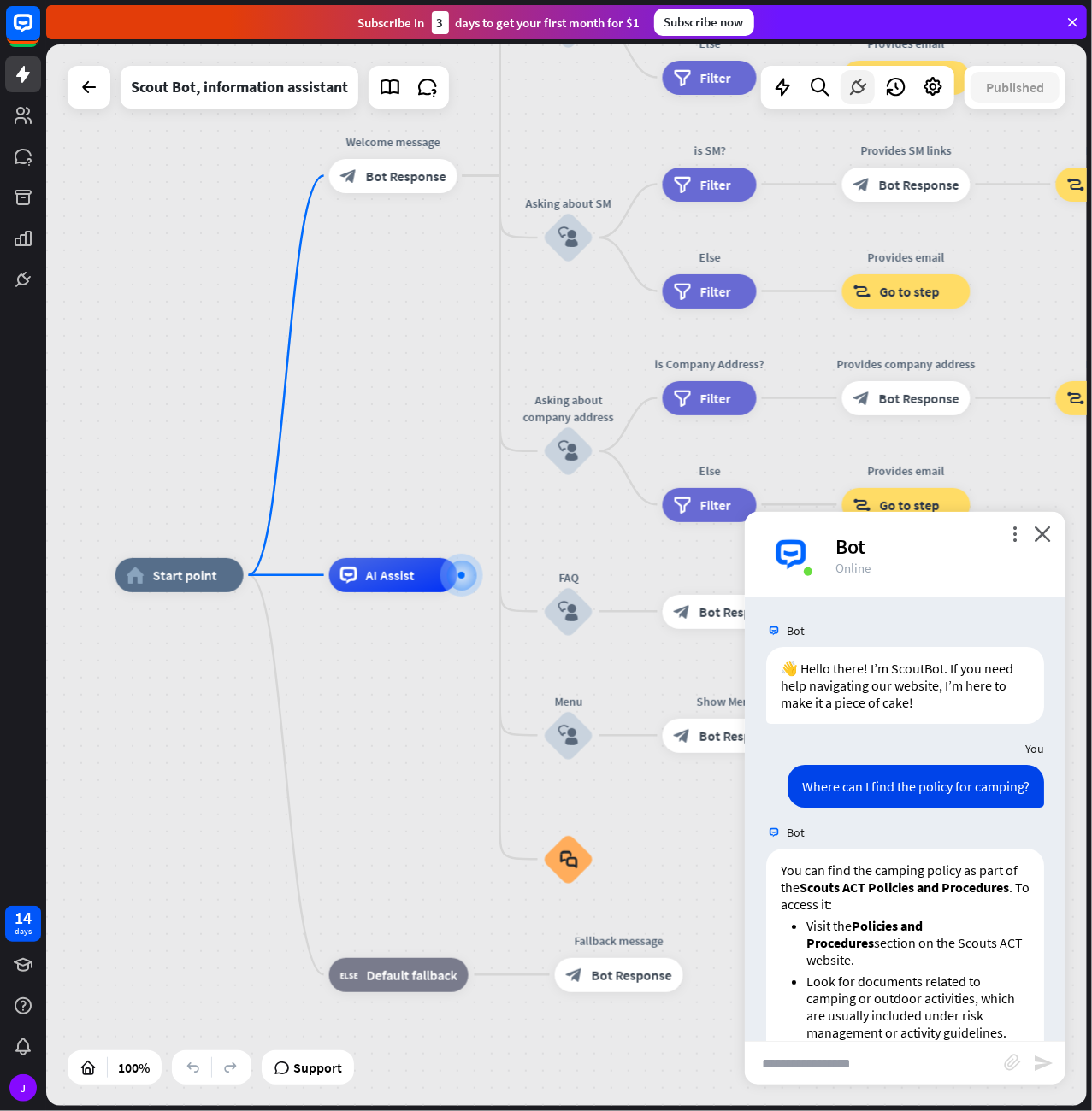
click at [859, 83] on icon at bounding box center [857, 87] width 22 height 22
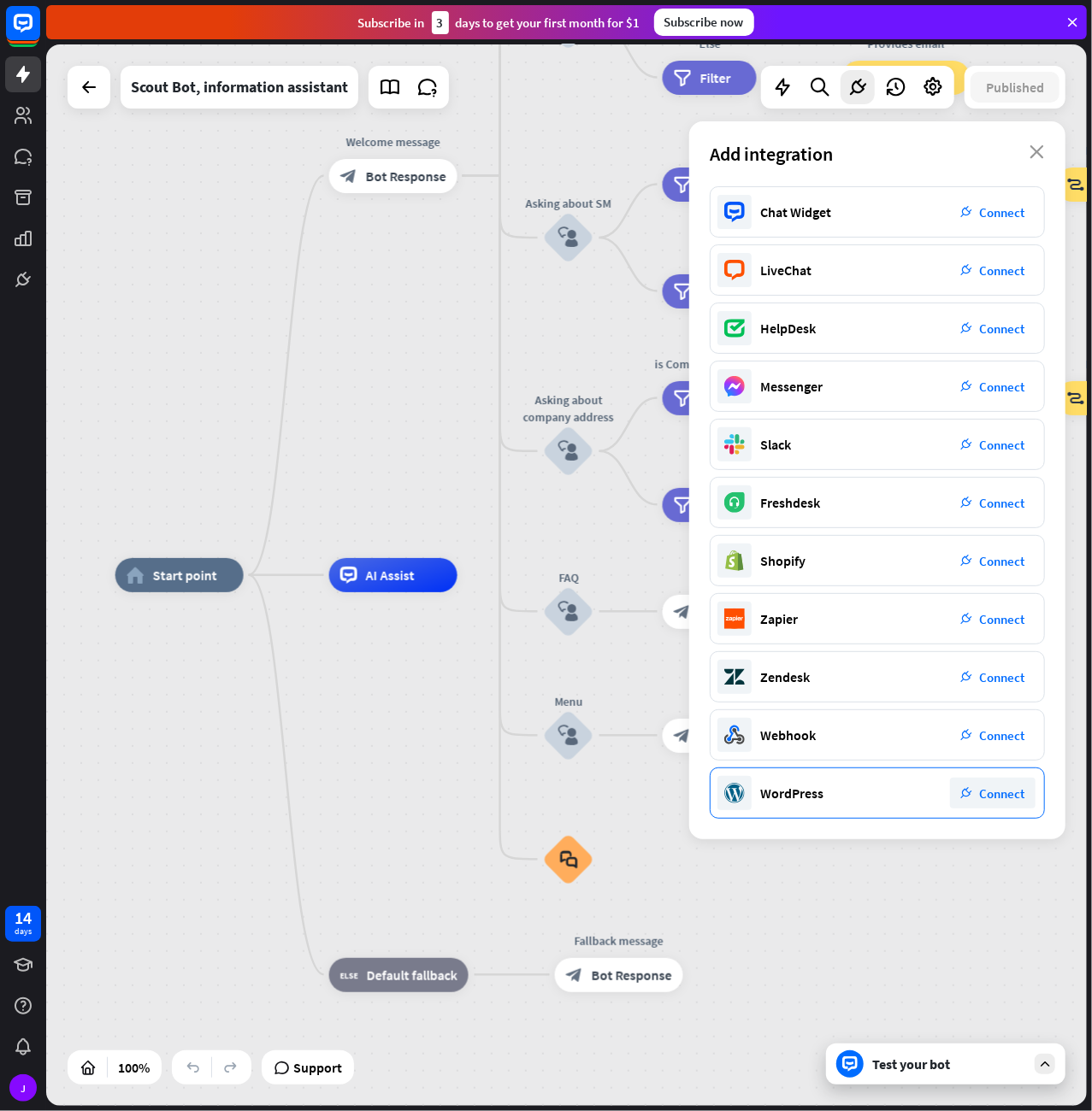
click at [996, 796] on span "Connect" at bounding box center [1003, 793] width 46 height 16
click at [1033, 142] on div "Add integration close" at bounding box center [877, 153] width 376 height 65
click at [1034, 149] on icon "close" at bounding box center [1036, 152] width 15 height 14
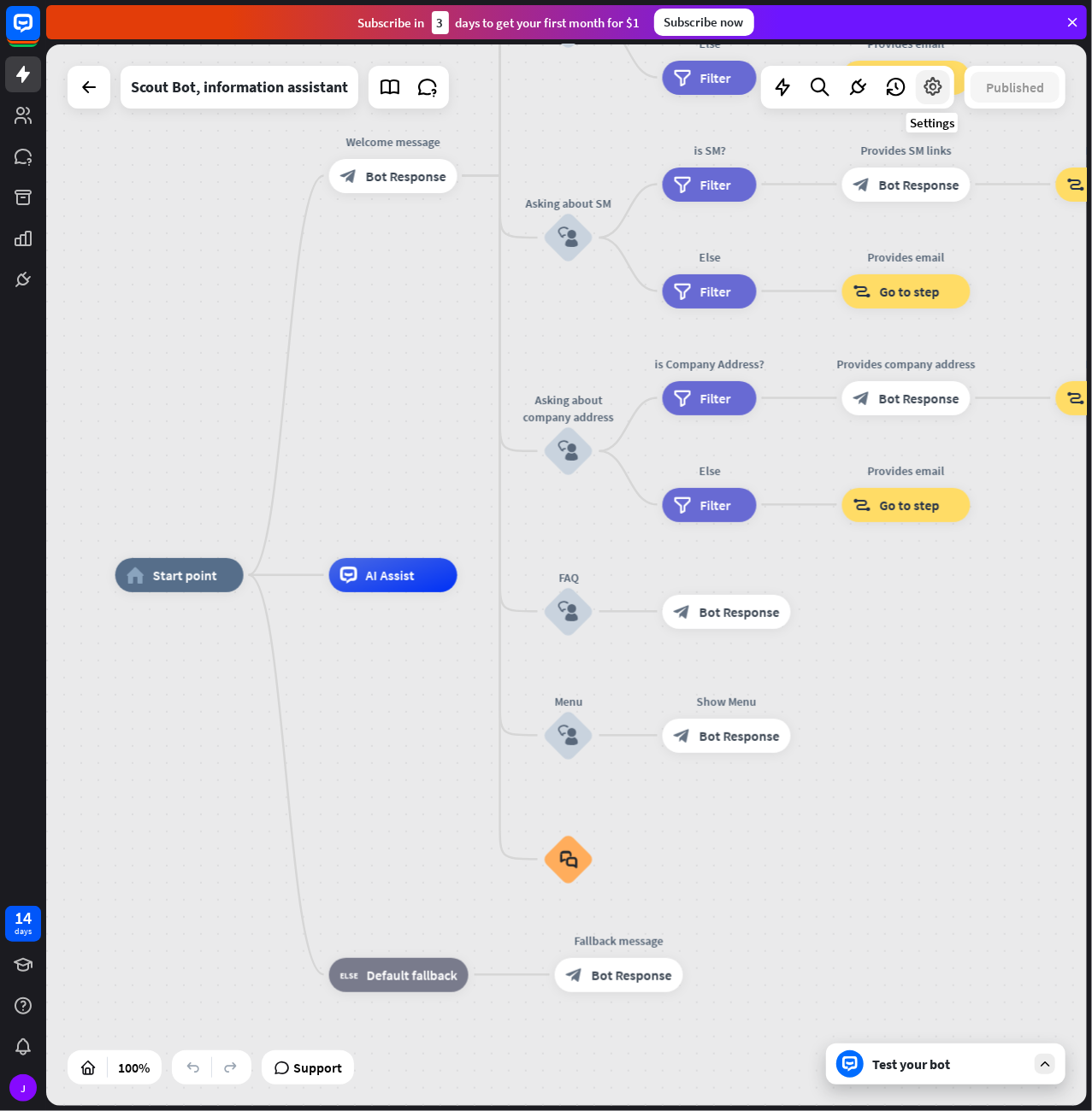
click at [932, 88] on icon at bounding box center [932, 87] width 22 height 22
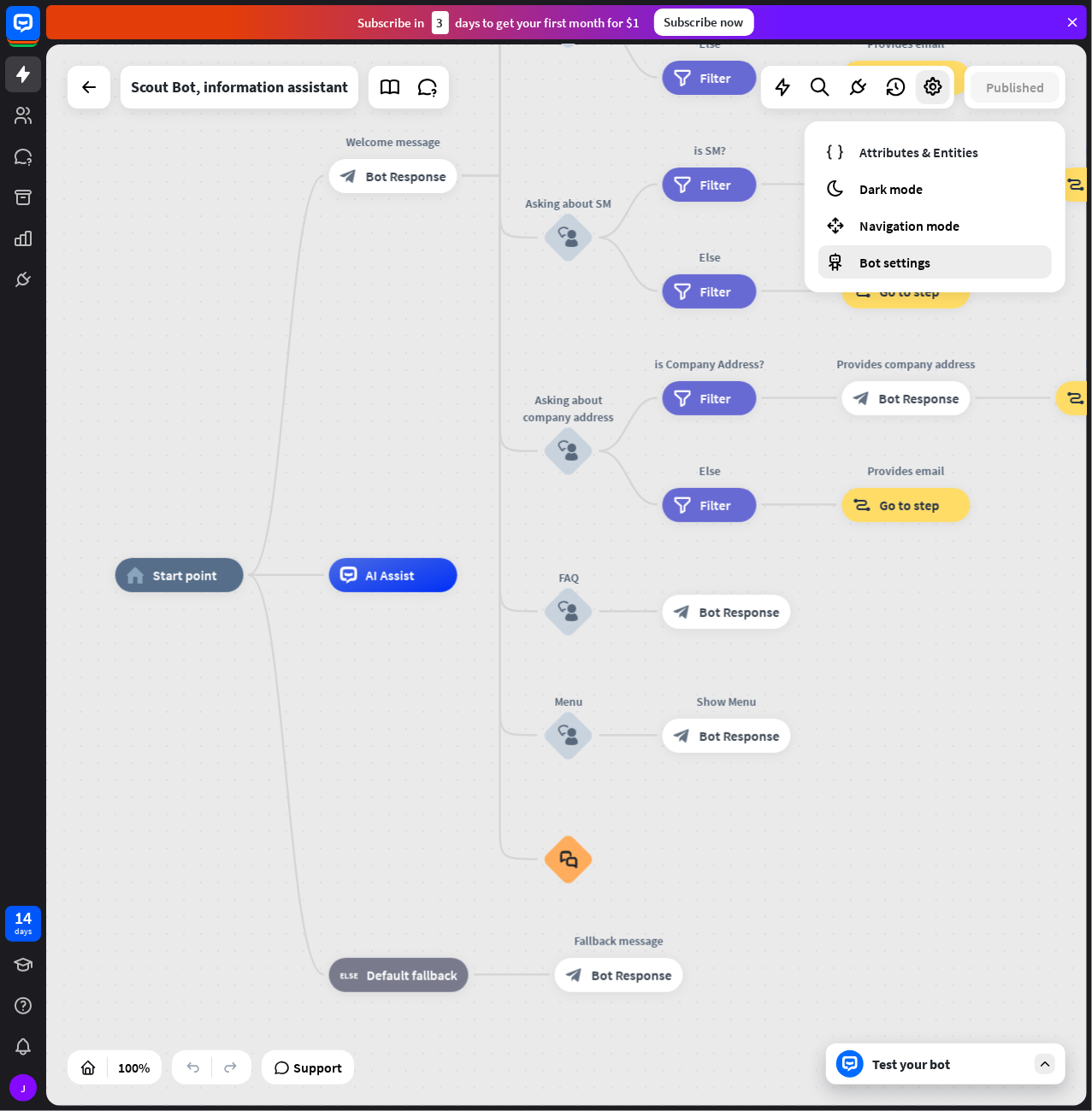
click at [912, 259] on span "Bot settings" at bounding box center [893, 262] width 70 height 17
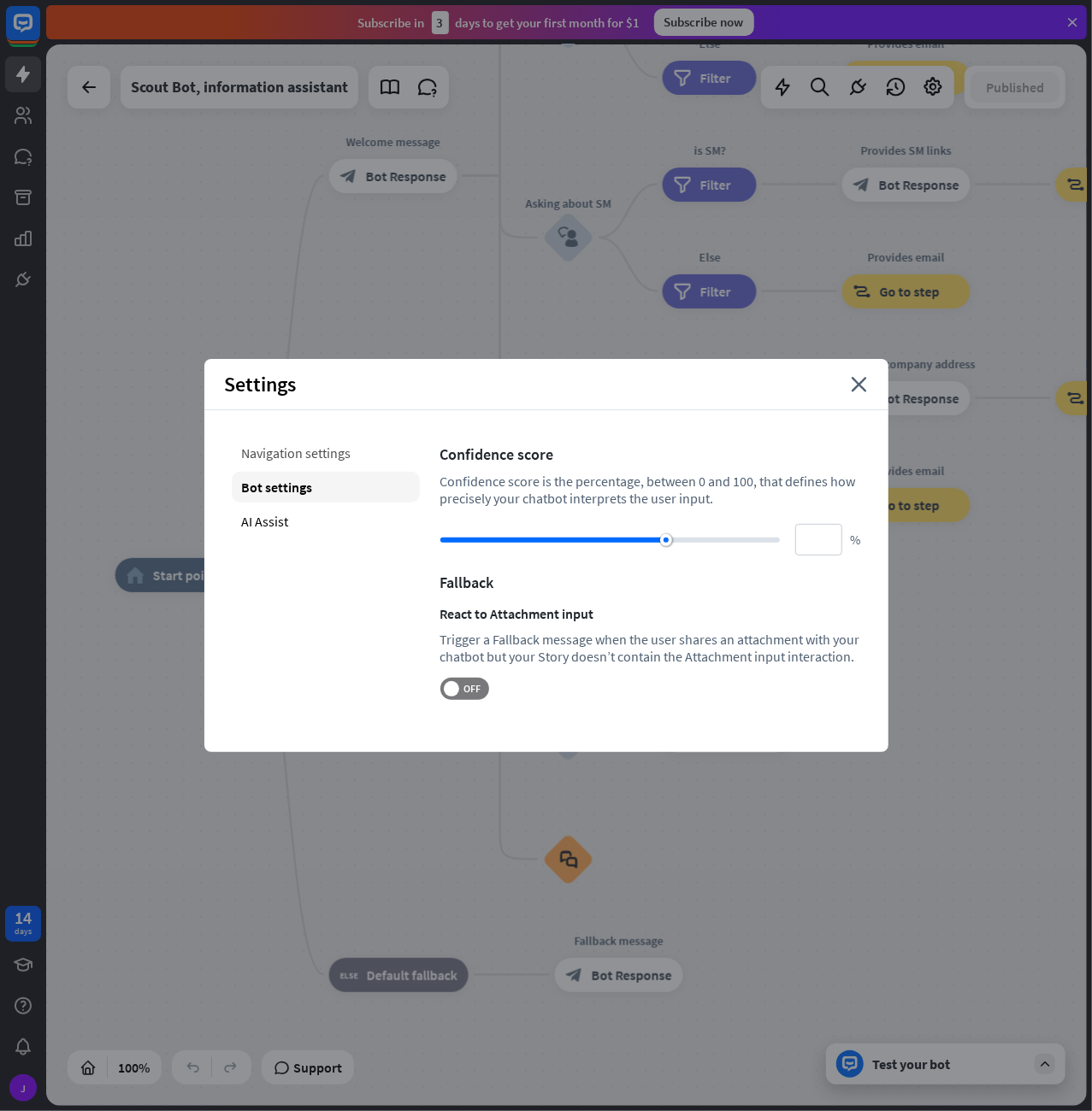
click at [352, 451] on div "Navigation settings" at bounding box center [325, 453] width 188 height 31
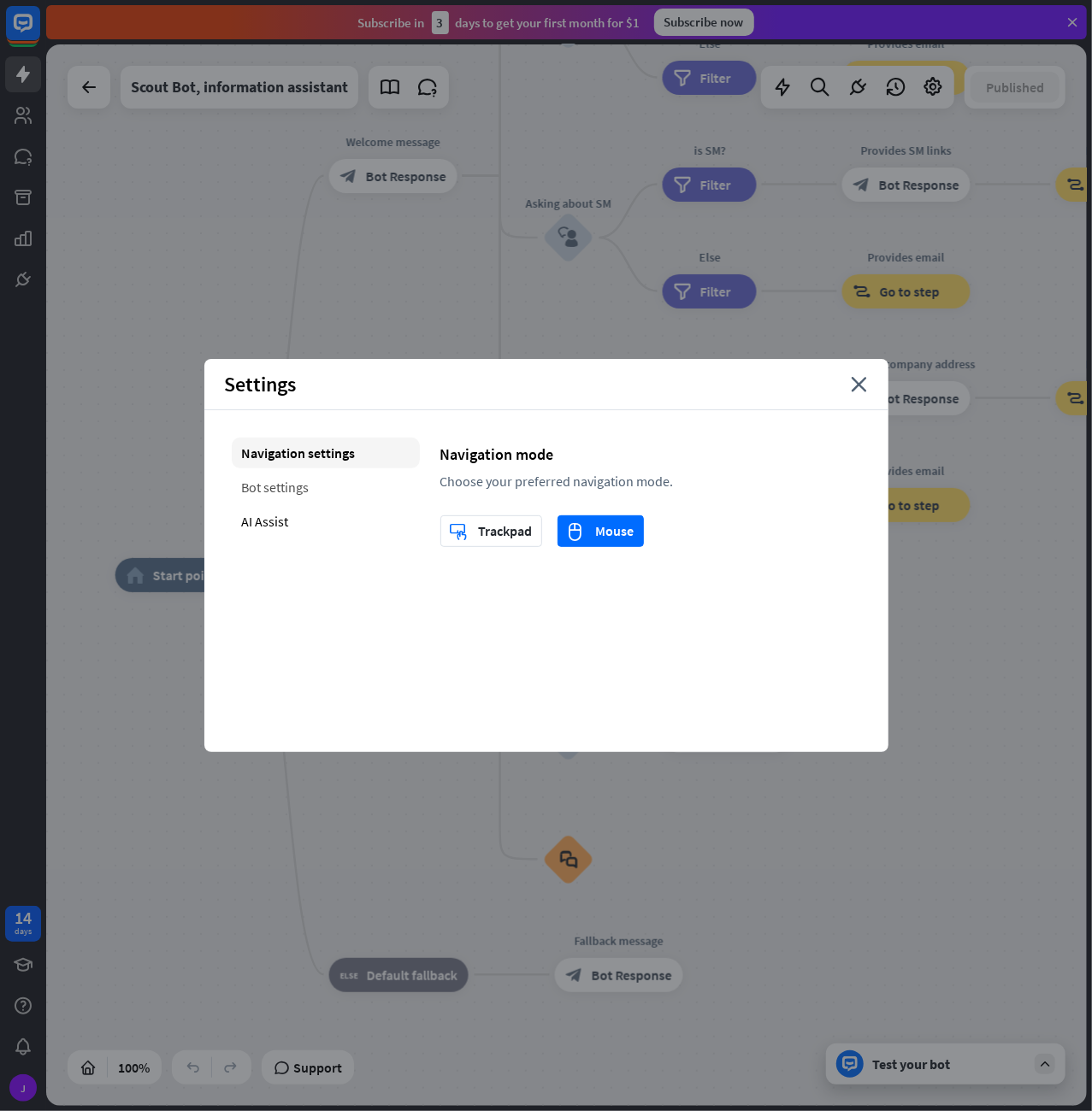
click at [335, 485] on div "Bot settings" at bounding box center [325, 486] width 188 height 31
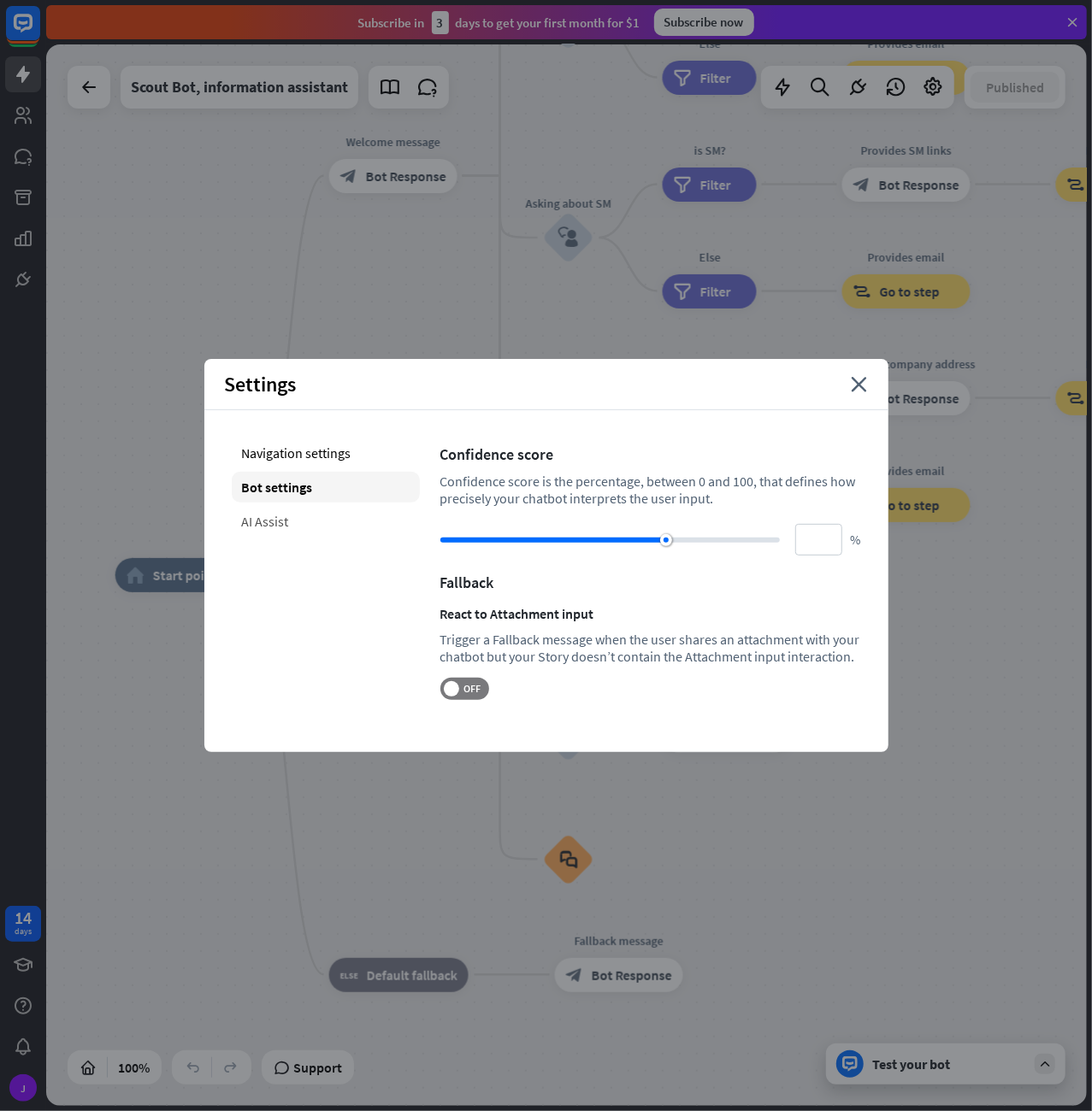
click at [315, 523] on div "AI Assist" at bounding box center [325, 521] width 188 height 31
type input "**"
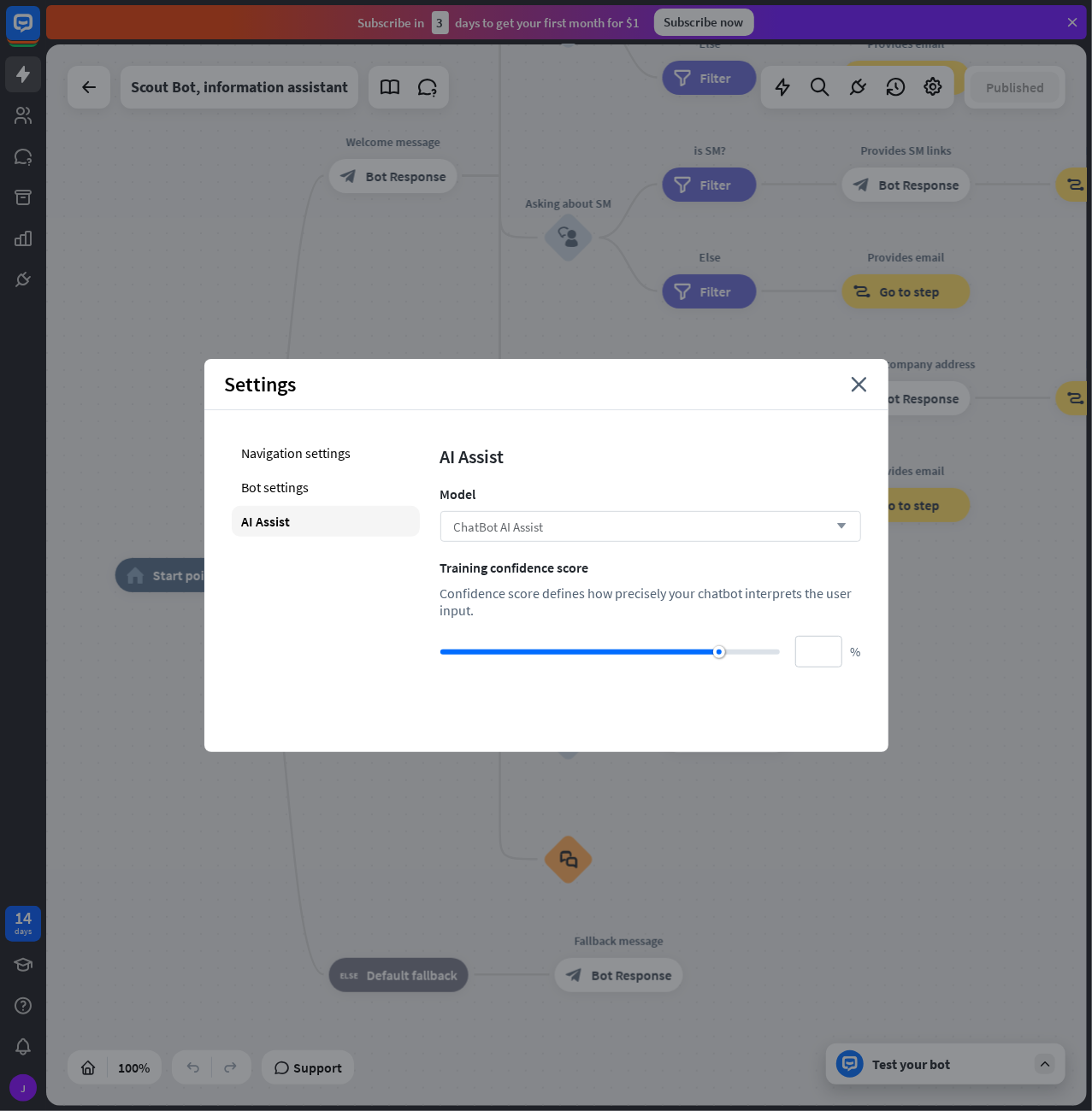
click at [579, 529] on div "ChatBot AI Assist arrow_down" at bounding box center [650, 526] width 421 height 31
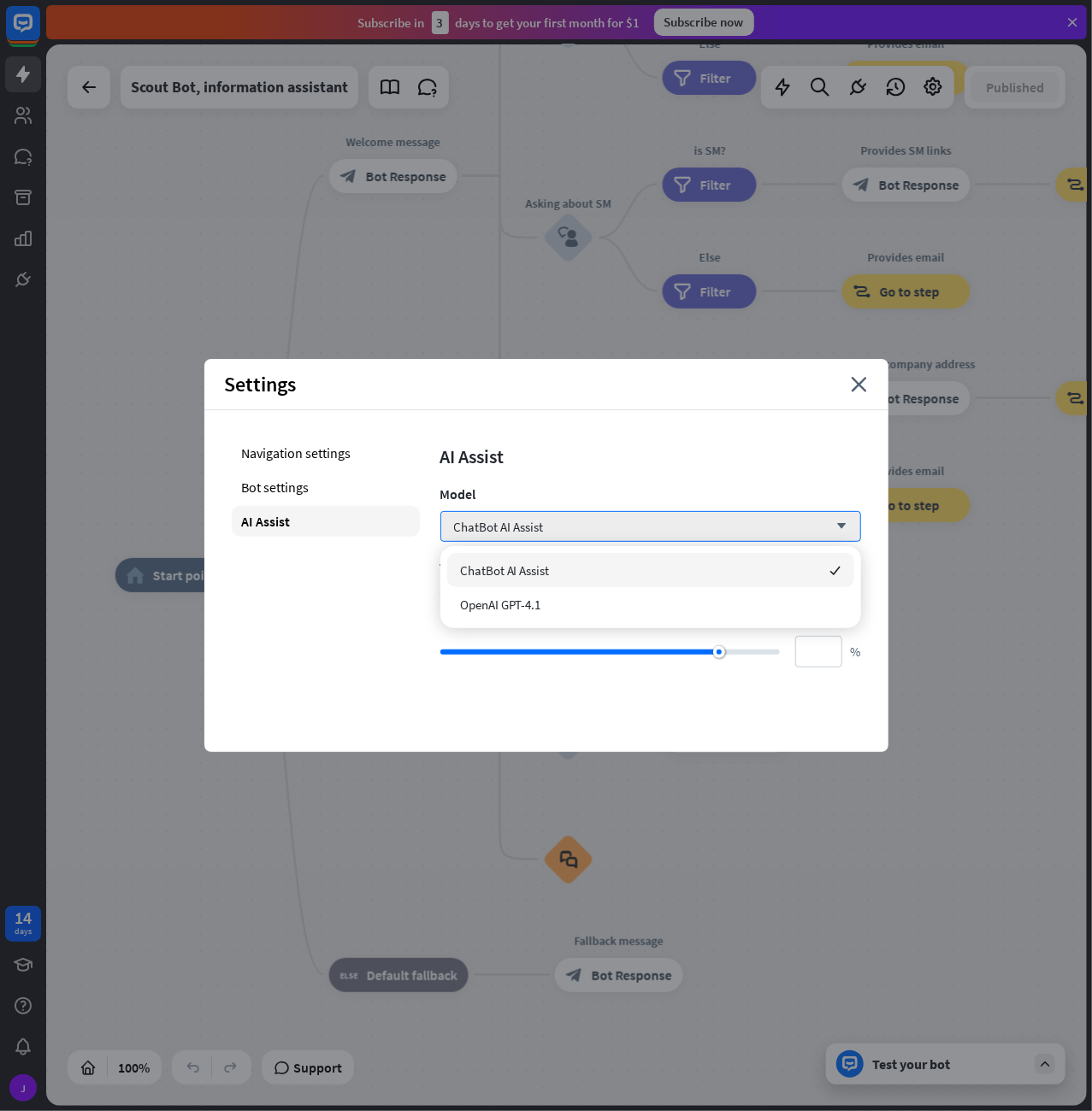
click at [559, 461] on div "AI Assist" at bounding box center [650, 457] width 421 height 24
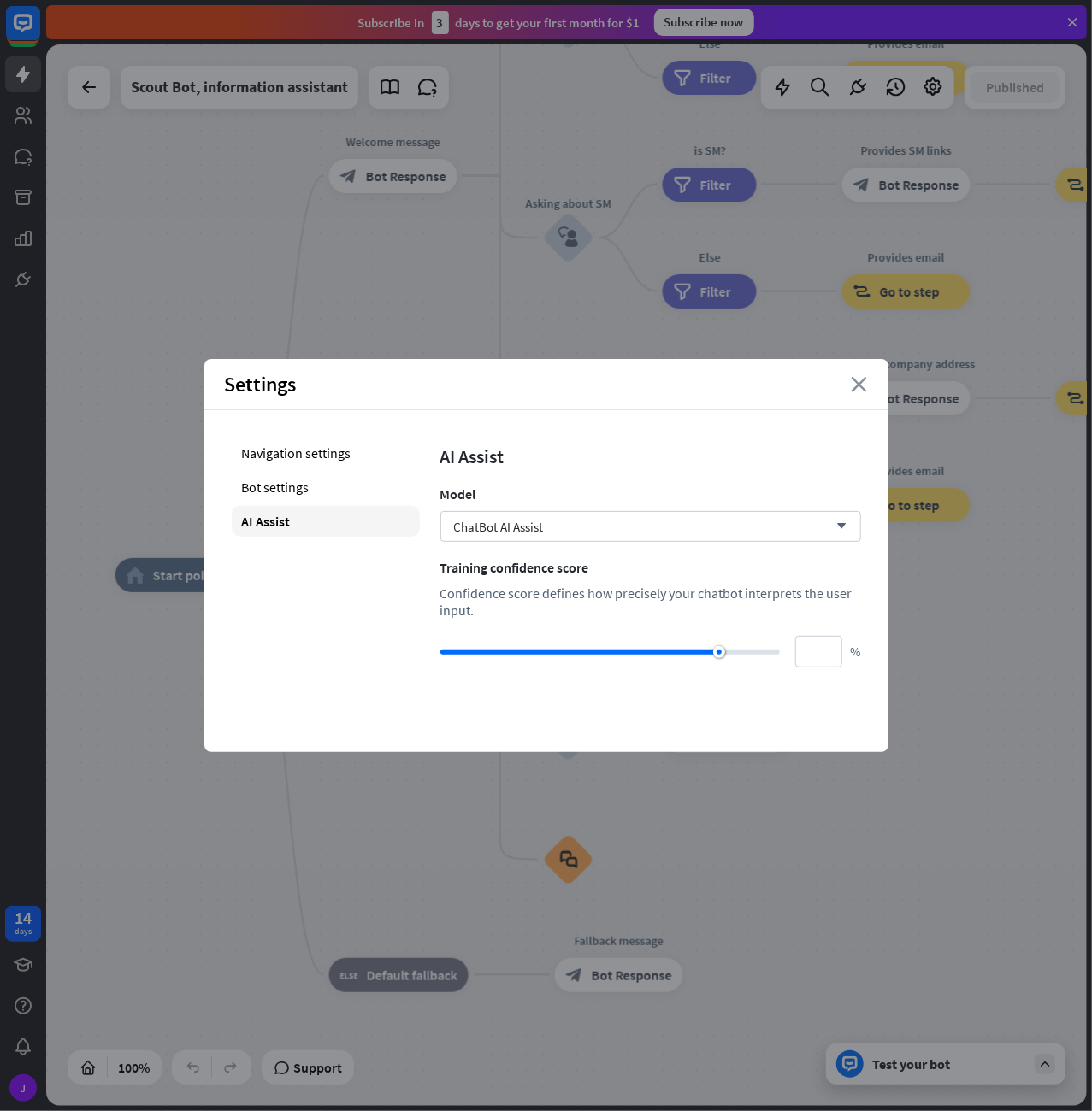
click at [856, 378] on icon "close" at bounding box center [860, 384] width 16 height 15
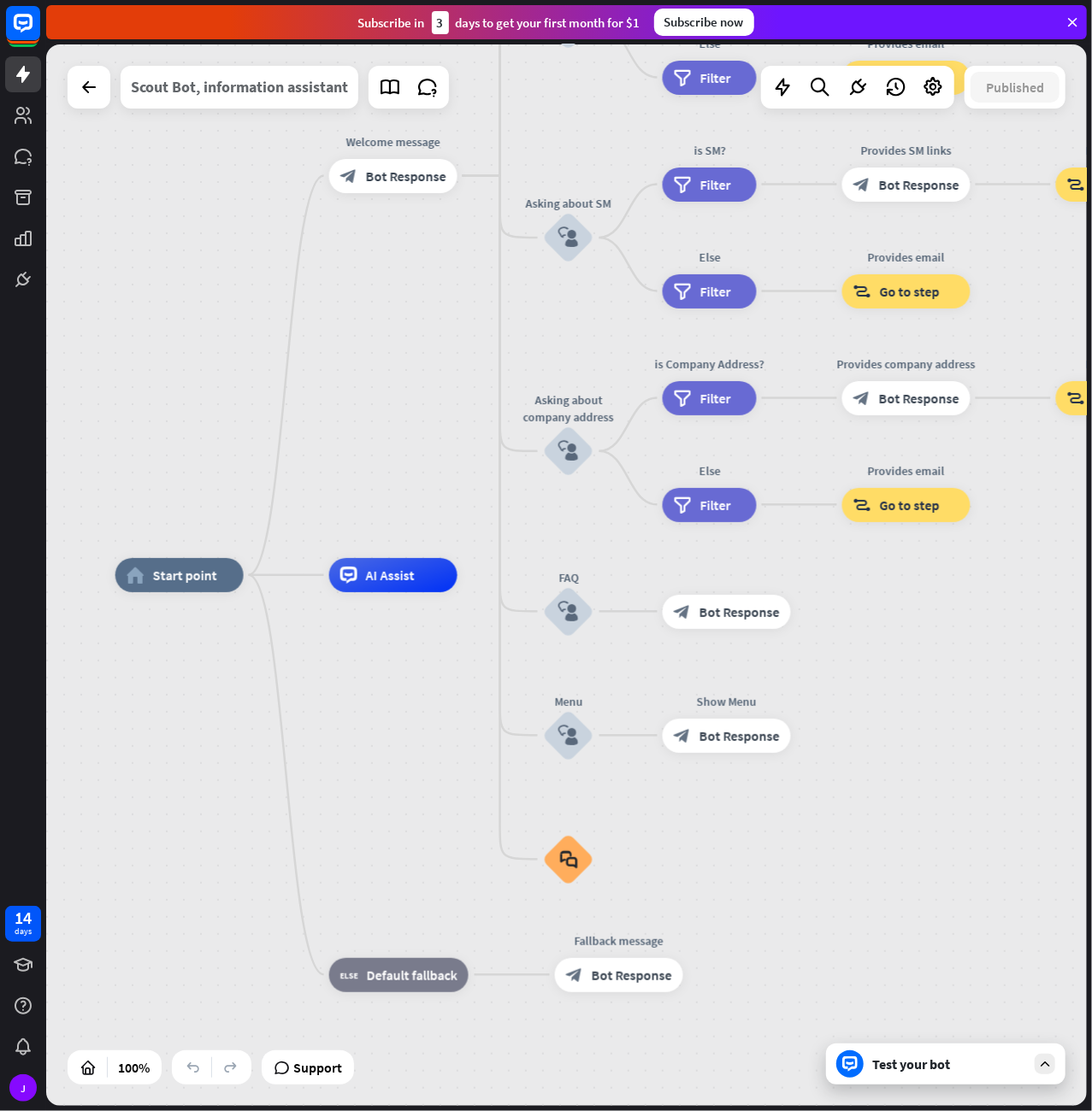
click at [201, 87] on div "Scout Bot, information assistant" at bounding box center [239, 86] width 217 height 43
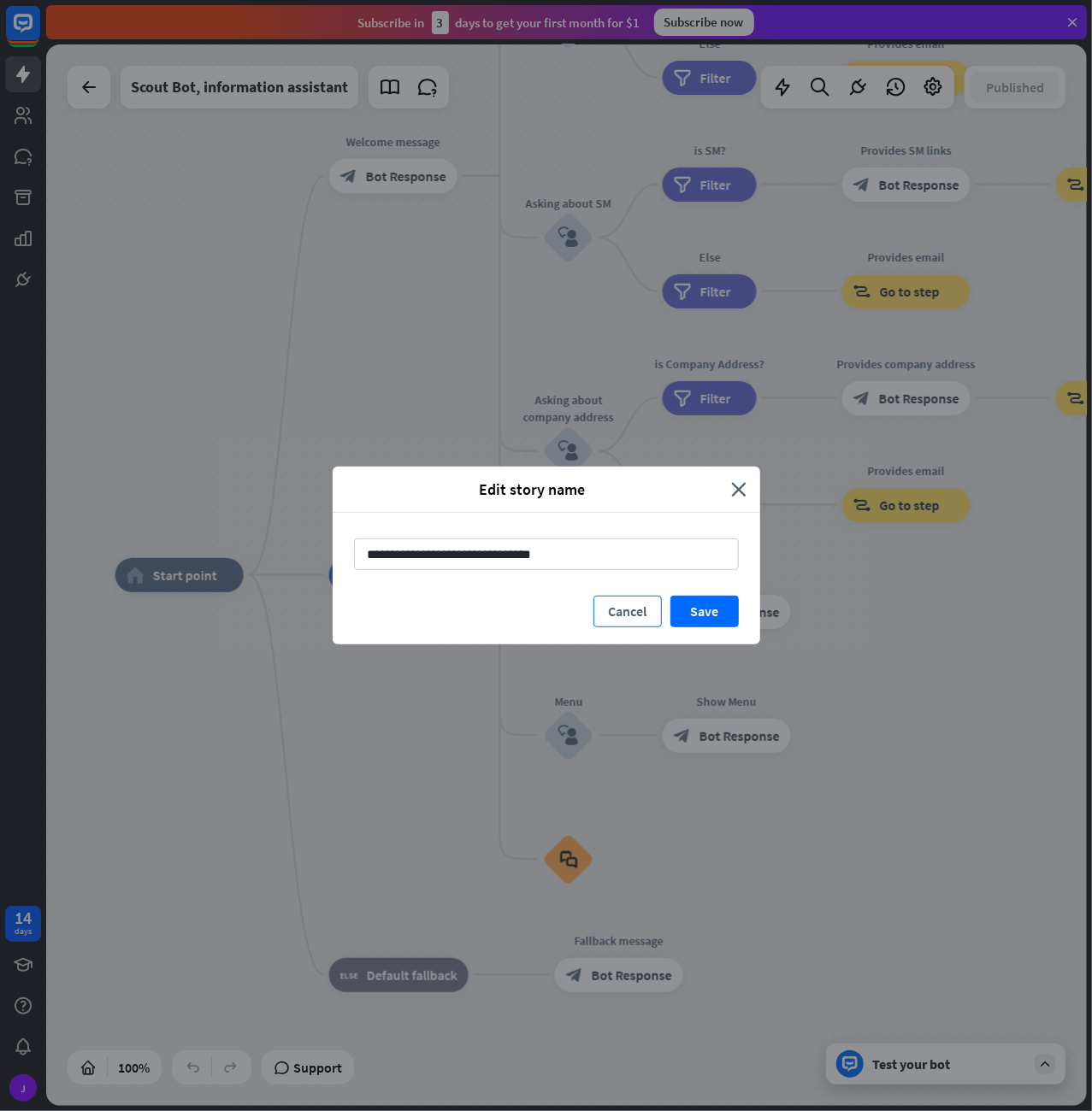
click at [647, 622] on button "Cancel" at bounding box center [627, 612] width 68 height 32
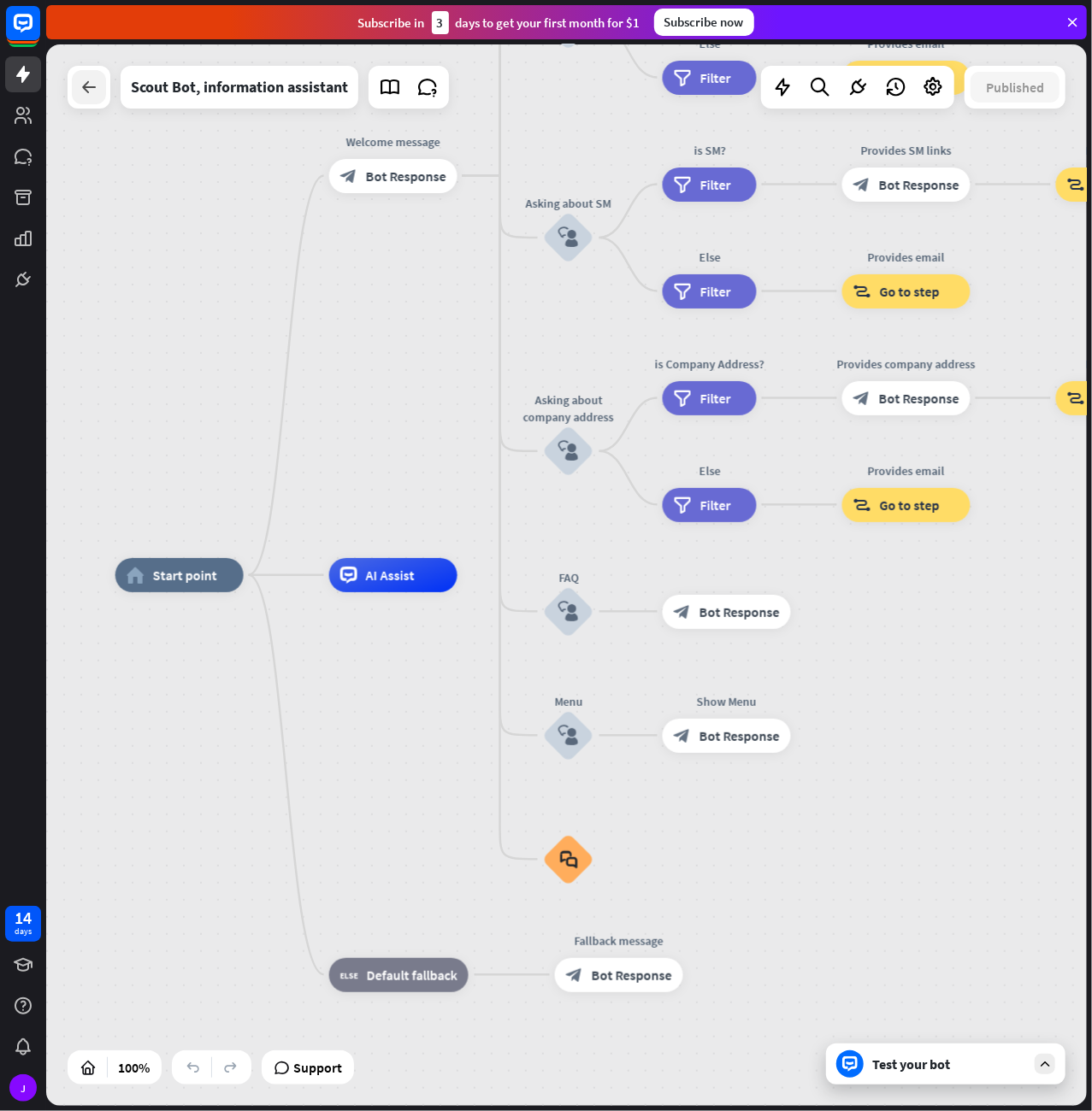
click at [94, 100] on div at bounding box center [88, 87] width 34 height 34
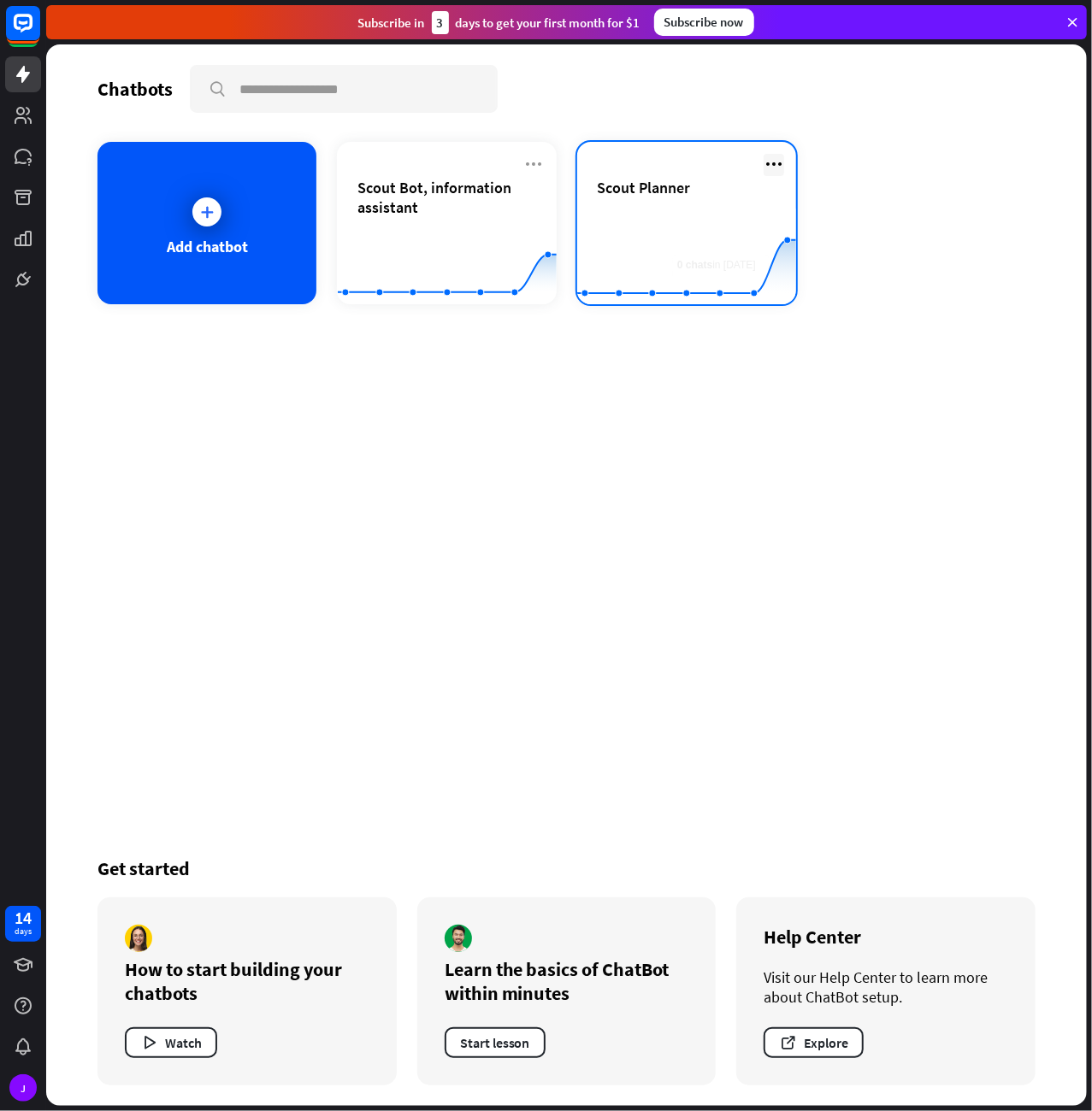
click at [777, 167] on icon at bounding box center [773, 164] width 21 height 21
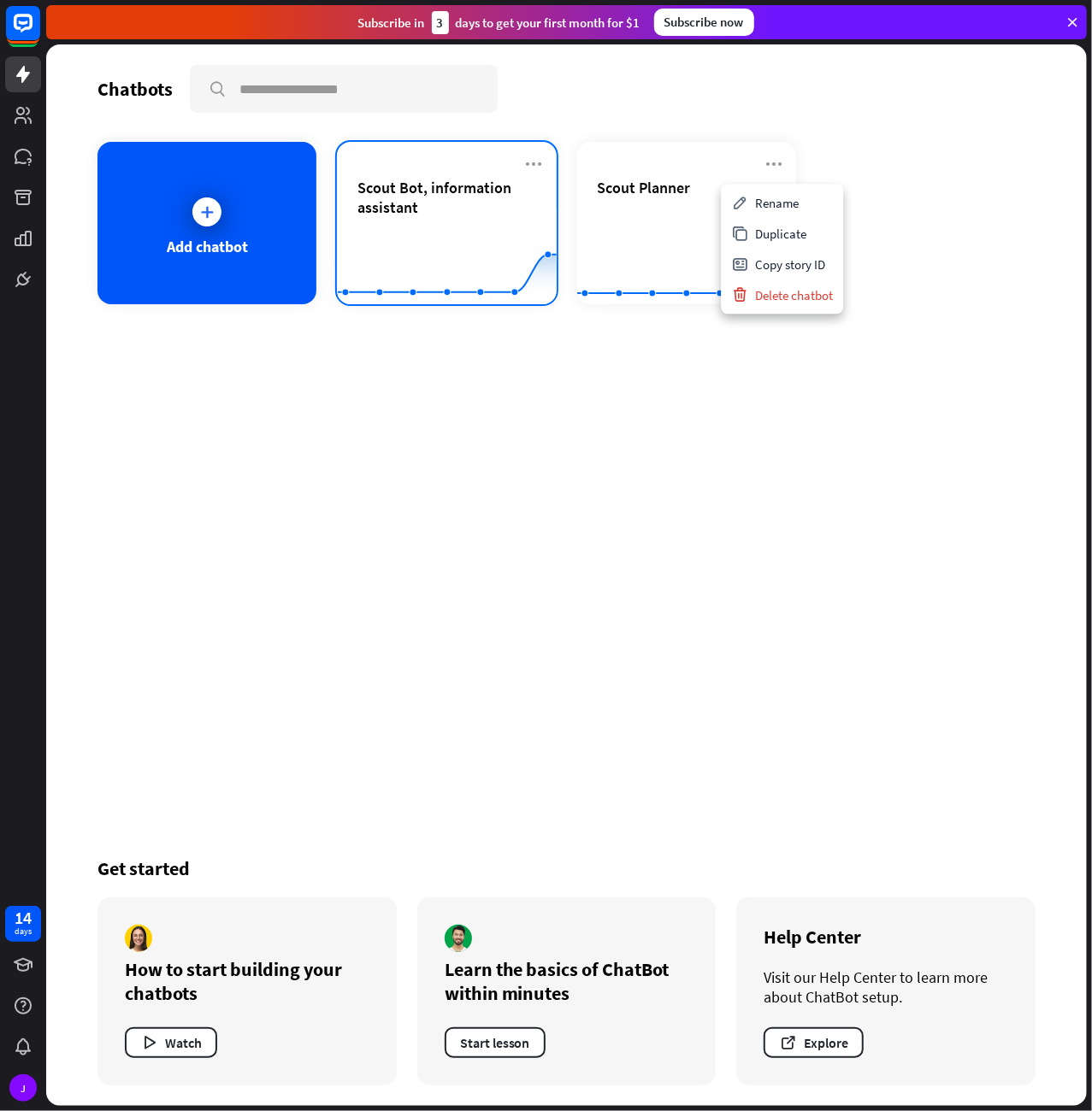
click at [473, 195] on span "Scout Bot, information assistant" at bounding box center [446, 198] width 178 height 40
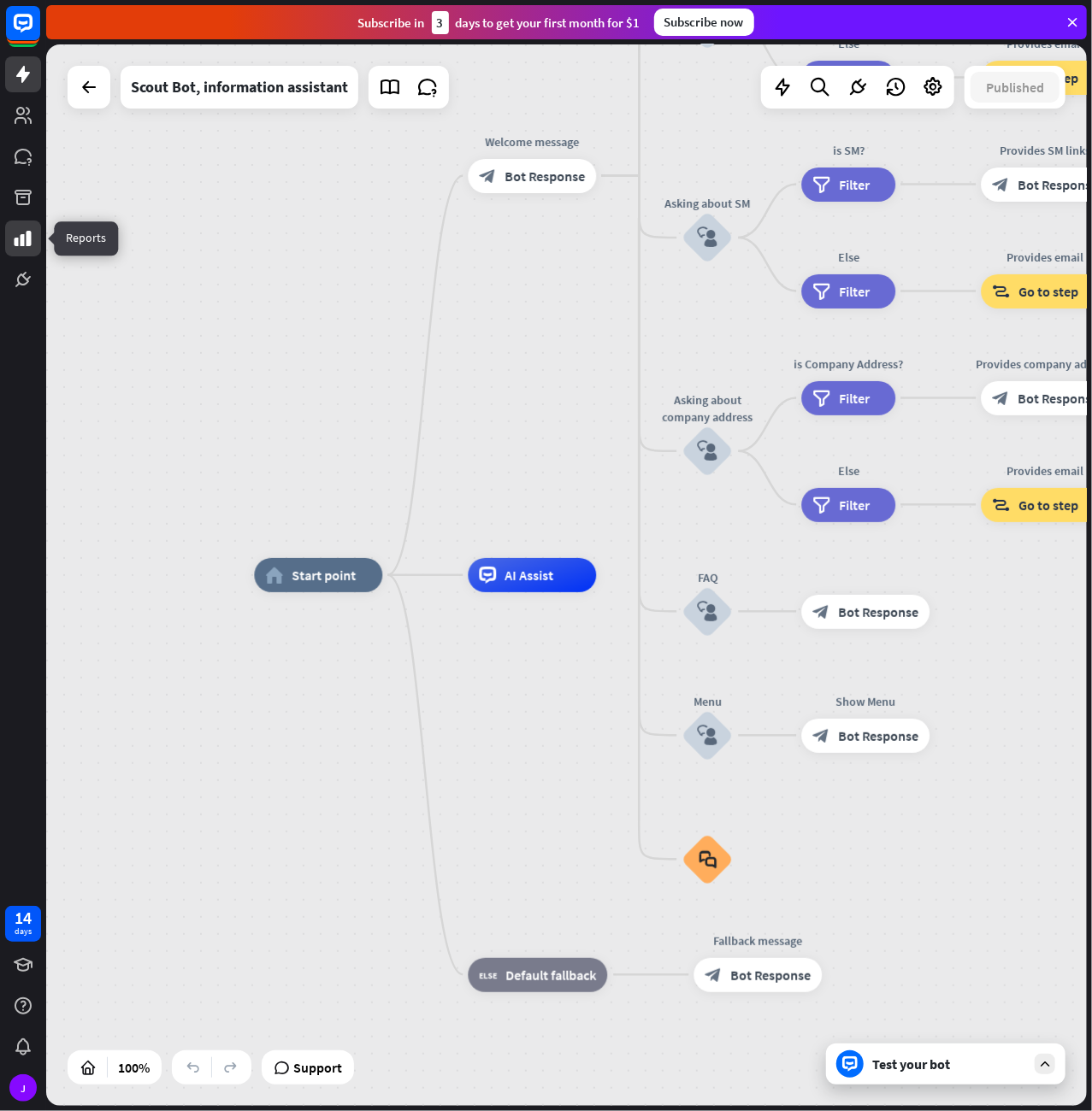
click at [23, 234] on icon at bounding box center [23, 238] width 21 height 21
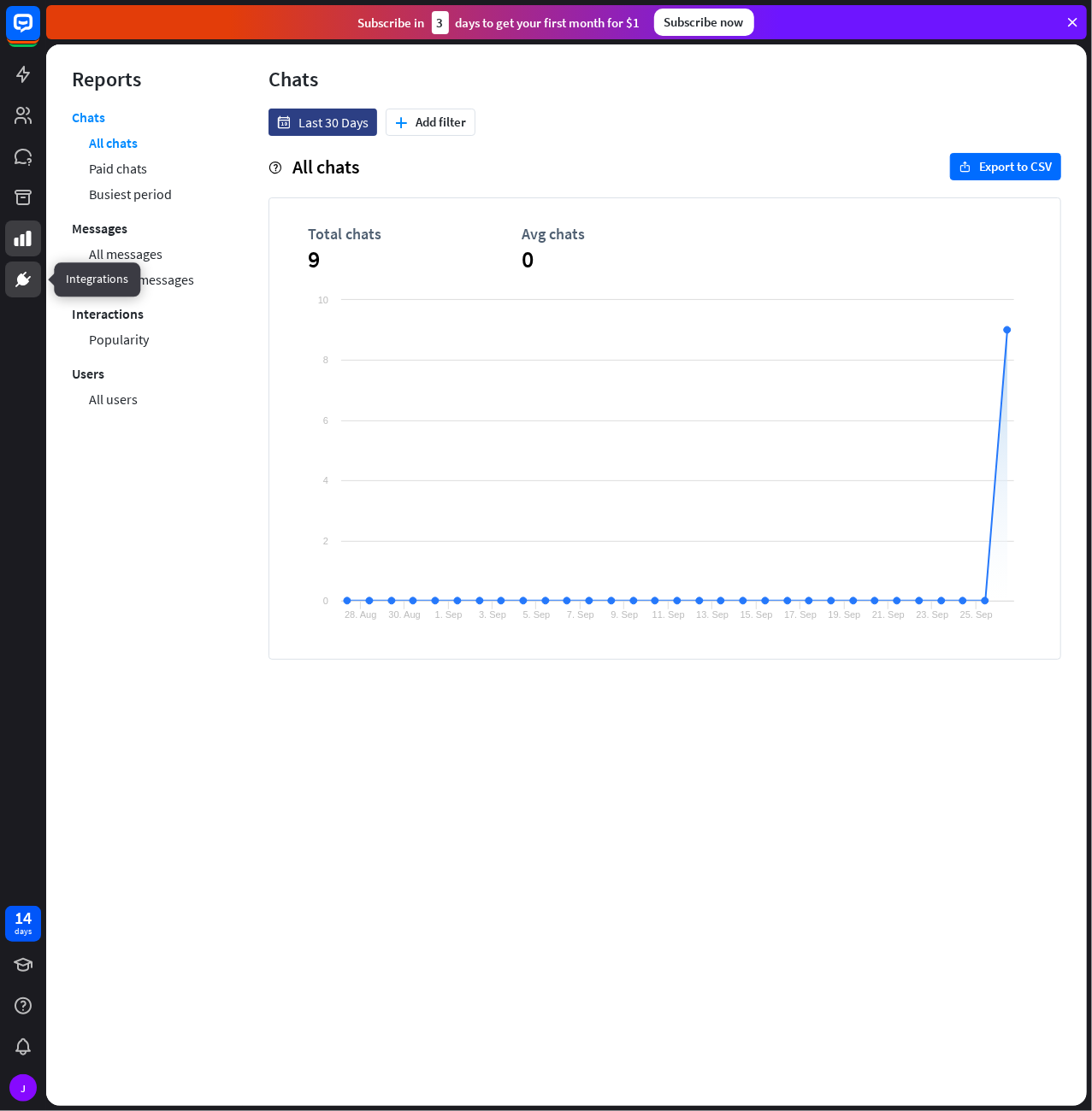
click at [20, 273] on icon at bounding box center [23, 279] width 21 height 21
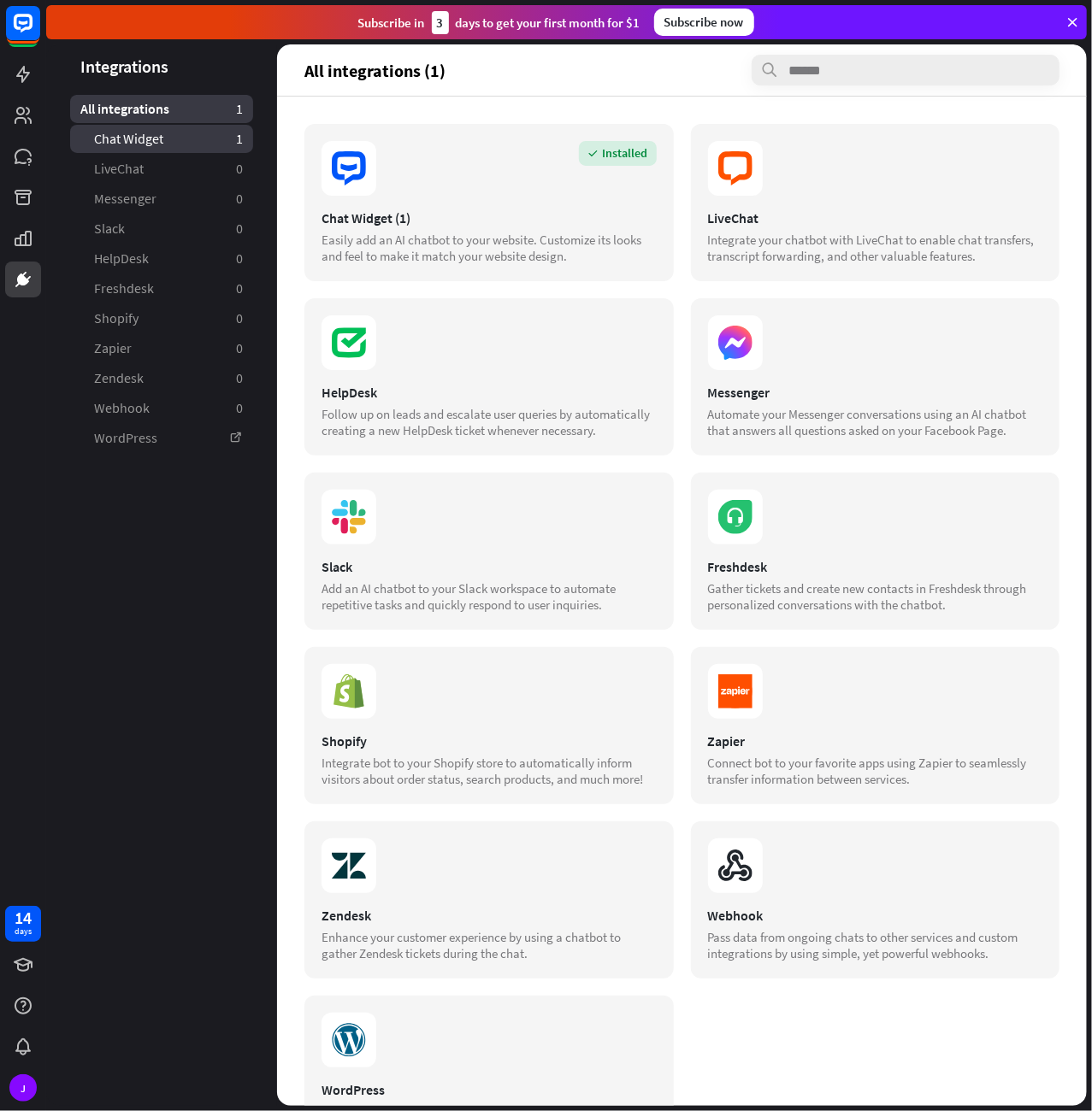
click at [219, 135] on link "Chat Widget 1" at bounding box center [162, 139] width 183 height 28
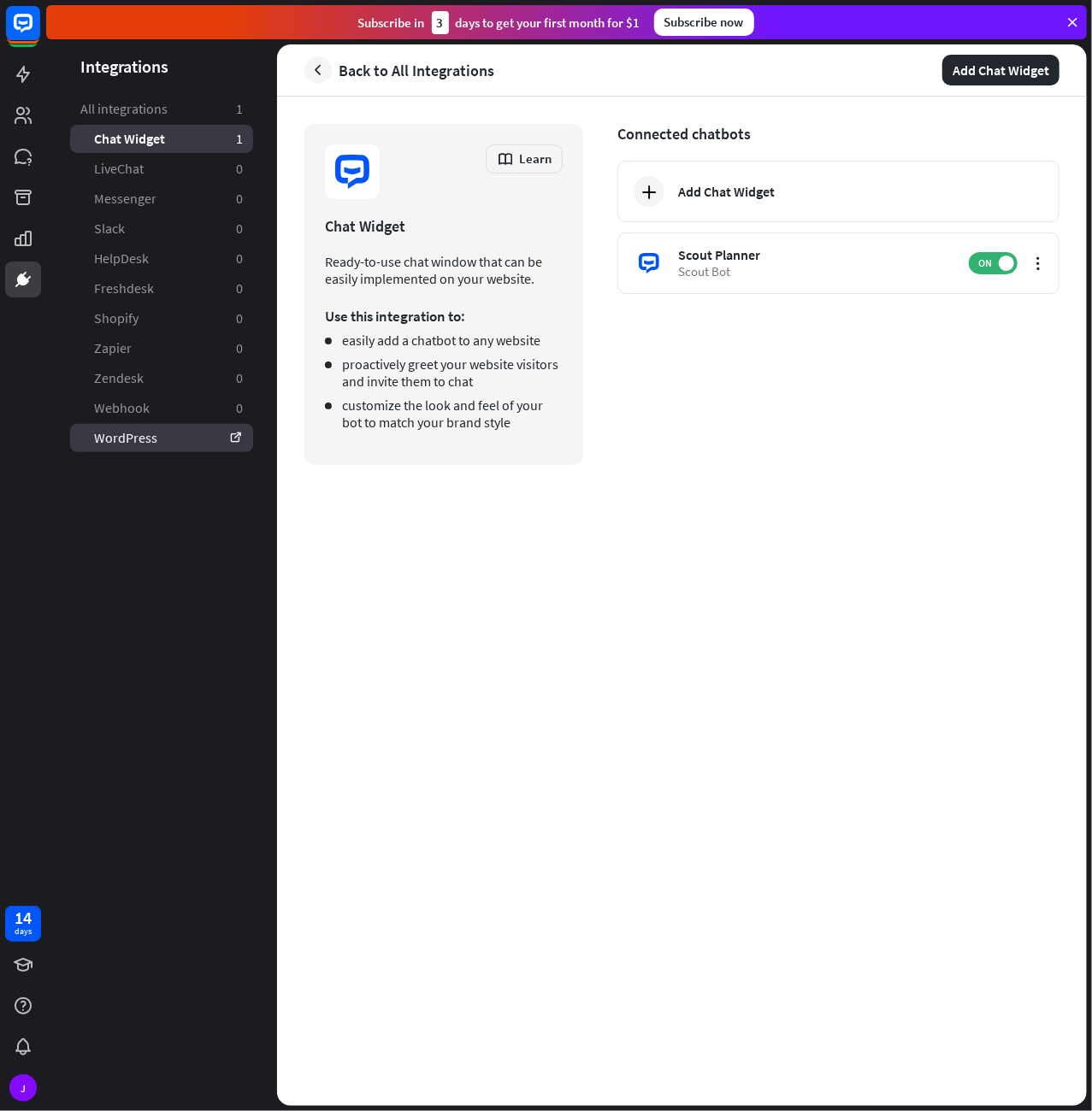
click at [188, 438] on link "WordPress" at bounding box center [162, 438] width 183 height 28
click at [188, 115] on link "All integrations 1" at bounding box center [162, 109] width 183 height 28
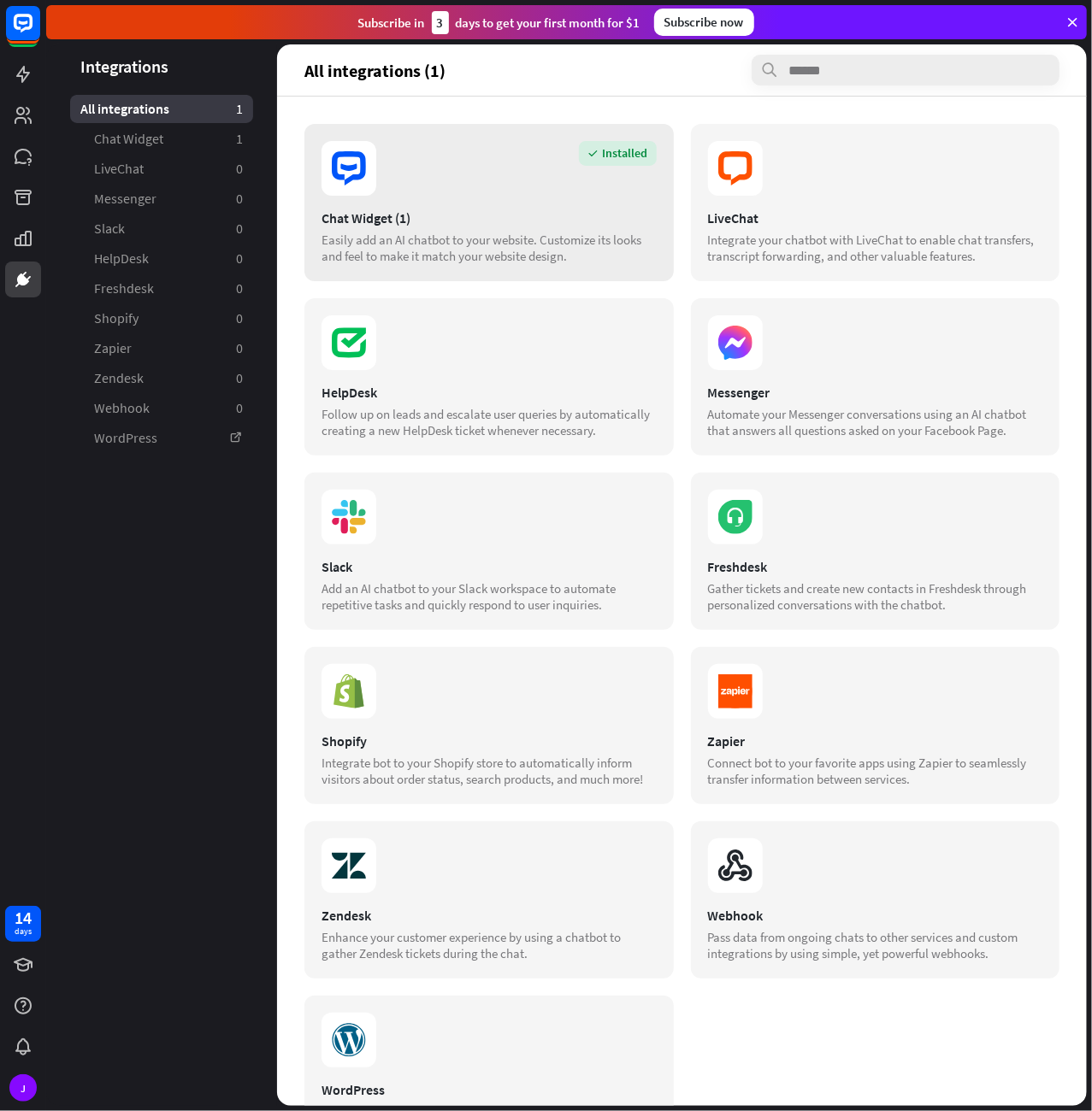
click at [459, 175] on section "Installed" at bounding box center [489, 168] width 336 height 55
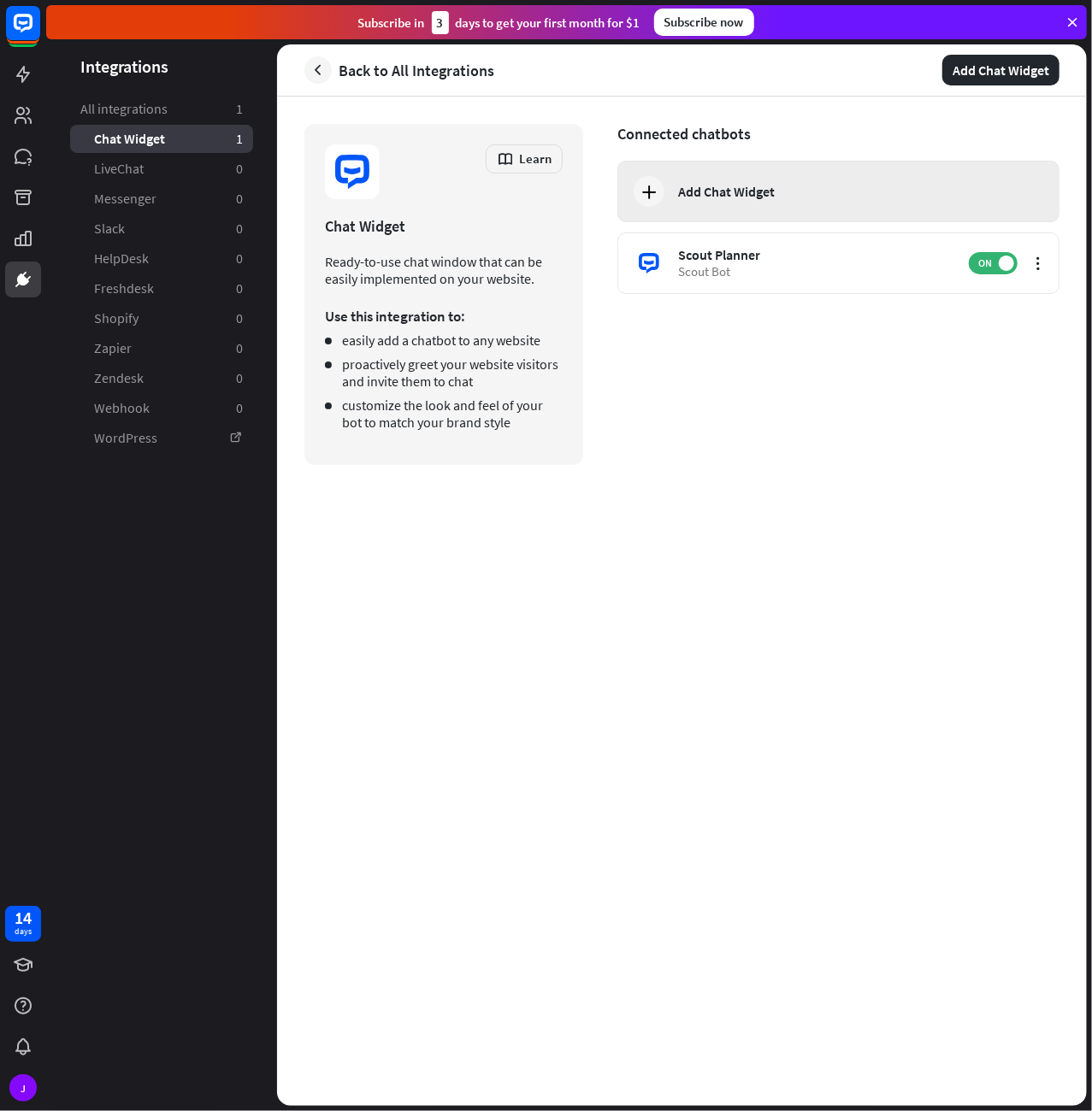
click at [711, 194] on div "Add Chat Widget" at bounding box center [726, 191] width 96 height 17
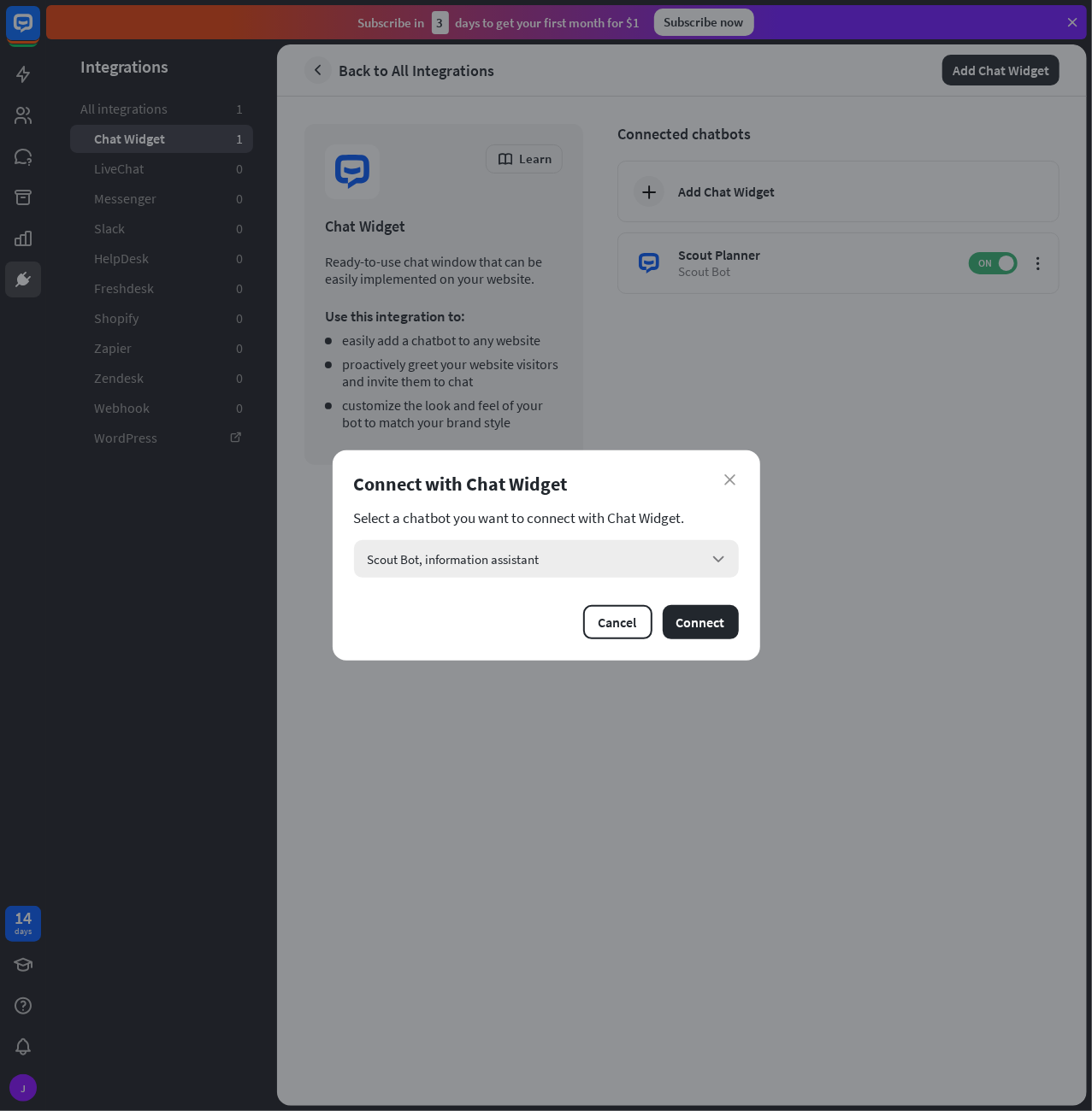
click at [624, 555] on div "Scout Bot, information assistant arrow_down" at bounding box center [545, 559] width 384 height 38
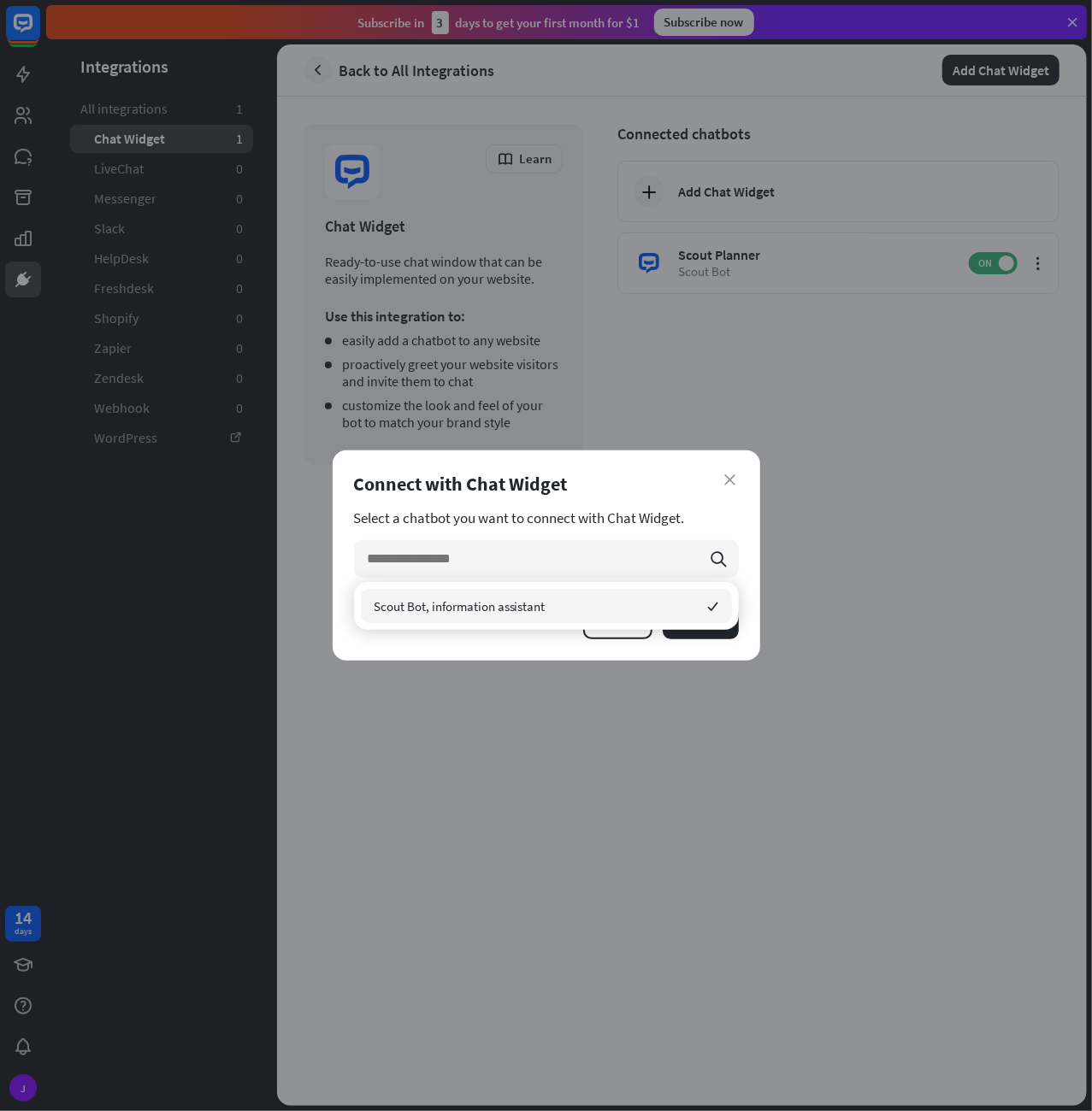
click at [629, 517] on section "Select a chatbot you want to connect with Chat Widget." at bounding box center [545, 517] width 384 height 17
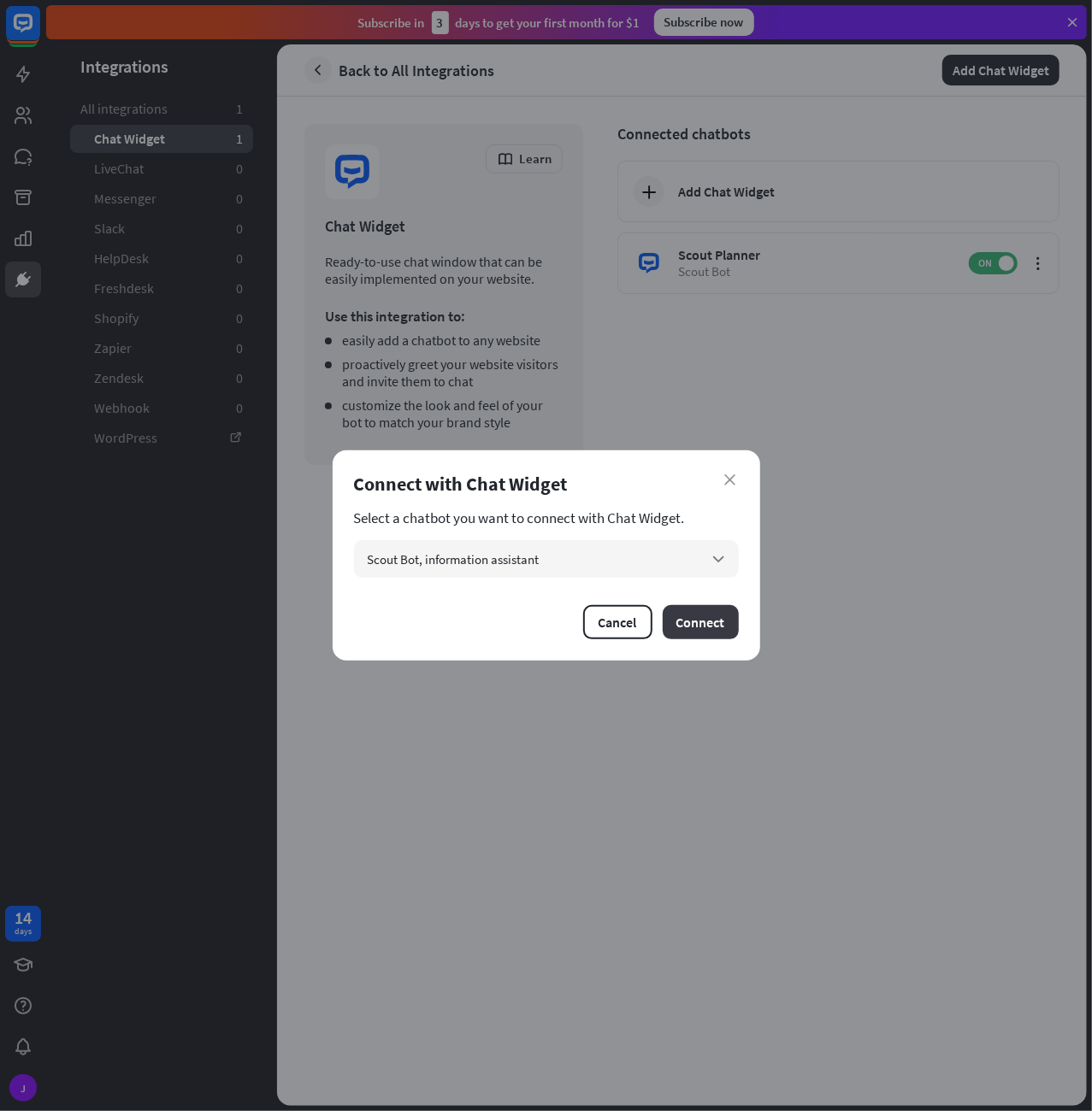
click at [701, 630] on button "Connect" at bounding box center [700, 623] width 76 height 34
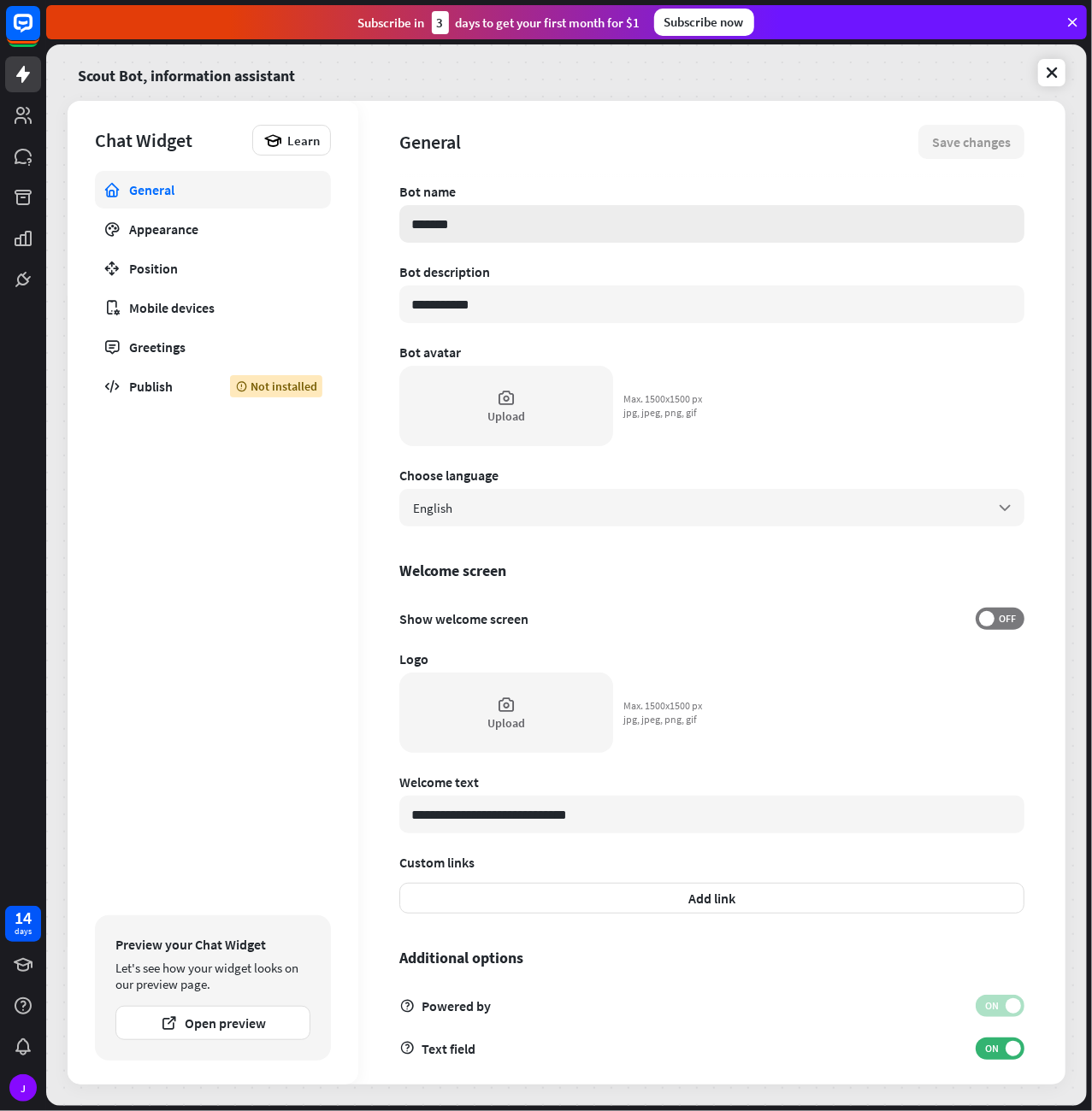
click at [462, 227] on input "*******" at bounding box center [711, 224] width 624 height 38
drag, startPoint x: 433, startPoint y: 221, endPoint x: 348, endPoint y: 200, distance: 87.6
click at [399, 206] on input "*******" at bounding box center [711, 224] width 624 height 38
type textarea "*"
type input "****"
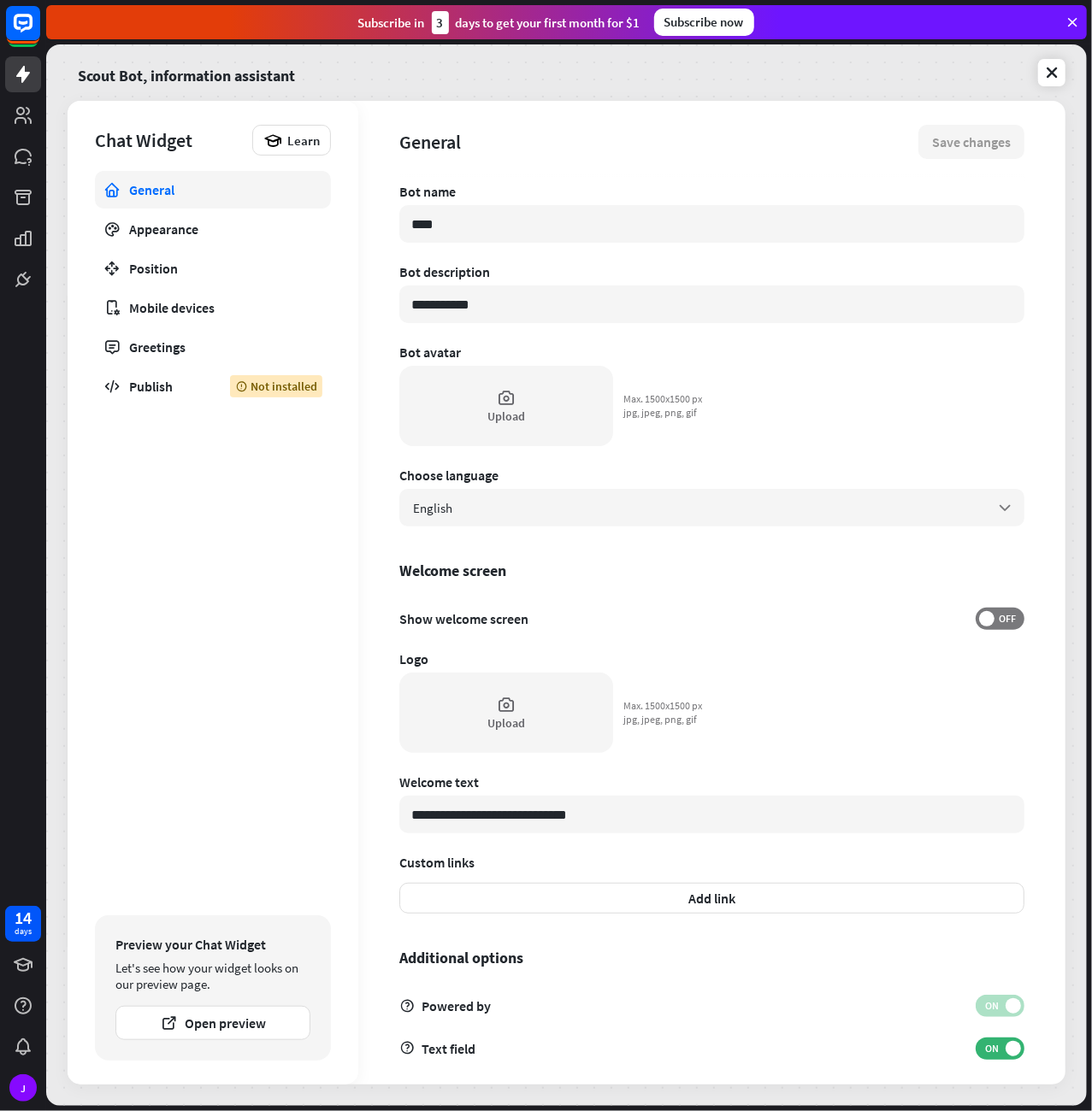
type textarea "*"
type input "*****"
type textarea "*"
type input "****"
type textarea "*"
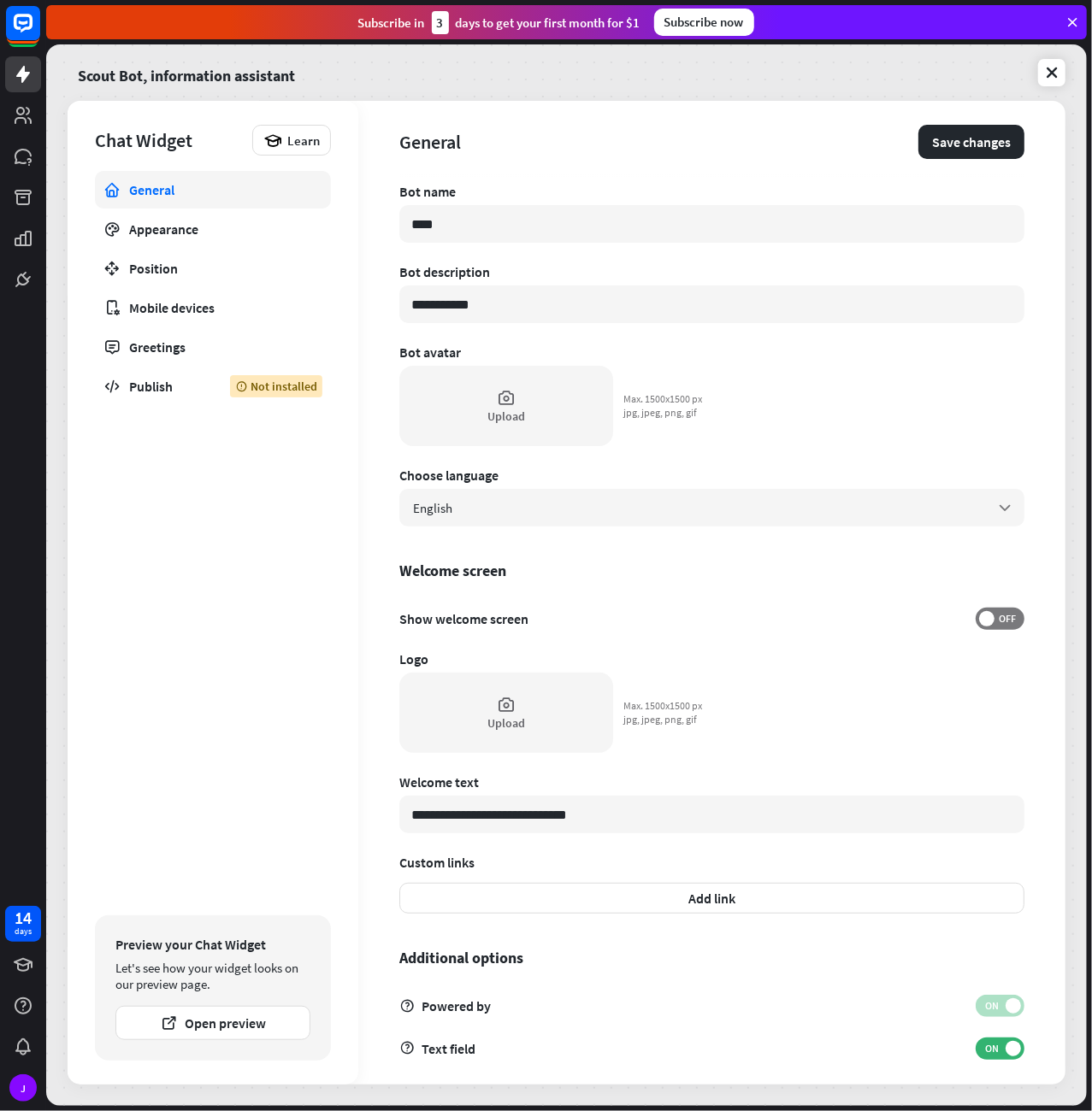
type input "***"
type textarea "*"
type input "****"
type textarea "*"
type input "*****"
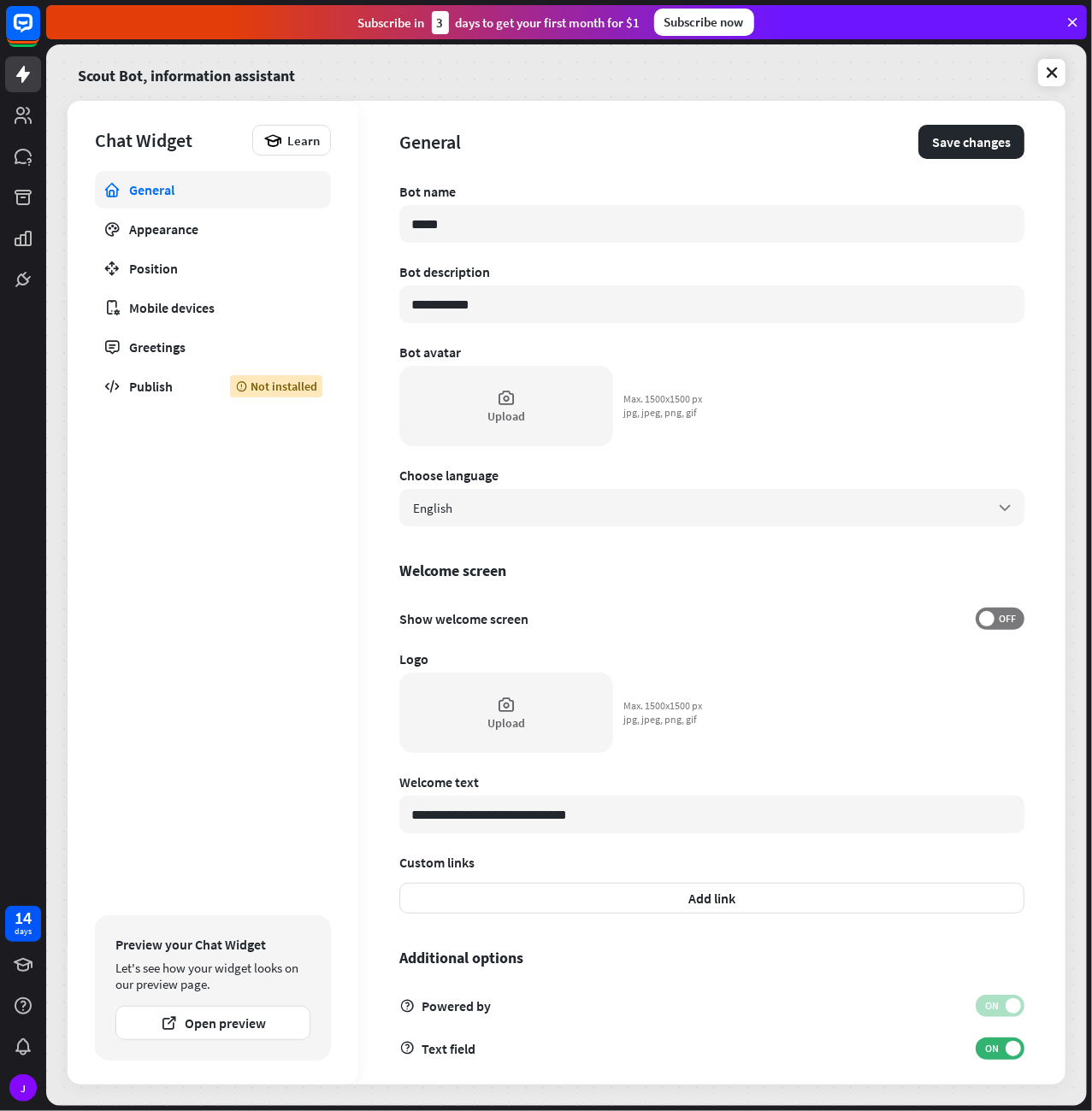
type textarea "*"
type input "******"
type textarea "*"
type input "*******"
type textarea "*"
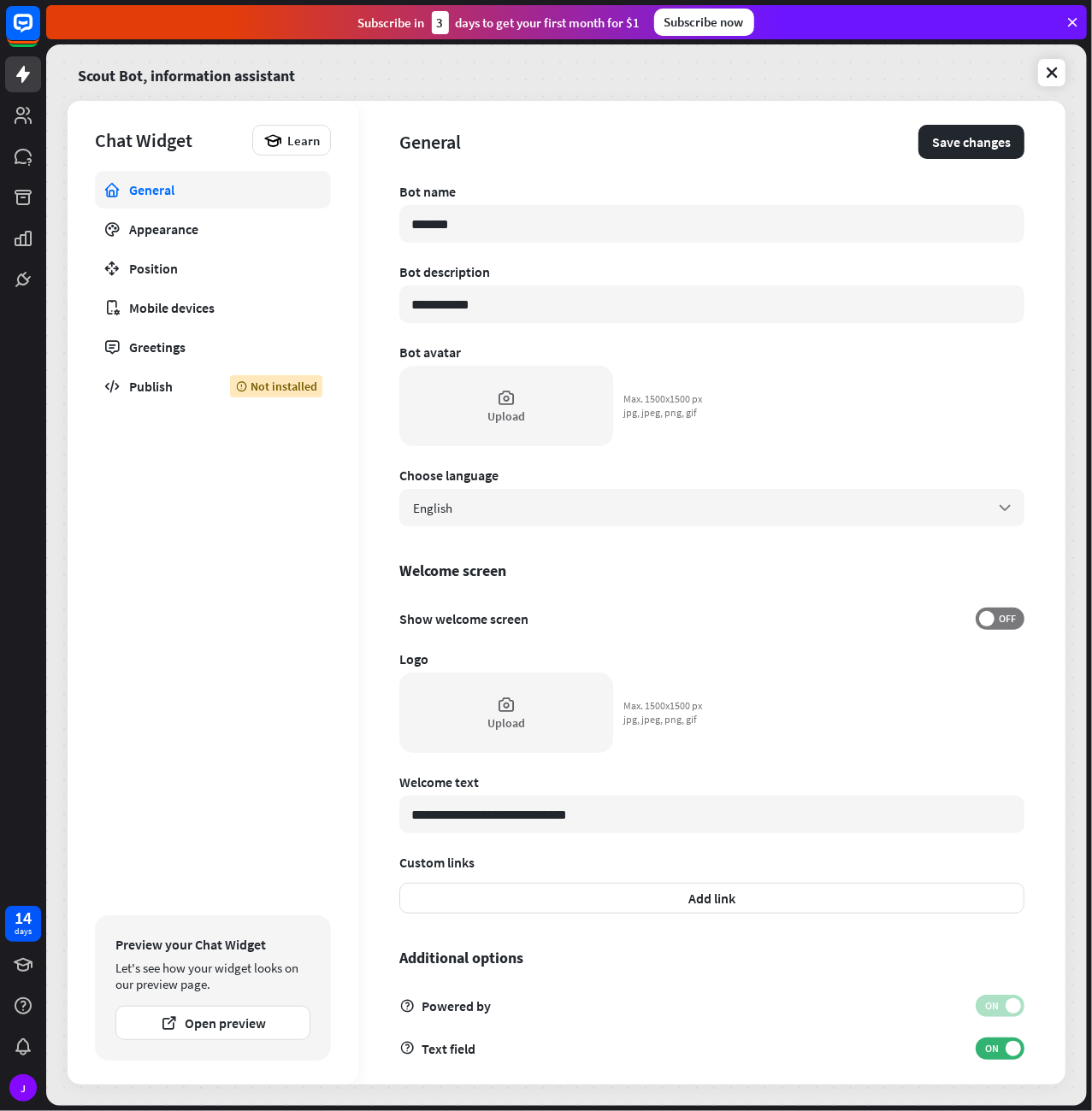
type input "********"
type textarea "*"
type input "*******"
type textarea "*"
type input "******"
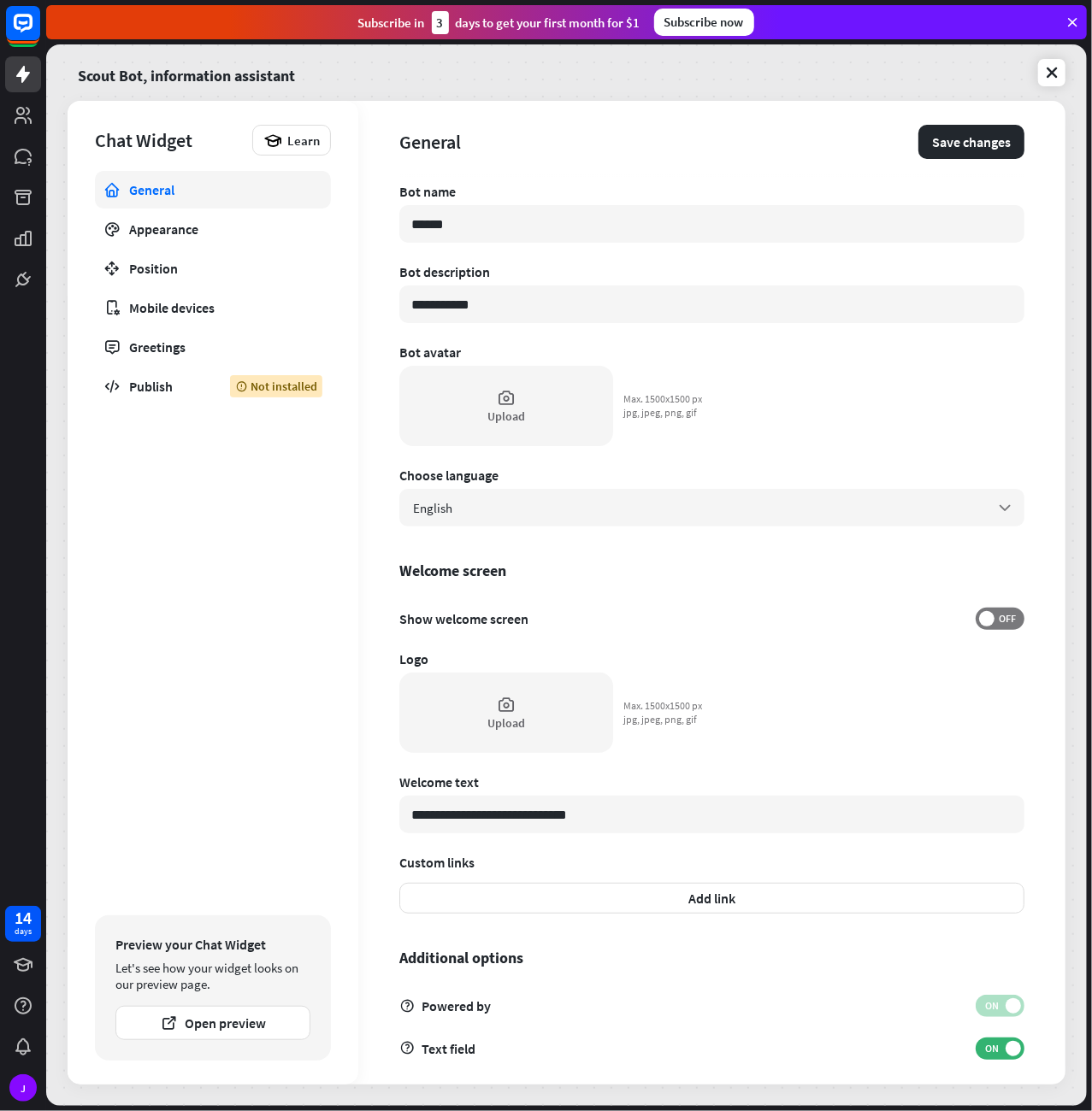
type textarea "*"
type input "*****"
type textarea "*"
type input "******"
type textarea "*"
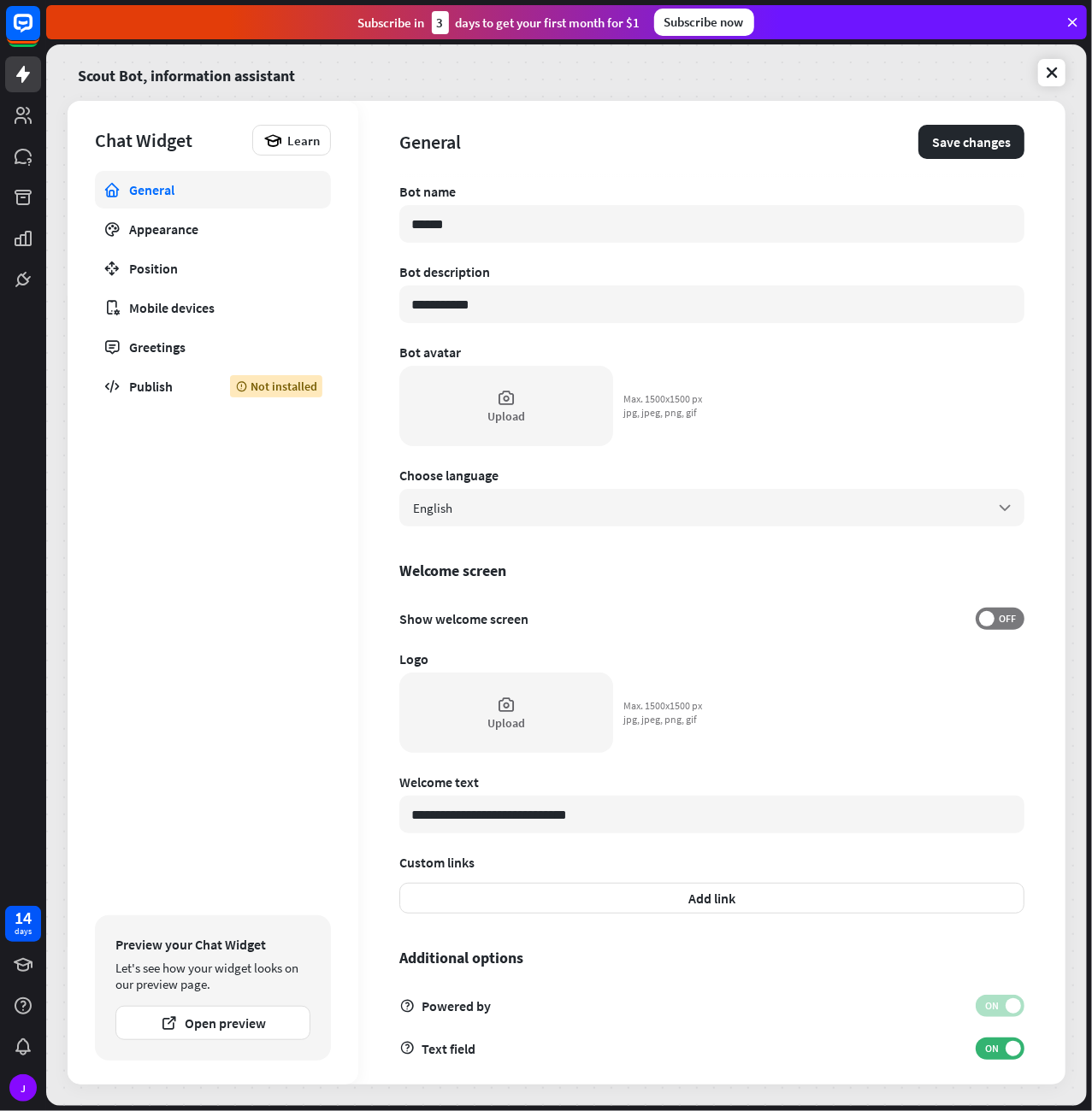
type input "*******"
type textarea "*"
type input "********"
type textarea "*"
type input "*********"
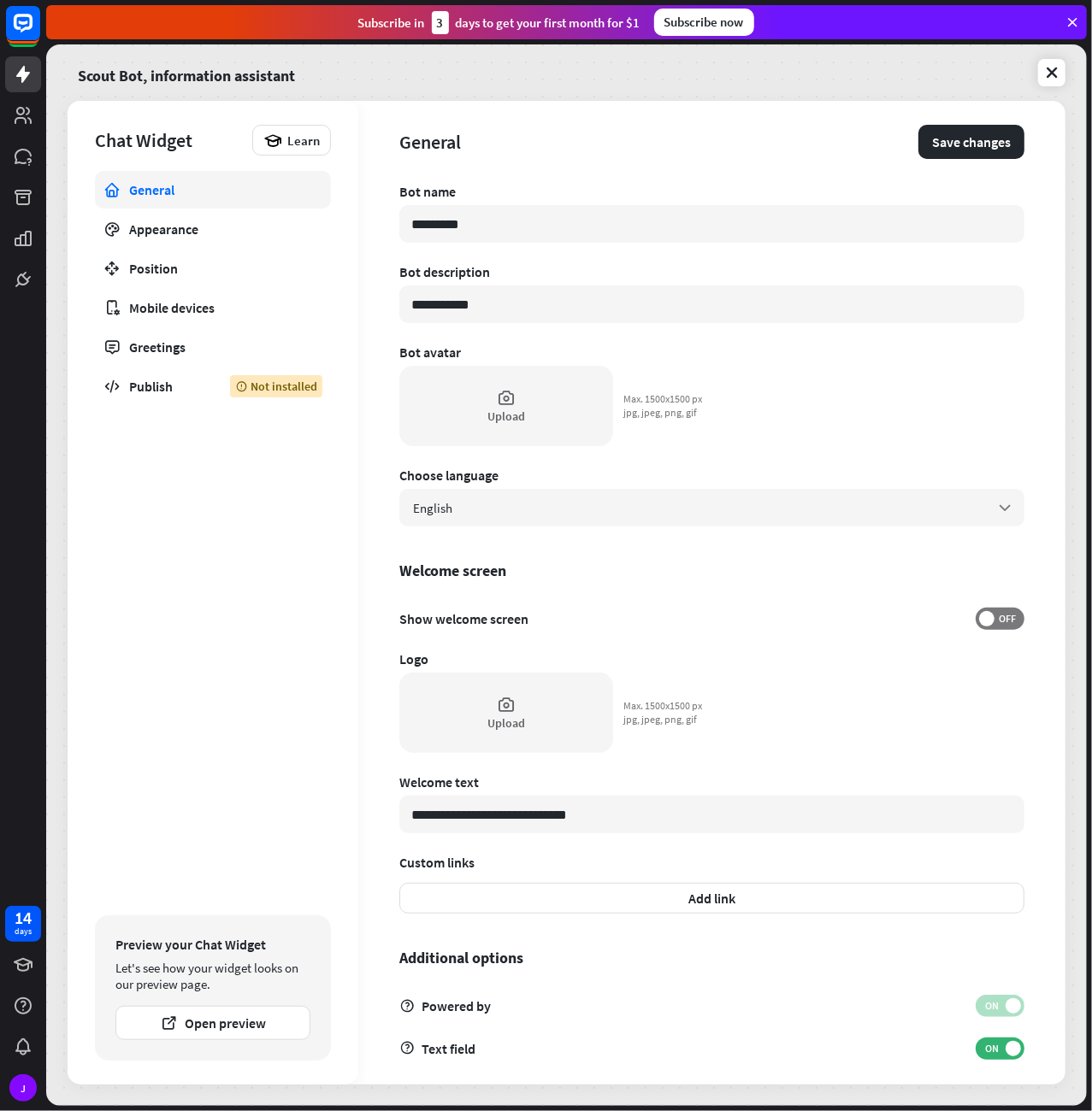
type textarea "*"
type input "********"
click at [497, 205] on div "**********" at bounding box center [711, 633] width 624 height 902
click at [500, 208] on input "********" at bounding box center [711, 224] width 624 height 38
drag, startPoint x: 455, startPoint y: 300, endPoint x: 531, endPoint y: 301, distance: 76.0
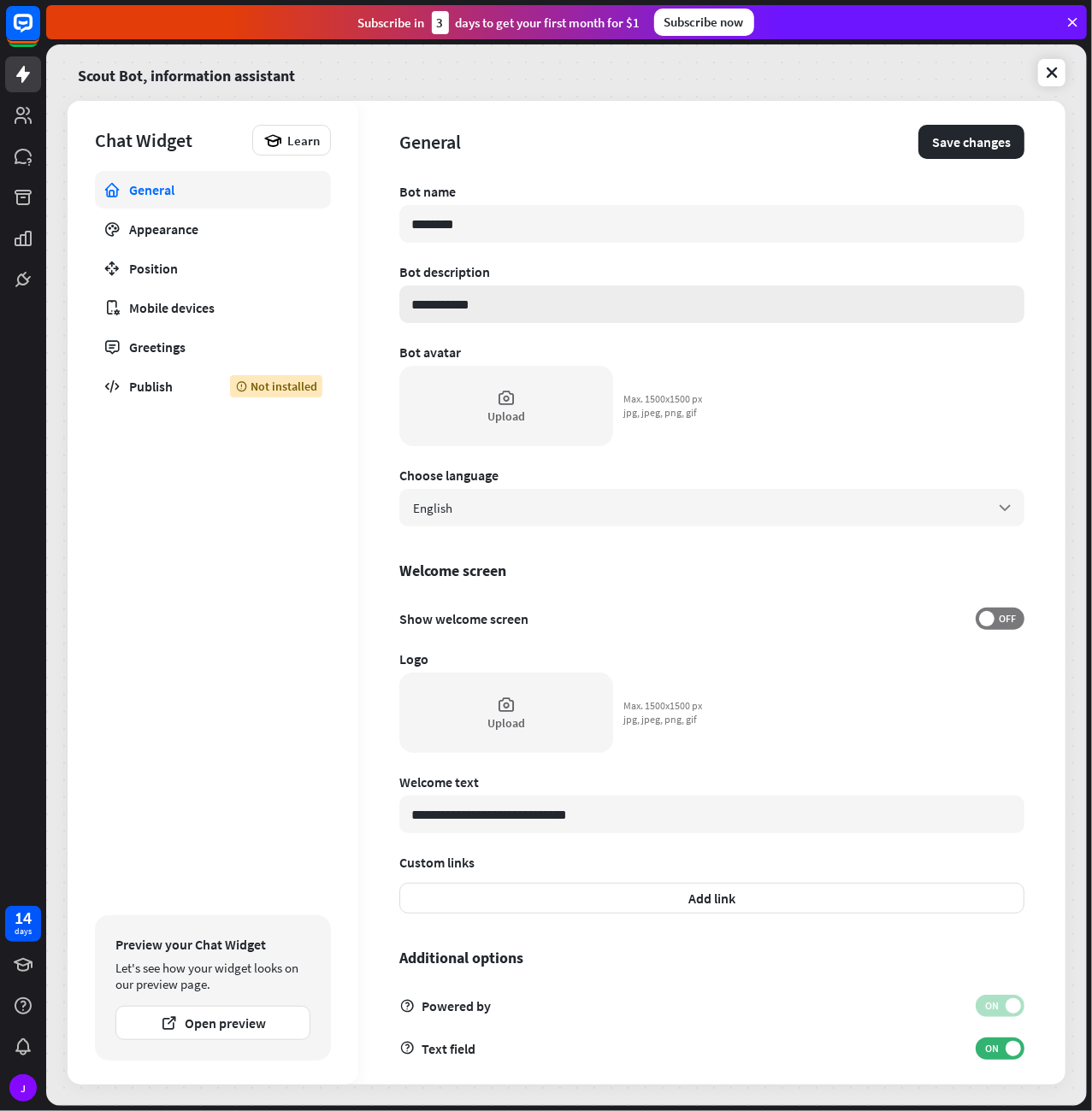
click at [455, 301] on input "**********" at bounding box center [711, 305] width 624 height 38
click at [532, 301] on input "**********" at bounding box center [711, 305] width 624 height 38
drag, startPoint x: 460, startPoint y: 304, endPoint x: 360, endPoint y: 297, distance: 100.2
click at [399, 297] on input "**********" at bounding box center [711, 305] width 624 height 38
type textarea "*"
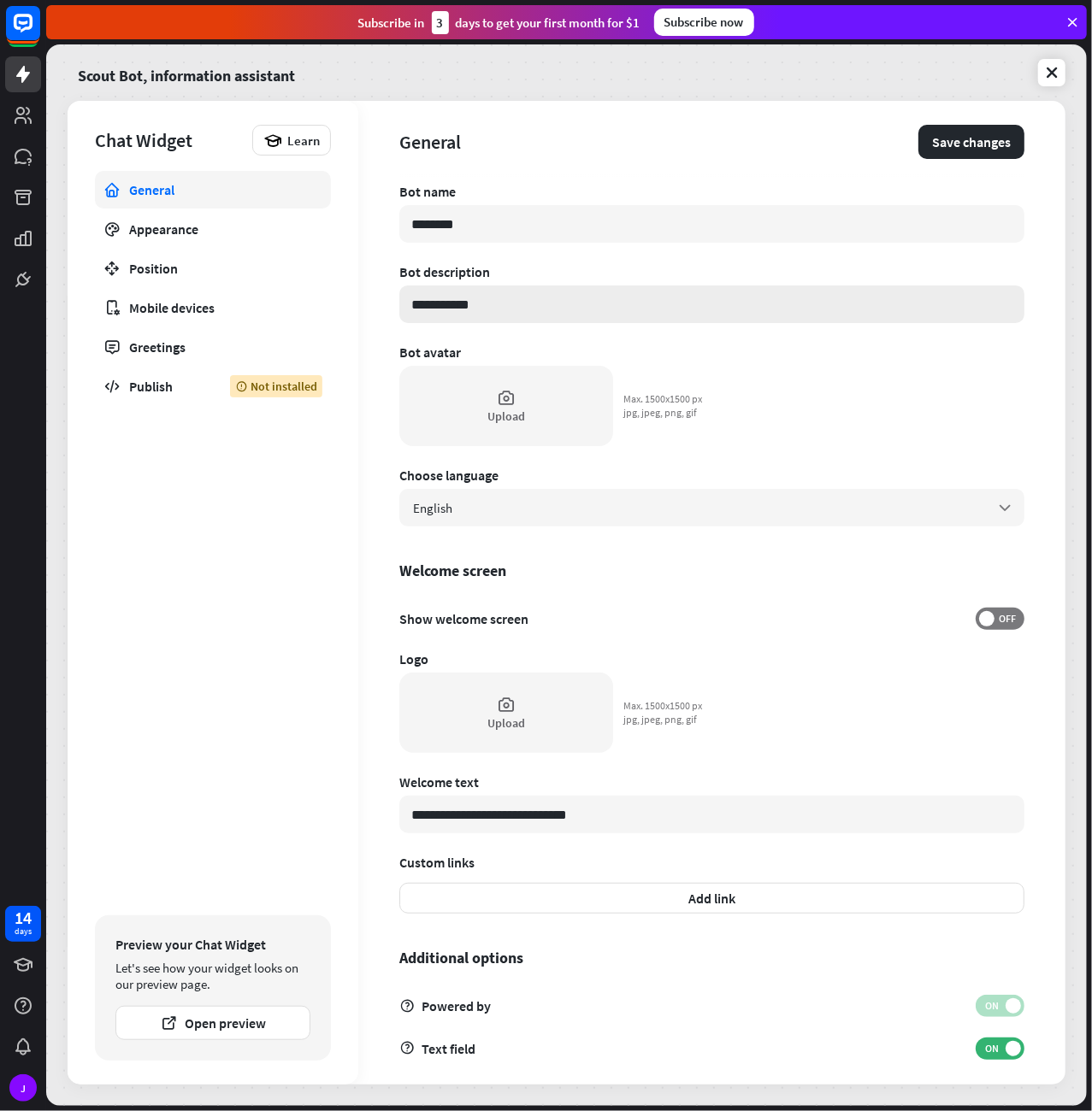
type input "*"
type textarea "*"
type input "**"
type textarea "*"
type input "***"
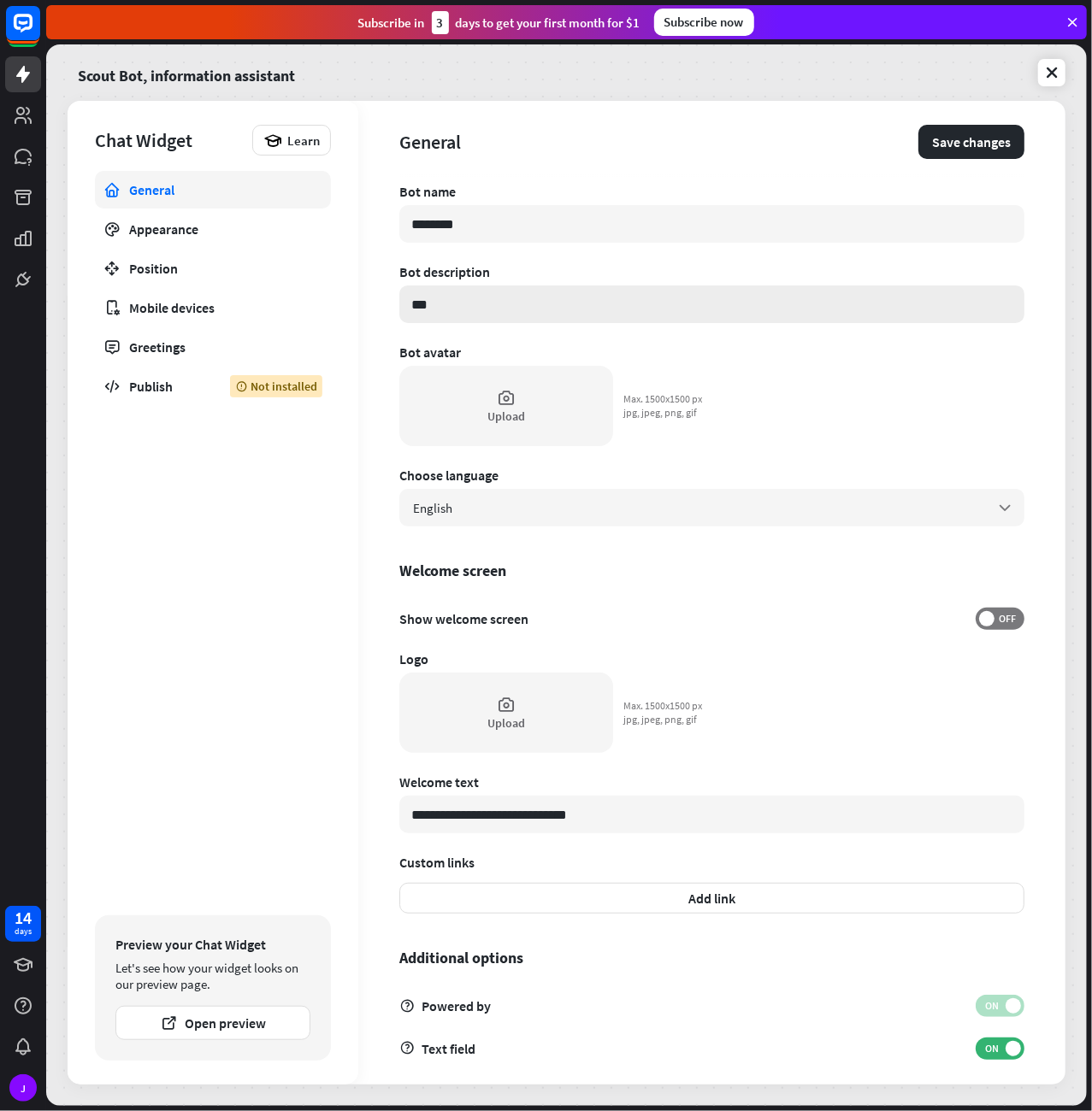
type textarea "*"
type input "***"
type textarea "*"
type input "*****"
type textarea "*"
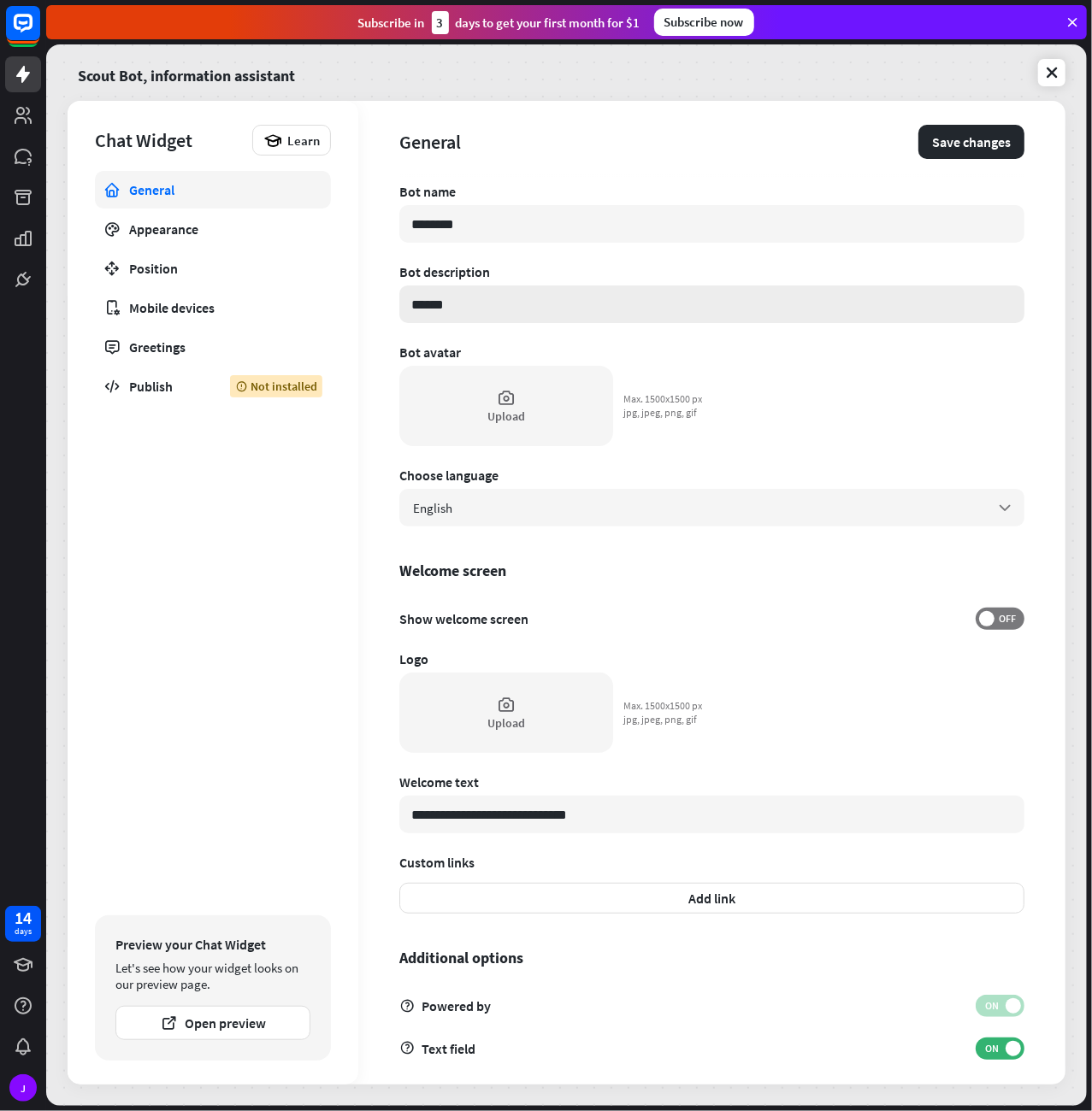
type input "*******"
type textarea "*"
type input "*******"
type textarea "*"
type input "*********"
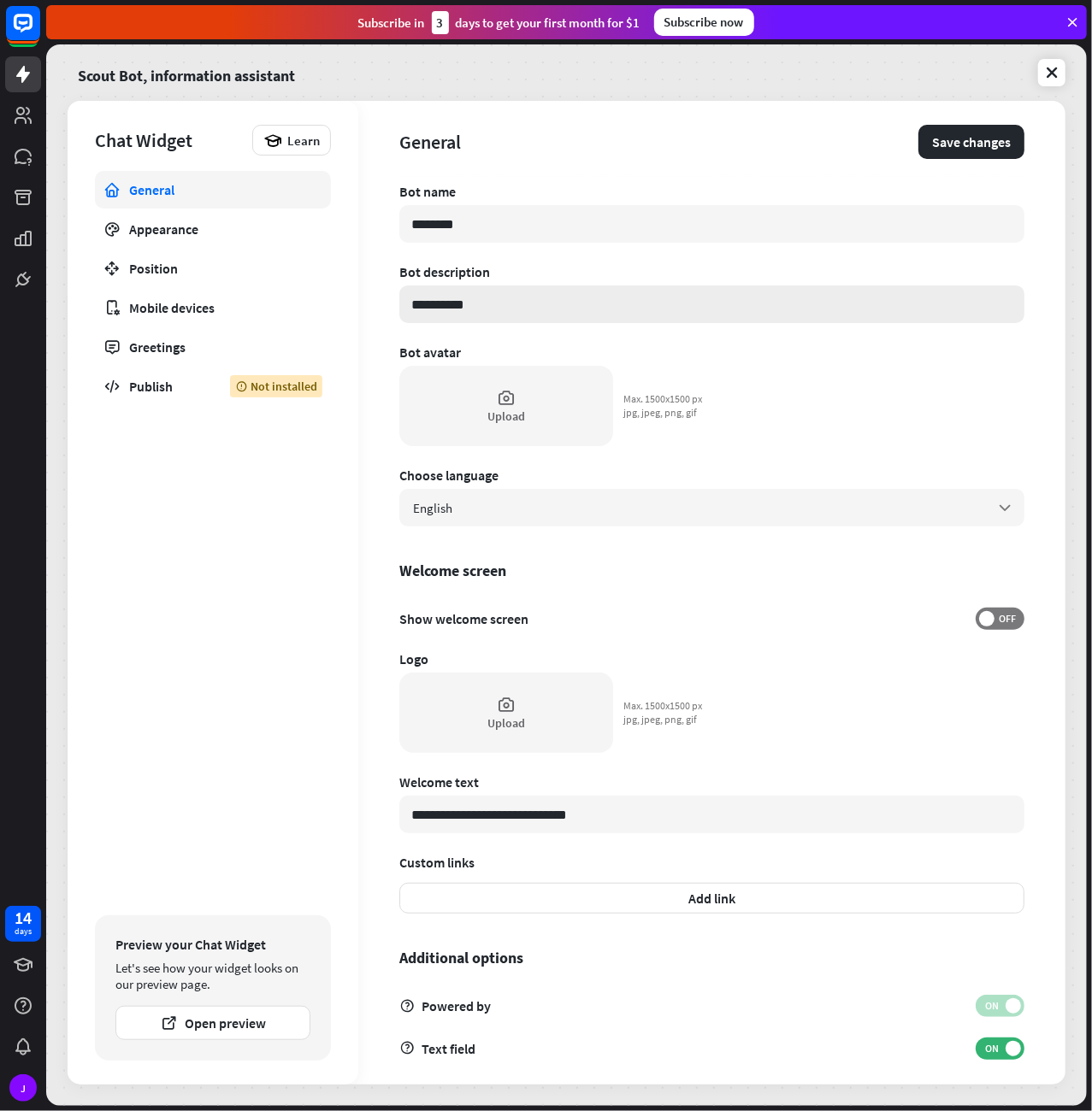
type textarea "*"
type input "**********"
type textarea "*"
type input "**********"
type textarea "*"
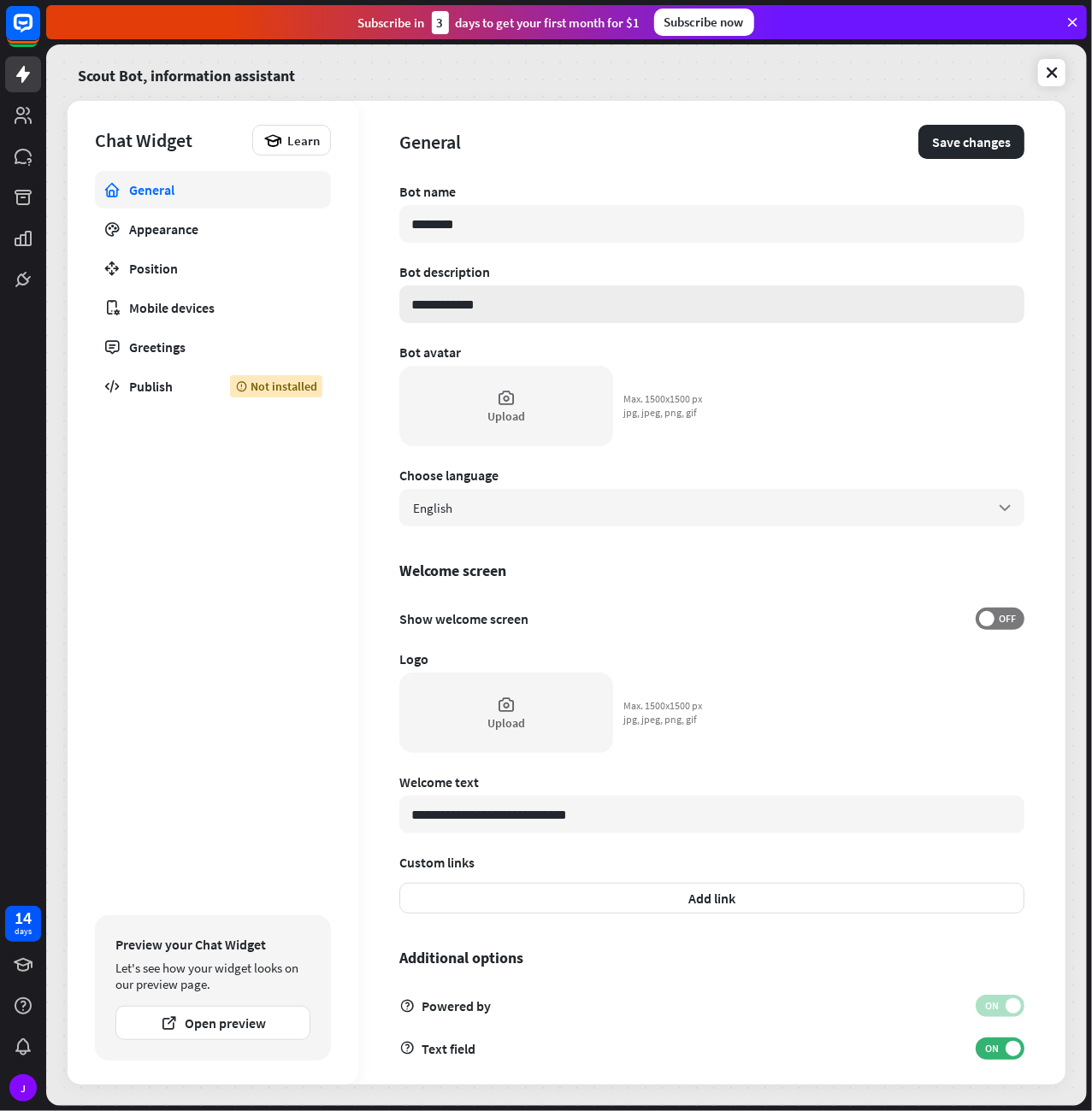
type input "**********"
type textarea "*"
type input "**********"
type textarea "*"
type input "**********"
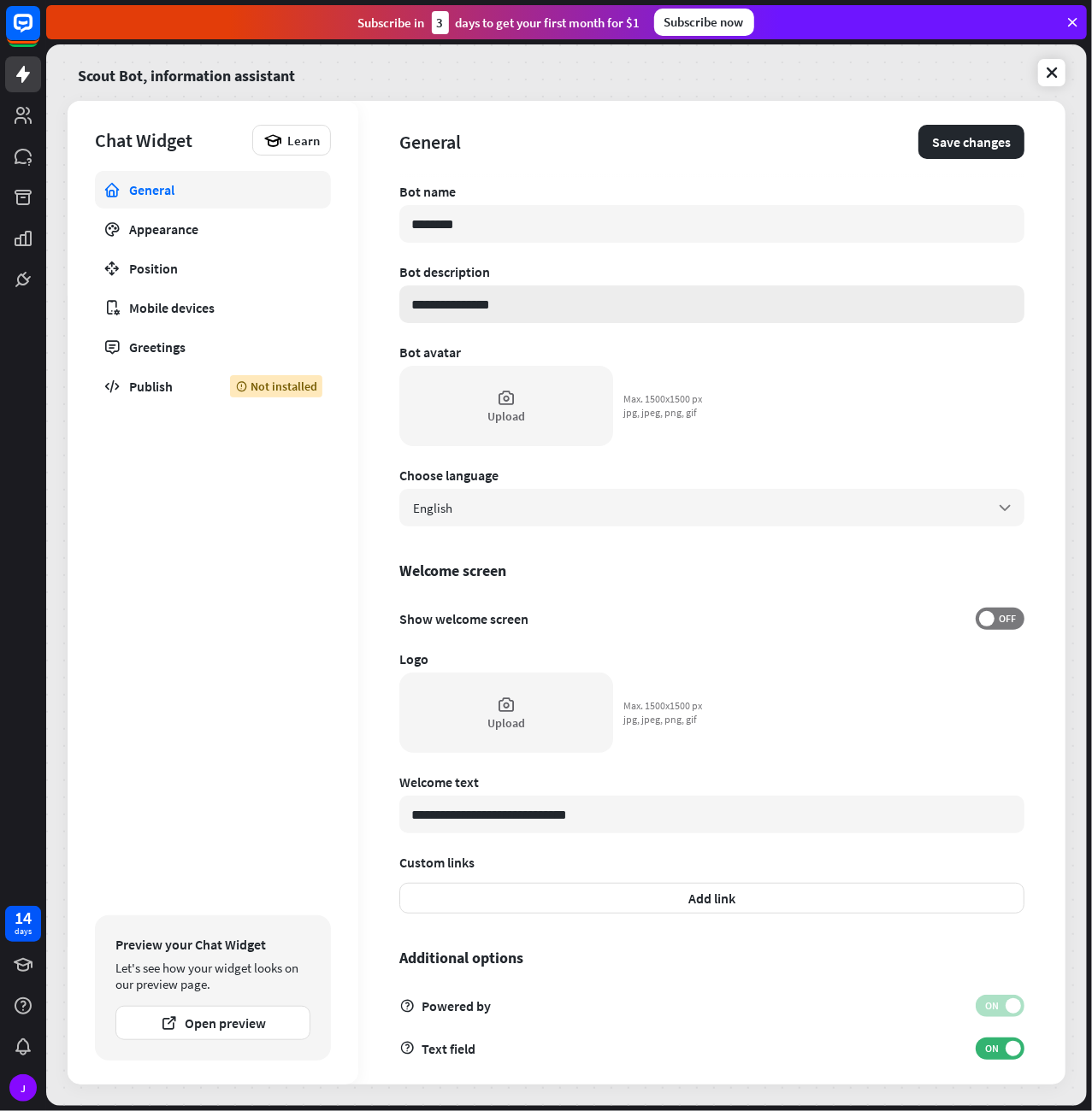
click at [481, 304] on input "**********" at bounding box center [711, 305] width 624 height 38
type textarea "*"
type input "**********"
type textarea "*"
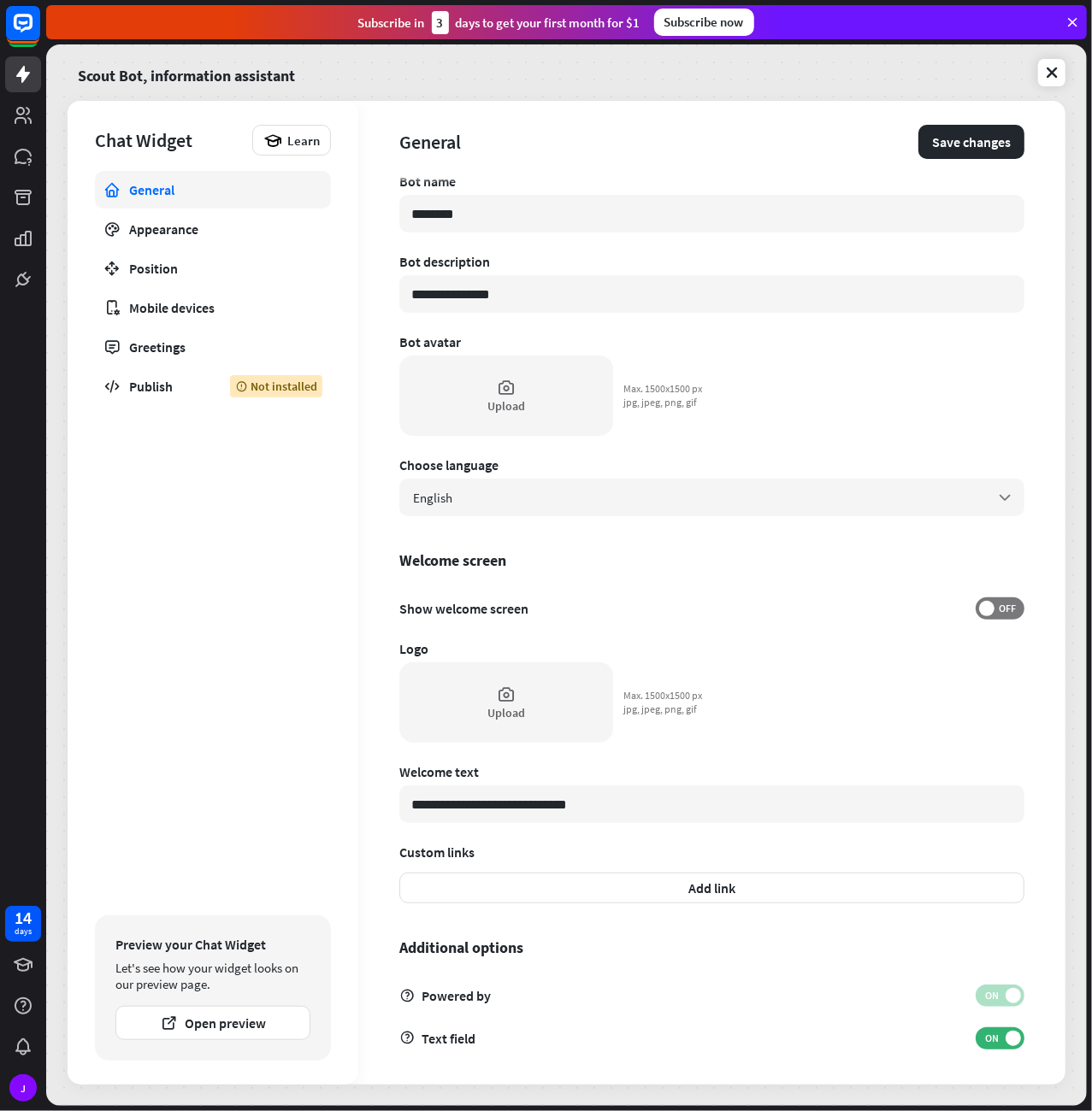
scroll to position [14, 0]
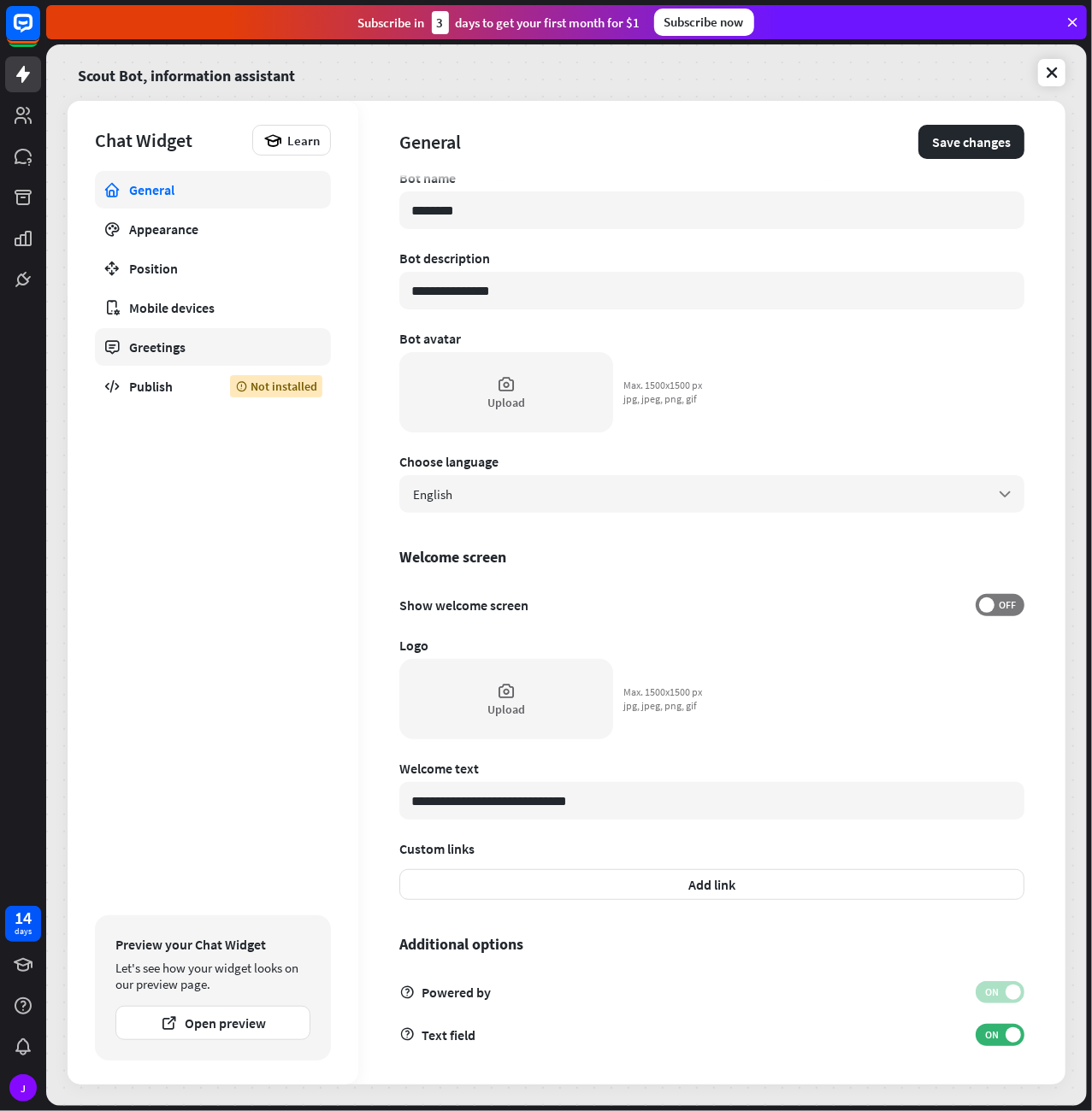
type input "**********"
click at [163, 360] on link "Greetings" at bounding box center [213, 347] width 236 height 38
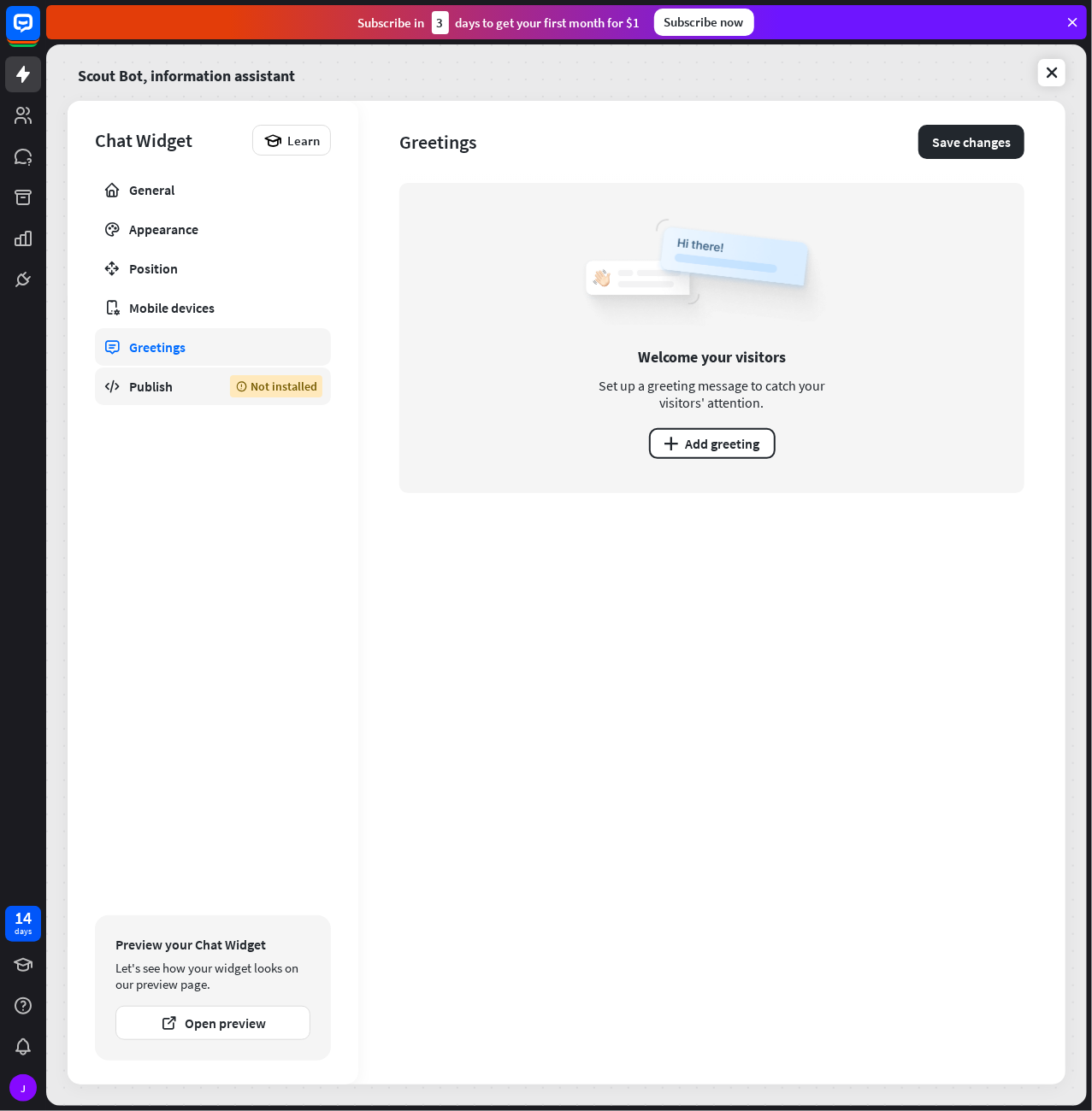
click at [137, 380] on div "Publish" at bounding box center [167, 386] width 75 height 17
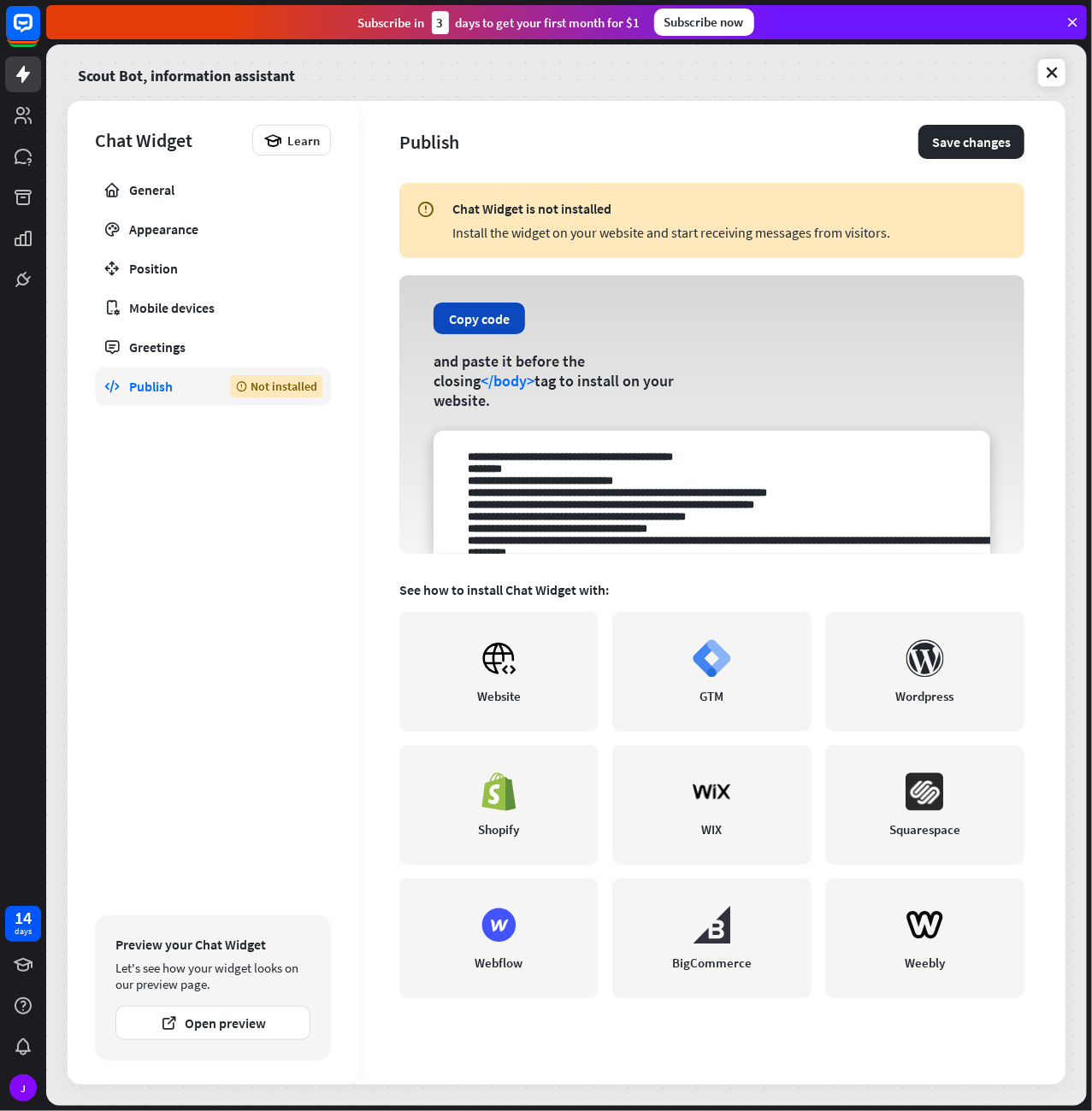
click at [482, 326] on button "Copy code" at bounding box center [479, 319] width 91 height 32
click at [258, 599] on div "General Appearance Position Mobile devices Greetings Publish Not installed" at bounding box center [213, 538] width 236 height 736
click at [158, 348] on div "Greetings" at bounding box center [212, 347] width 168 height 17
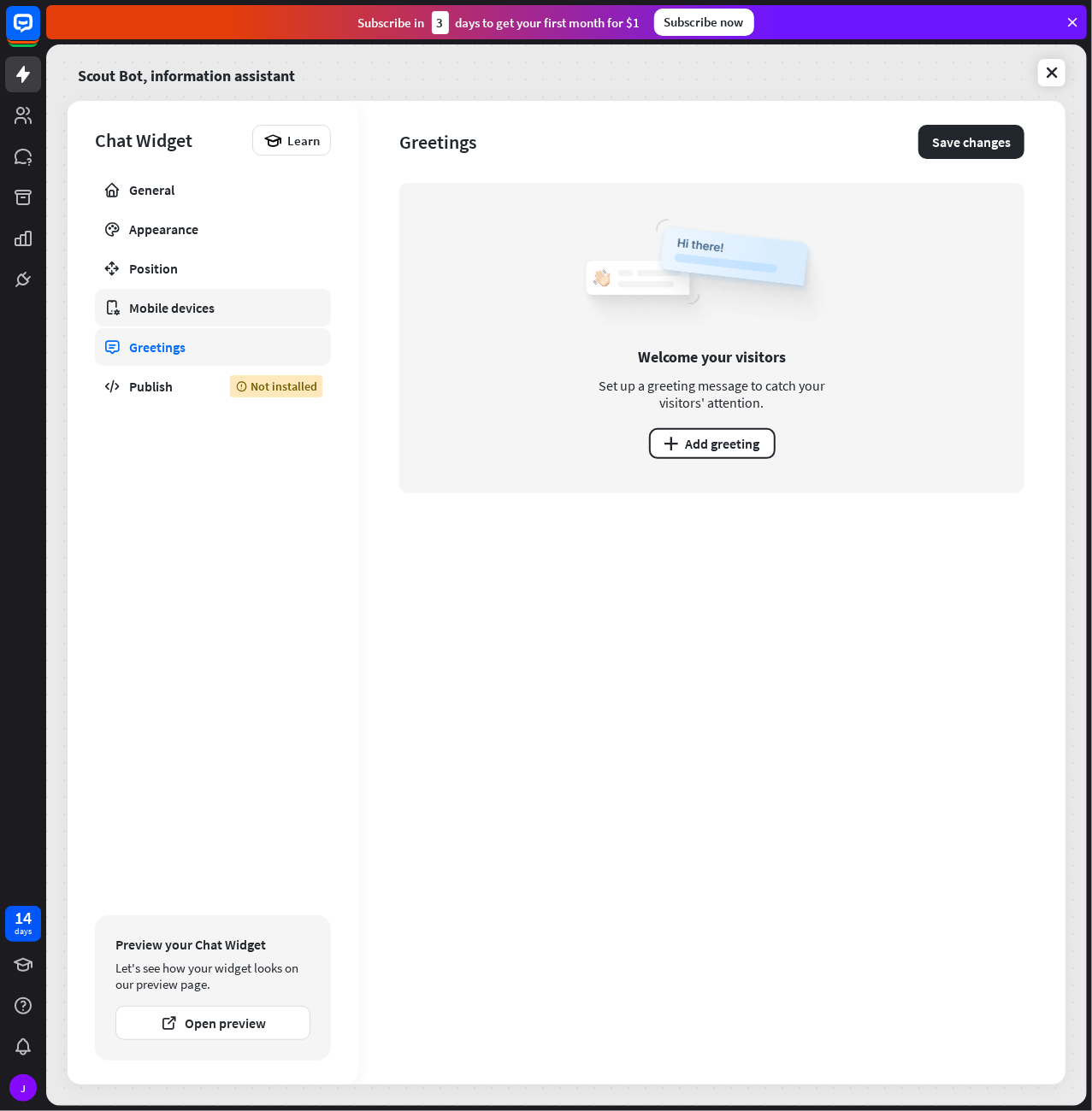
click at [158, 304] on div "Mobile devices" at bounding box center [212, 307] width 168 height 17
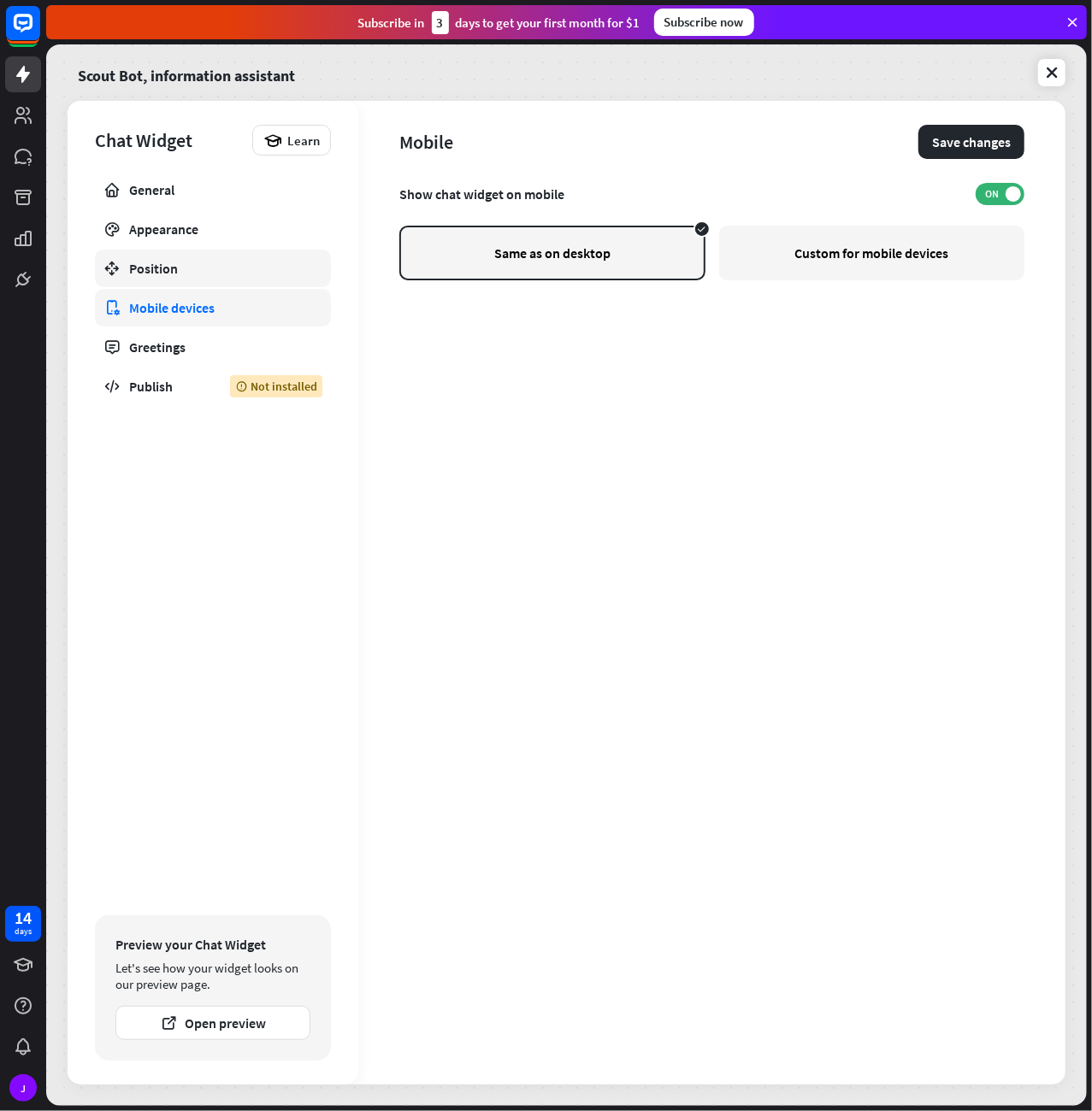
click at [160, 268] on div "Position" at bounding box center [212, 268] width 168 height 17
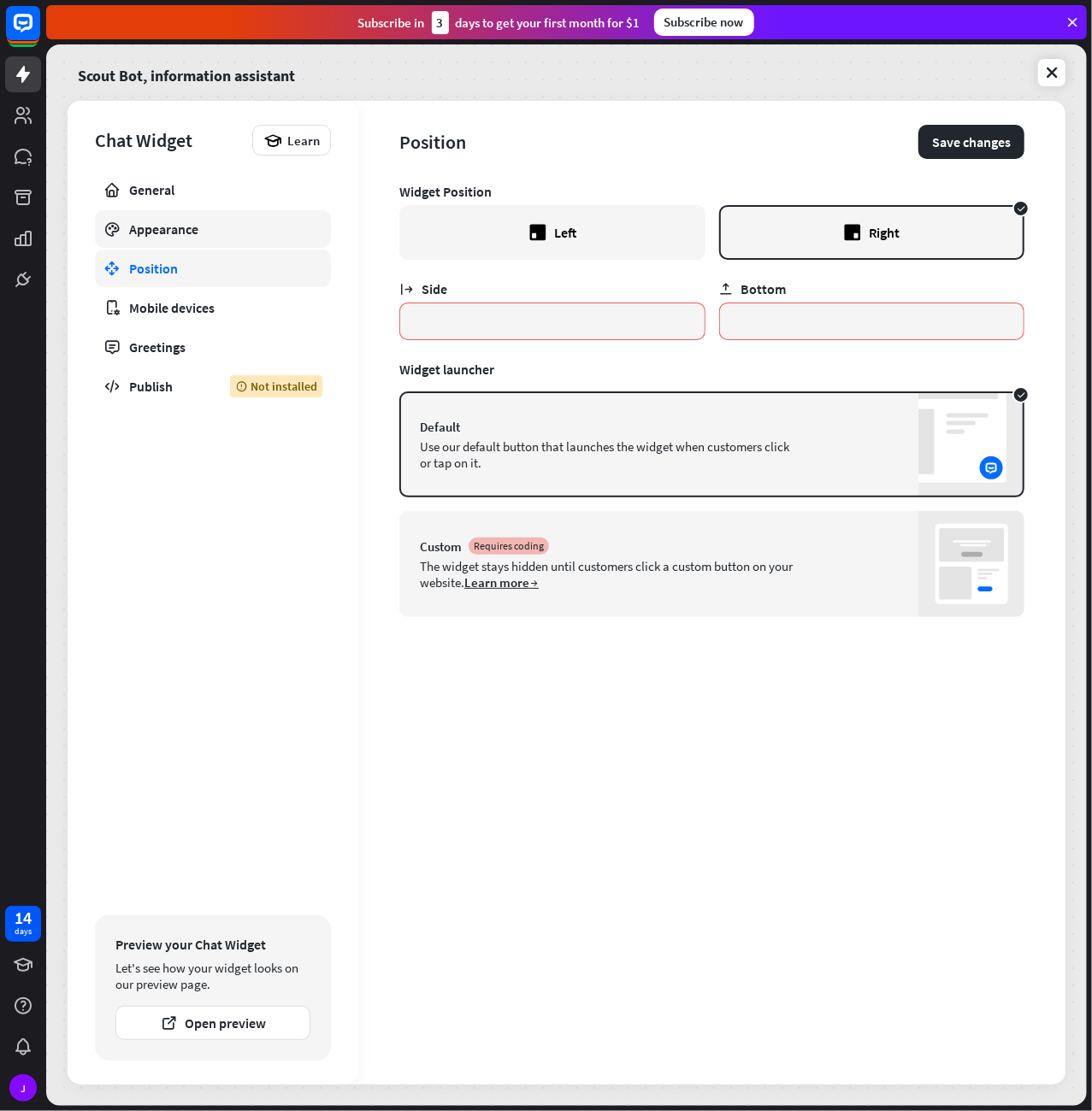
click at [177, 227] on div "Appearance" at bounding box center [212, 228] width 168 height 17
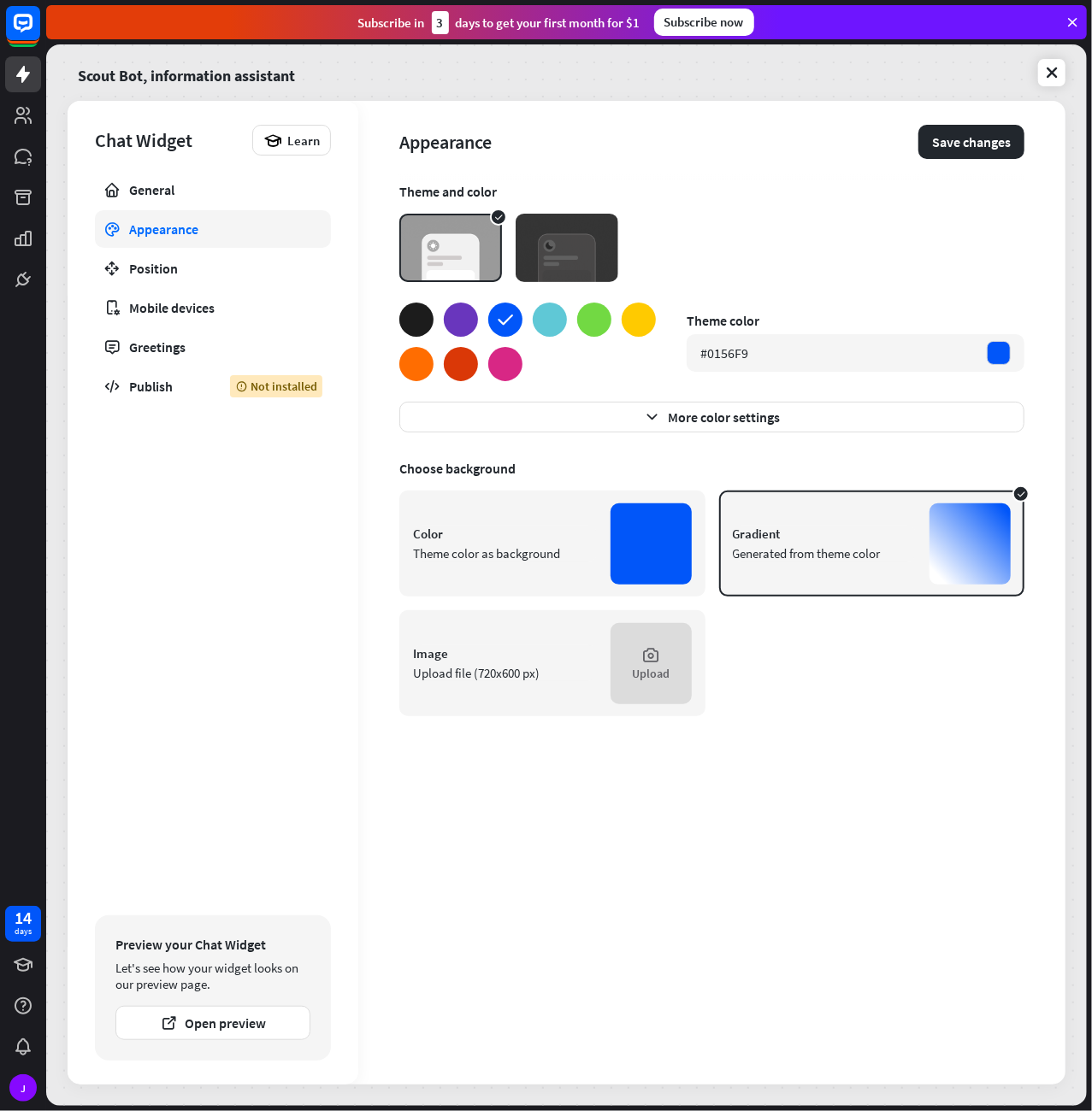
click at [575, 134] on div "Appearance" at bounding box center [658, 142] width 519 height 24
click at [186, 177] on link "General" at bounding box center [213, 190] width 236 height 38
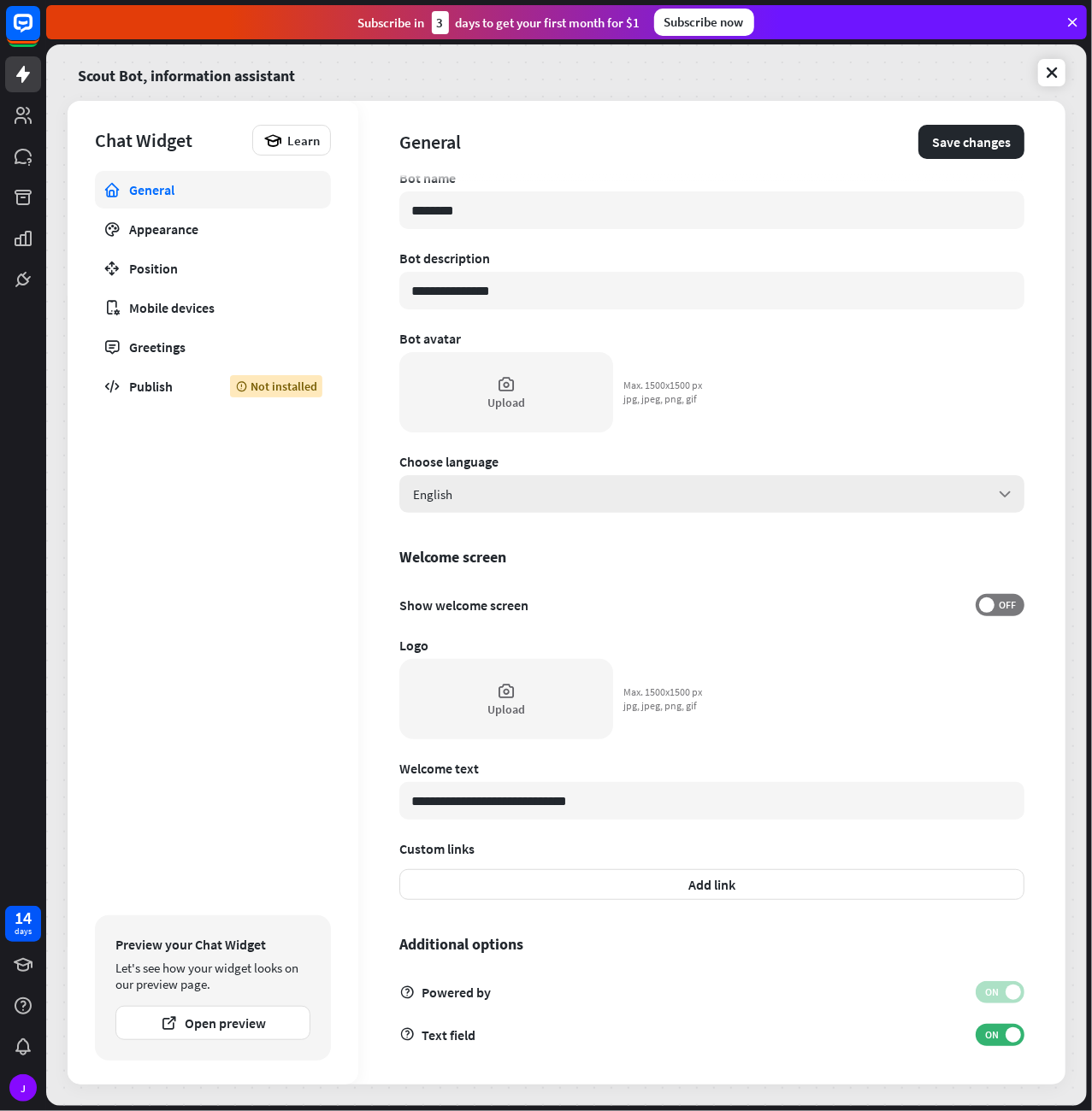
scroll to position [14, 0]
click at [972, 132] on button "Save changes" at bounding box center [971, 142] width 106 height 34
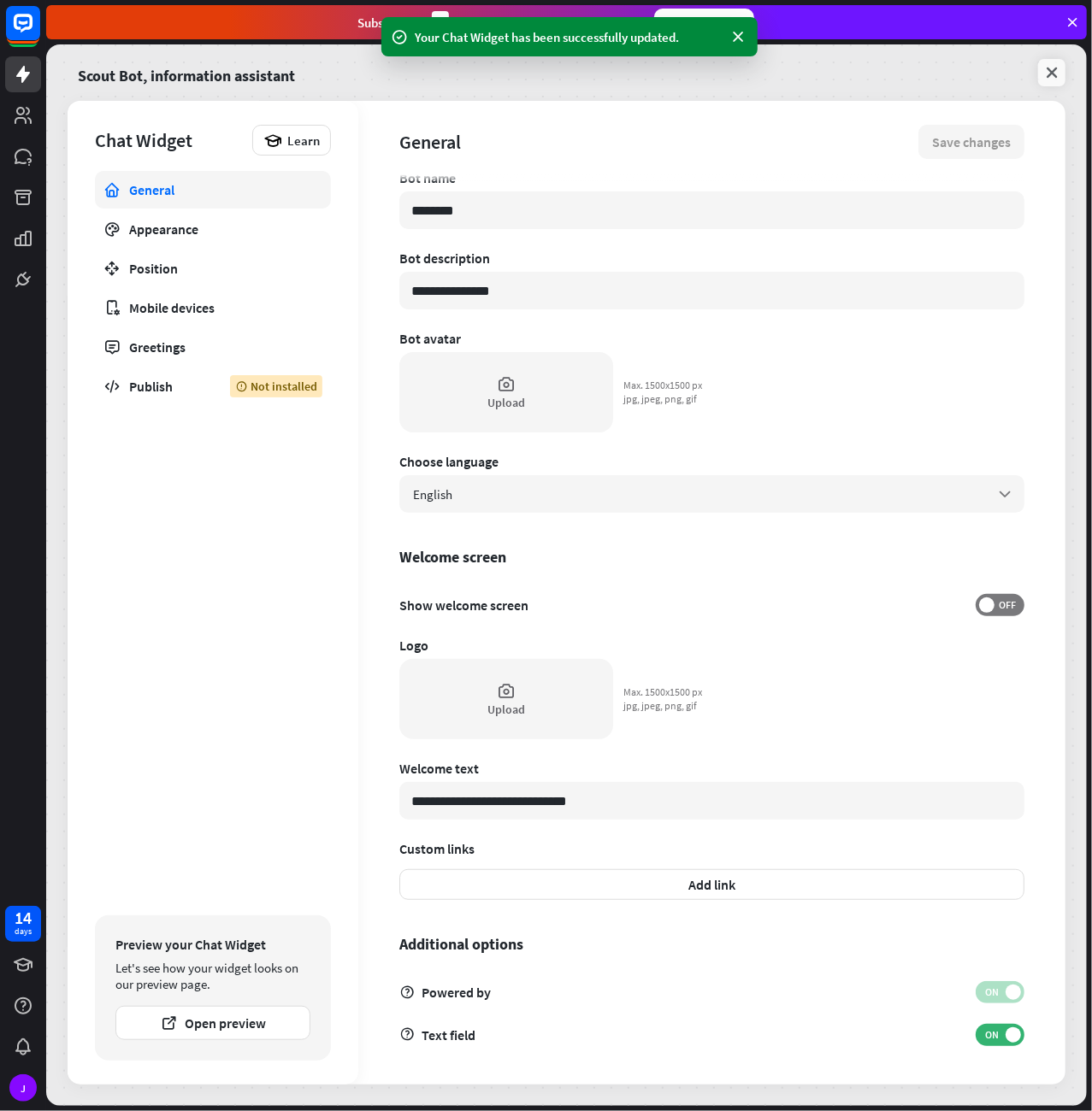
click at [1055, 67] on icon at bounding box center [1050, 72] width 17 height 17
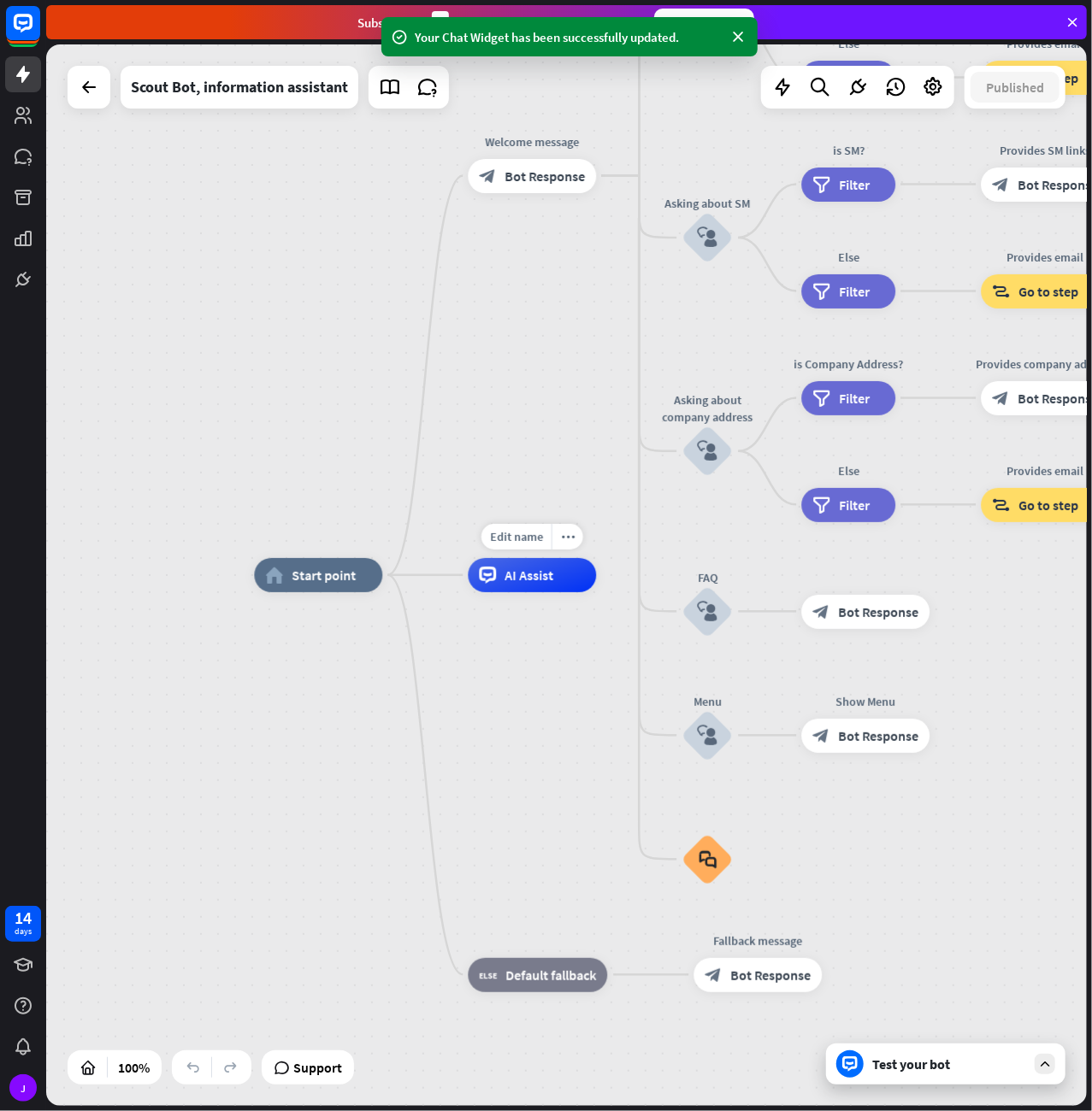
drag, startPoint x: 896, startPoint y: 559, endPoint x: 378, endPoint y: 692, distance: 534.8
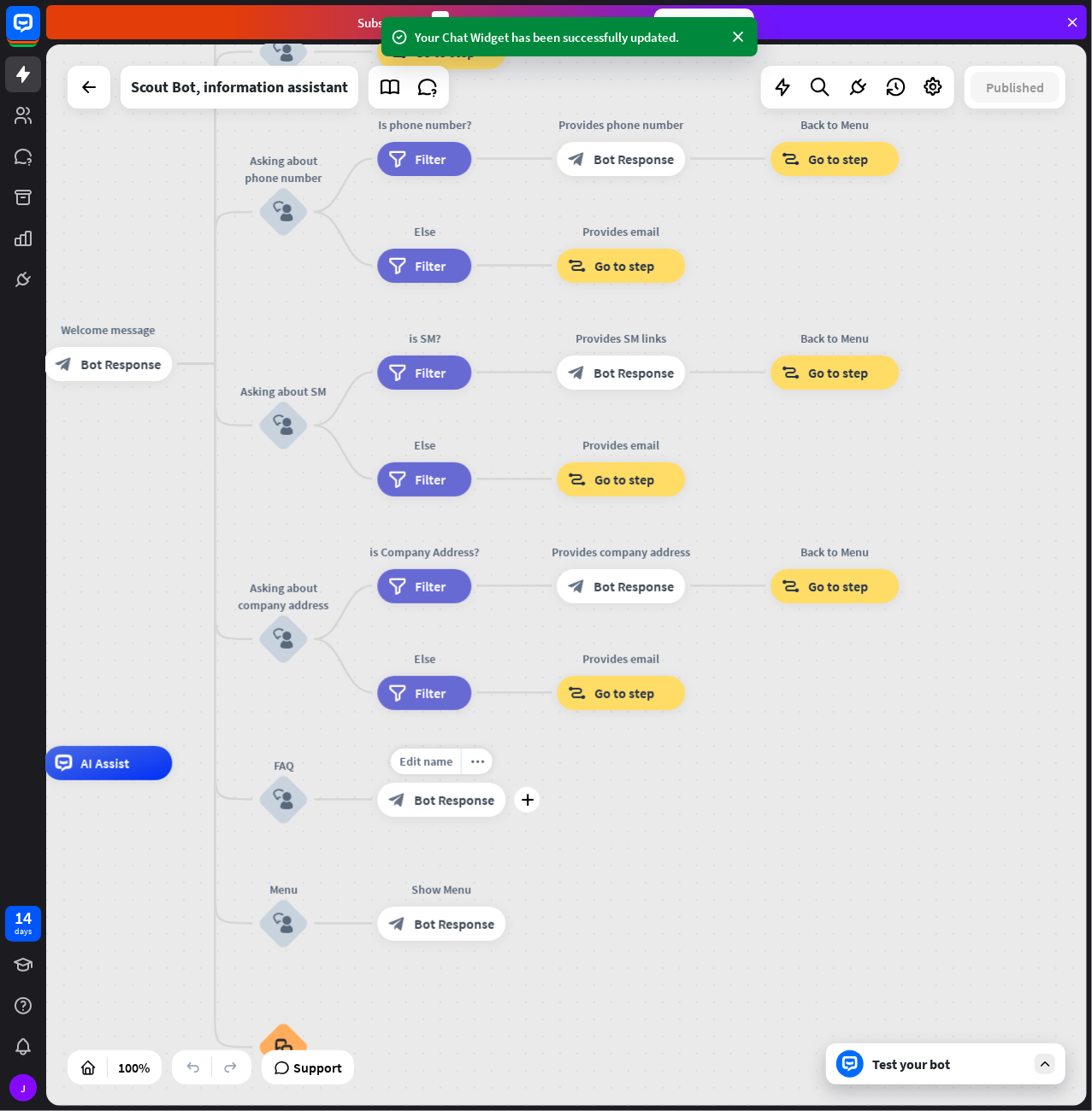
drag, startPoint x: 897, startPoint y: 648, endPoint x: 495, endPoint y: 825, distance: 439.2
click at [495, 817] on div "Edit name more_horiz plus block_bot_response Bot Response" at bounding box center [441, 800] width 128 height 34
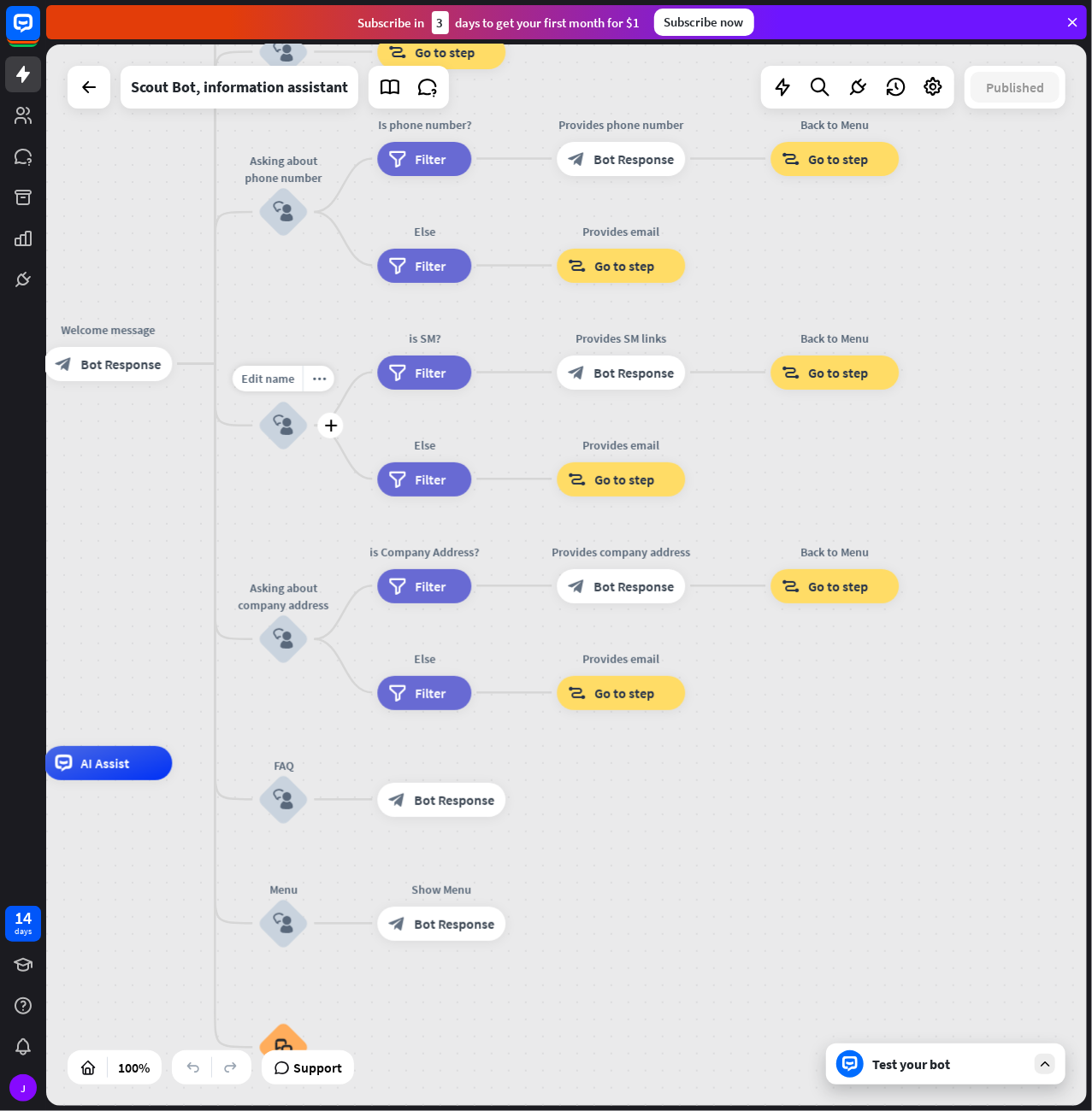
click at [285, 415] on icon "block_user_input" at bounding box center [283, 425] width 21 height 21
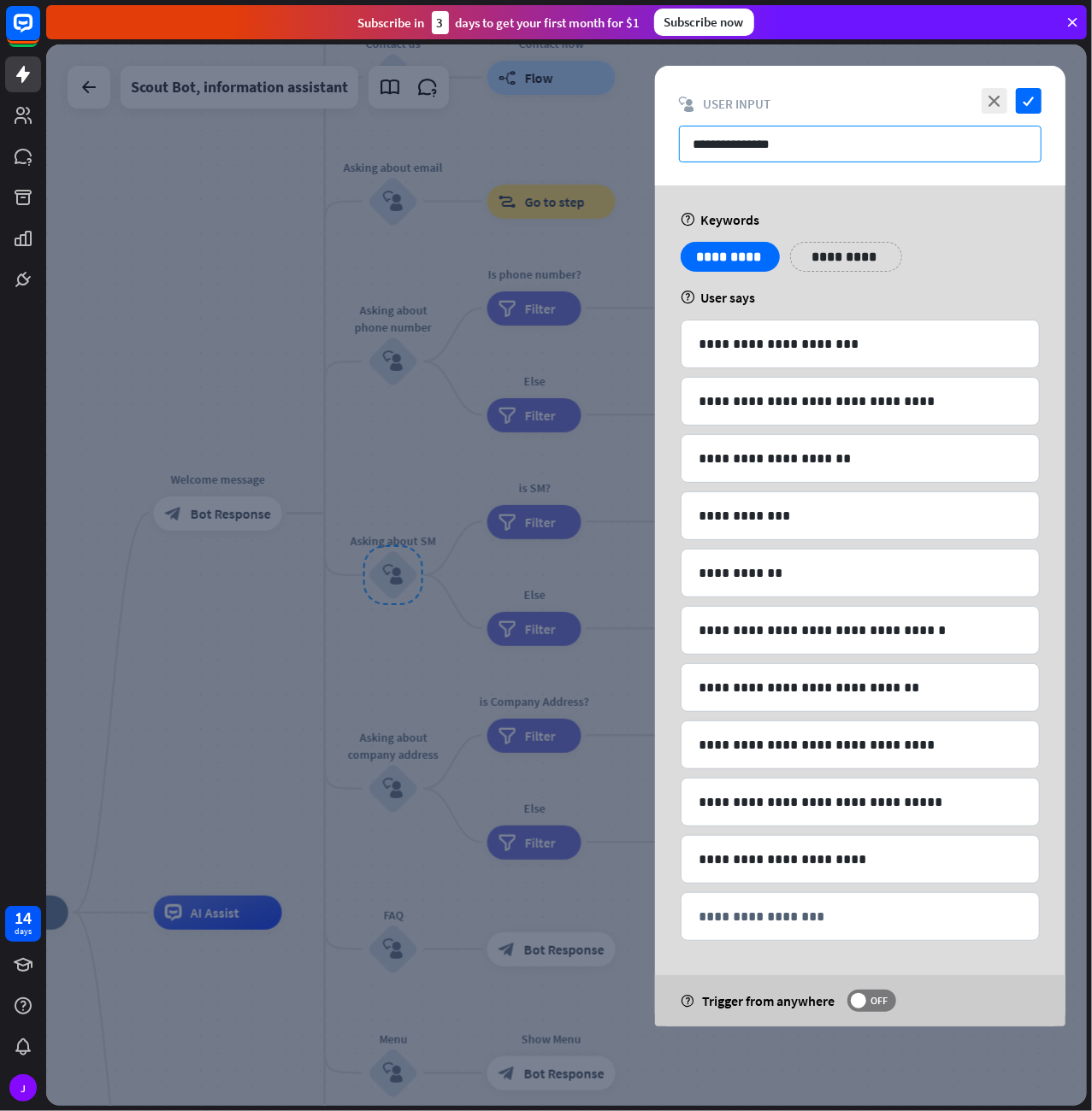
click at [825, 136] on input "**********" at bounding box center [860, 144] width 362 height 37
click at [995, 95] on icon "close" at bounding box center [995, 101] width 26 height 26
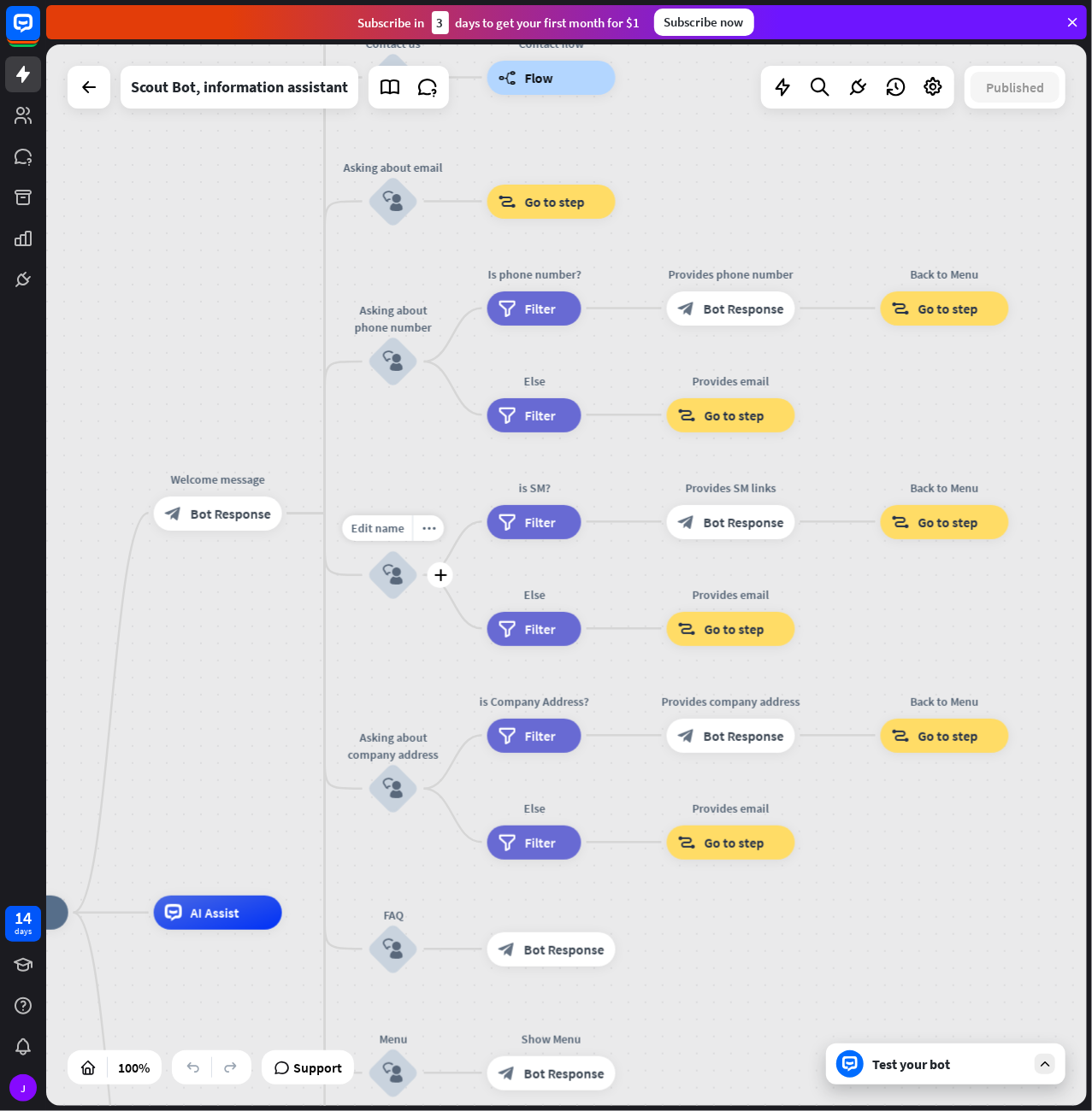
click at [430, 527] on icon "more_horiz" at bounding box center [429, 528] width 14 height 13
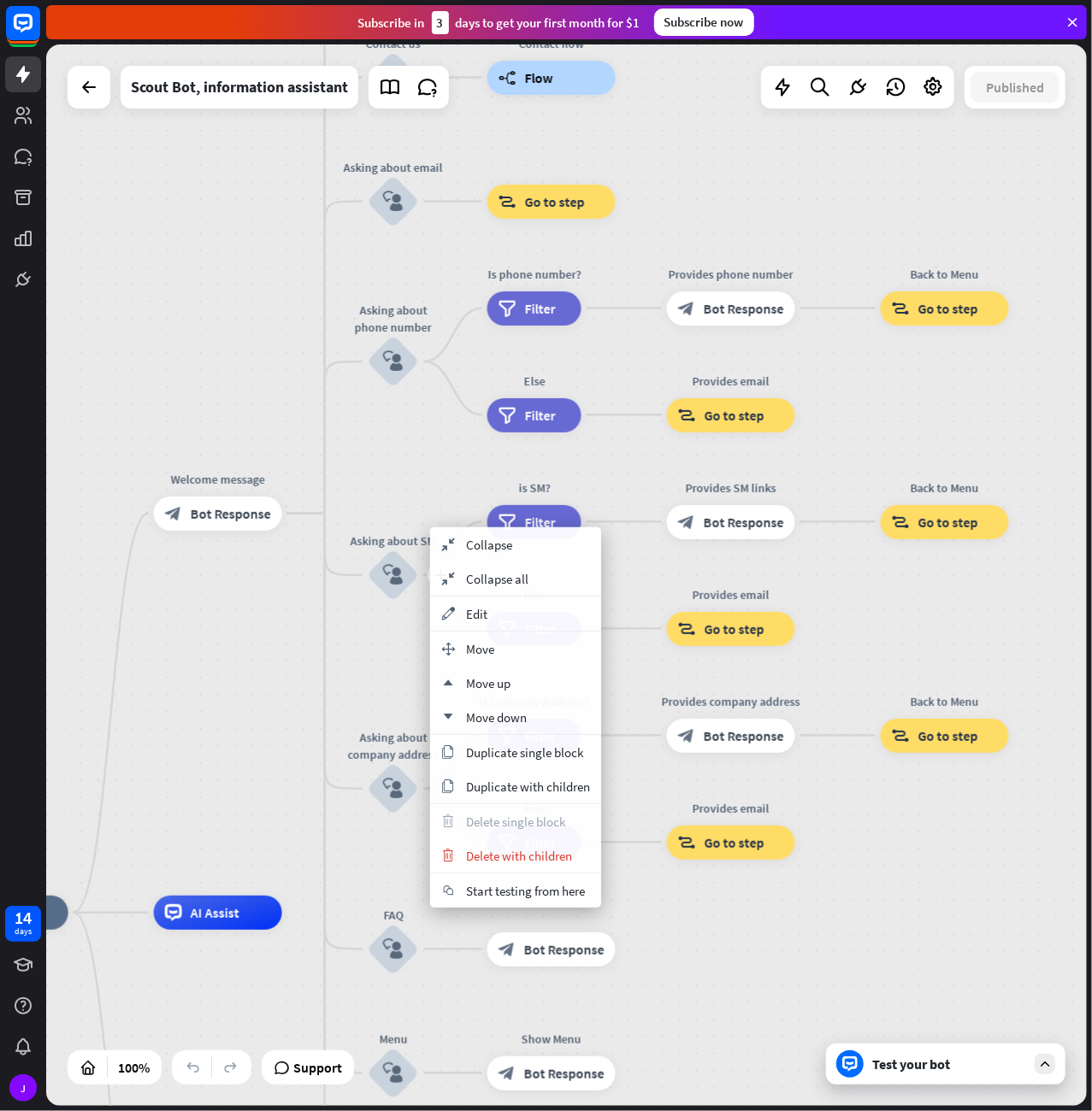
click at [378, 573] on div "block_user_input" at bounding box center [393, 576] width 52 height 52
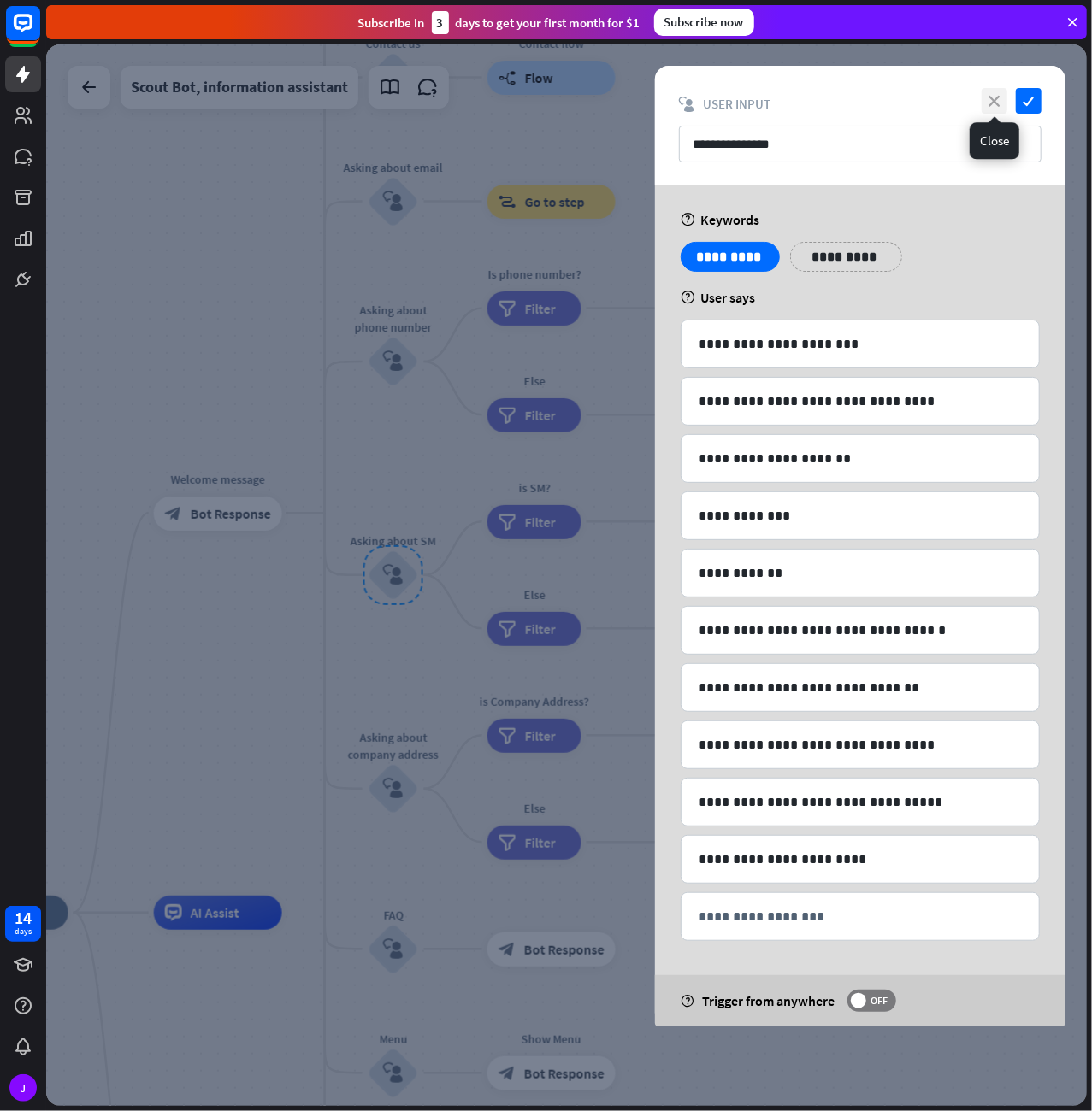
click at [992, 101] on icon "close" at bounding box center [995, 101] width 26 height 26
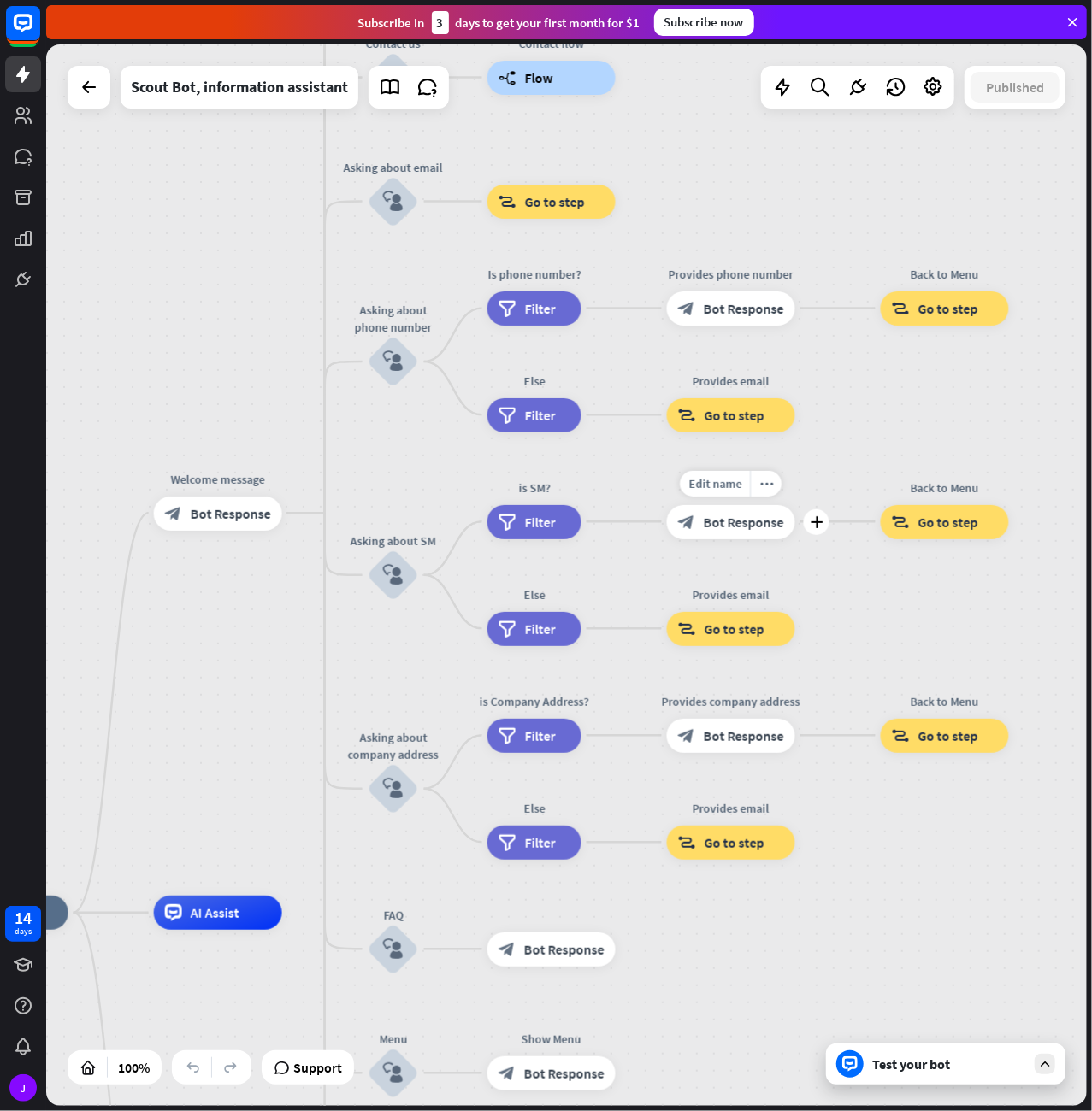
click at [738, 510] on div "block_bot_response Bot Response" at bounding box center [731, 522] width 128 height 34
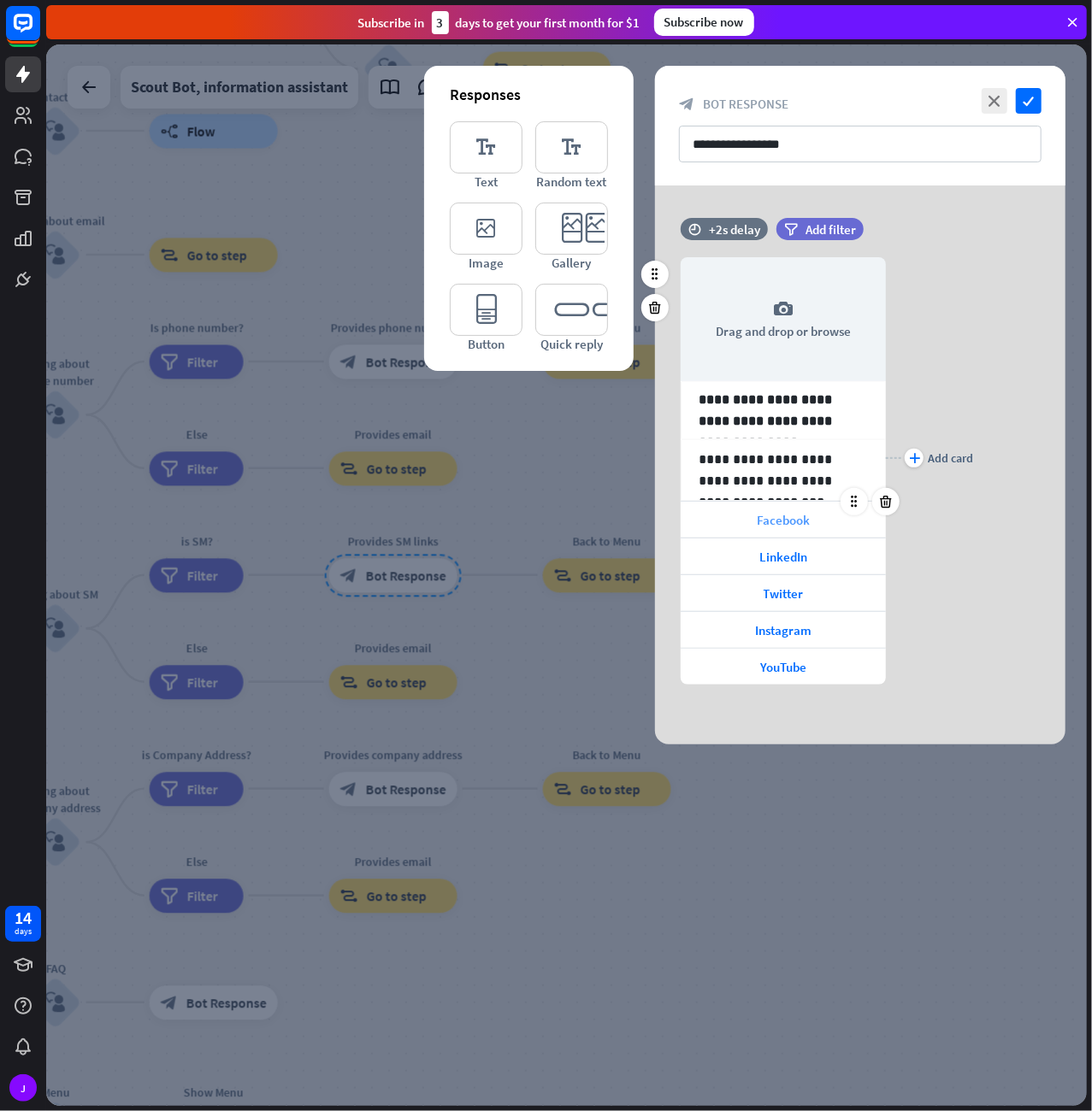
click at [797, 521] on span "Facebook" at bounding box center [782, 520] width 53 height 16
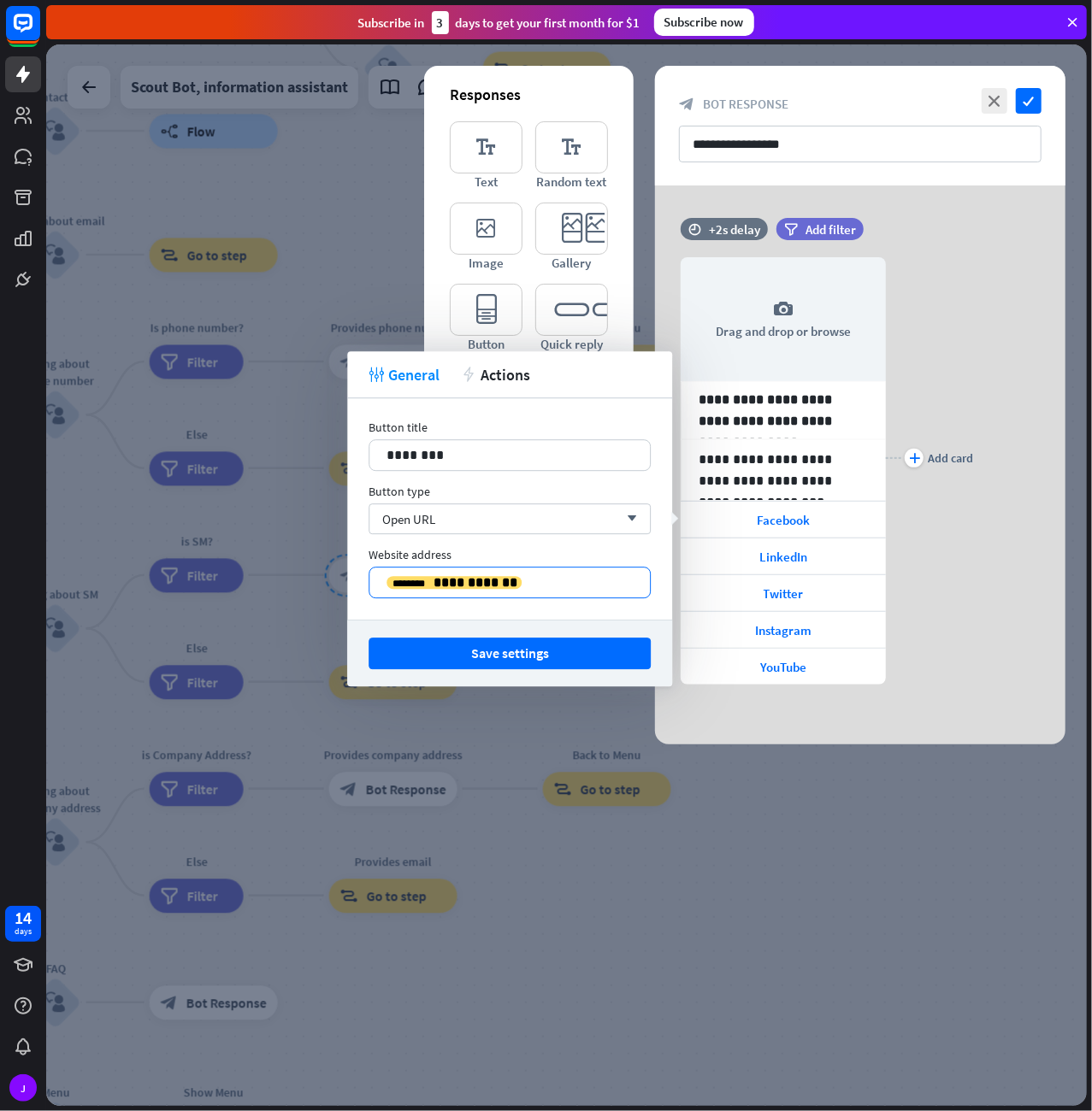
click at [519, 593] on p "**********" at bounding box center [509, 583] width 246 height 22
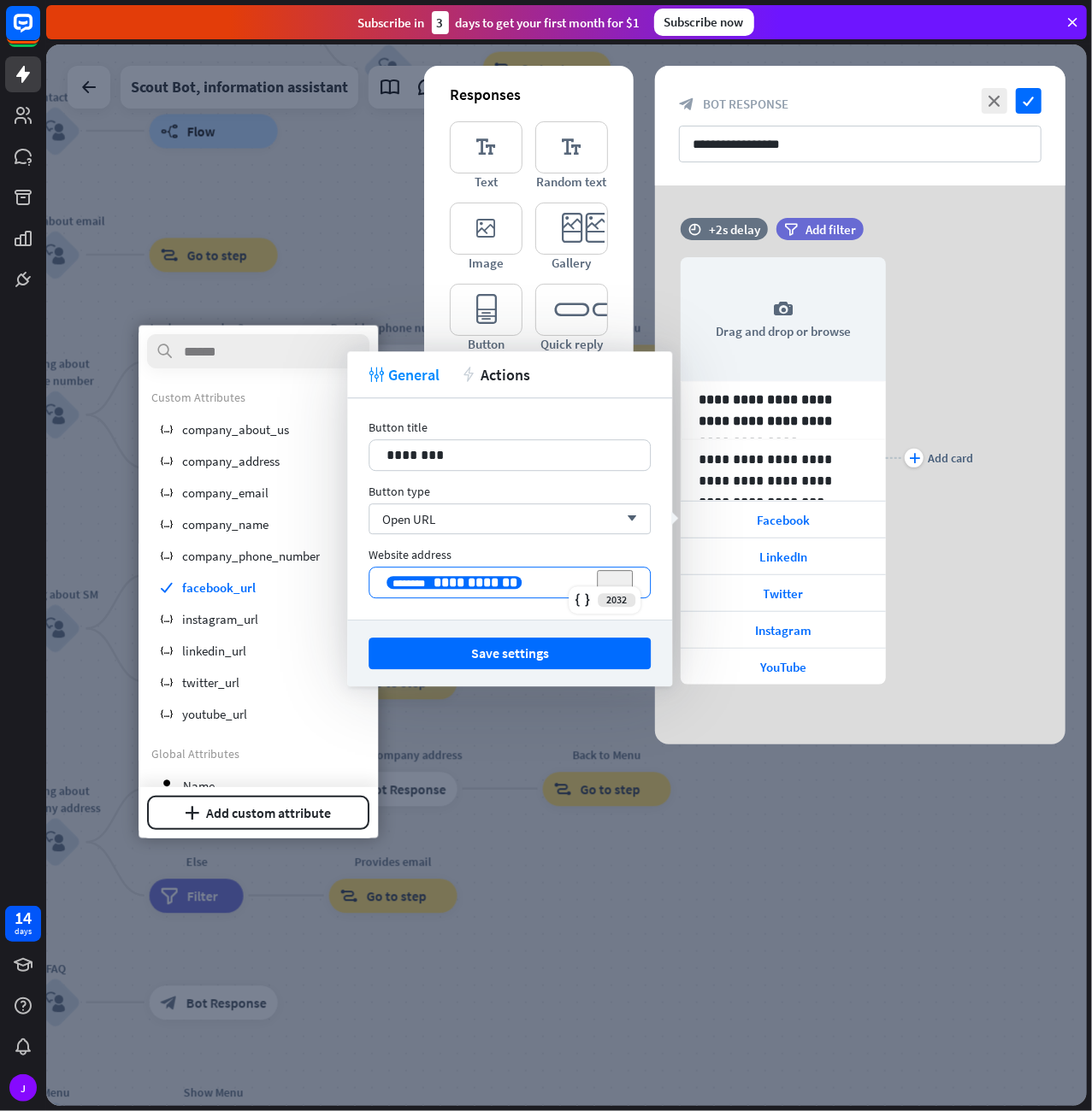
drag, startPoint x: 363, startPoint y: 582, endPoint x: 349, endPoint y: 582, distance: 14.0
click at [368, 582] on div "**********" at bounding box center [509, 583] width 282 height 32
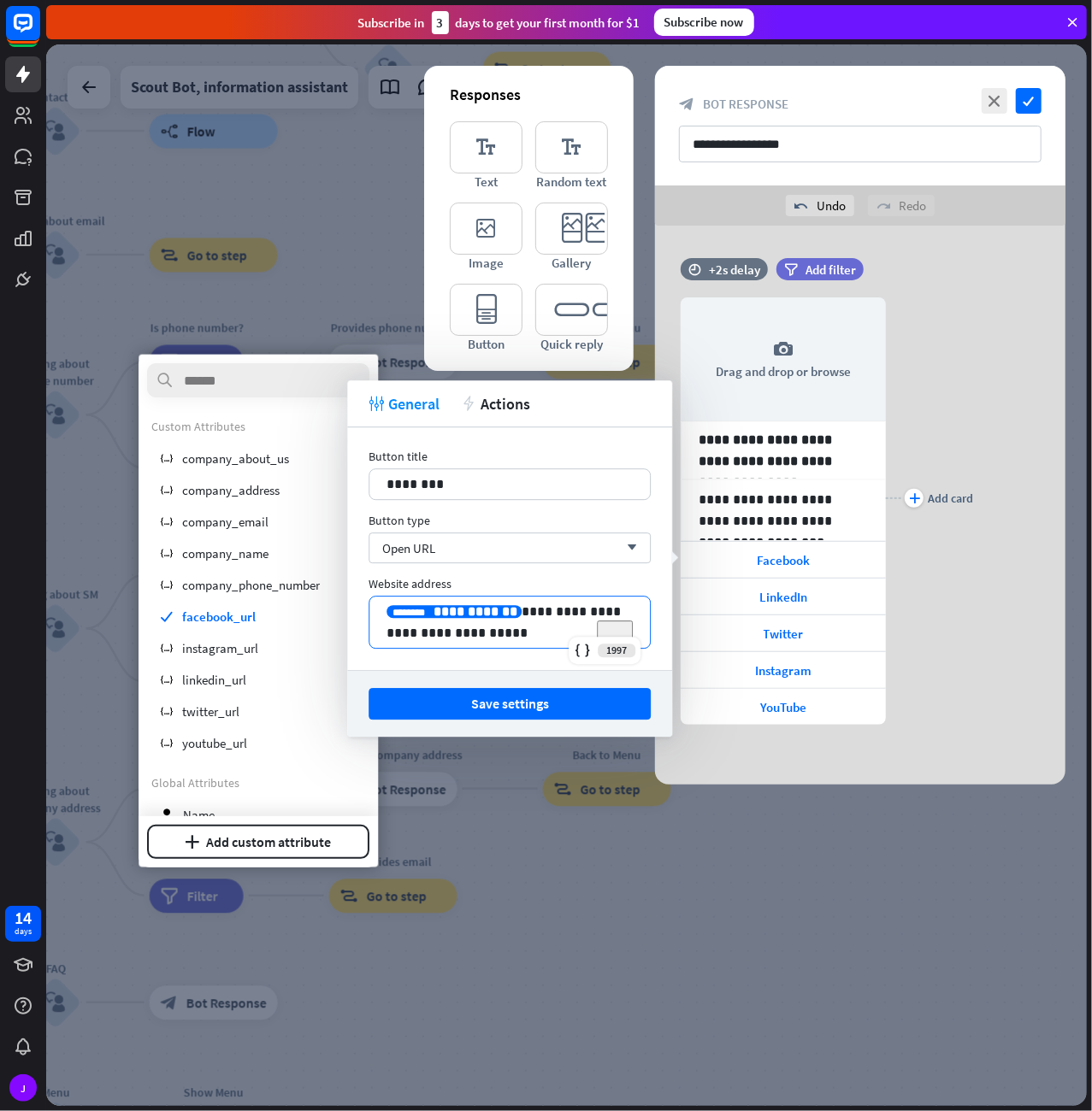
drag, startPoint x: 490, startPoint y: 608, endPoint x: 475, endPoint y: 605, distance: 15.3
click at [475, 606] on div "**********" at bounding box center [454, 612] width 135 height 13
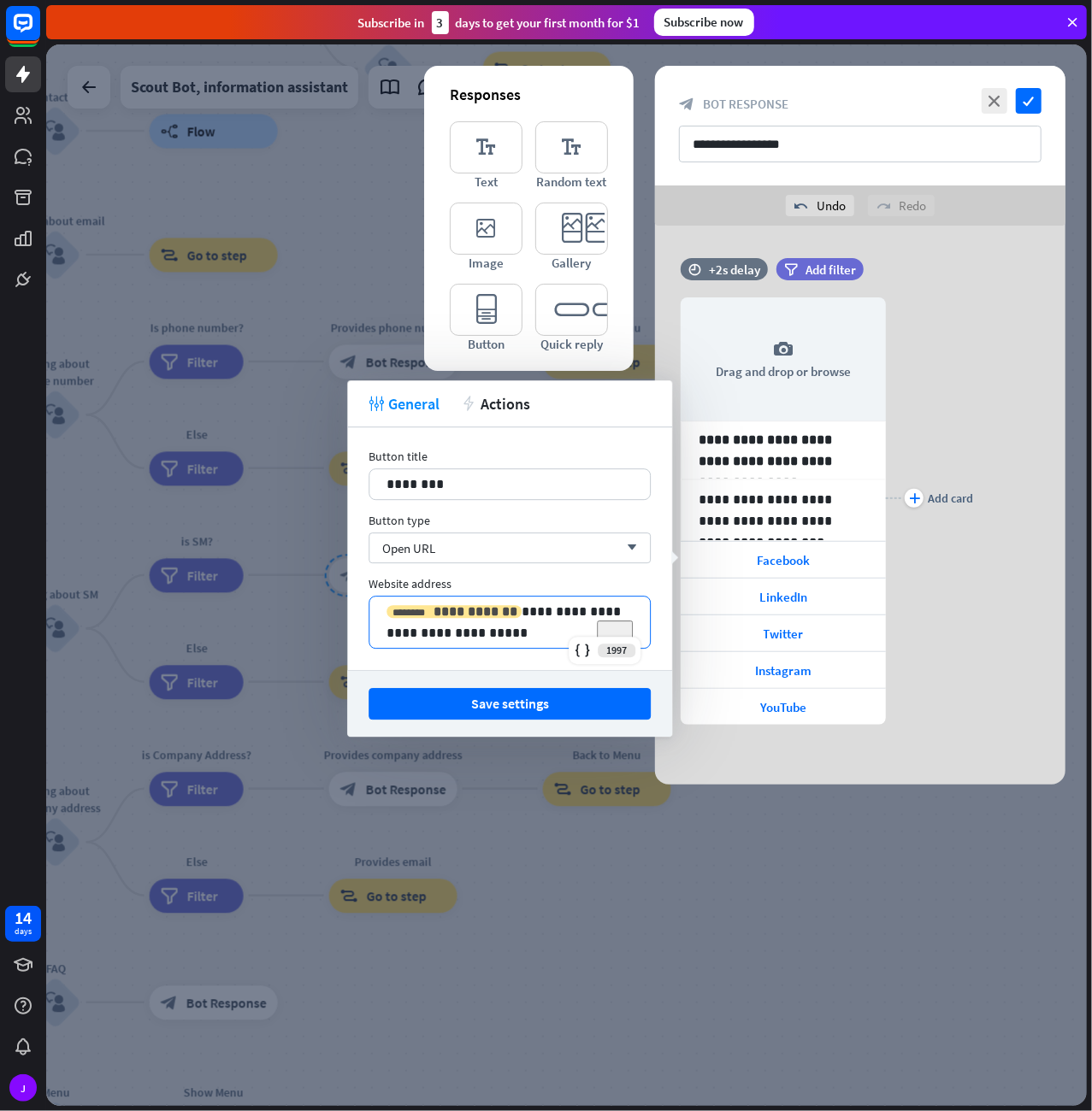
click at [467, 612] on span "**********" at bounding box center [476, 612] width 83 height 13
click at [495, 636] on p "**********" at bounding box center [509, 622] width 247 height 43
drag, startPoint x: 560, startPoint y: 621, endPoint x: 610, endPoint y: 639, distance: 53.1
click at [610, 639] on p "**********" at bounding box center [509, 622] width 247 height 43
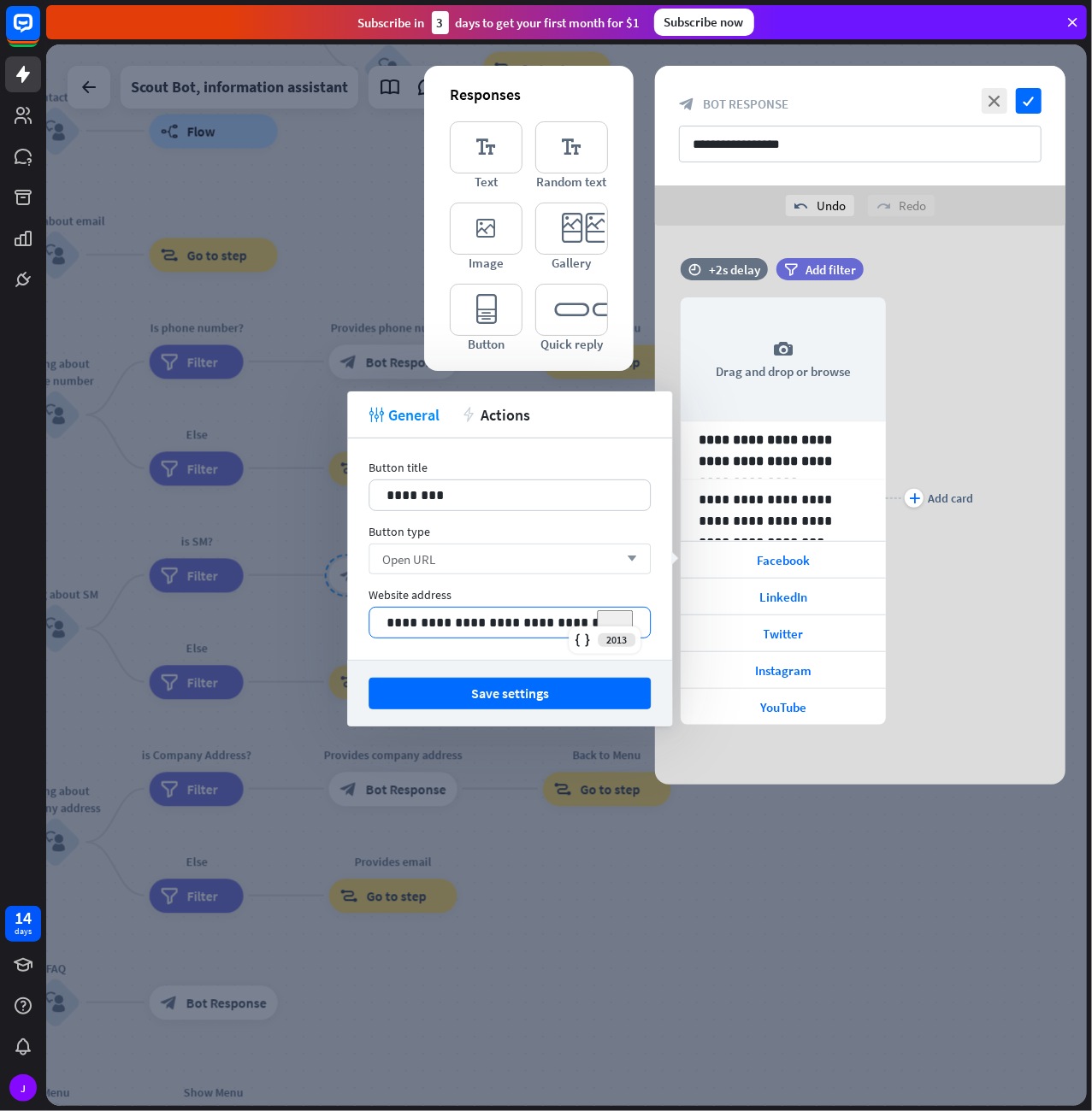
click at [496, 562] on div "Open URL arrow_down" at bounding box center [509, 559] width 282 height 31
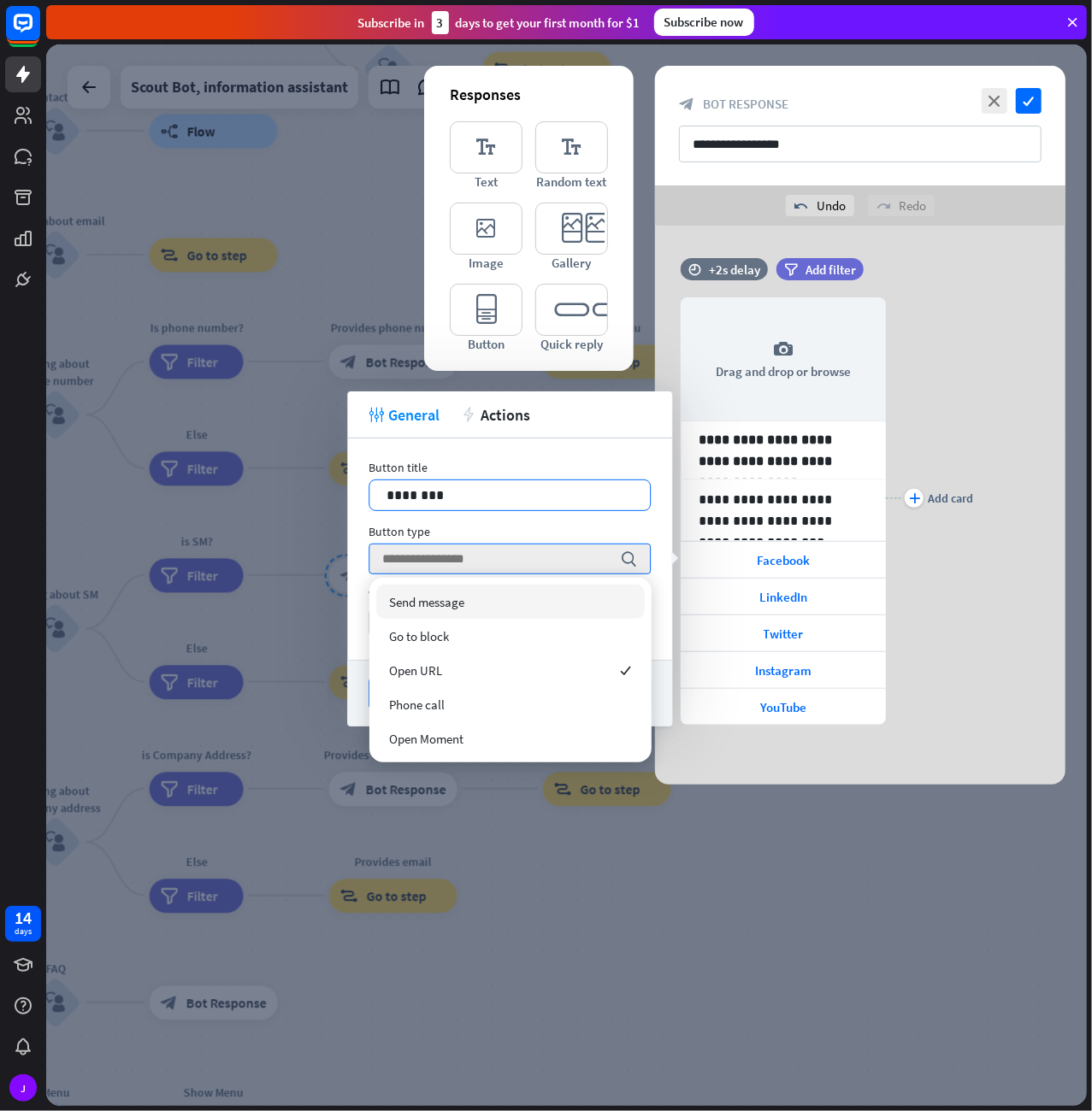
click at [515, 500] on p "********" at bounding box center [509, 495] width 247 height 22
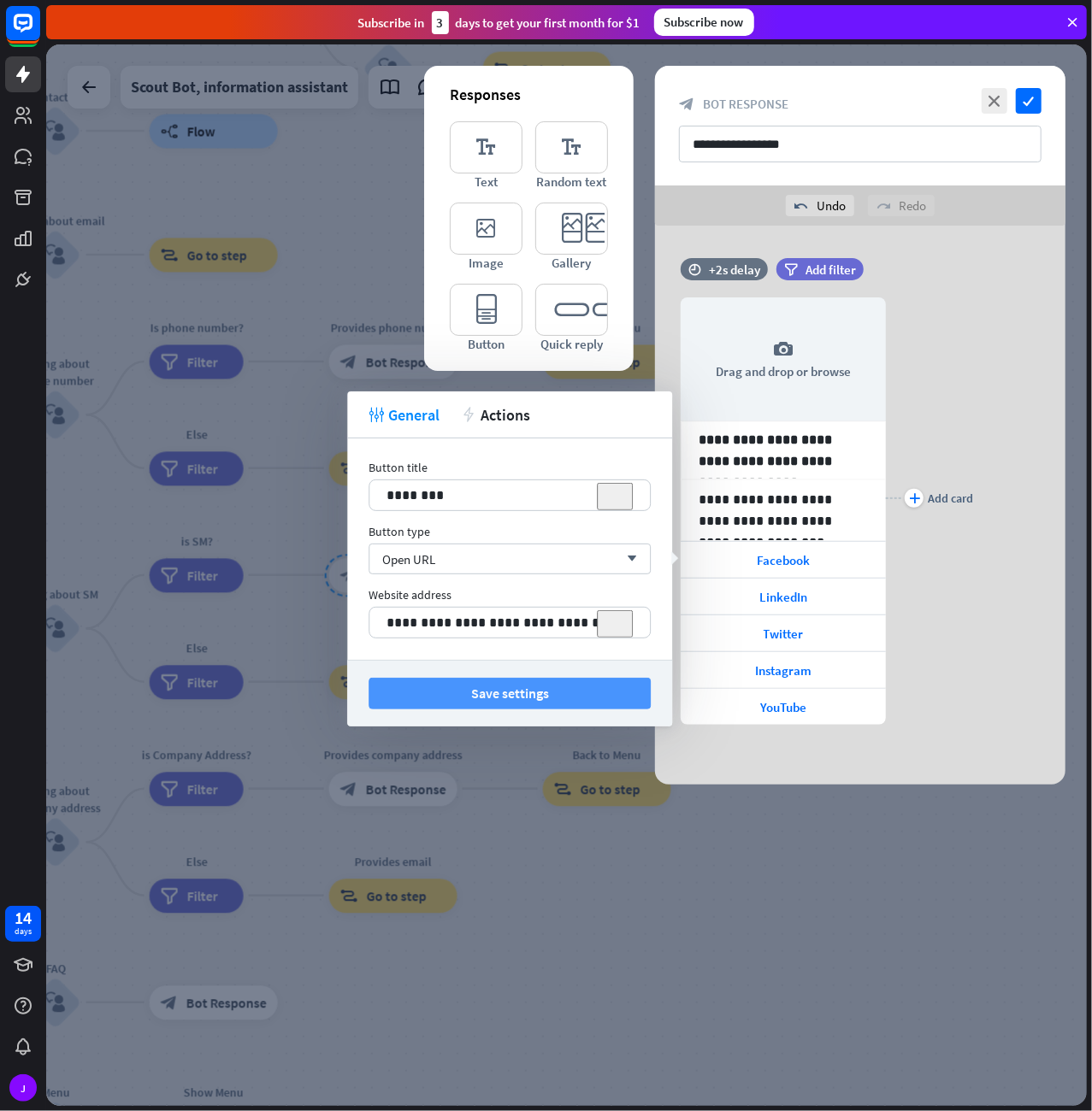
click at [521, 700] on button "Save settings" at bounding box center [509, 694] width 282 height 32
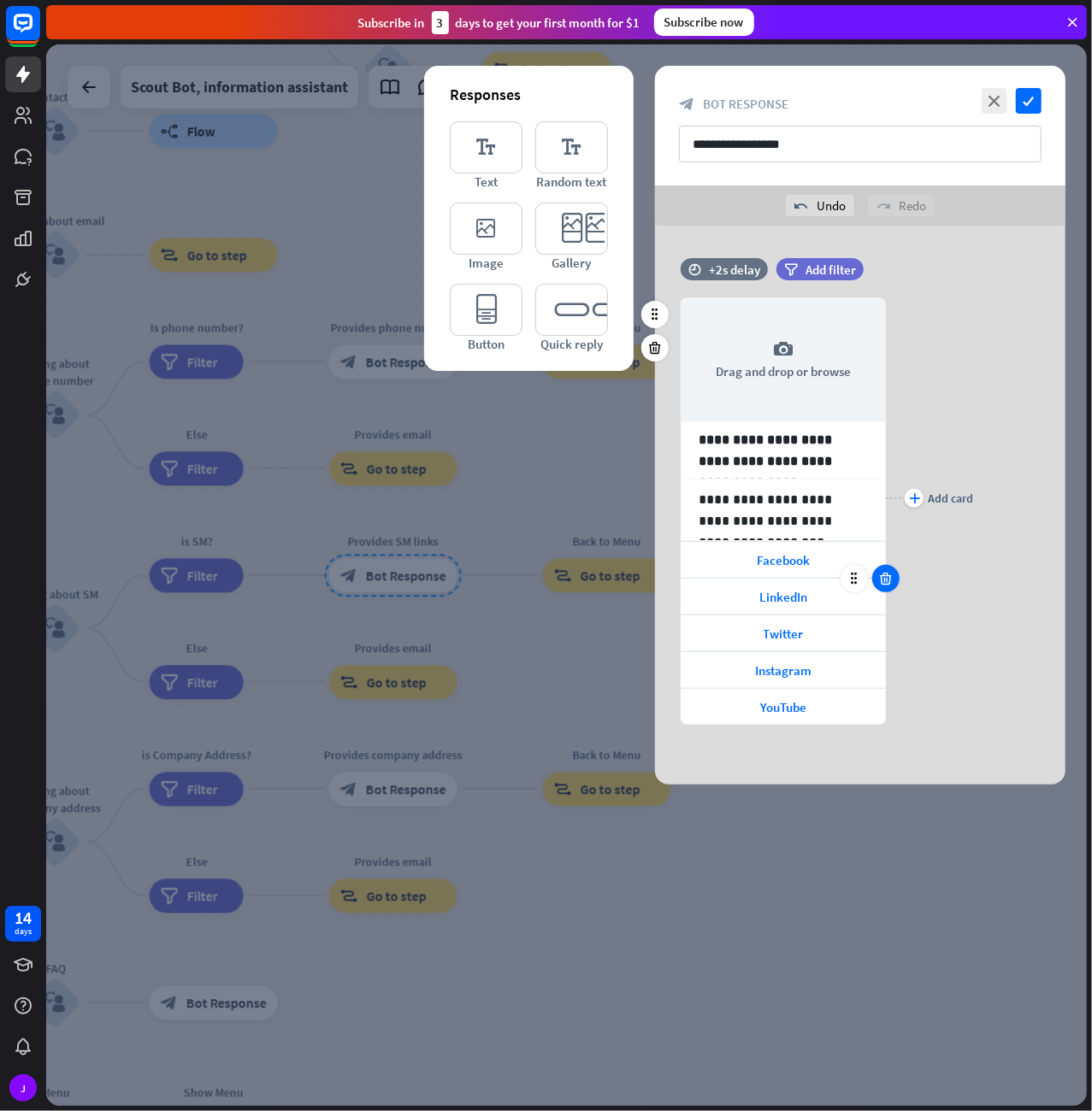
click at [887, 586] on div at bounding box center [886, 579] width 28 height 28
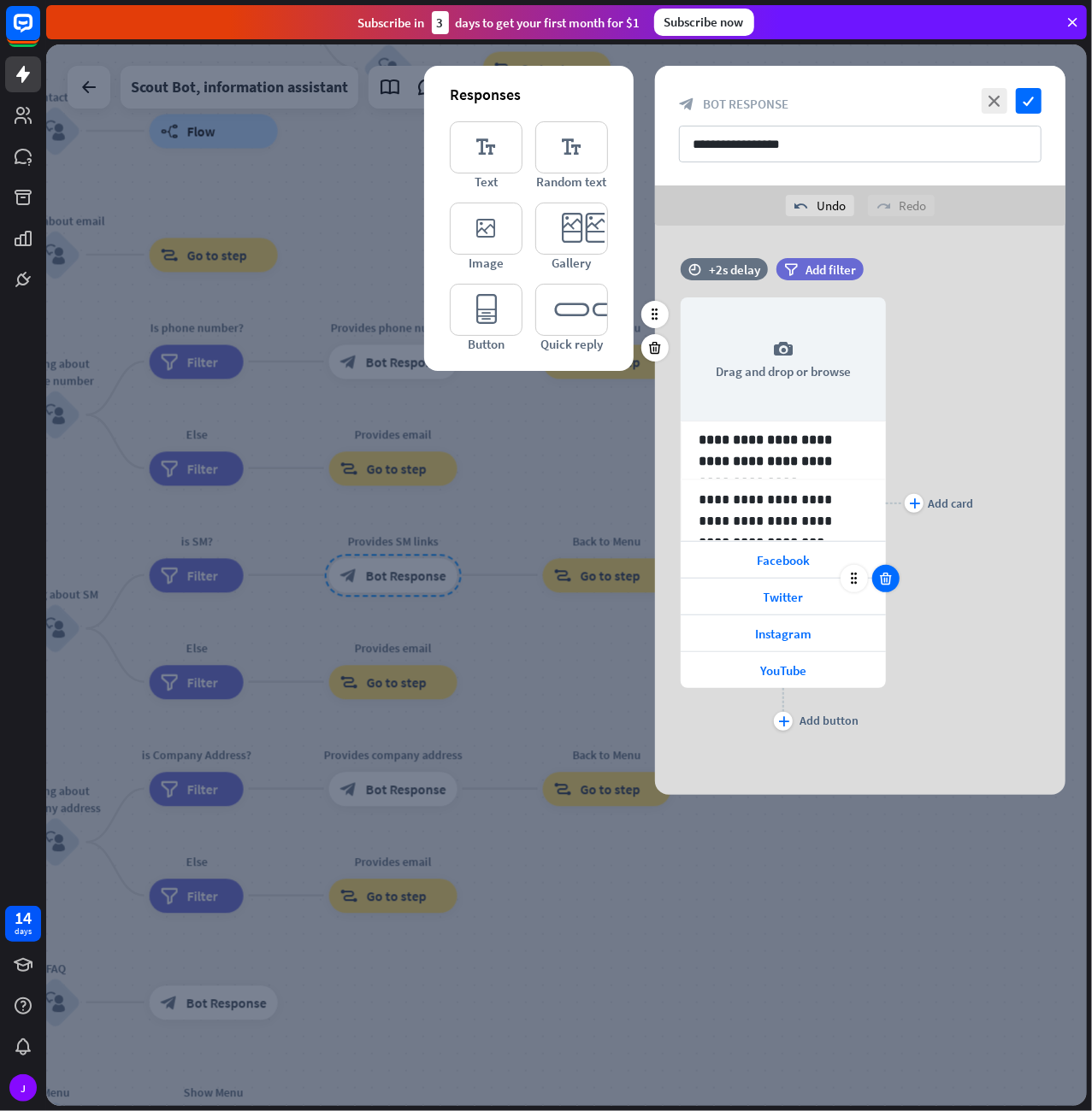
click at [889, 586] on div at bounding box center [886, 579] width 28 height 28
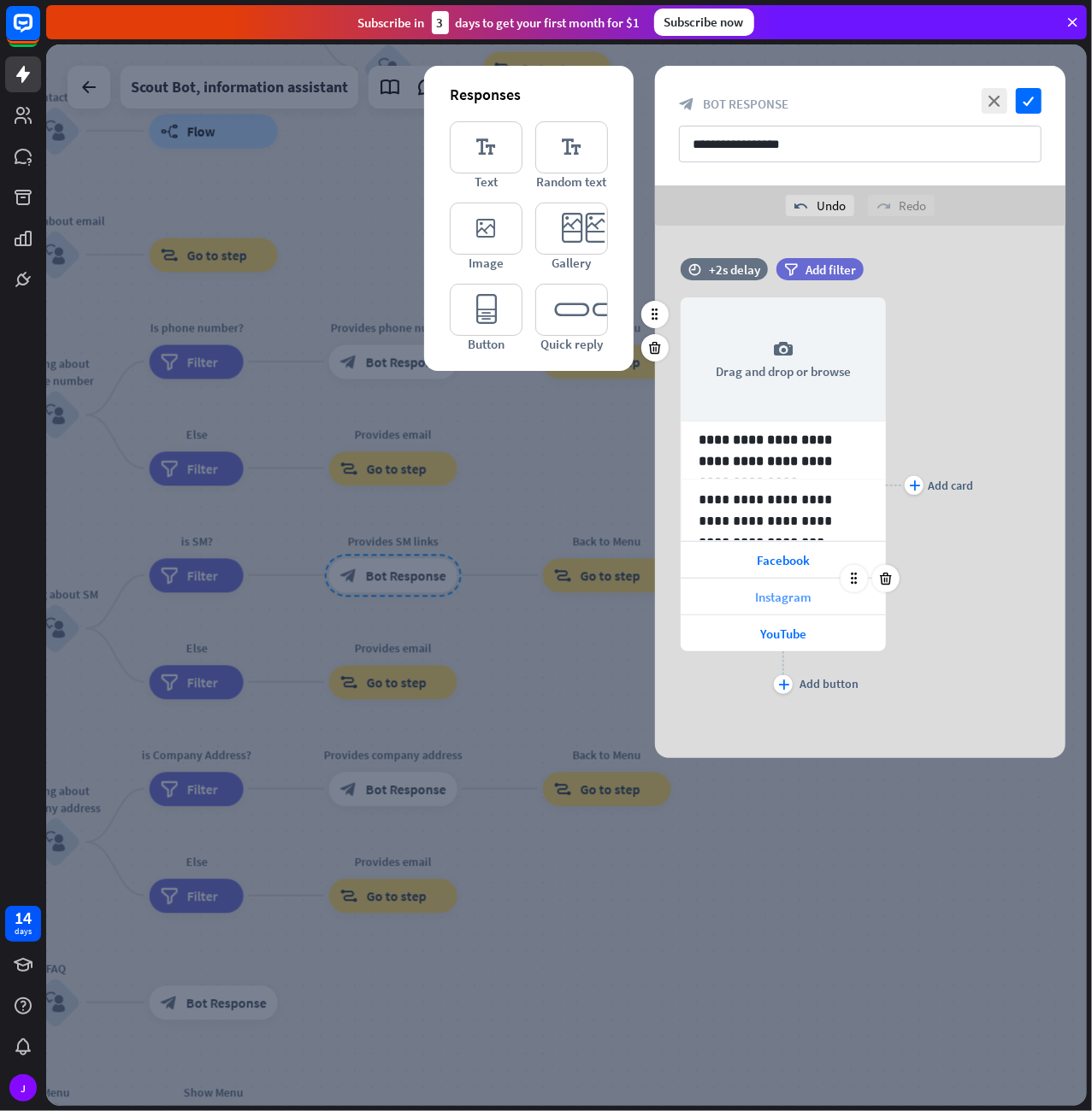
click at [834, 590] on div "Instagram" at bounding box center [782, 597] width 205 height 36
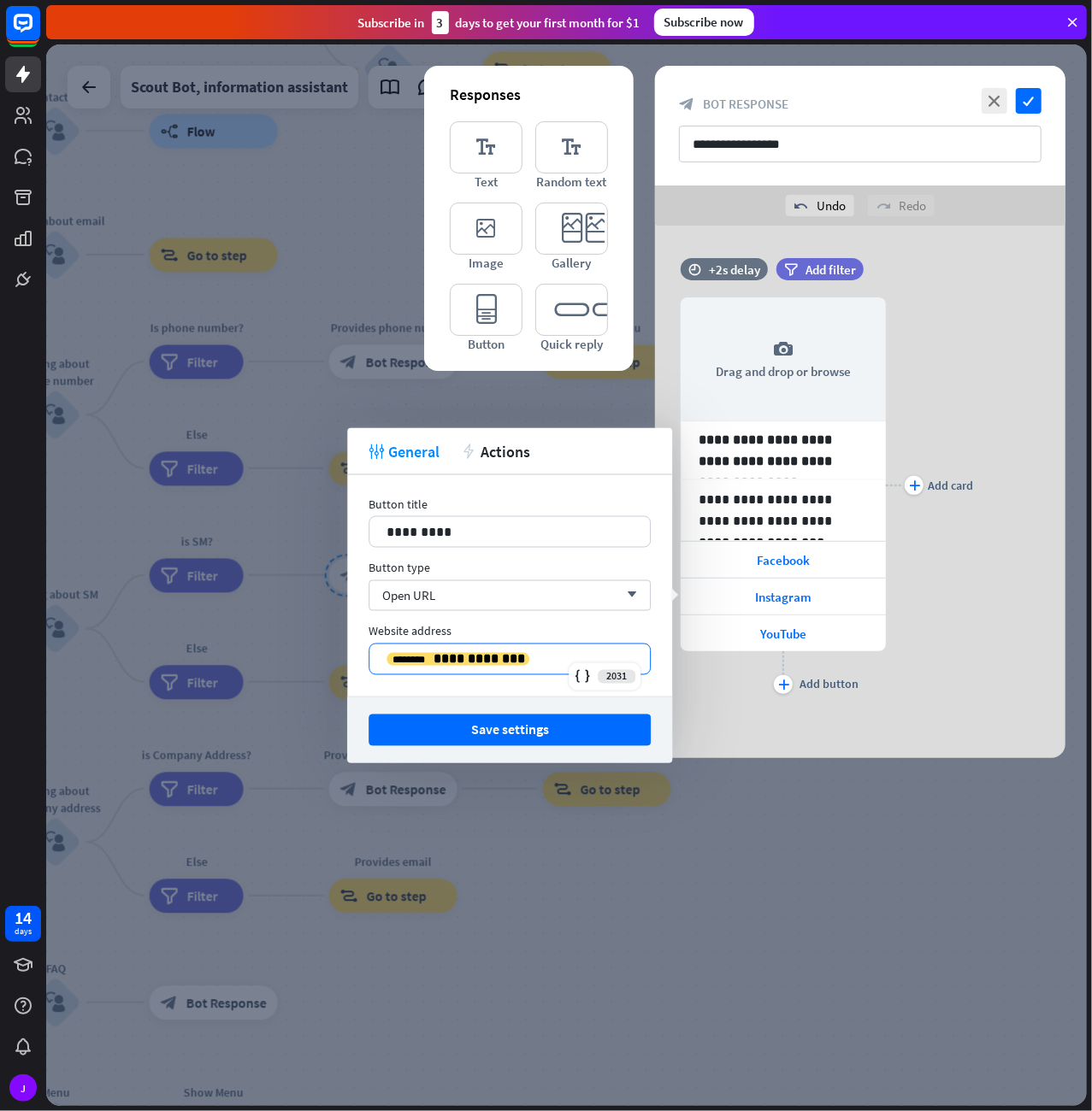
click at [544, 654] on p "**********" at bounding box center [509, 660] width 246 height 22
drag, startPoint x: 520, startPoint y: 655, endPoint x: 347, endPoint y: 663, distance: 173.2
click at [368, 663] on div "**********" at bounding box center [509, 659] width 282 height 32
paste div "To enrich screen reader interactions, please activate Accessibility in Grammarl…"
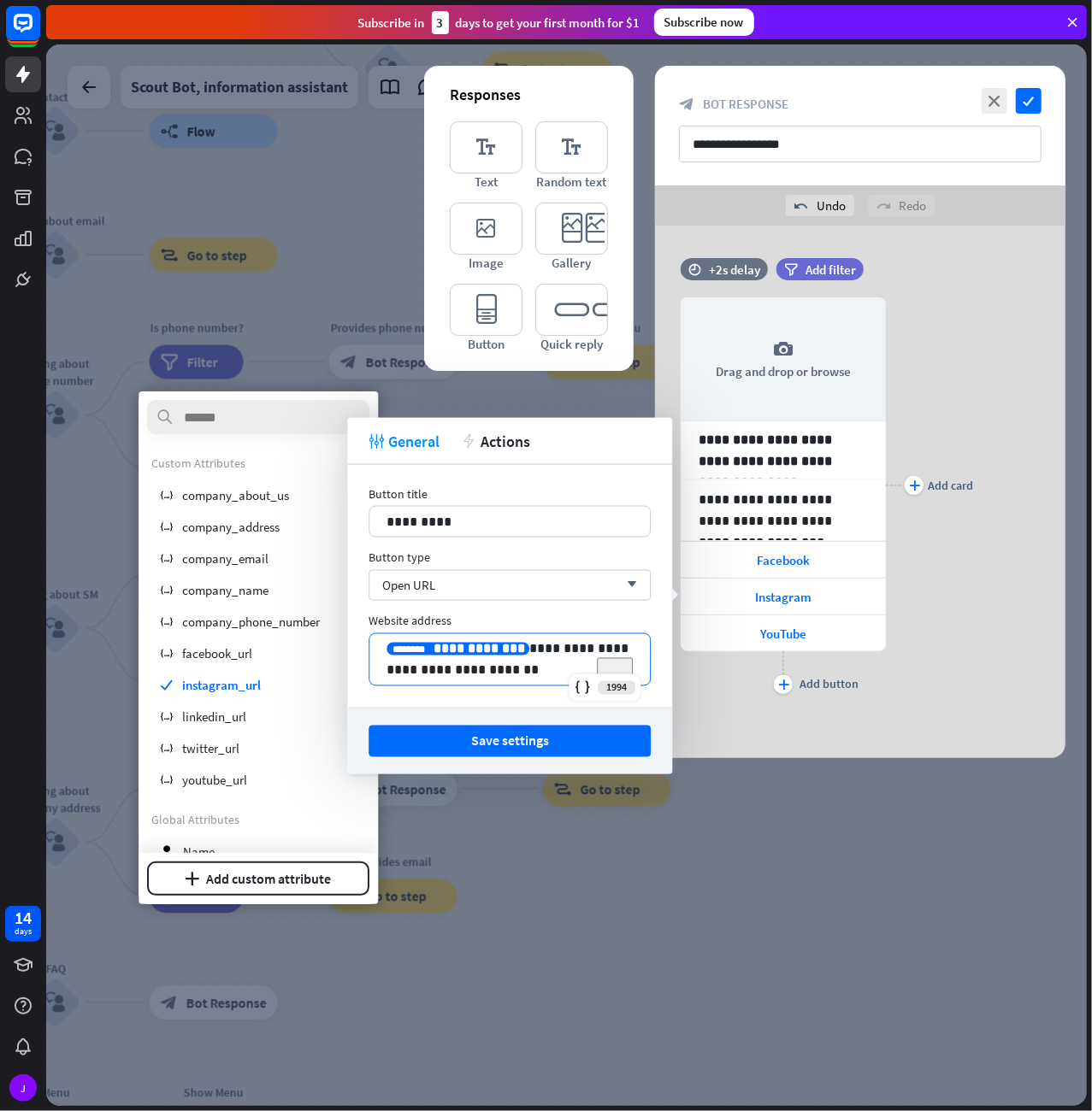
drag, startPoint x: 498, startPoint y: 647, endPoint x: 363, endPoint y: 645, distance: 135.0
click at [368, 645] on div "**********" at bounding box center [509, 659] width 282 height 53
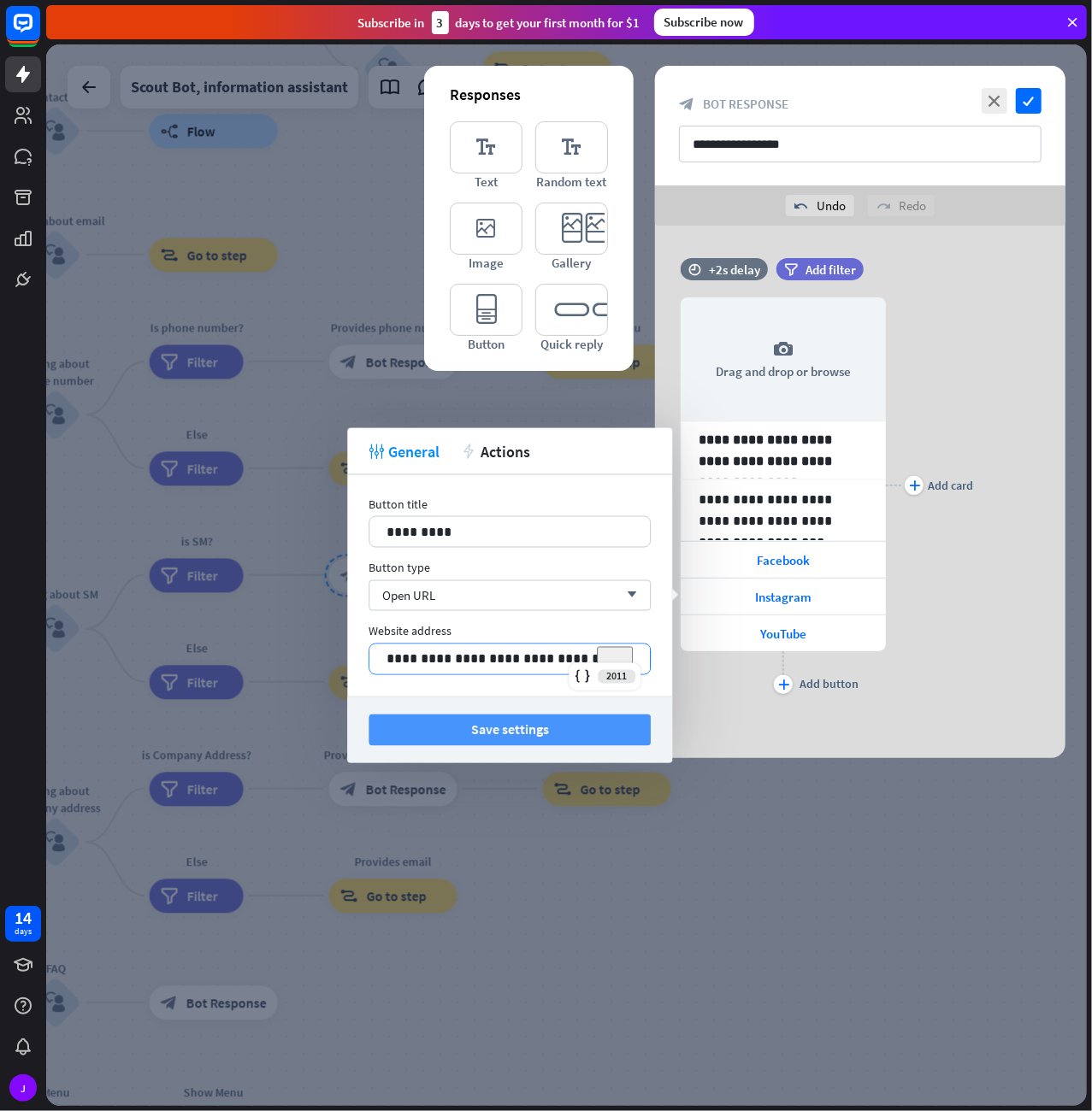
click at [509, 726] on button "Save settings" at bounding box center [509, 731] width 282 height 32
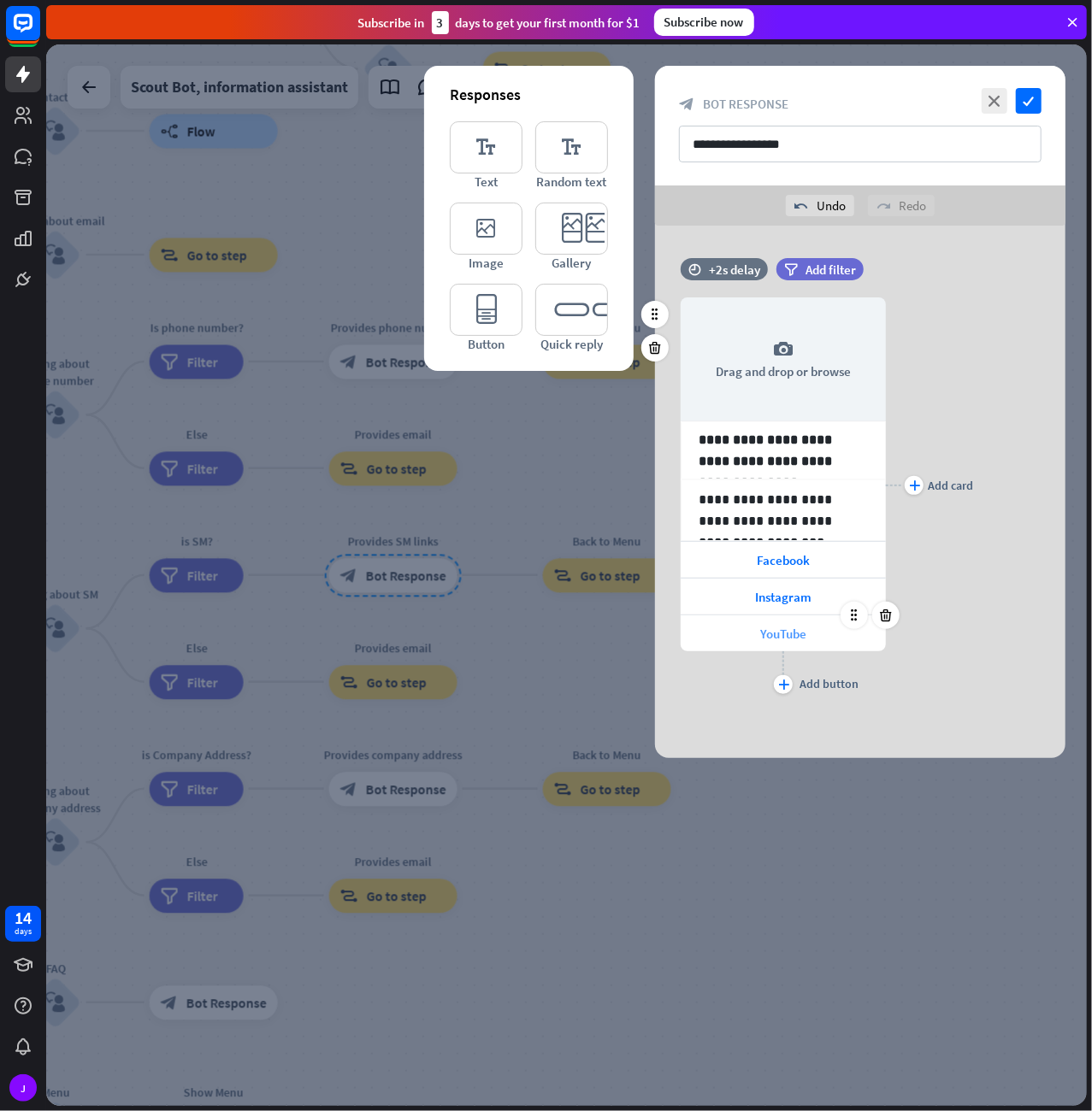
click at [803, 630] on span "YouTube" at bounding box center [782, 633] width 46 height 16
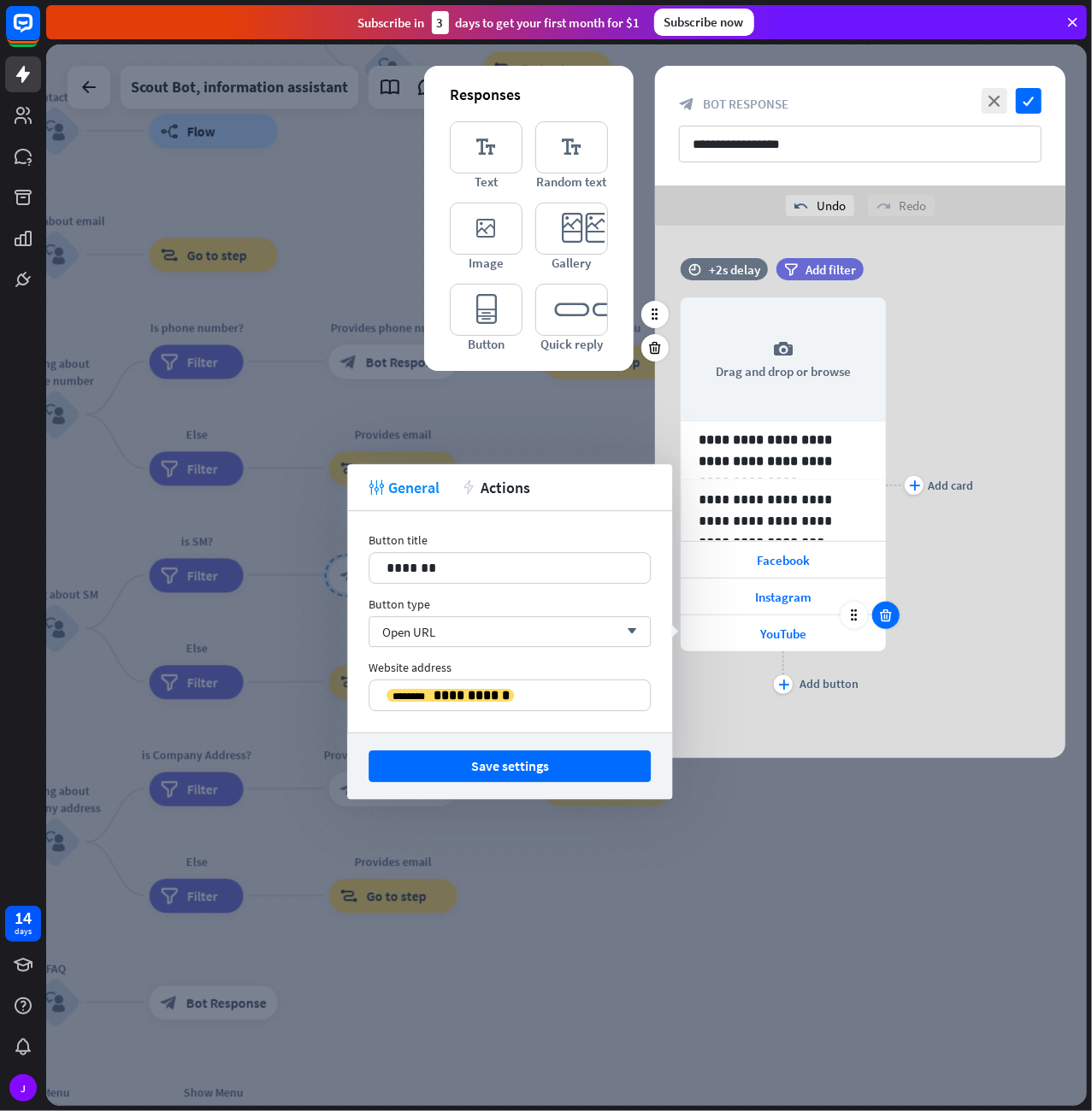
click at [890, 614] on icon at bounding box center [886, 615] width 16 height 15
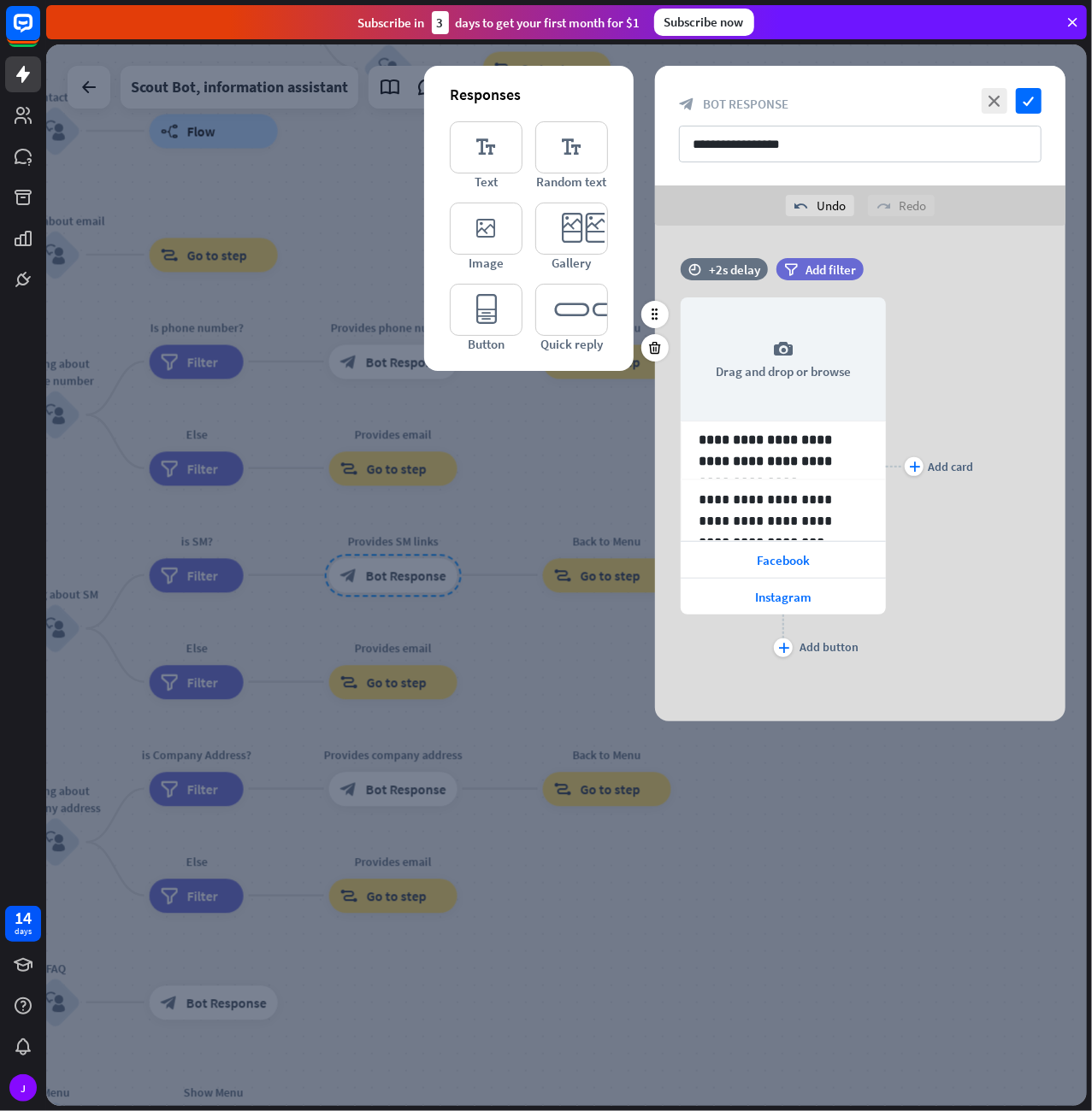
click at [1003, 334] on div "**********" at bounding box center [860, 467] width 410 height 390
click at [1042, 92] on div "**********" at bounding box center [860, 125] width 410 height 120
click at [1028, 94] on icon "check" at bounding box center [1028, 101] width 26 height 26
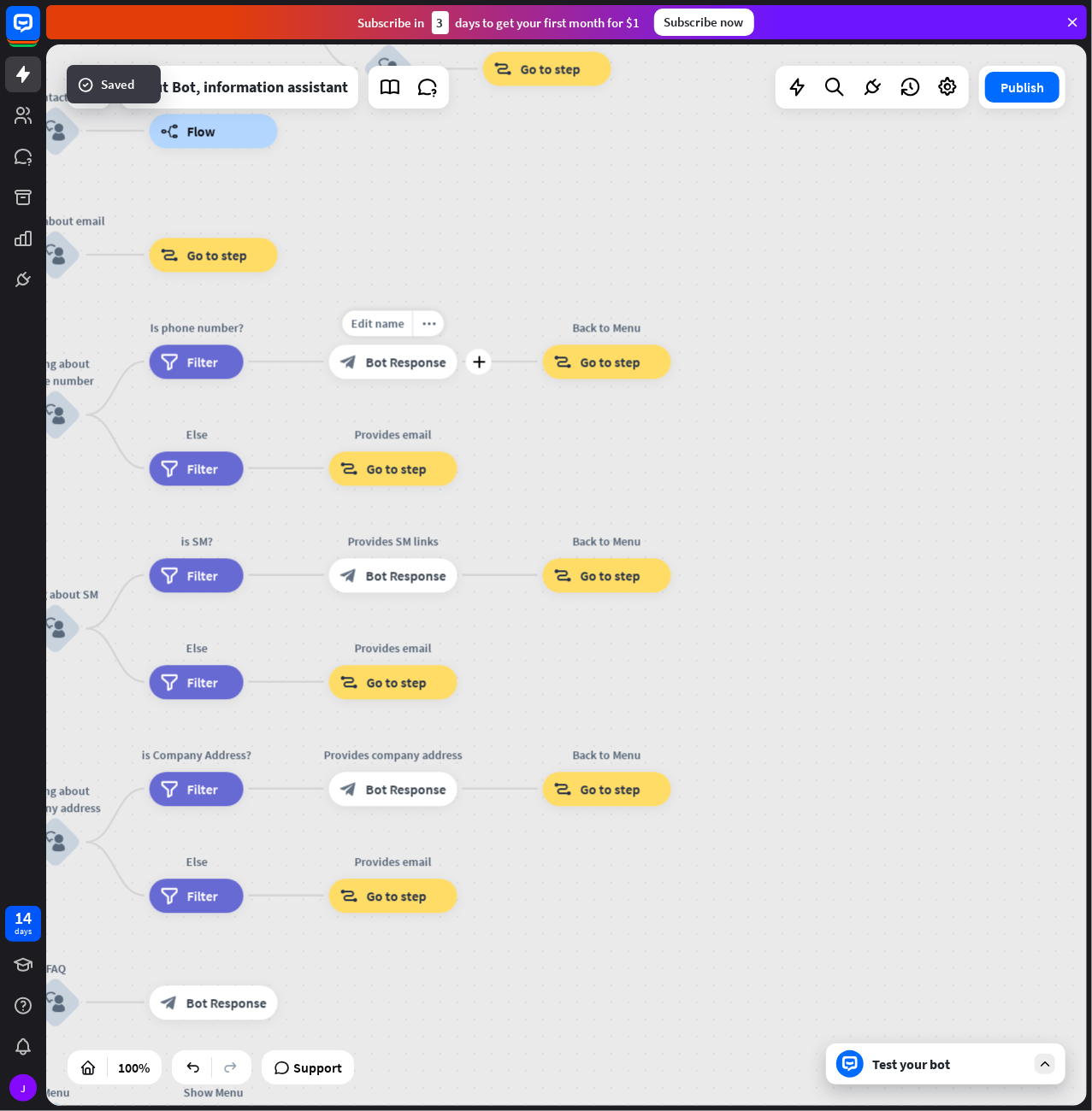
click at [414, 366] on span "Bot Response" at bounding box center [406, 361] width 80 height 17
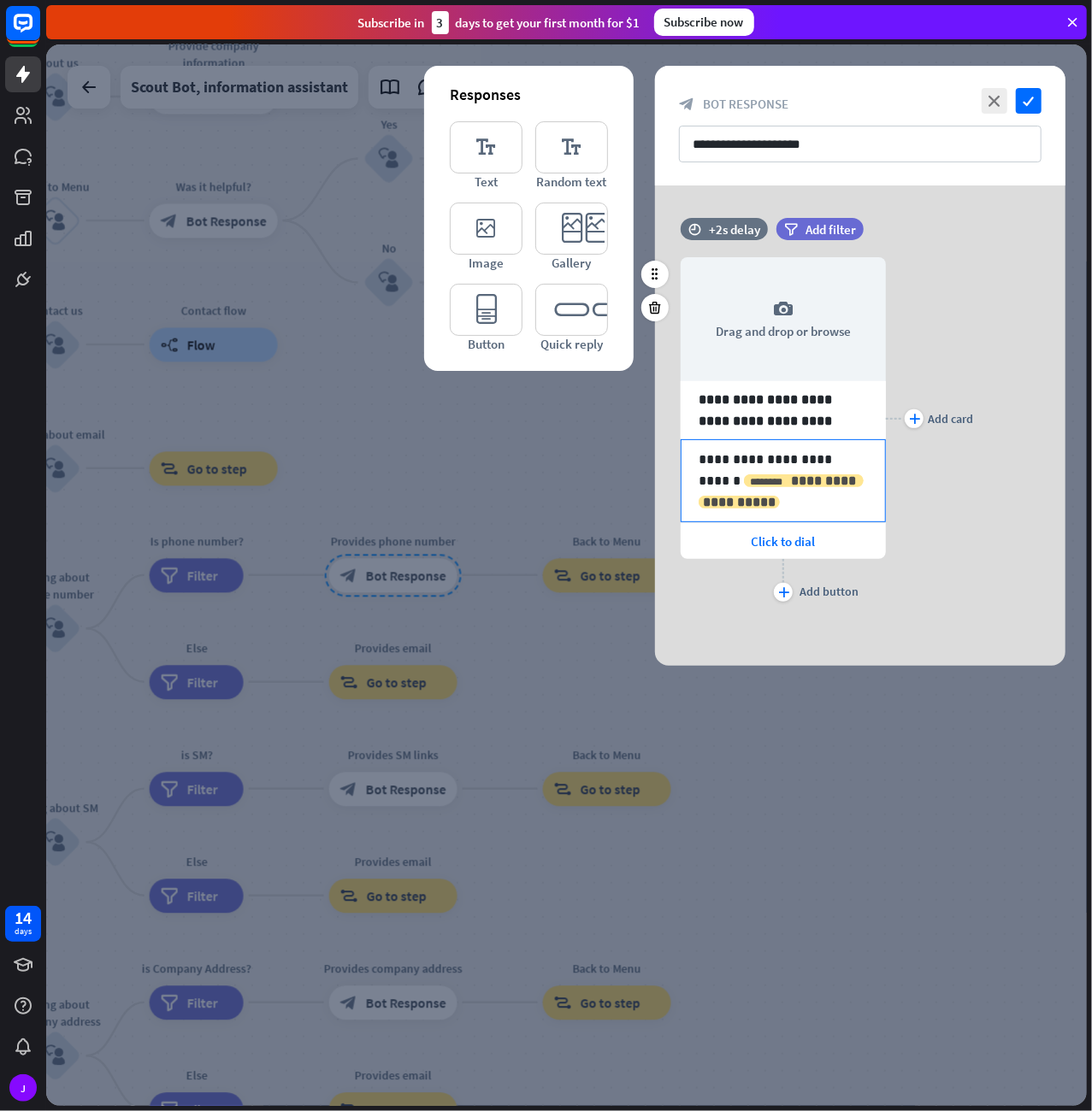
click at [790, 500] on span "**********" at bounding box center [781, 491] width 157 height 34
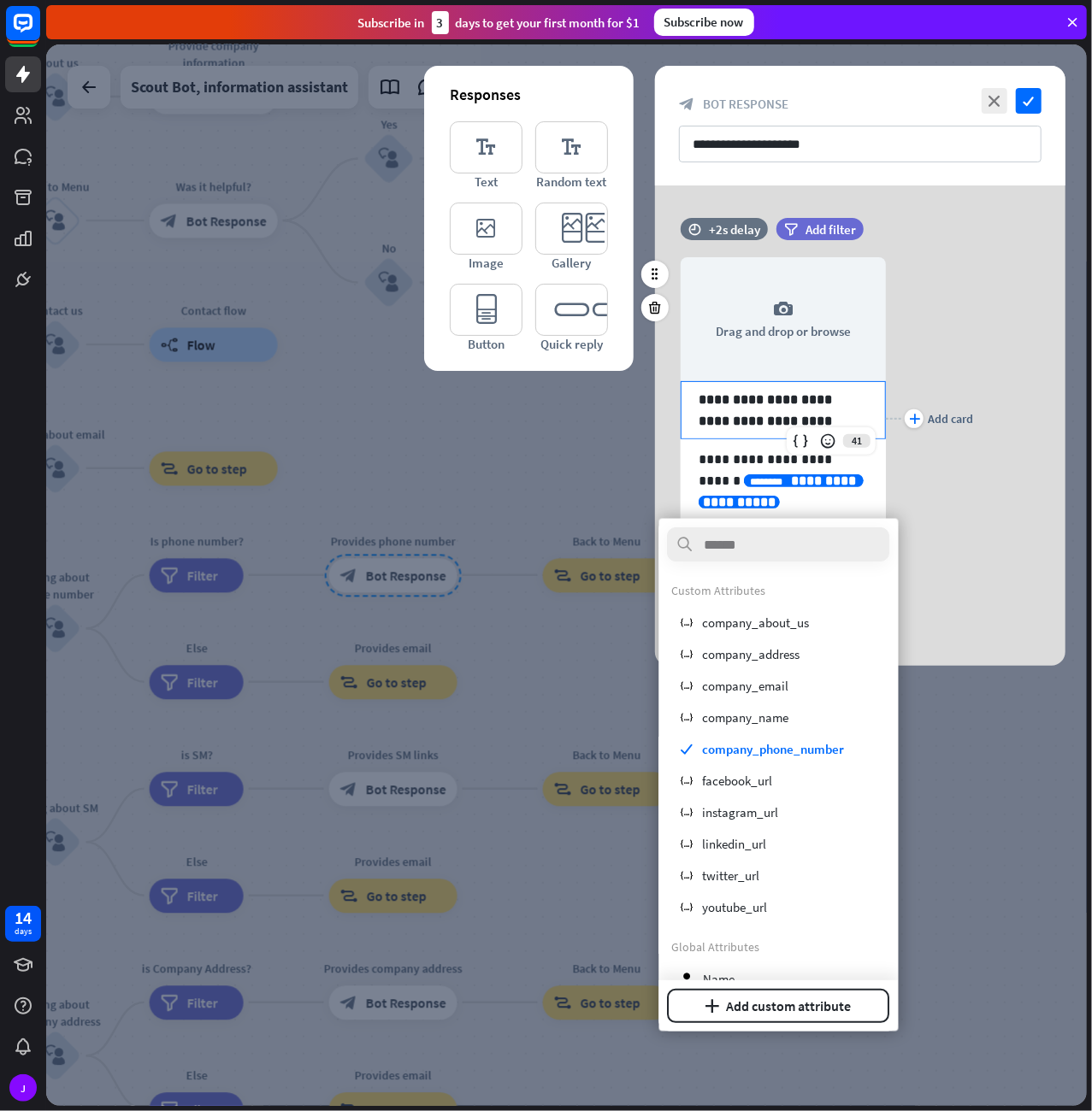
click at [788, 417] on p "**********" at bounding box center [782, 410] width 170 height 43
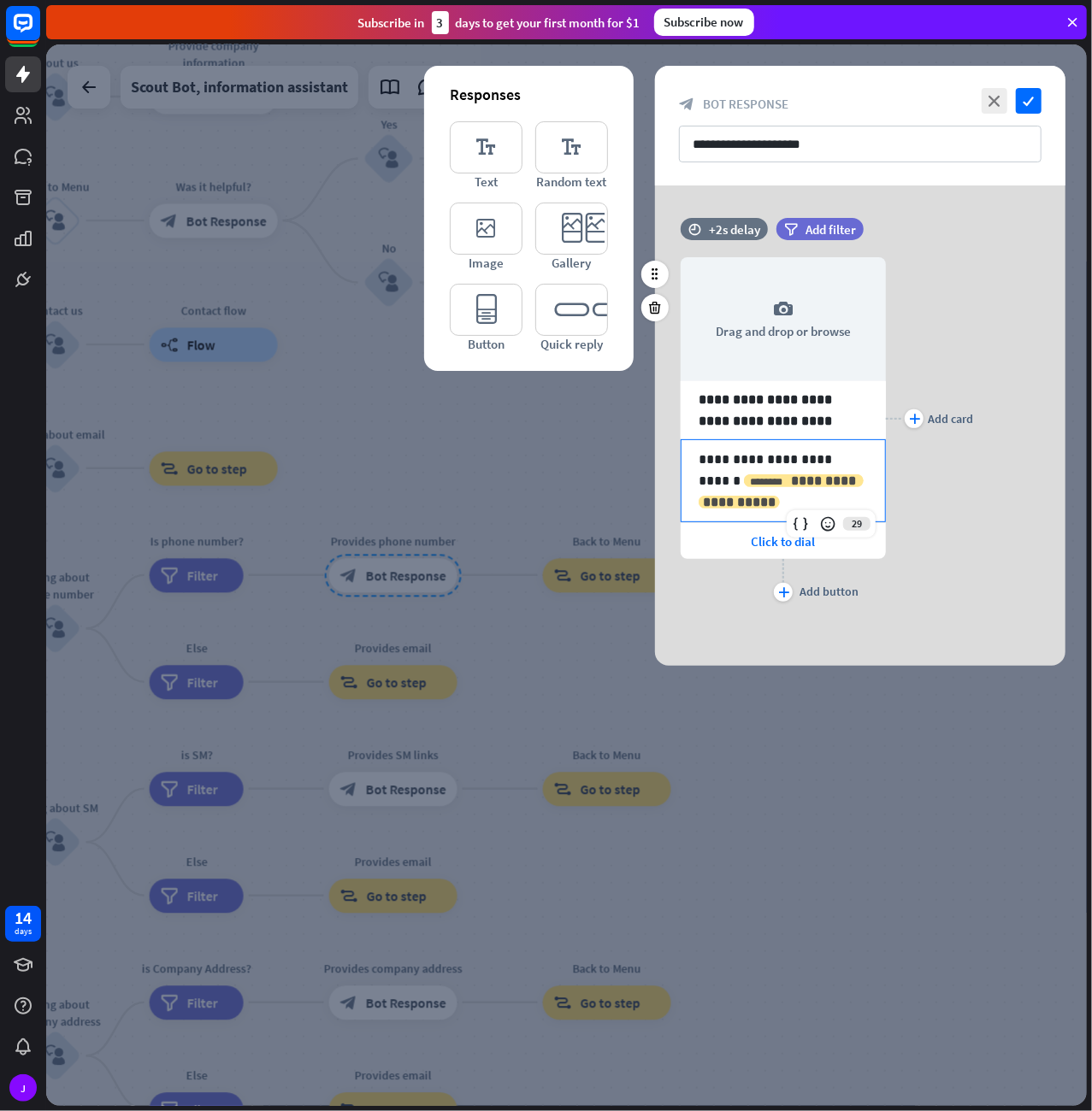
click at [808, 500] on span "**********" at bounding box center [781, 491] width 157 height 34
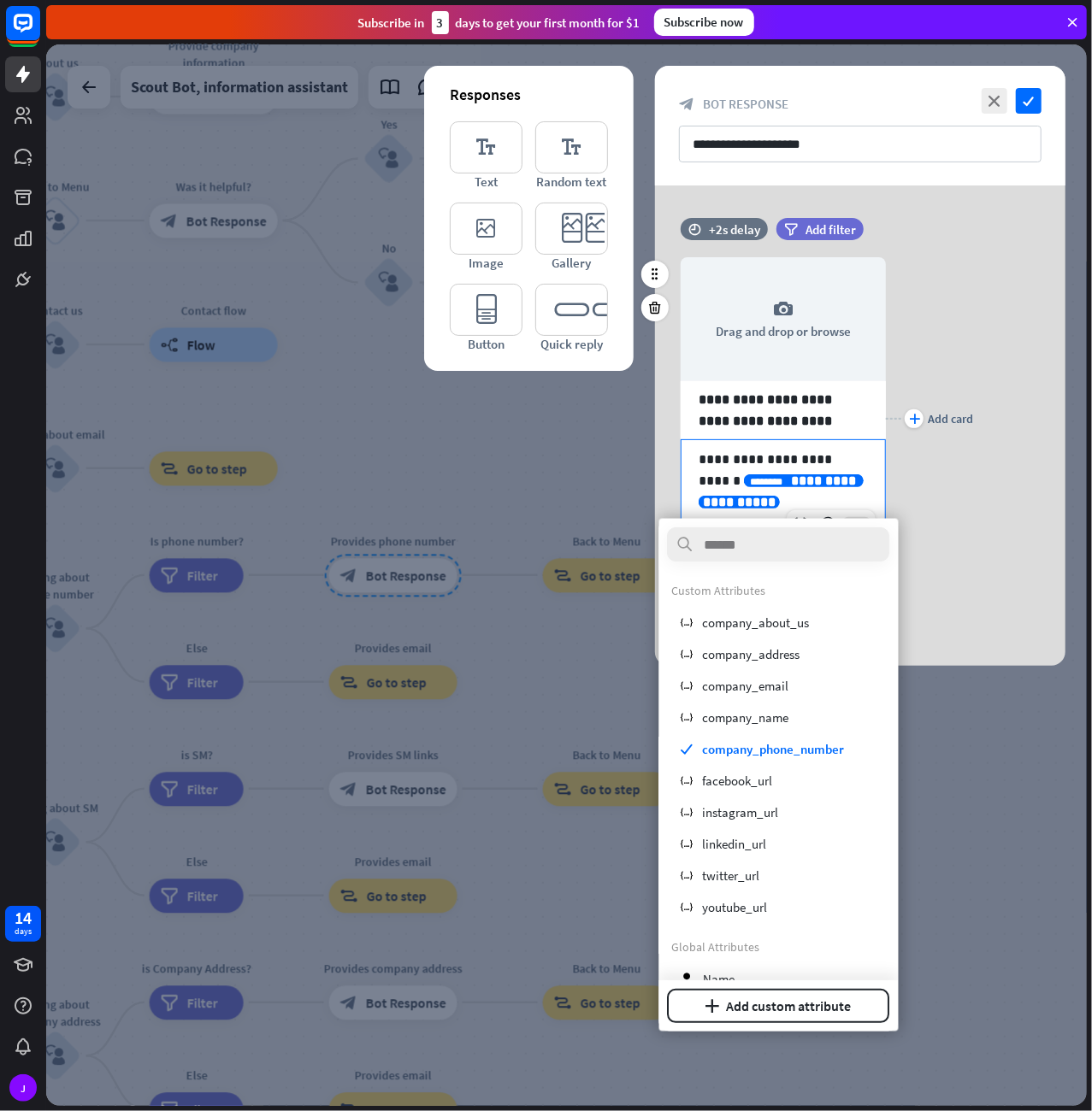
click at [820, 472] on p "**********" at bounding box center [782, 481] width 170 height 65
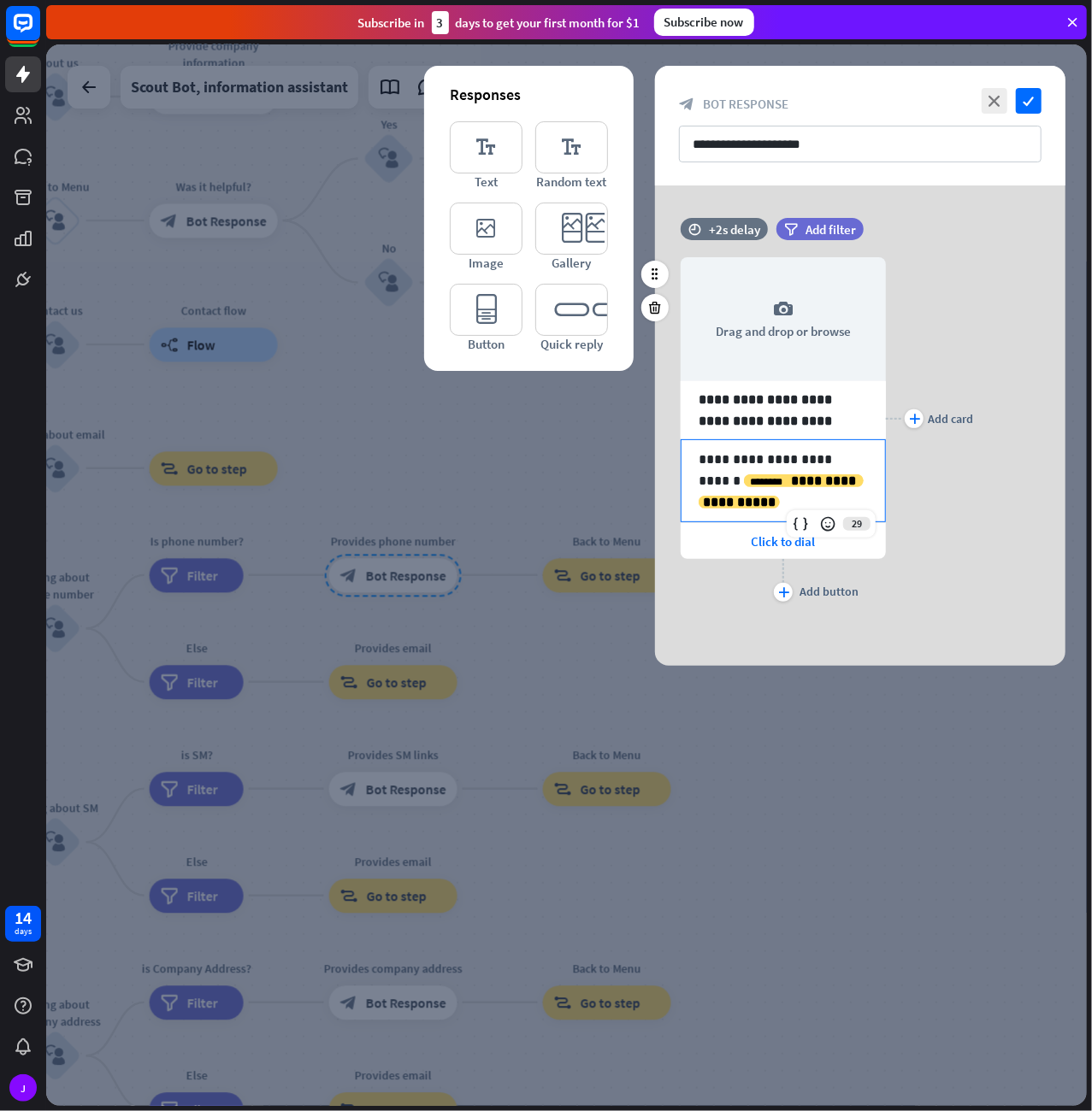
drag, startPoint x: 871, startPoint y: 497, endPoint x: 674, endPoint y: 477, distance: 198.0
click at [680, 477] on div "**********" at bounding box center [782, 482] width 205 height 83
click at [775, 483] on p "**********" at bounding box center [782, 481] width 170 height 65
click at [858, 495] on div "**********" at bounding box center [780, 491] width 165 height 34
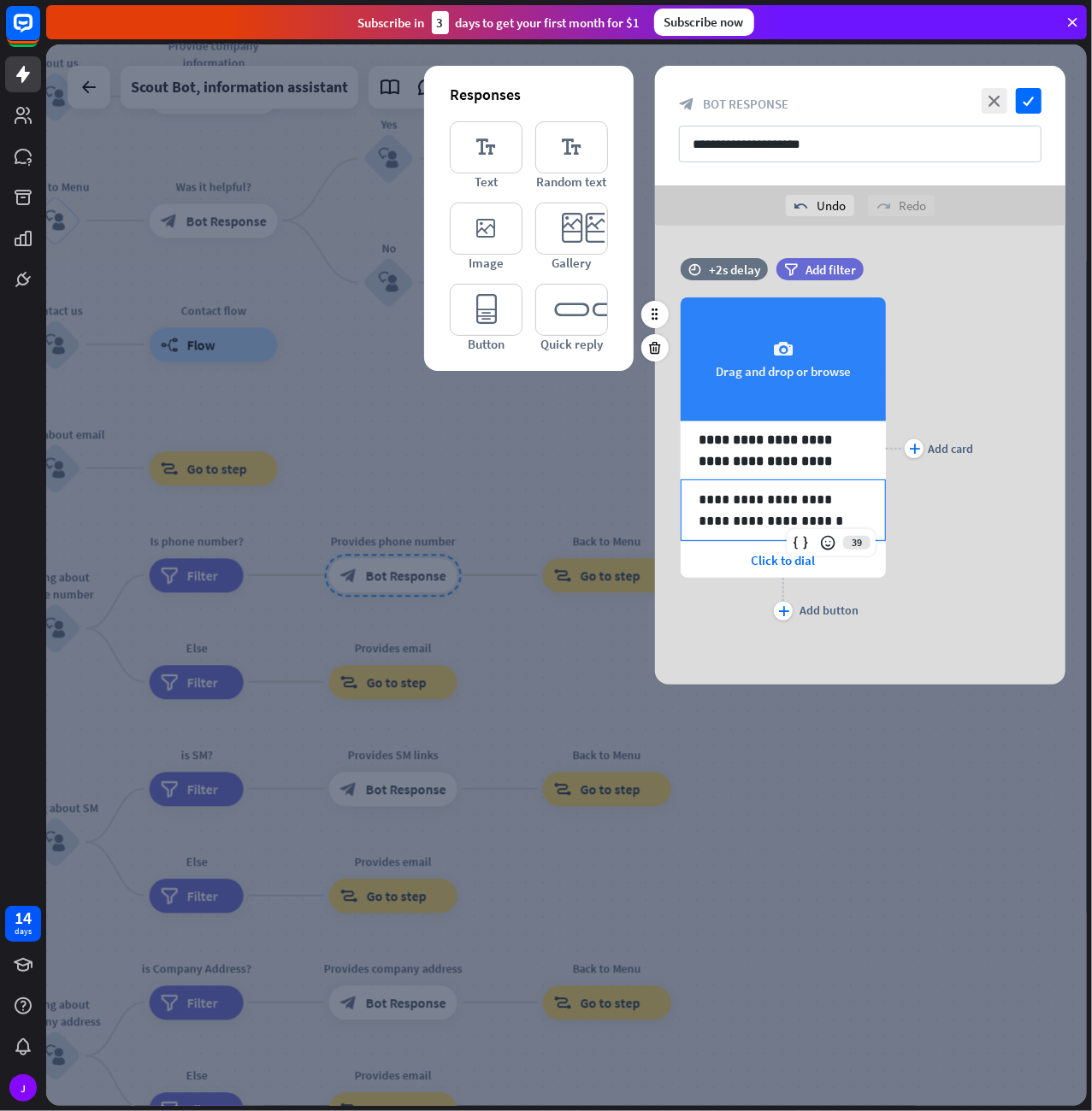
click at [839, 415] on div "camera Drag and drop or browse" at bounding box center [782, 359] width 205 height 124
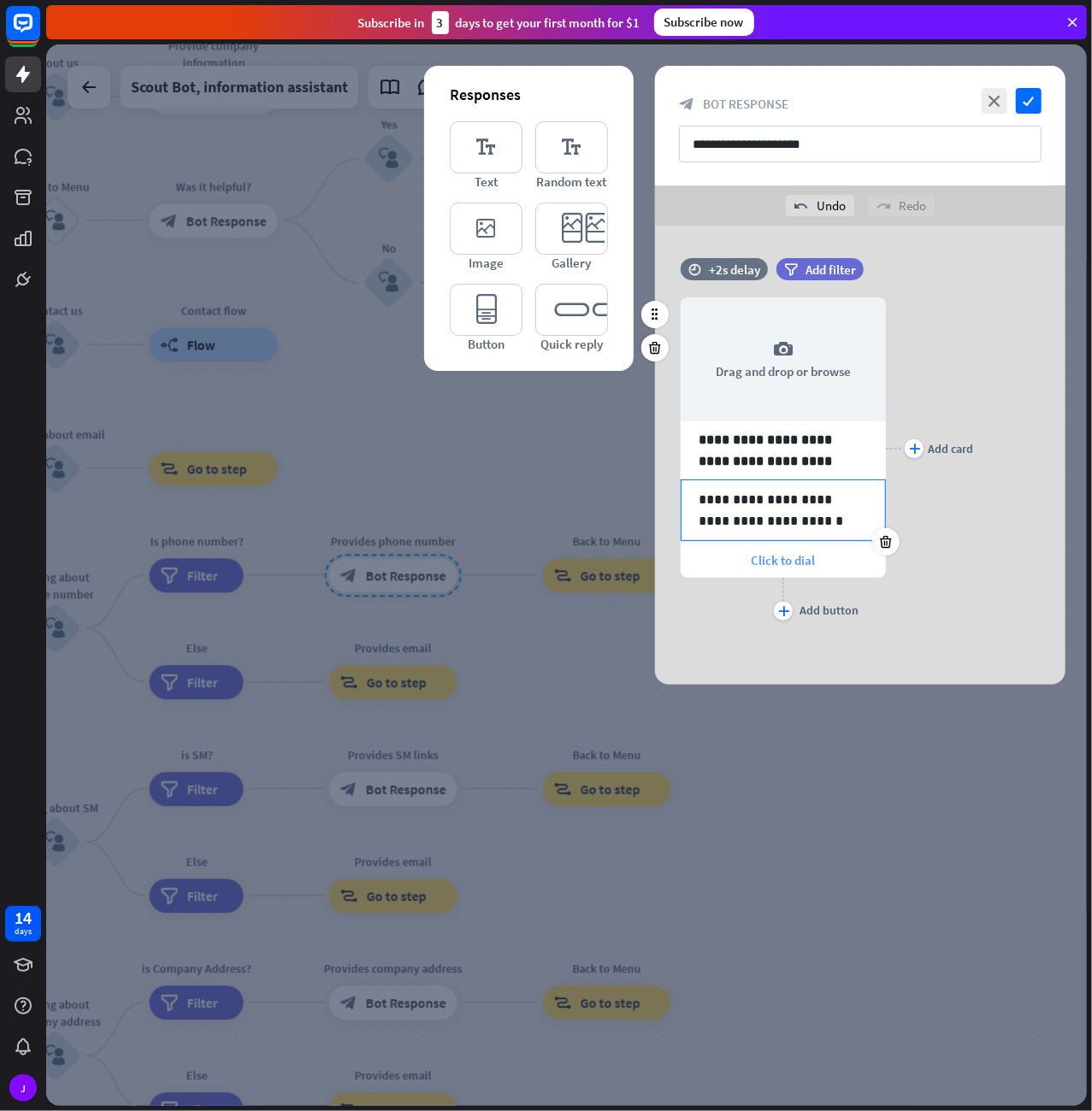
click at [852, 552] on div "Click to dial" at bounding box center [782, 560] width 205 height 36
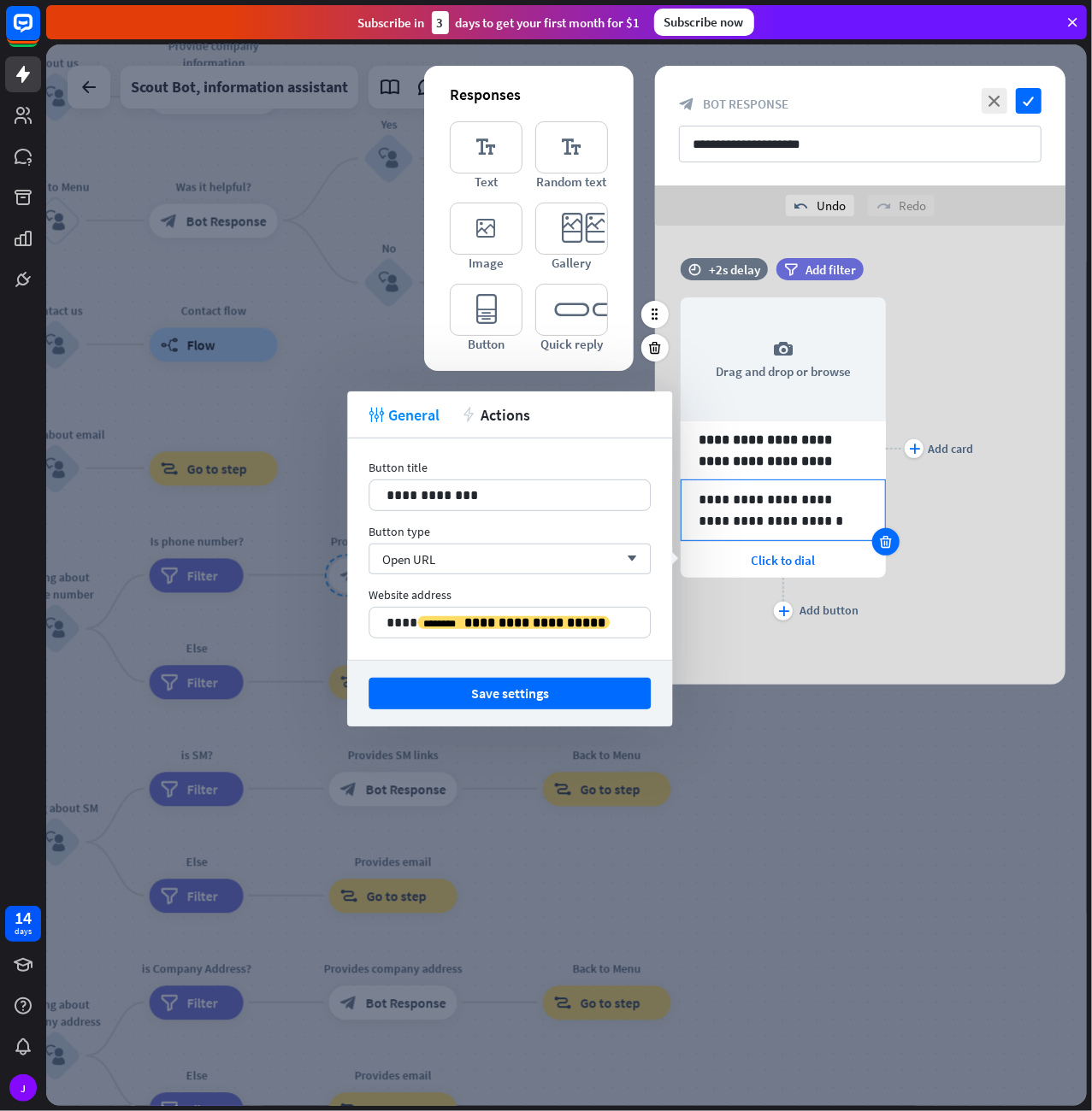
click at [887, 543] on icon at bounding box center [886, 541] width 16 height 15
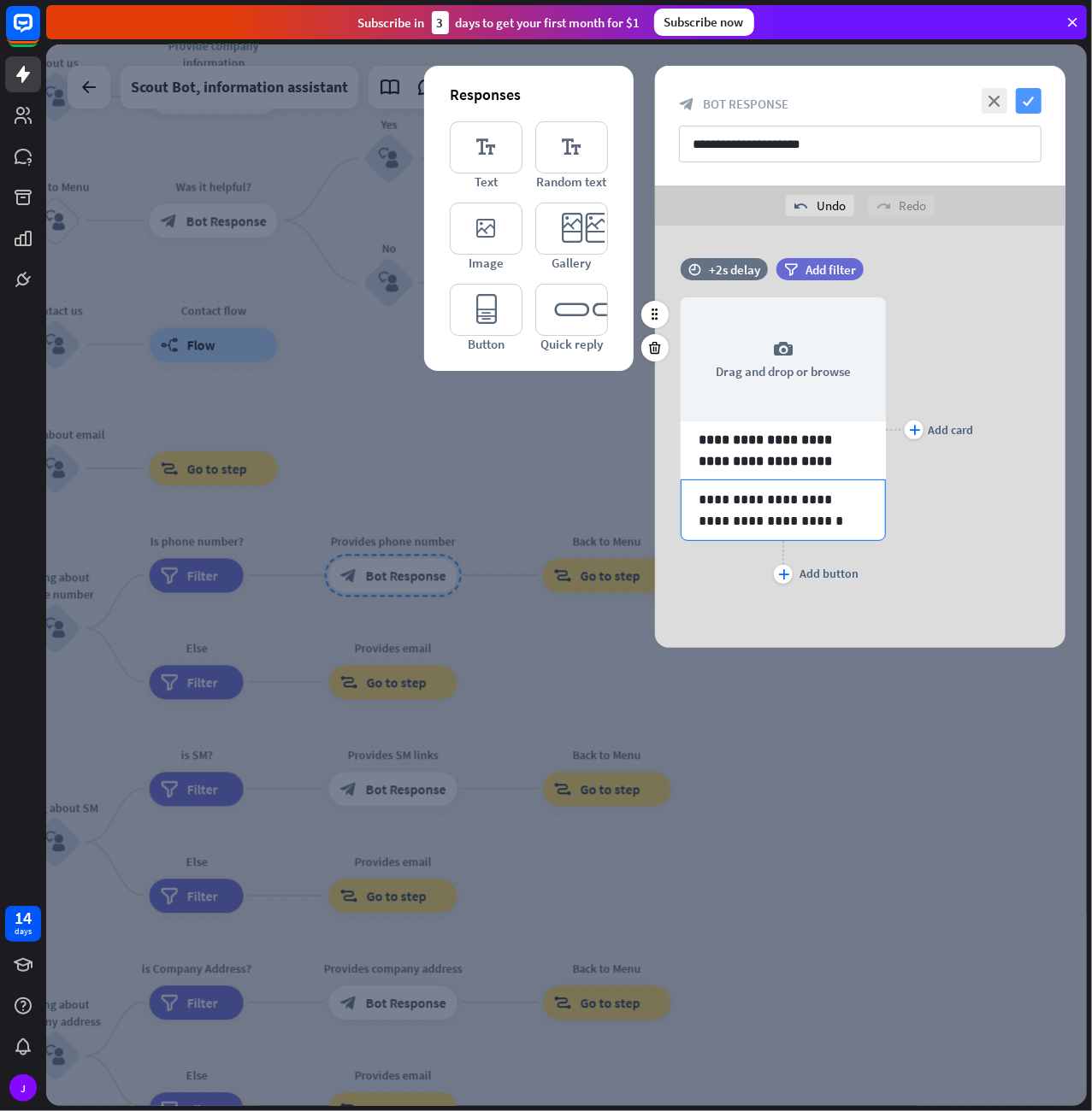
click at [1025, 100] on icon "check" at bounding box center [1028, 101] width 26 height 26
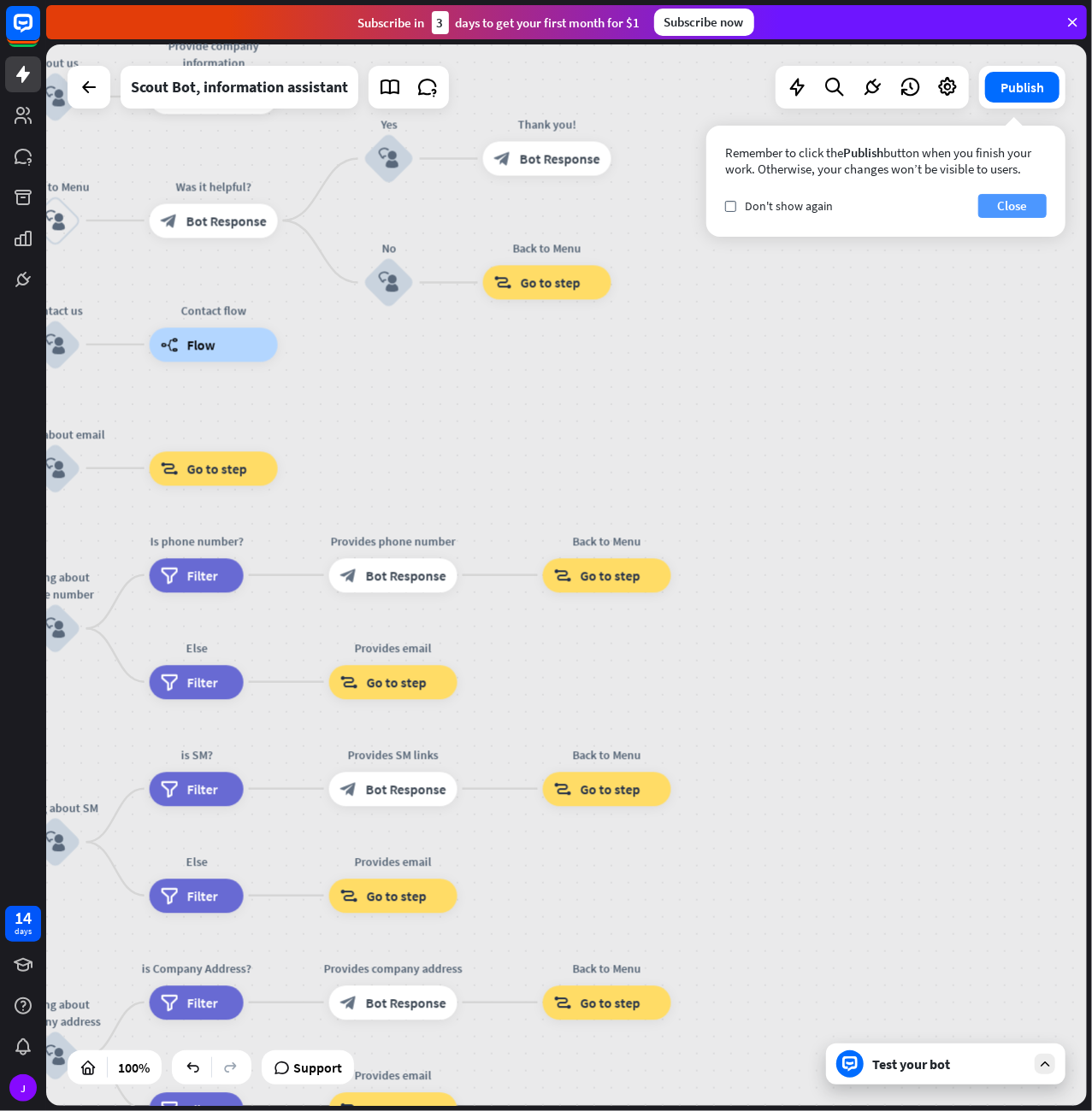
click at [1014, 204] on button "Close" at bounding box center [1012, 206] width 68 height 24
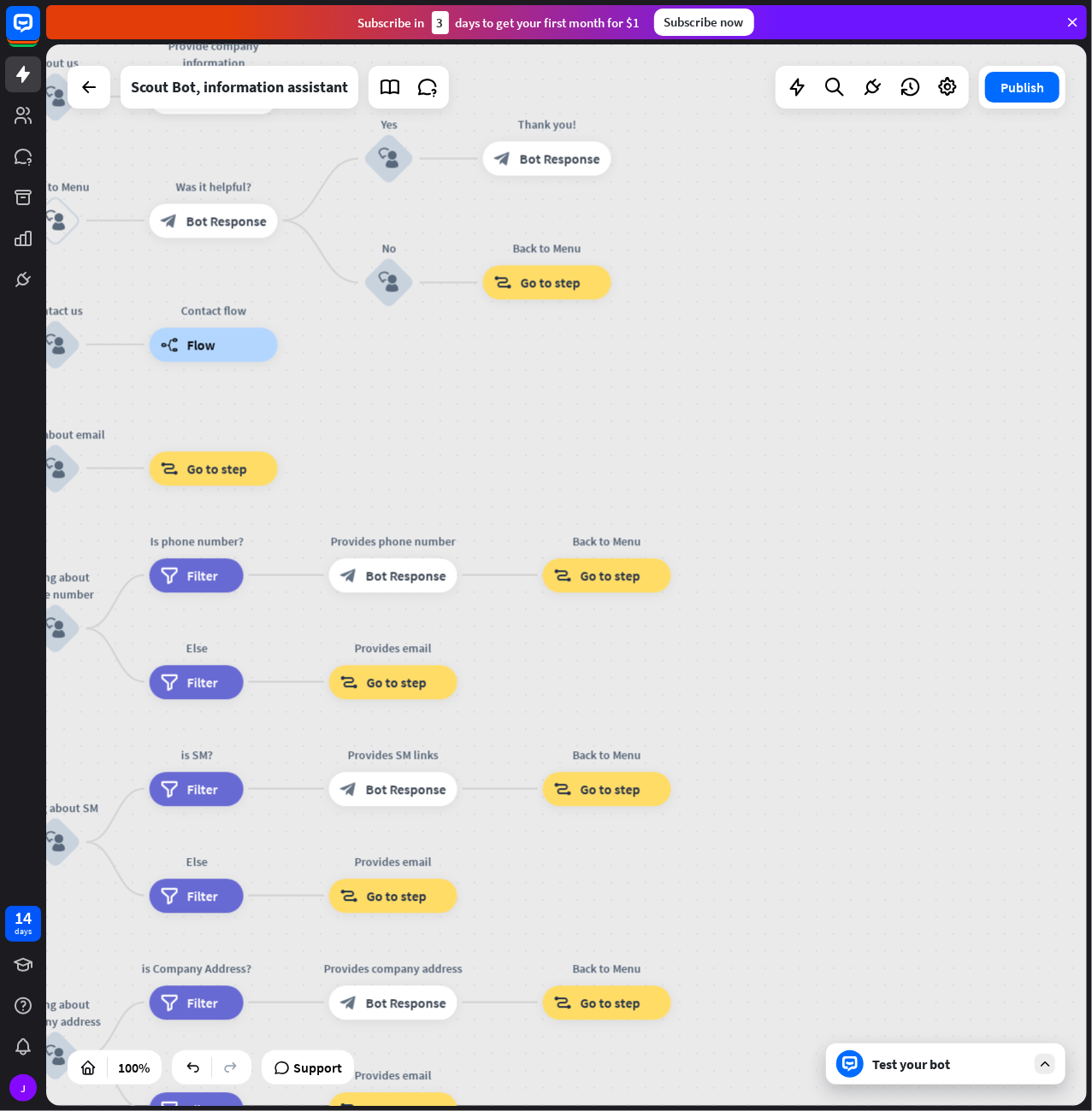
drag, startPoint x: 375, startPoint y: 417, endPoint x: 451, endPoint y: 448, distance: 82.1
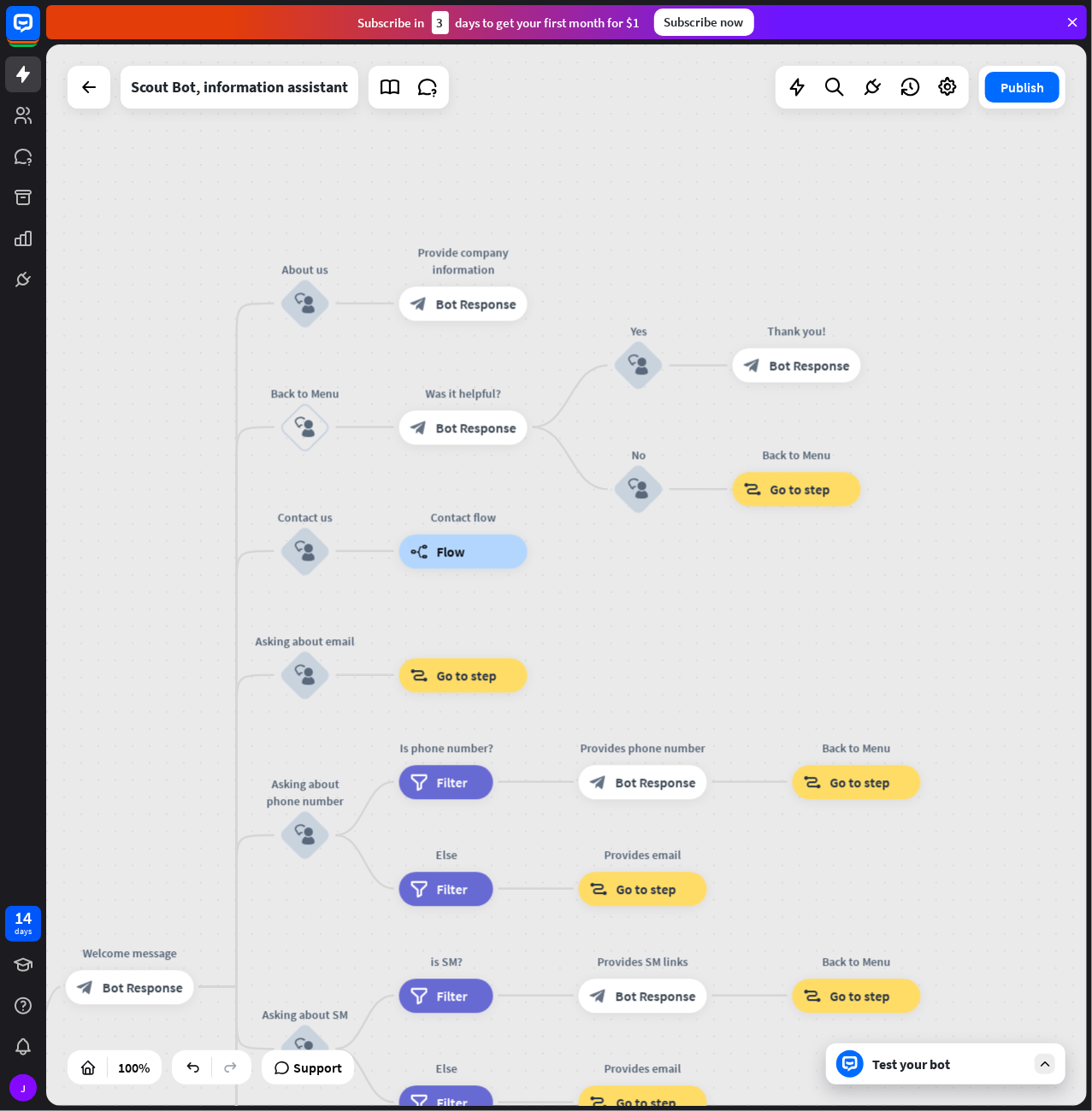
drag, startPoint x: 418, startPoint y: 389, endPoint x: 667, endPoint y: 596, distance: 323.8
click at [667, 596] on div "home_2 Start point Welcome message block_bot_response Bot Response About us blo…" at bounding box center [566, 575] width 1040 height 1061
click at [465, 306] on span "Bot Response" at bounding box center [476, 303] width 80 height 17
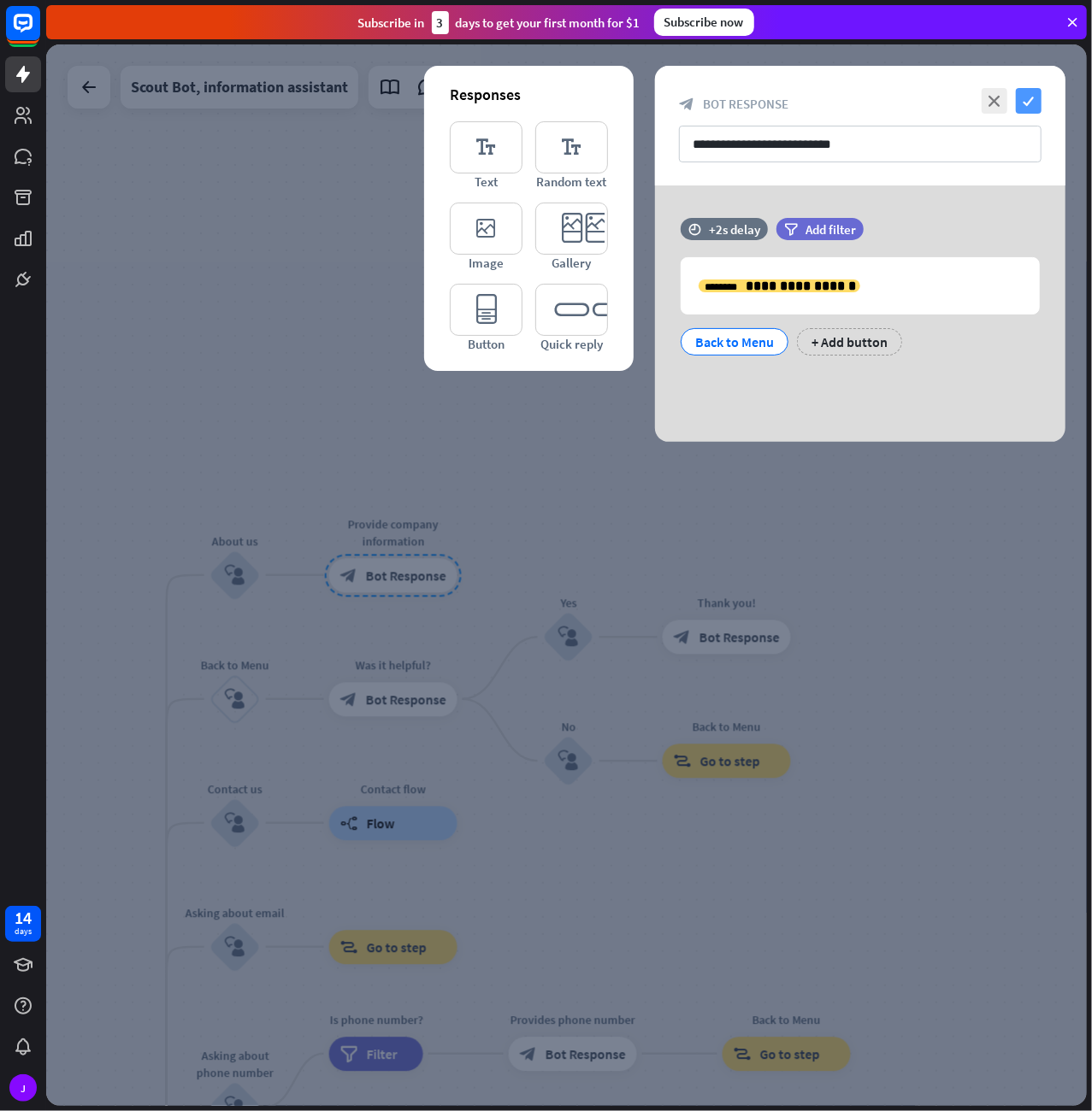
click at [1021, 98] on icon "check" at bounding box center [1028, 101] width 26 height 26
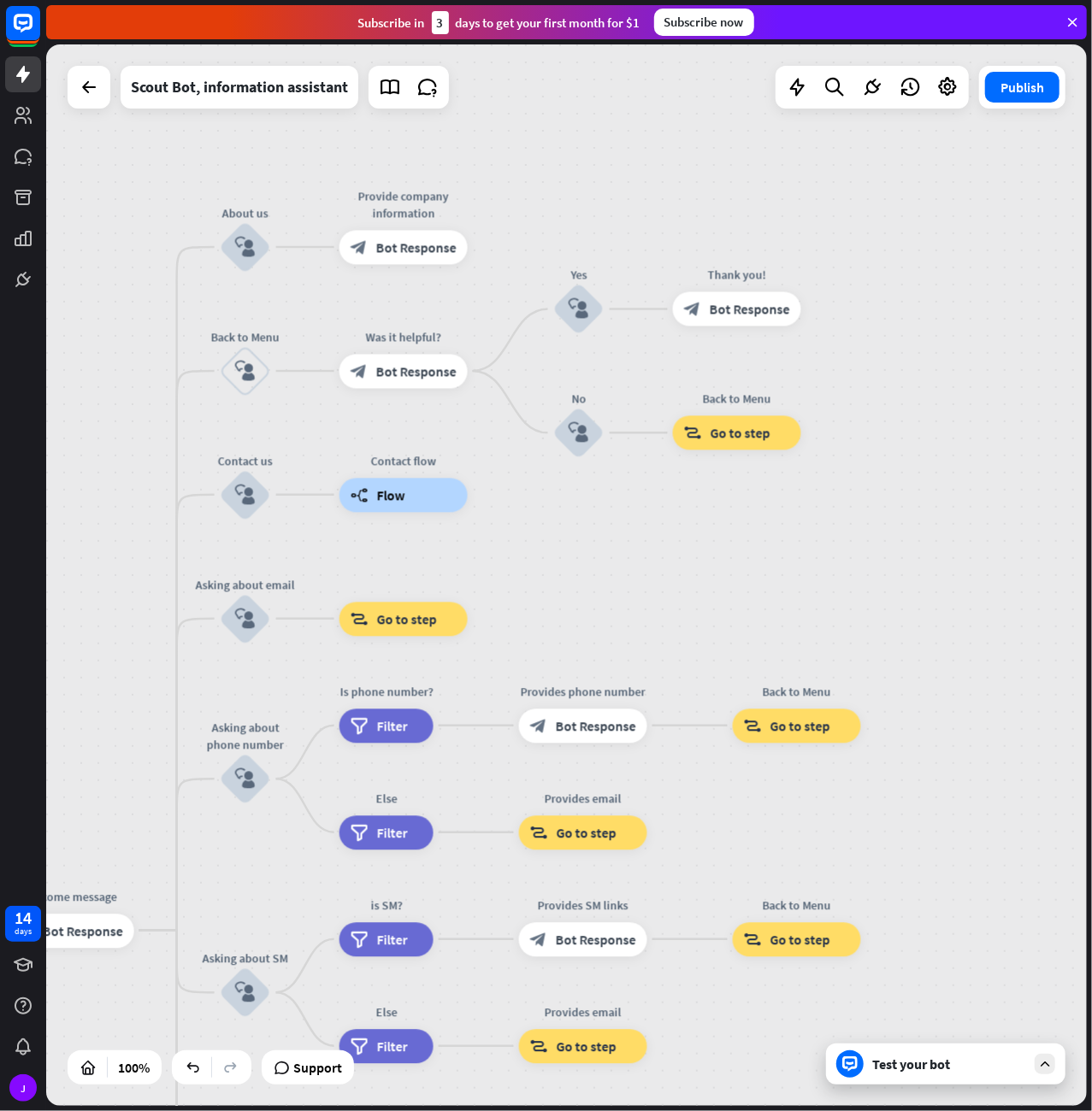
drag, startPoint x: 569, startPoint y: 902, endPoint x: 542, endPoint y: 534, distance: 369.0
click at [582, 566] on div "home_2 Start point Welcome message block_bot_response Bot Response About us blo…" at bounding box center [566, 575] width 1040 height 1061
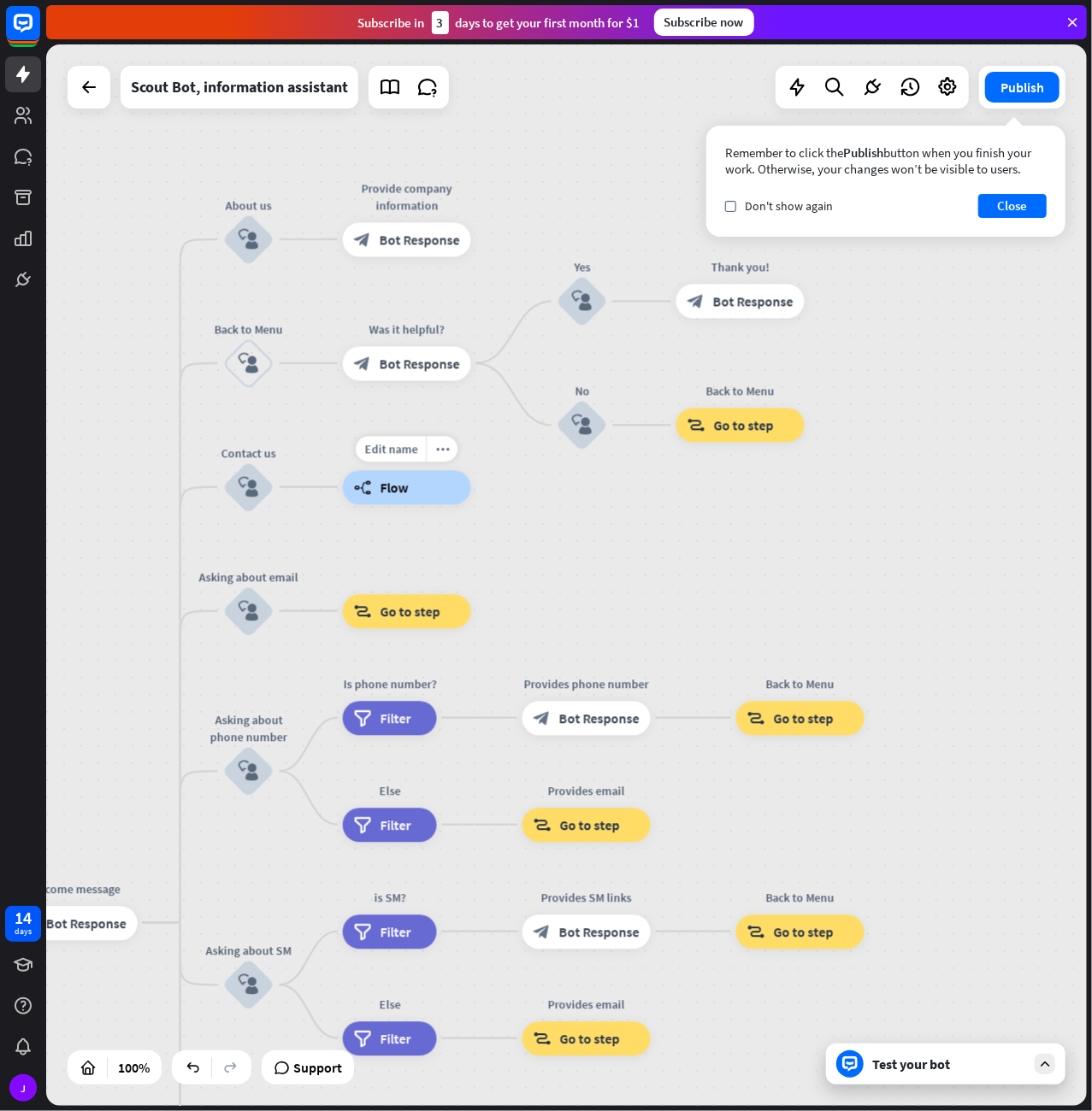
click at [408, 490] on span "Flow" at bounding box center [394, 486] width 28 height 17
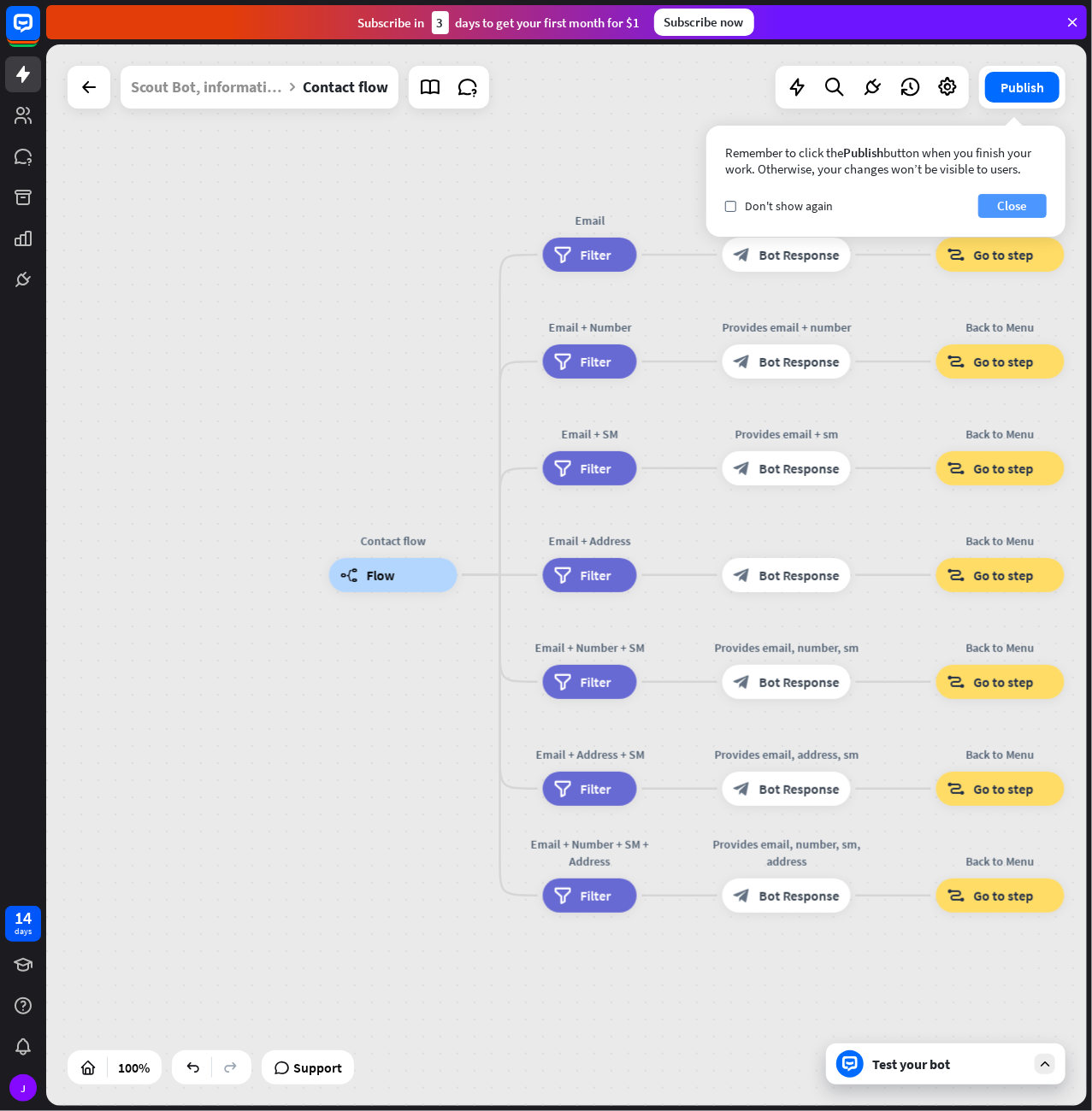
click at [1024, 209] on button "Close" at bounding box center [1012, 206] width 68 height 24
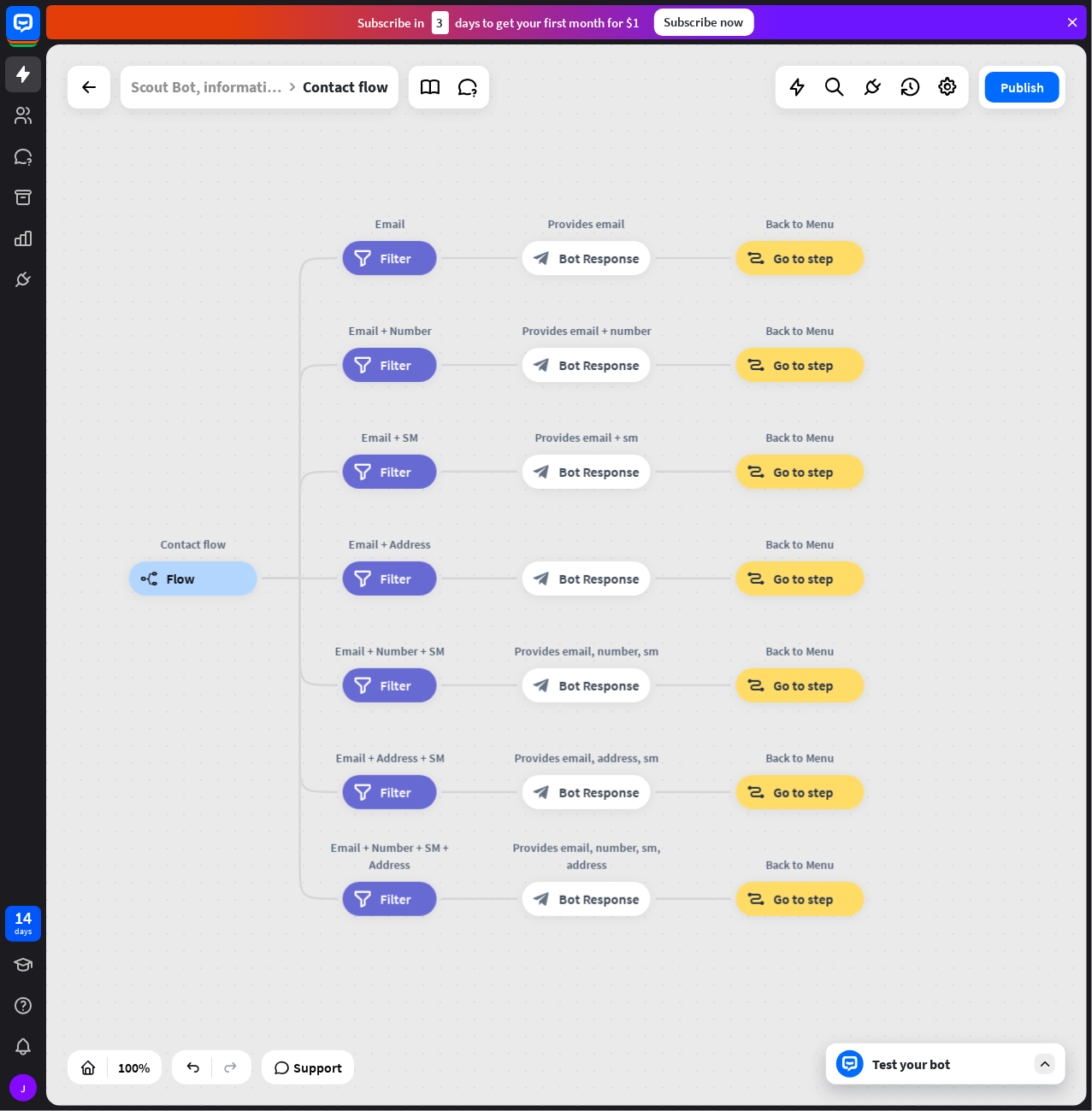
drag, startPoint x: 747, startPoint y: 524, endPoint x: 546, endPoint y: 527, distance: 201.0
click at [546, 527] on div "Contact flow builder_tree Flow Email filter Filter Provides email block_bot_res…" at bounding box center [566, 575] width 1040 height 1061
click at [1026, 95] on button "Publish" at bounding box center [1022, 86] width 74 height 31
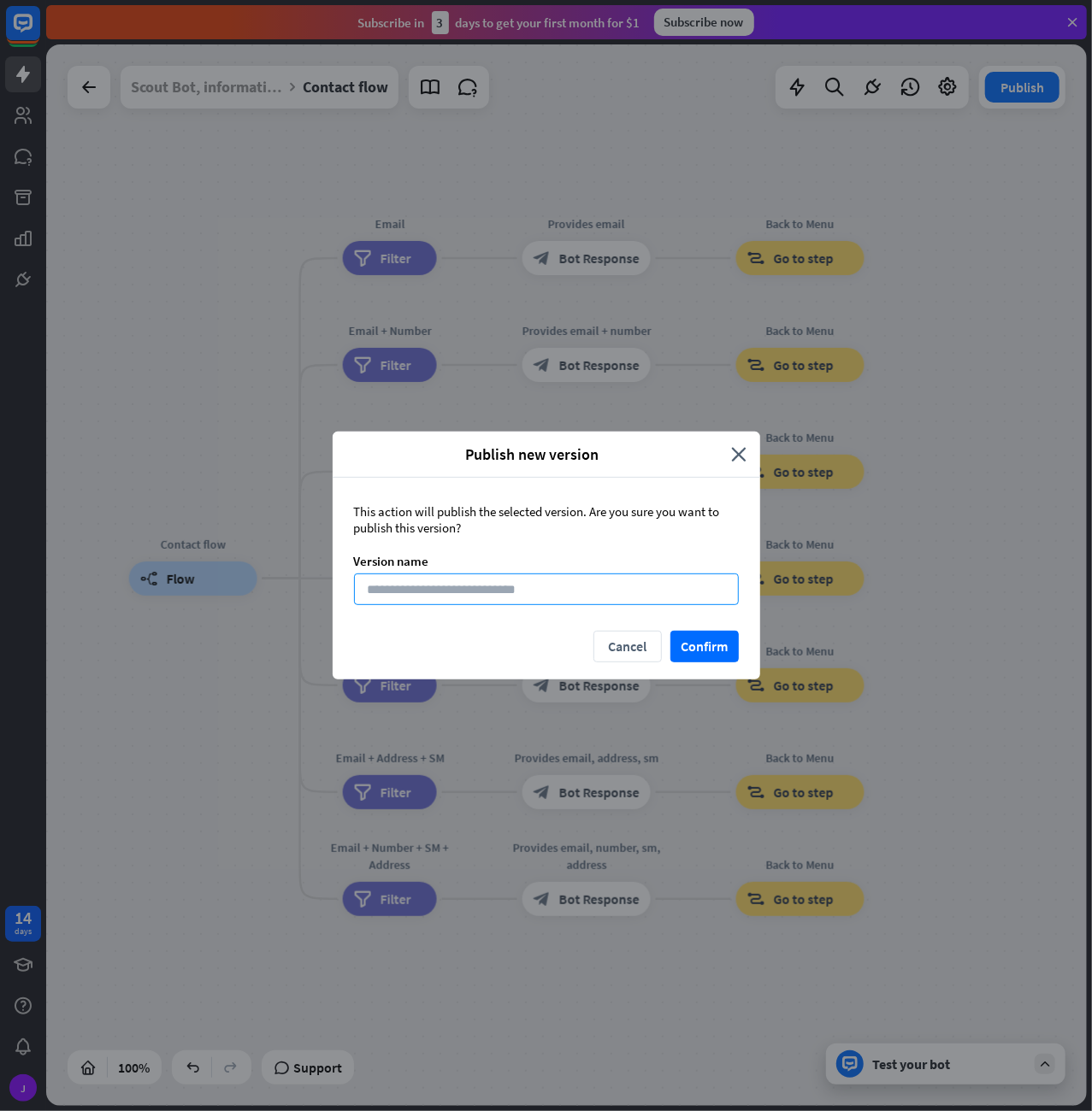
click at [589, 581] on input at bounding box center [545, 590] width 384 height 32
type input "**"
